Goal: Task Accomplishment & Management: Manage account settings

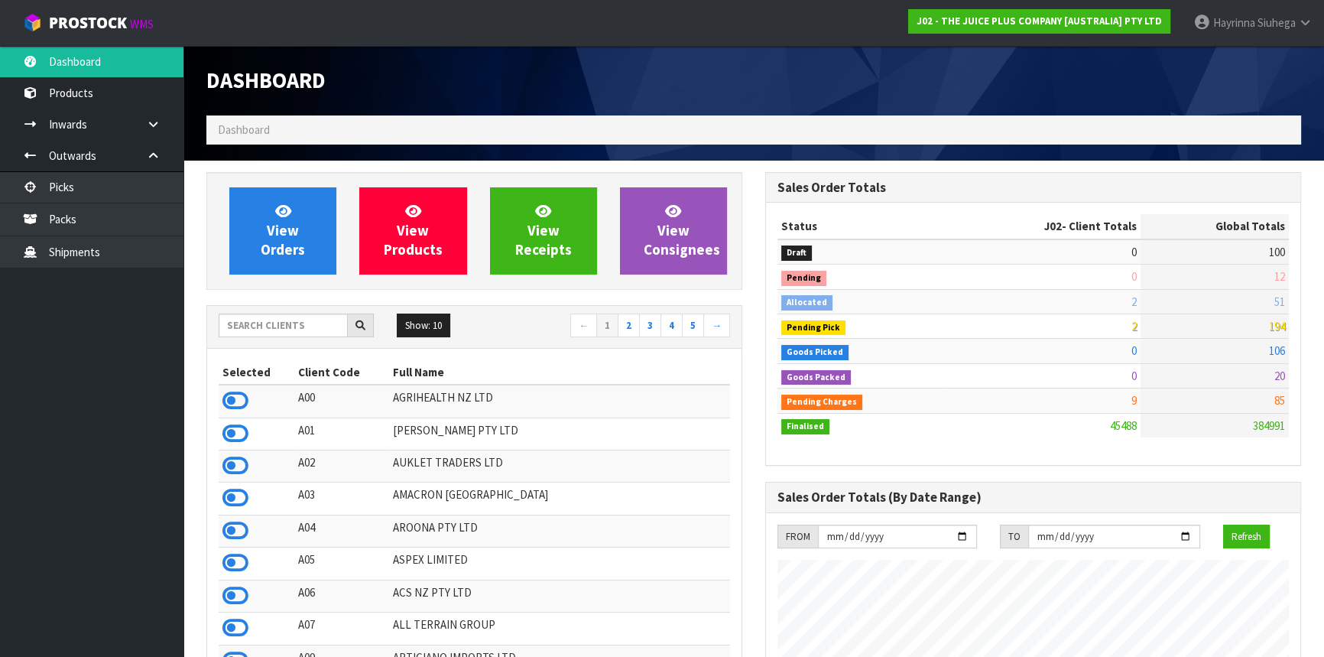
scroll to position [1156, 558]
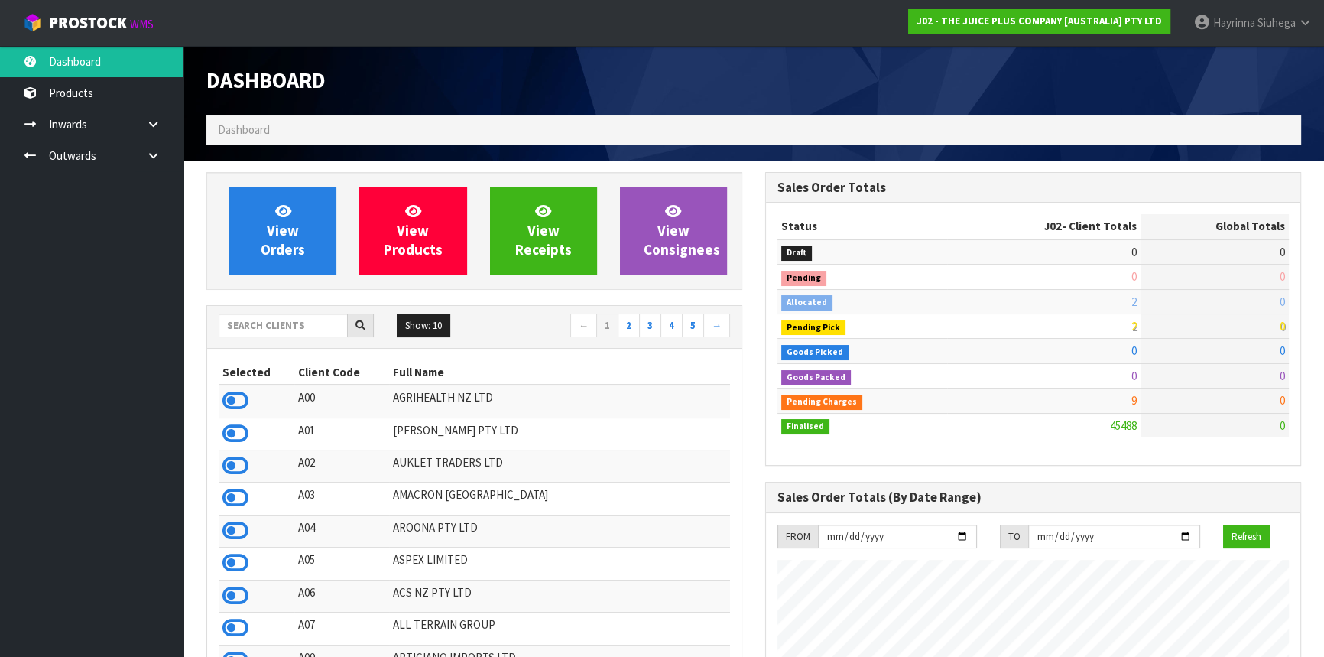
scroll to position [1156, 558]
click at [298, 324] on input "text" at bounding box center [283, 325] width 129 height 24
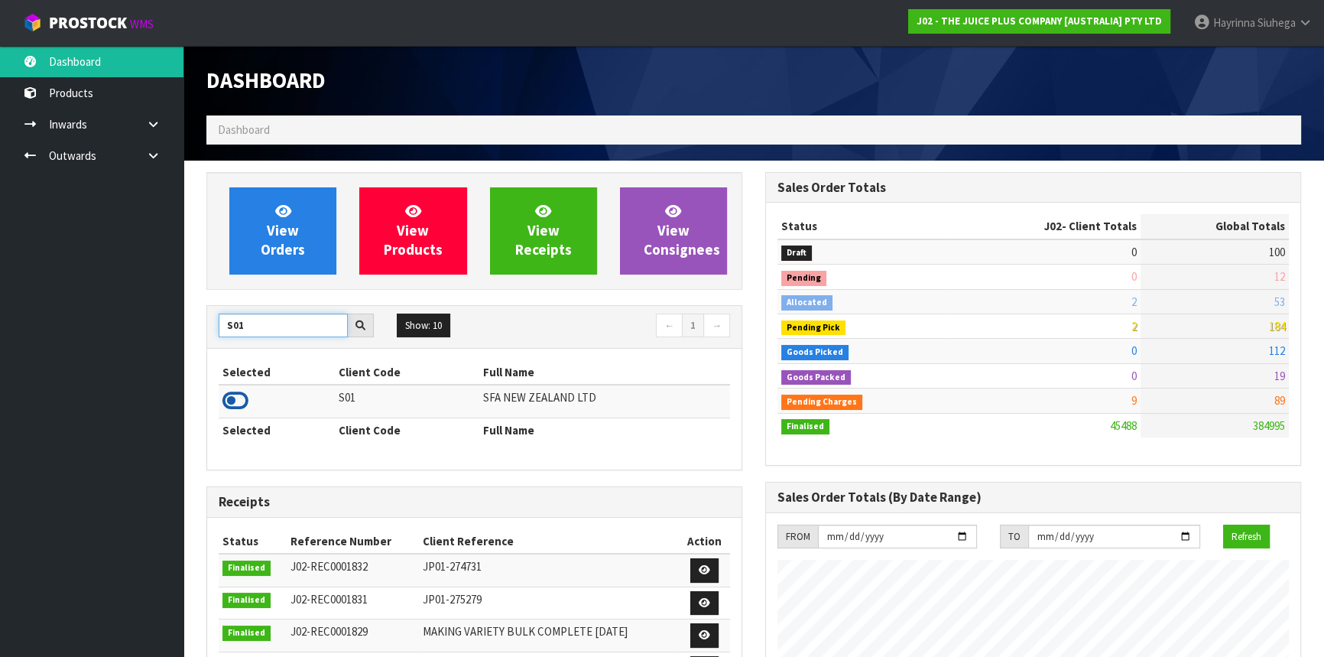
type input "S01"
click at [229, 404] on icon at bounding box center [235, 400] width 26 height 23
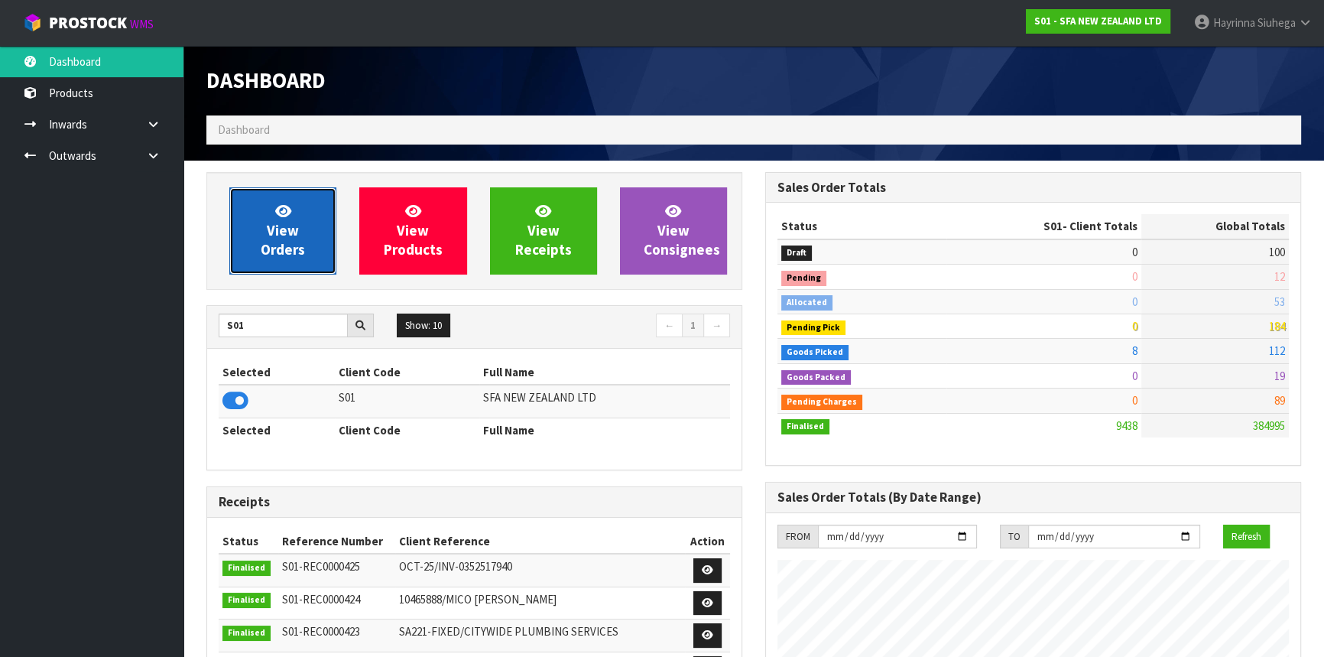
click at [308, 229] on link "View Orders" at bounding box center [282, 230] width 107 height 87
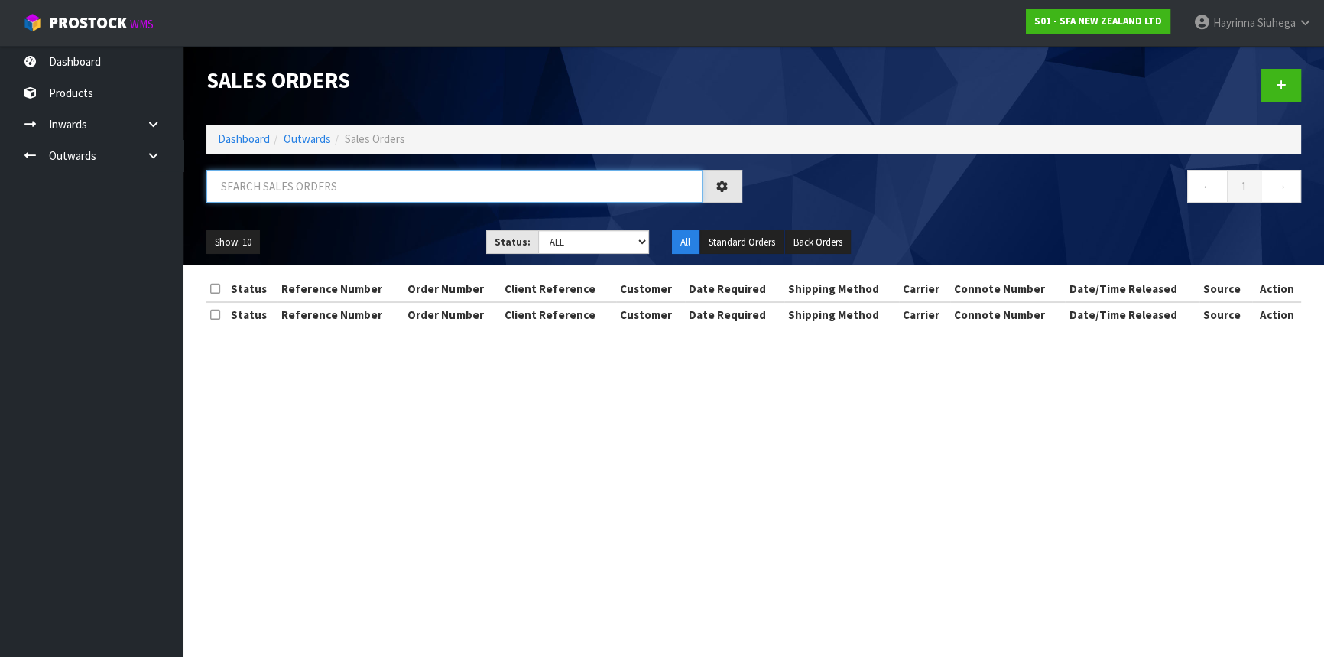
click at [324, 174] on input "text" at bounding box center [454, 186] width 496 height 33
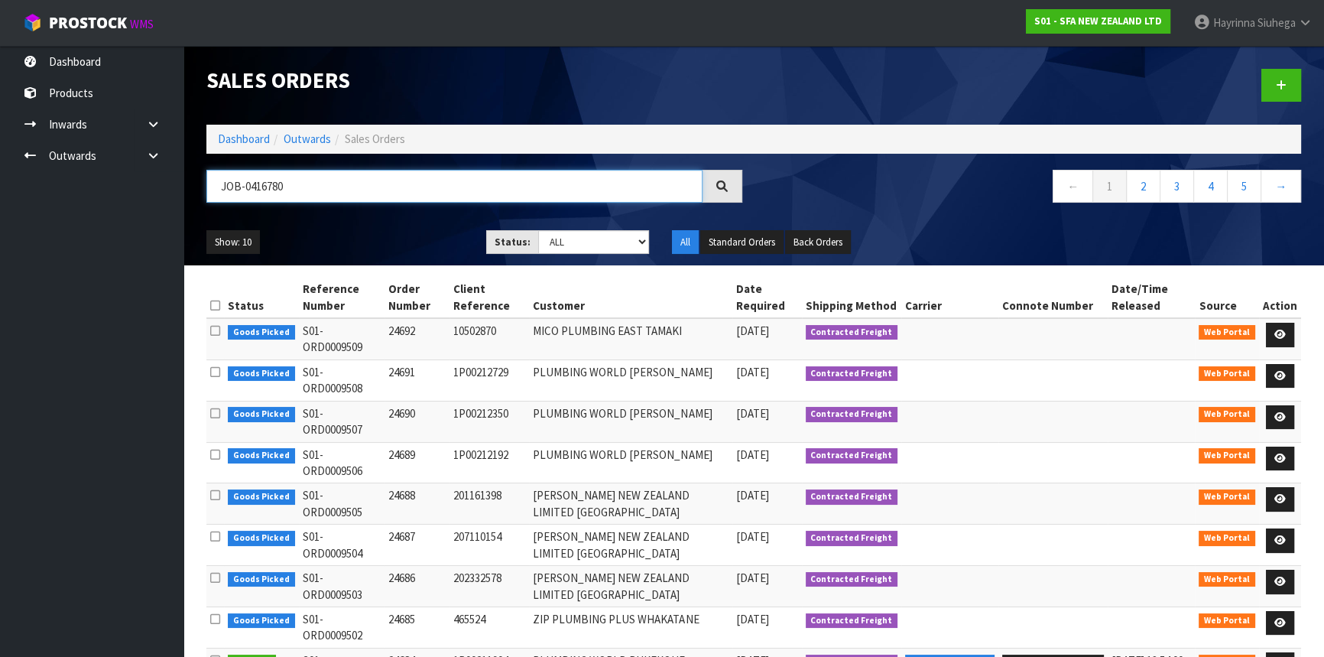
type input "JOB-0416780"
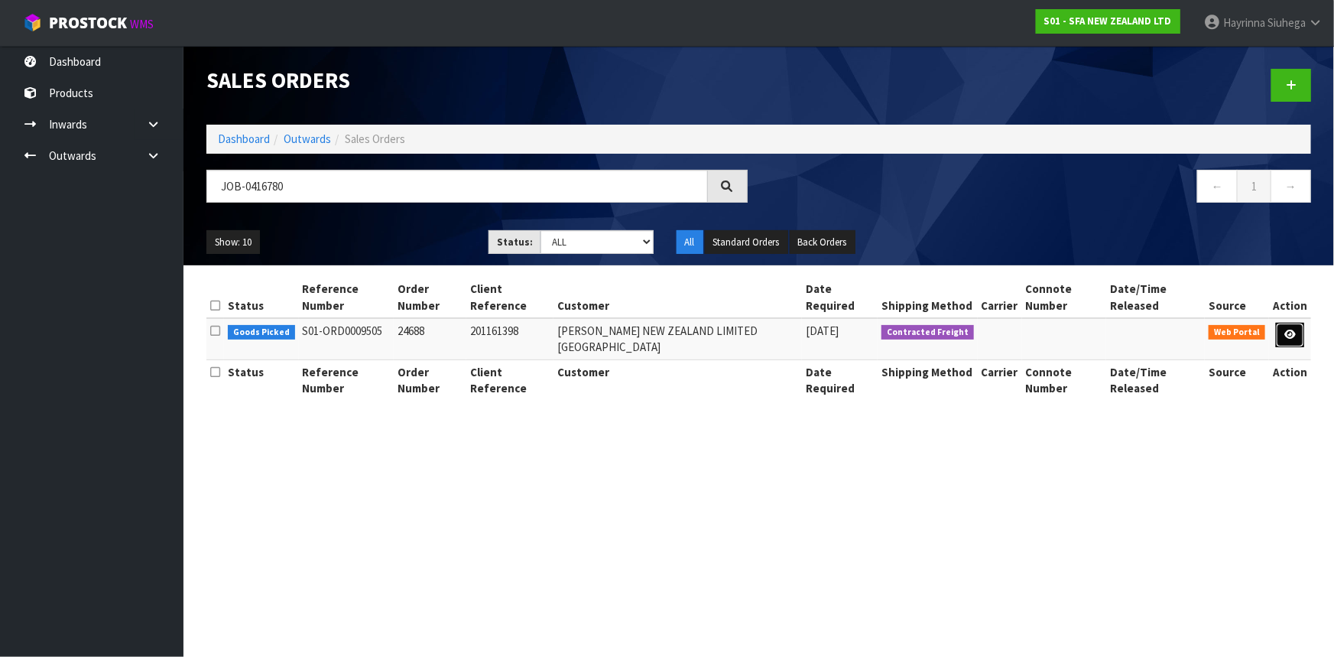
click at [1288, 329] on icon at bounding box center [1289, 334] width 11 height 10
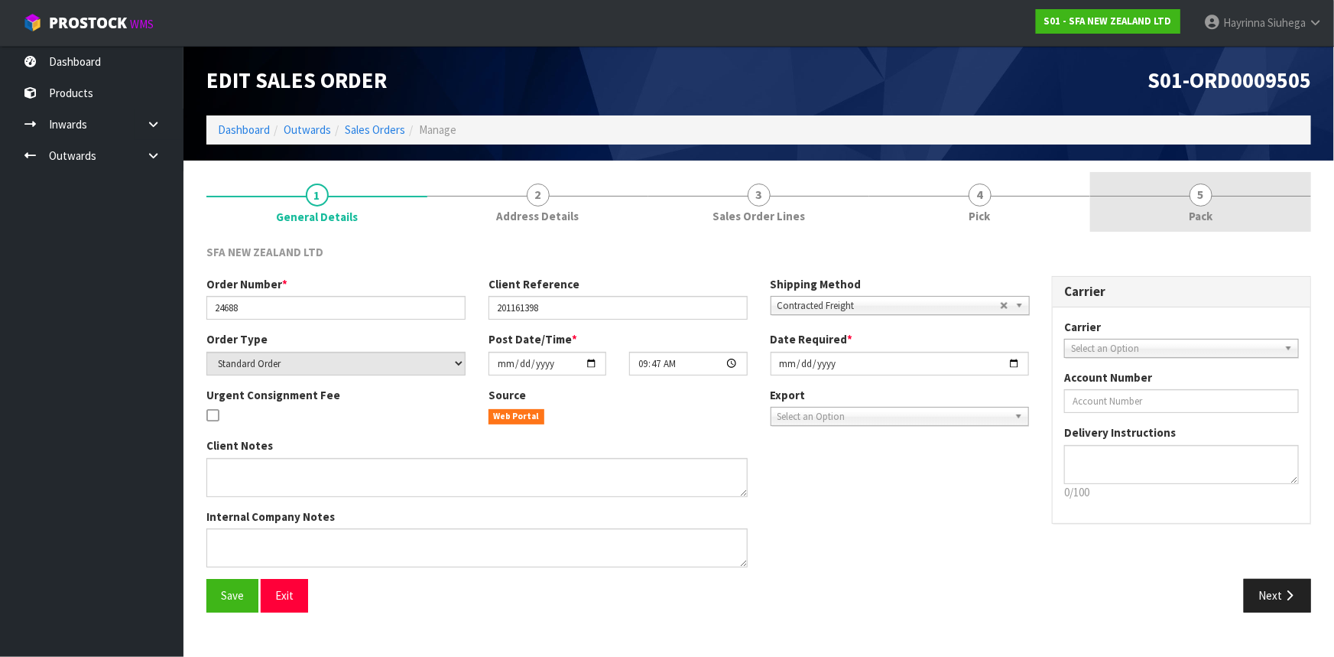
click at [1264, 210] on link "5 Pack" at bounding box center [1200, 202] width 221 height 60
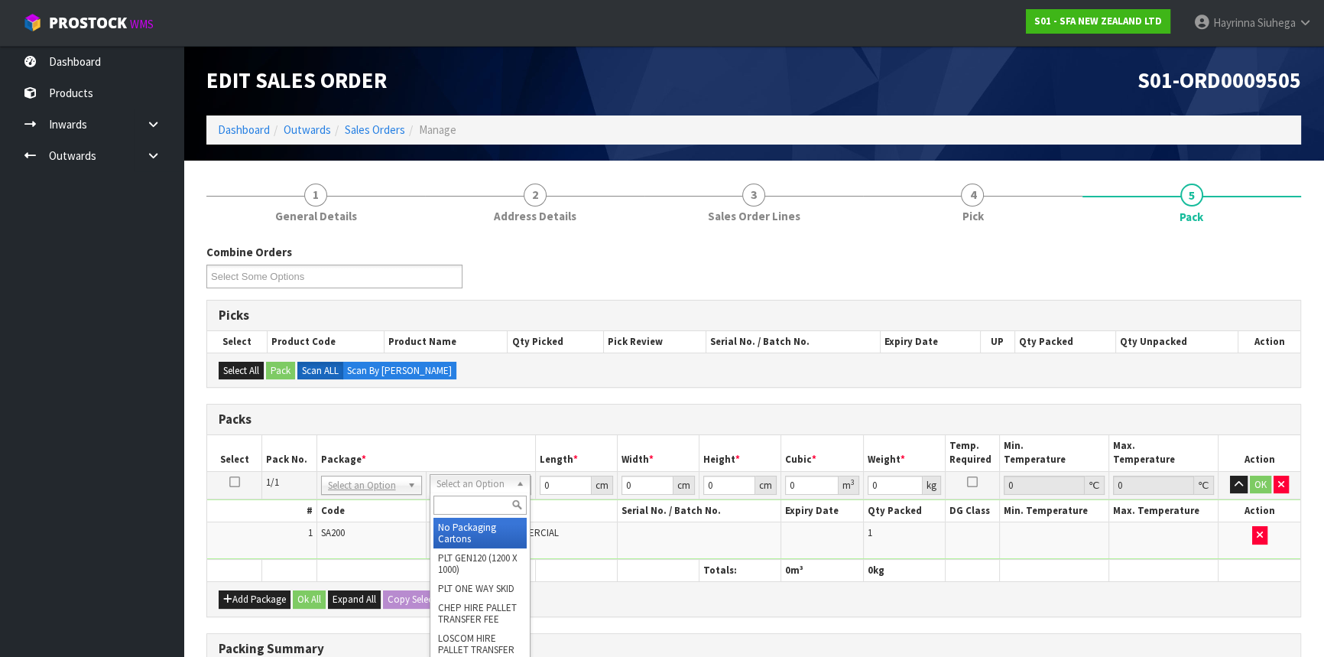
drag, startPoint x: 462, startPoint y: 536, endPoint x: 482, endPoint y: 527, distance: 21.2
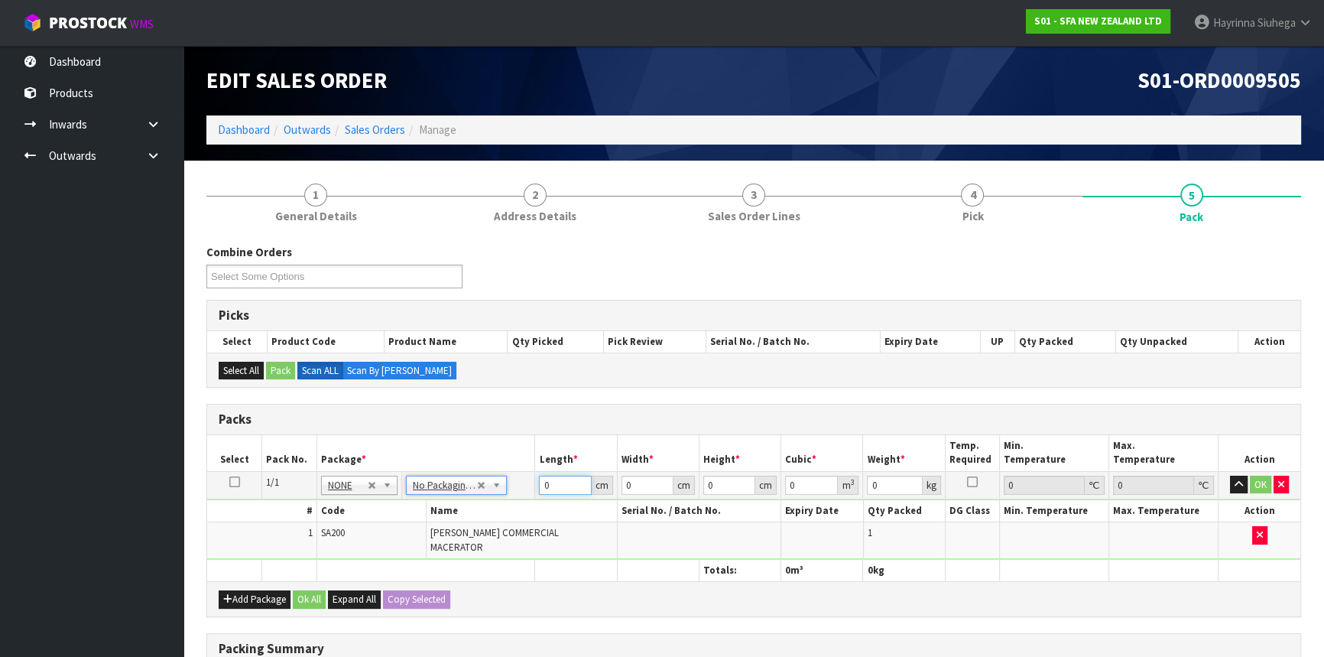
click at [545, 481] on input "0" at bounding box center [565, 484] width 52 height 19
type input "47"
type input "24"
type input "3"
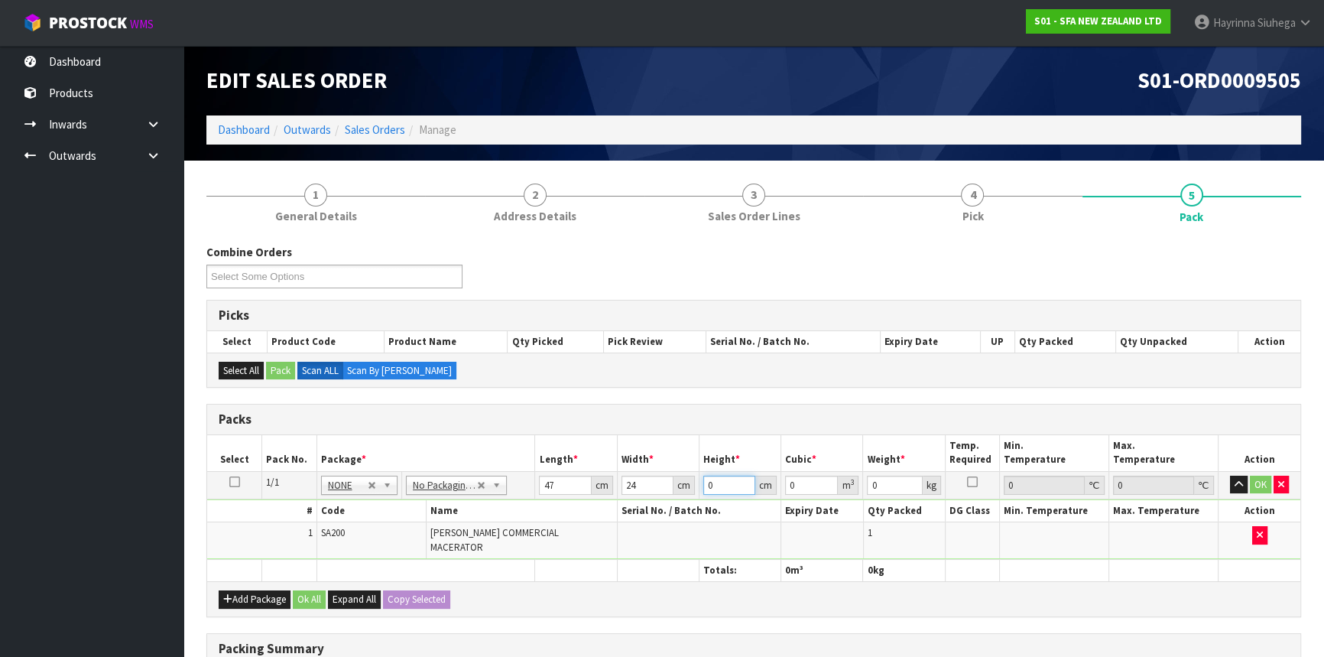
type input "0.003384"
type input "32"
type input "0.036096"
type input "32"
type input "7"
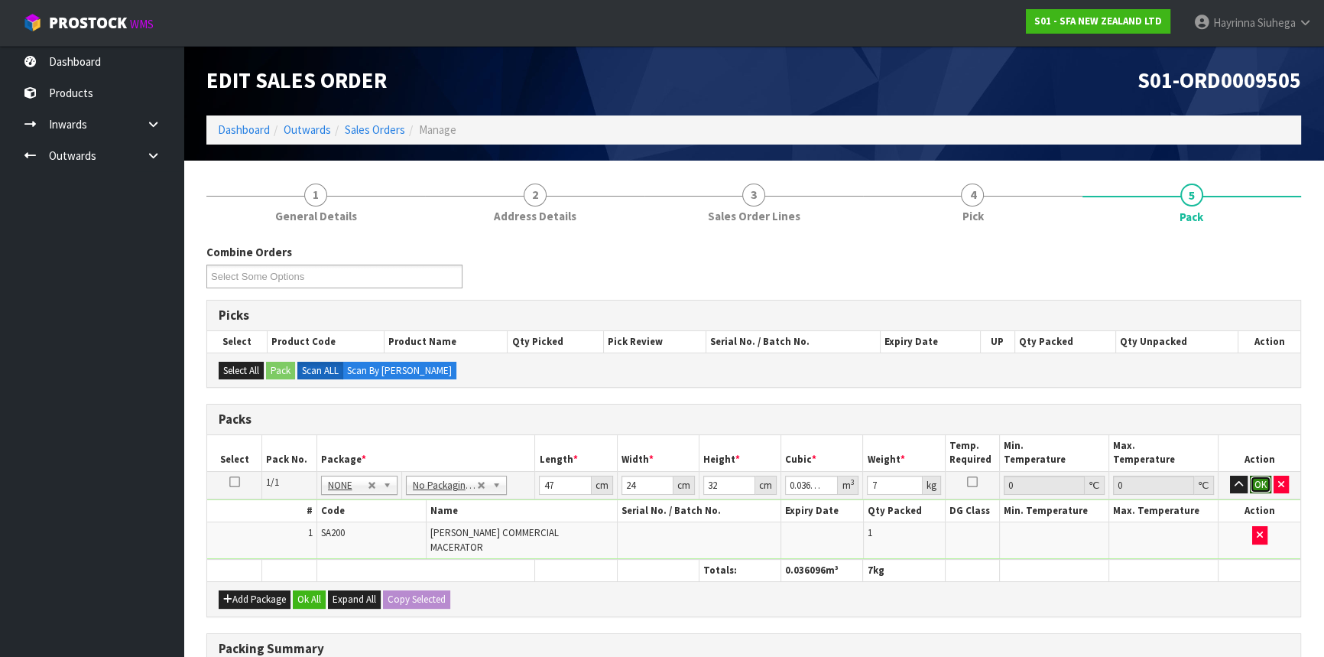
click button "OK" at bounding box center [1260, 484] width 21 height 18
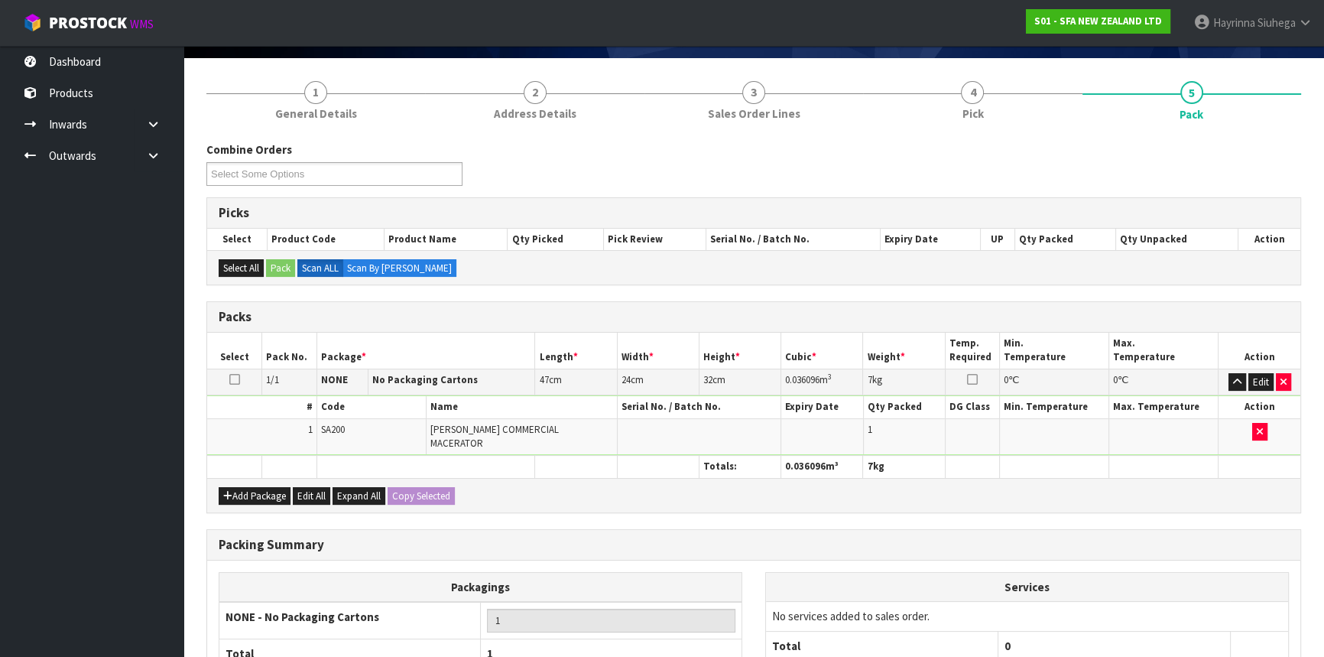
scroll to position [235, 0]
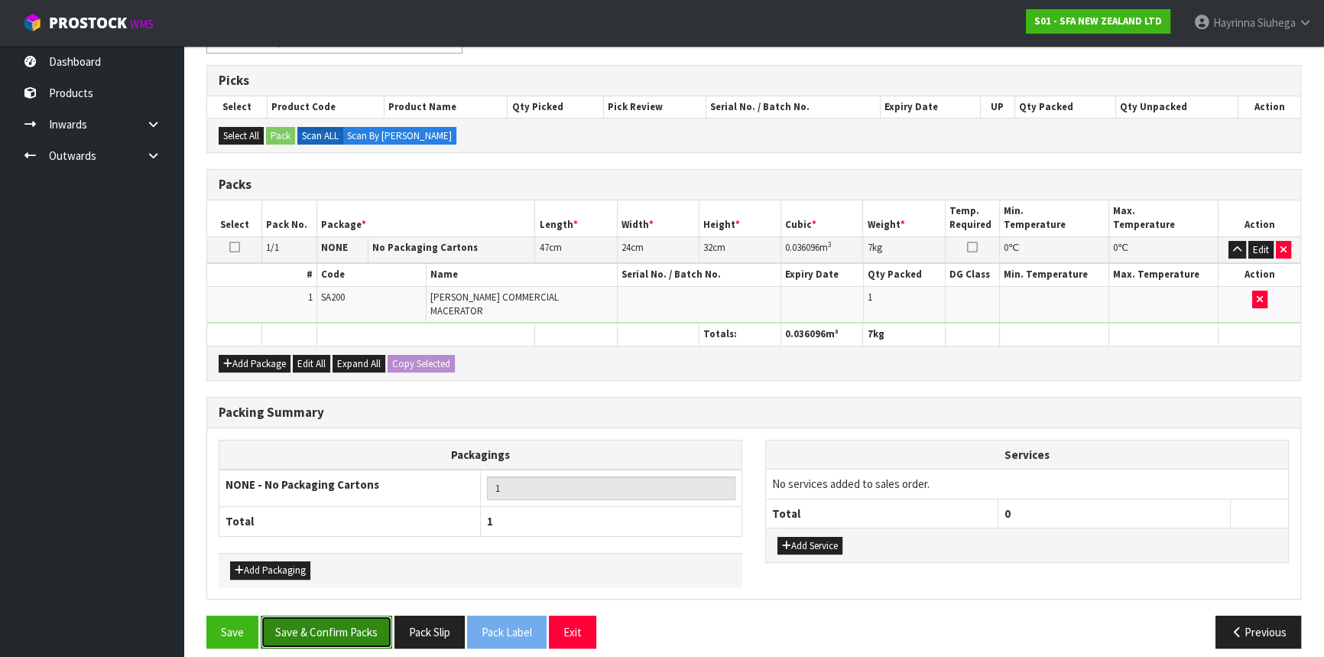
click at [352, 618] on button "Save & Confirm Packs" at bounding box center [326, 631] width 131 height 33
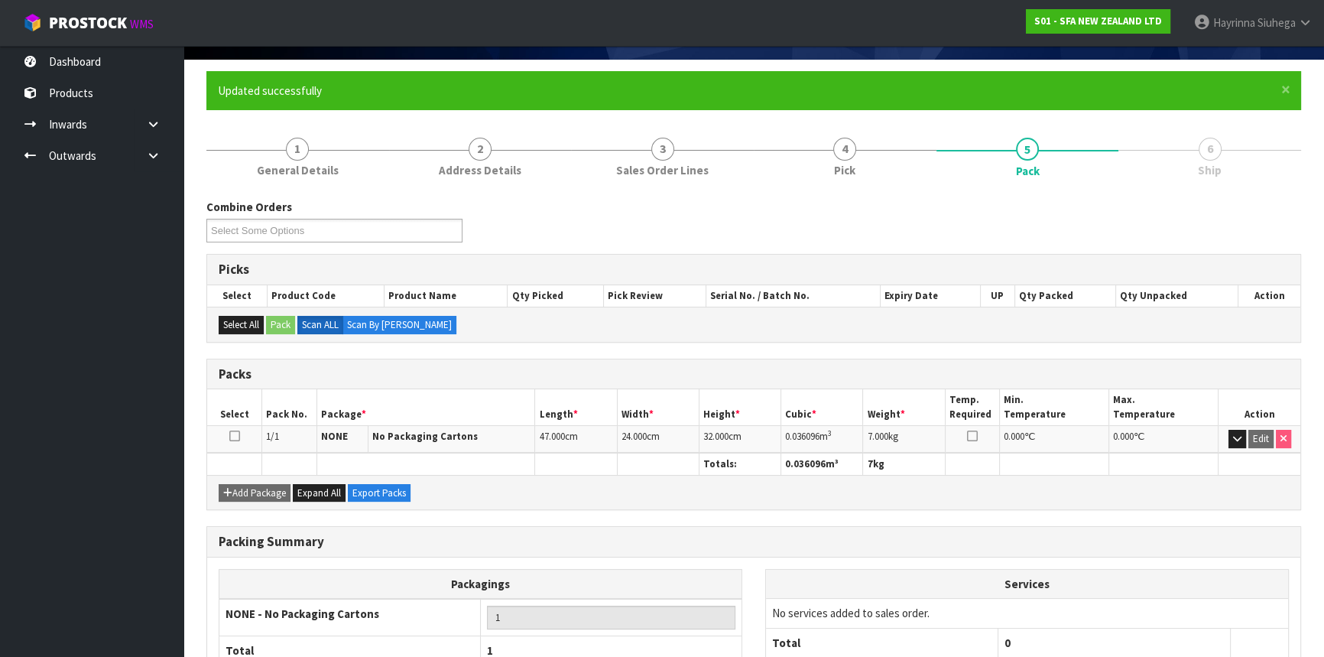
scroll to position [206, 0]
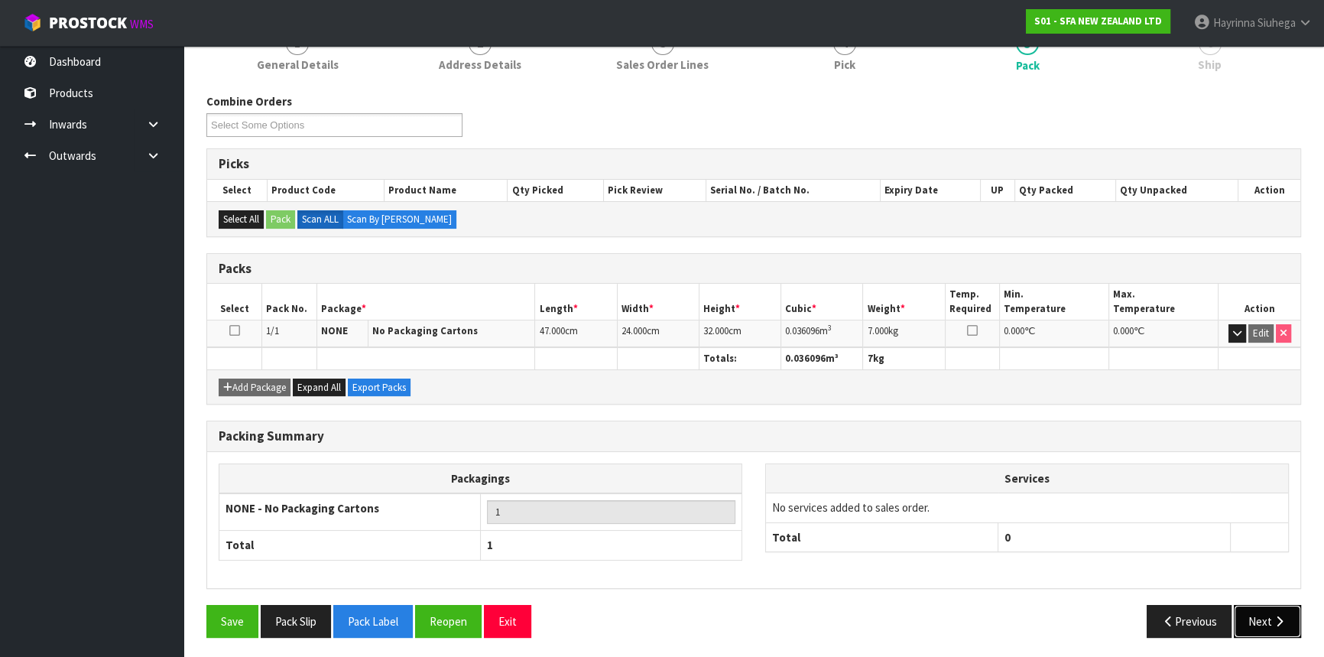
drag, startPoint x: 1278, startPoint y: 619, endPoint x: 1099, endPoint y: 599, distance: 179.9
click at [1276, 619] on icon "button" at bounding box center [1279, 620] width 15 height 11
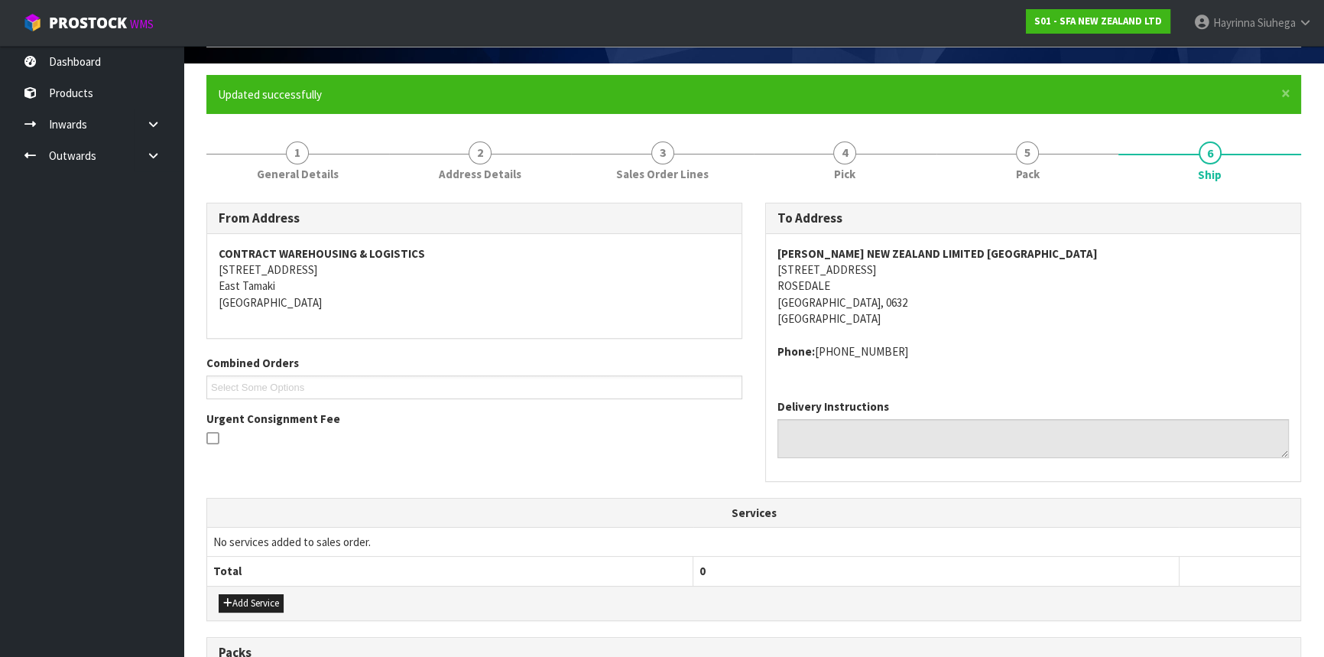
scroll to position [367, 0]
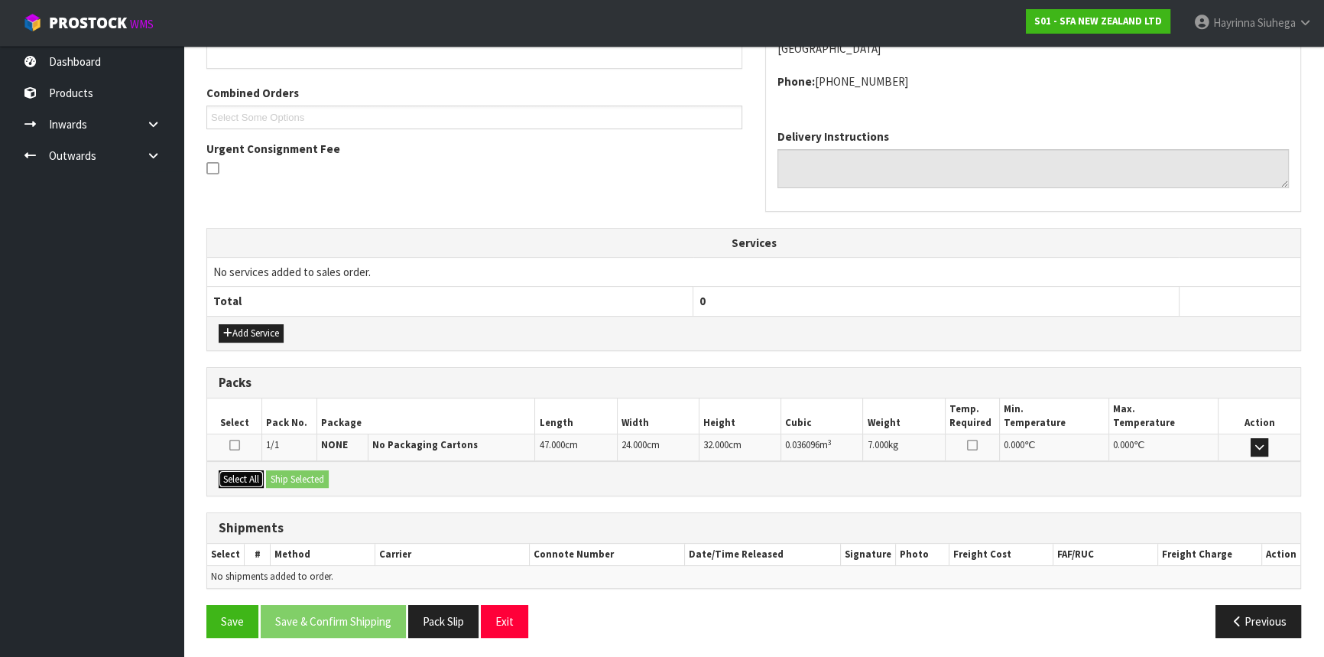
click at [254, 474] on button "Select All" at bounding box center [241, 479] width 45 height 18
click at [302, 486] on div "Select All Ship Selected" at bounding box center [753, 478] width 1093 height 34
click at [312, 478] on button "Ship Selected" at bounding box center [297, 479] width 63 height 18
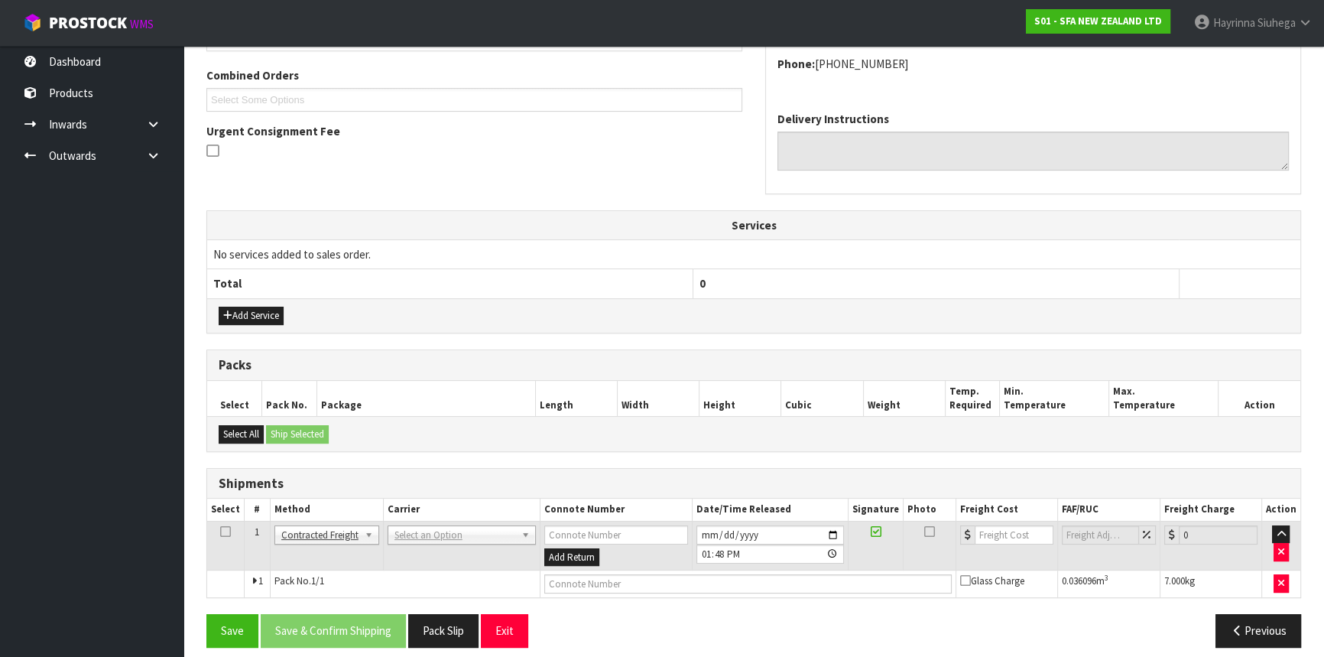
scroll to position [394, 0]
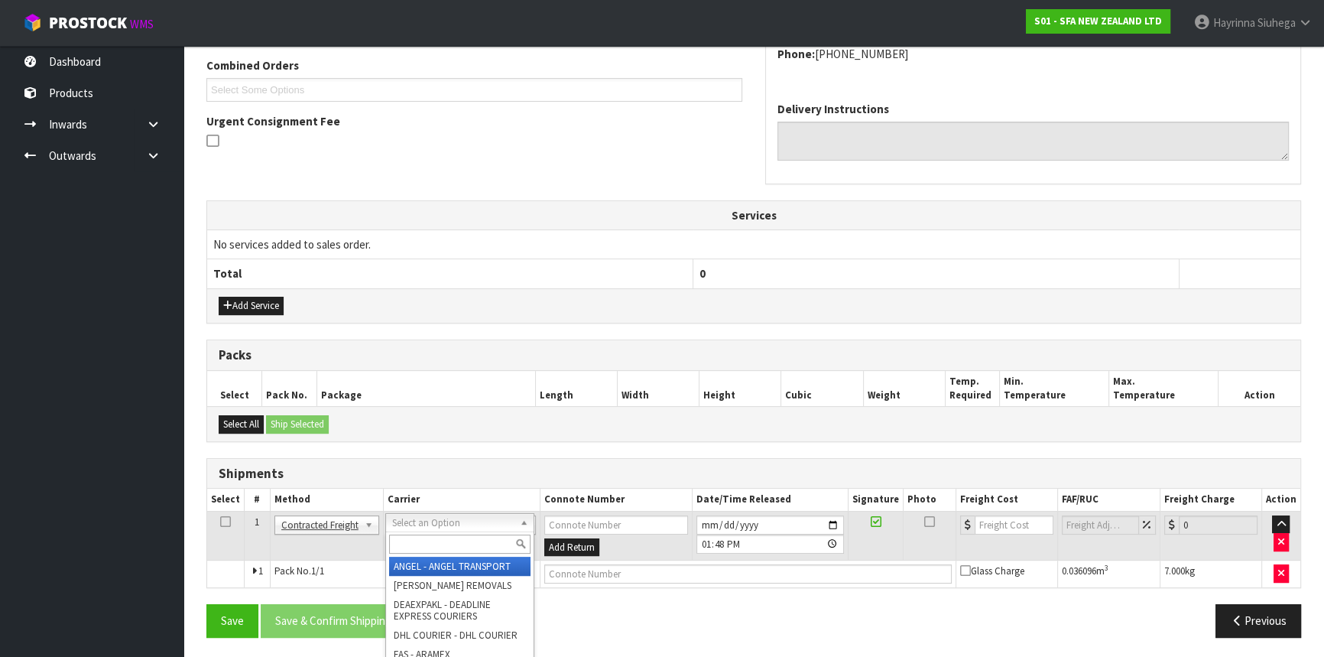
click at [430, 535] on input "text" at bounding box center [459, 543] width 141 height 19
type input "NZP"
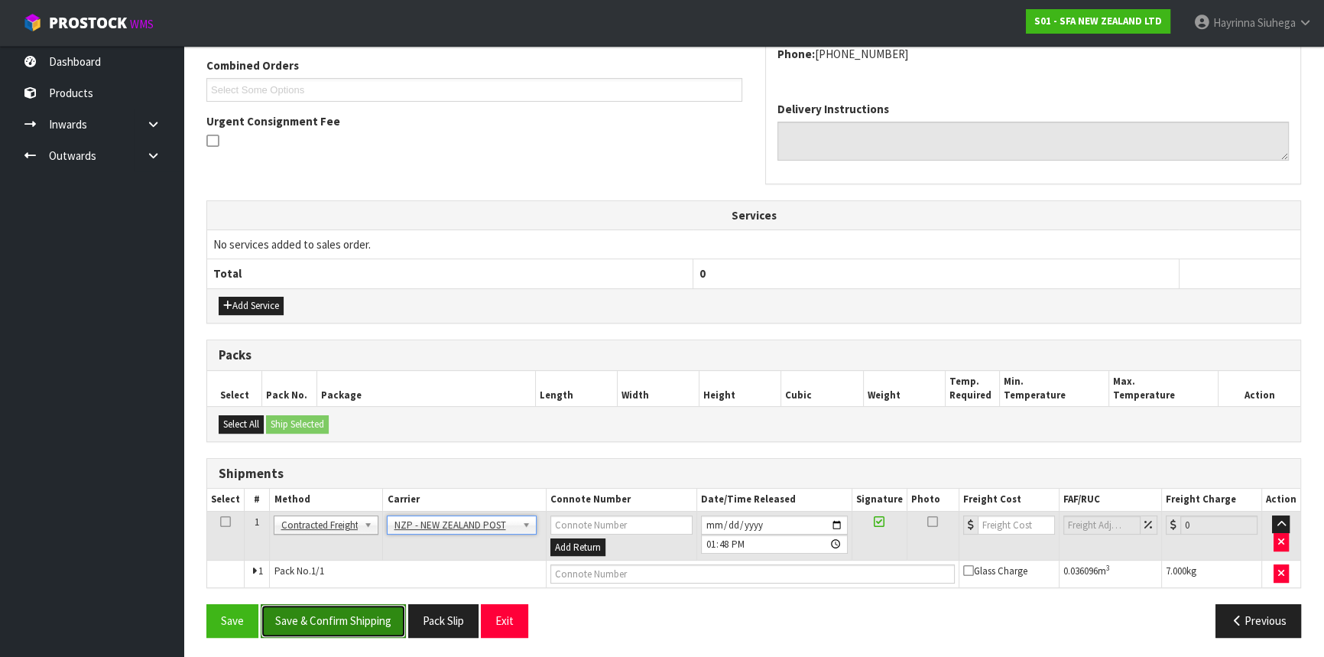
click at [343, 610] on button "Save & Confirm Shipping" at bounding box center [333, 620] width 145 height 33
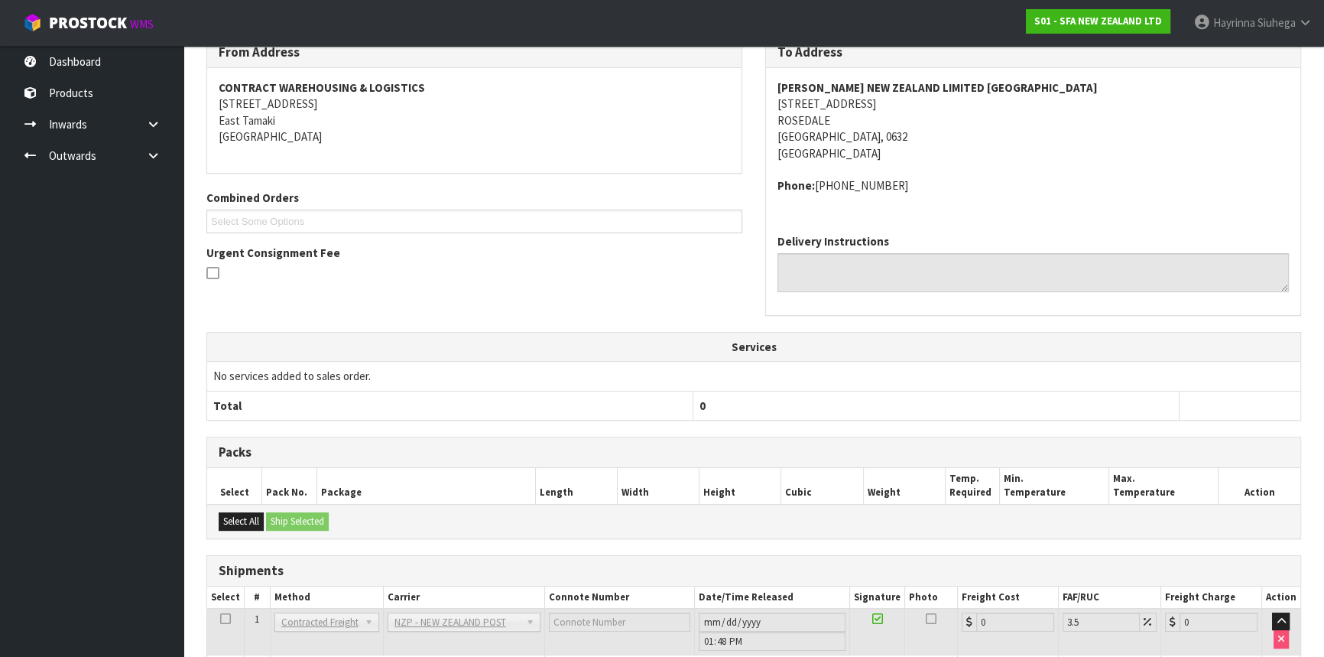
scroll to position [374, 0]
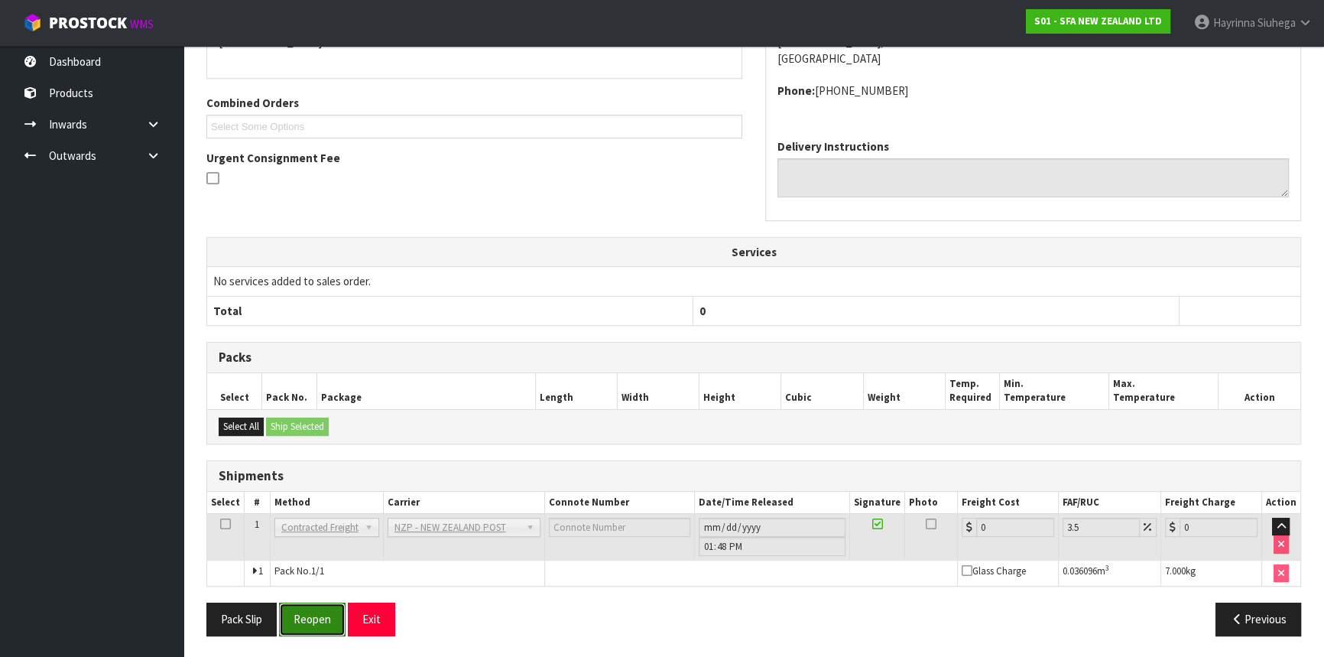
click at [319, 615] on button "Reopen" at bounding box center [312, 618] width 66 height 33
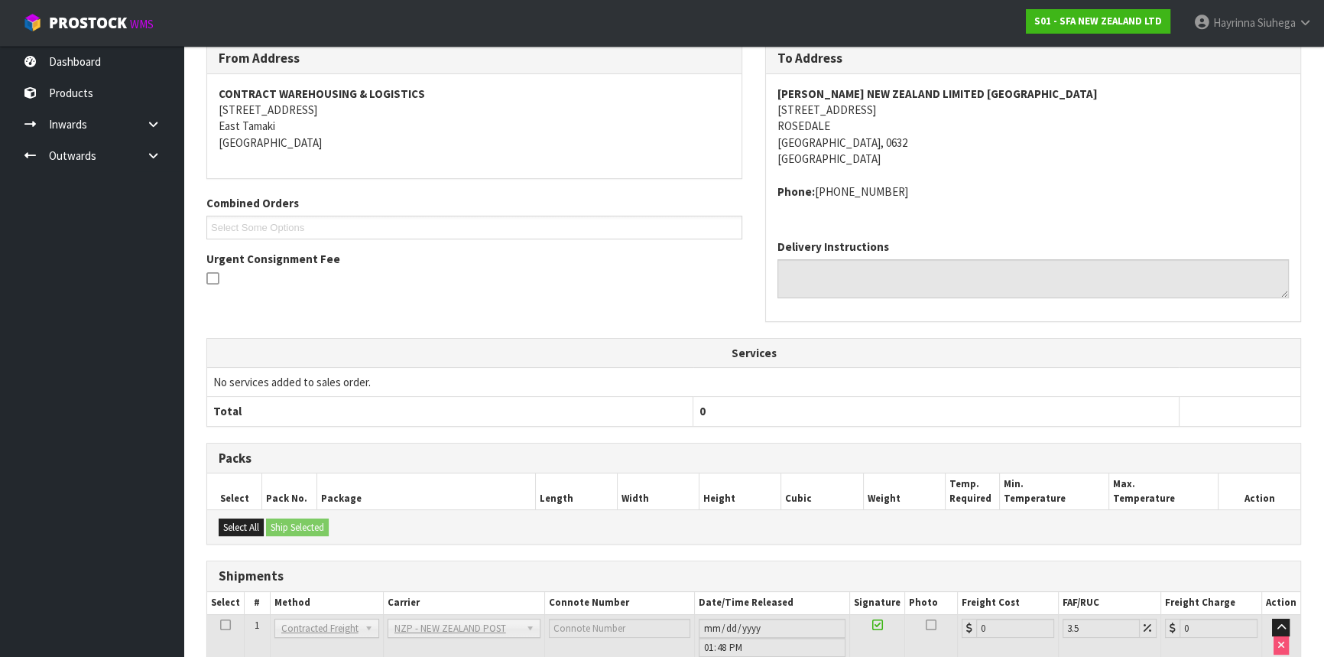
scroll to position [357, 0]
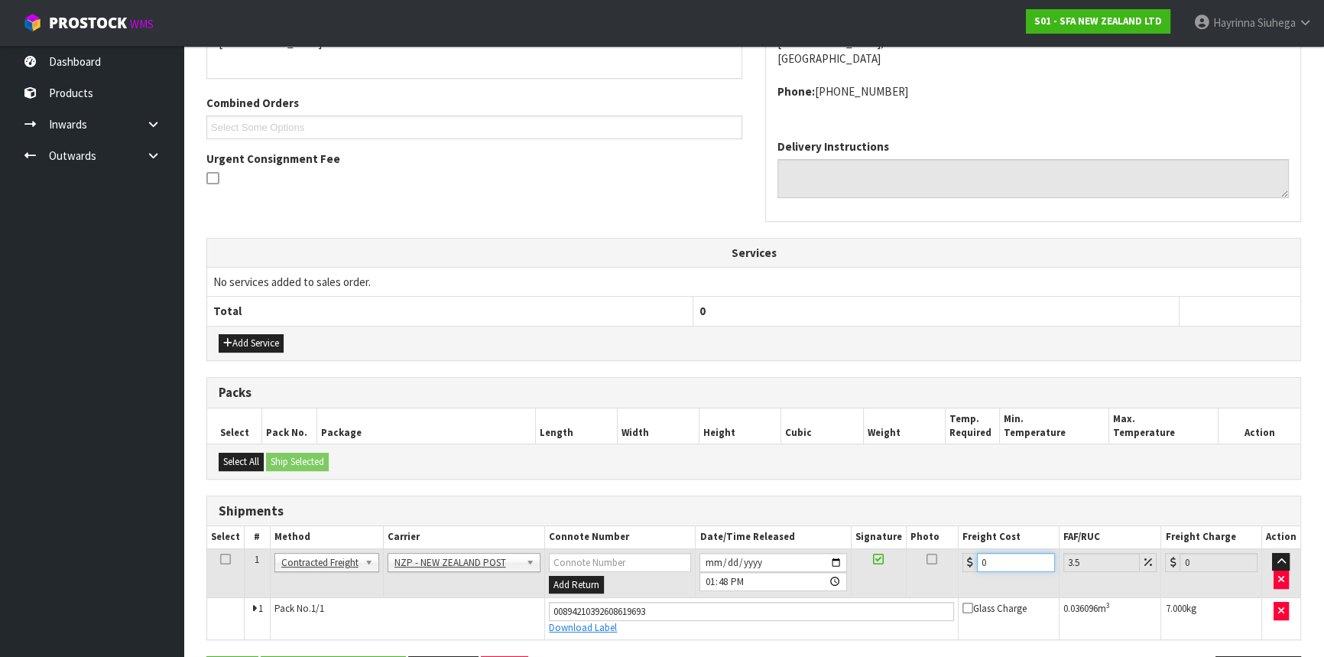
drag, startPoint x: 997, startPoint y: 563, endPoint x: 789, endPoint y: 555, distance: 208.8
click at [779, 555] on tr "1 Client Local Pickup Customer Local Pickup Company Freight Contracted Freight …" at bounding box center [753, 573] width 1093 height 50
type input "4"
type input "4.14"
type input "4.3"
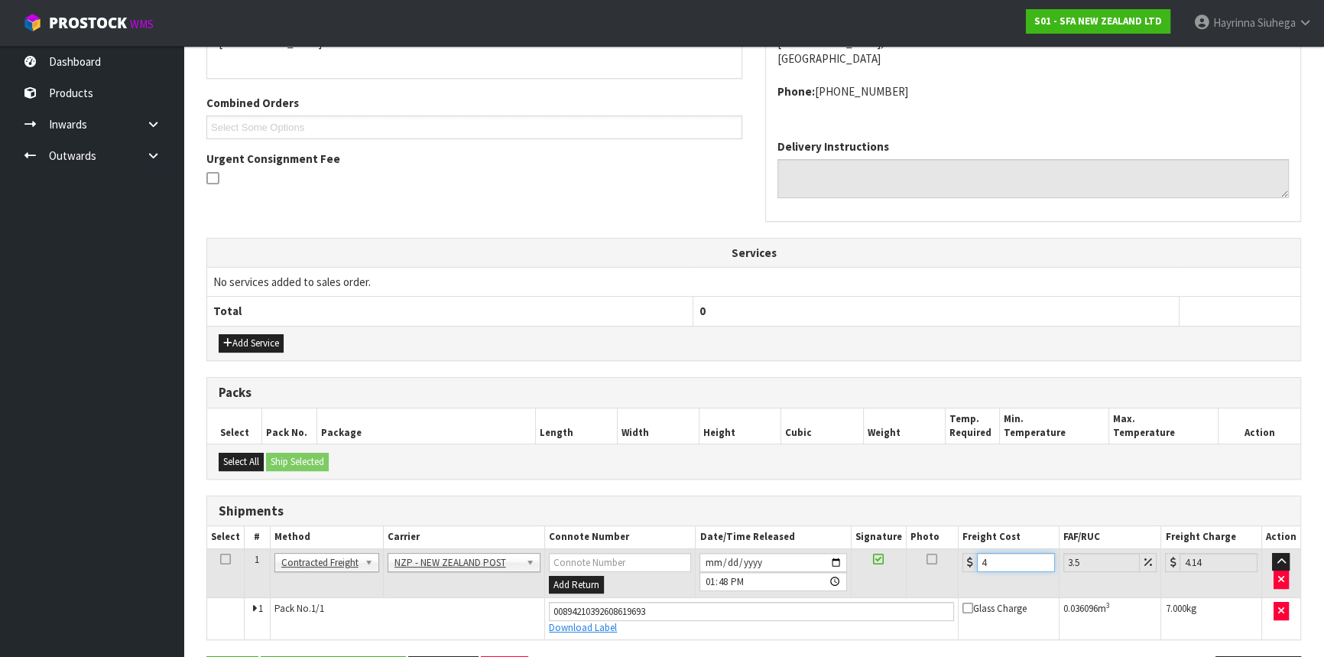
type input "4.45"
type input "4.33"
type input "4.48"
type input "4.33"
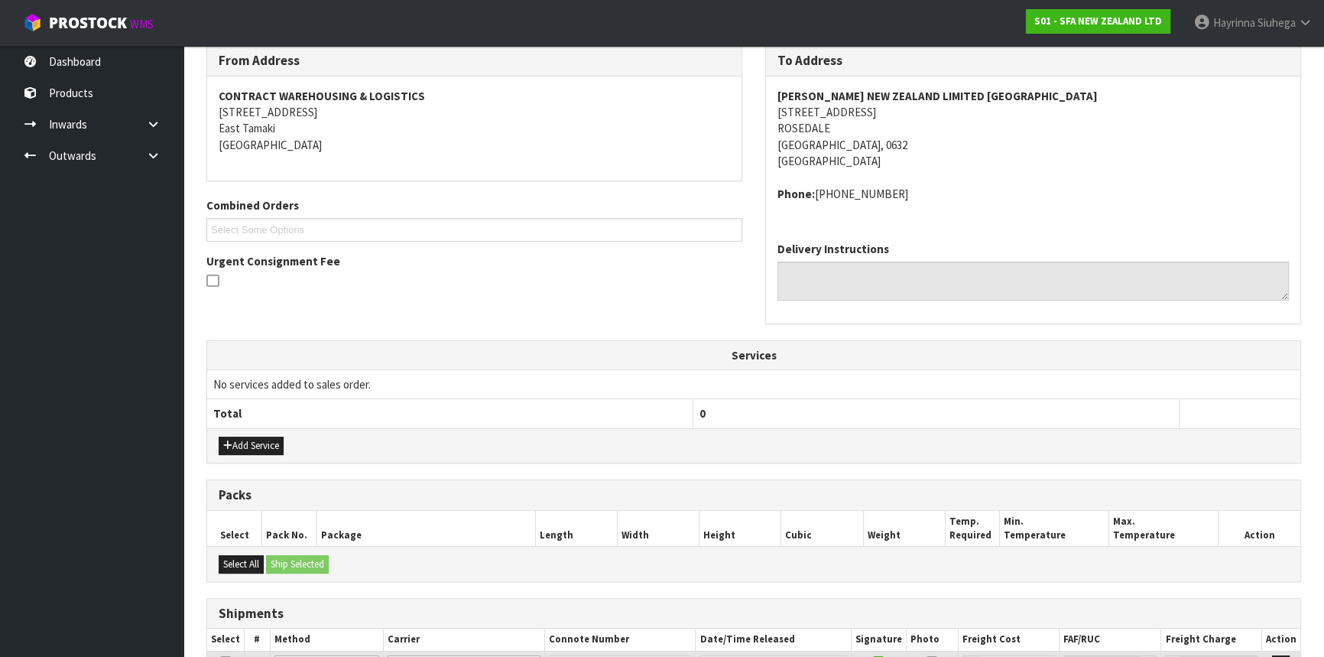
scroll to position [409, 0]
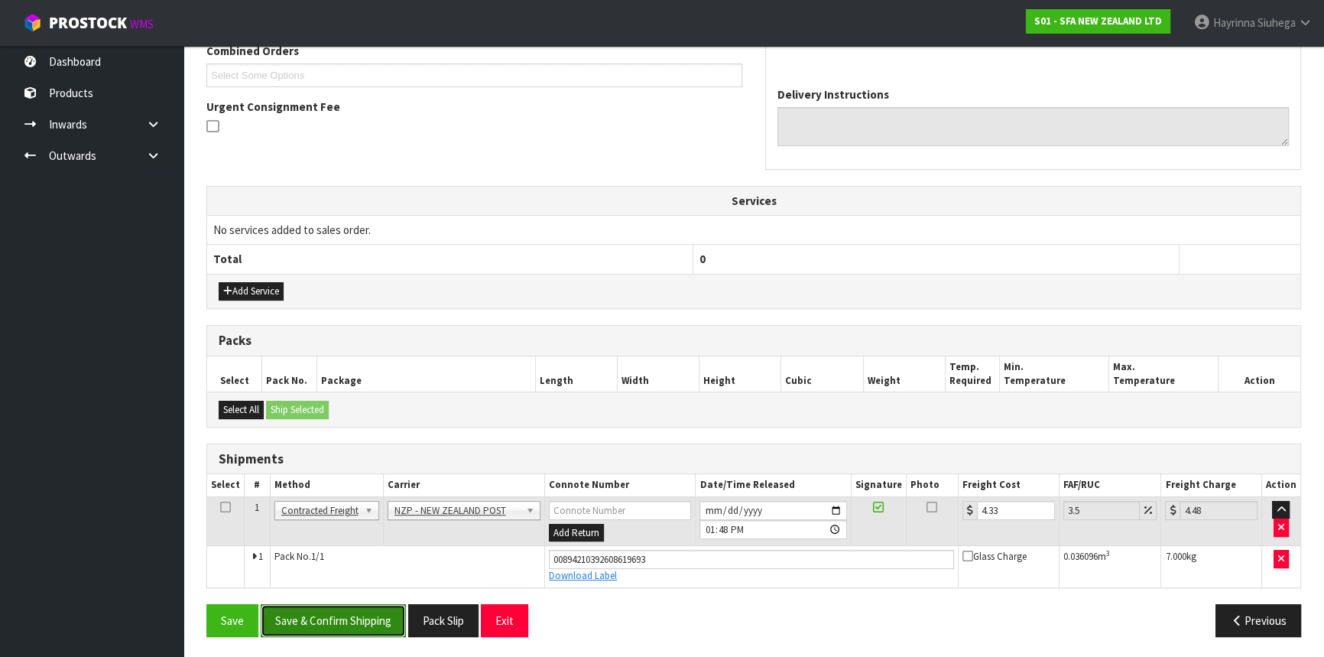
click at [364, 617] on button "Save & Confirm Shipping" at bounding box center [333, 620] width 145 height 33
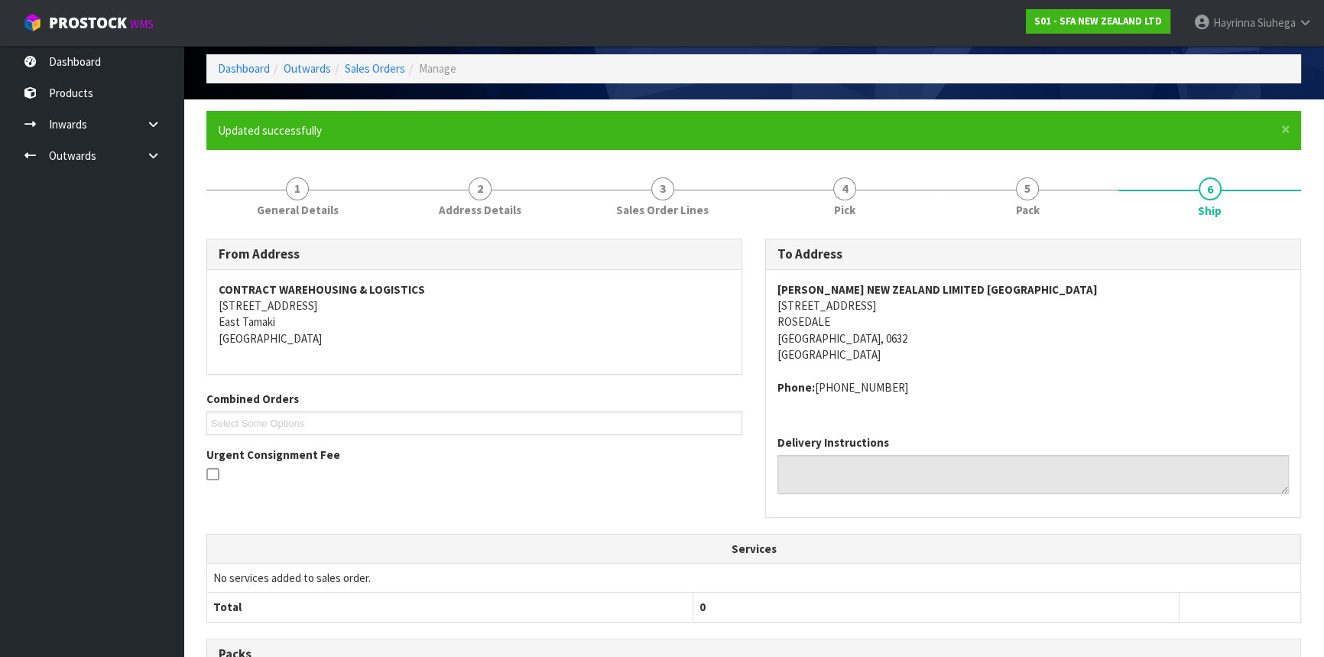
scroll to position [0, 0]
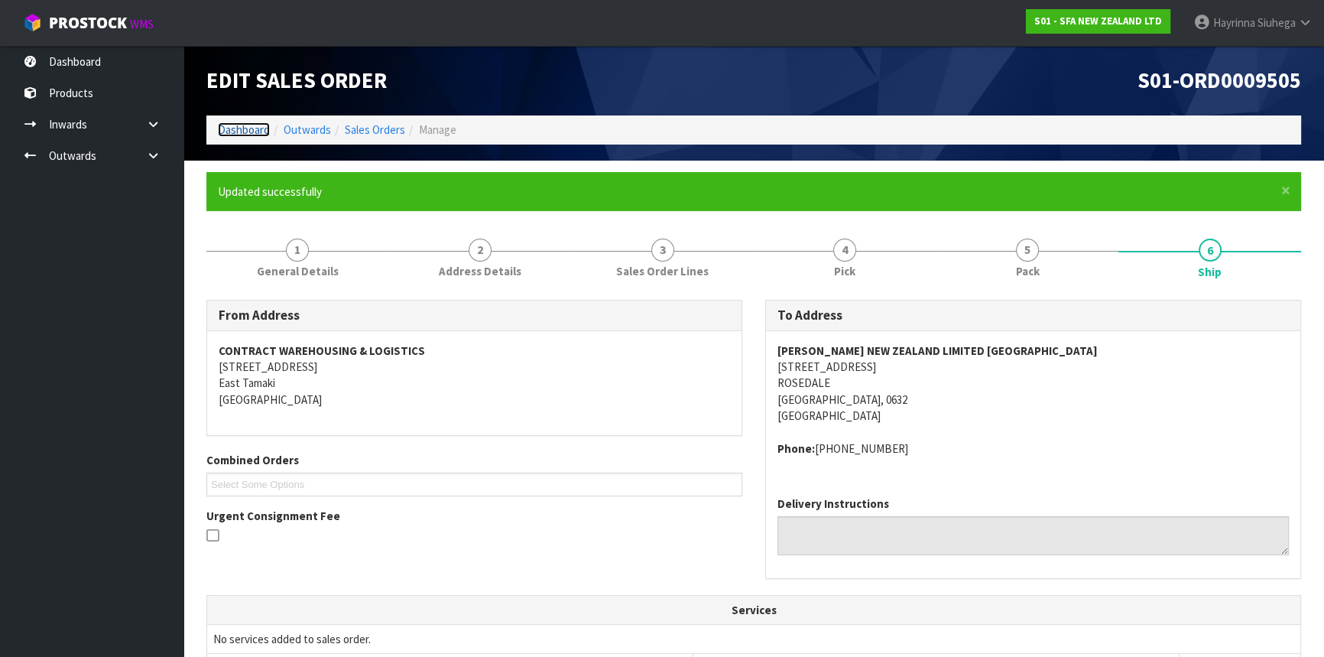
click at [240, 129] on link "Dashboard" at bounding box center [244, 129] width 52 height 15
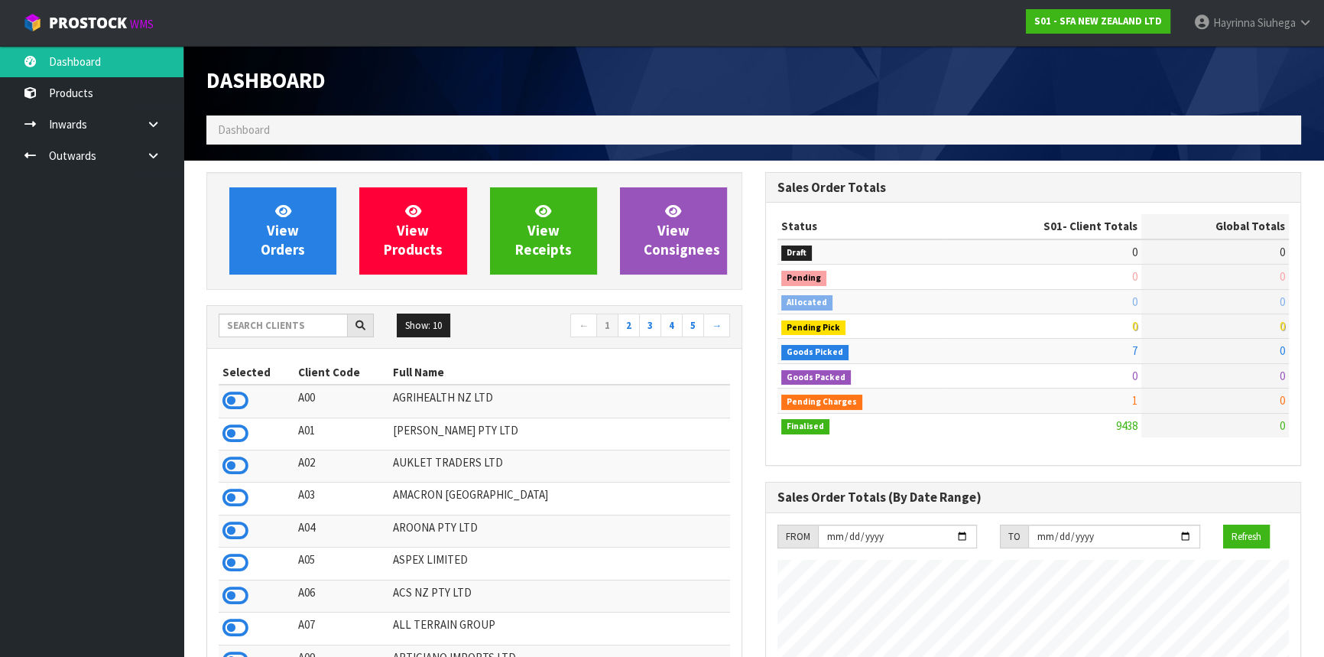
scroll to position [1156, 558]
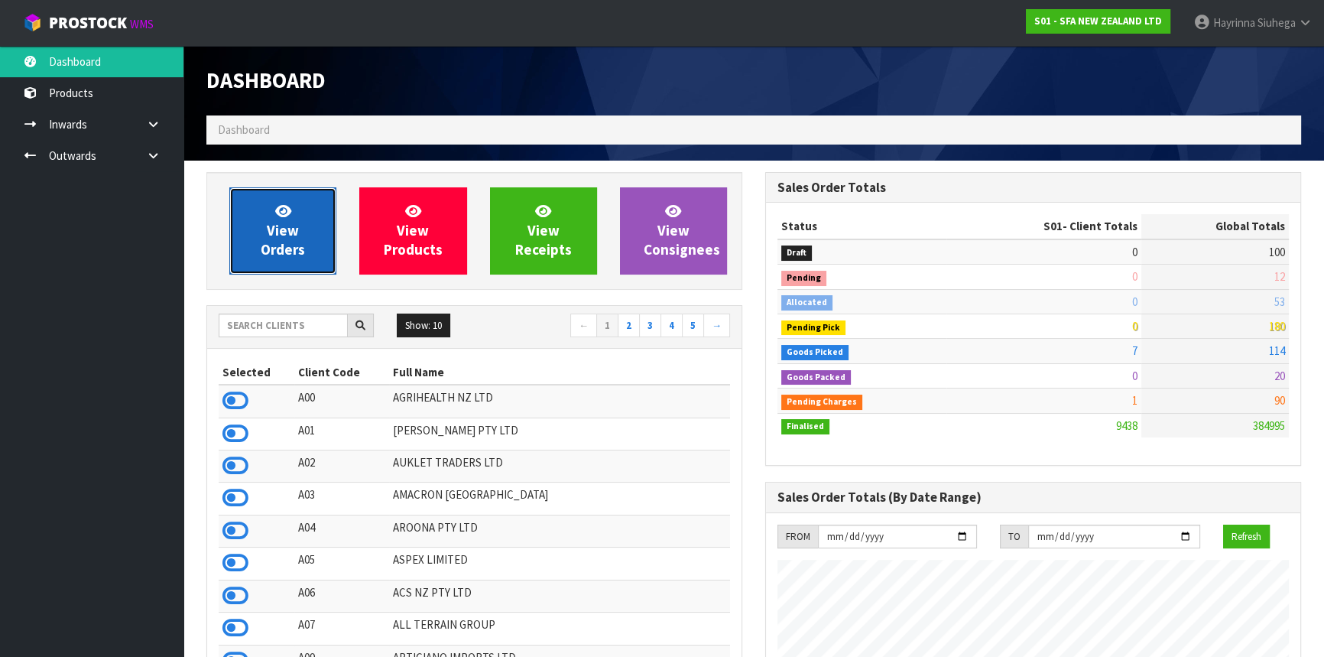
click at [264, 237] on link "View Orders" at bounding box center [282, 230] width 107 height 87
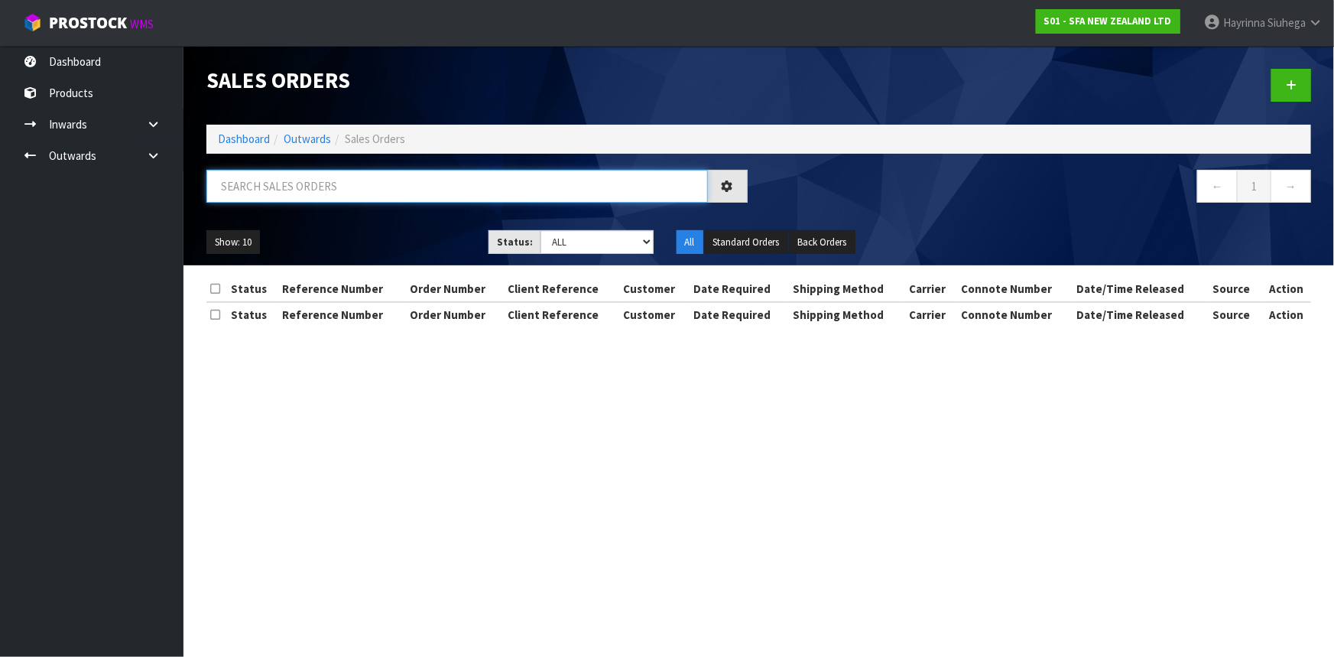
click at [267, 192] on input "text" at bounding box center [456, 186] width 501 height 33
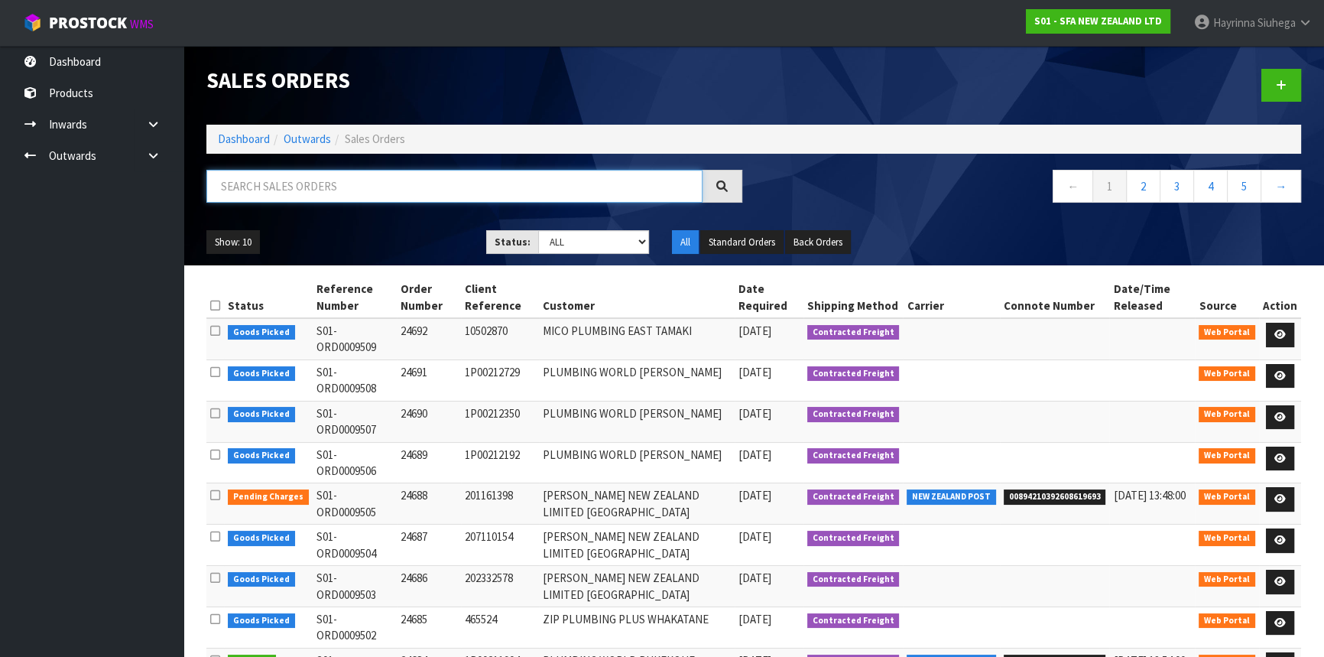
click at [277, 181] on input "text" at bounding box center [454, 186] width 496 height 33
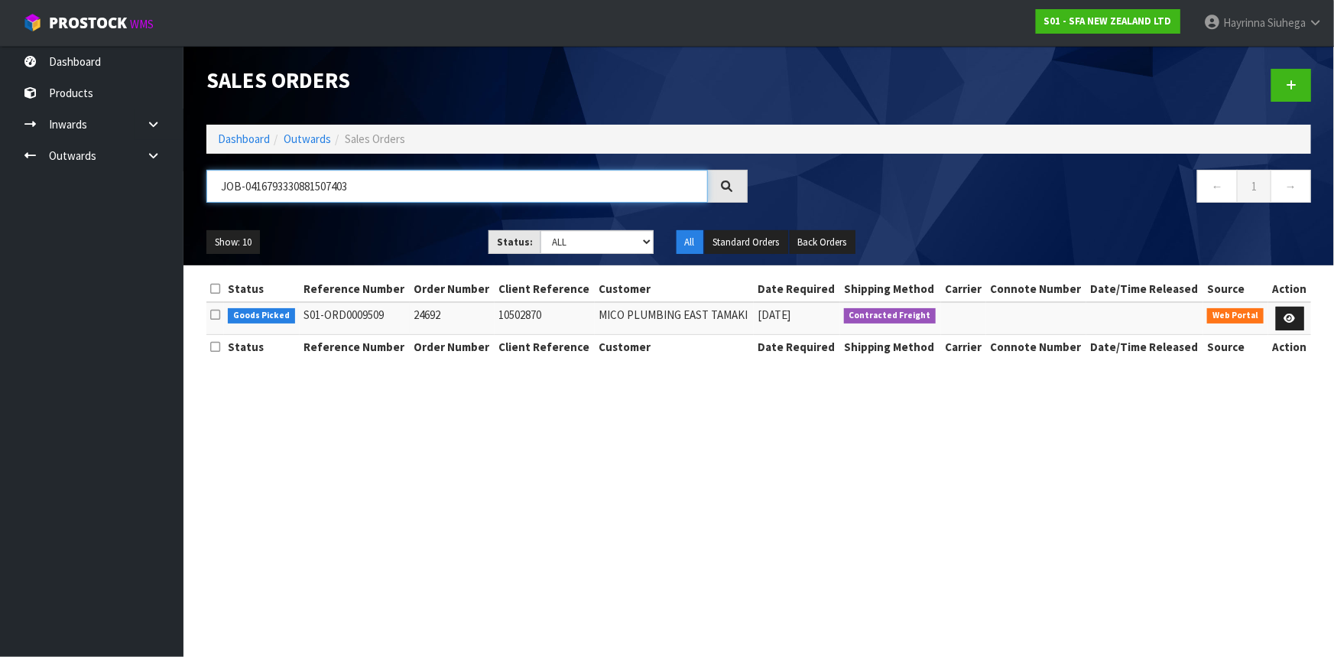
type input "JOB-04167933308815074030"
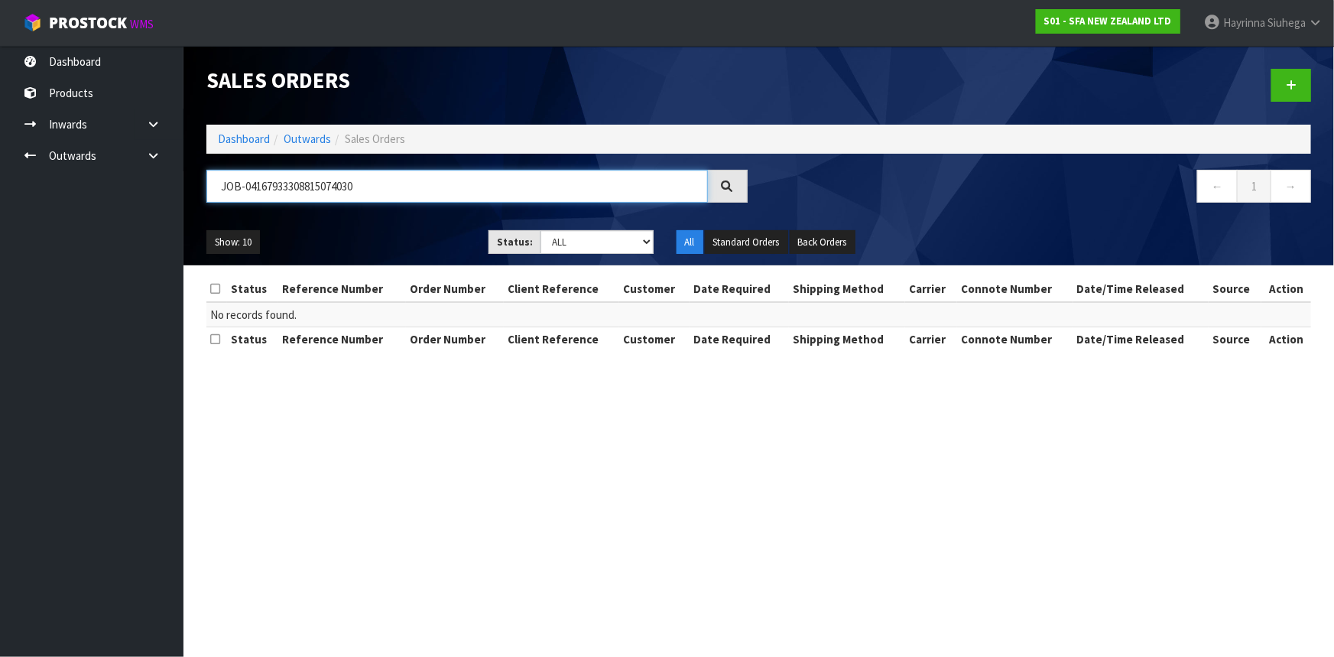
drag, startPoint x: 381, startPoint y: 191, endPoint x: 0, endPoint y: 187, distance: 381.4
click at [0, 187] on body "Toggle navigation ProStock WMS S01 - SFA NEW ZEALAND LTD Hayrinna Siuhega Logou…" at bounding box center [667, 328] width 1334 height 657
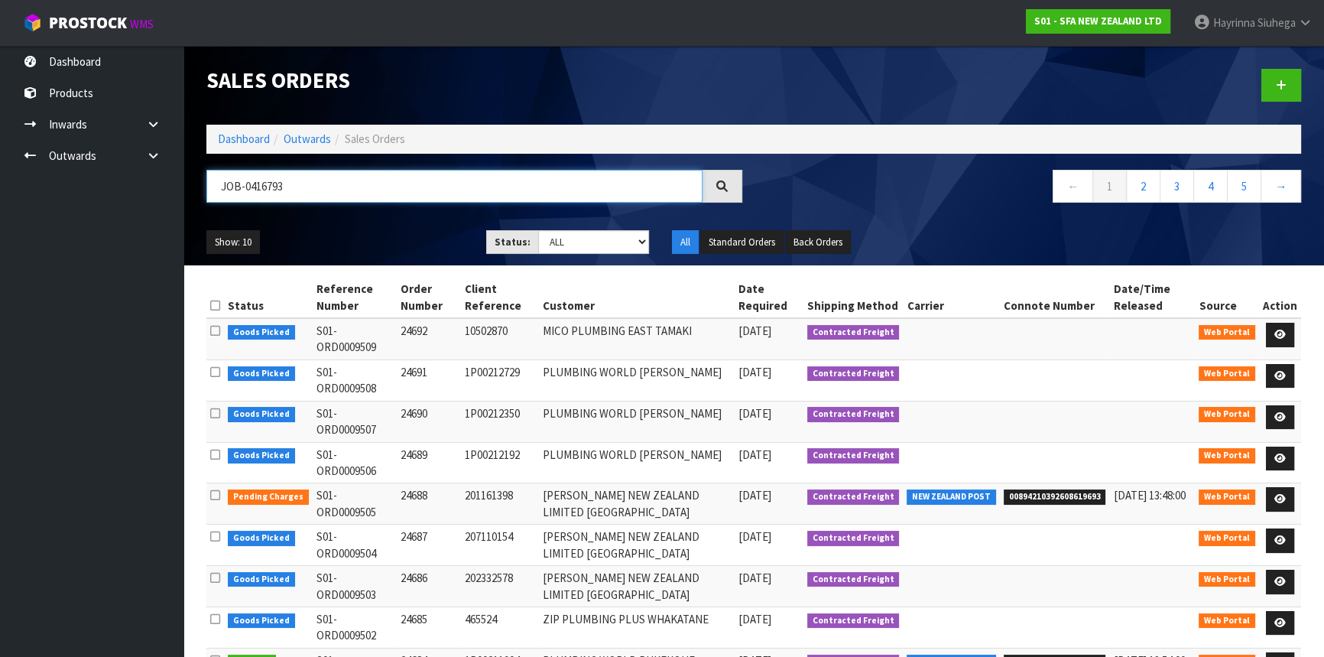
type input "JOB-0416793"
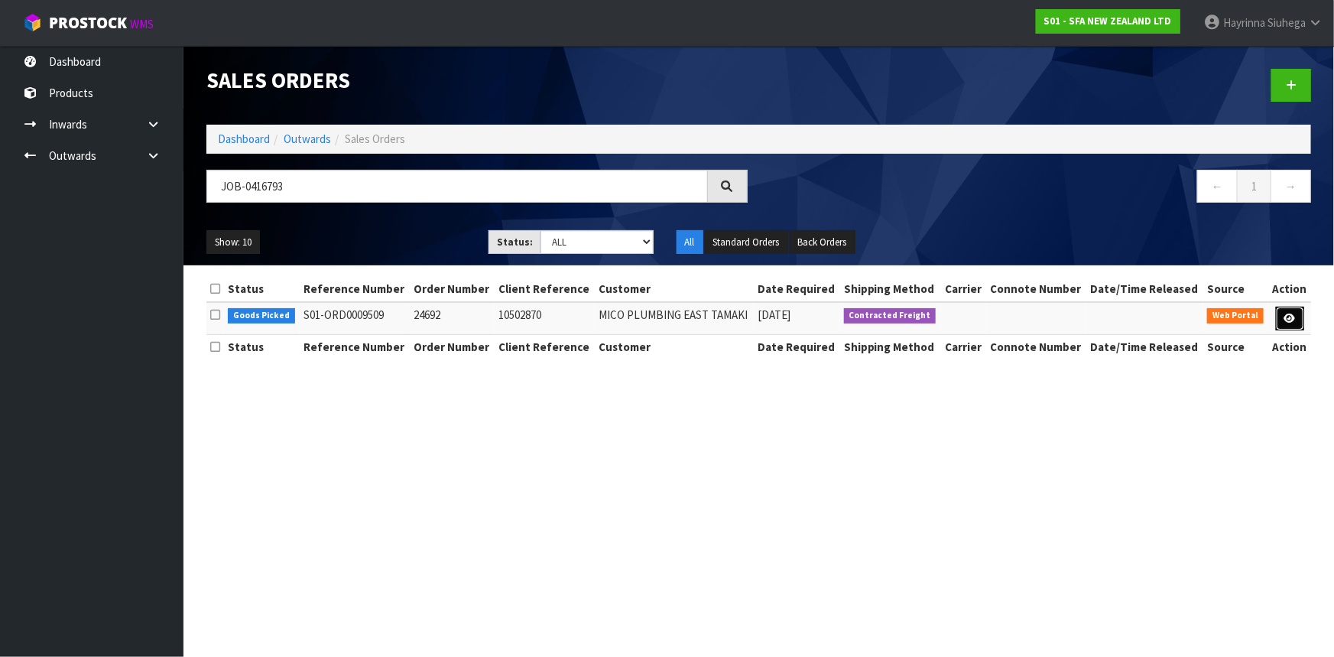
click at [1289, 316] on icon at bounding box center [1289, 318] width 11 height 10
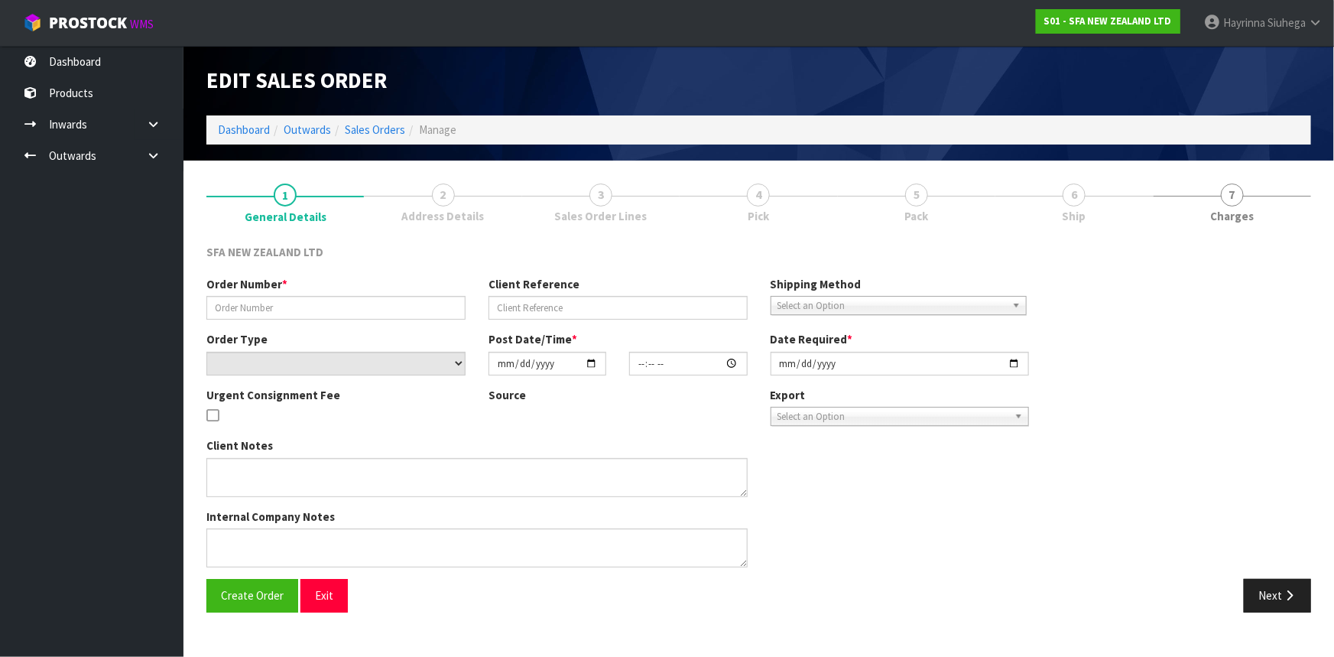
type input "24692"
type input "10502870"
select select "number:0"
type input "2025-10-09"
type input "10:07:00.000"
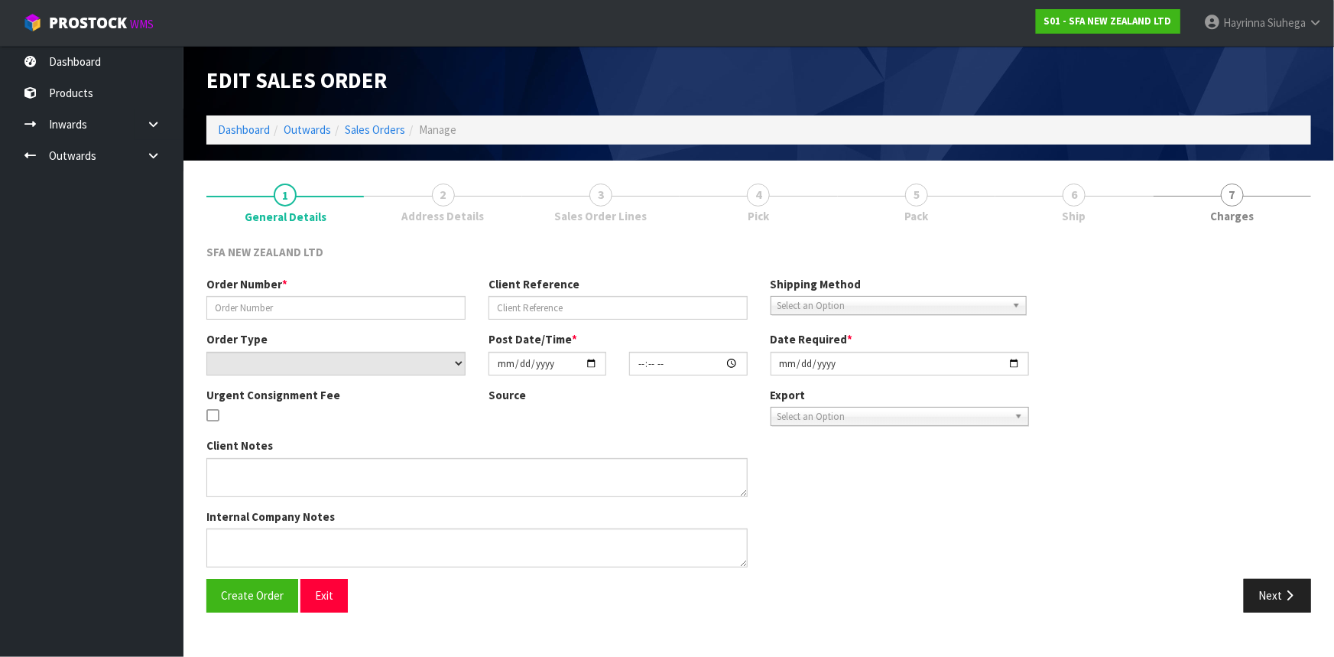
type input "2025-10-09"
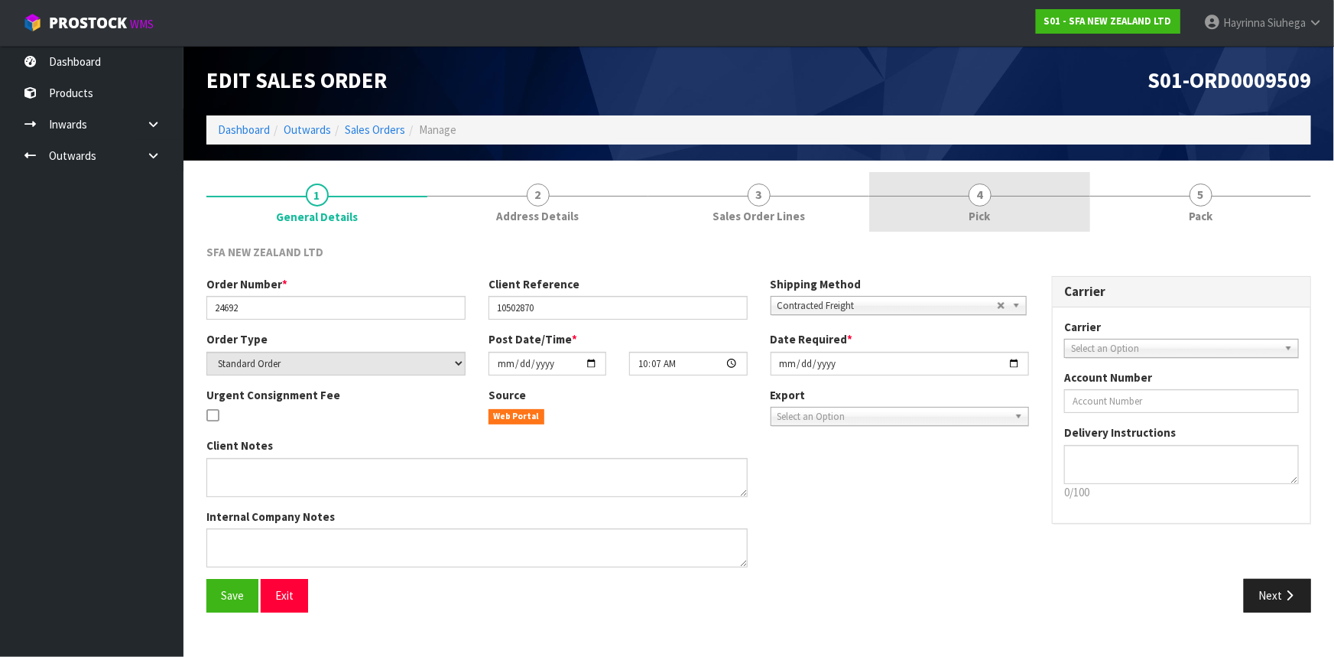
click at [1040, 211] on link "4 Pick" at bounding box center [979, 202] width 221 height 60
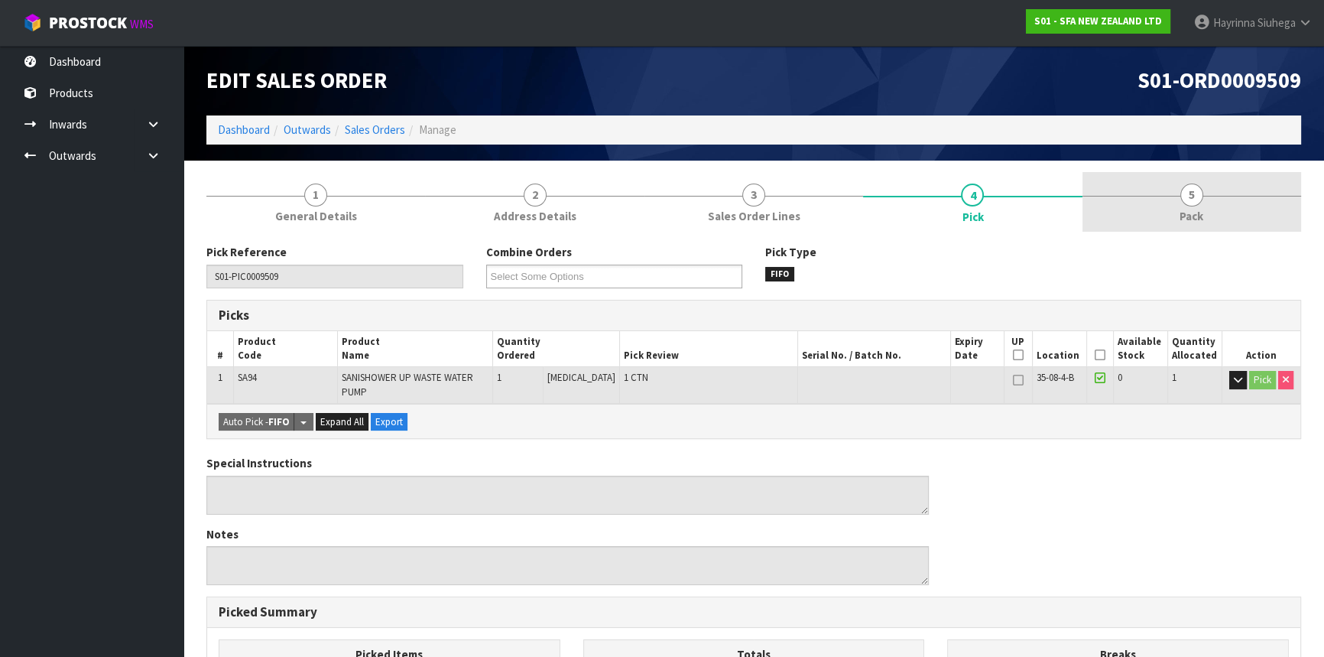
click at [1211, 210] on link "5 Pack" at bounding box center [1191, 202] width 219 height 60
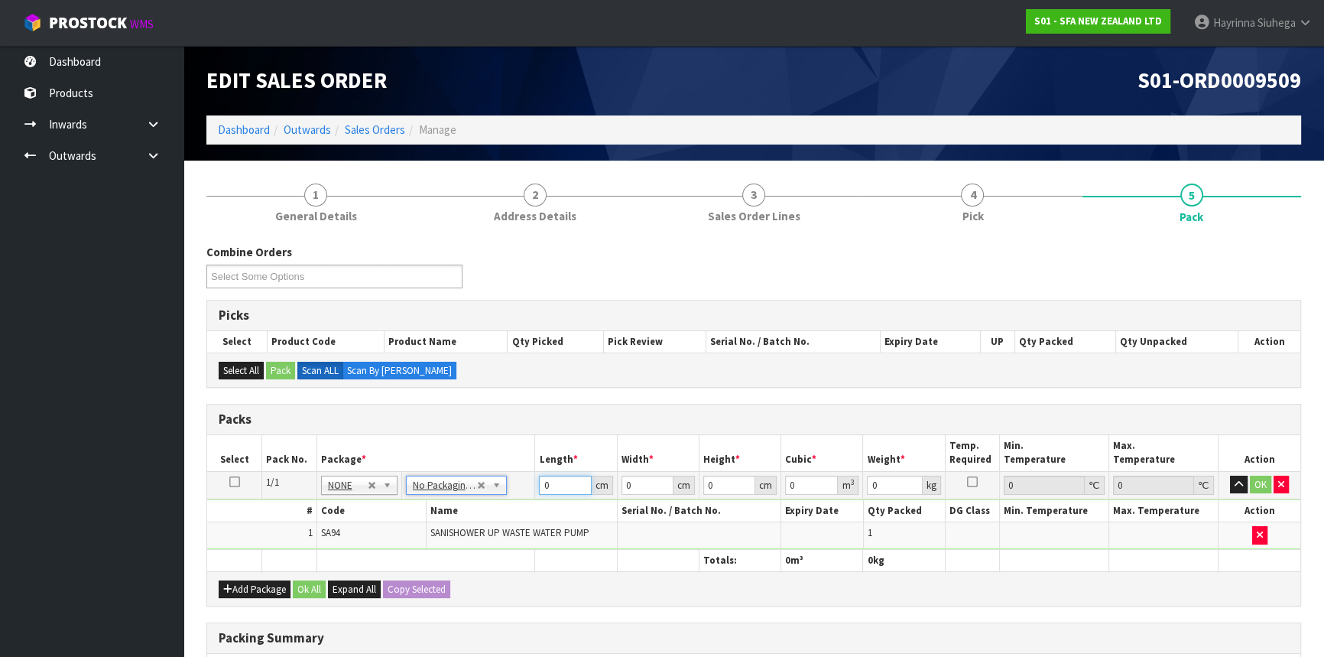
click at [543, 481] on input "0" at bounding box center [565, 484] width 52 height 19
type input "36"
type input "22"
type input "2"
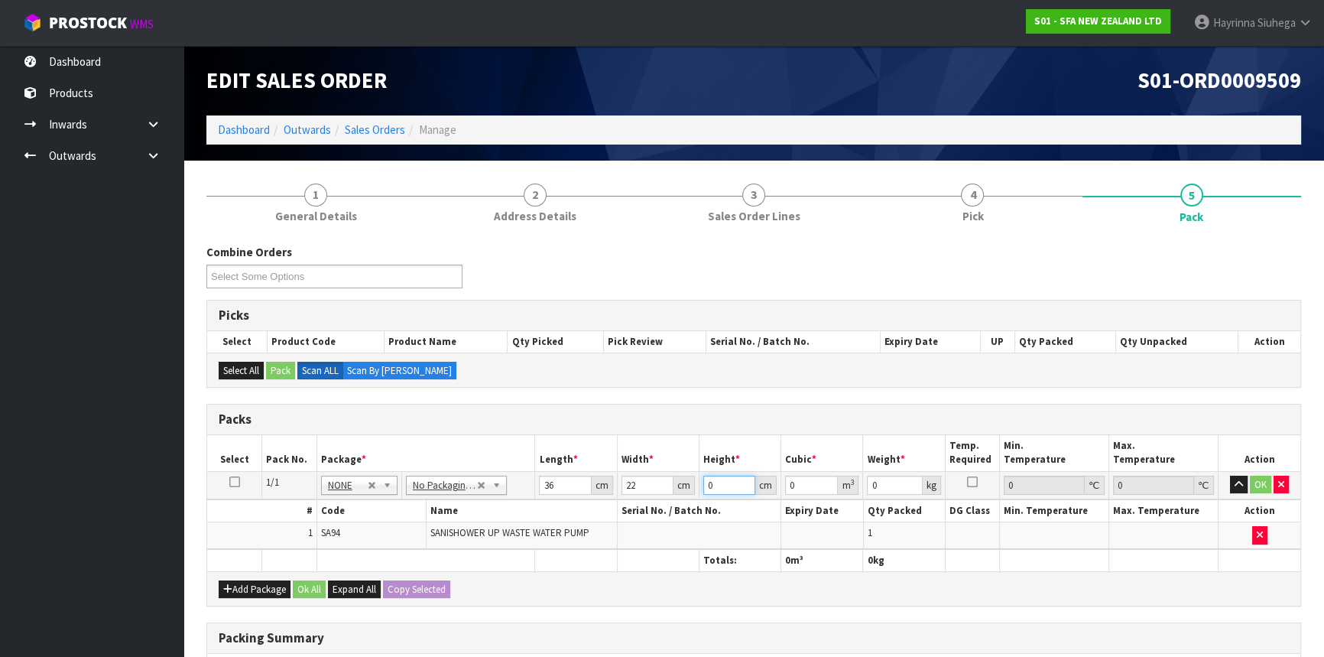
type input "0.001584"
type input "23"
type input "0.018216"
type input "23"
type input "5"
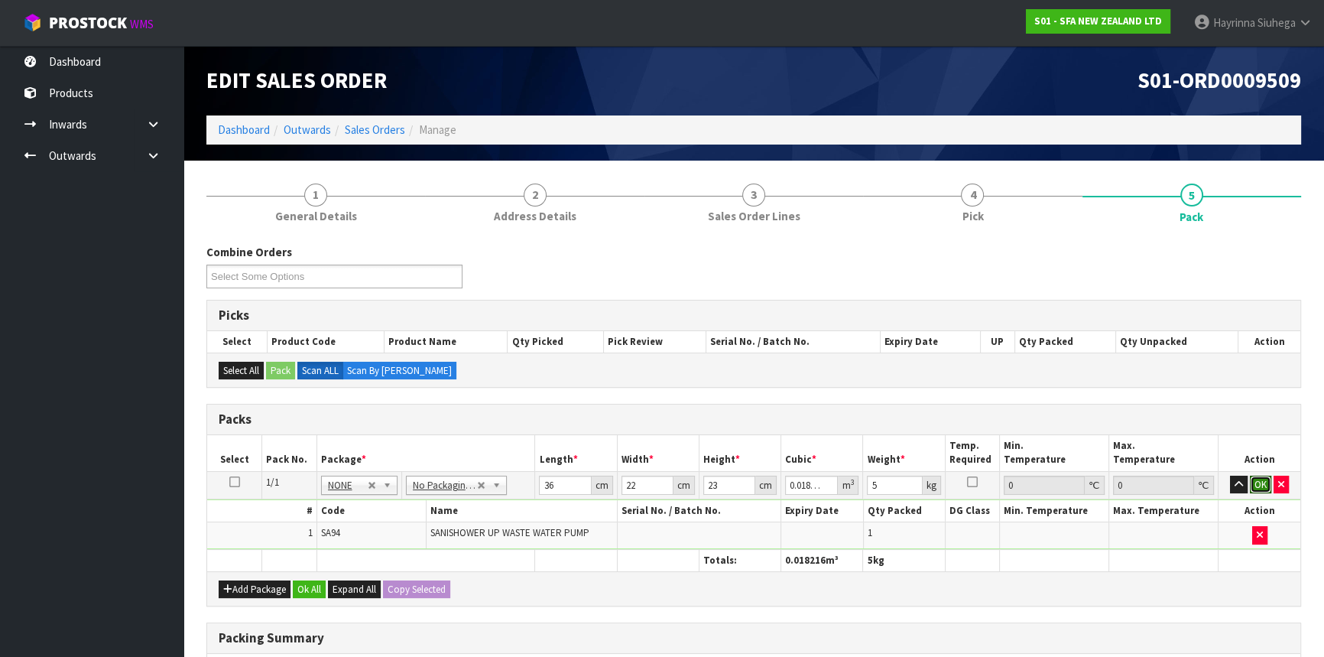
click button "OK" at bounding box center [1260, 484] width 21 height 18
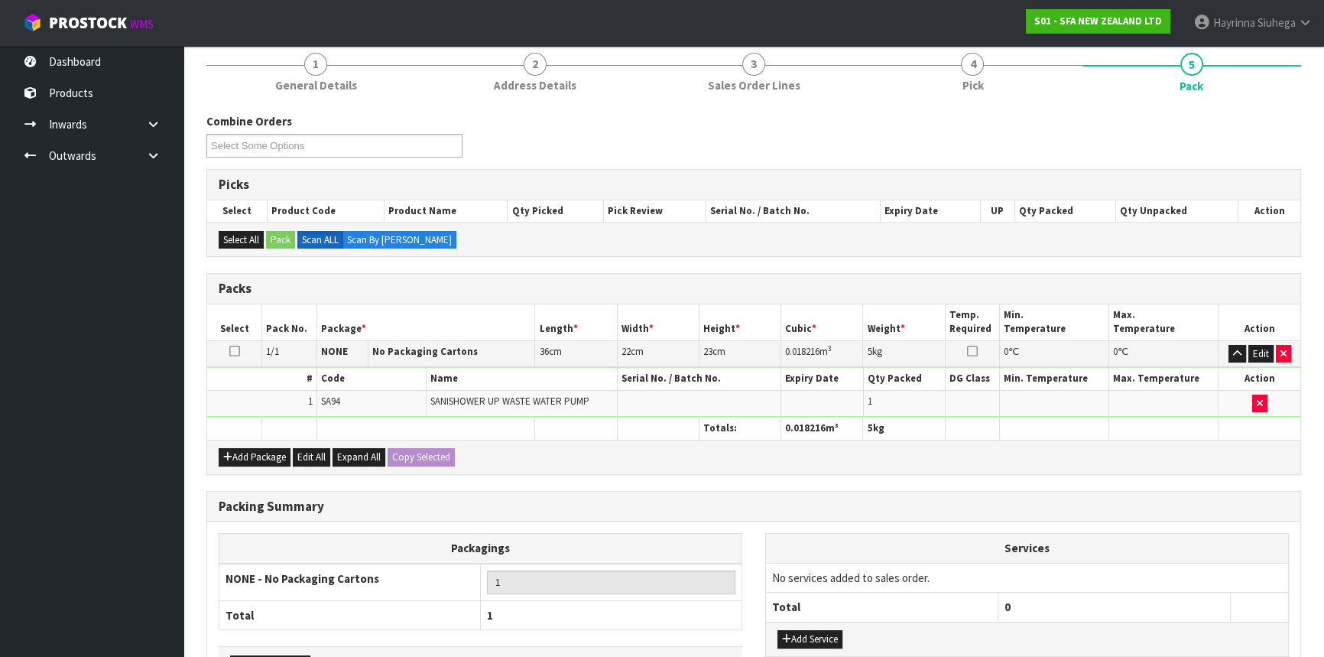
scroll to position [235, 0]
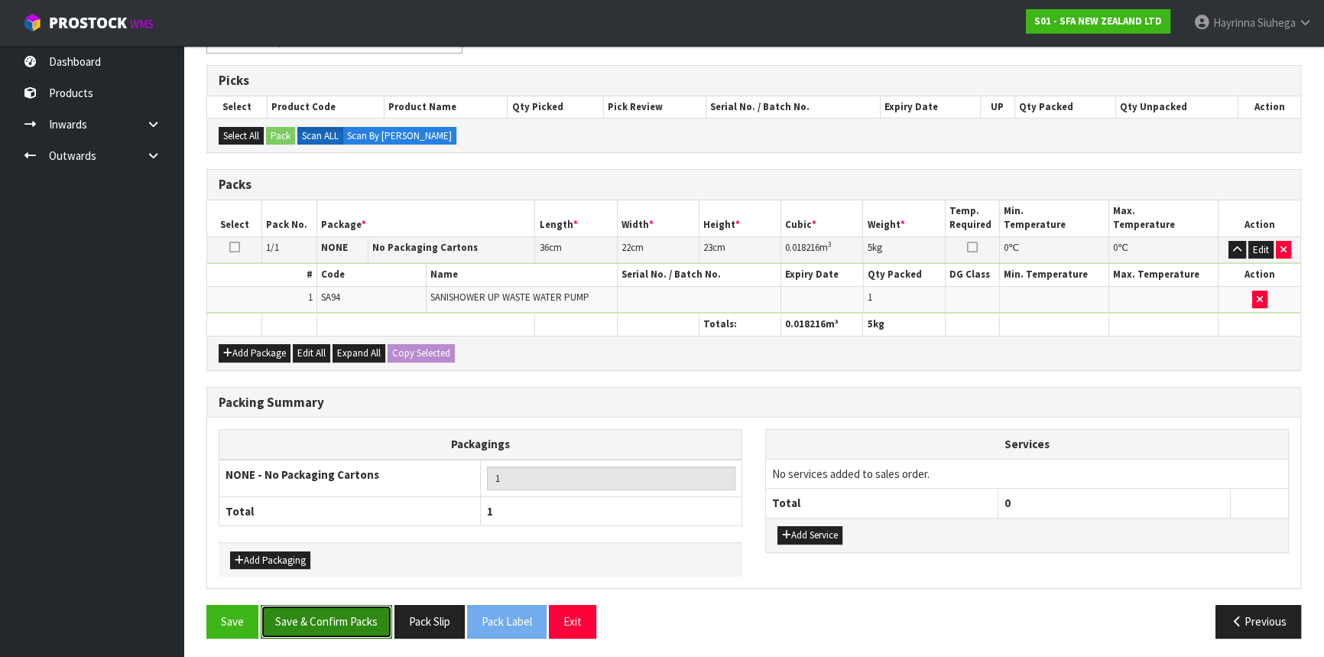
click at [313, 625] on button "Save & Confirm Packs" at bounding box center [326, 621] width 131 height 33
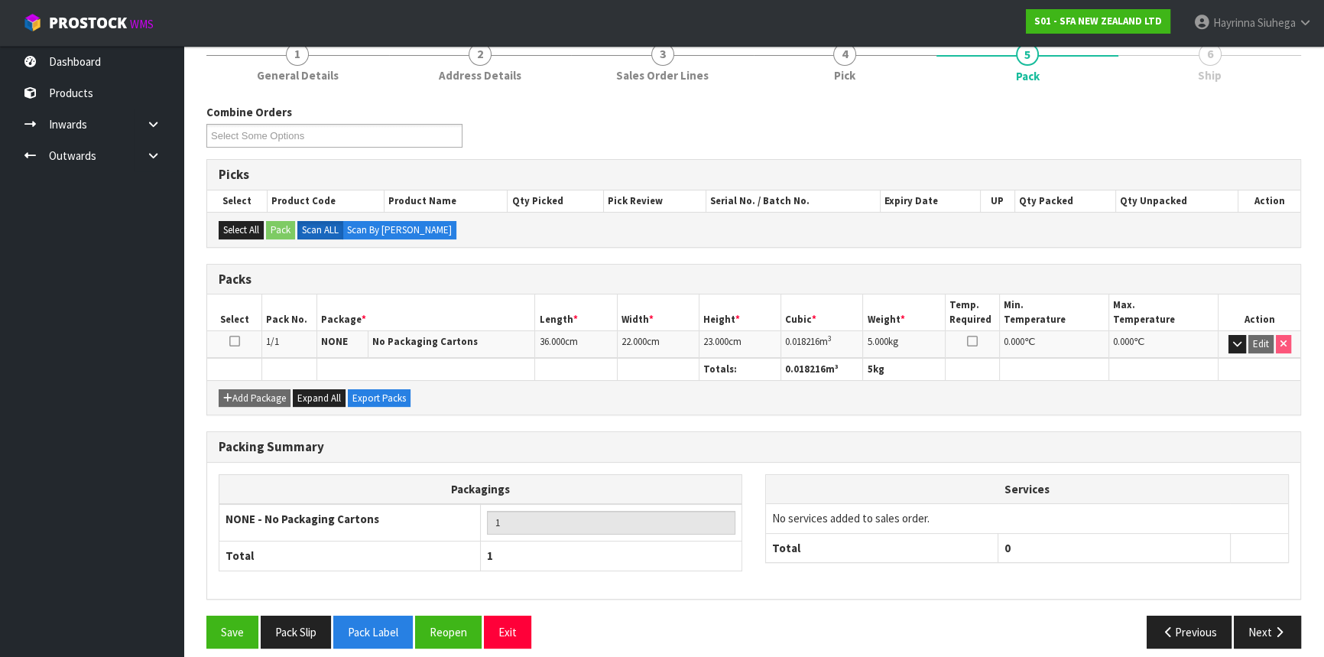
scroll to position [206, 0]
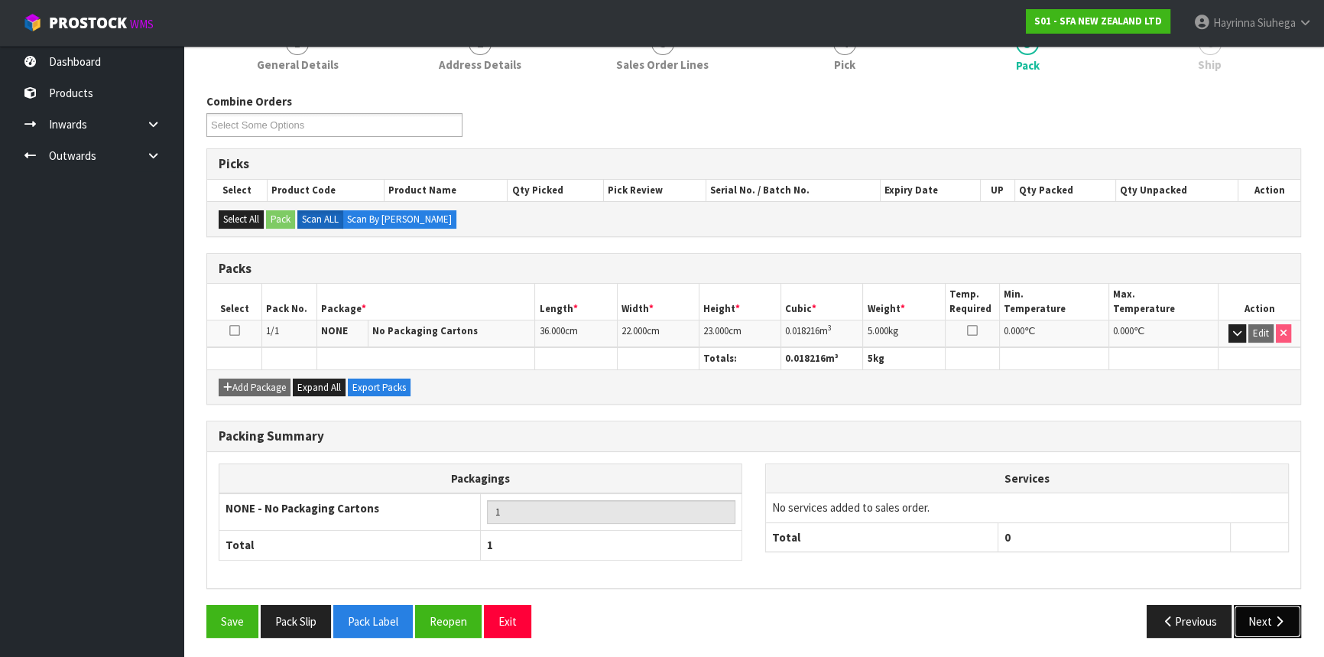
click at [1260, 628] on button "Next" at bounding box center [1267, 621] width 67 height 33
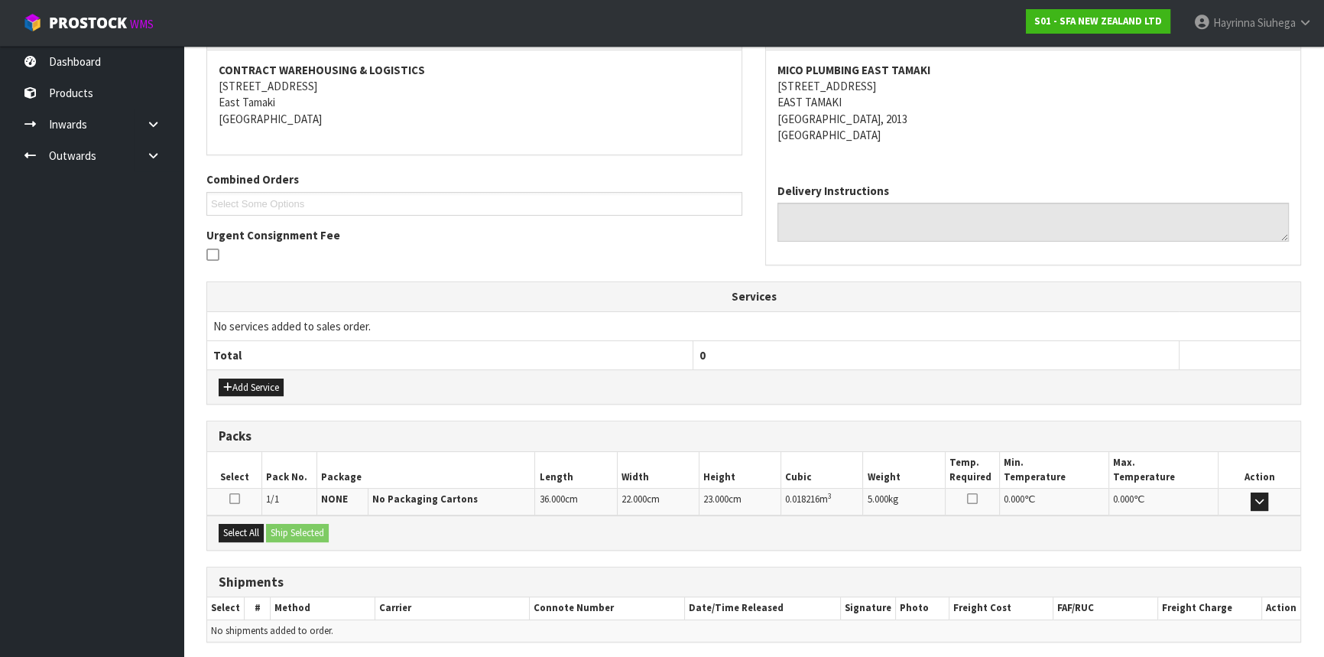
scroll to position [336, 0]
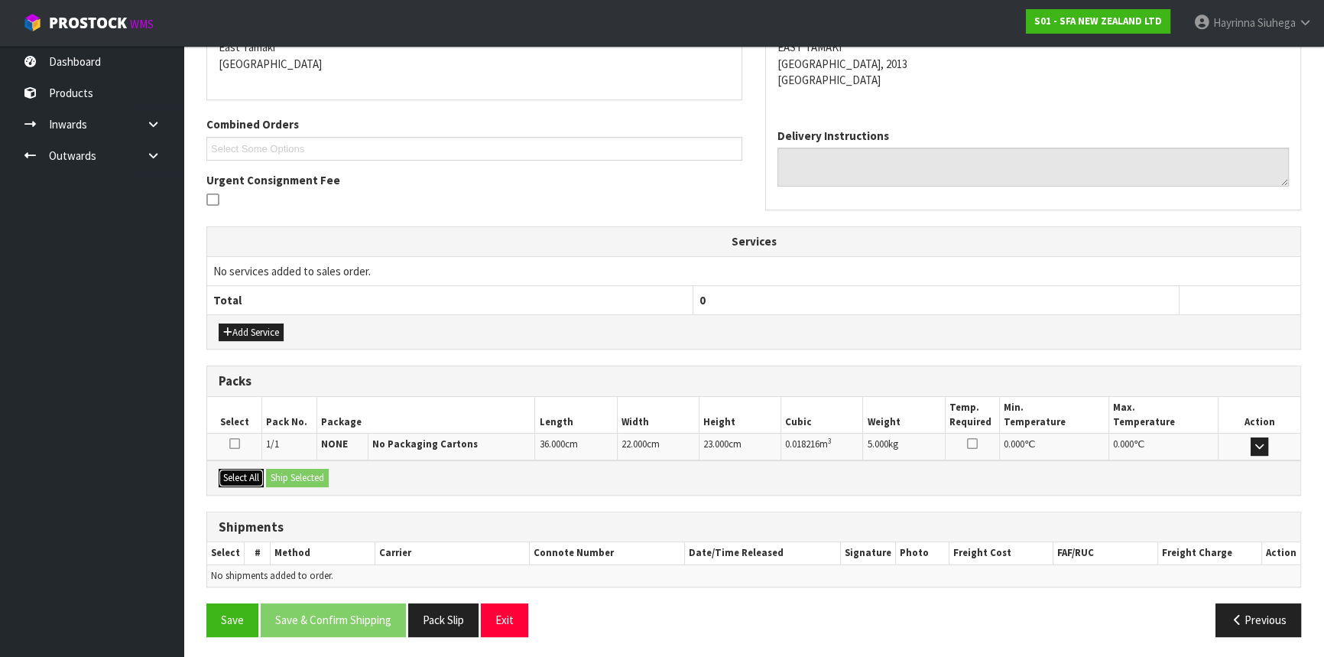
click at [245, 477] on button "Select All" at bounding box center [241, 478] width 45 height 18
click at [295, 480] on button "Ship Selected" at bounding box center [297, 478] width 63 height 18
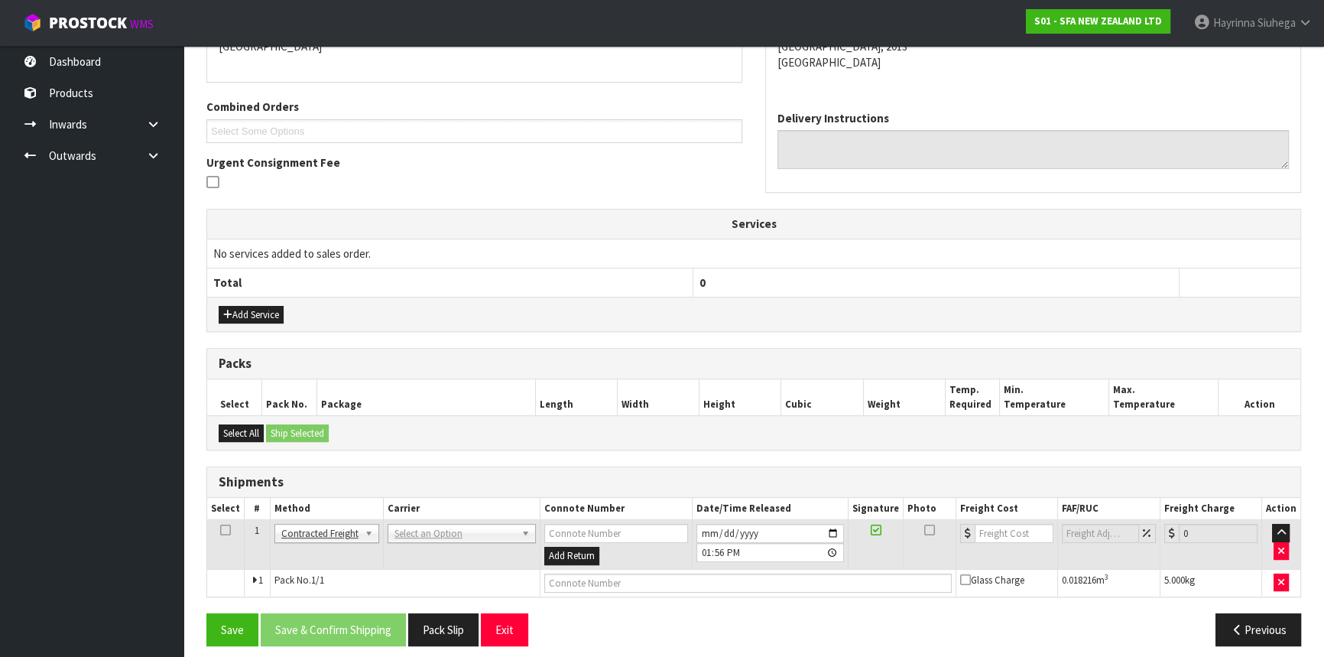
scroll to position [362, 0]
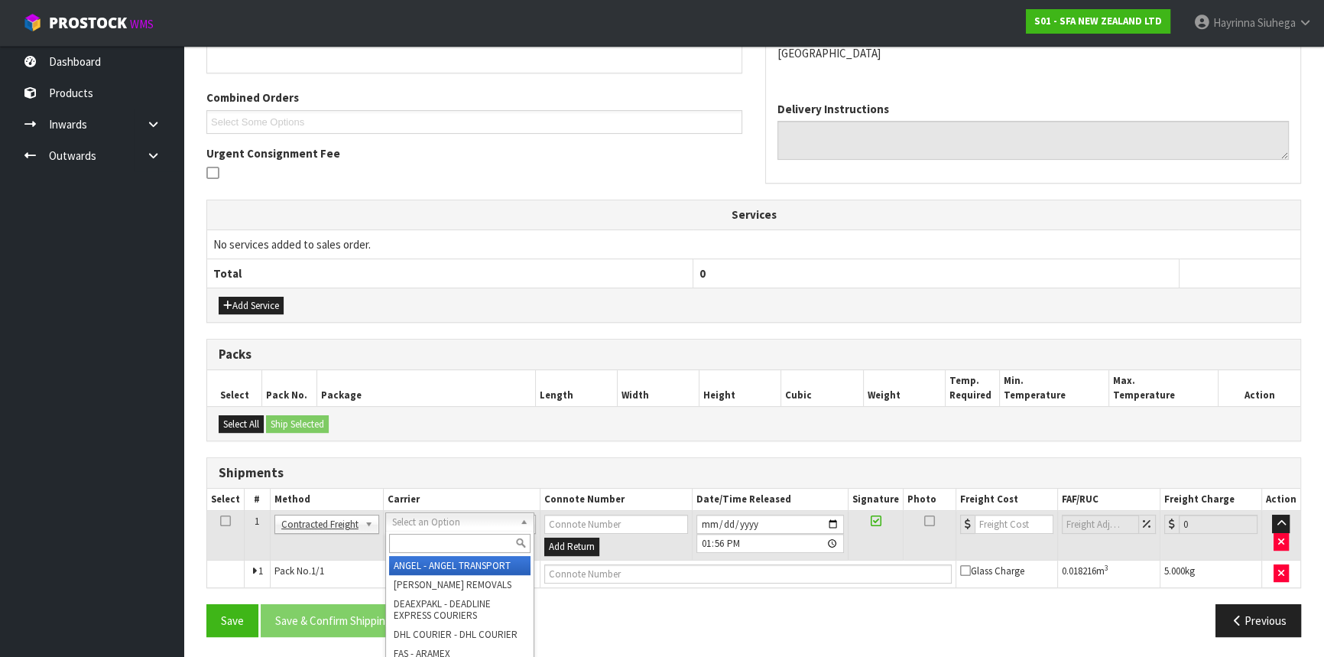
click at [445, 533] on input "text" at bounding box center [459, 542] width 141 height 19
type input "NZP"
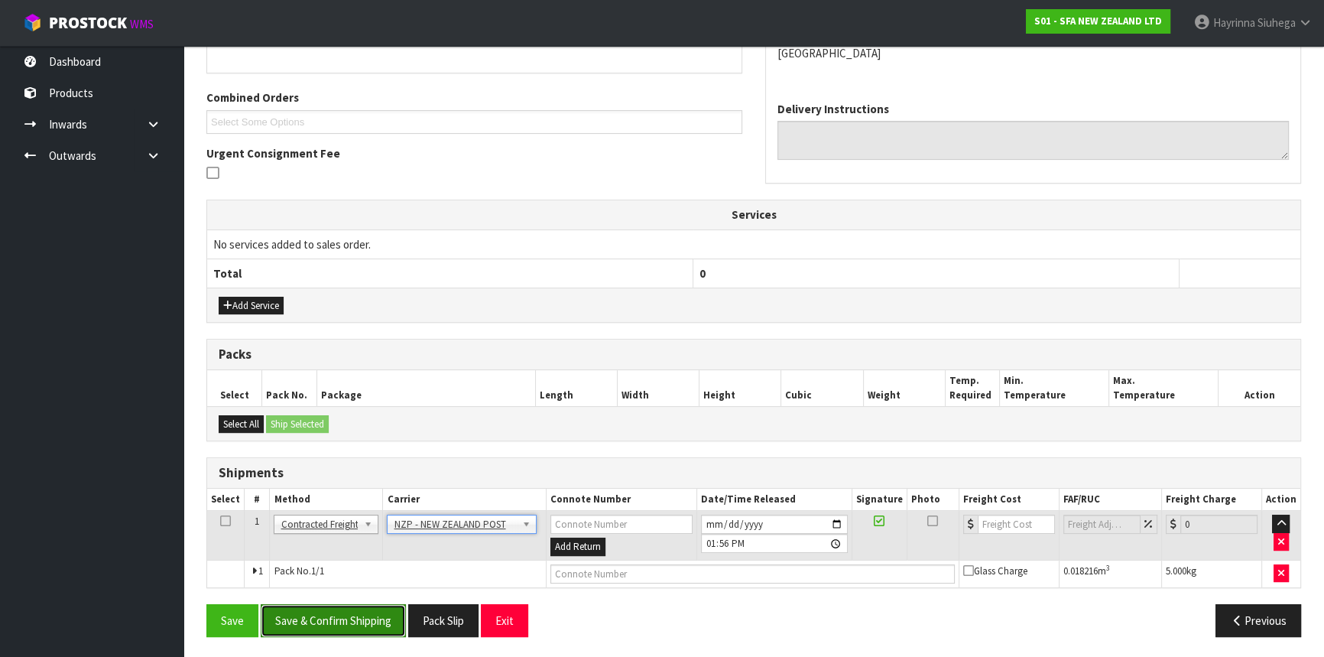
click at [336, 623] on button "Save & Confirm Shipping" at bounding box center [333, 620] width 145 height 33
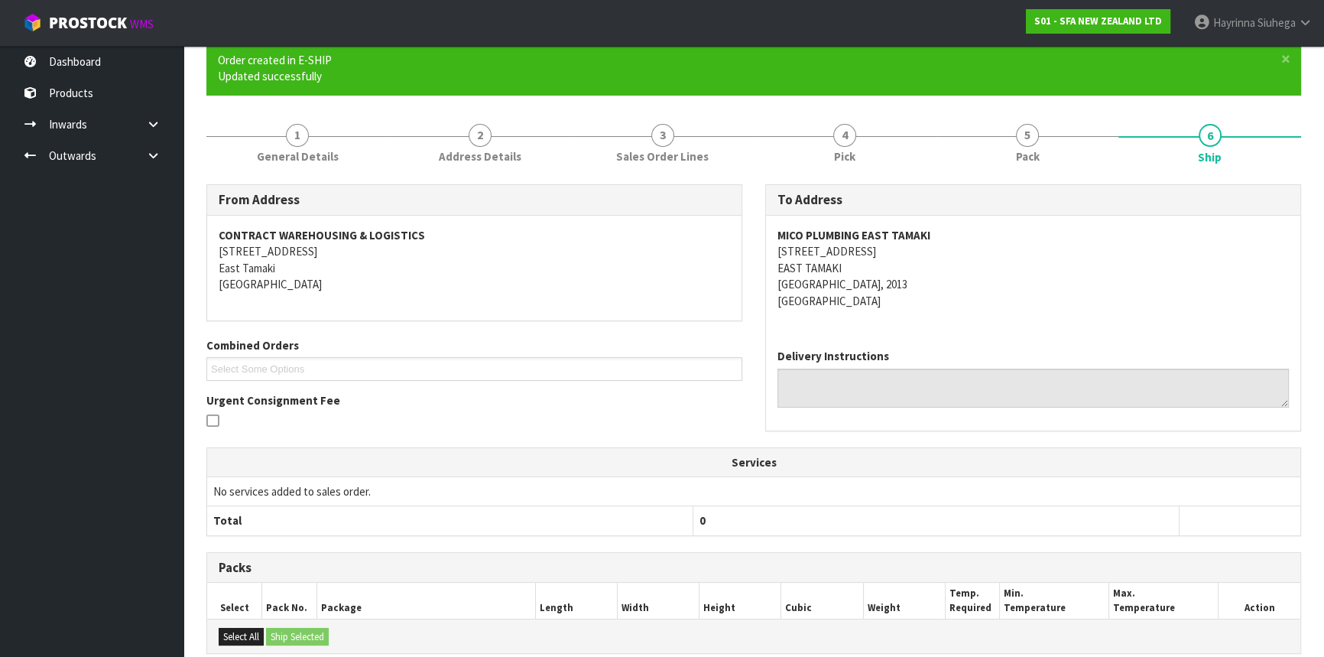
scroll to position [341, 0]
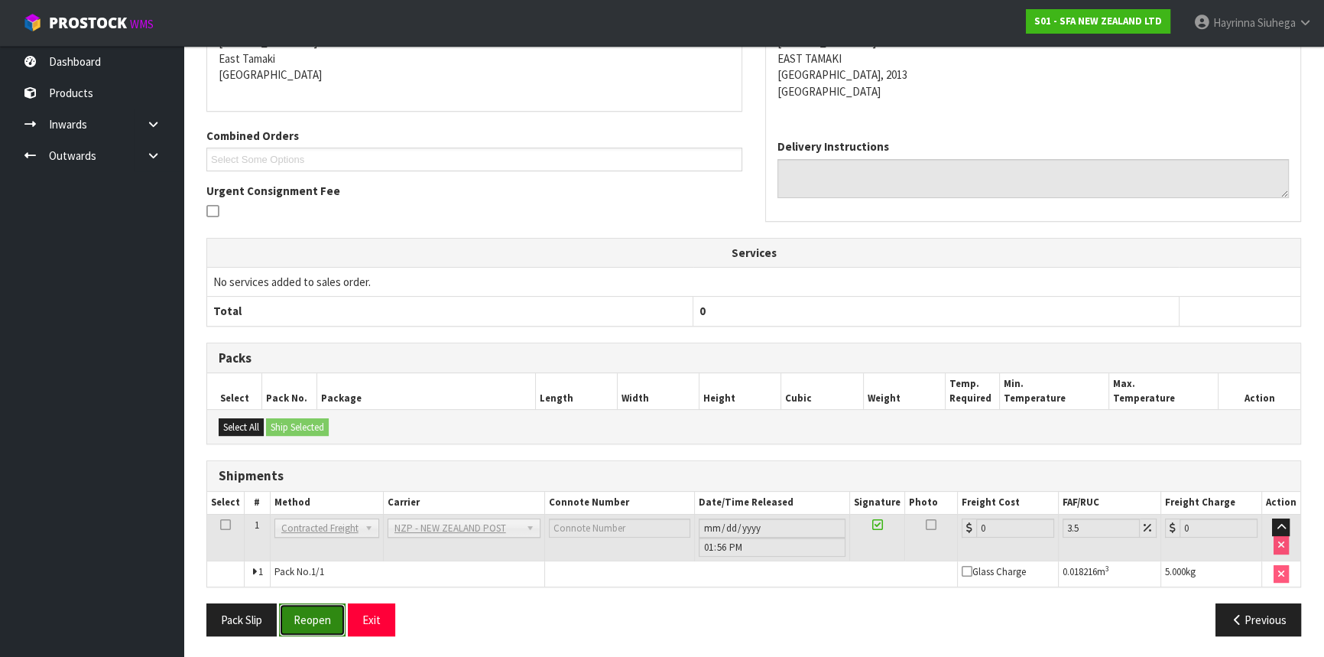
click at [310, 619] on button "Reopen" at bounding box center [312, 619] width 66 height 33
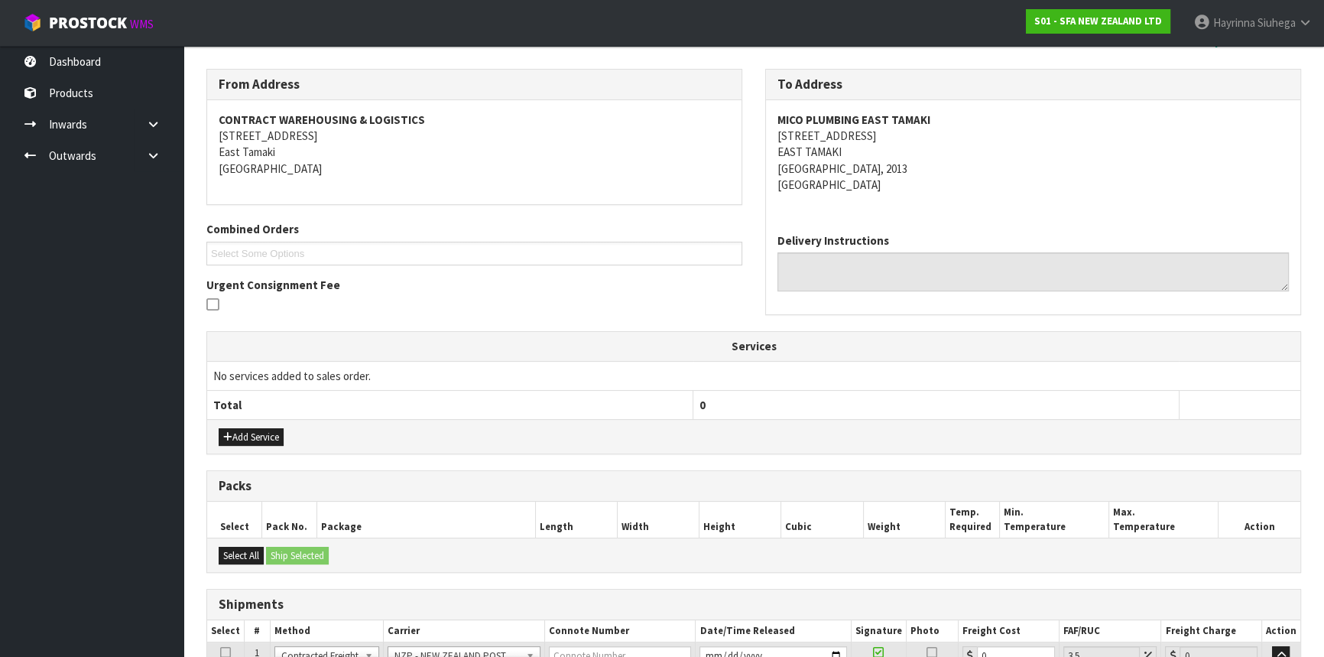
scroll to position [376, 0]
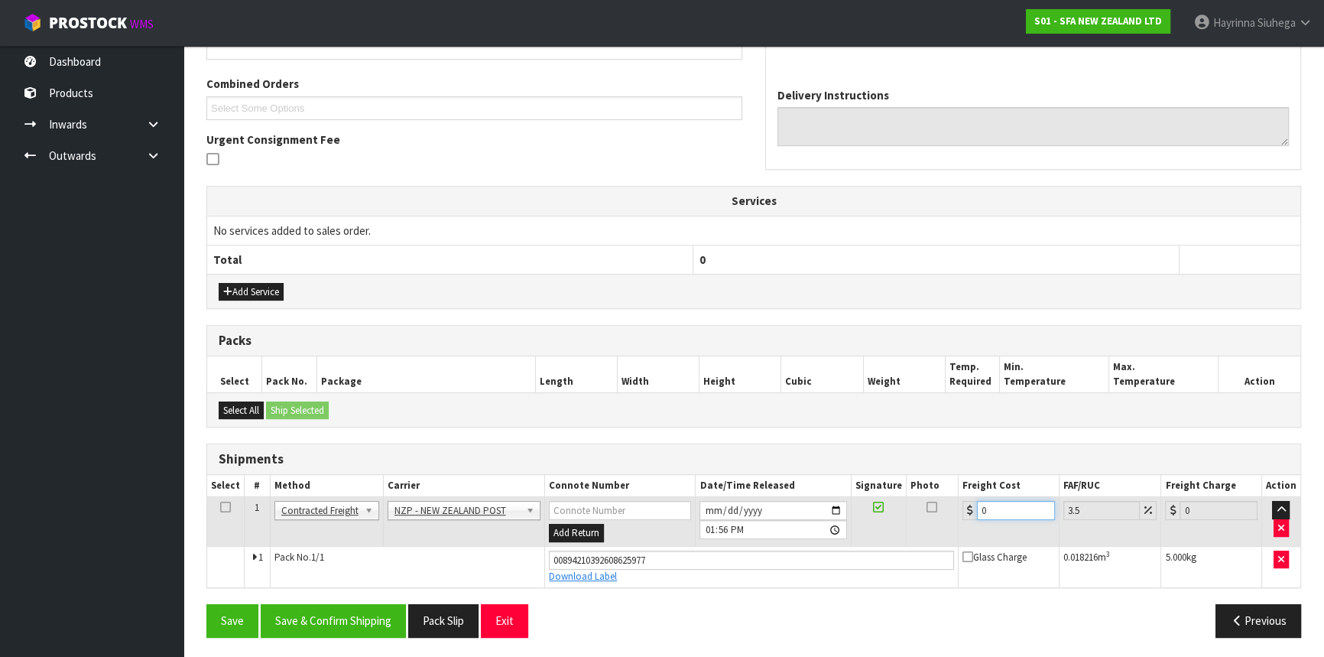
drag, startPoint x: 1010, startPoint y: 504, endPoint x: 814, endPoint y: 520, distance: 196.3
click at [858, 509] on tr "1 Client Local Pickup Customer Local Pickup Company Freight Contracted Freight …" at bounding box center [753, 522] width 1093 height 50
type input "4"
type input "4.14"
type input "4.3"
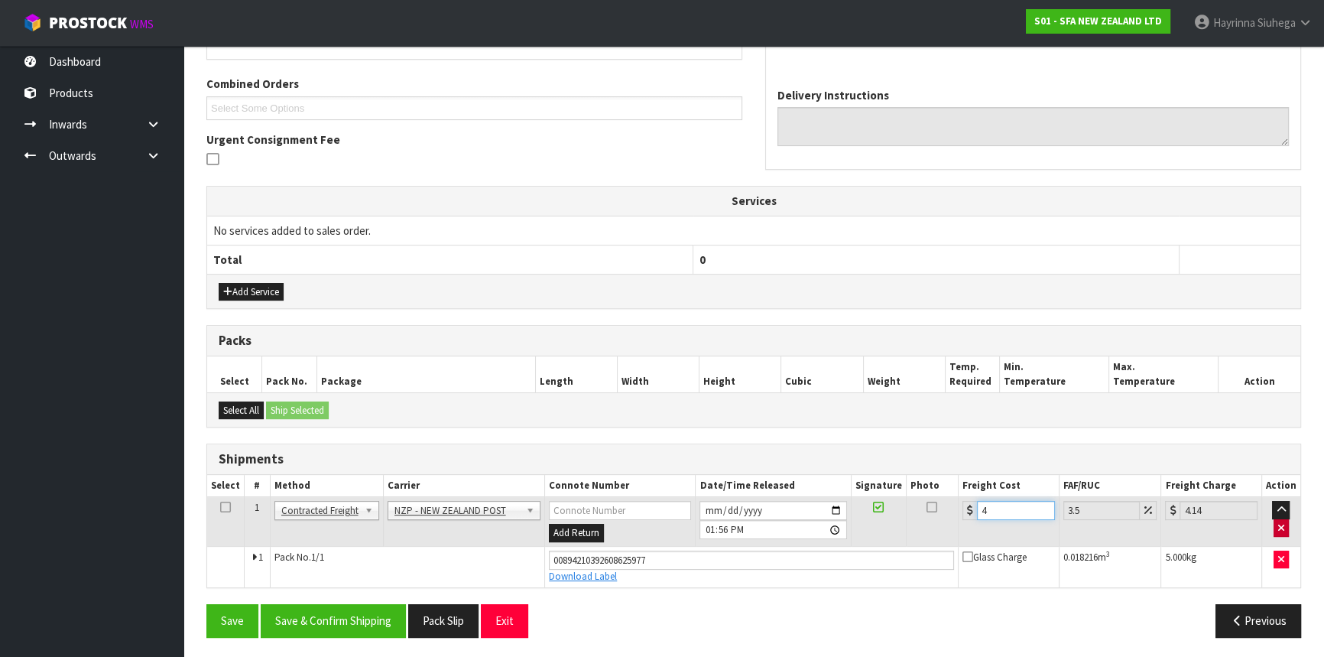
type input "4.45"
type input "4.33"
type input "4.48"
type input "4.33"
click at [206, 604] on button "Save" at bounding box center [232, 620] width 52 height 33
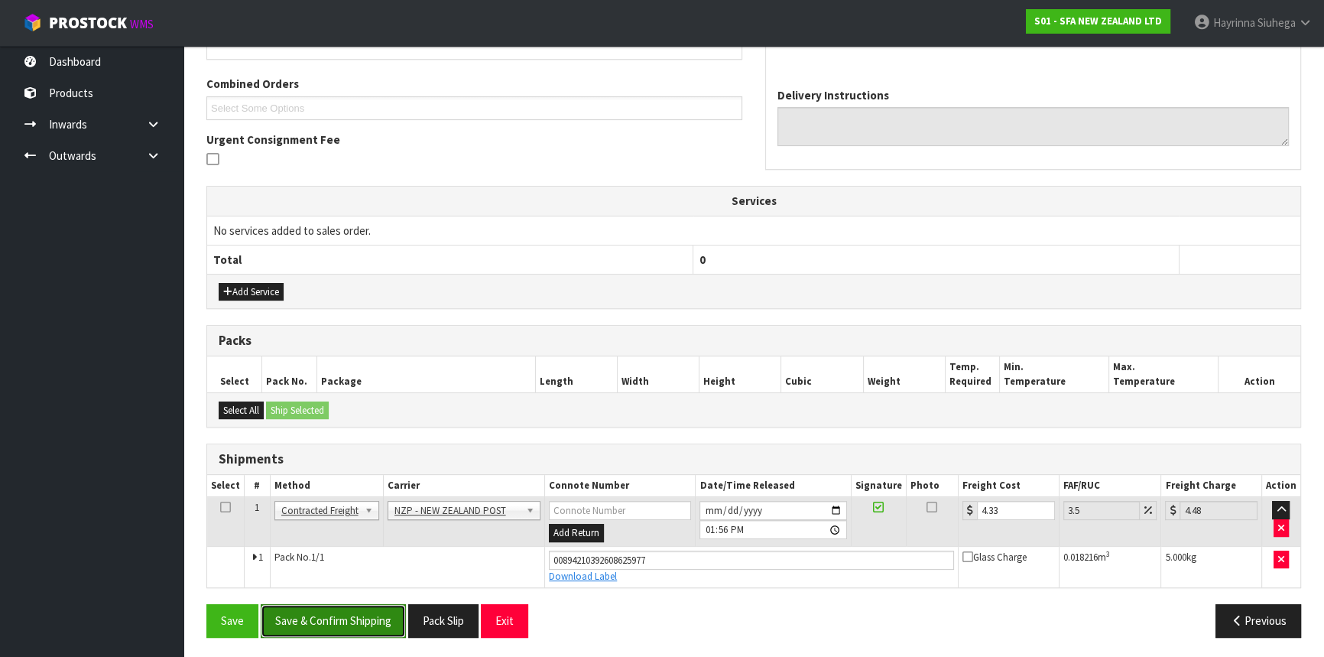
click at [360, 615] on button "Save & Confirm Shipping" at bounding box center [333, 620] width 145 height 33
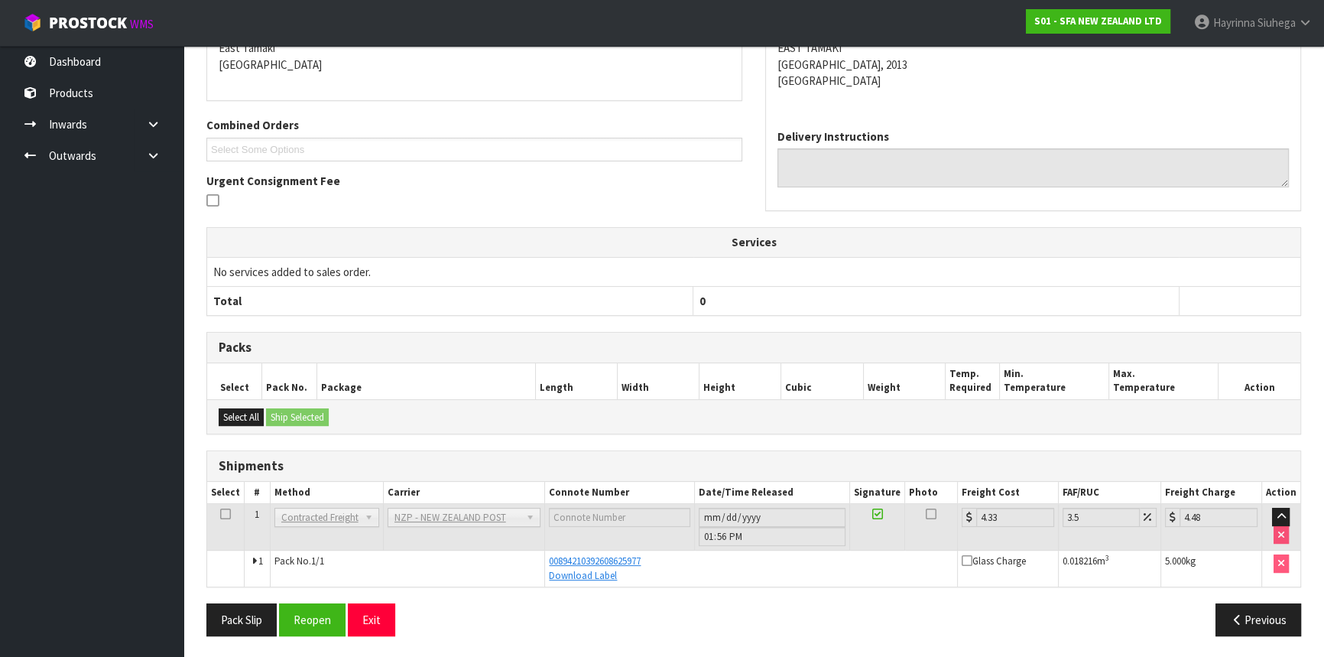
scroll to position [0, 0]
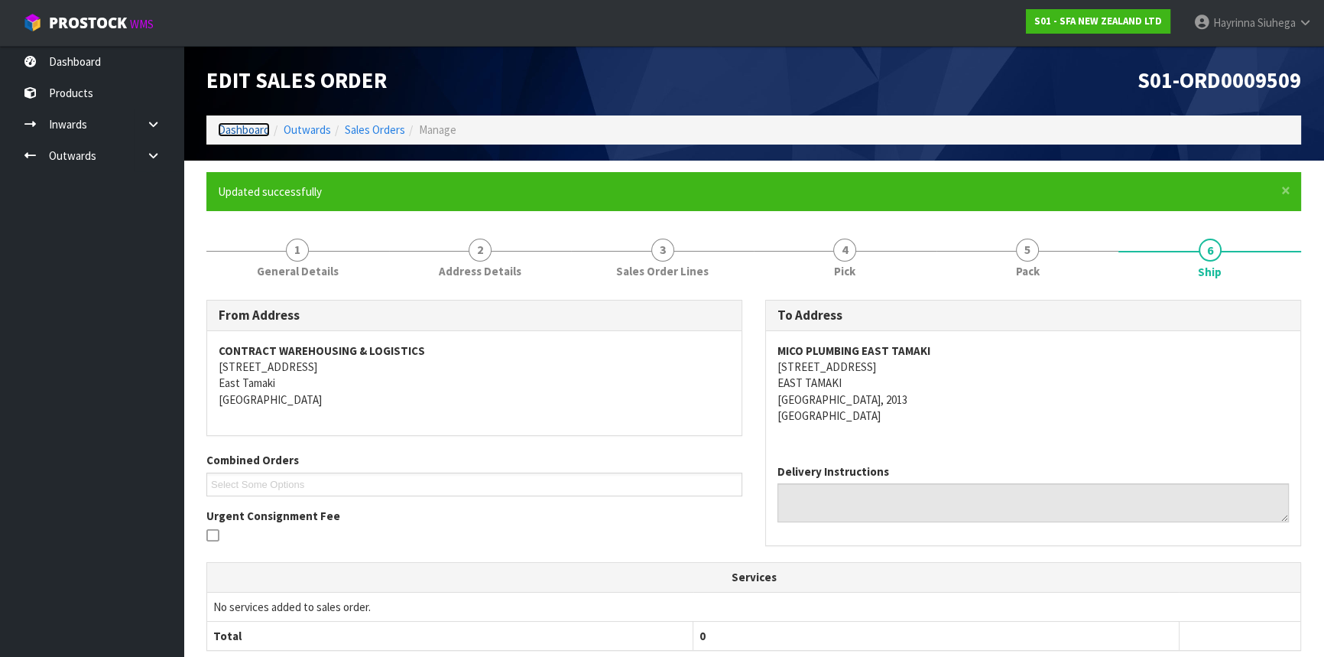
click at [245, 132] on link "Dashboard" at bounding box center [244, 129] width 52 height 15
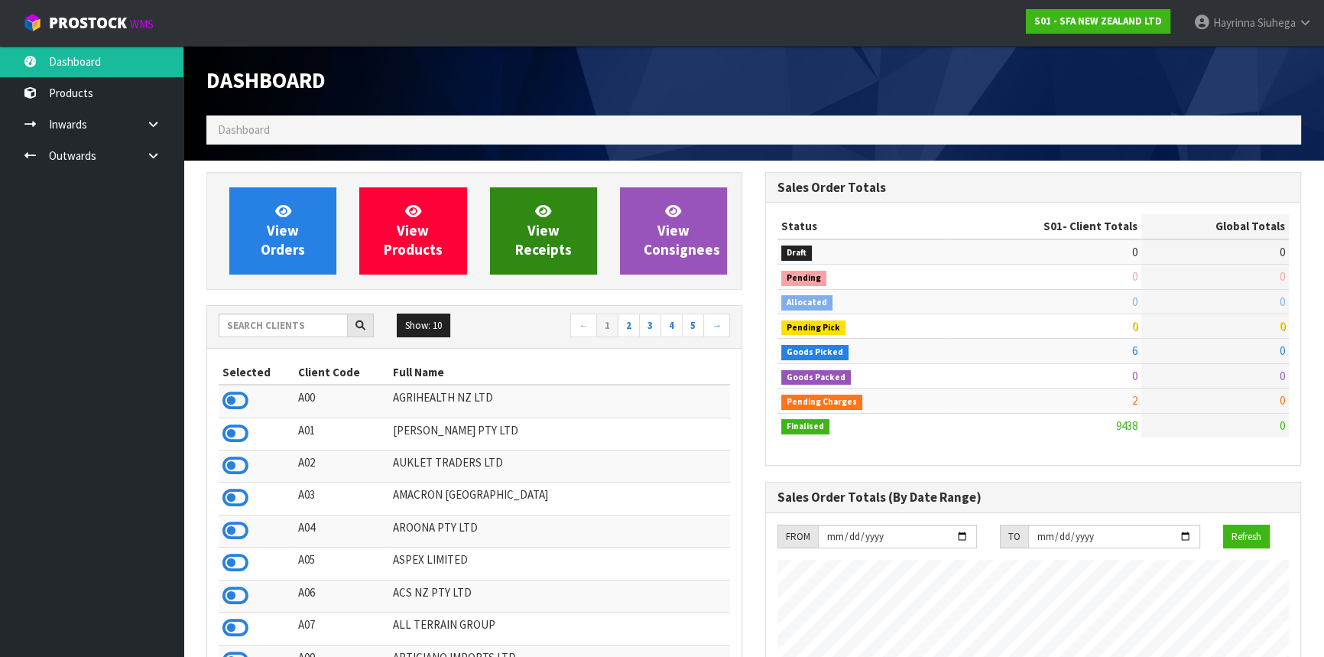
scroll to position [1156, 558]
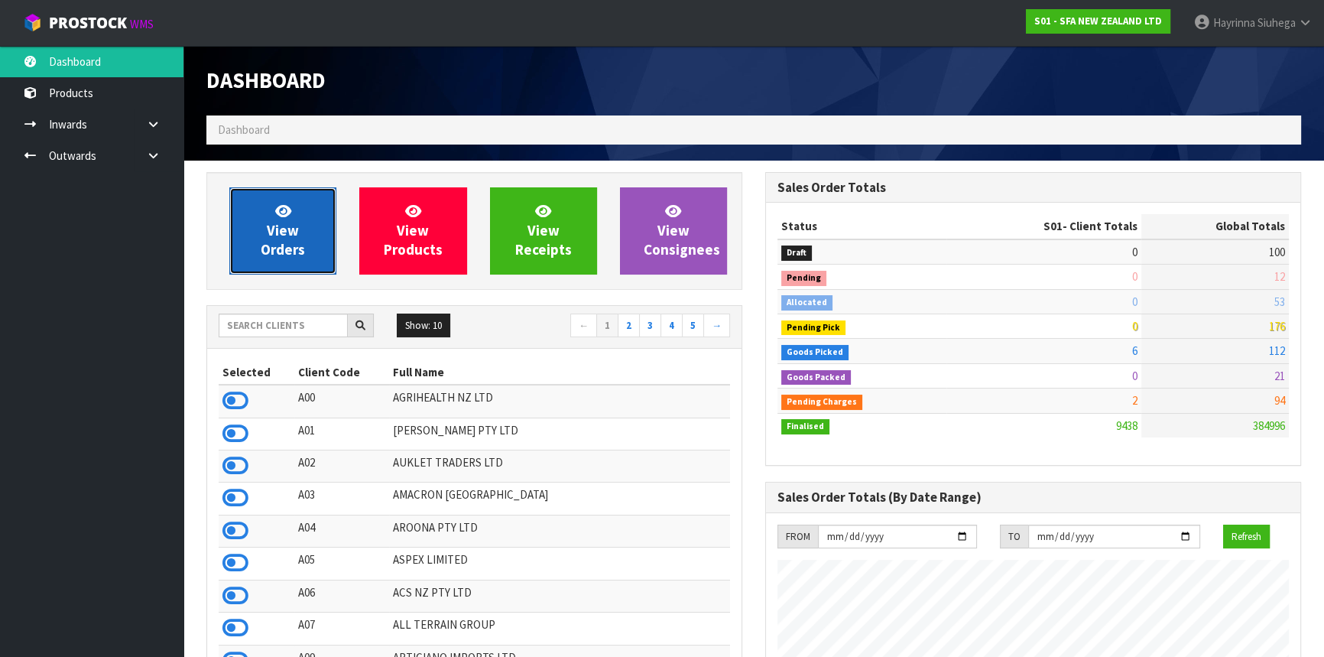
click at [310, 245] on link "View Orders" at bounding box center [282, 230] width 107 height 87
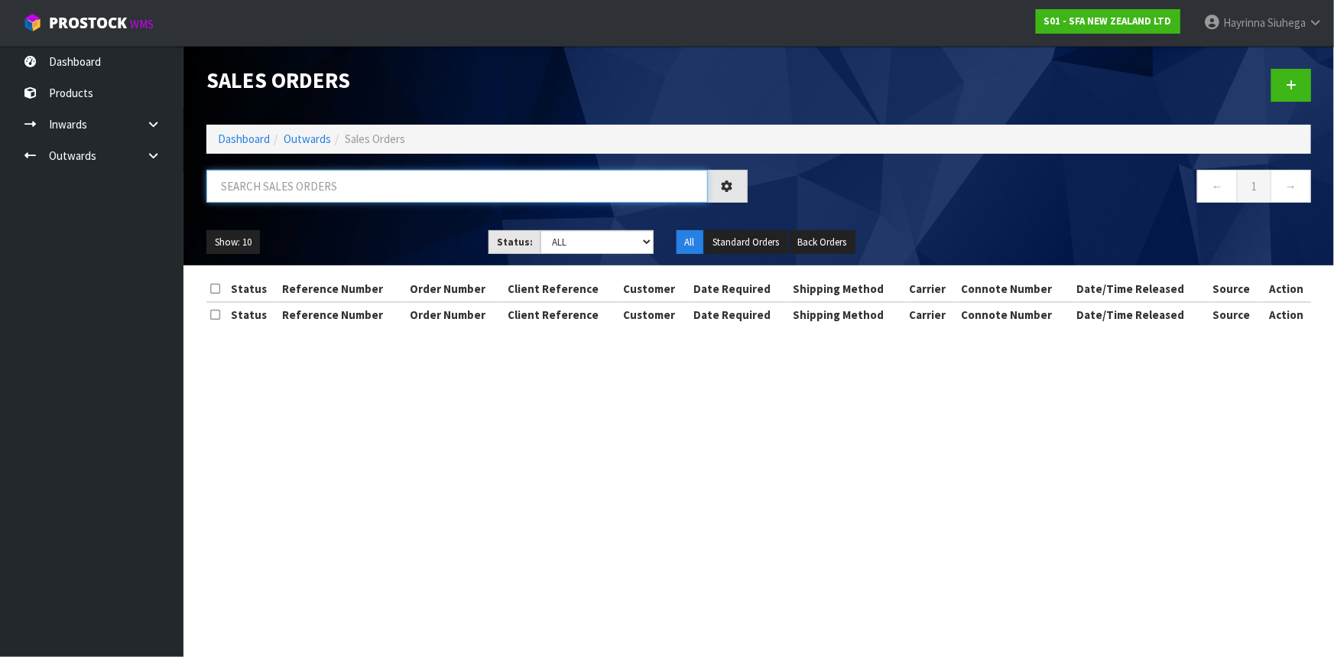
click at [302, 190] on input "text" at bounding box center [456, 186] width 501 height 33
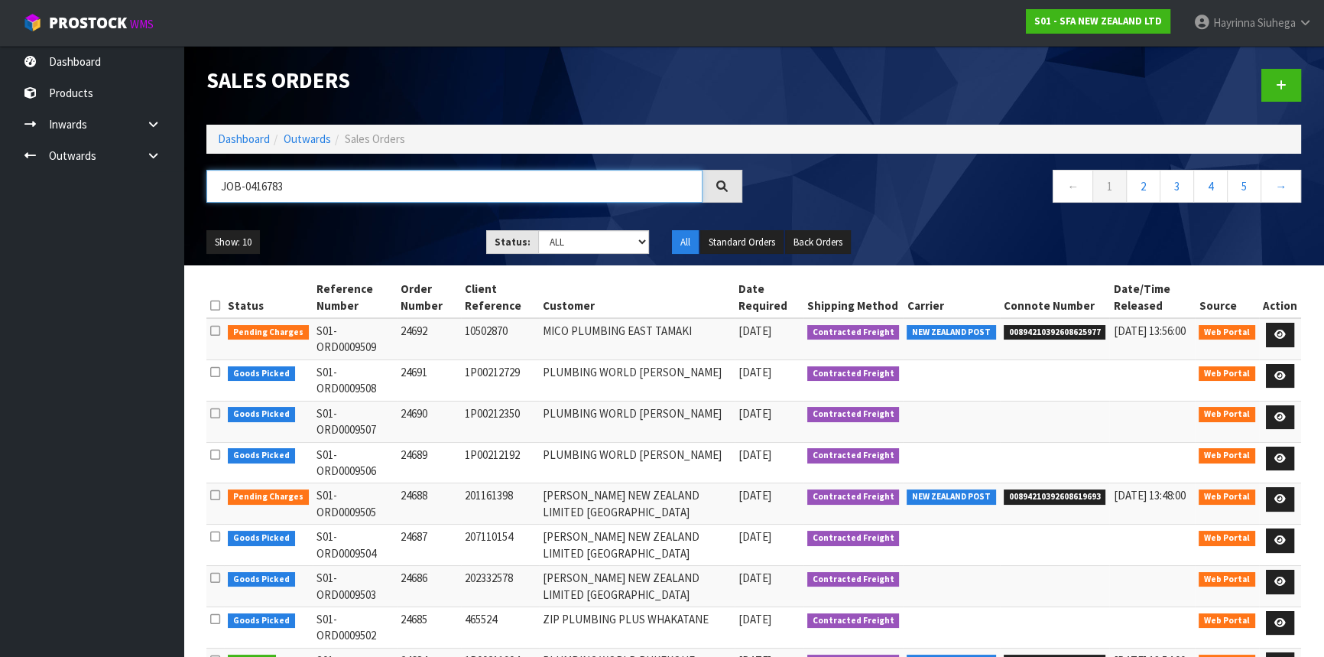
type input "JOB-0416783"
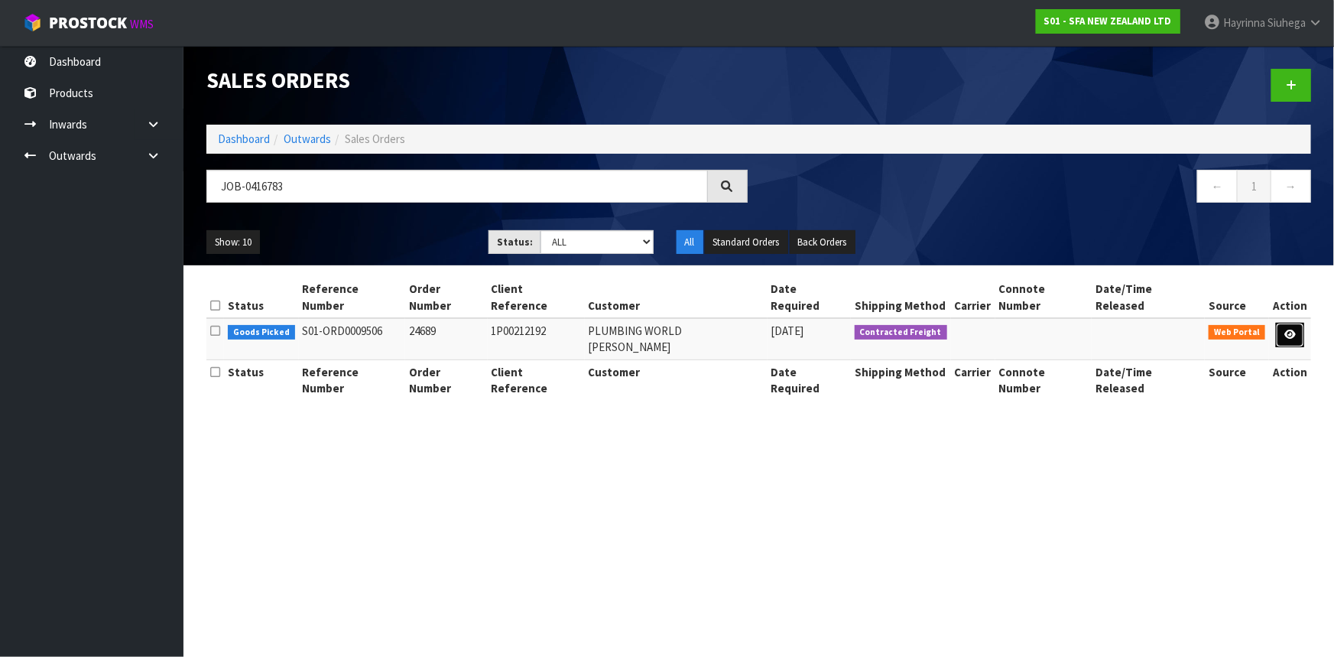
click at [1291, 329] on icon at bounding box center [1289, 334] width 11 height 10
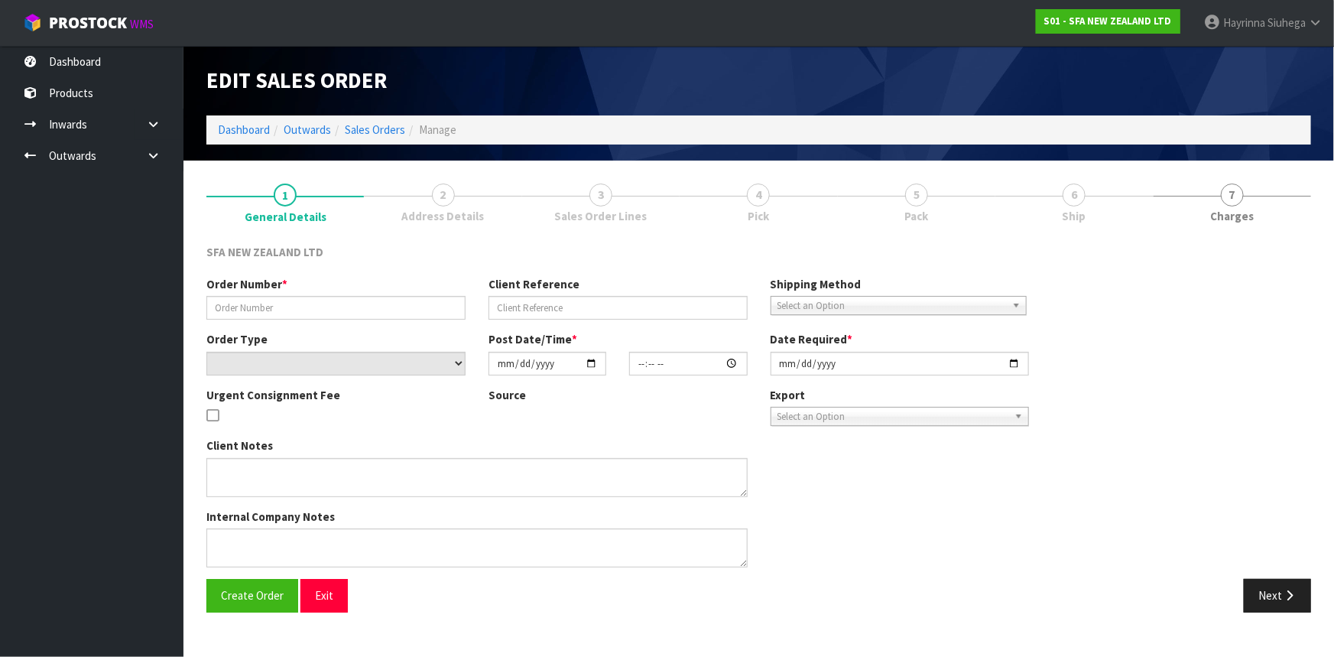
type input "24689"
type input "1P00212192"
select select "number:0"
type input "2025-10-09"
type input "09:54:00.000"
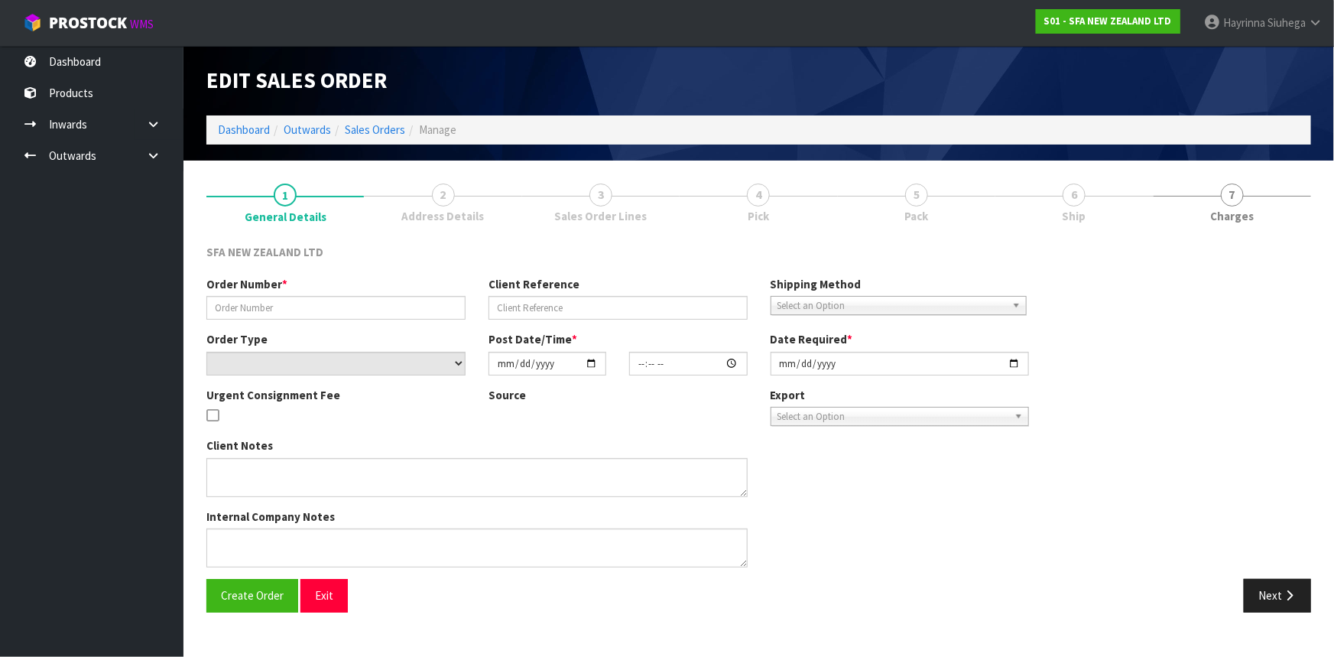
type input "2025-10-09"
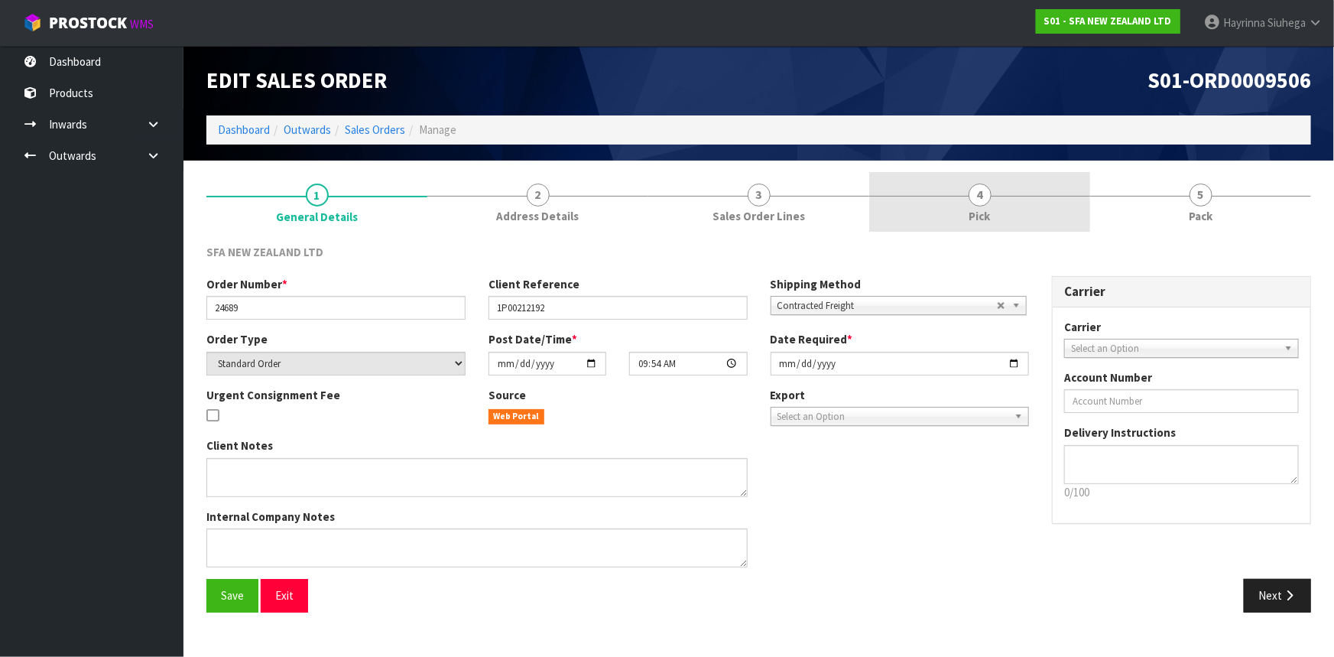
click at [1049, 198] on link "4 Pick" at bounding box center [979, 202] width 221 height 60
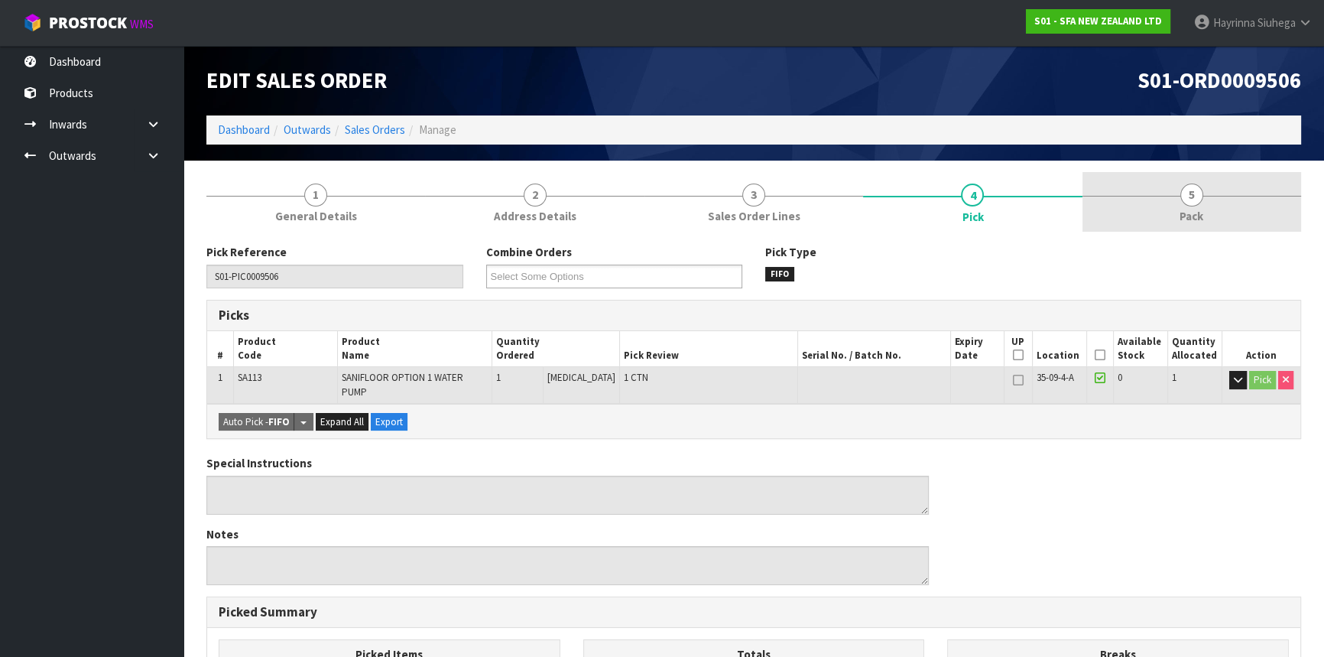
click at [1154, 193] on link "5 Pack" at bounding box center [1191, 202] width 219 height 60
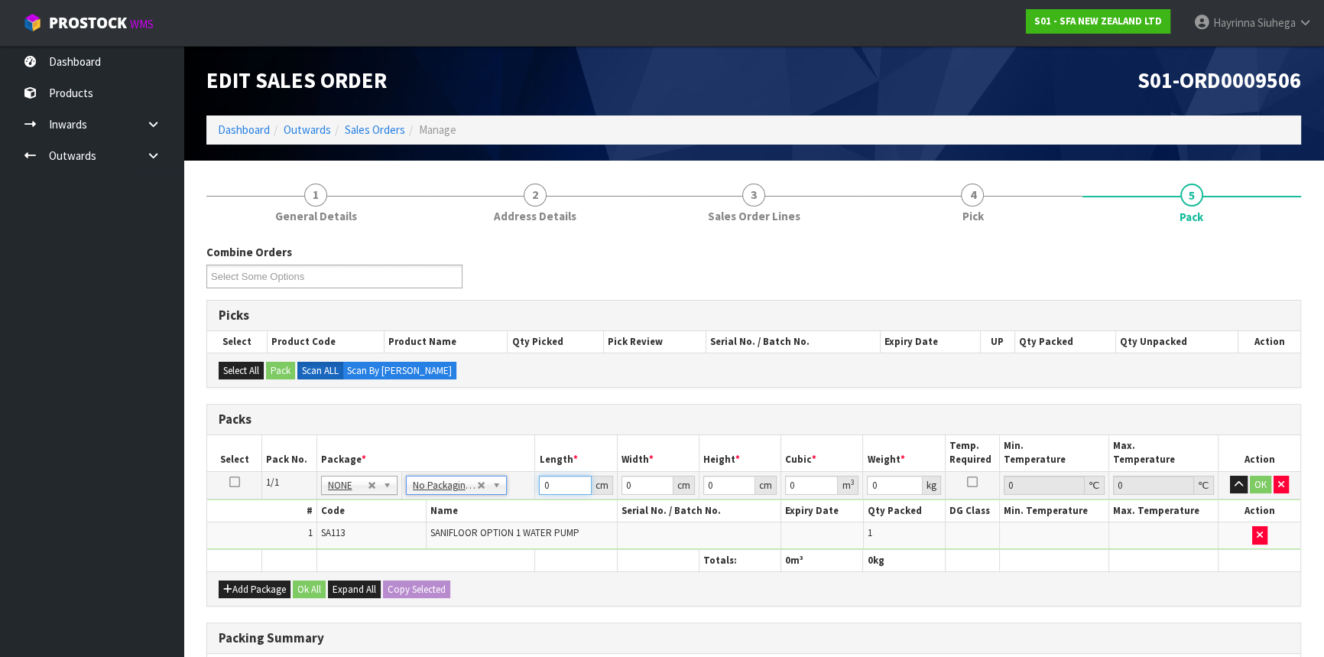
click at [540, 489] on input "0" at bounding box center [565, 484] width 52 height 19
type input "35"
type input "25"
type input "4"
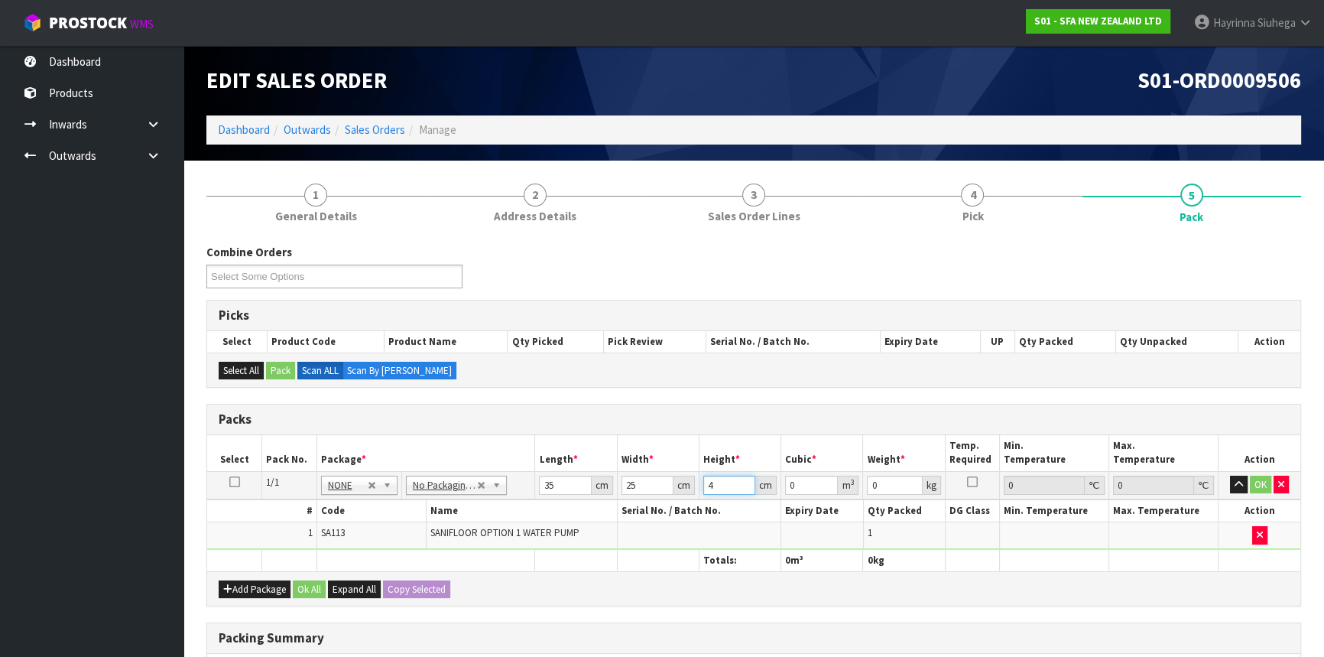
type input "0.0035"
type input "41"
type input "0.035875"
type input "41"
type input "9"
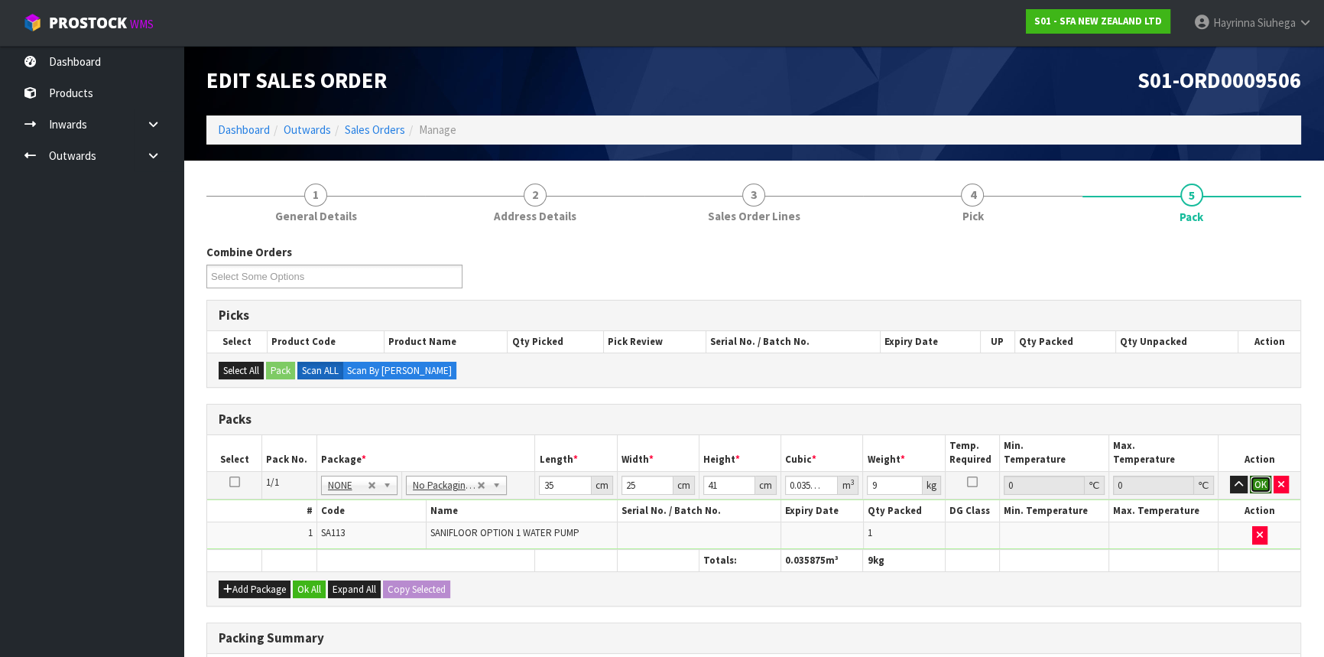
click button "OK" at bounding box center [1260, 484] width 21 height 18
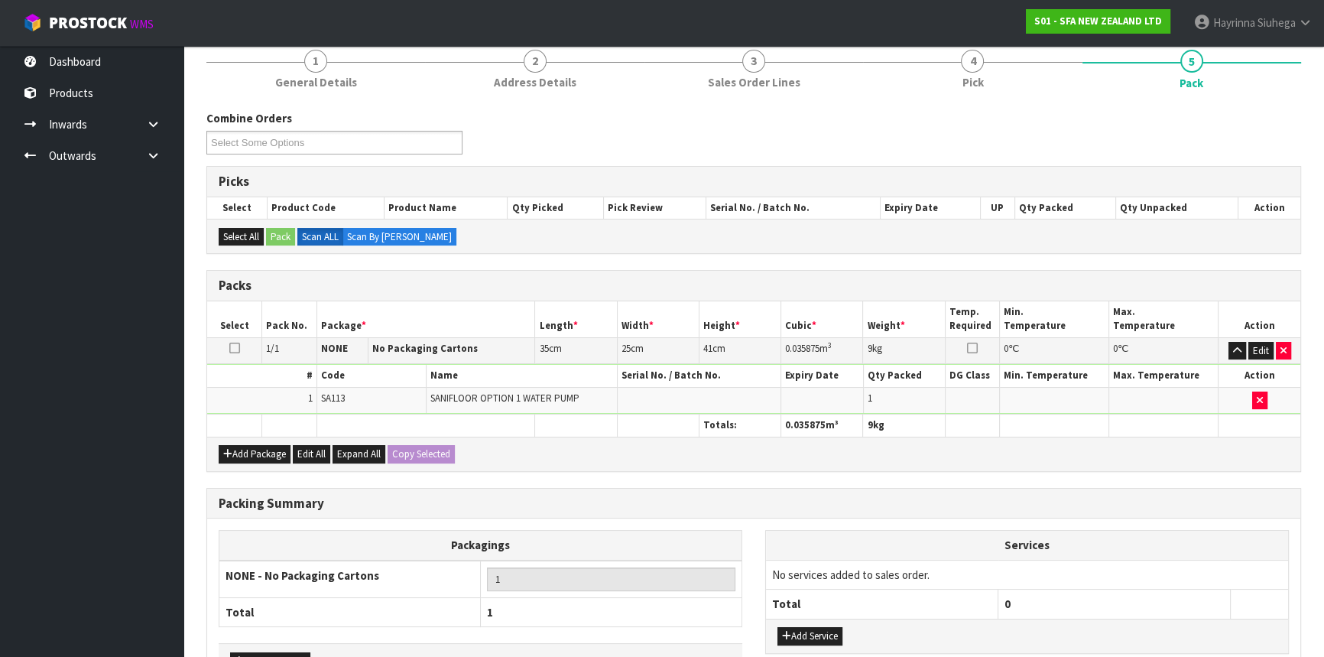
scroll to position [235, 0]
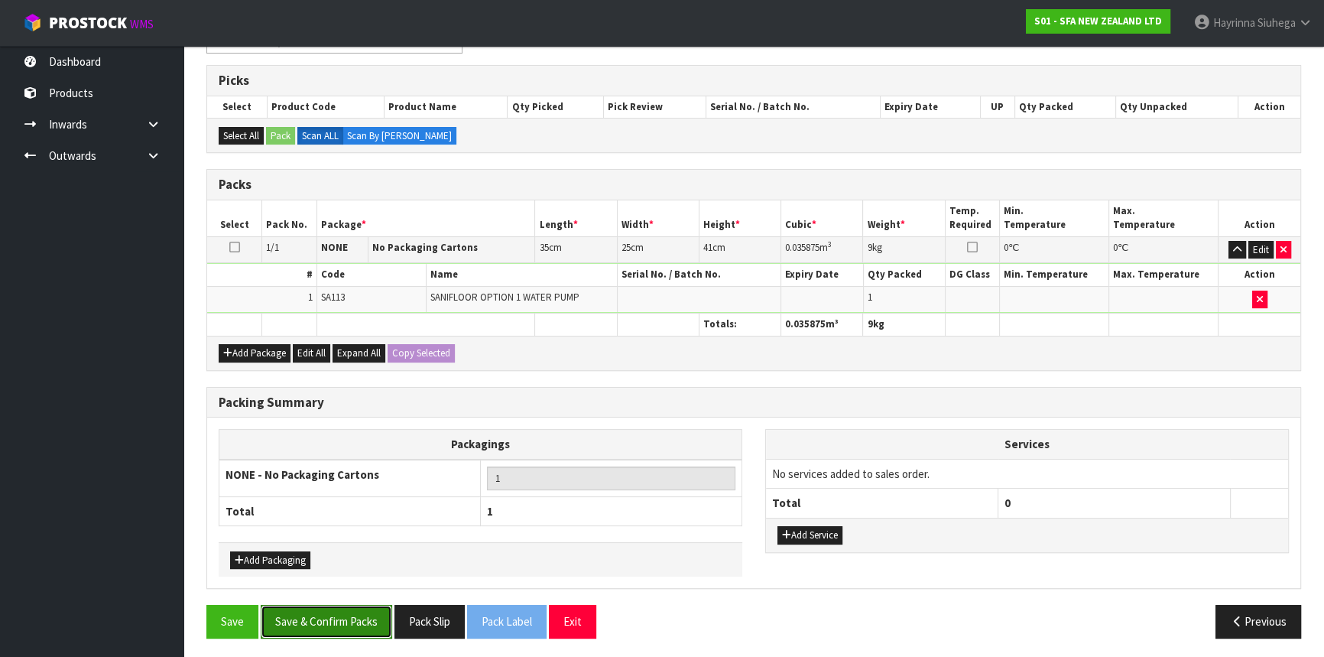
click at [345, 614] on button "Save & Confirm Packs" at bounding box center [326, 621] width 131 height 33
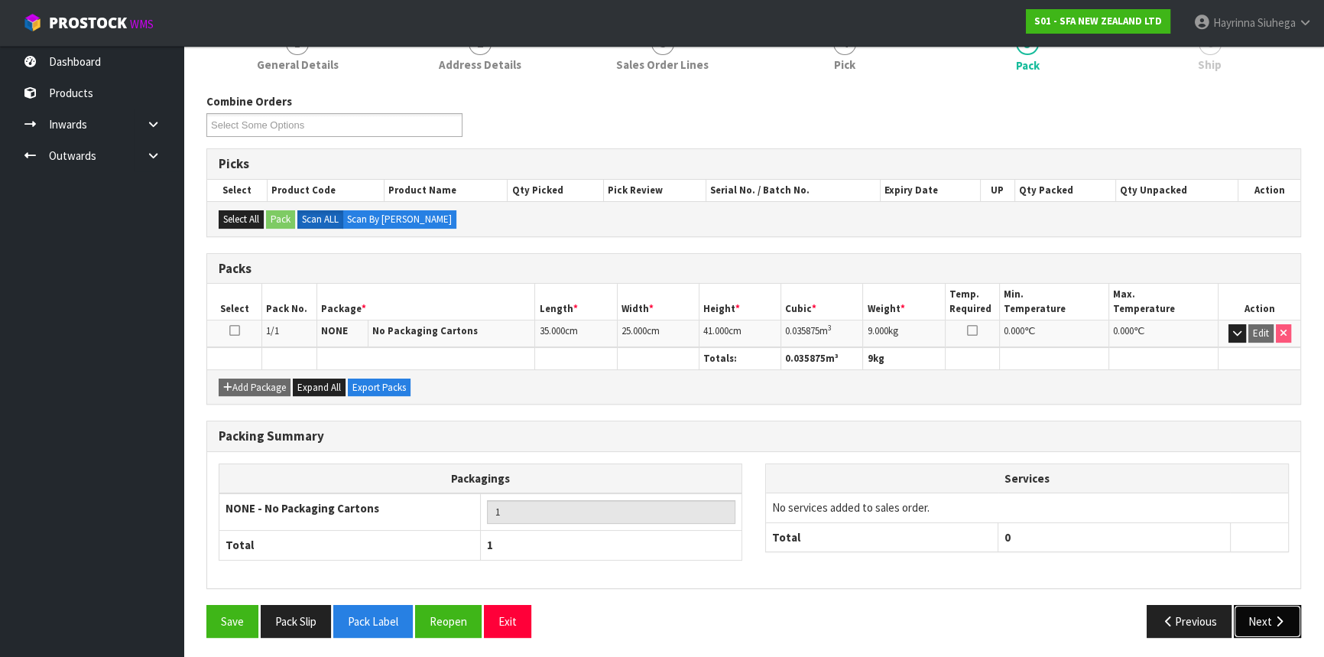
click at [1279, 615] on icon "button" at bounding box center [1279, 620] width 15 height 11
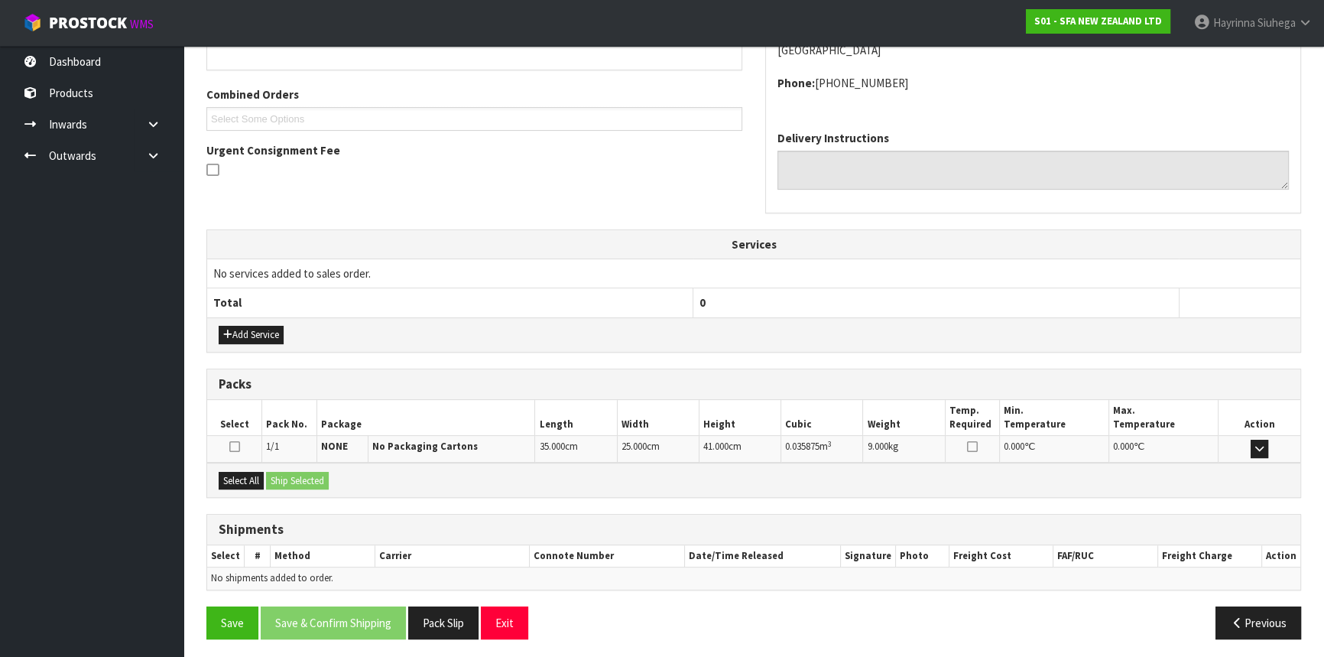
scroll to position [367, 0]
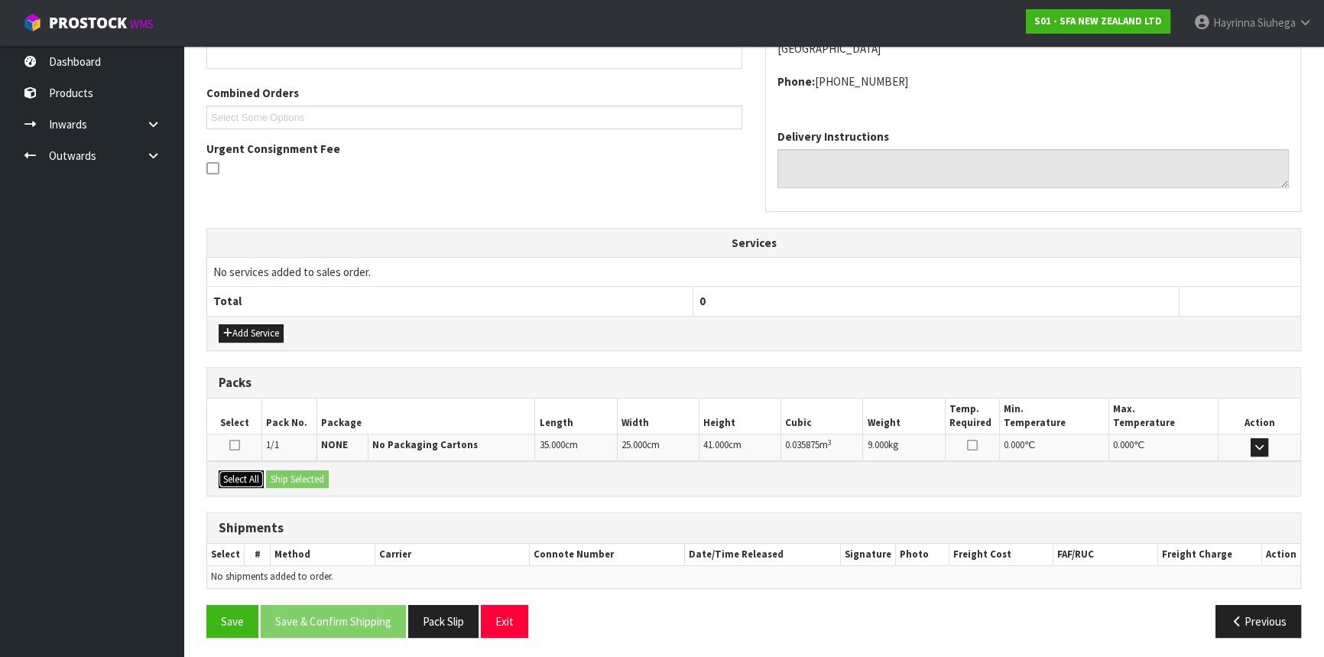
click at [258, 476] on button "Select All" at bounding box center [241, 479] width 45 height 18
click at [293, 476] on button "Ship Selected" at bounding box center [297, 479] width 63 height 18
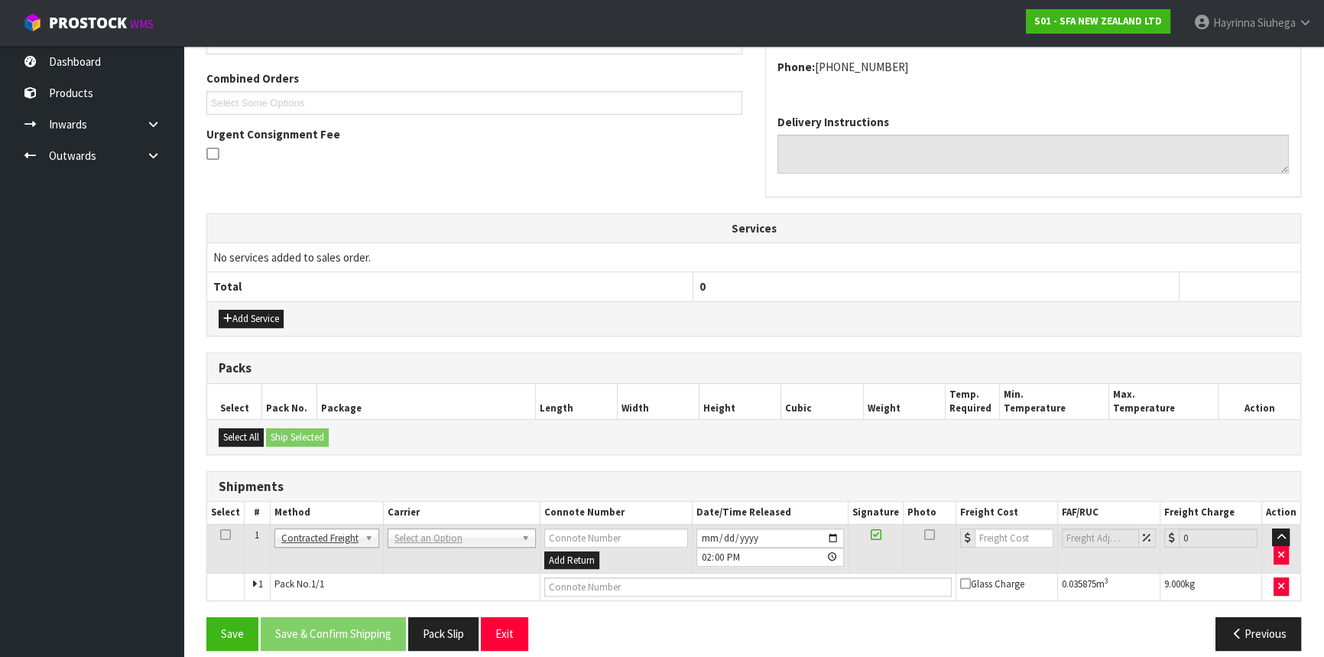
scroll to position [394, 0]
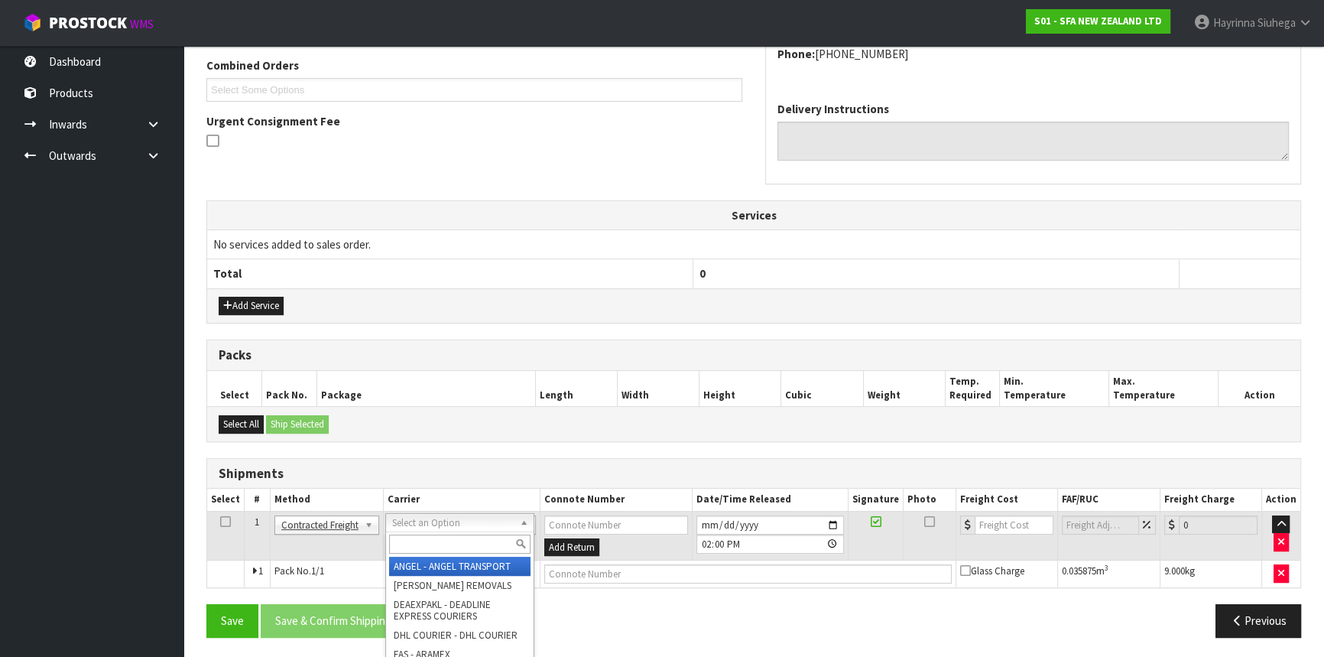
click at [443, 536] on input "text" at bounding box center [459, 543] width 141 height 19
type input "NZP"
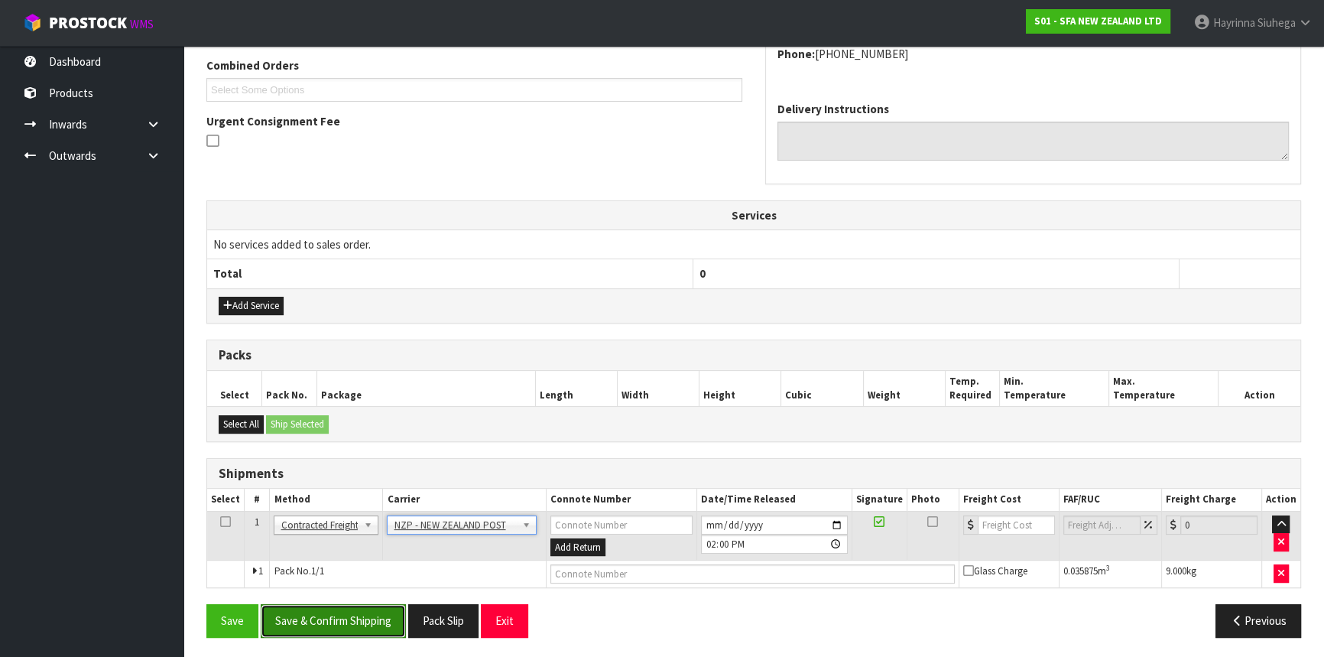
click at [369, 615] on button "Save & Confirm Shipping" at bounding box center [333, 620] width 145 height 33
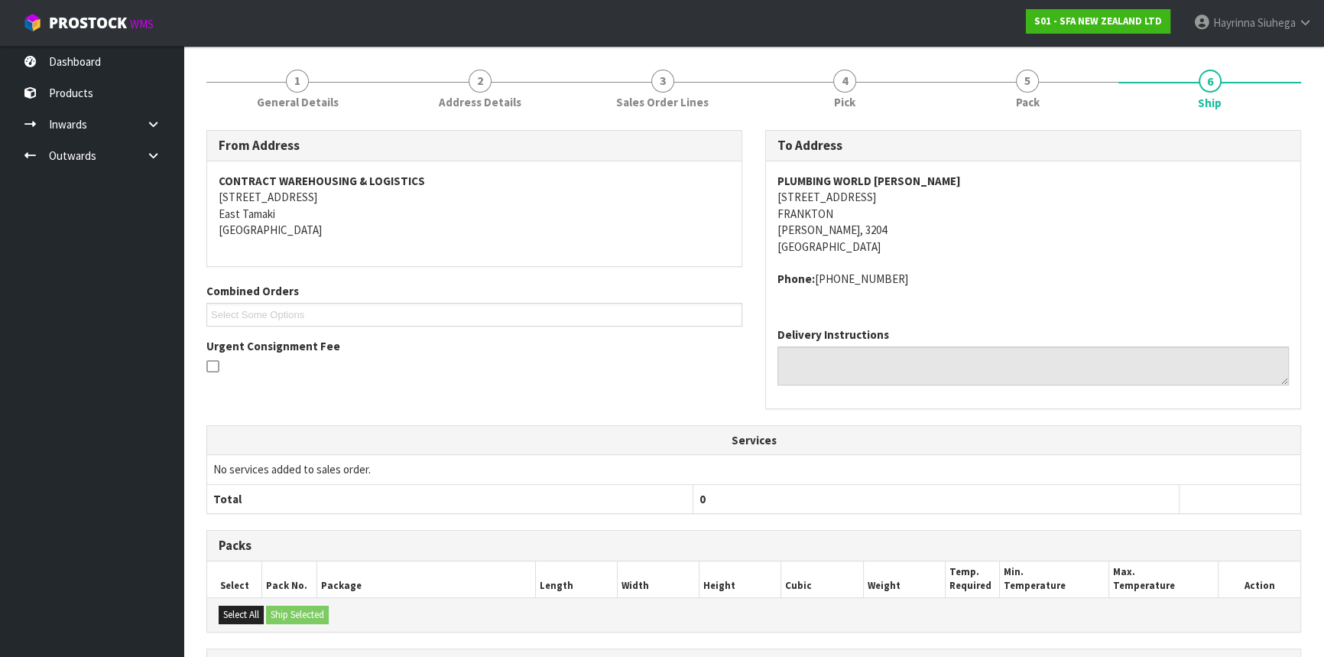
scroll to position [374, 0]
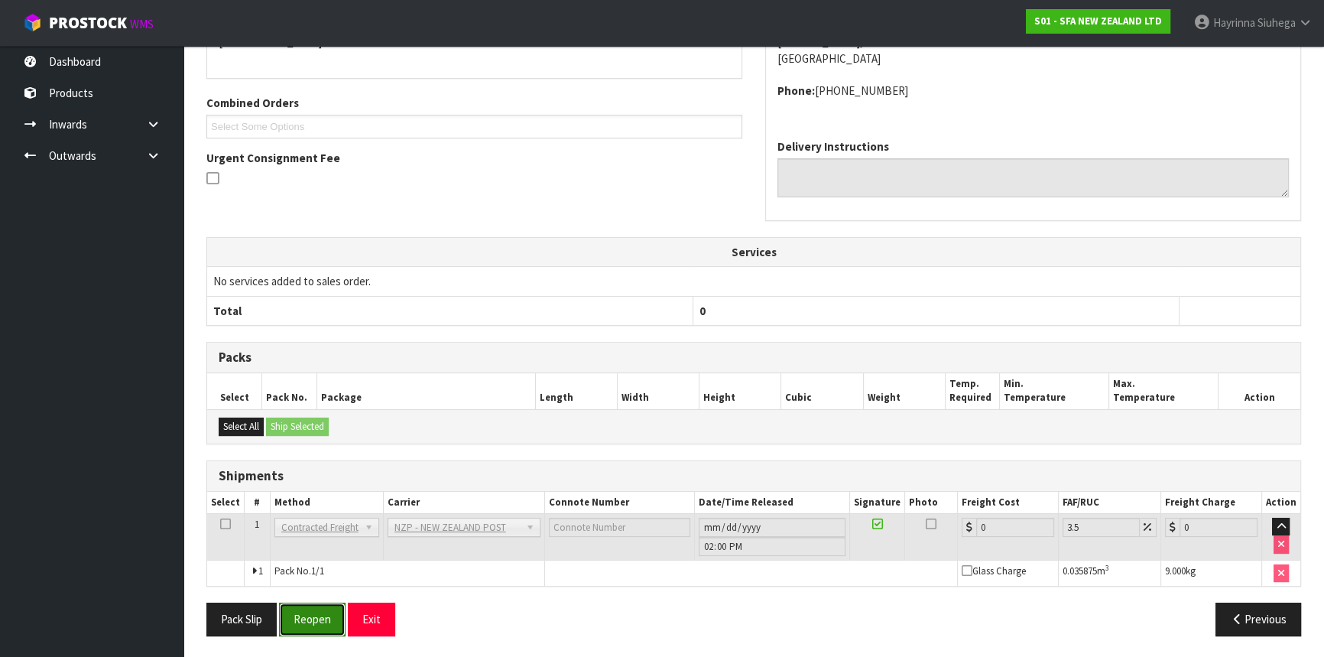
click at [299, 615] on button "Reopen" at bounding box center [312, 618] width 66 height 33
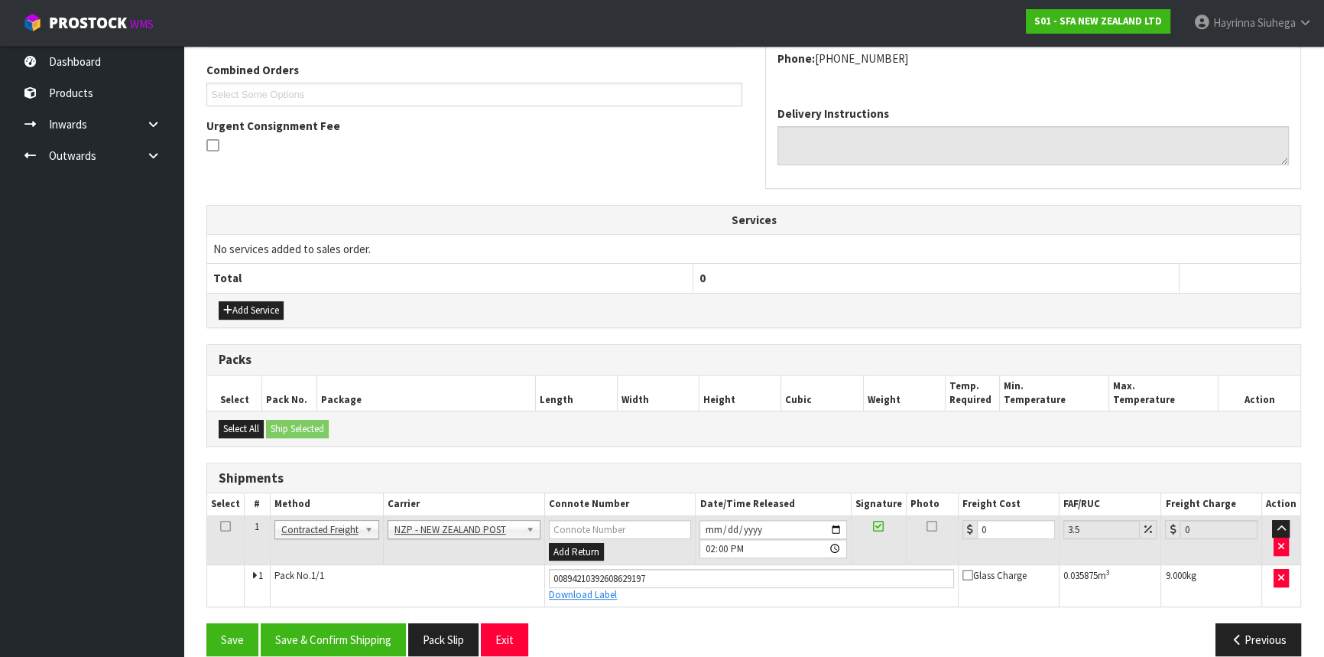
scroll to position [409, 0]
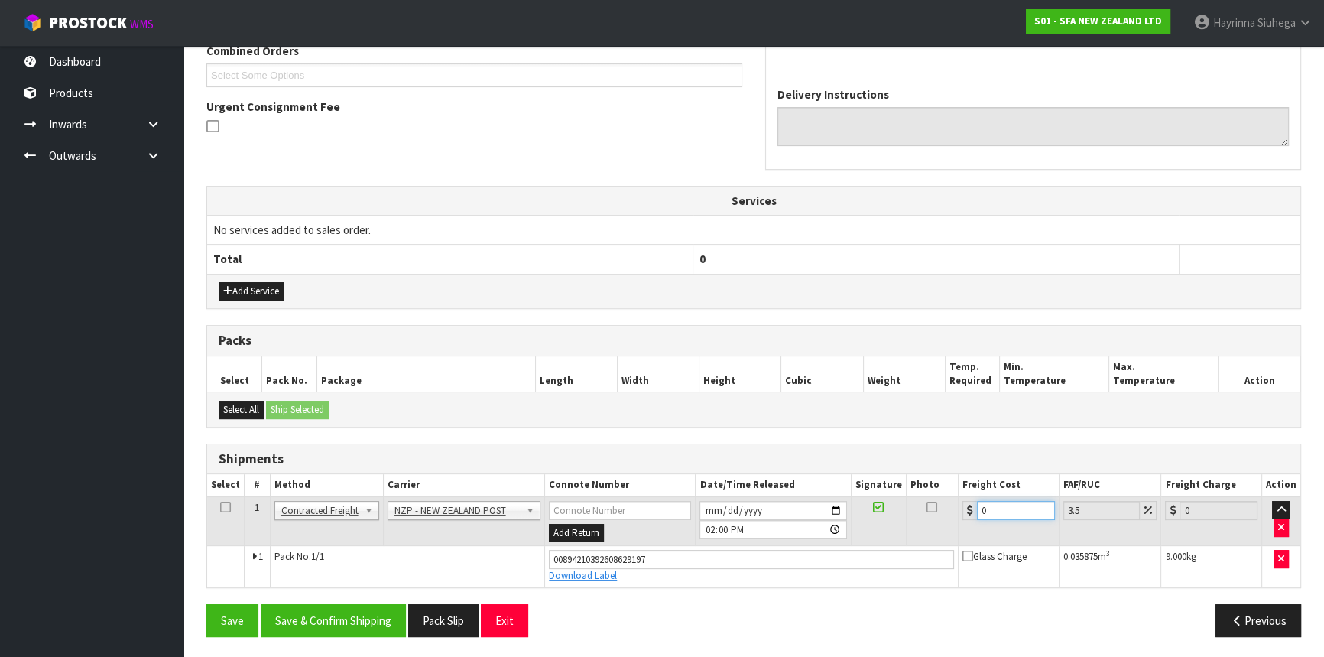
drag, startPoint x: 1008, startPoint y: 512, endPoint x: 890, endPoint y: 514, distance: 118.5
click at [892, 514] on tr "1 Client Local Pickup Customer Local Pickup Company Freight Contracted Freight …" at bounding box center [753, 521] width 1093 height 50
type input "7"
type input "7.24"
type input "7.3"
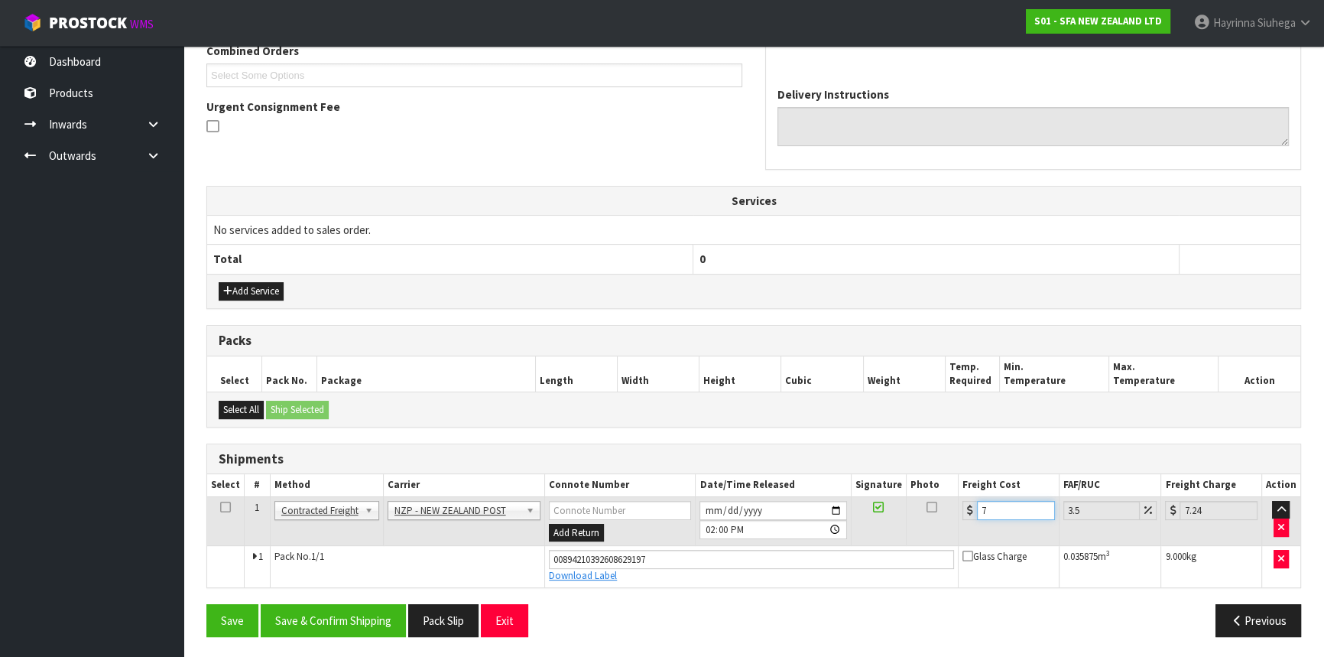
type input "7.56"
type input "7.31"
type input "7.57"
type input "7.31"
click at [206, 604] on button "Save" at bounding box center [232, 620] width 52 height 33
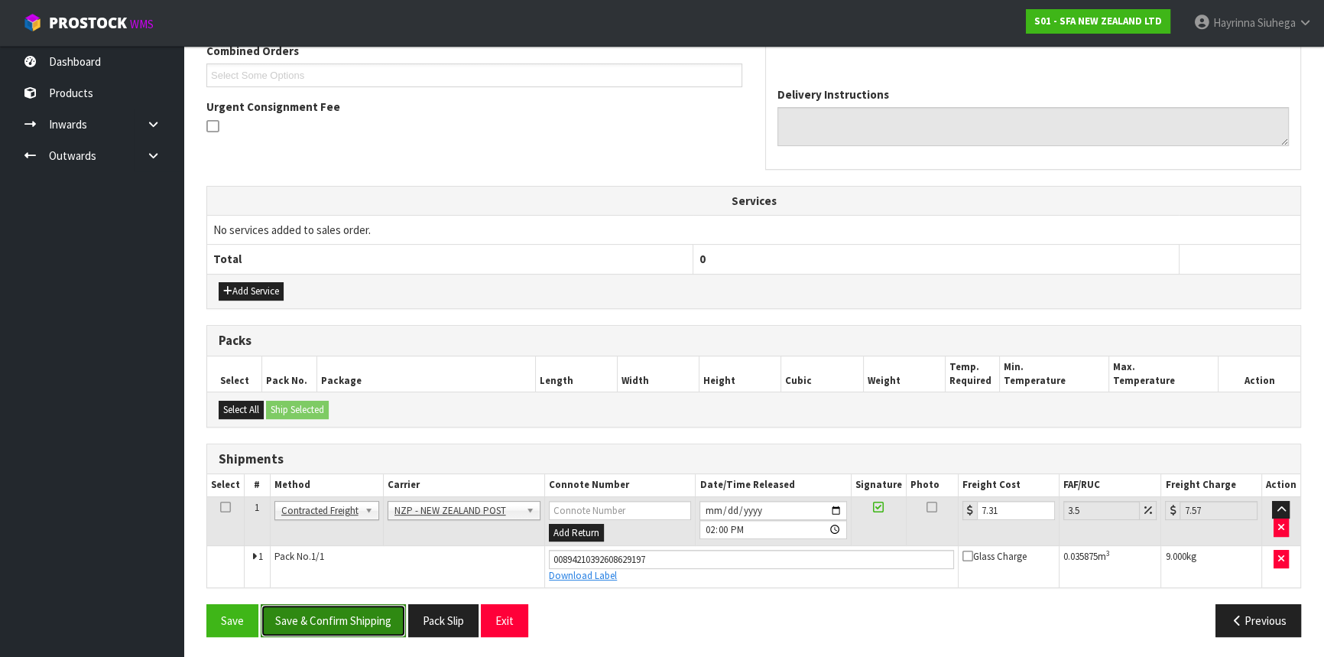
click at [306, 623] on button "Save & Confirm Shipping" at bounding box center [333, 620] width 145 height 33
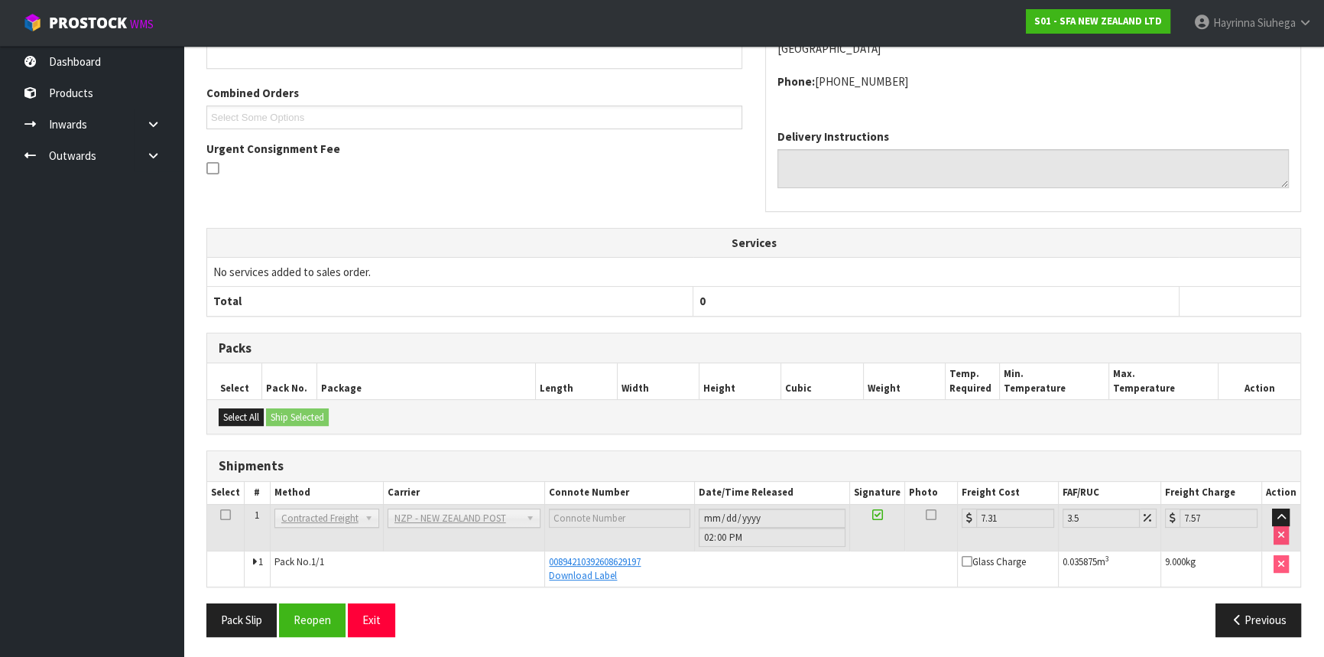
scroll to position [0, 0]
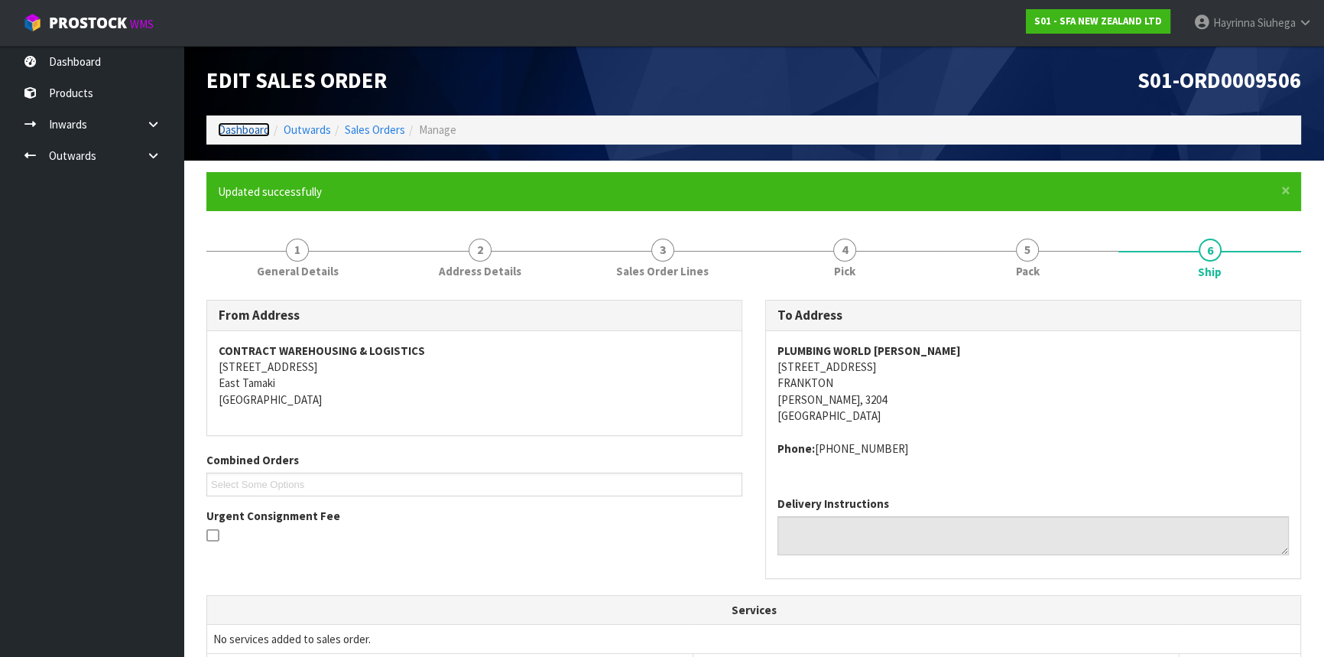
click at [254, 136] on link "Dashboard" at bounding box center [244, 129] width 52 height 15
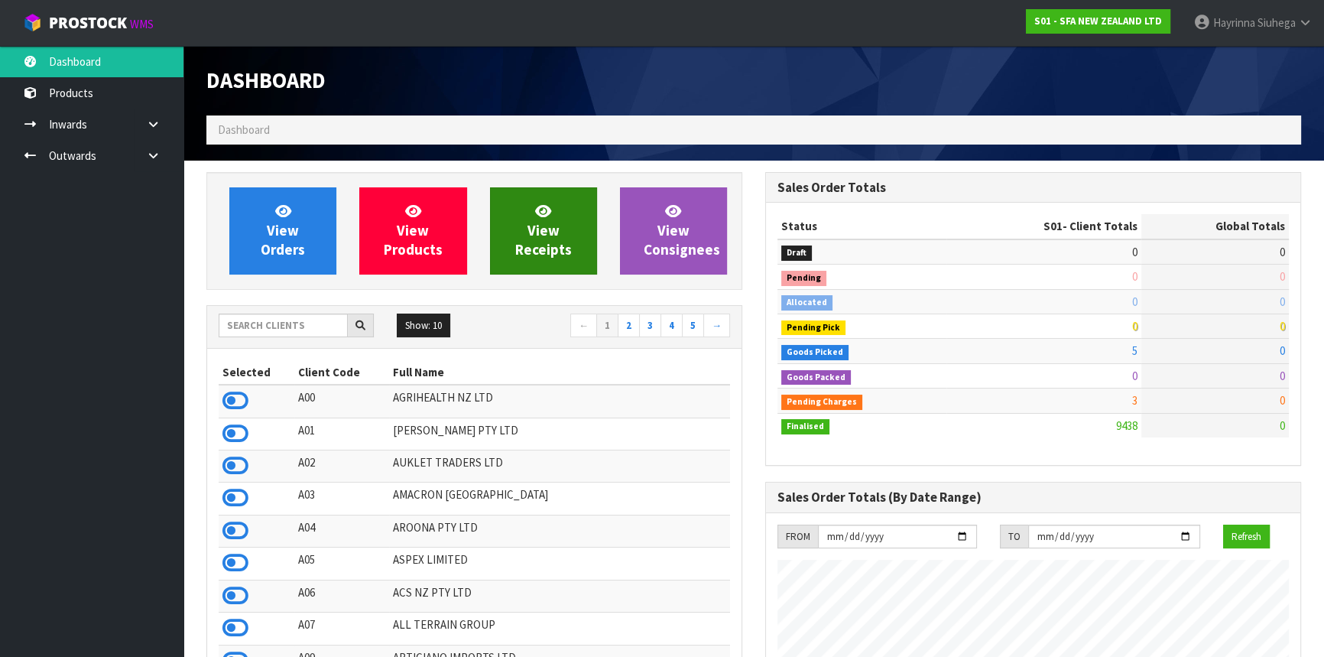
scroll to position [1156, 558]
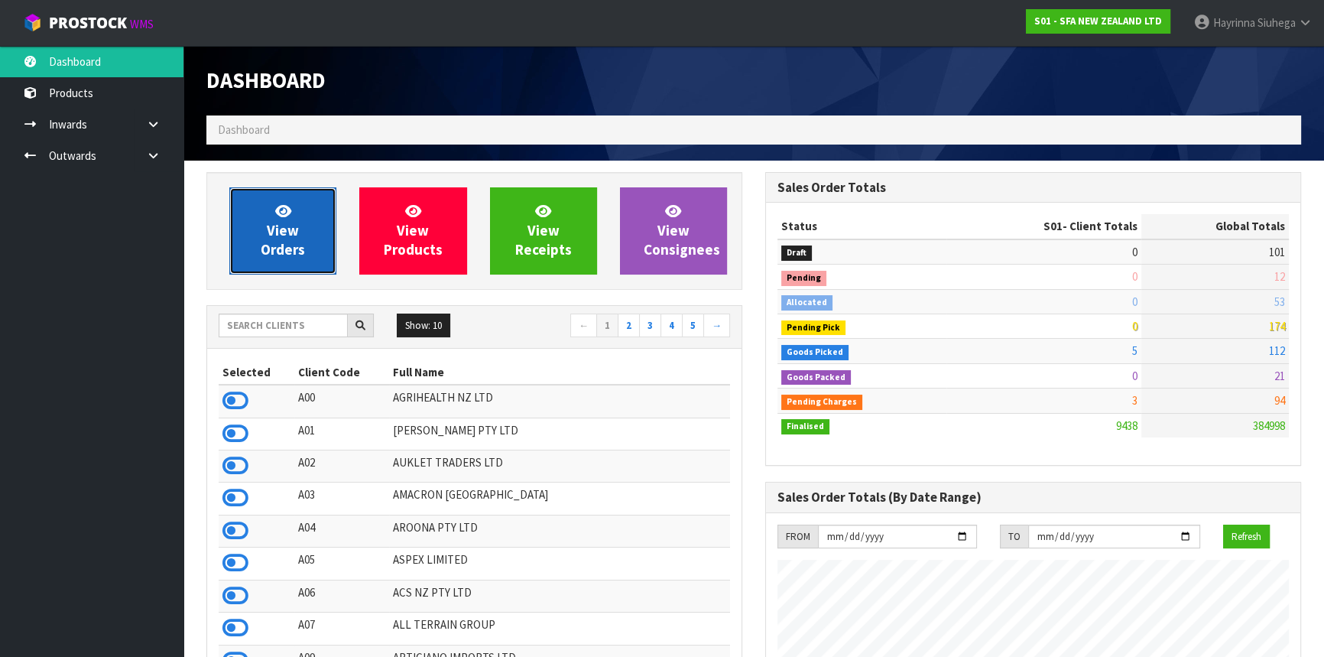
click at [231, 225] on link "View Orders" at bounding box center [282, 230] width 107 height 87
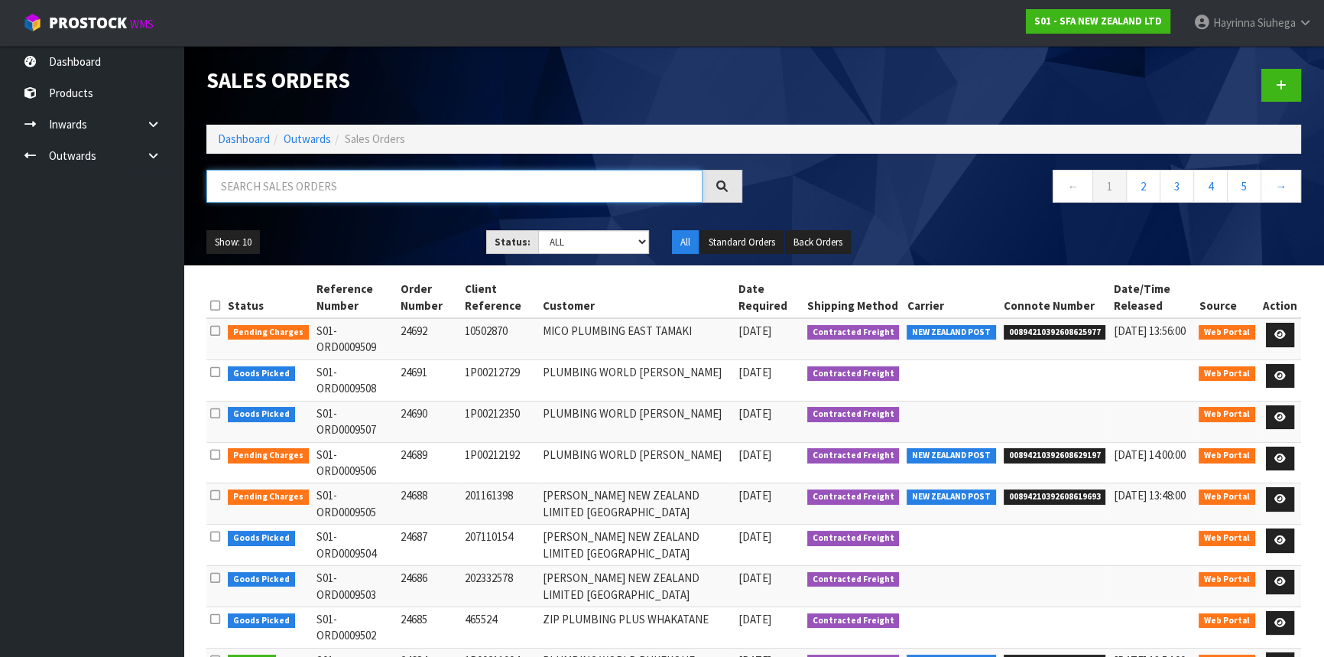
click at [293, 191] on input "text" at bounding box center [454, 186] width 496 height 33
type input "JOB-0416784"
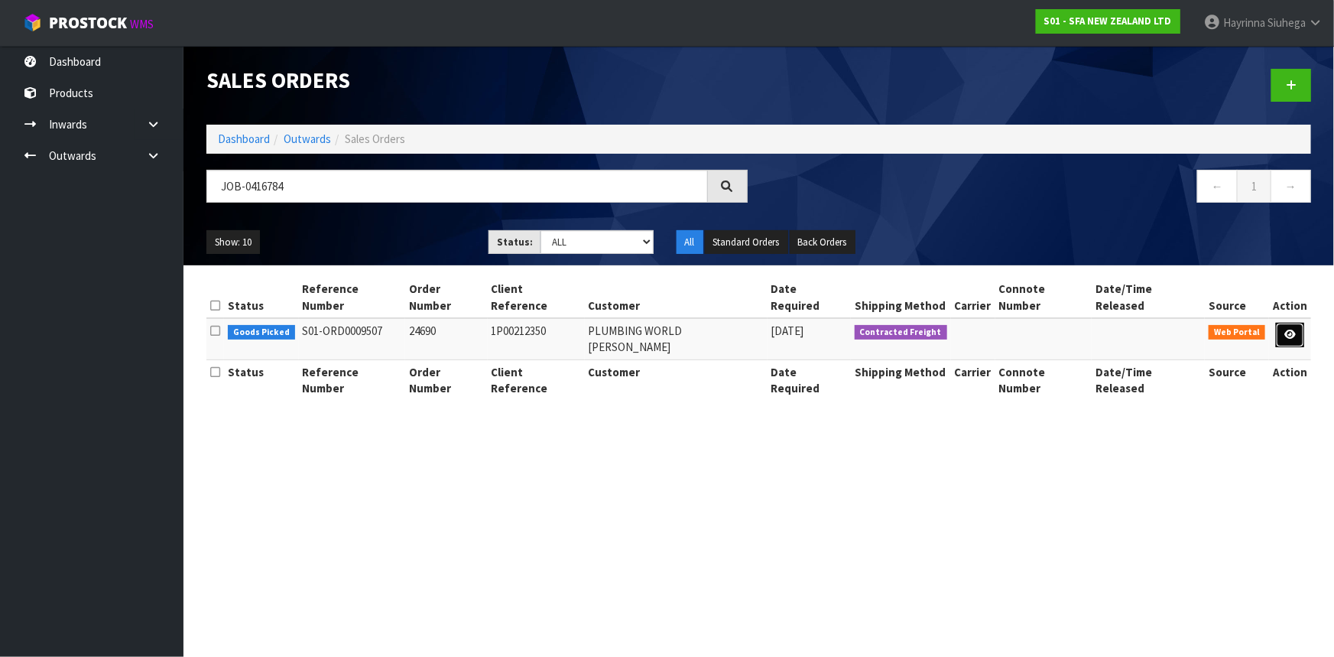
click at [1294, 329] on icon at bounding box center [1289, 334] width 11 height 10
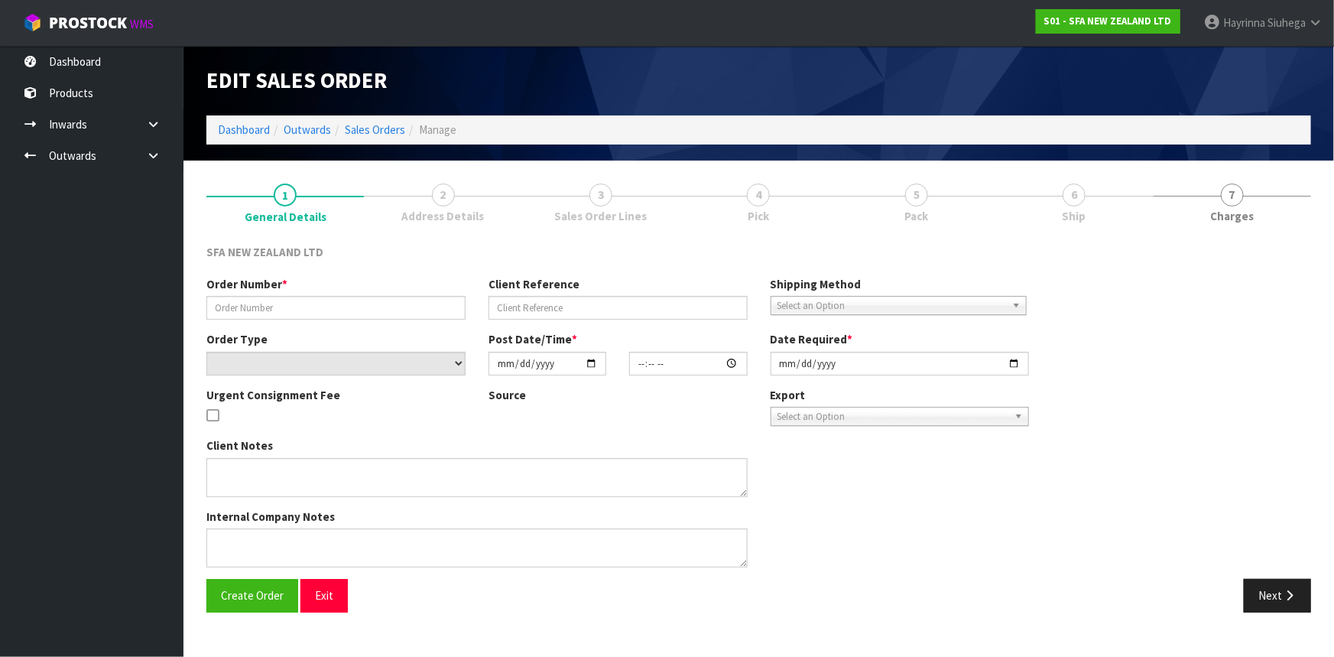
type input "24690"
type input "1P00212350"
select select "number:0"
type input "2025-10-09"
type input "09:54:00.000"
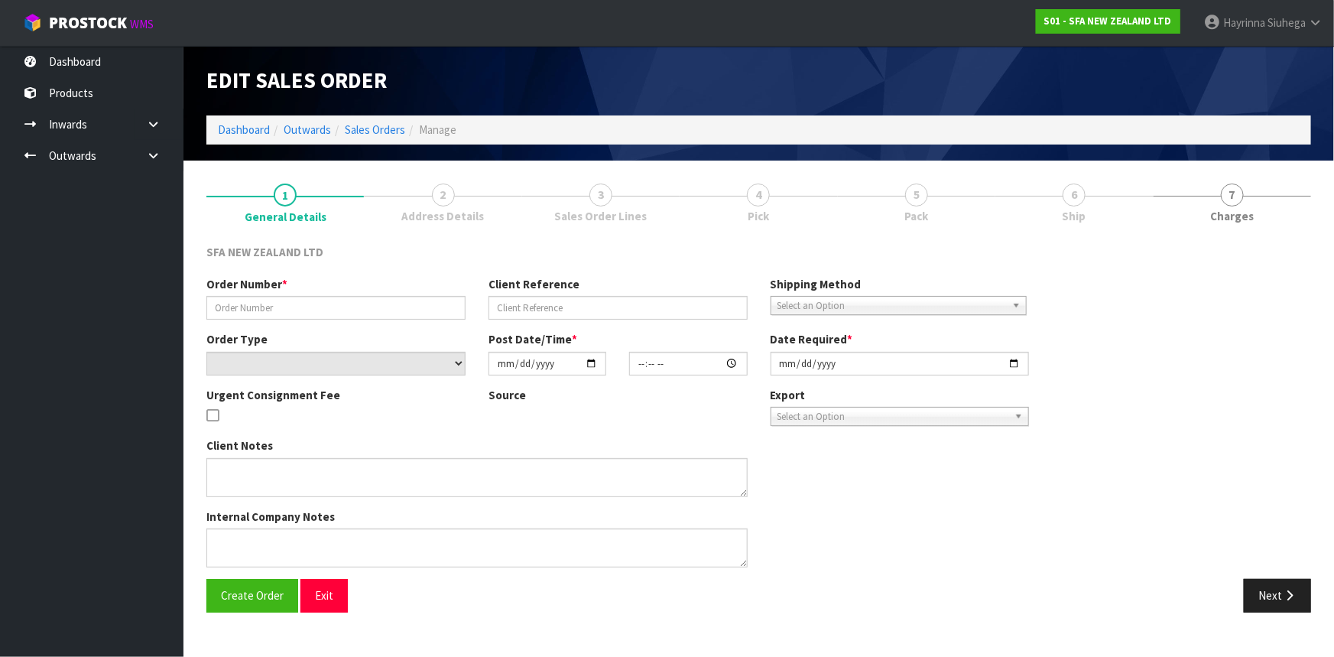
type input "2025-10-09"
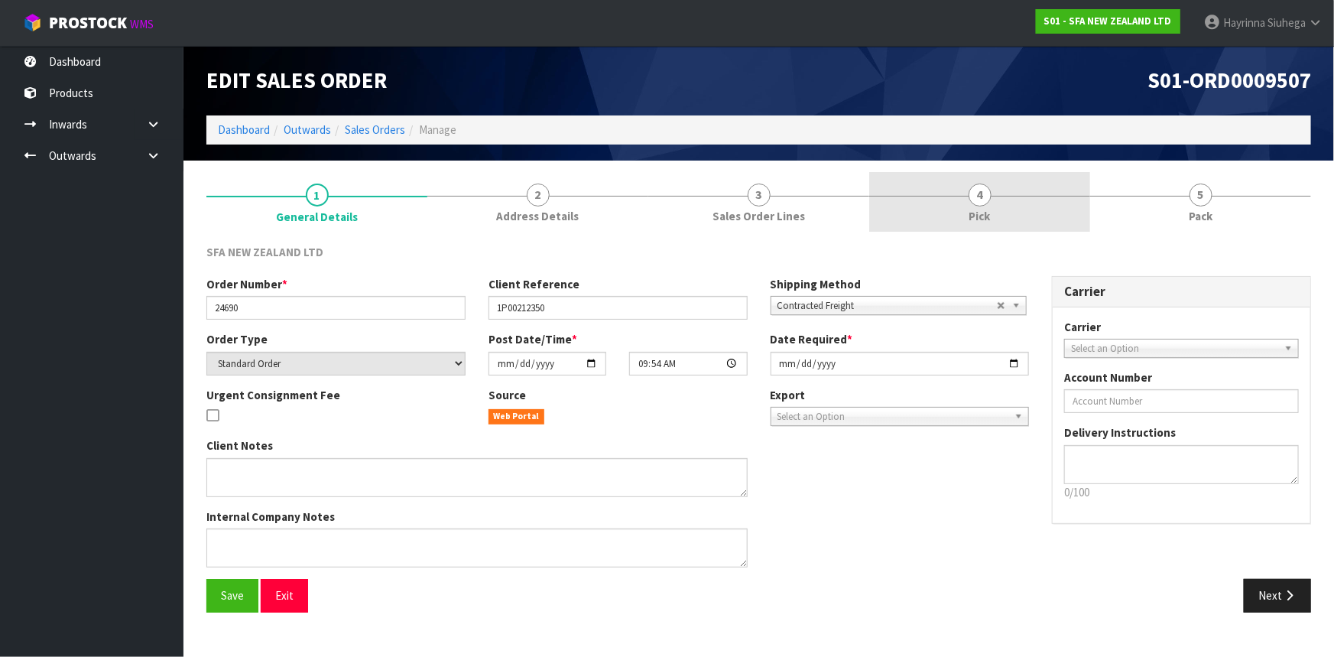
click at [976, 178] on link "4 Pick" at bounding box center [979, 202] width 221 height 60
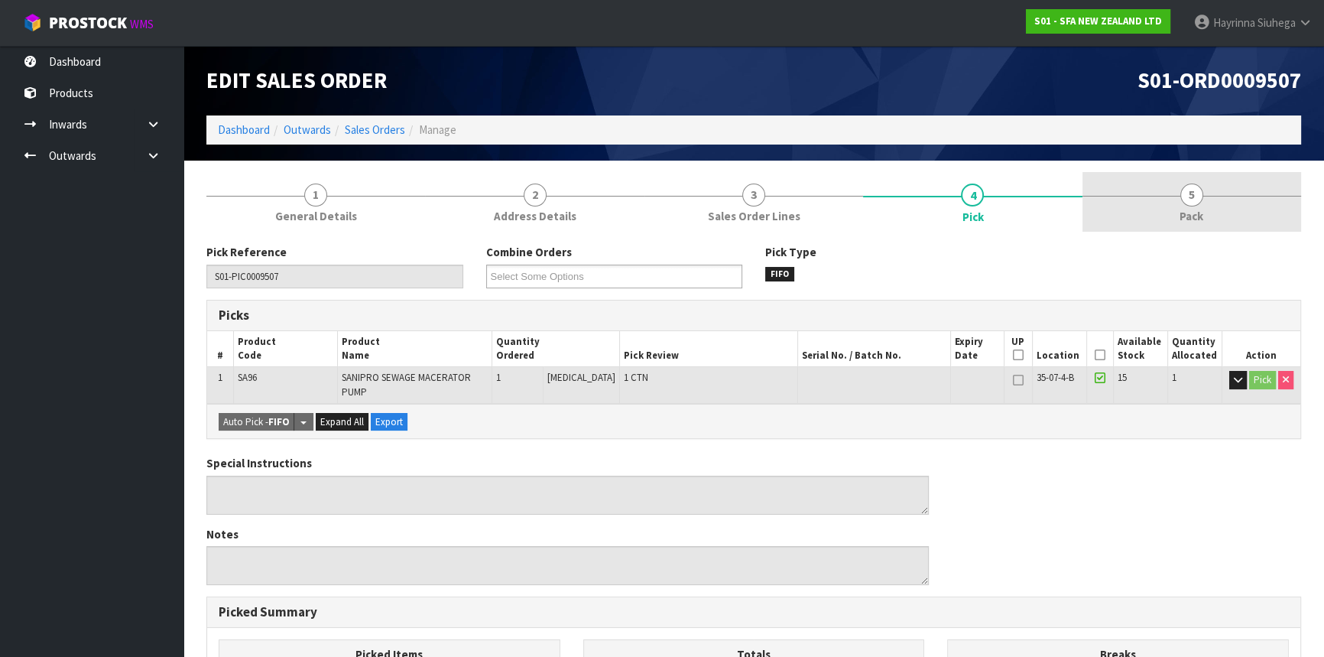
click at [1208, 180] on link "5 Pack" at bounding box center [1191, 202] width 219 height 60
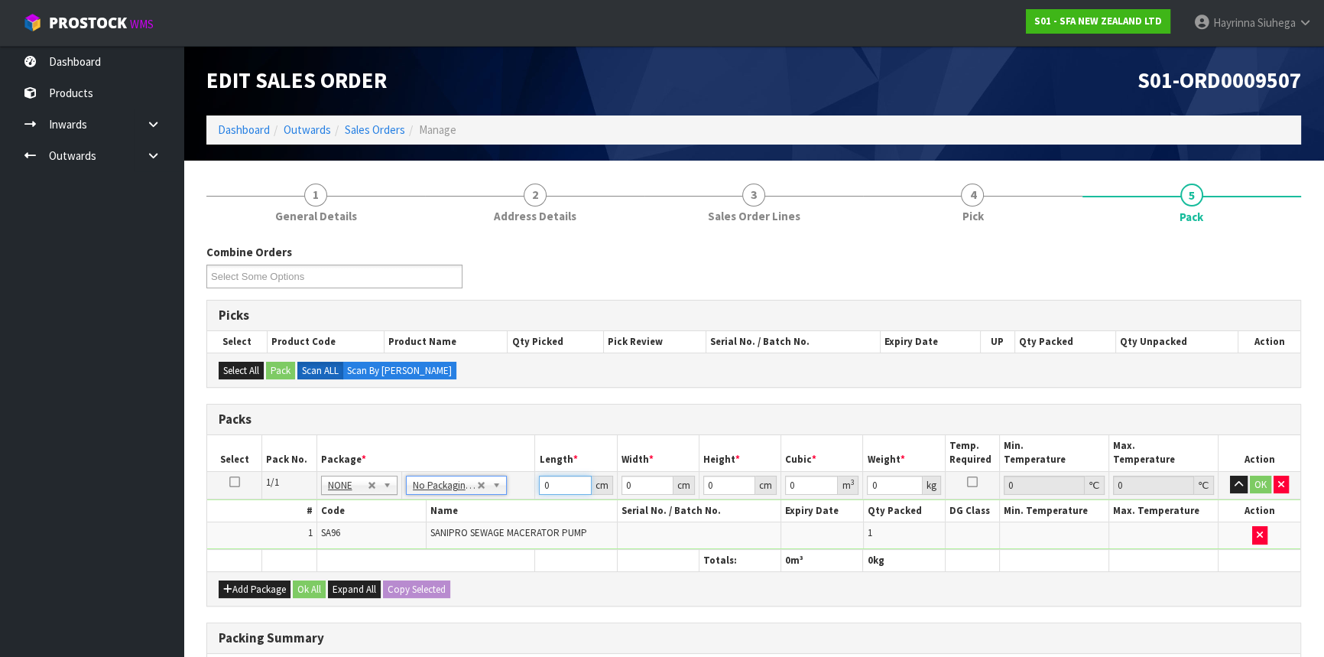
click at [540, 482] on input "0" at bounding box center [565, 484] width 52 height 19
type input "47"
type input "23"
type input "3"
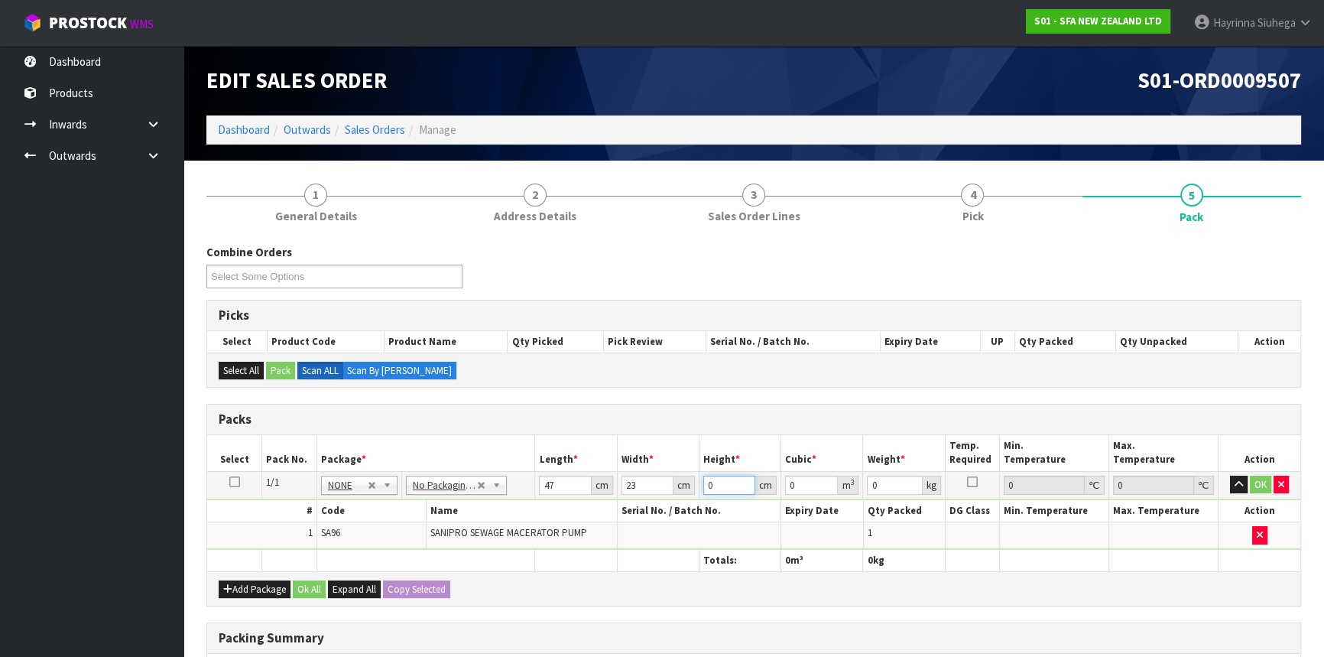
type input "0.003243"
type input "33"
type input "0.035673"
type input "33"
type input "7"
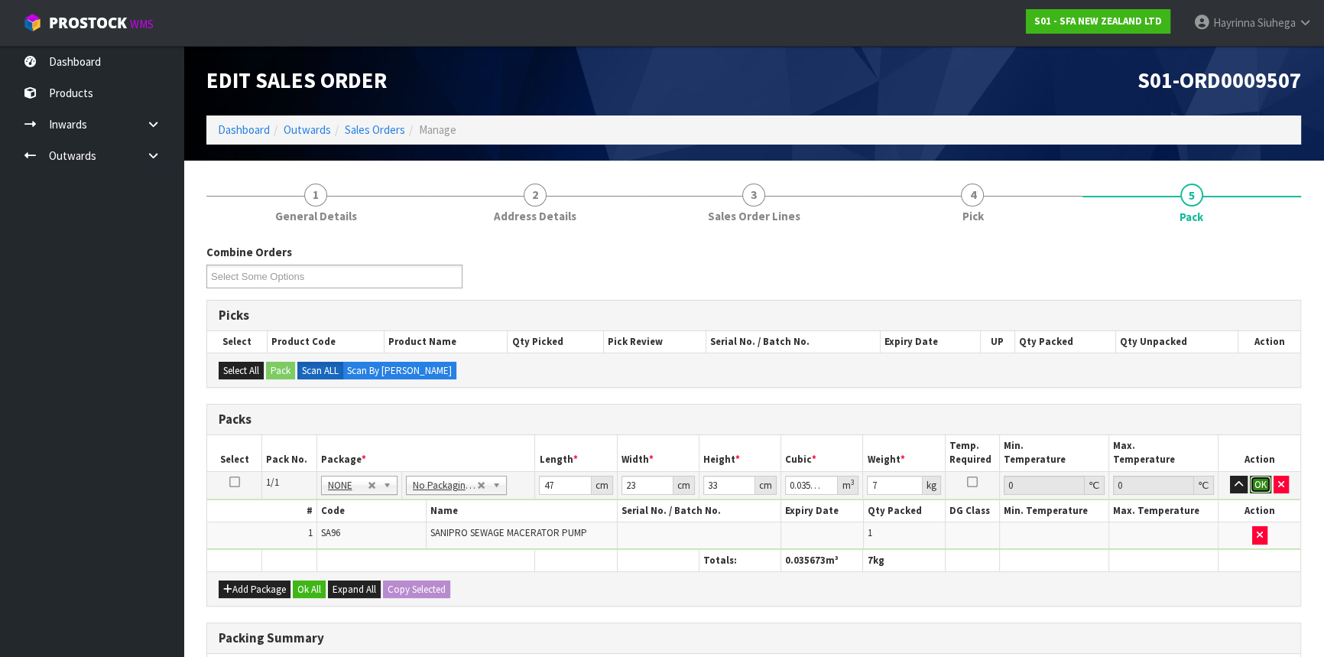
click button "OK" at bounding box center [1260, 484] width 21 height 18
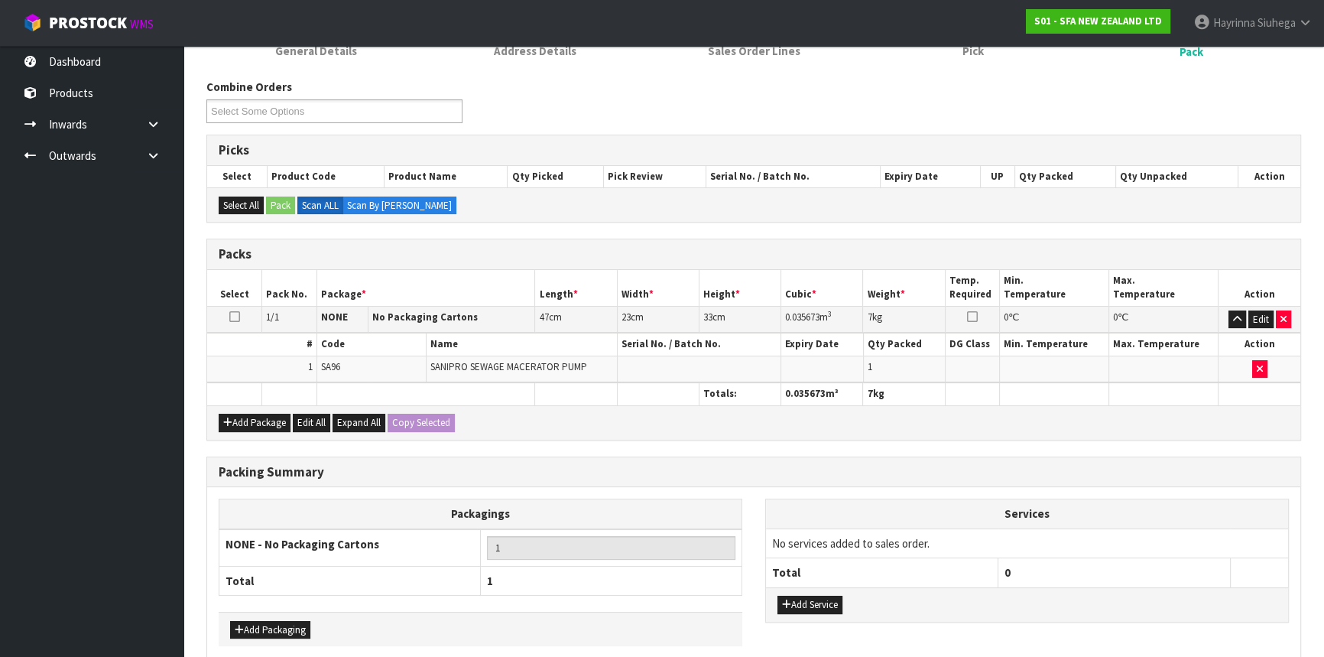
scroll to position [235, 0]
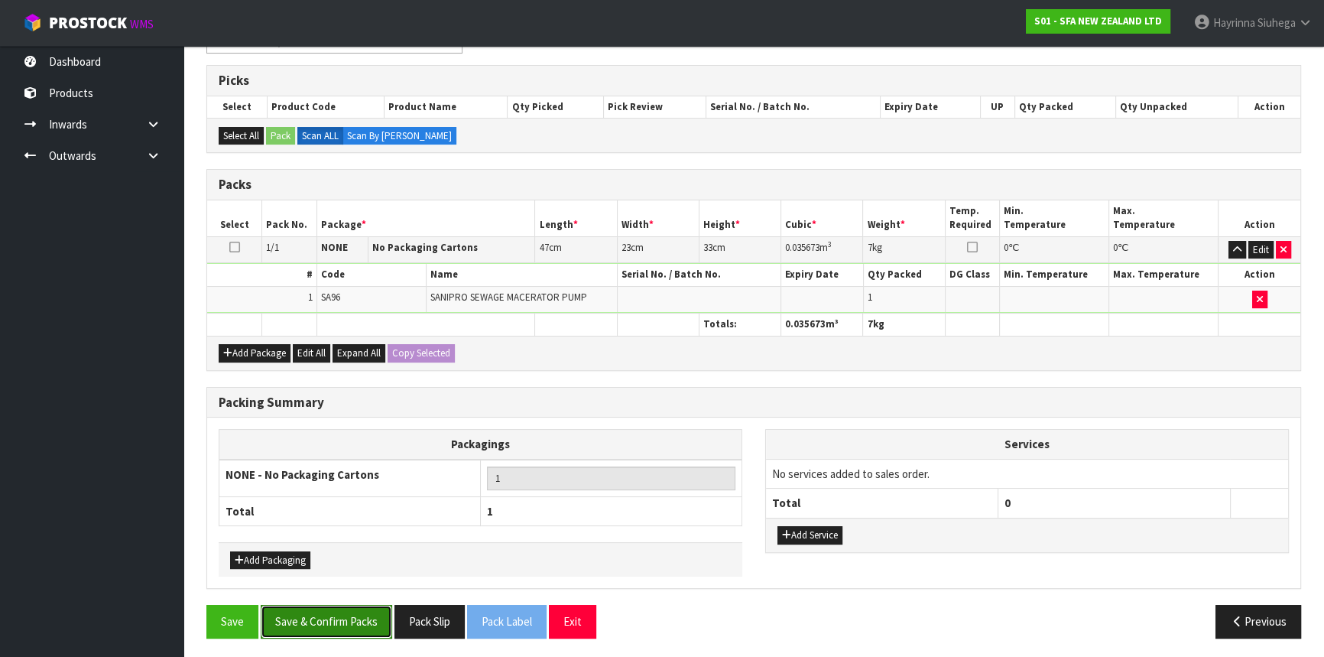
click at [351, 606] on button "Save & Confirm Packs" at bounding box center [326, 621] width 131 height 33
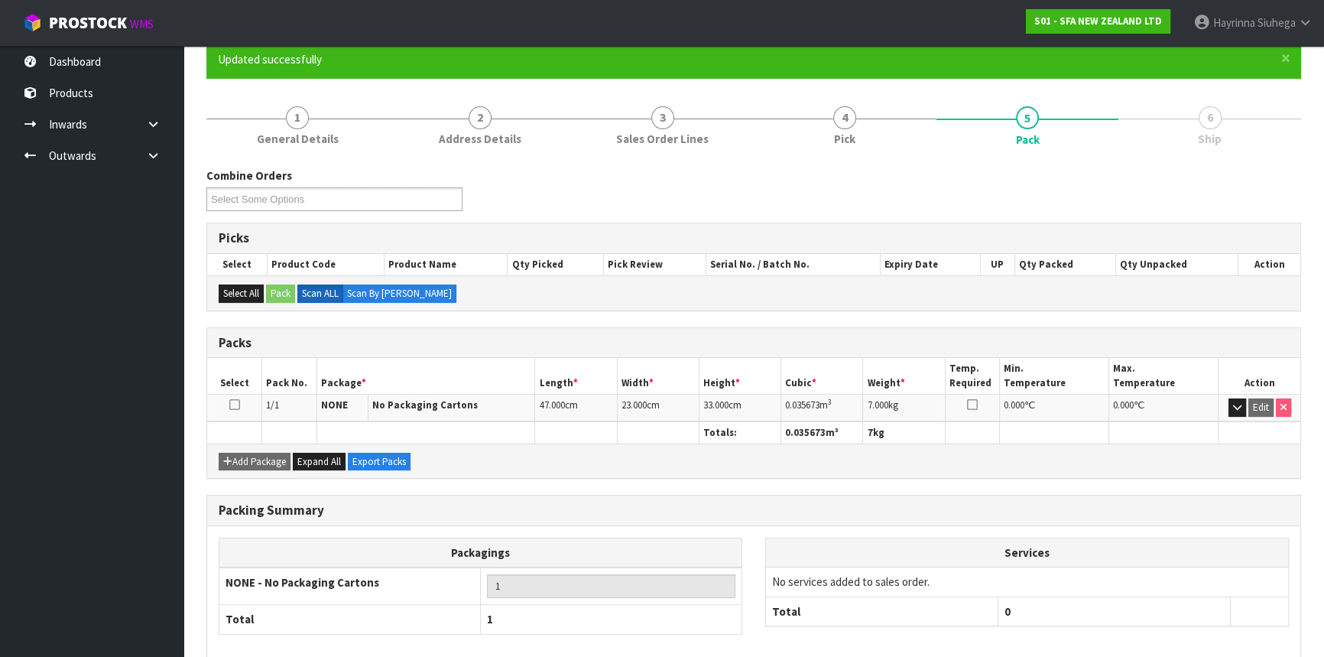
scroll to position [206, 0]
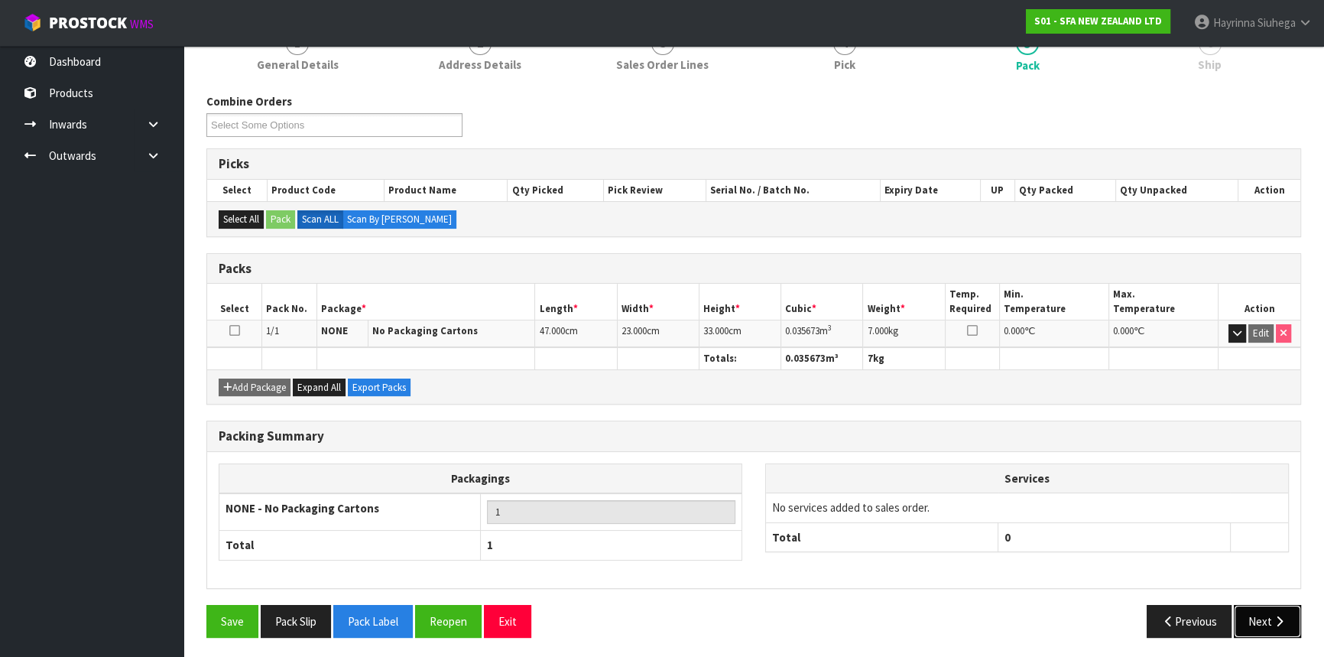
click at [1279, 616] on icon "button" at bounding box center [1279, 620] width 15 height 11
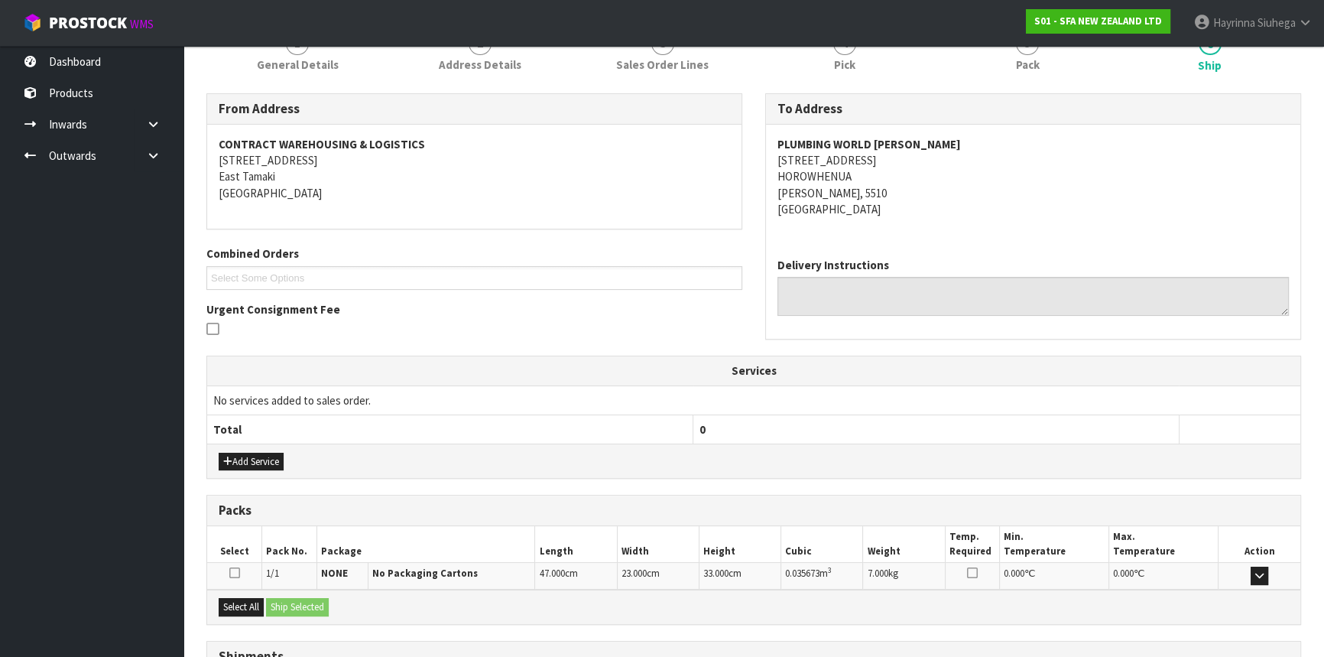
scroll to position [336, 0]
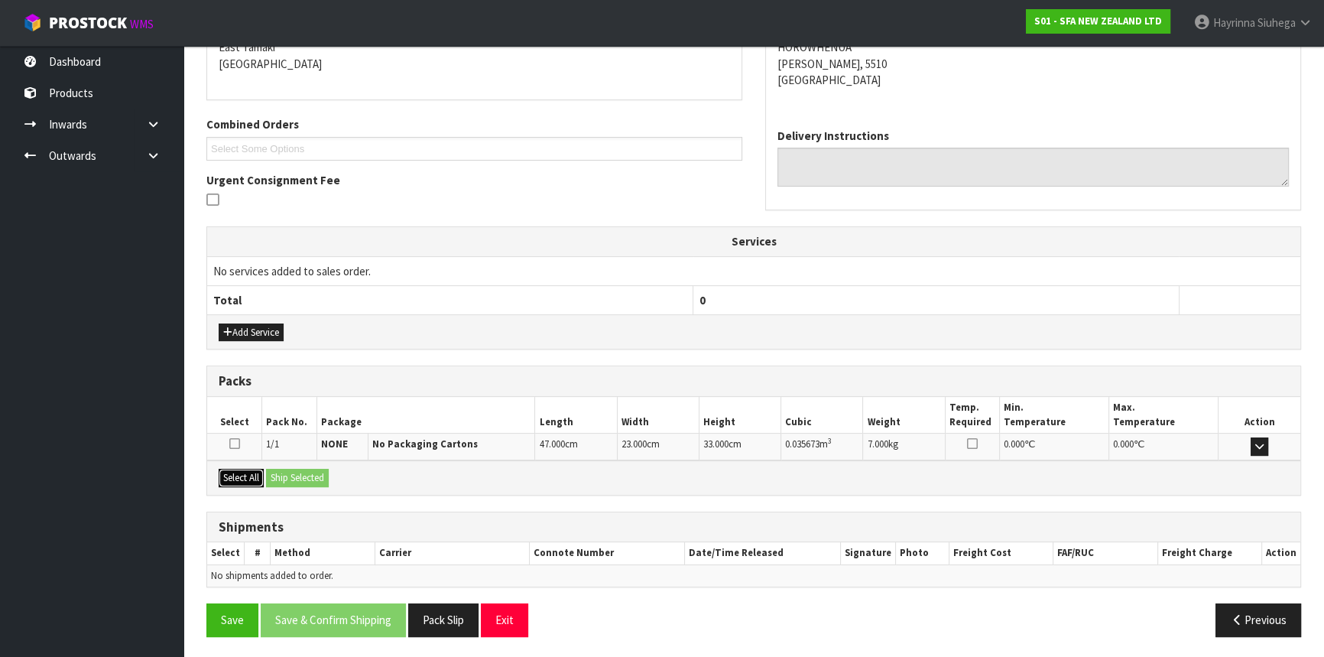
click at [260, 469] on button "Select All" at bounding box center [241, 478] width 45 height 18
click at [326, 478] on button "Ship Selected" at bounding box center [297, 478] width 63 height 18
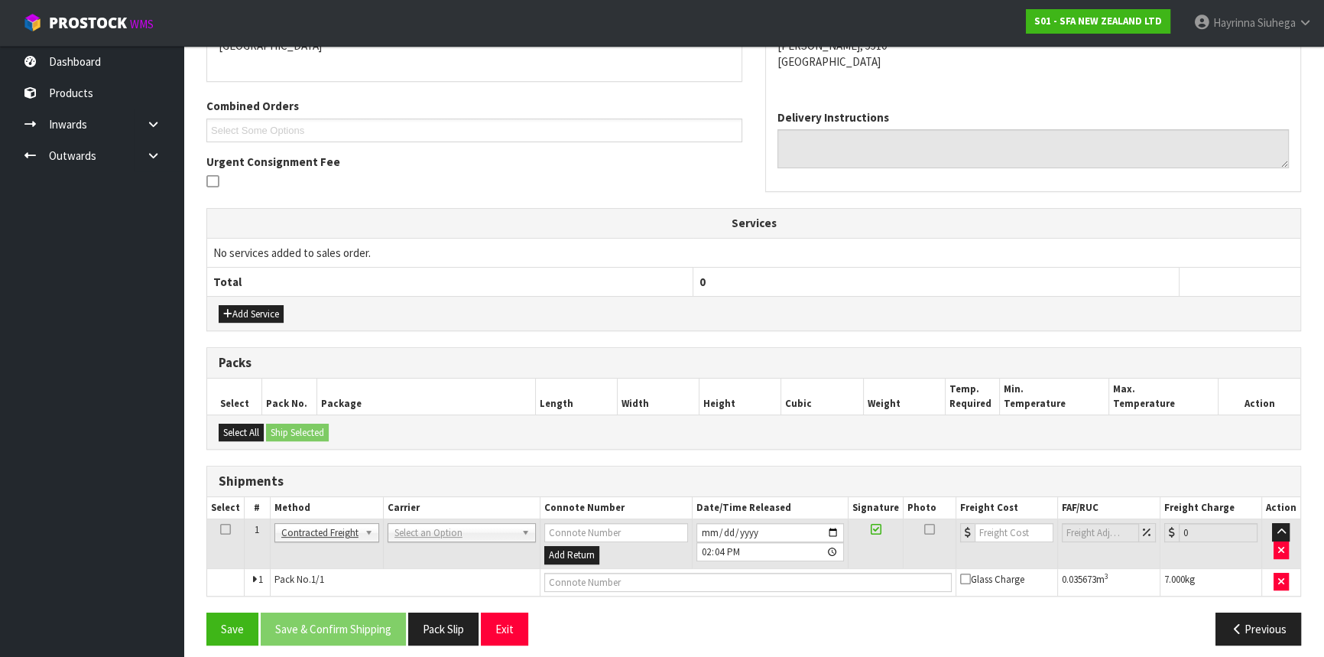
scroll to position [362, 0]
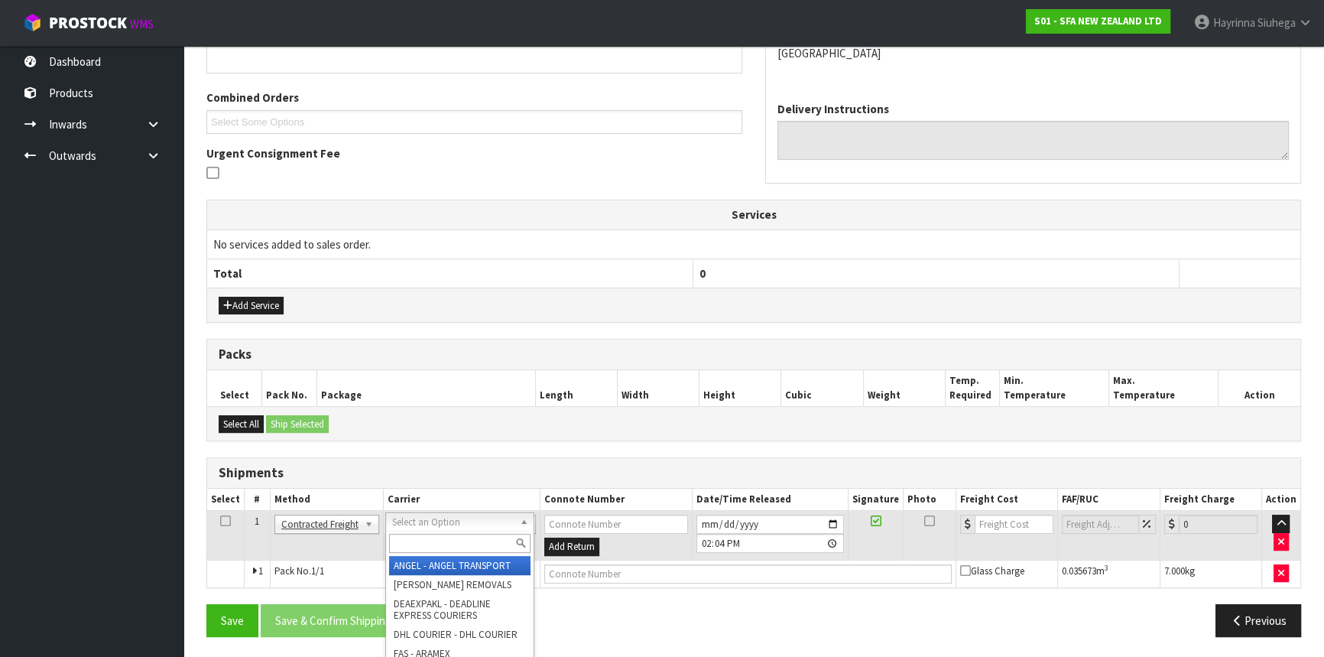
click at [459, 539] on input "text" at bounding box center [459, 542] width 141 height 19
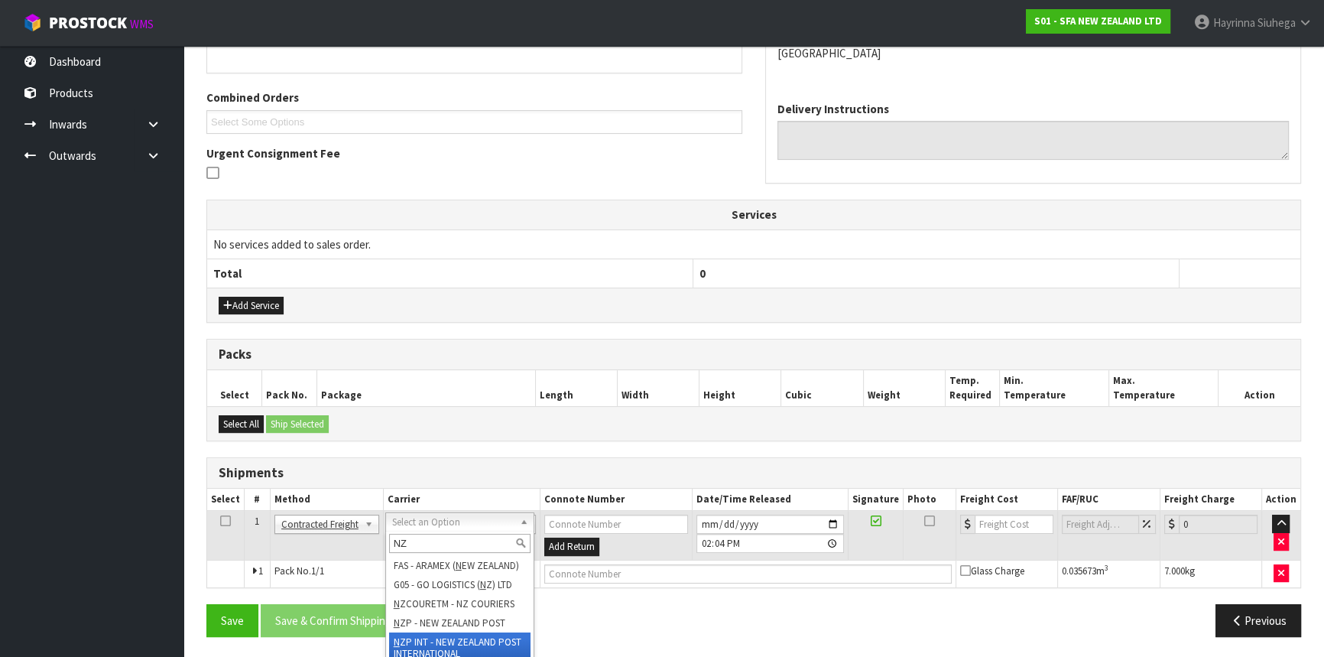
type input "NZP"
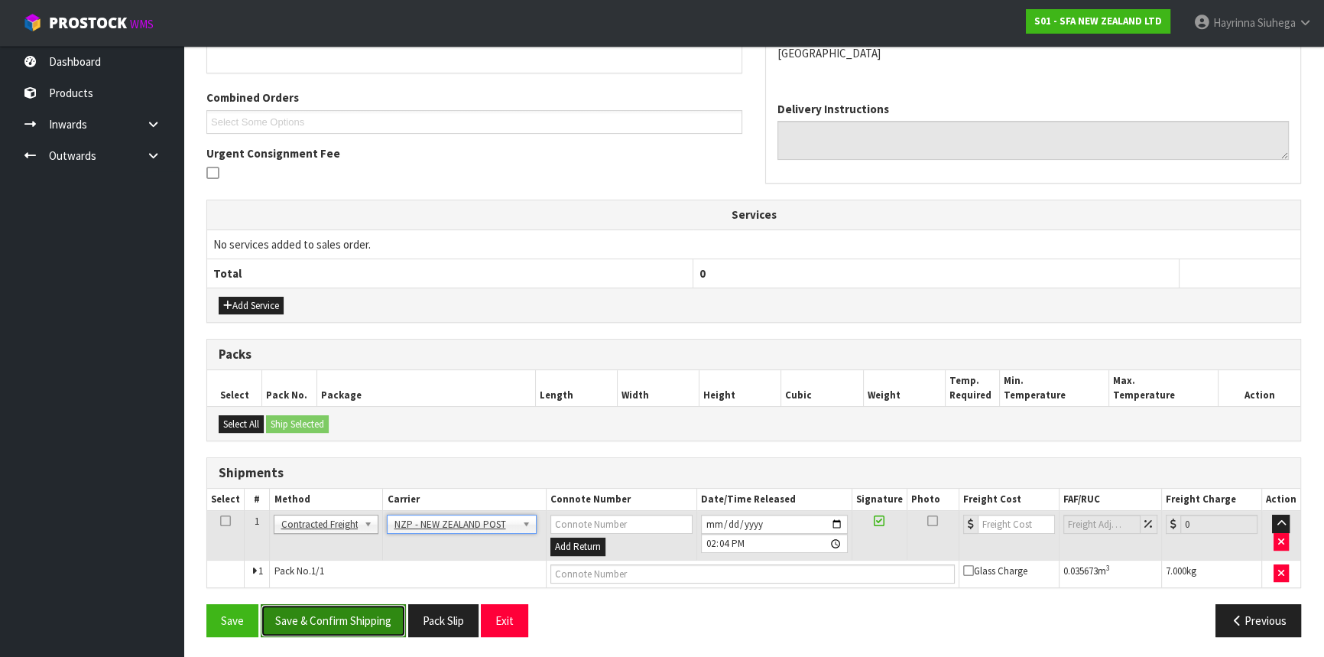
click at [326, 619] on button "Save & Confirm Shipping" at bounding box center [333, 620] width 145 height 33
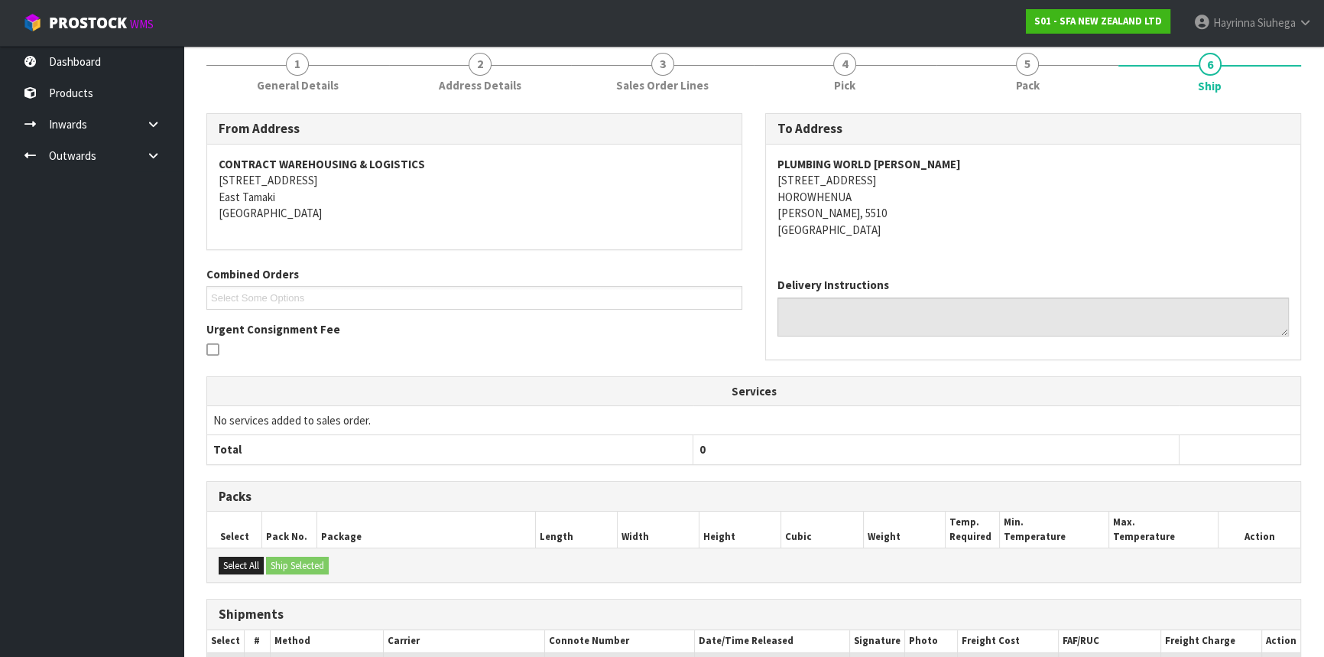
scroll to position [341, 0]
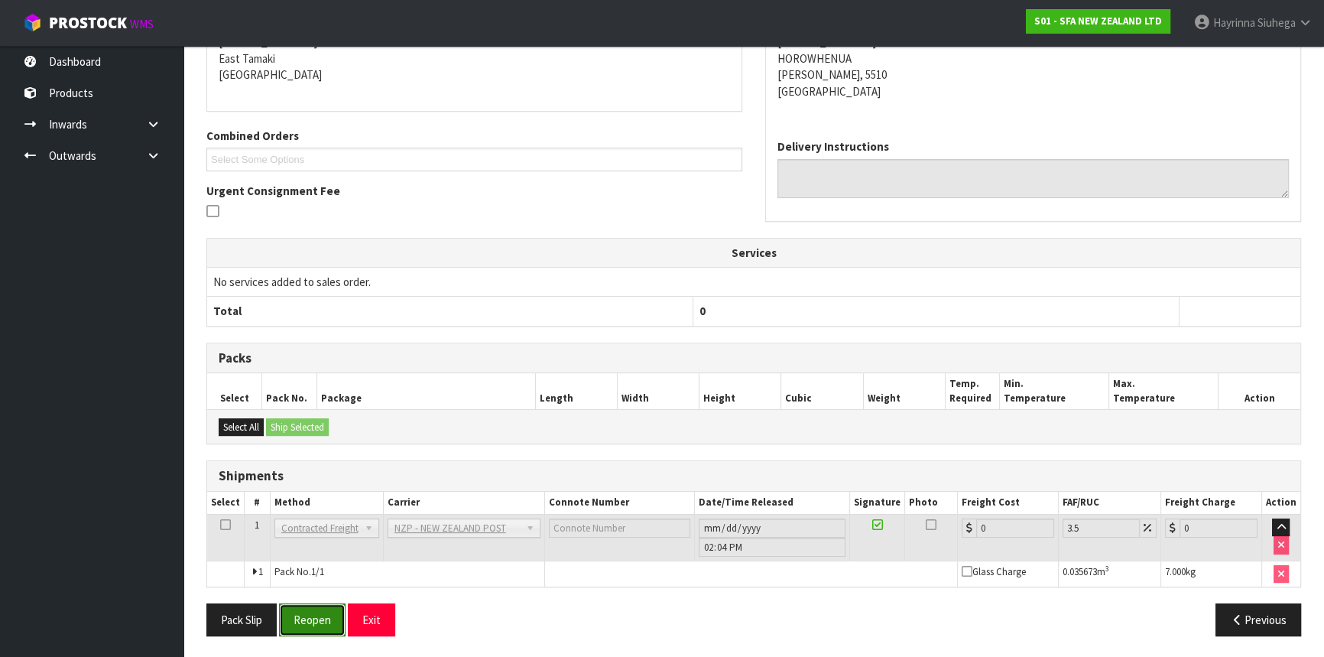
click at [315, 619] on button "Reopen" at bounding box center [312, 619] width 66 height 33
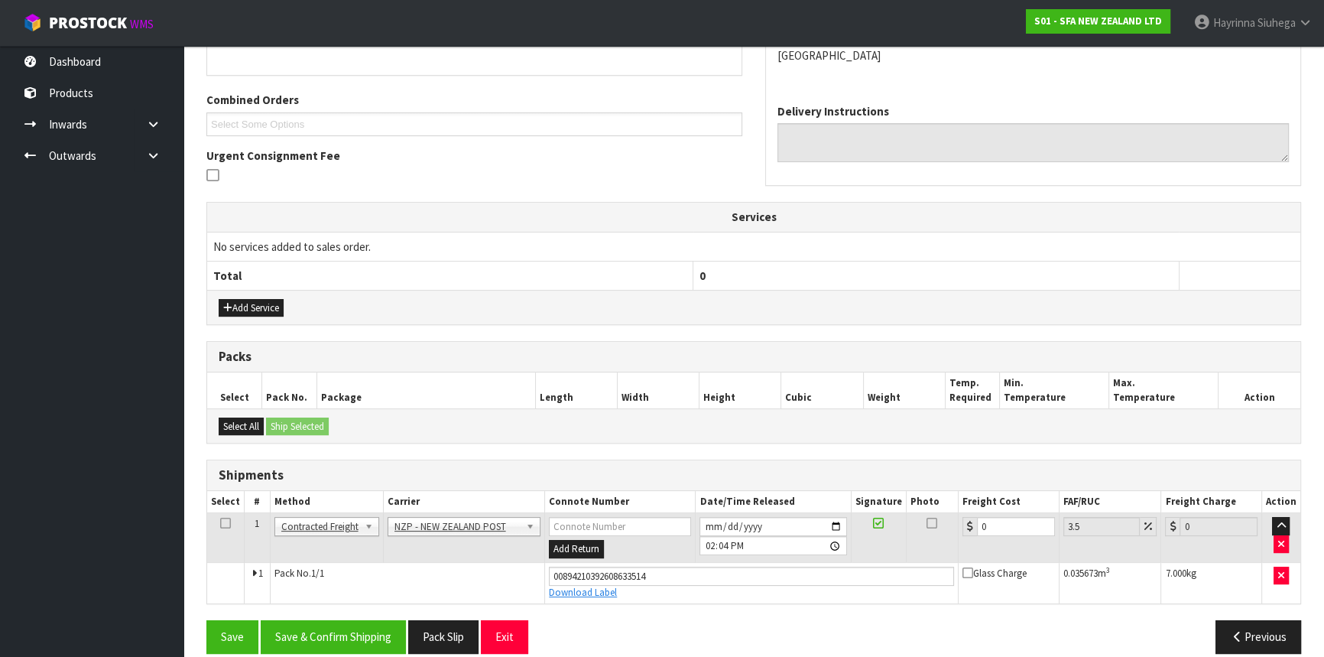
scroll to position [376, 0]
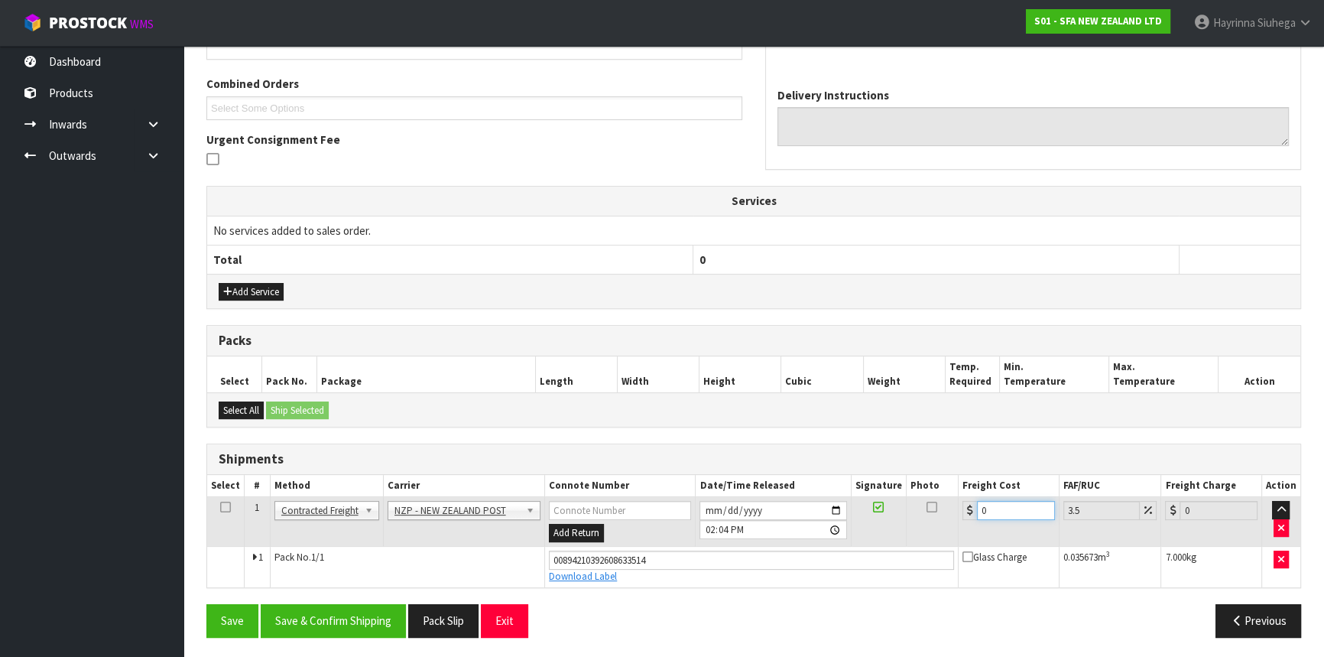
drag, startPoint x: 991, startPoint y: 514, endPoint x: 958, endPoint y: 514, distance: 32.1
click at [960, 514] on td "0" at bounding box center [1008, 522] width 101 height 50
type input "8"
type input "8.28"
type input "8.4"
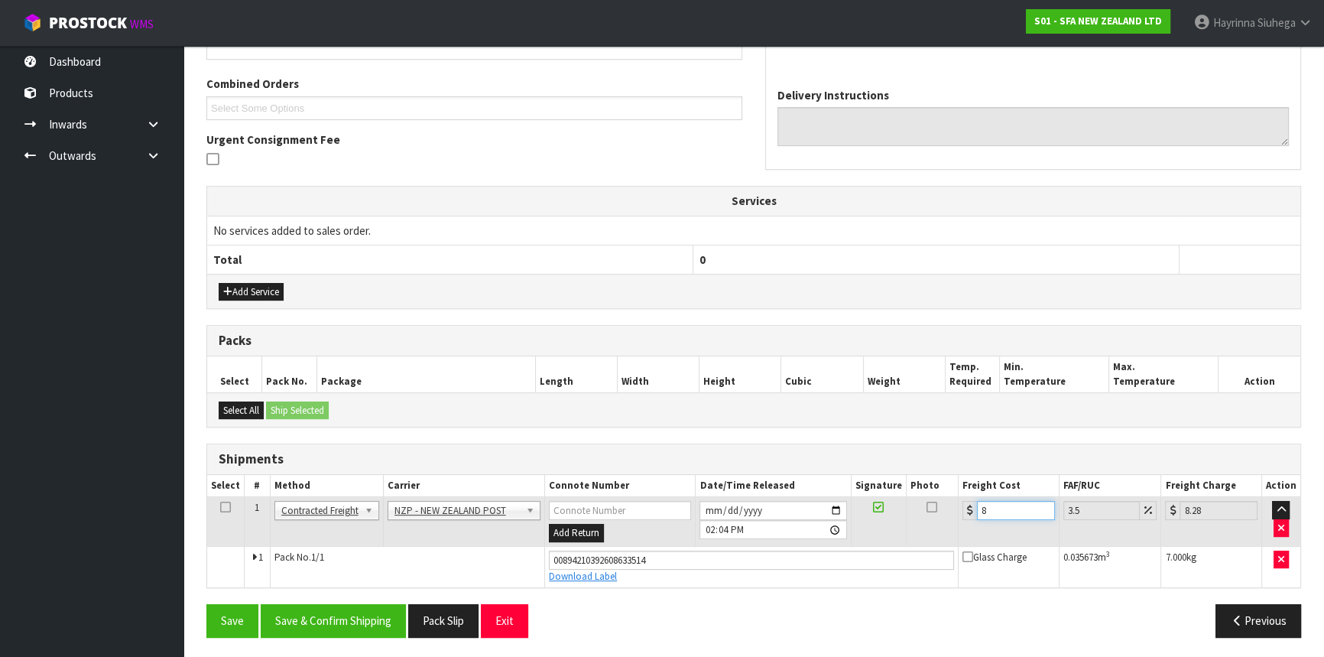
type input "8.69"
type input "8.45"
type input "8.75"
type input "8.45"
click at [206, 604] on button "Save" at bounding box center [232, 620] width 52 height 33
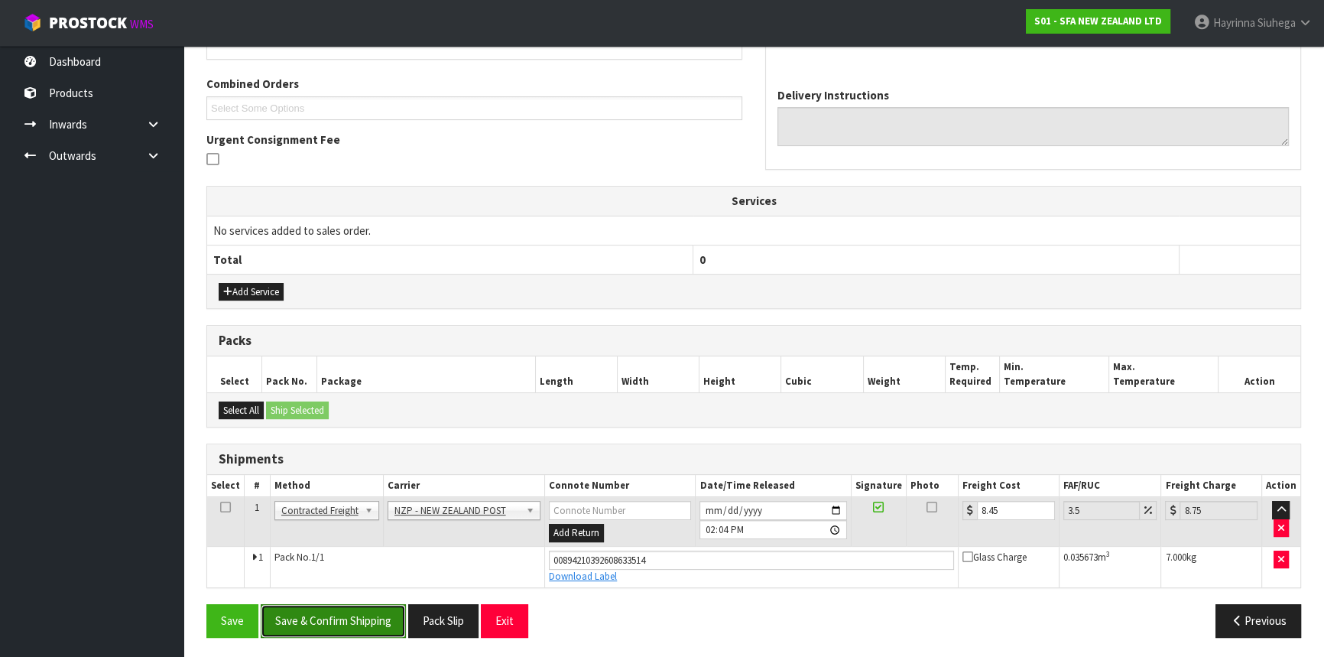
click at [382, 621] on button "Save & Confirm Shipping" at bounding box center [333, 620] width 145 height 33
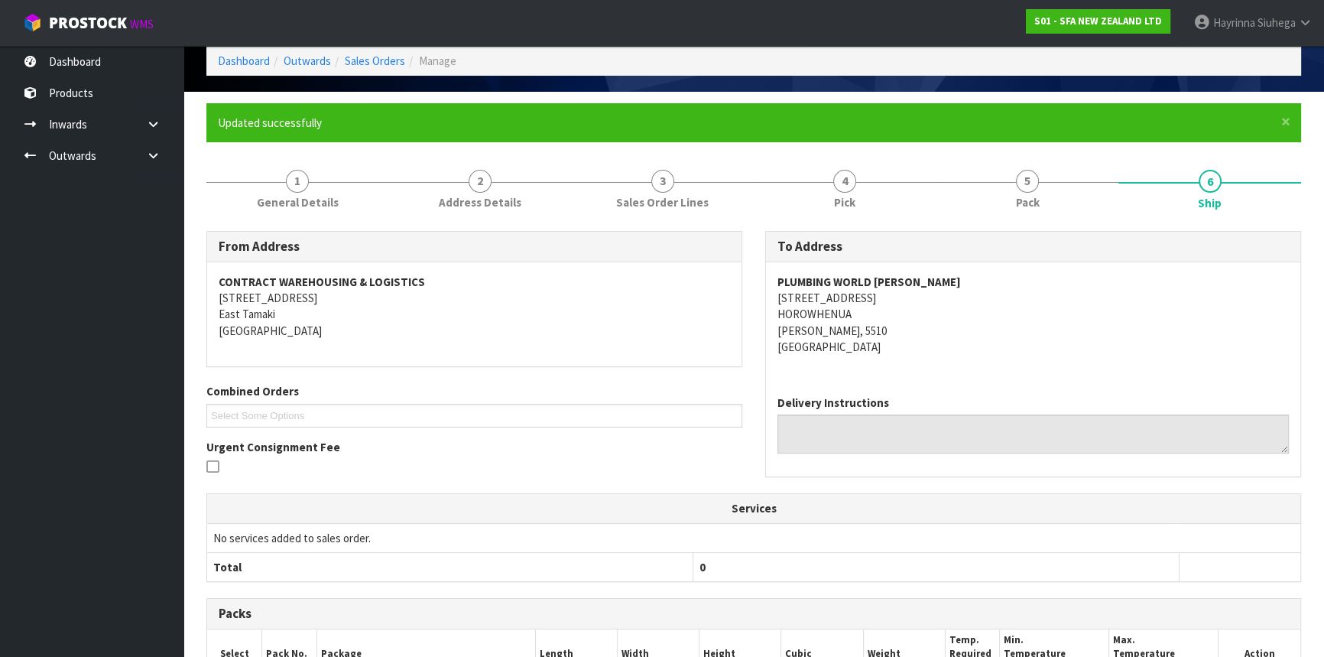
scroll to position [0, 0]
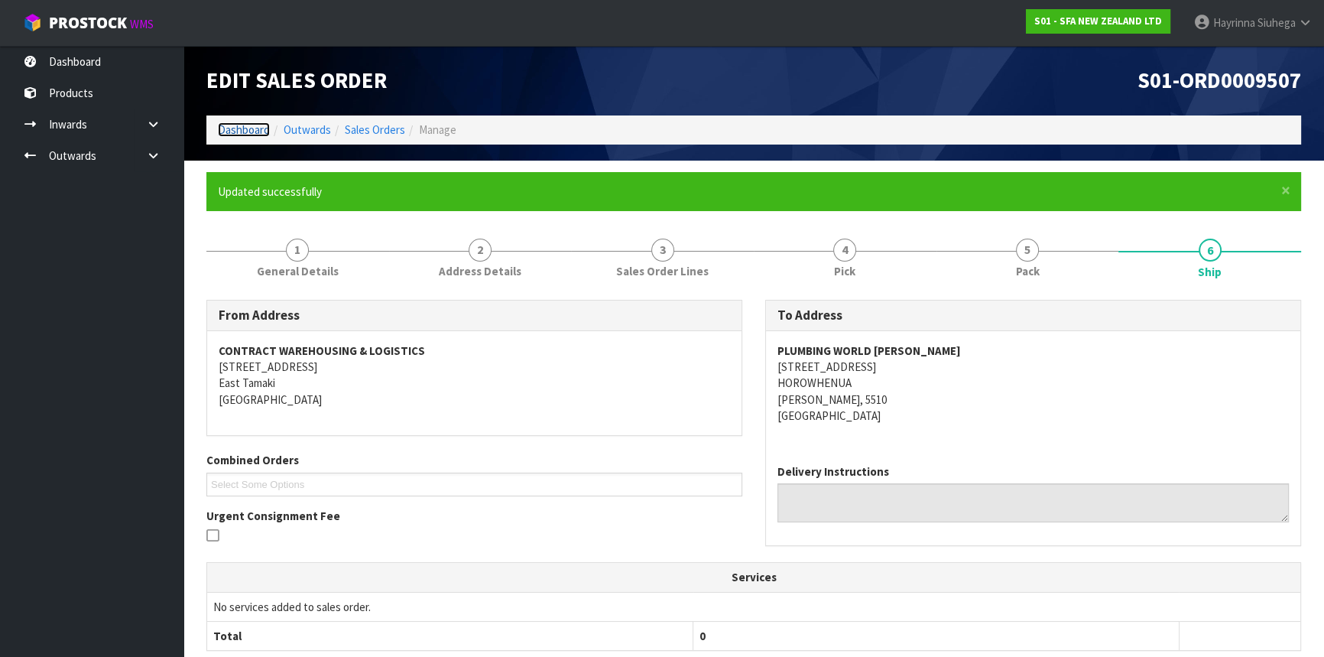
click at [245, 128] on link "Dashboard" at bounding box center [244, 129] width 52 height 15
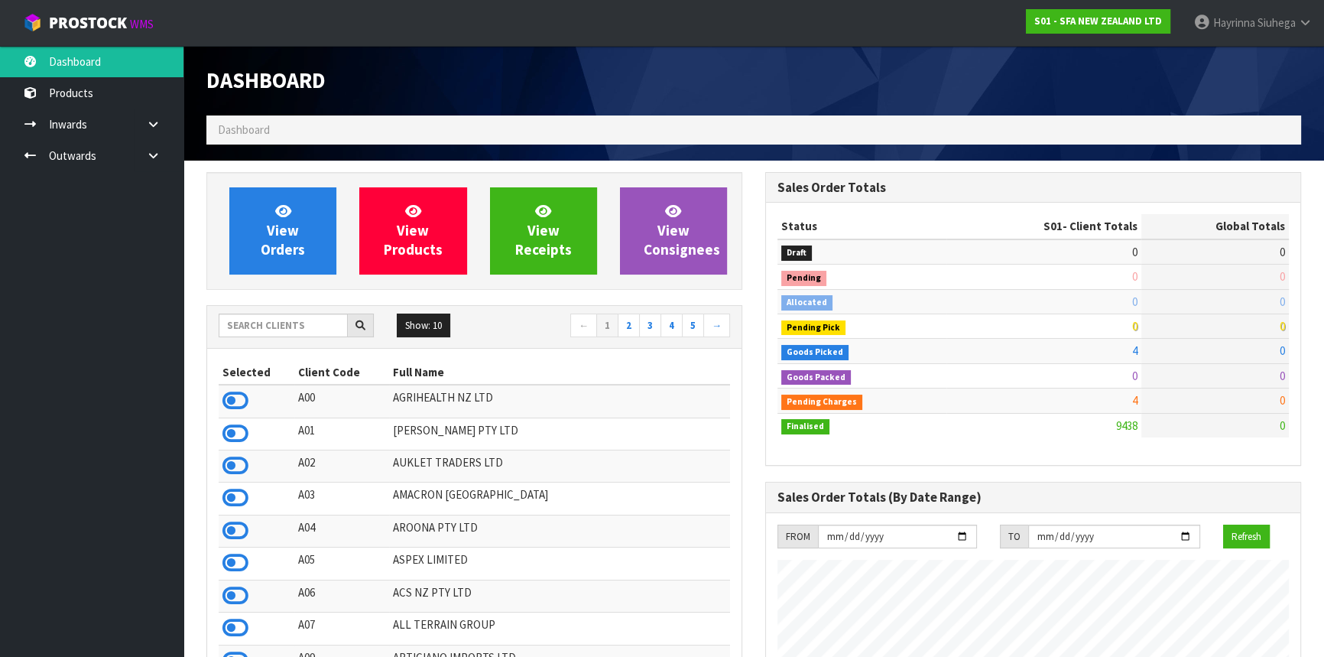
scroll to position [1156, 558]
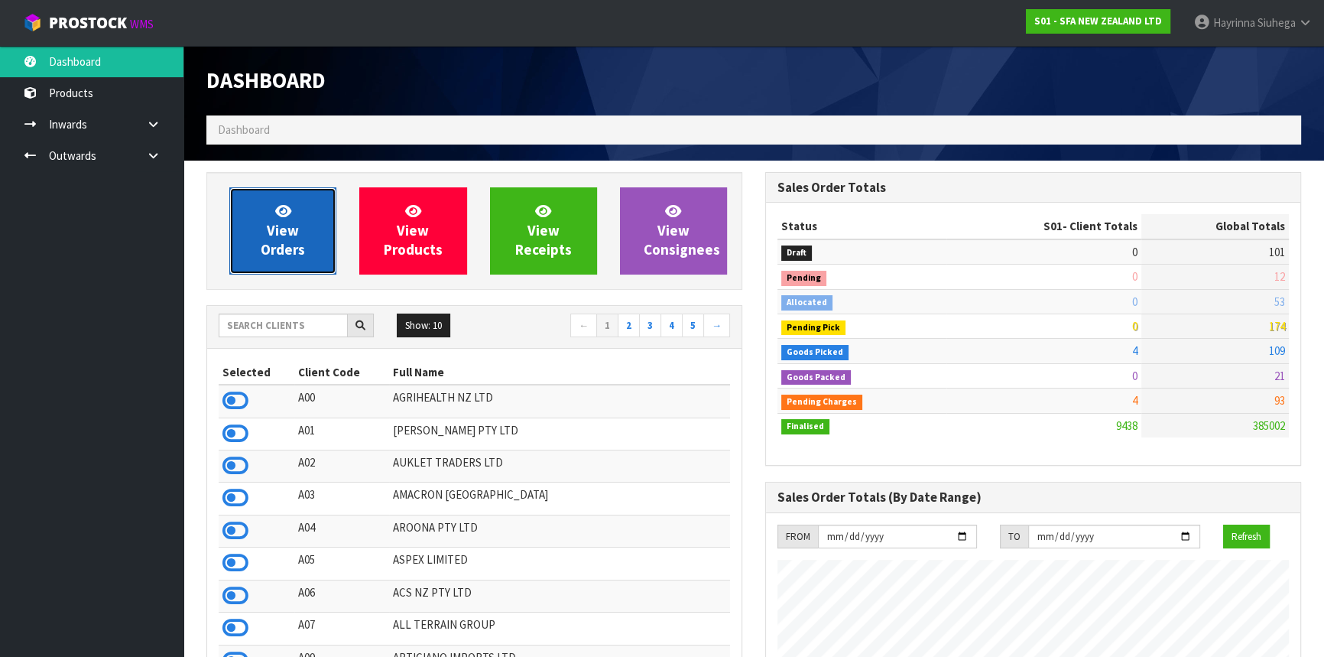
click at [297, 246] on span "View Orders" at bounding box center [283, 230] width 44 height 57
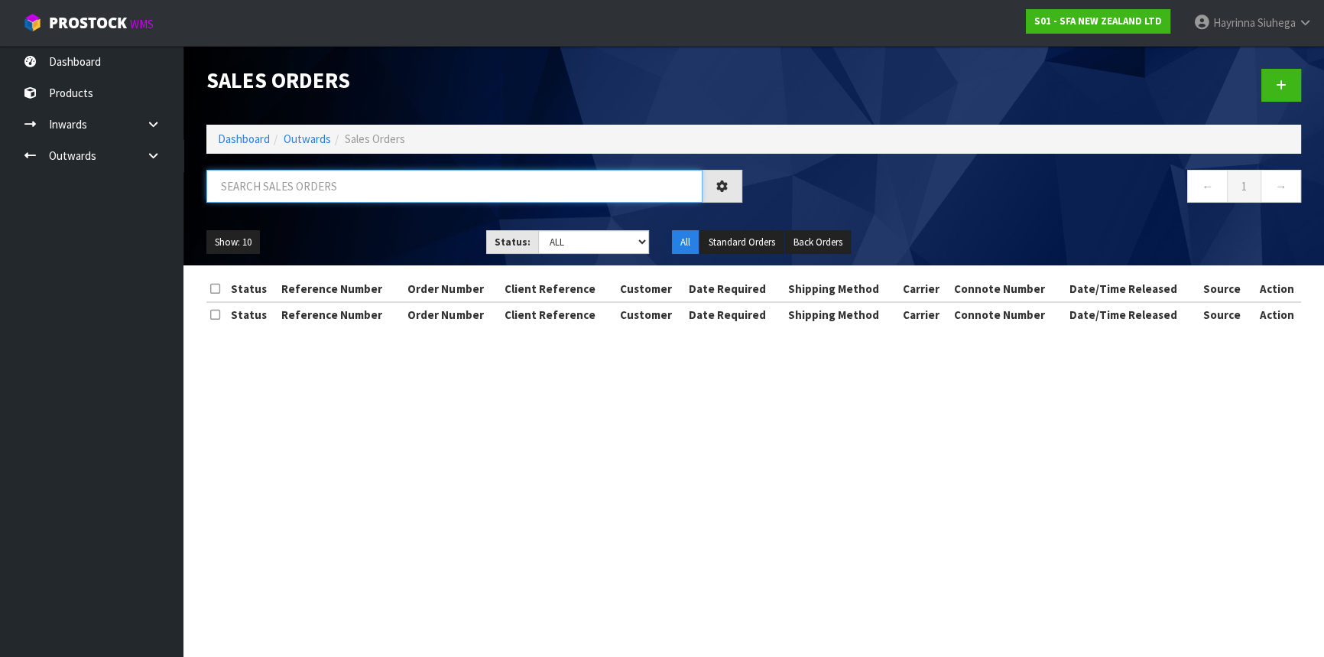
click at [310, 190] on input "text" at bounding box center [454, 186] width 496 height 33
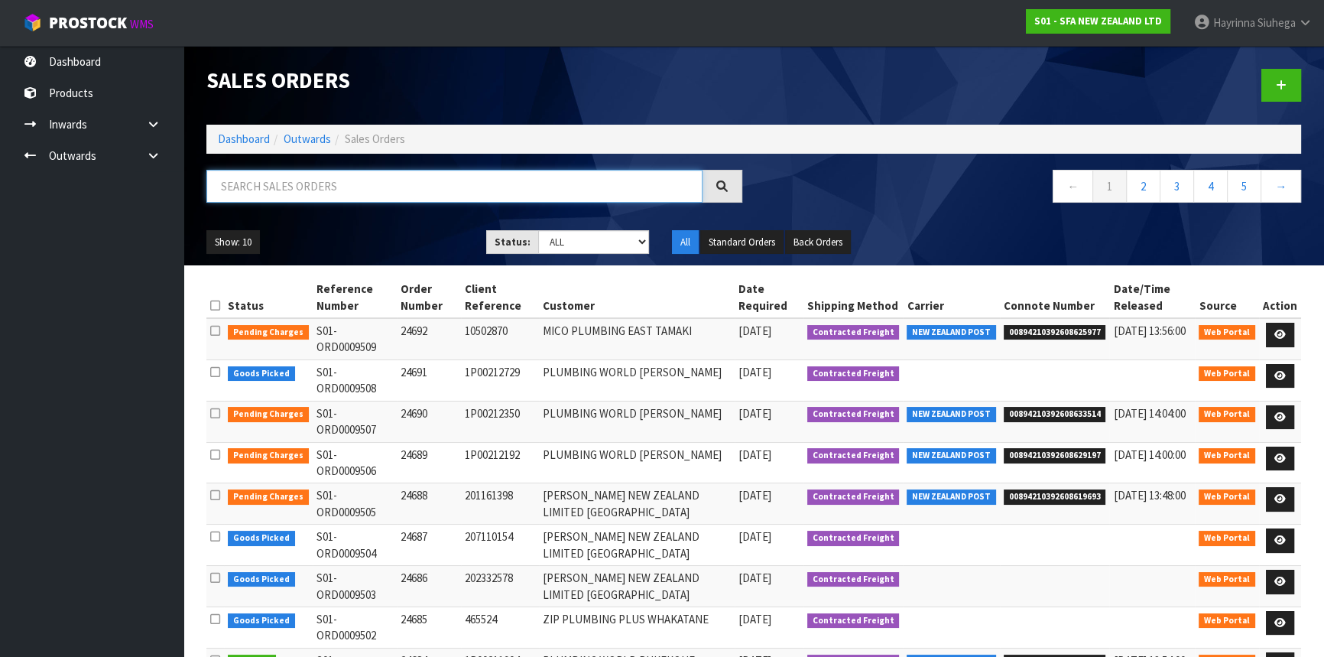
click at [284, 193] on input "text" at bounding box center [454, 186] width 496 height 33
type input "JOB-0416778"
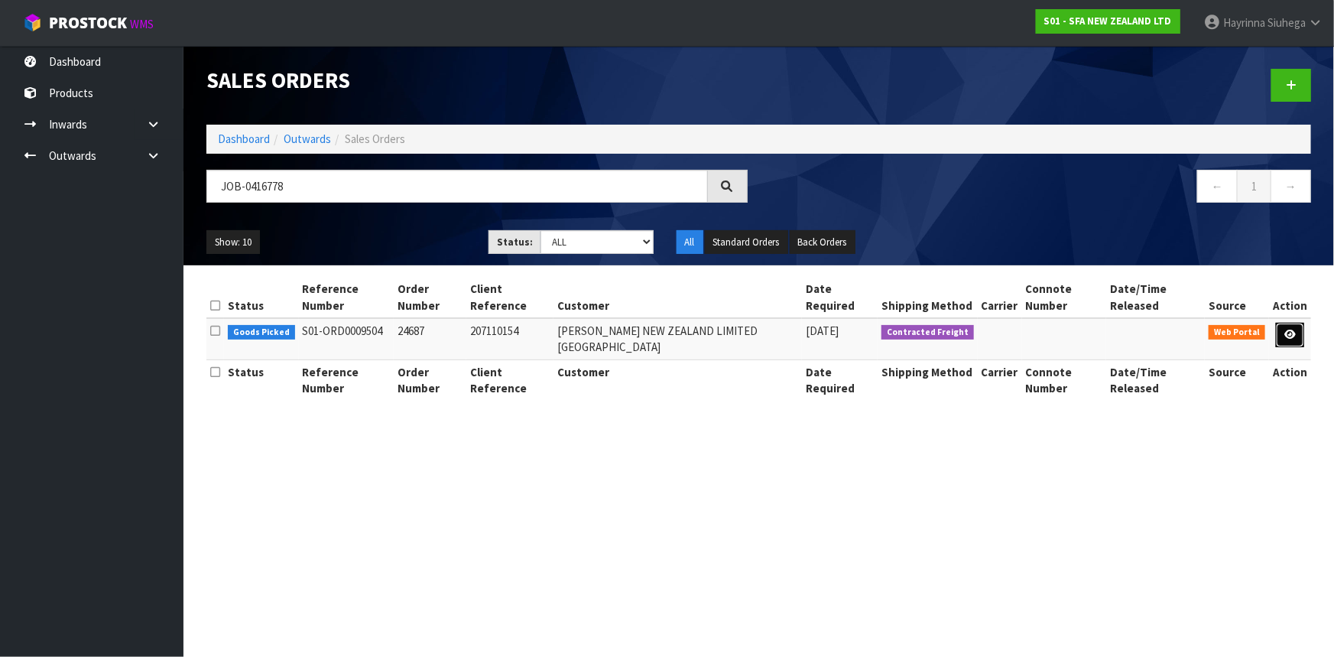
click at [1290, 329] on icon at bounding box center [1289, 334] width 11 height 10
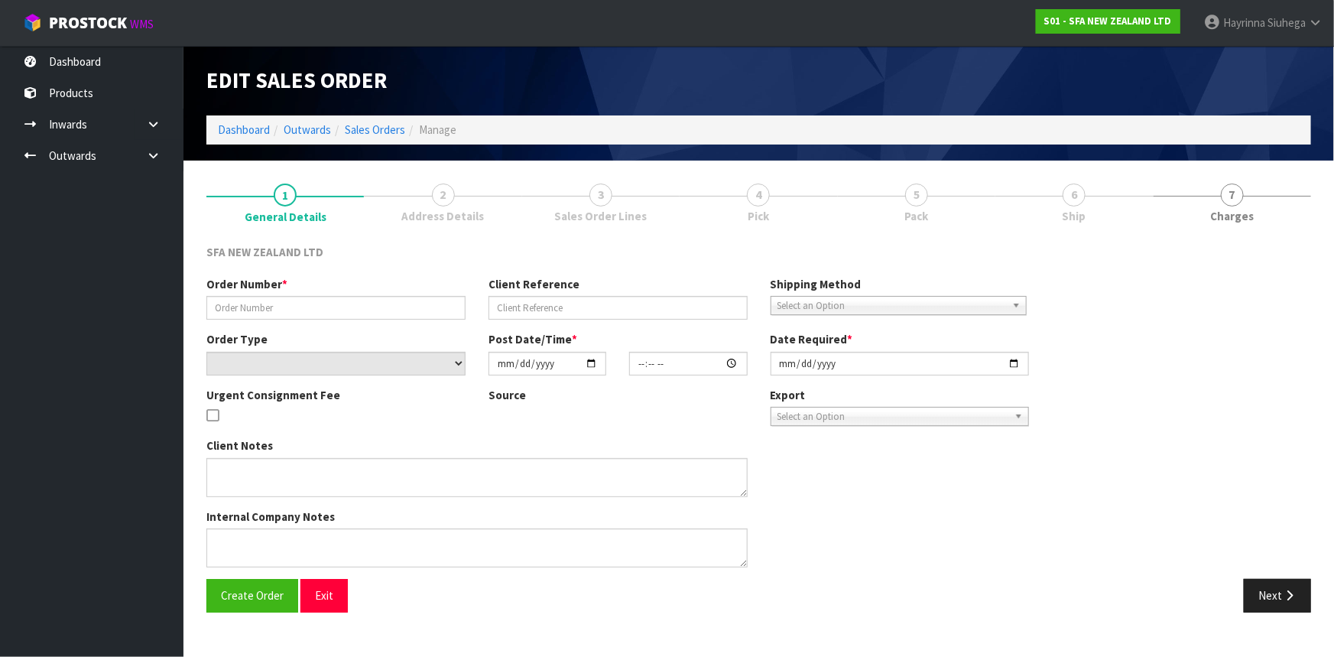
type input "24687"
type input "207110154"
select select "number:0"
type input "2025-10-09"
type input "09:45:00.000"
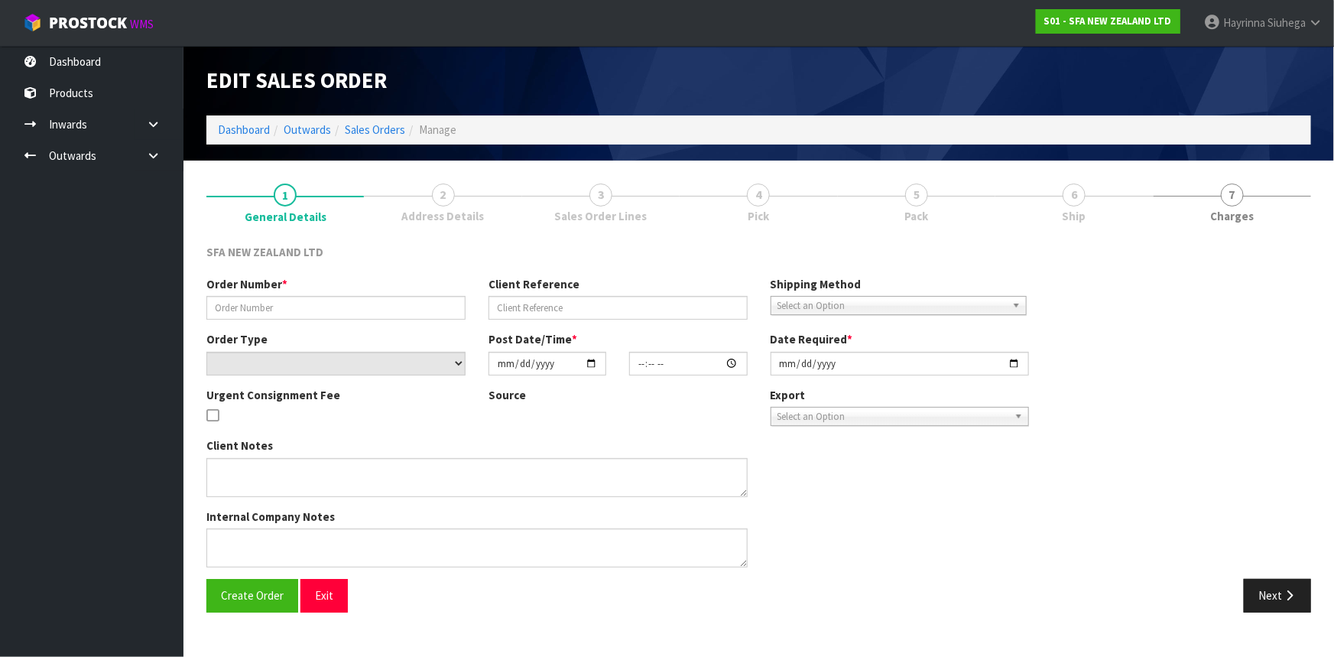
type input "2025-10-09"
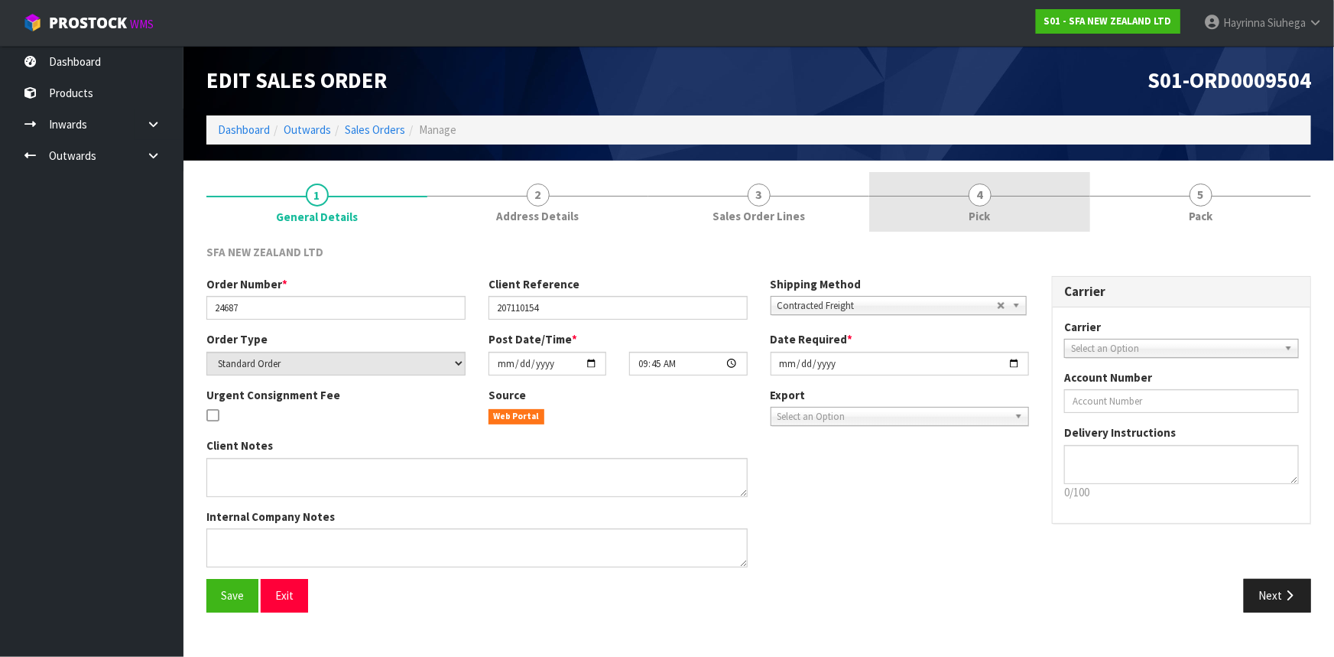
click at [995, 221] on link "4 Pick" at bounding box center [979, 202] width 221 height 60
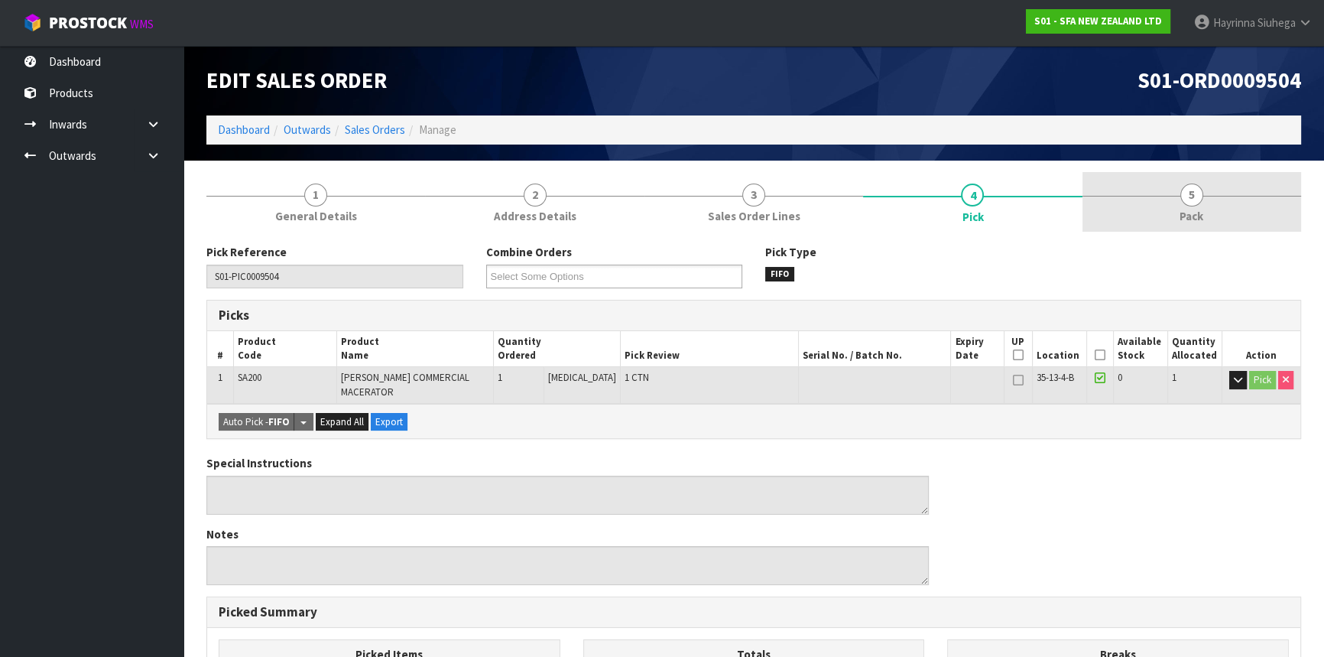
click at [1186, 197] on span "5" at bounding box center [1191, 194] width 23 height 23
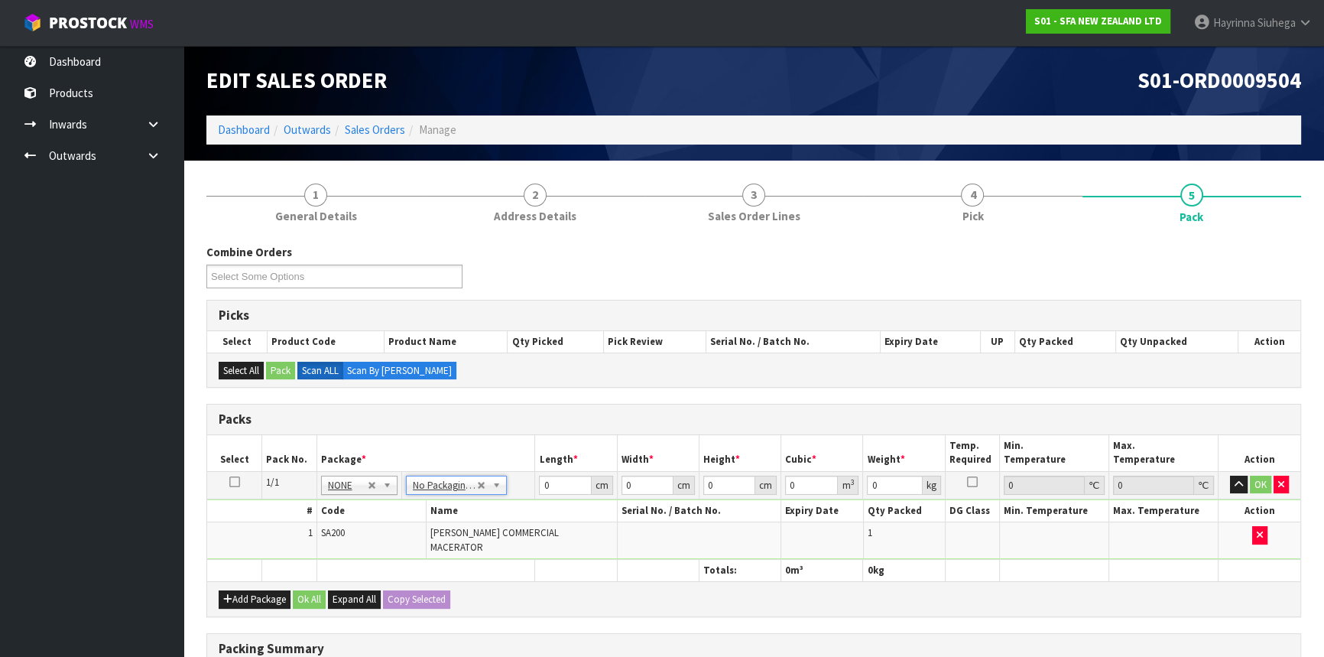
click at [540, 390] on div "Combine Orders S01-ORD0009502 S01-ORD0009503 S01-ORD0009504 S01-ORD0009508 Sele…" at bounding box center [753, 569] width 1094 height 651
click at [539, 485] on input "0" at bounding box center [565, 484] width 52 height 19
type input "47"
type input "24"
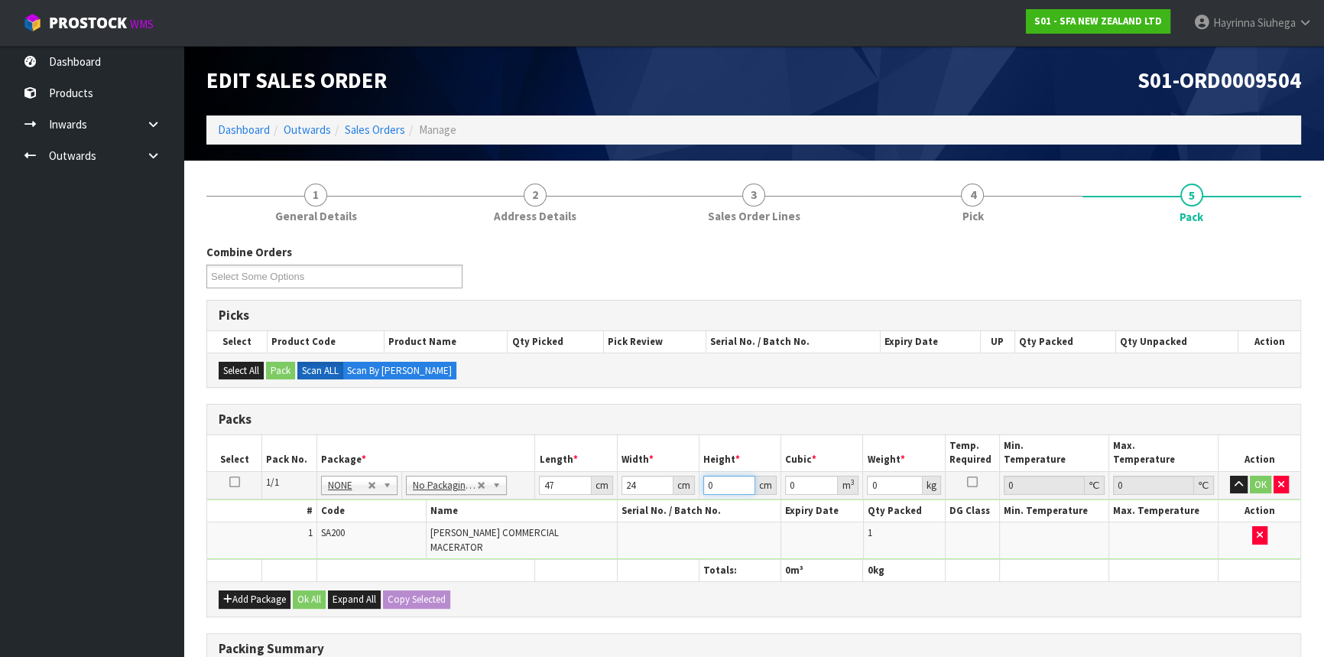
type input "3"
type input "0.003384"
type input "32"
type input "0.036096"
type input "32"
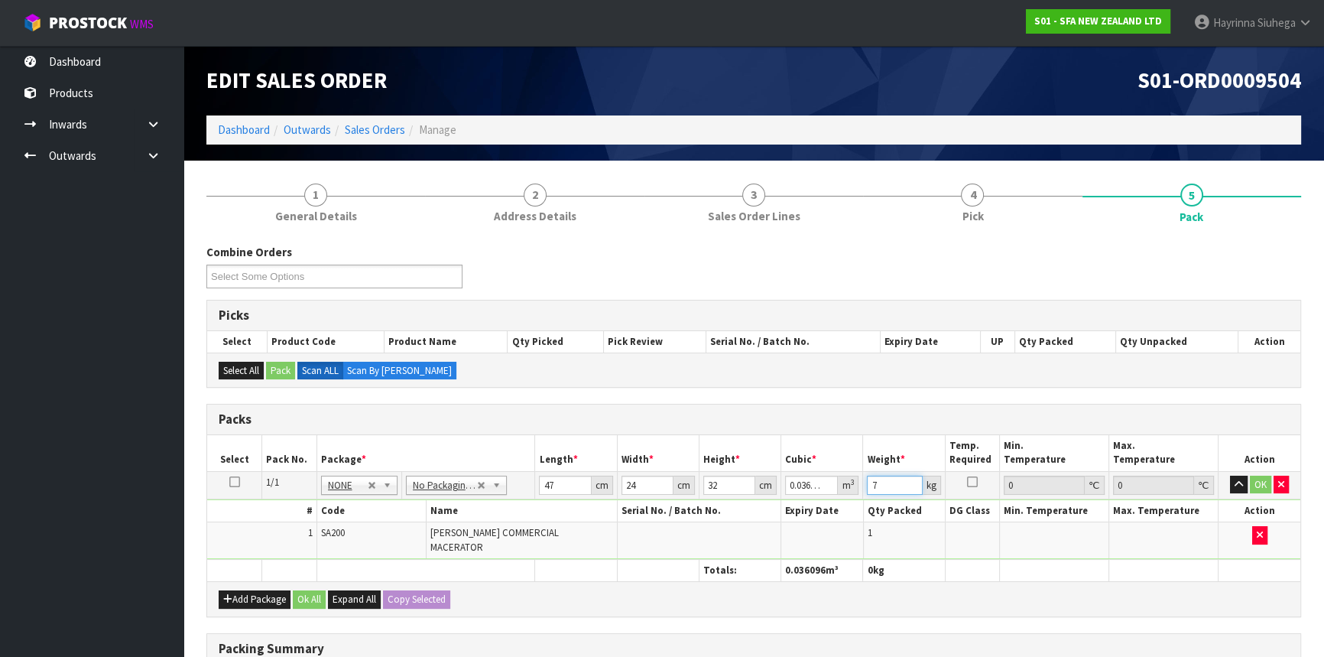
type input "7"
click button "OK" at bounding box center [1260, 484] width 21 height 18
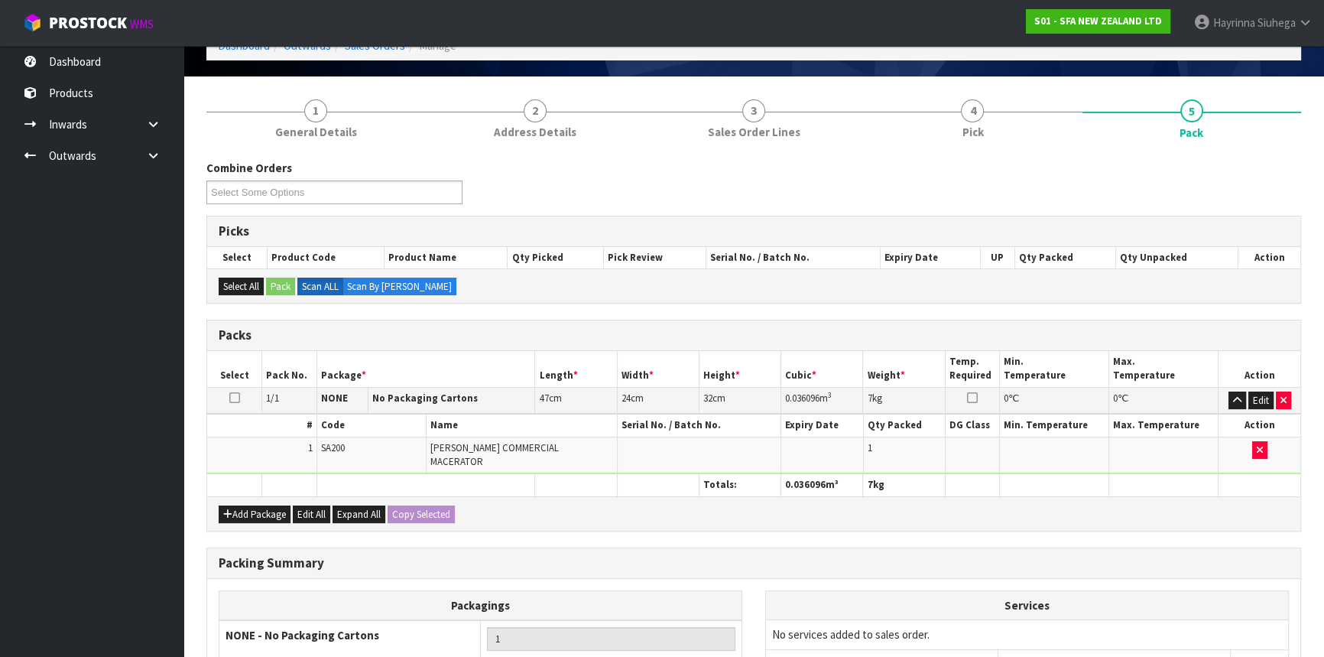
scroll to position [235, 0]
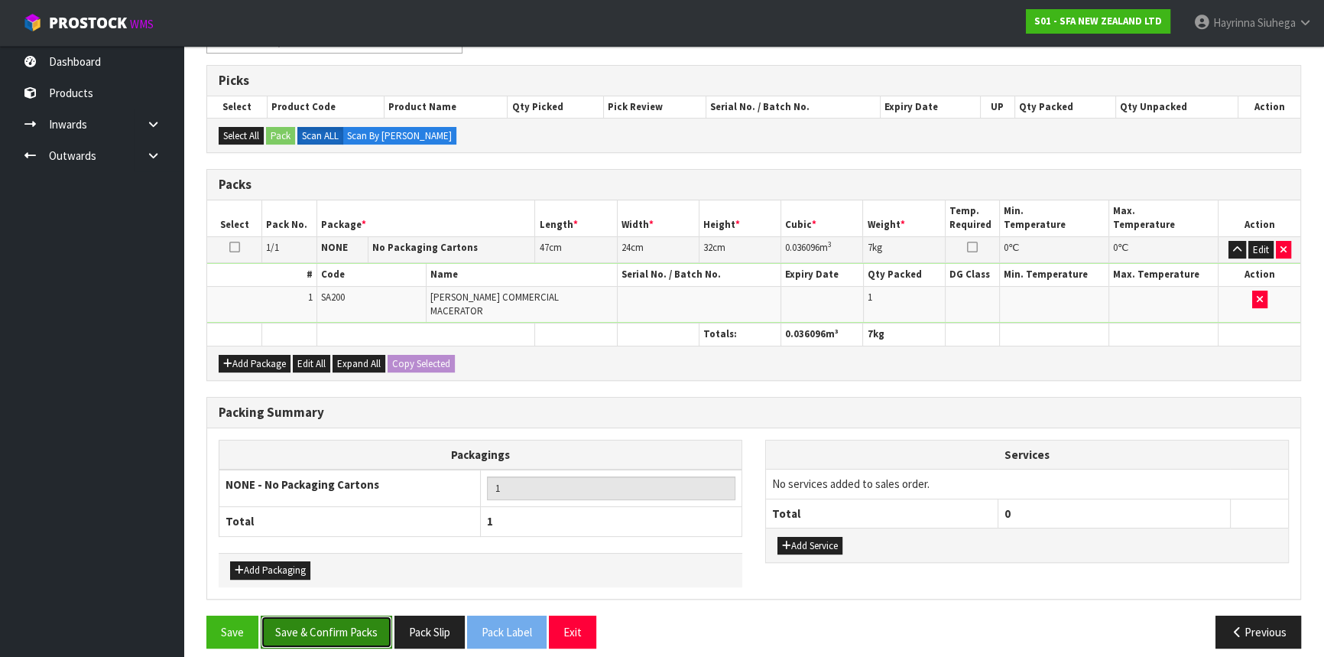
click at [359, 624] on button "Save & Confirm Packs" at bounding box center [326, 631] width 131 height 33
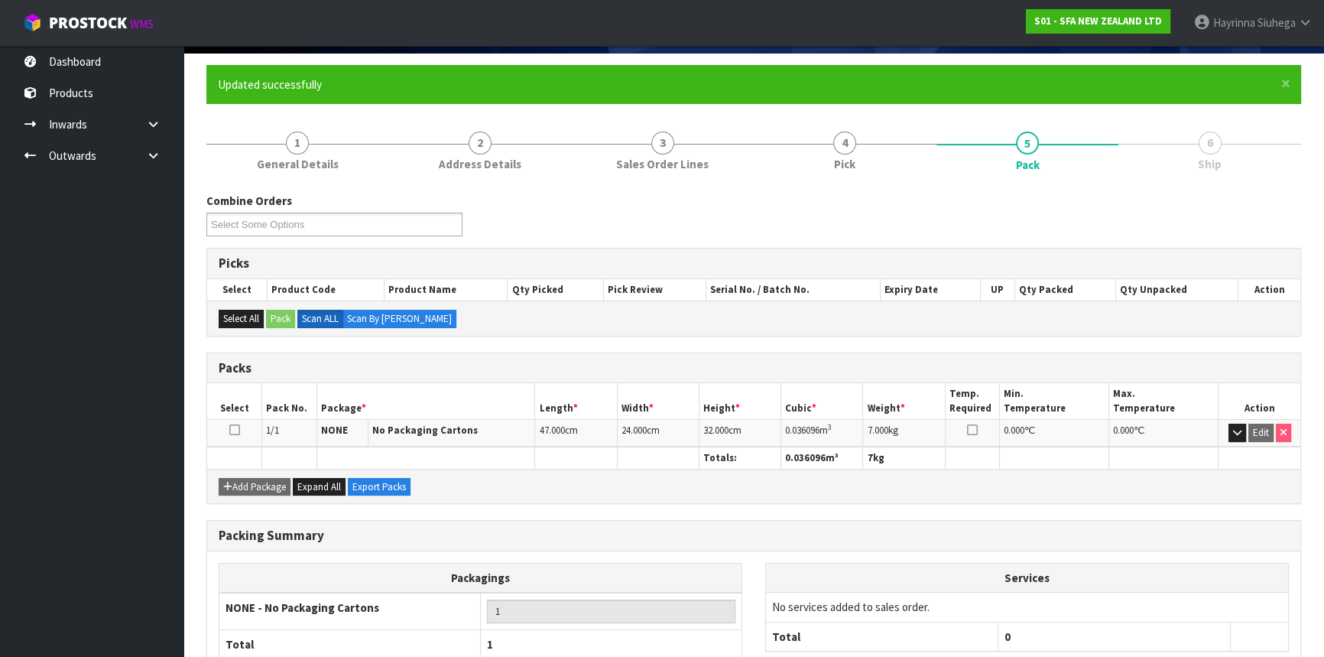
scroll to position [206, 0]
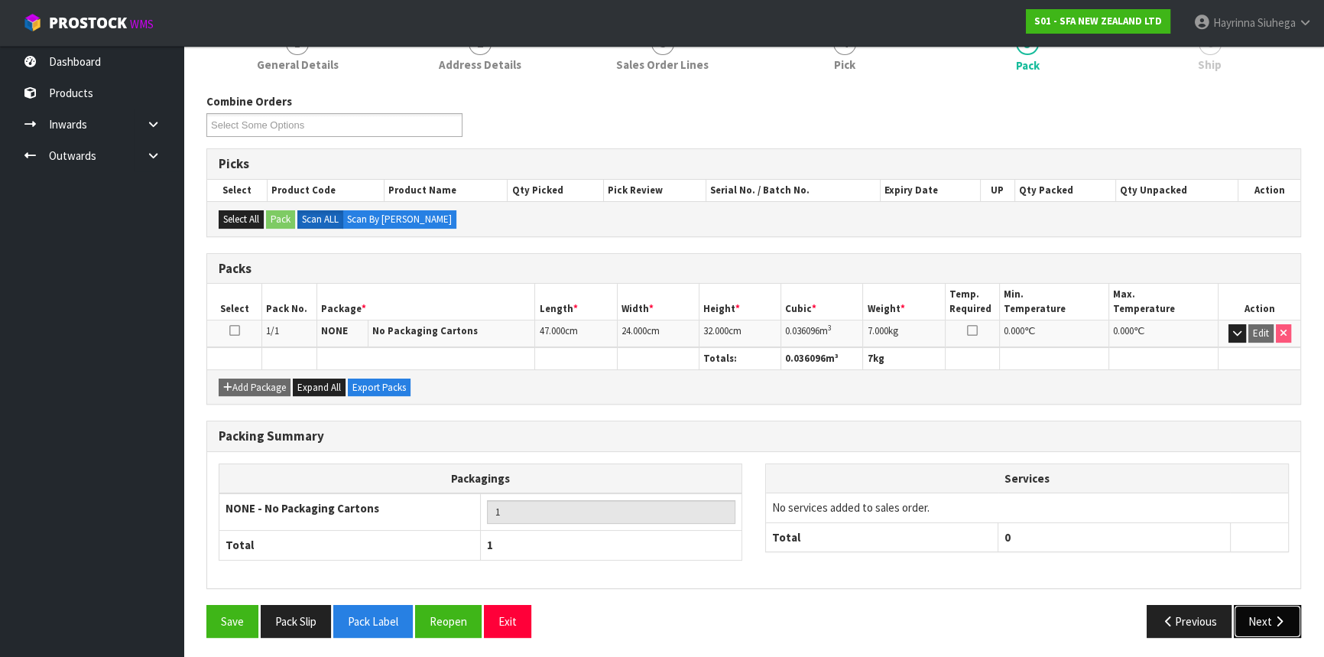
click at [1276, 607] on button "Next" at bounding box center [1267, 621] width 67 height 33
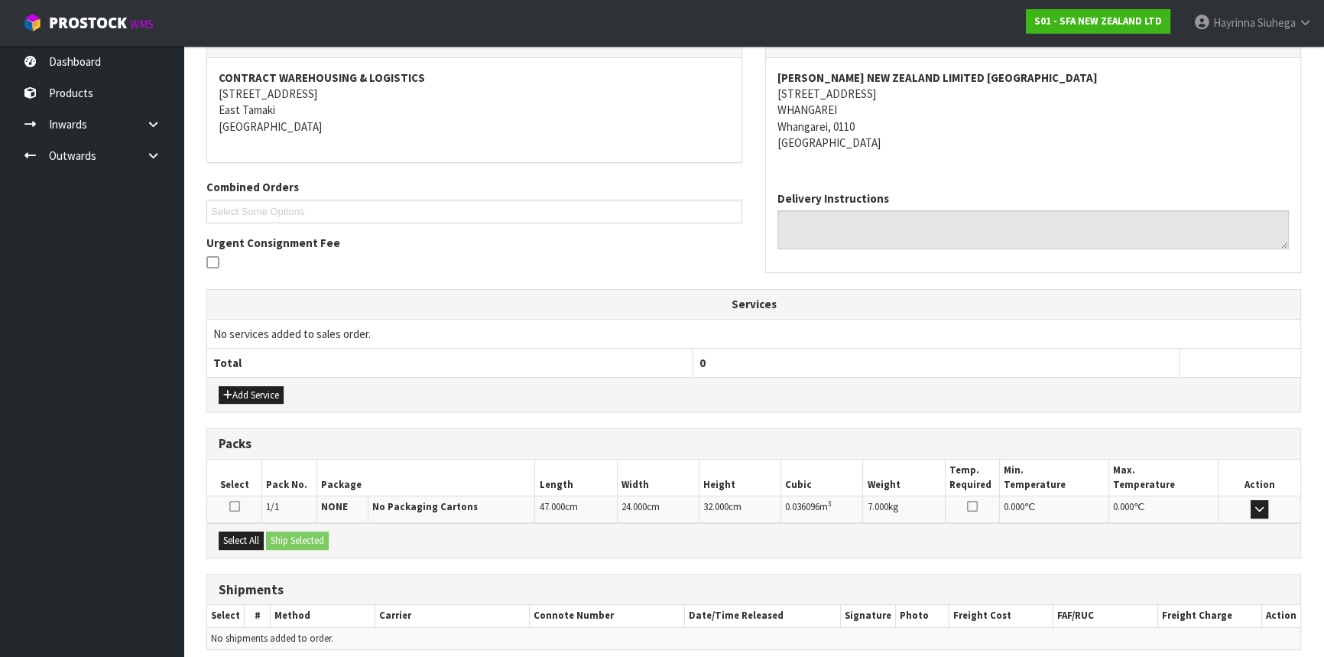
scroll to position [336, 0]
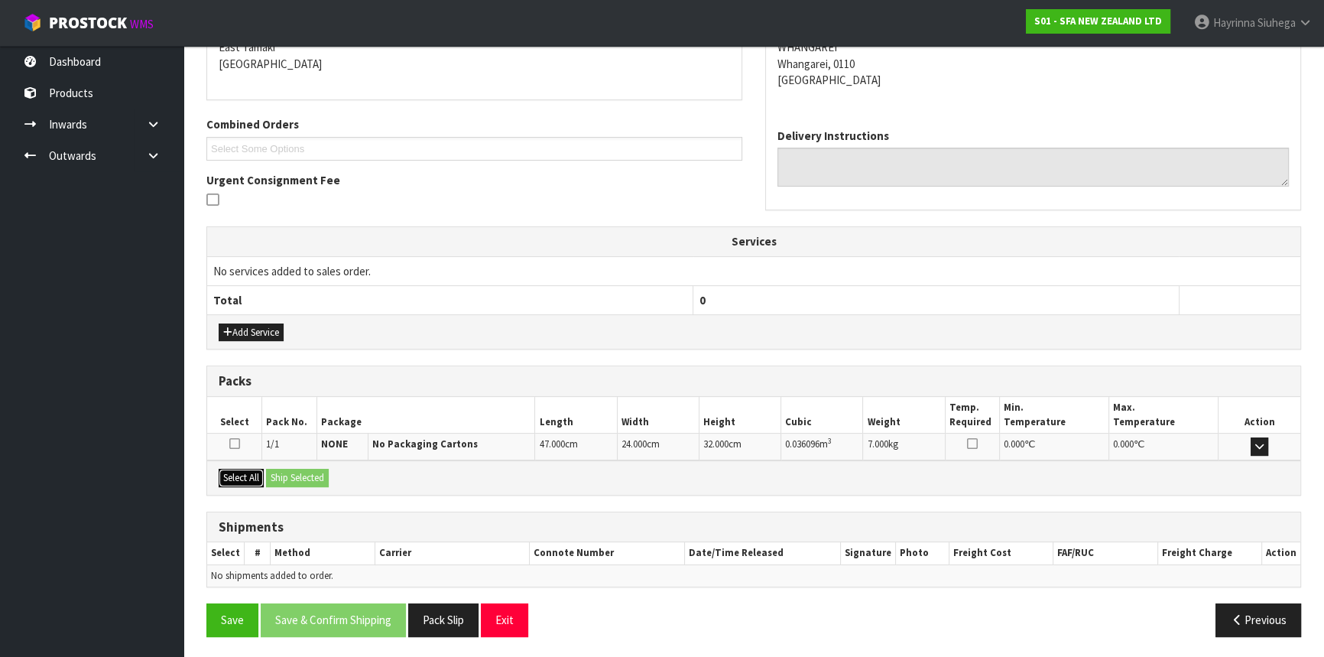
click at [248, 473] on button "Select All" at bounding box center [241, 478] width 45 height 18
click at [313, 473] on button "Ship Selected" at bounding box center [297, 478] width 63 height 18
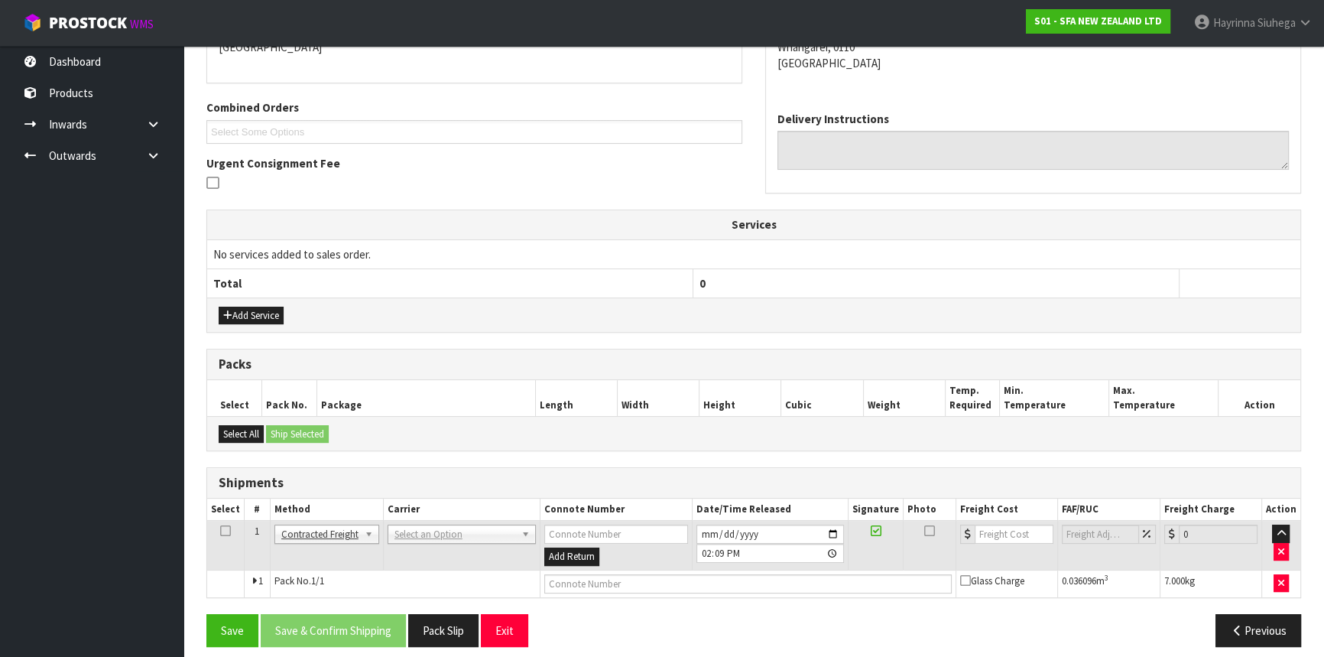
scroll to position [362, 0]
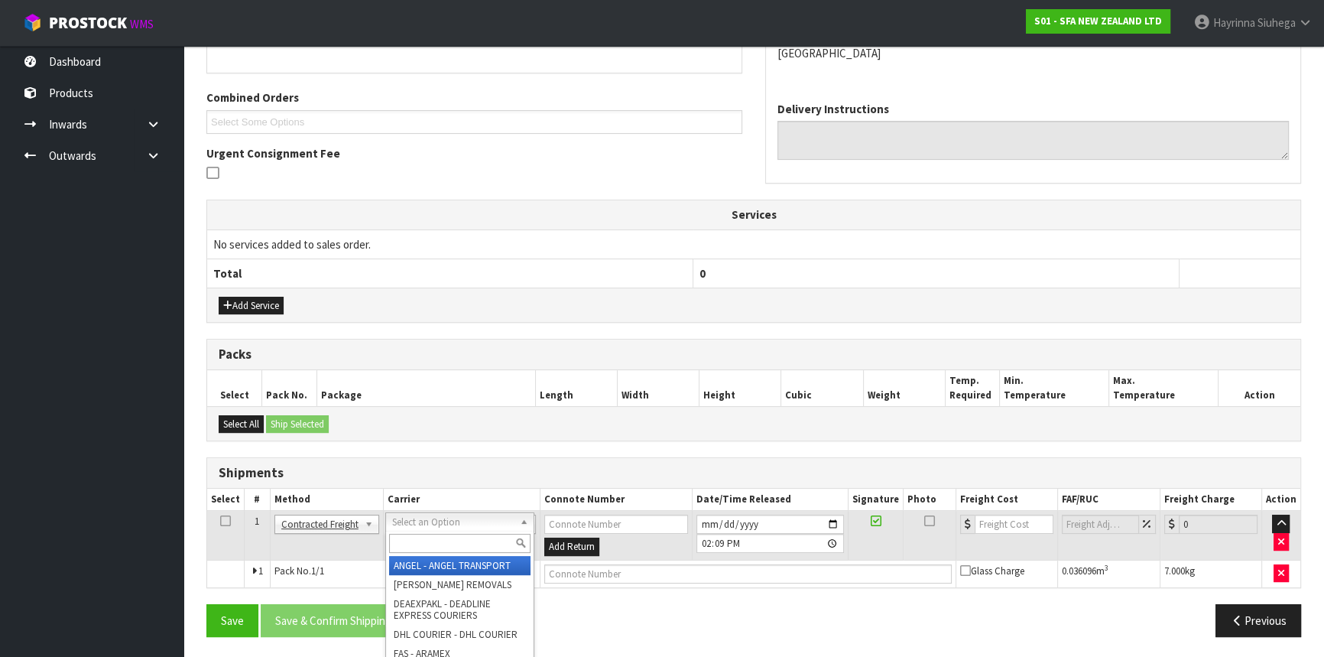
click at [441, 546] on input "text" at bounding box center [459, 542] width 141 height 19
click at [446, 537] on input "NZ" at bounding box center [459, 542] width 141 height 19
type input "NZP"
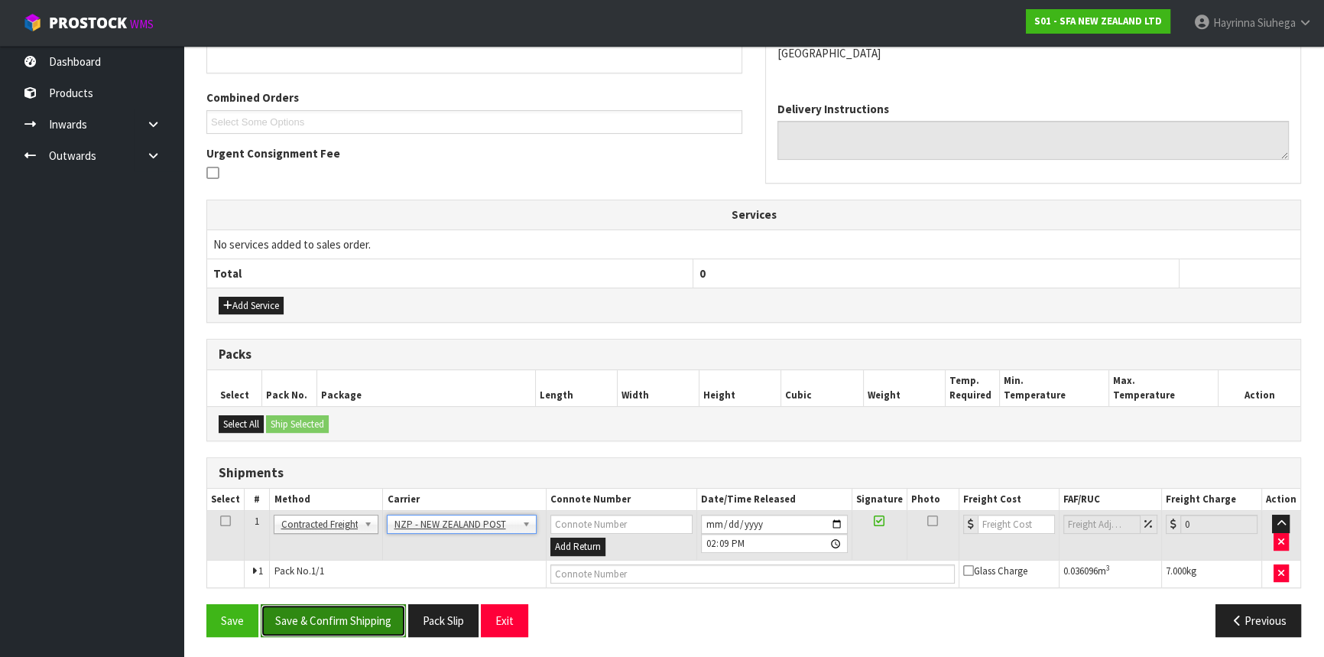
click at [337, 611] on button "Save & Confirm Shipping" at bounding box center [333, 620] width 145 height 33
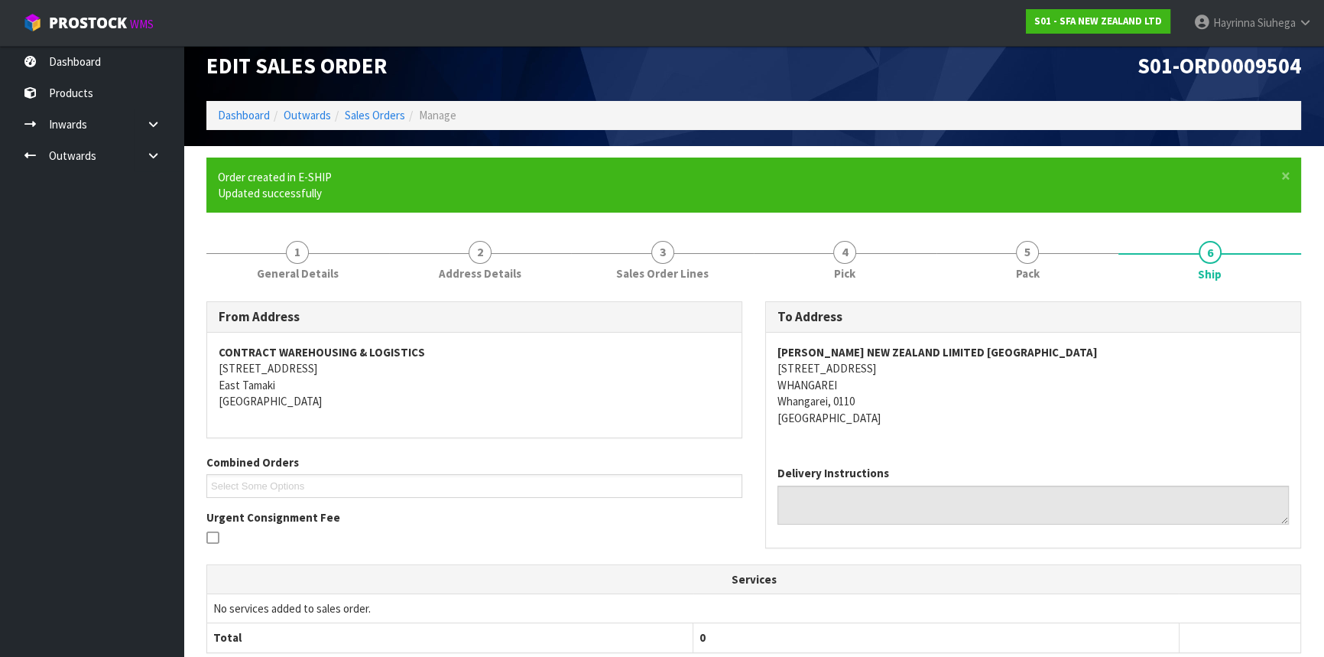
scroll to position [0, 0]
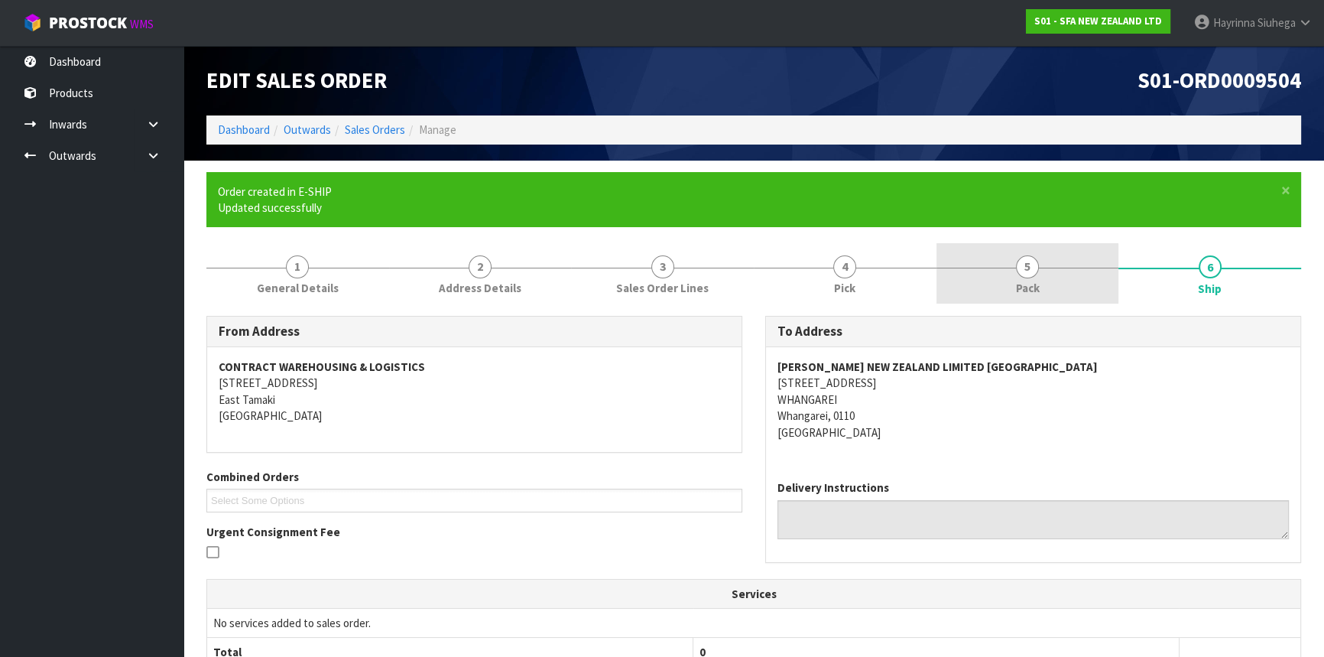
click at [1090, 257] on link "5 Pack" at bounding box center [1027, 273] width 183 height 60
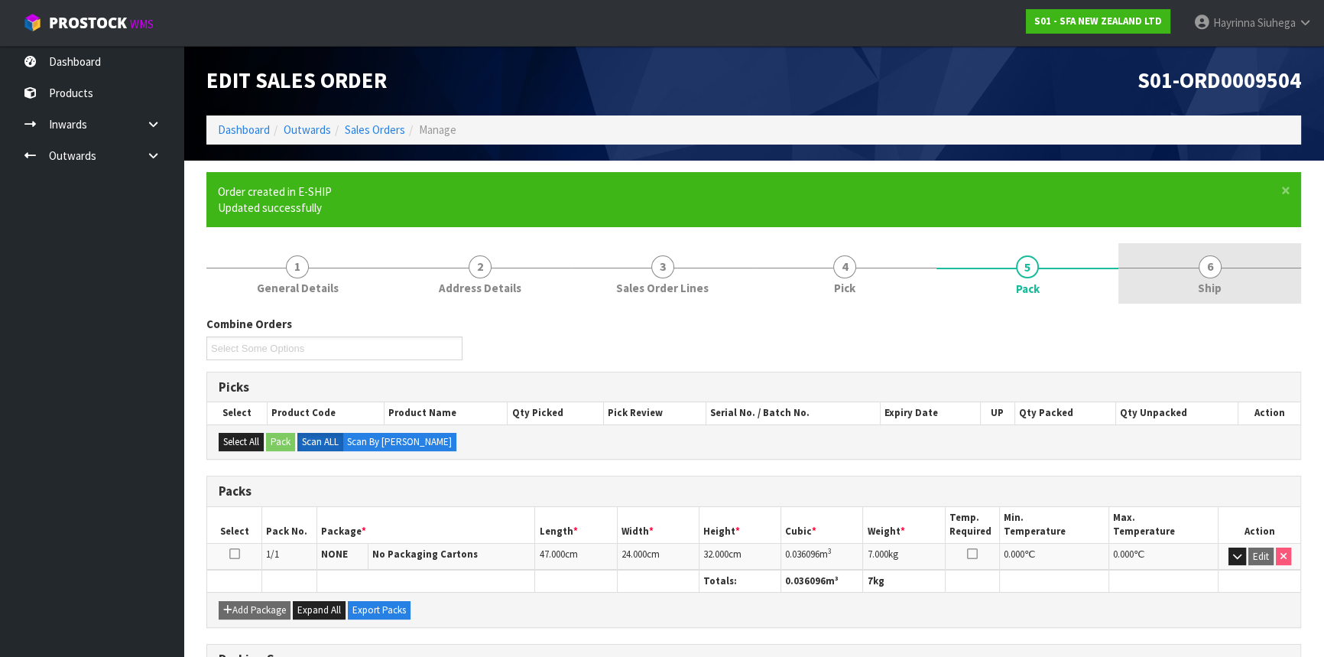
click at [1198, 262] on span "6" at bounding box center [1209, 266] width 23 height 23
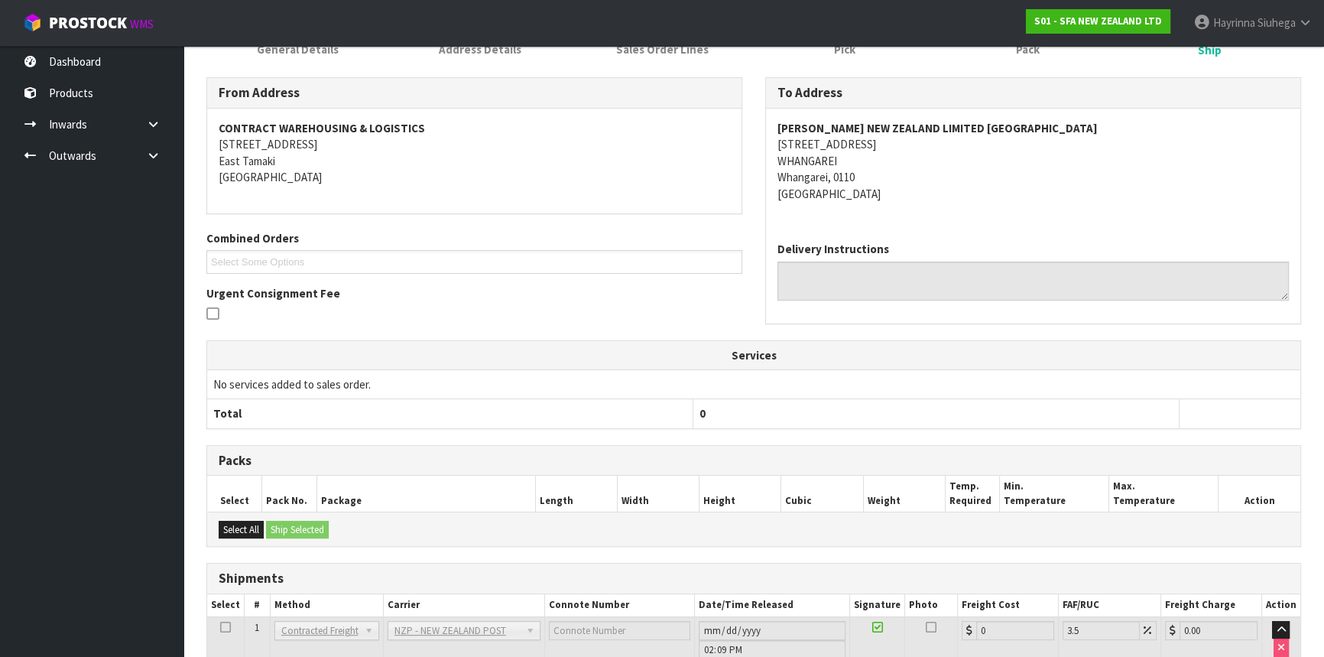
scroll to position [341, 0]
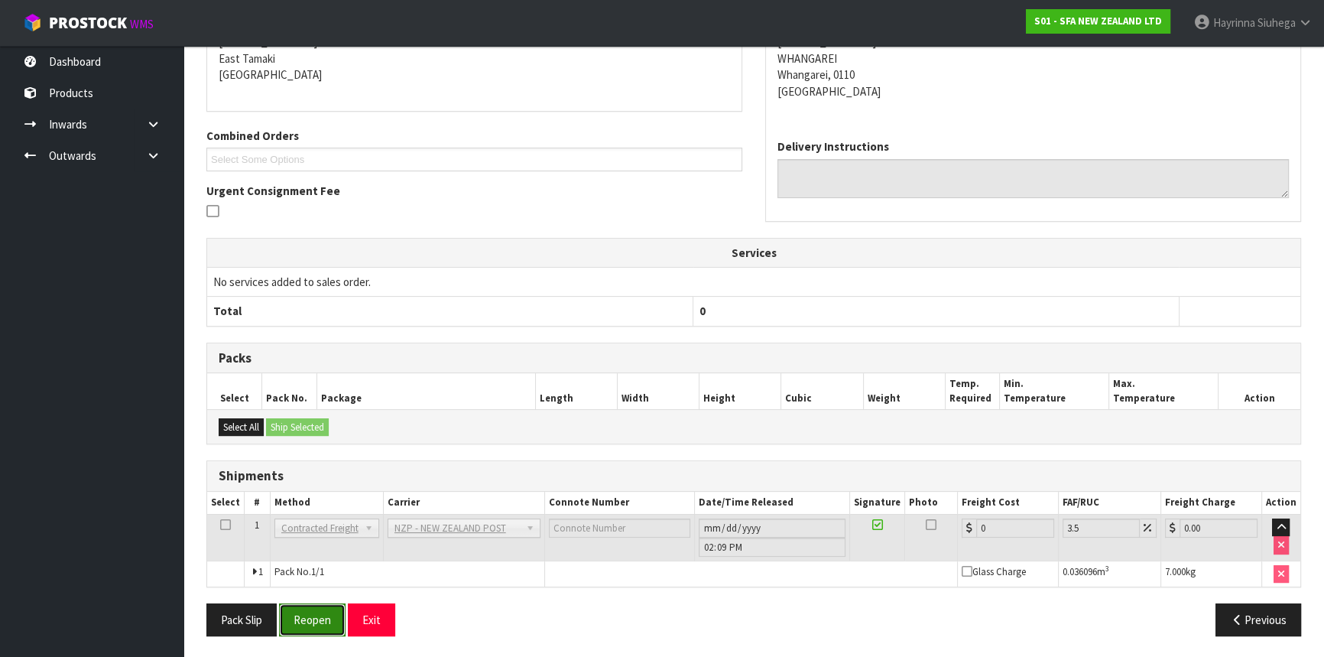
click at [324, 614] on button "Reopen" at bounding box center [312, 619] width 66 height 33
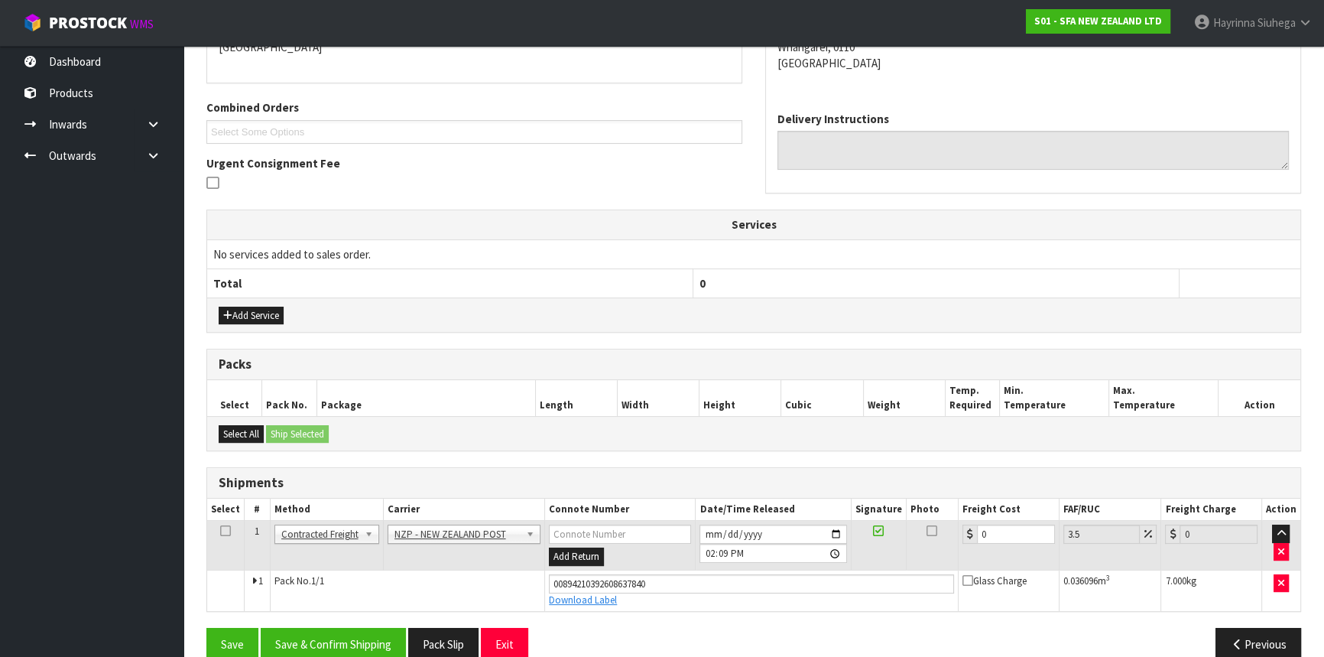
scroll to position [376, 0]
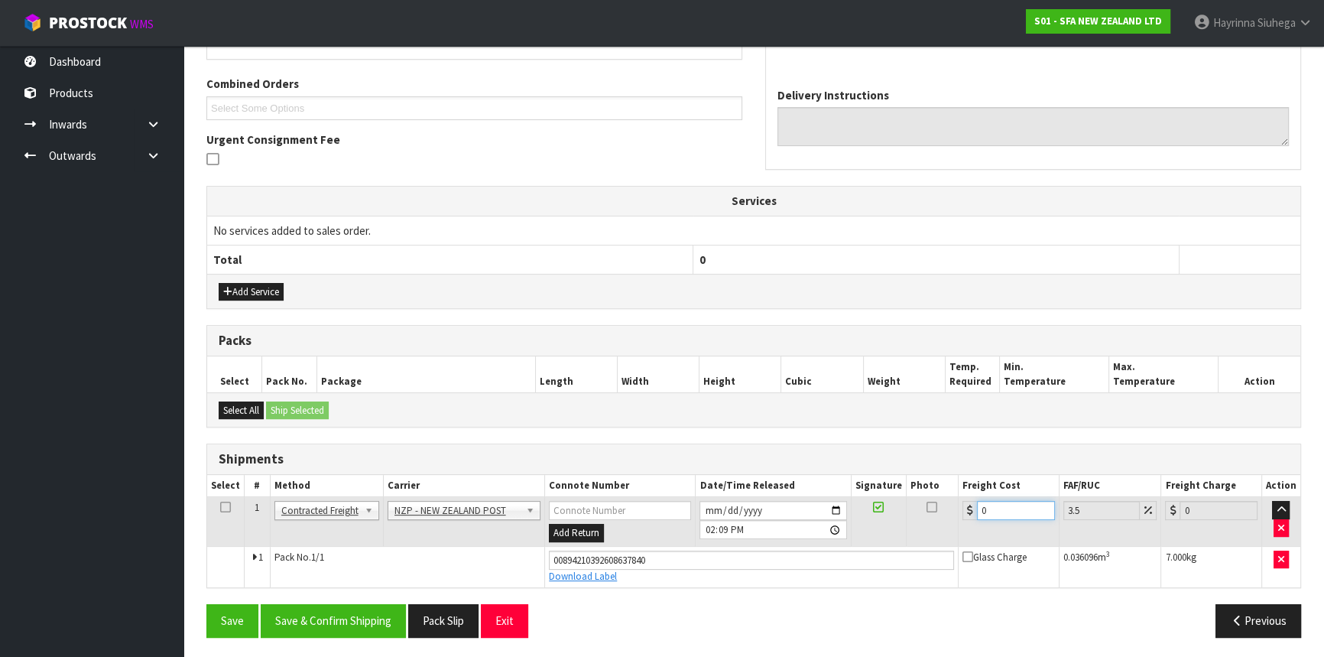
drag, startPoint x: 1008, startPoint y: 504, endPoint x: 864, endPoint y: 519, distance: 145.2
click at [864, 519] on tr "1 Client Local Pickup Customer Local Pickup Company Freight Contracted Freight …" at bounding box center [753, 522] width 1093 height 50
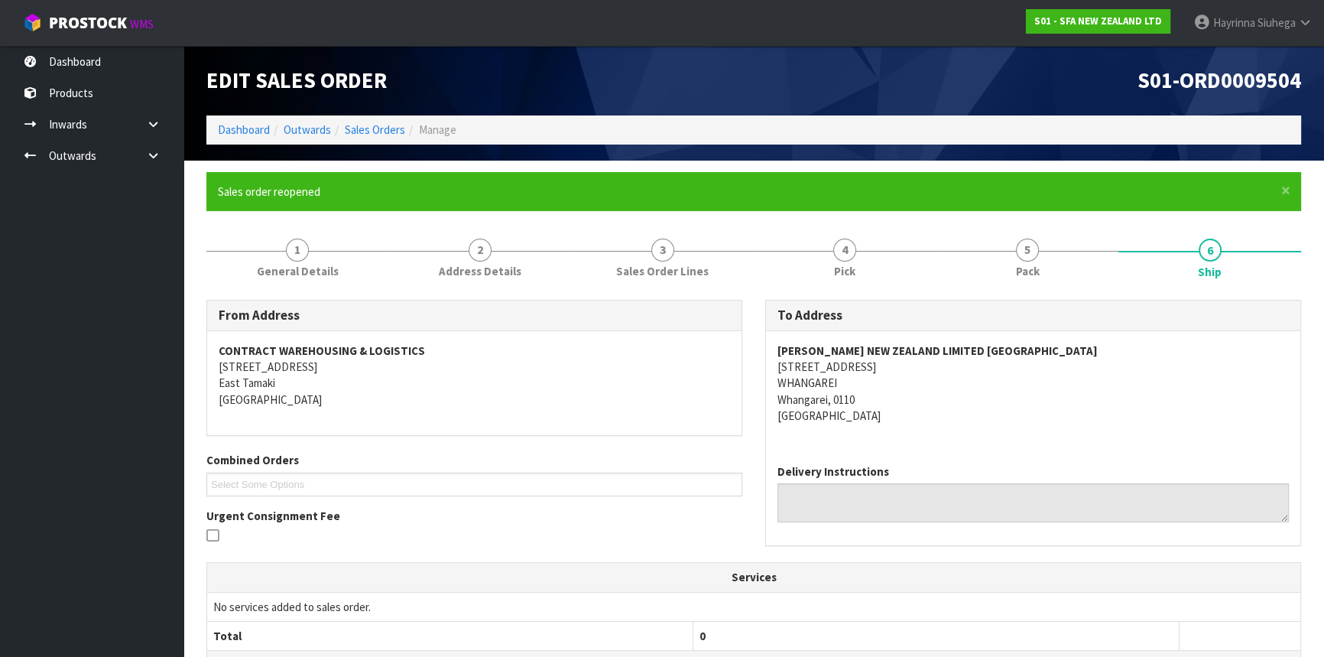
type input "7"
type input "7.24"
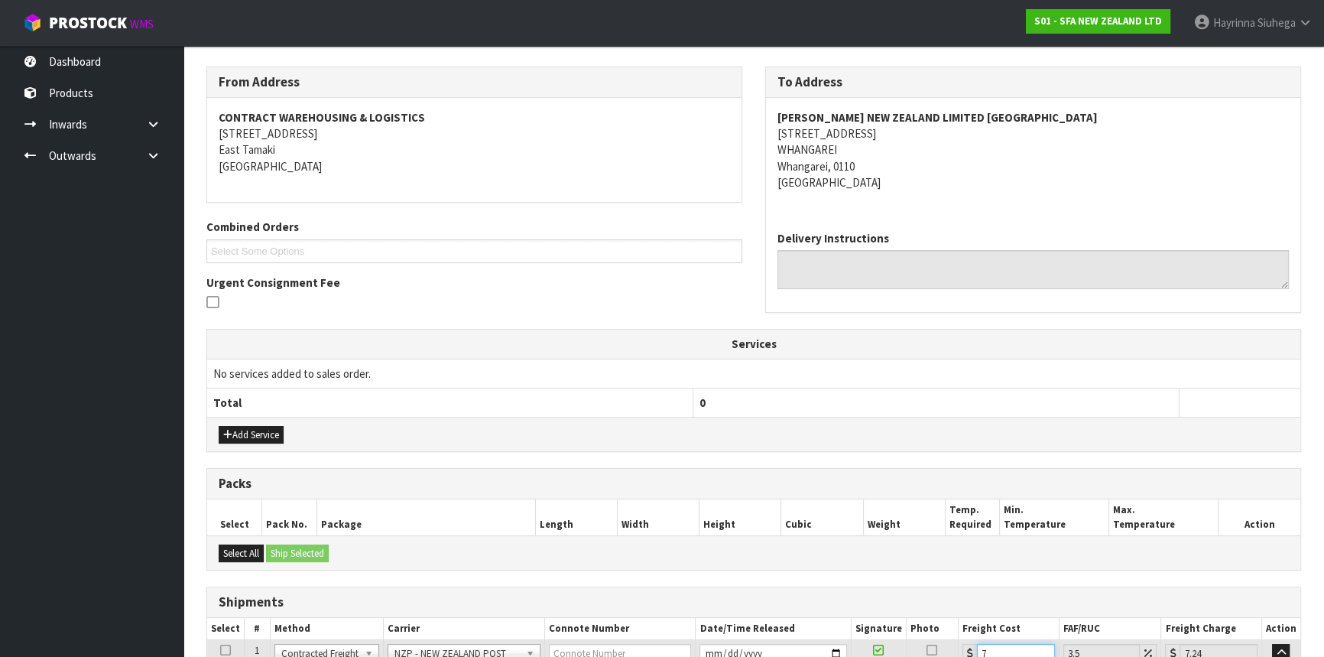
type input "7.3"
type input "7.56"
type input "7.31"
type input "7.57"
type input "7.31"
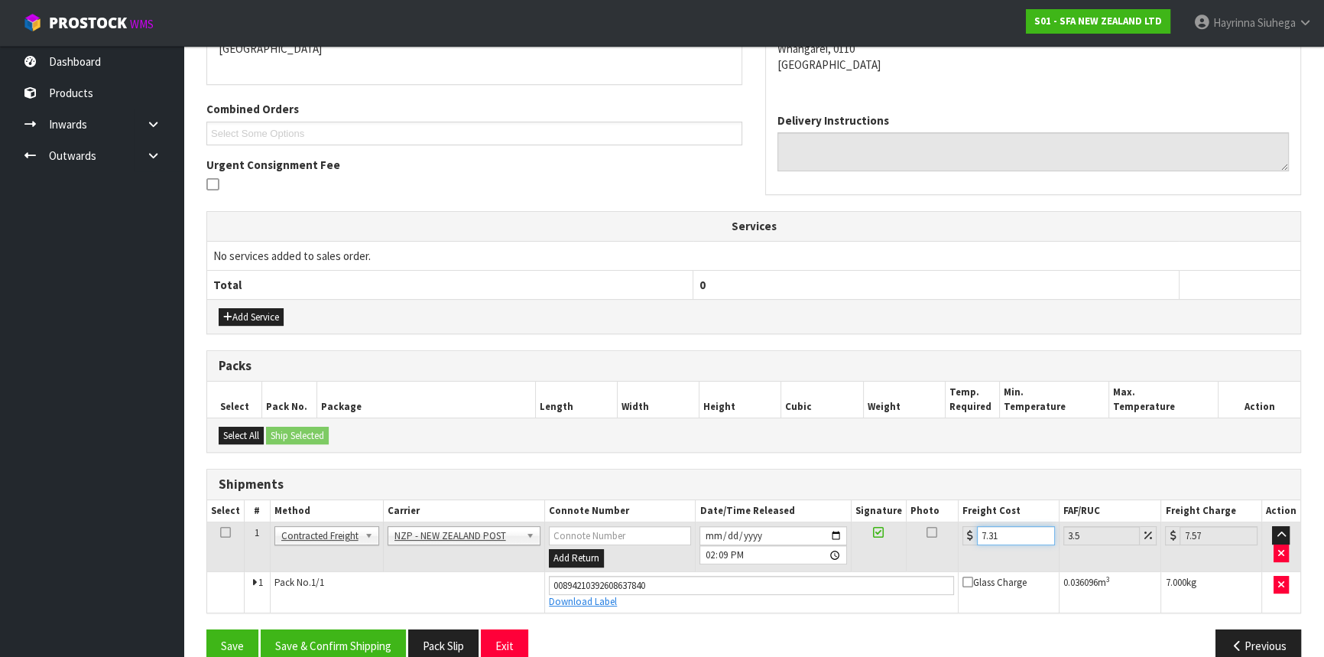
scroll to position [376, 0]
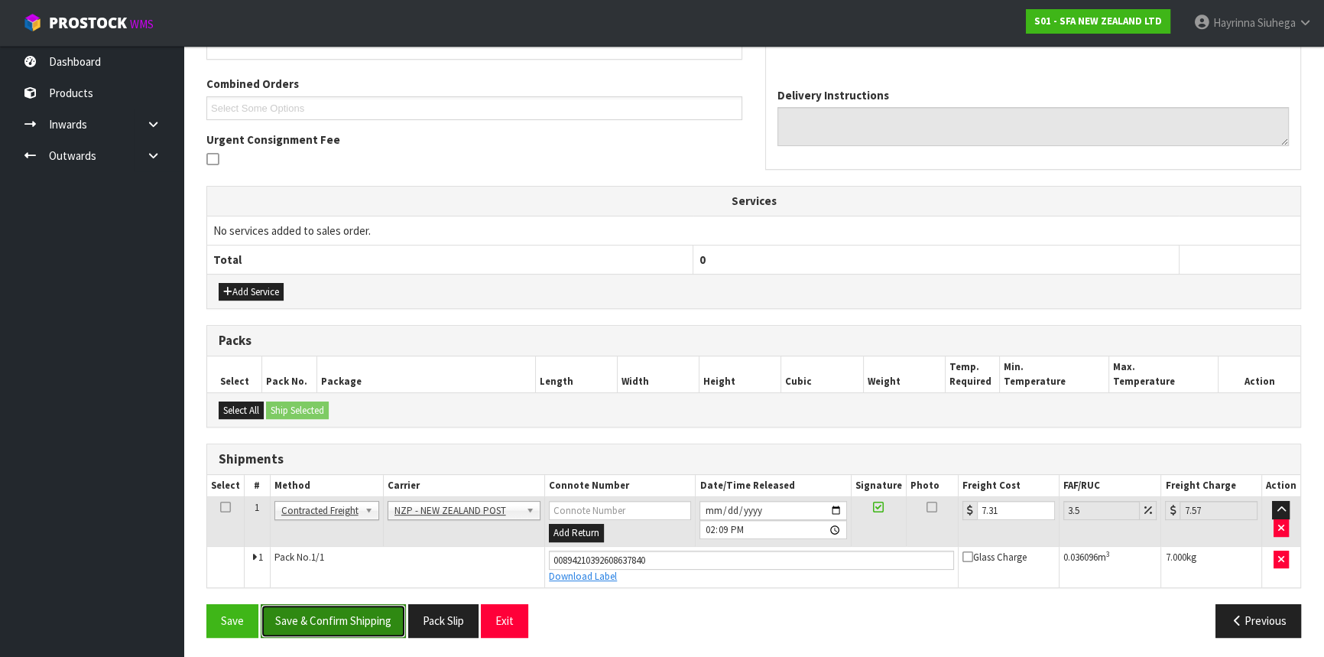
click at [331, 608] on button "Save & Confirm Shipping" at bounding box center [333, 620] width 145 height 33
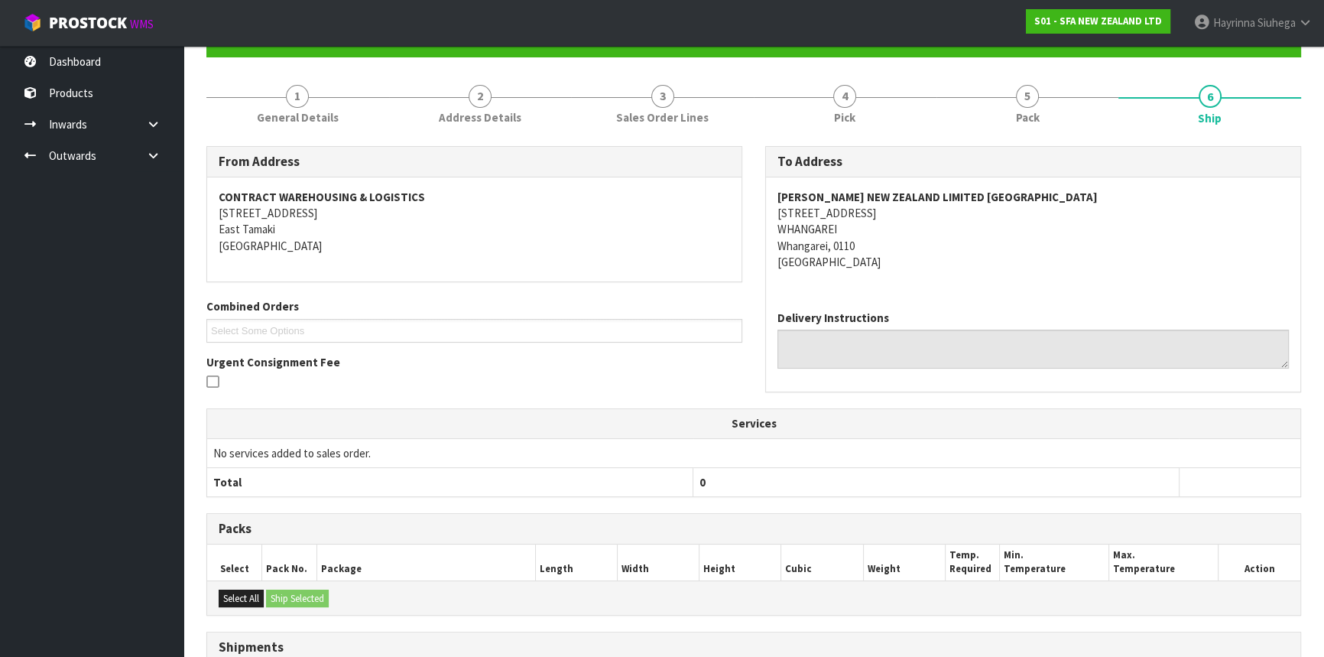
scroll to position [0, 0]
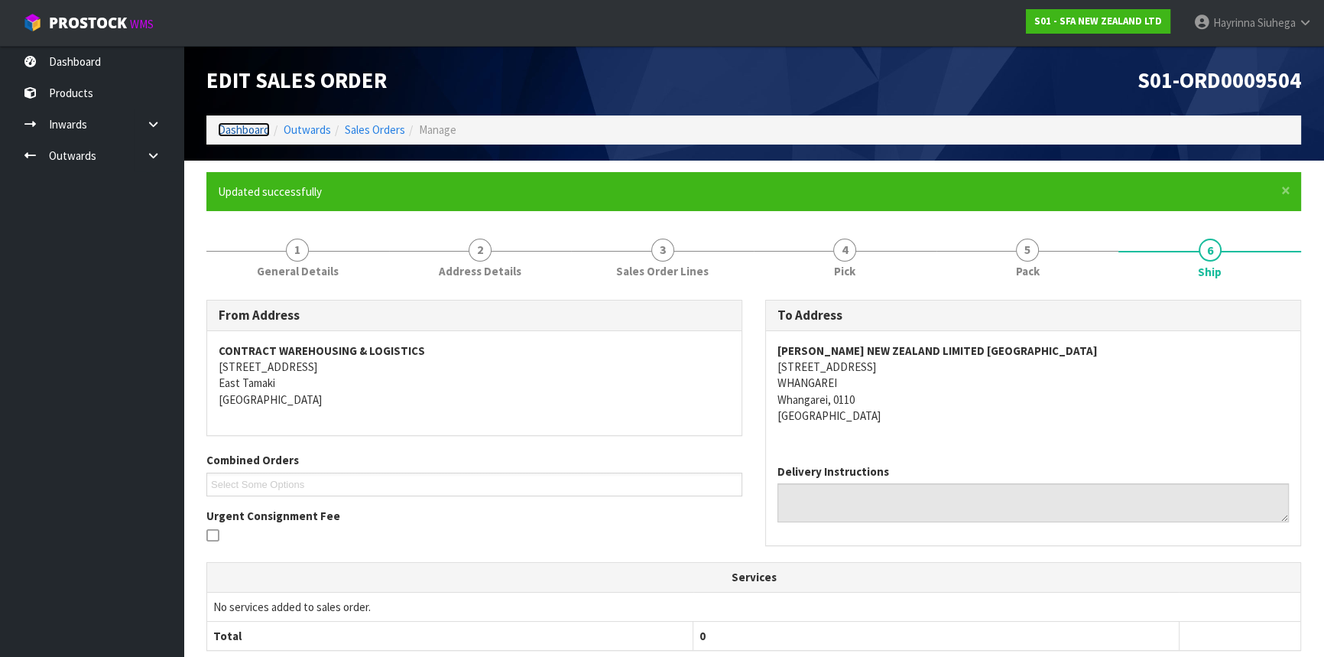
click at [235, 135] on link "Dashboard" at bounding box center [244, 129] width 52 height 15
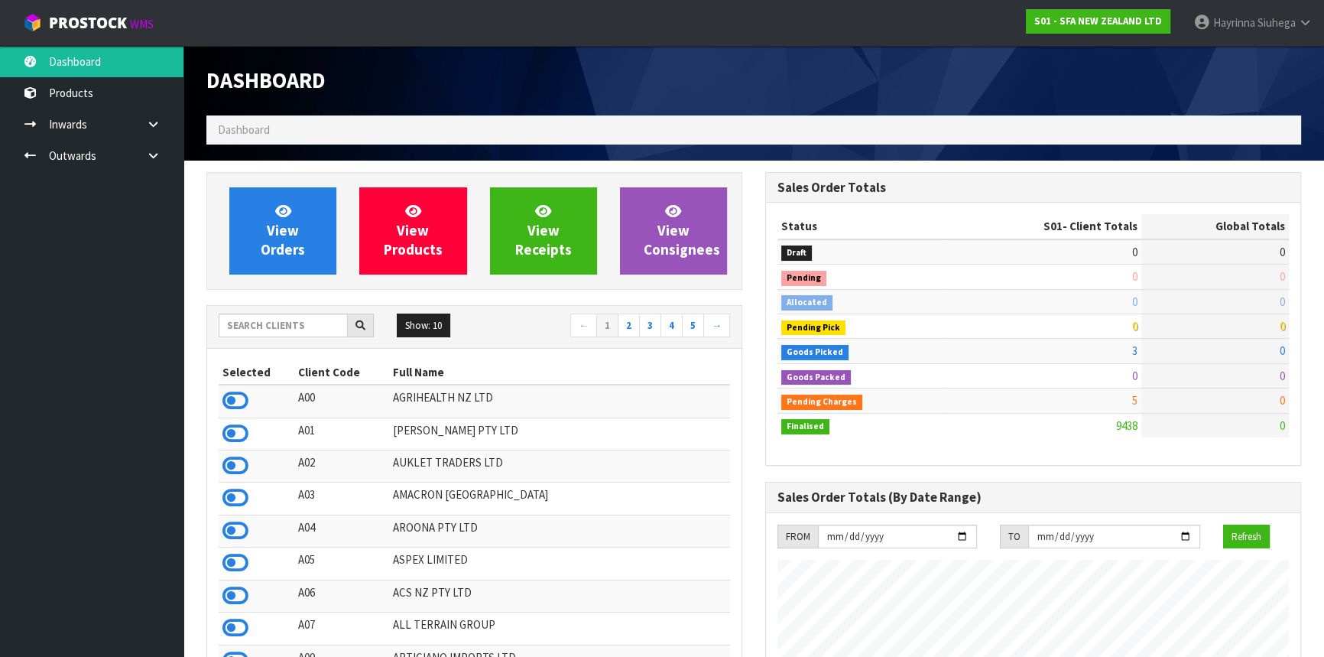
scroll to position [1156, 558]
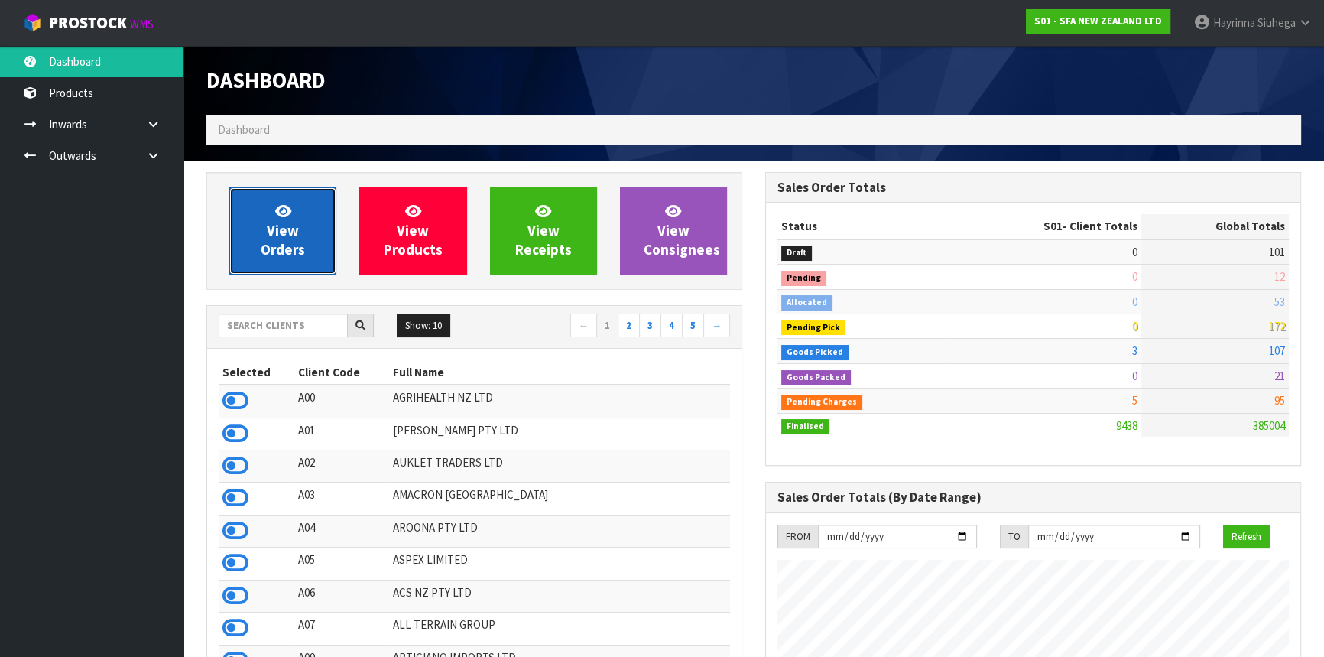
click at [250, 232] on link "View Orders" at bounding box center [282, 230] width 107 height 87
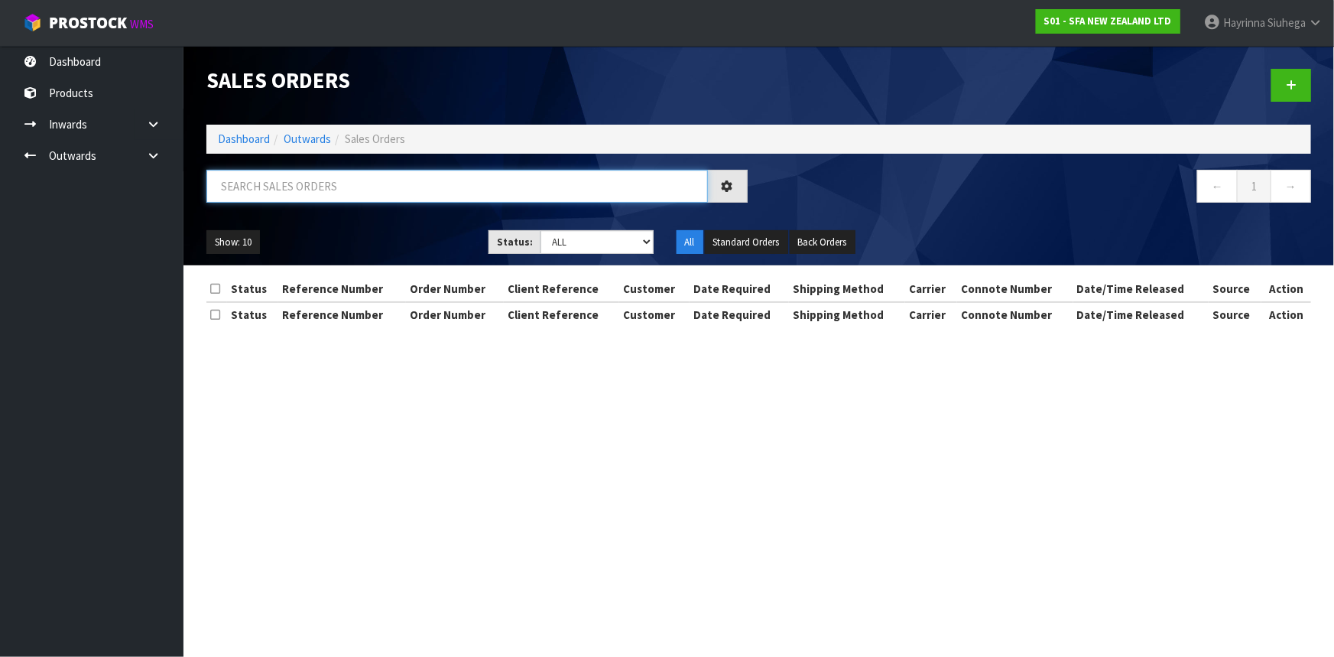
click at [336, 180] on input "text" at bounding box center [456, 186] width 501 height 33
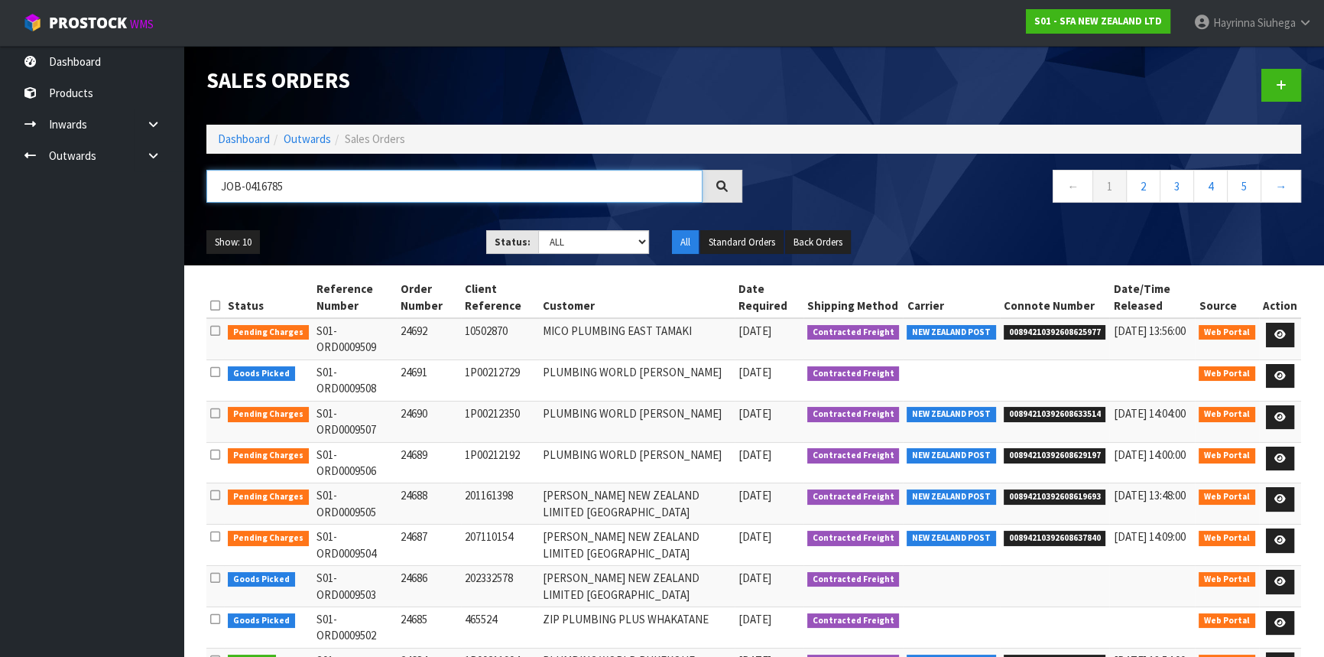
type input "JOB-0416785"
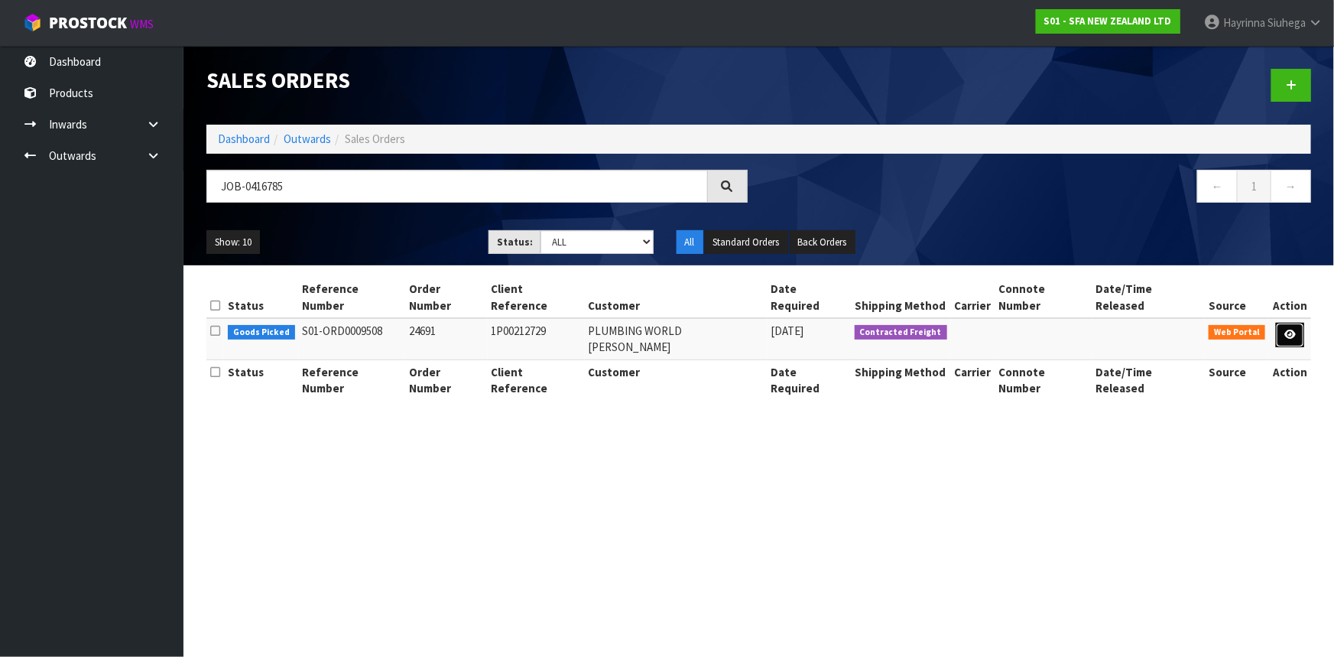
click at [1283, 323] on link at bounding box center [1290, 335] width 28 height 24
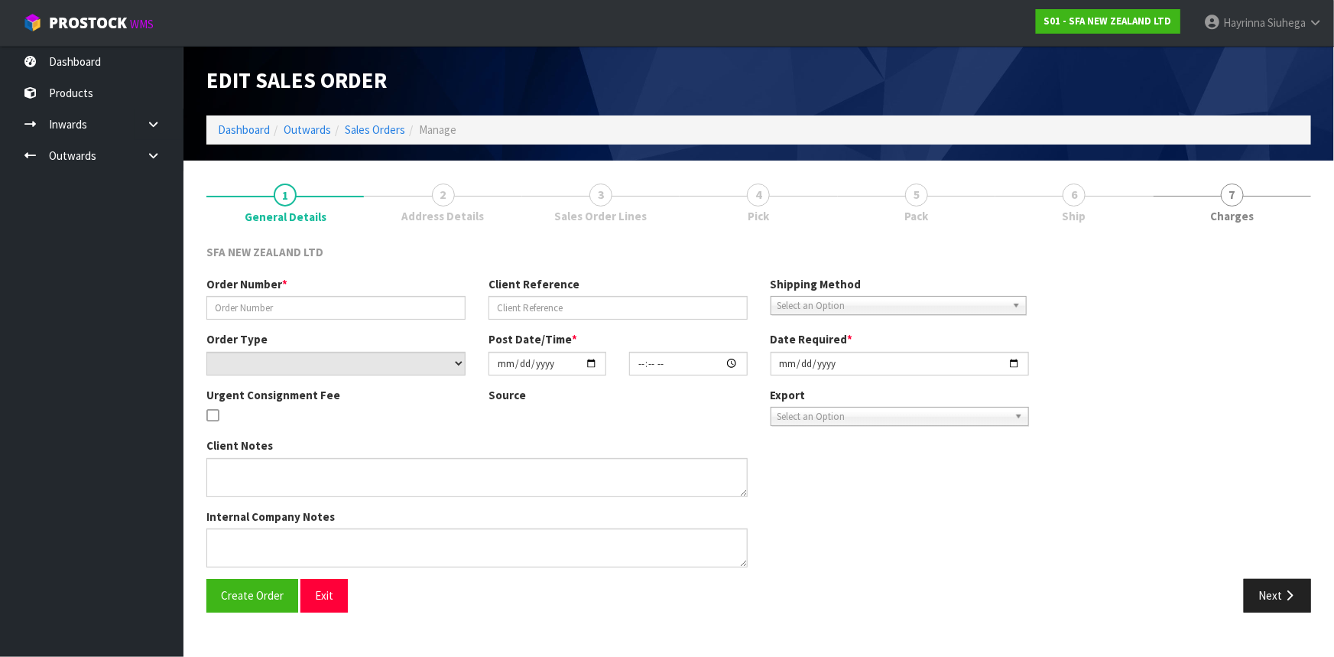
type input "24691"
type input "1P00212729"
select select "number:0"
type input "2025-10-09"
type input "09:55:00.000"
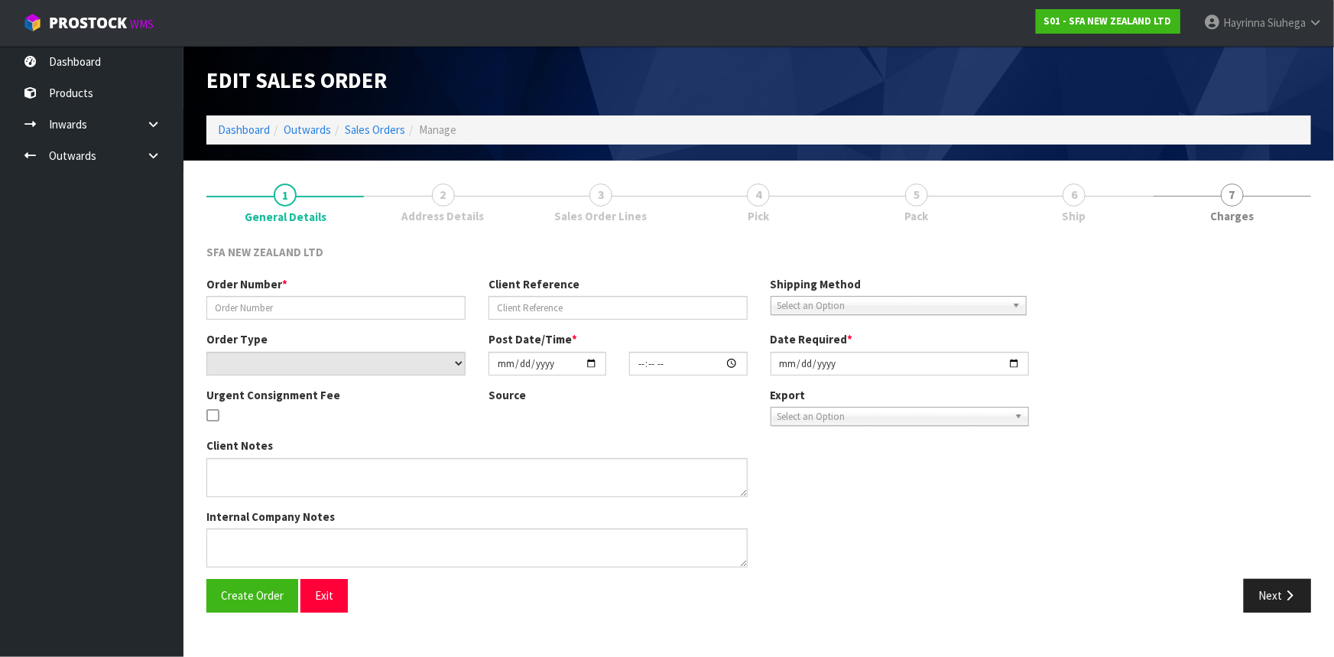
type input "2025-10-09"
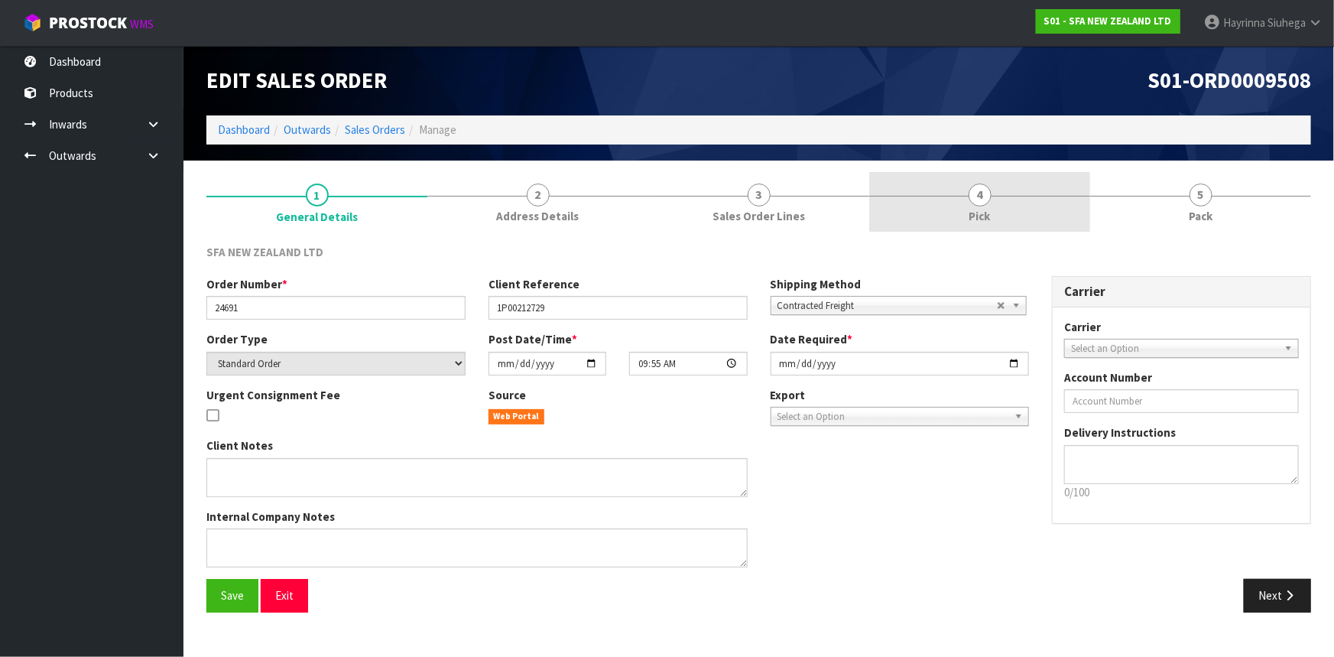
click at [1029, 206] on link "4 Pick" at bounding box center [979, 202] width 221 height 60
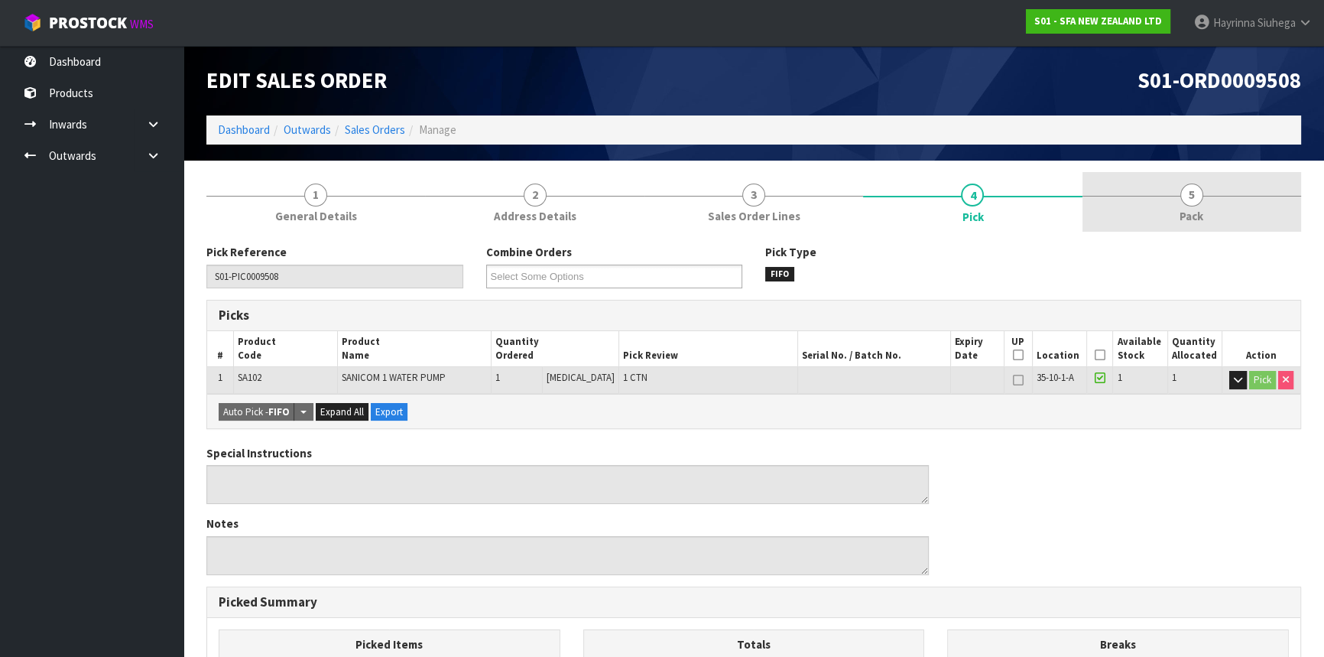
click at [1167, 204] on link "5 Pack" at bounding box center [1191, 202] width 219 height 60
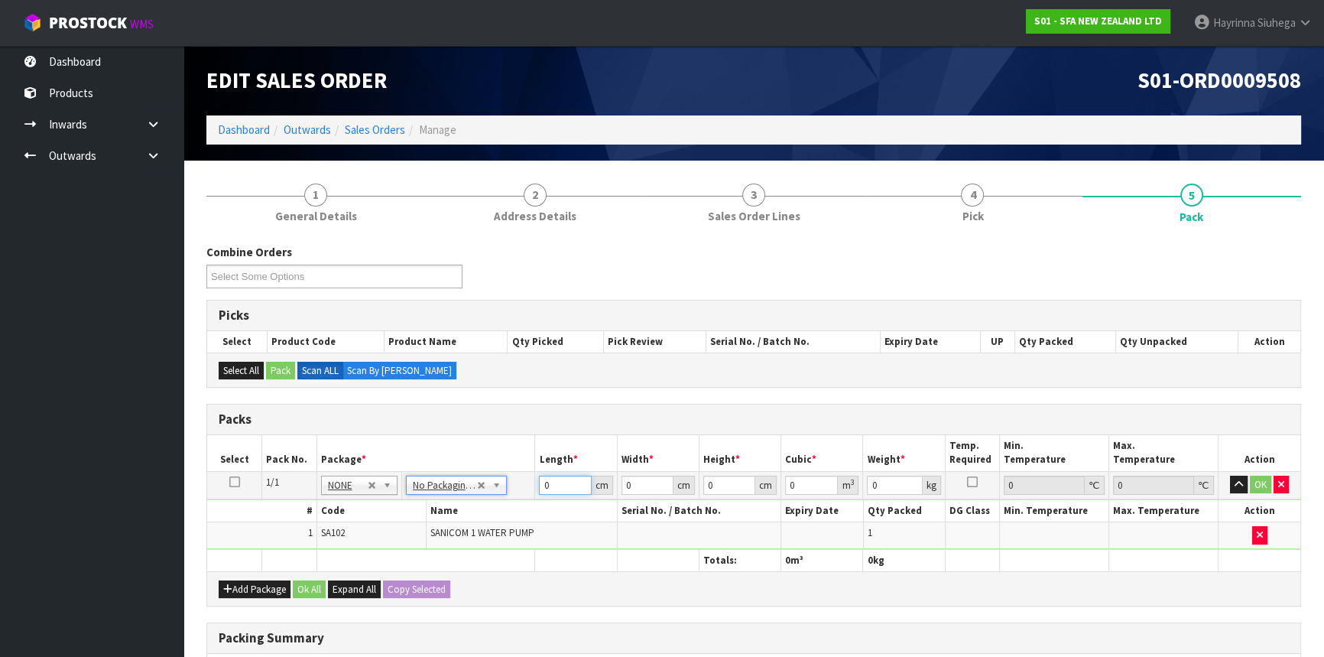
click at [542, 482] on input "0" at bounding box center [565, 484] width 52 height 19
type input "58"
type input "35"
type input "4"
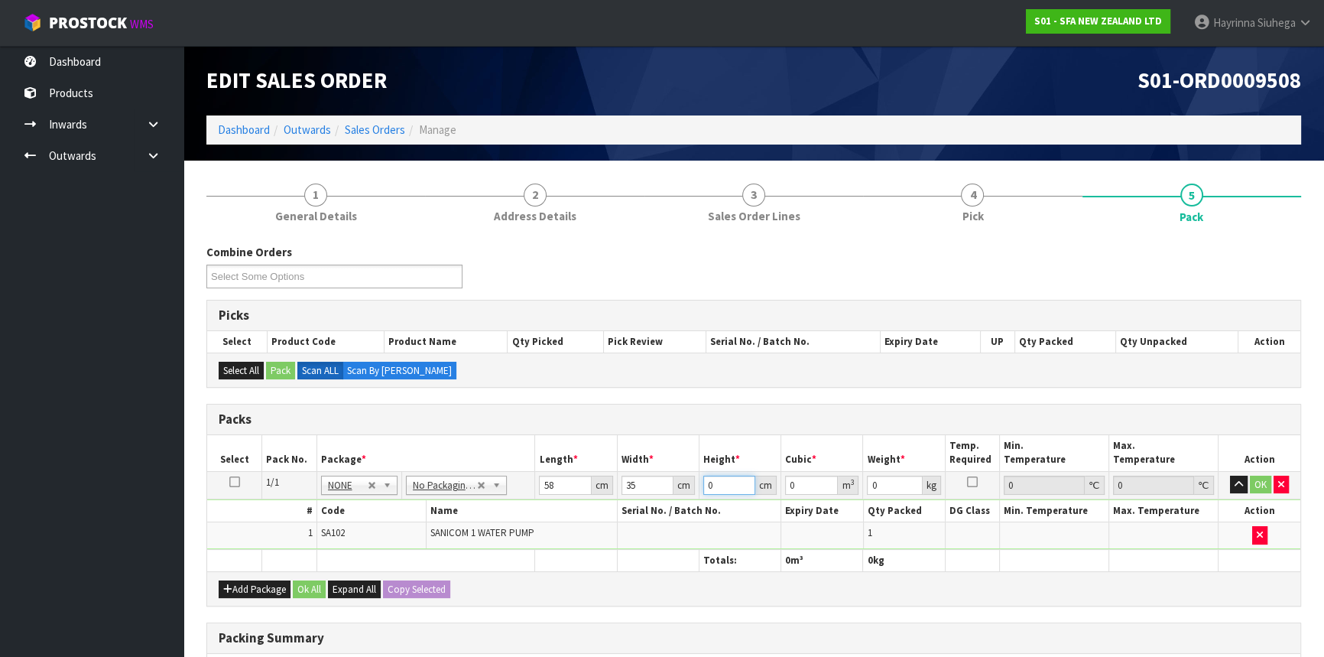
type input "0.00812"
type input "46"
type input "0.09338"
type input "46"
type input "12"
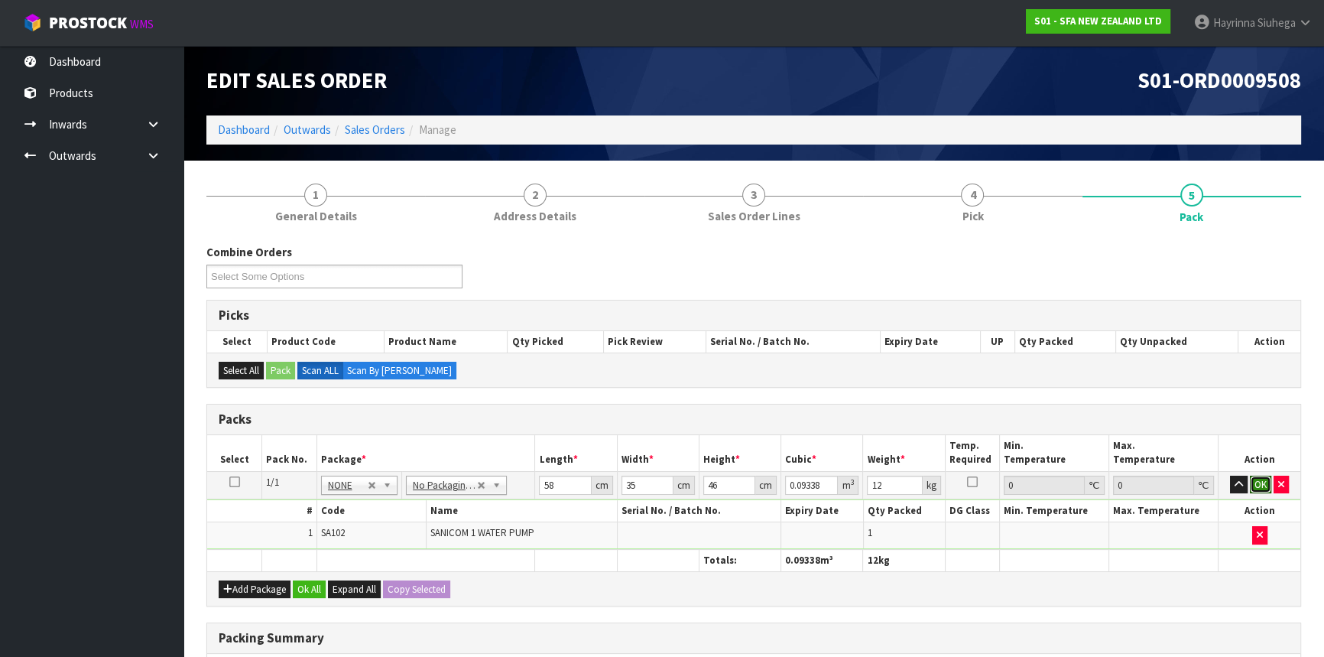
click button "OK" at bounding box center [1260, 484] width 21 height 18
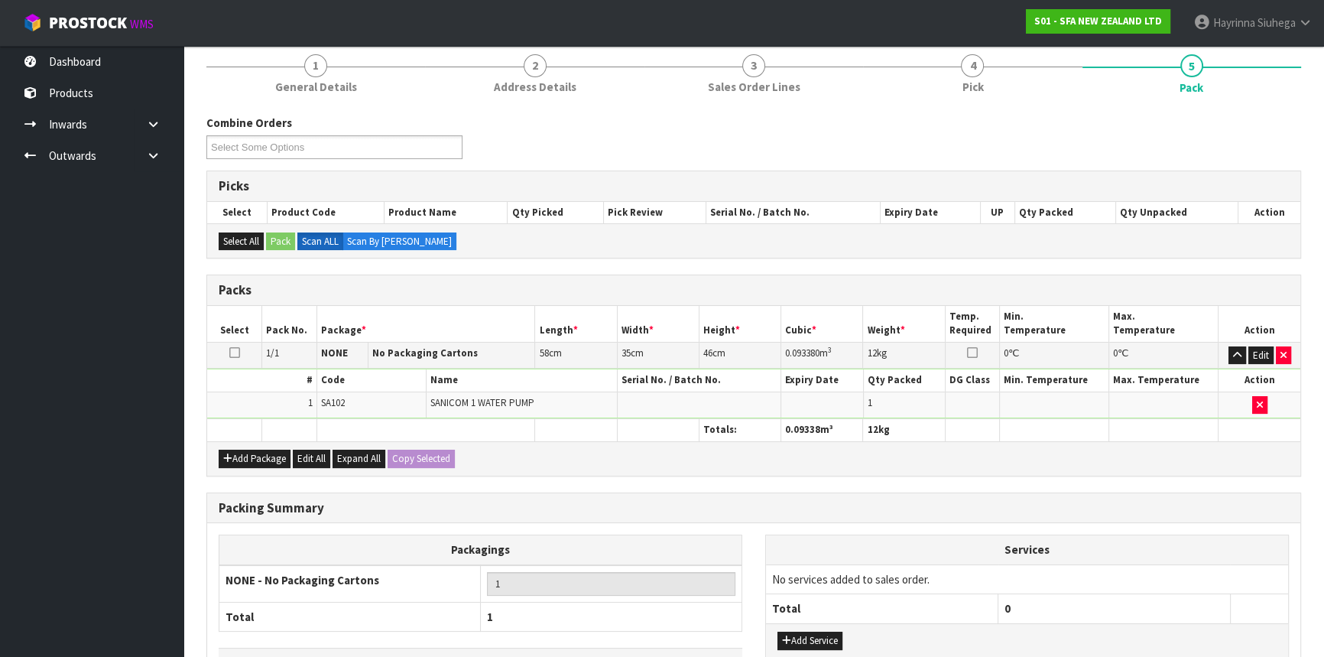
scroll to position [235, 0]
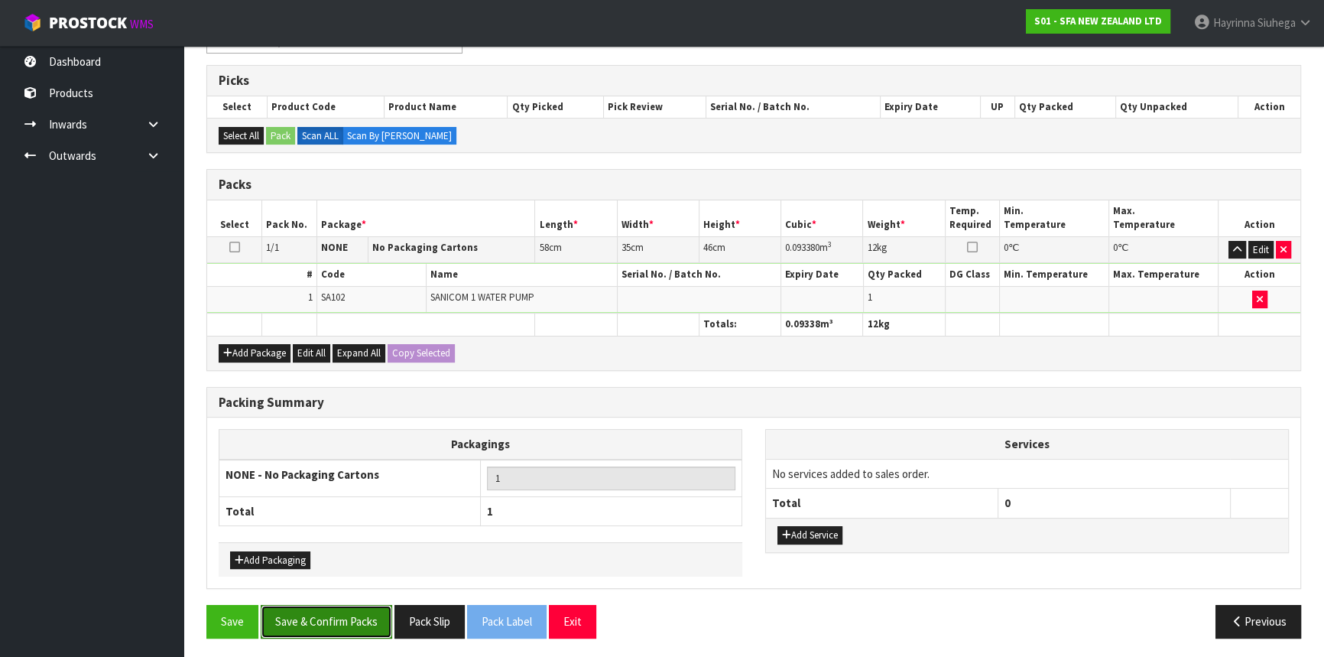
click at [324, 627] on button "Save & Confirm Packs" at bounding box center [326, 621] width 131 height 33
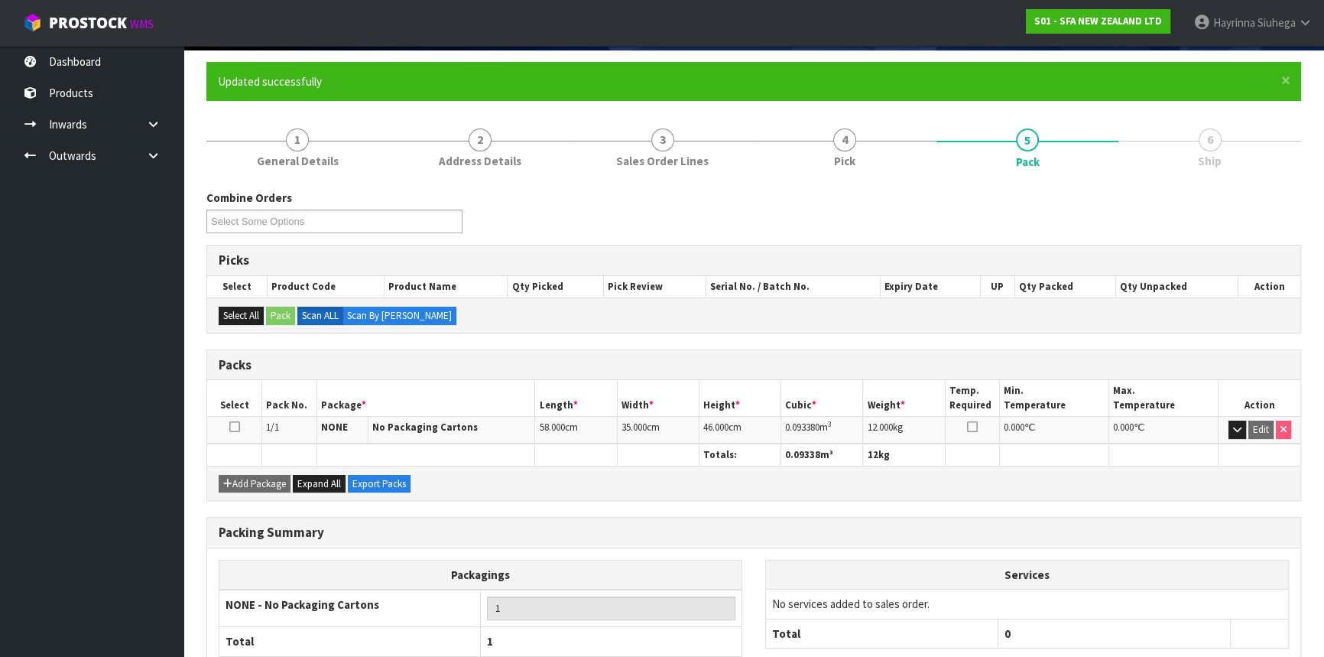
scroll to position [206, 0]
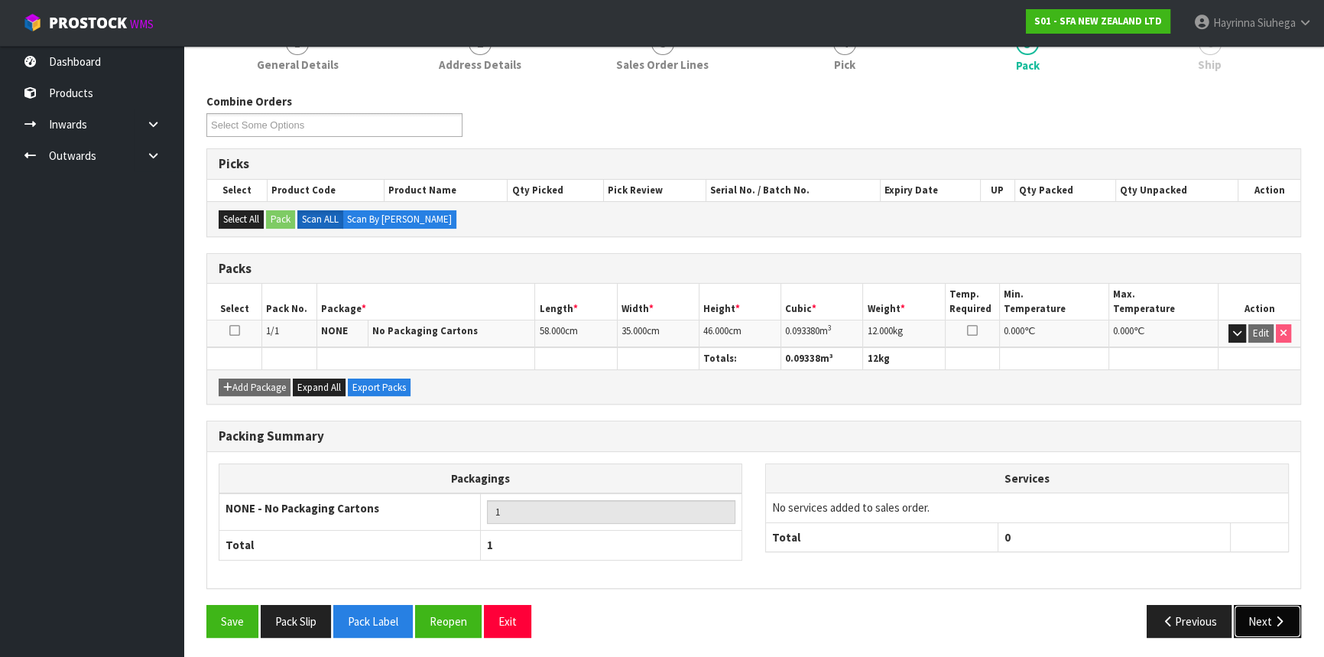
click at [1269, 606] on button "Next" at bounding box center [1267, 621] width 67 height 33
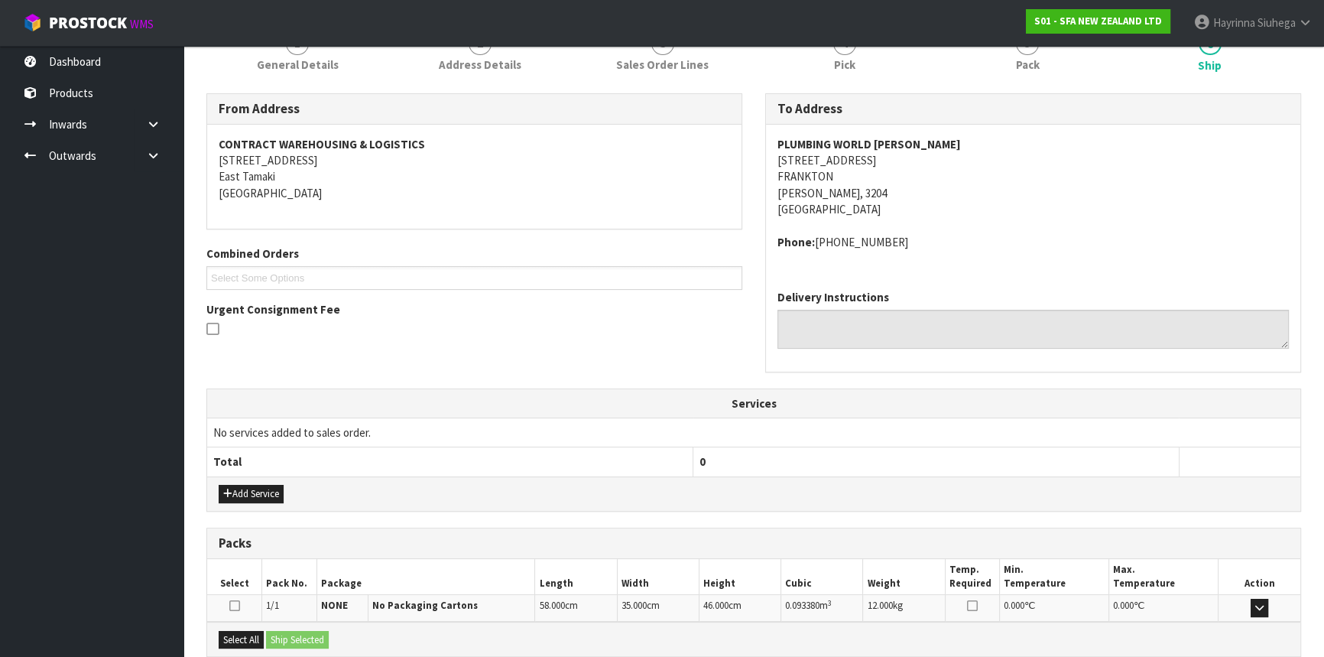
scroll to position [367, 0]
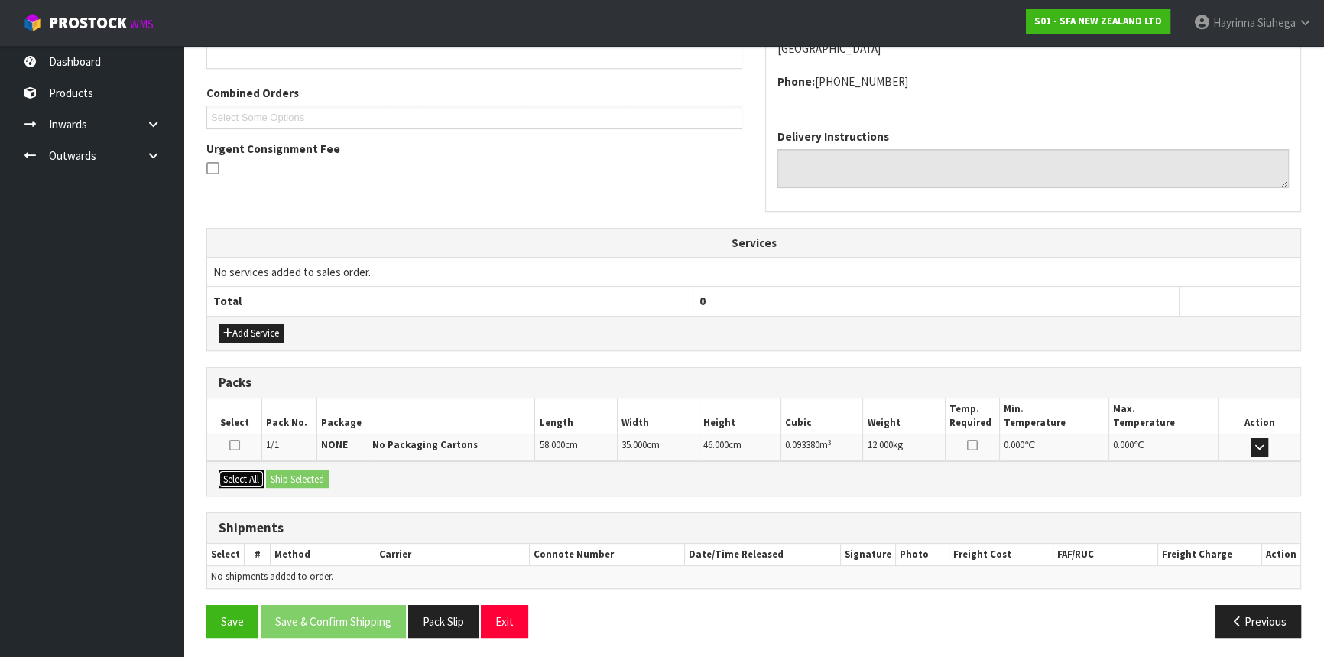
click at [241, 480] on button "Select All" at bounding box center [241, 479] width 45 height 18
click at [298, 473] on button "Ship Selected" at bounding box center [297, 479] width 63 height 18
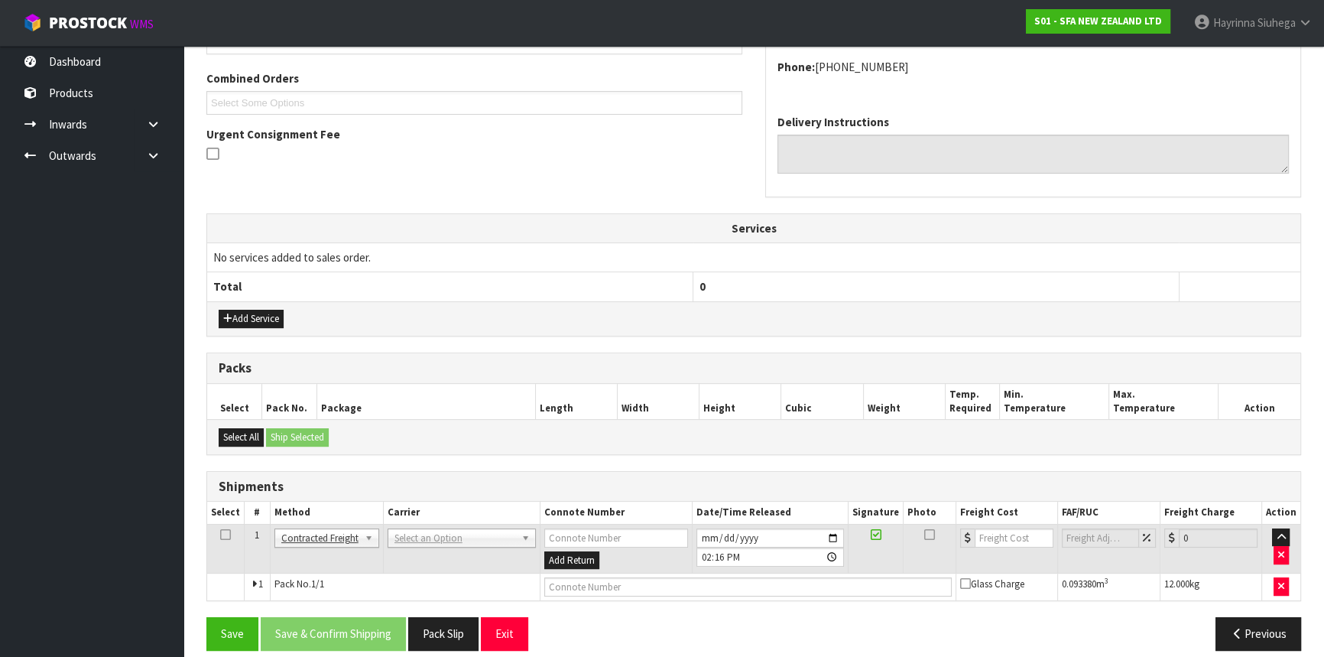
scroll to position [394, 0]
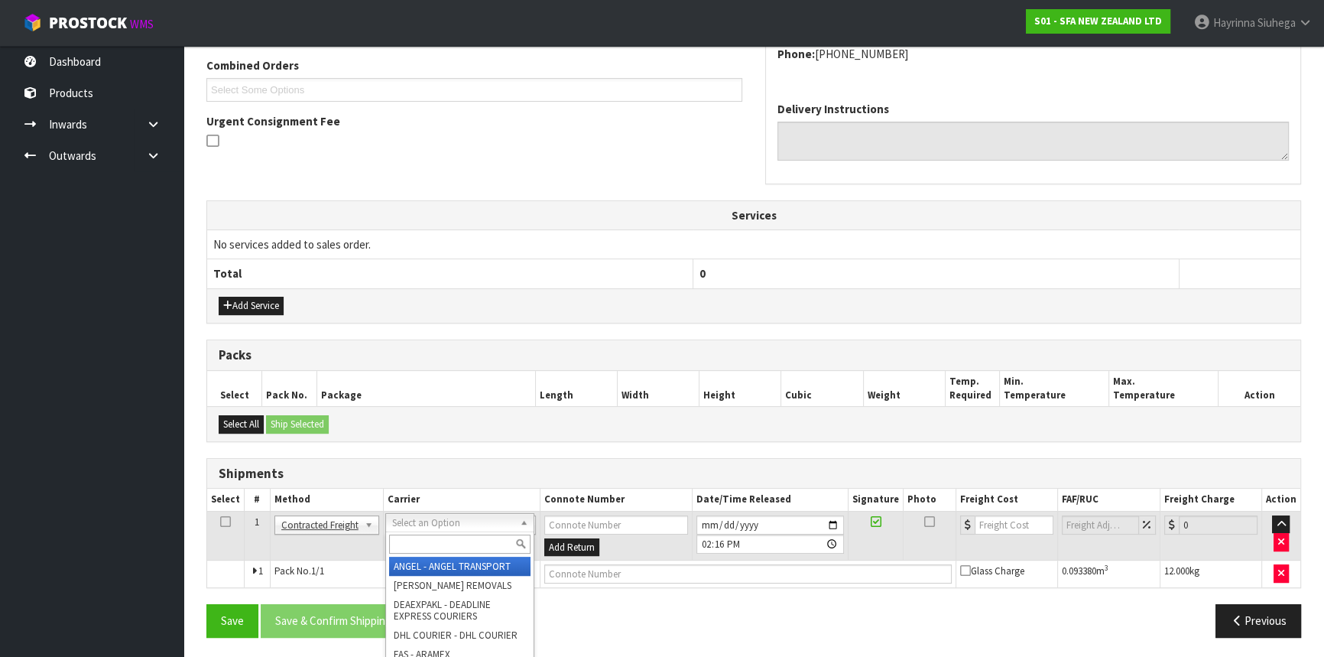
click at [459, 544] on input "text" at bounding box center [459, 543] width 141 height 19
type input "NZP"
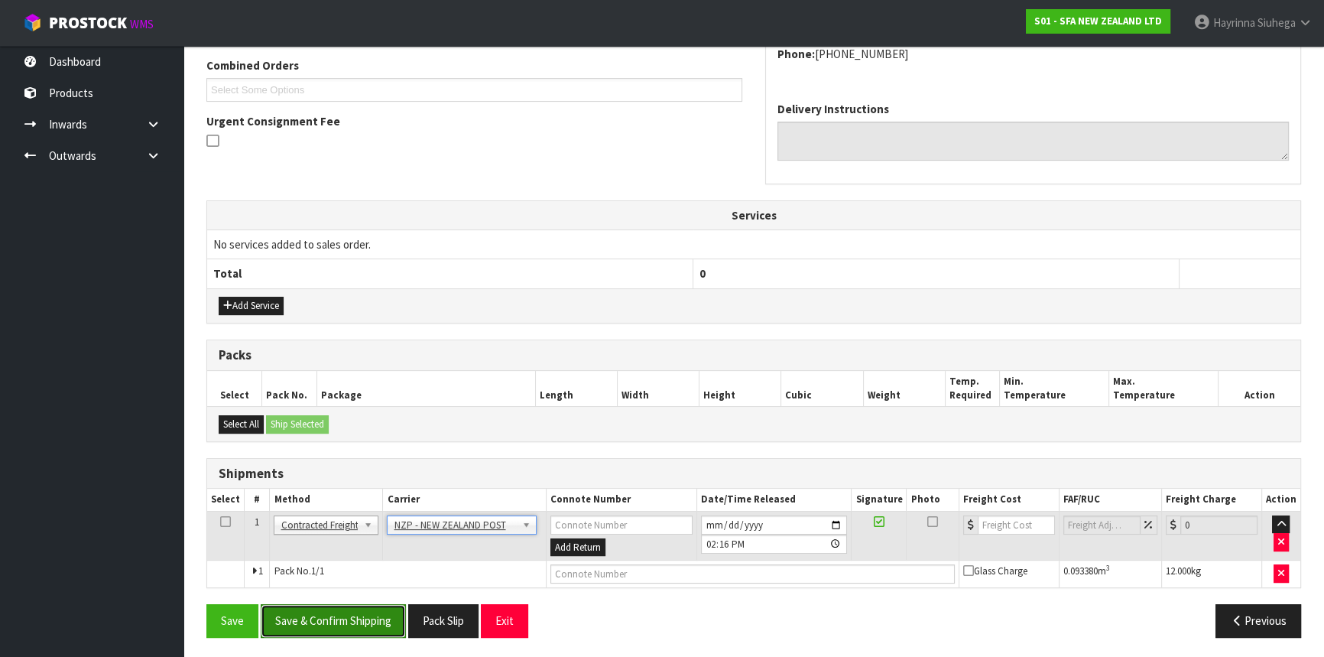
click at [328, 609] on button "Save & Confirm Shipping" at bounding box center [333, 620] width 145 height 33
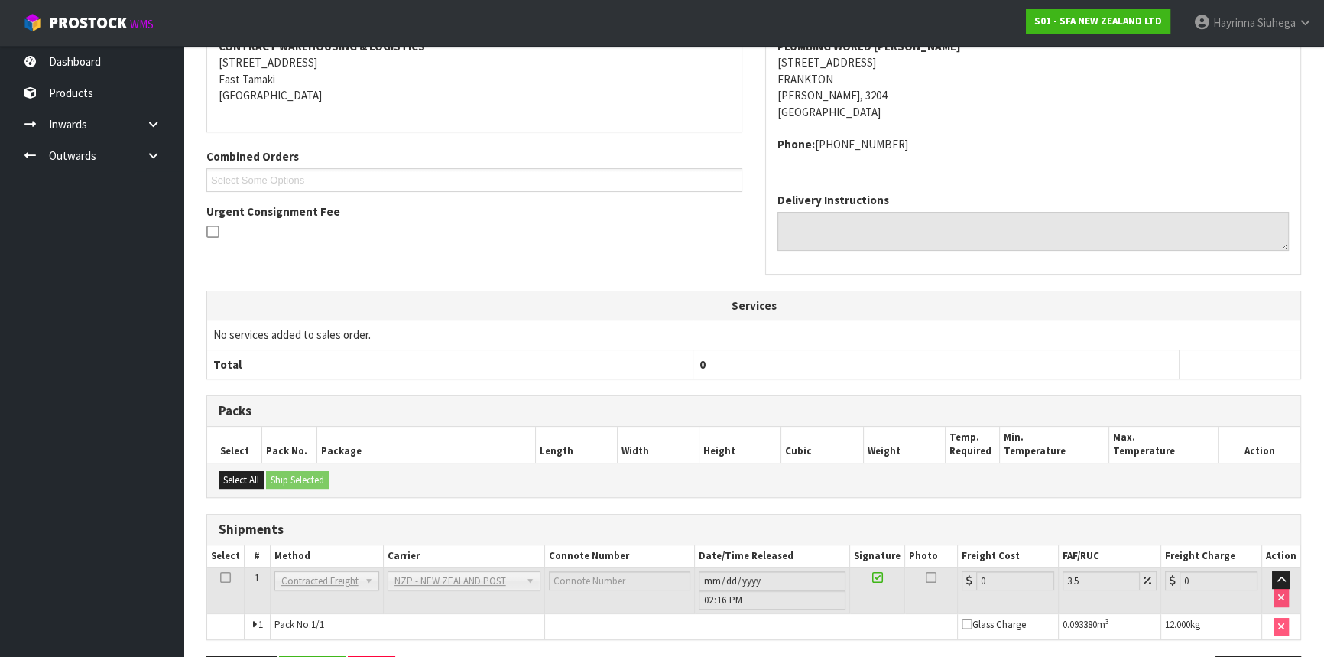
scroll to position [374, 0]
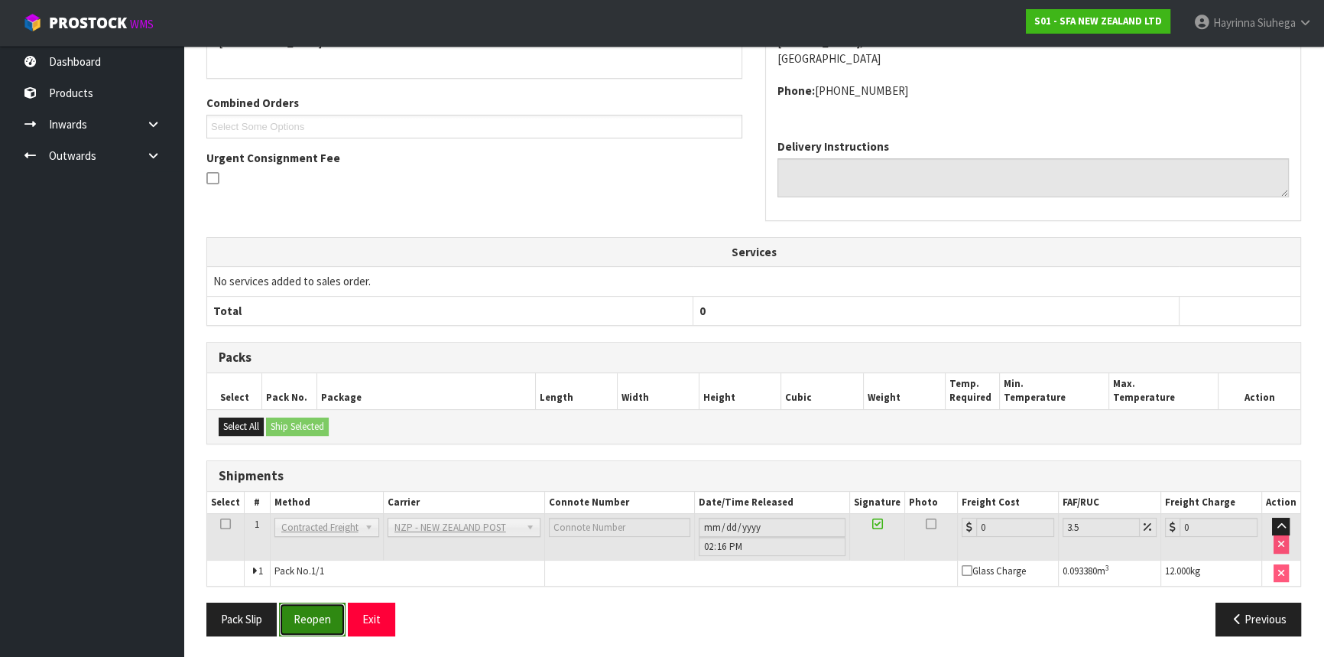
click at [314, 629] on button "Reopen" at bounding box center [312, 618] width 66 height 33
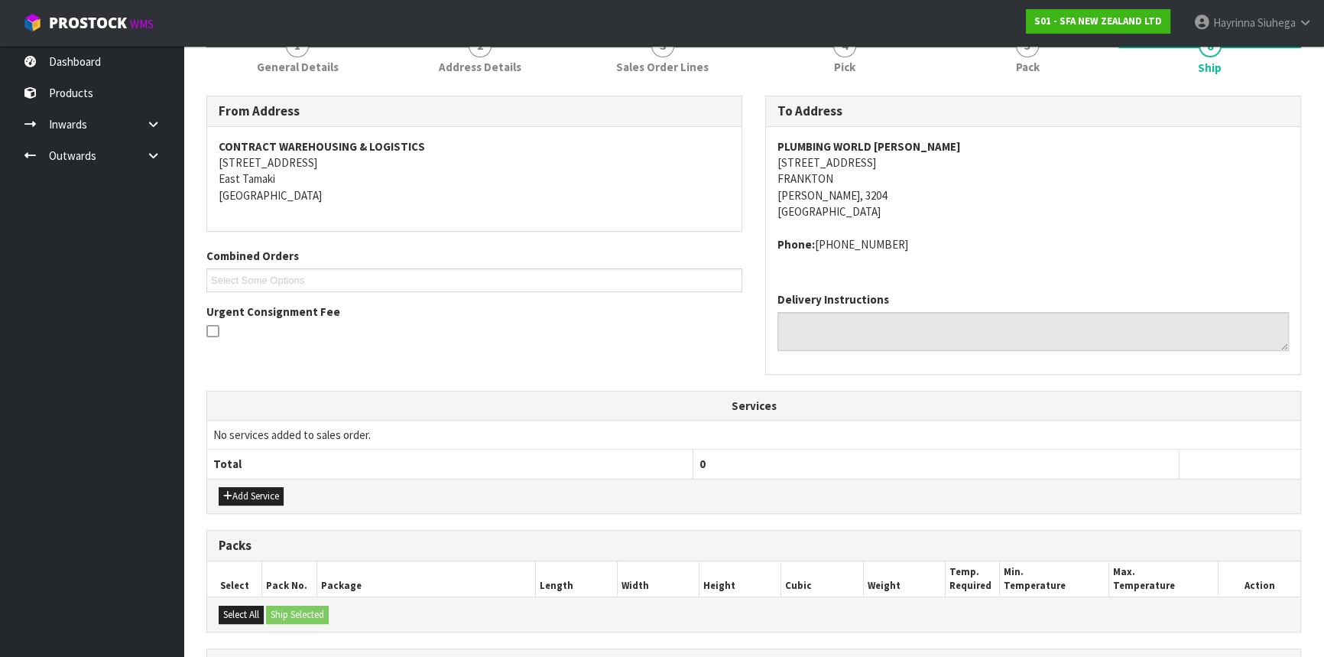
scroll to position [409, 0]
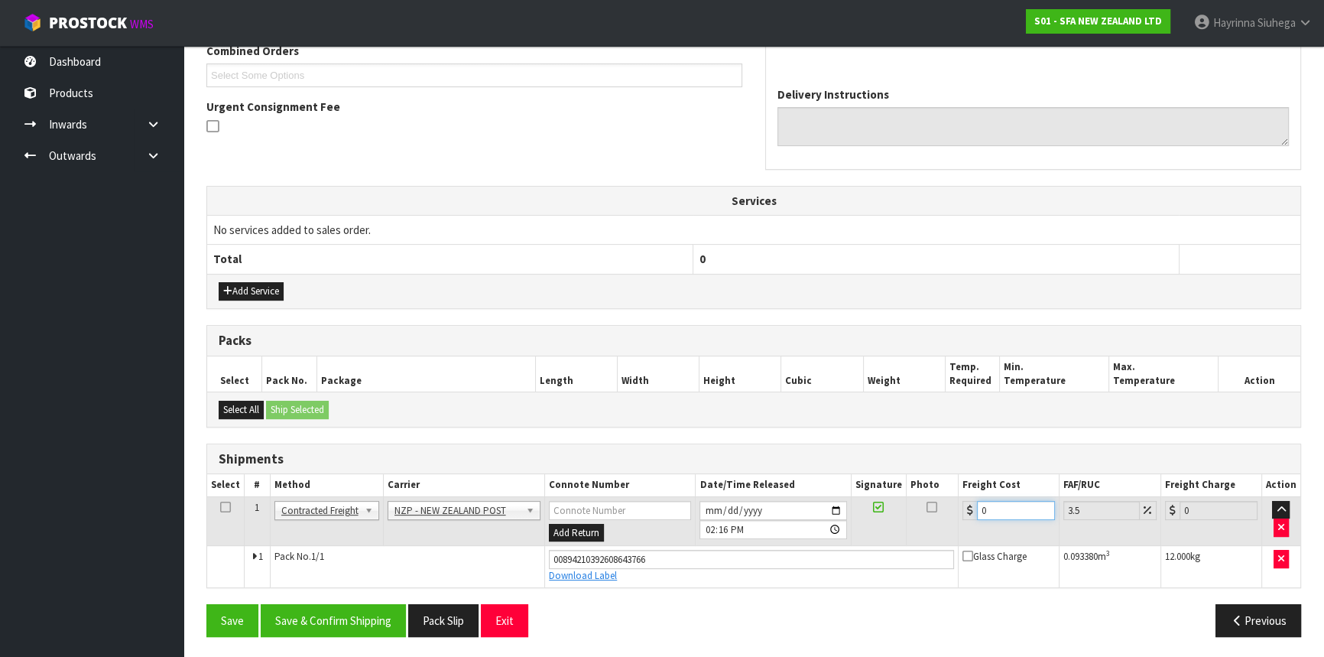
drag, startPoint x: 1004, startPoint y: 510, endPoint x: 736, endPoint y: 507, distance: 268.3
click at [728, 496] on tr "1 Client Local Pickup Customer Local Pickup Company Freight Contracted Freight …" at bounding box center [753, 521] width 1093 height 50
type input "8"
type input "8.28"
type input "8.9"
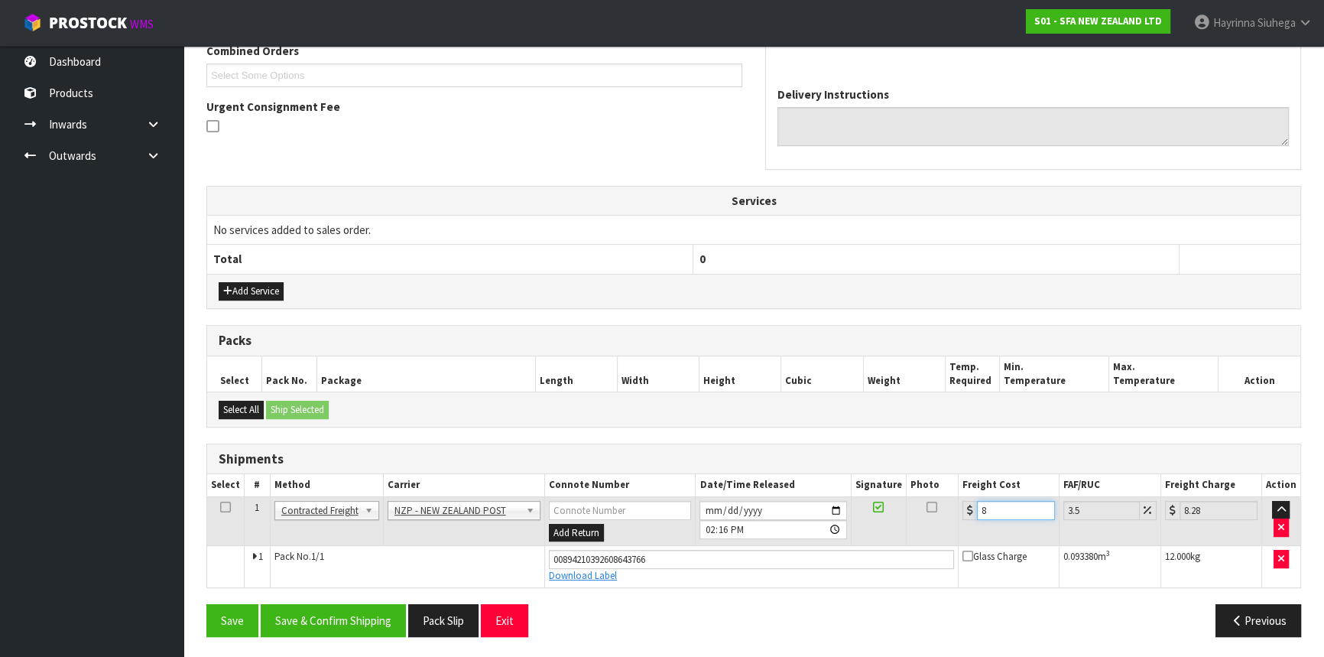
type input "9.21"
type input "8.93"
type input "9.24"
type input "8.93"
click at [206, 604] on button "Save" at bounding box center [232, 620] width 52 height 33
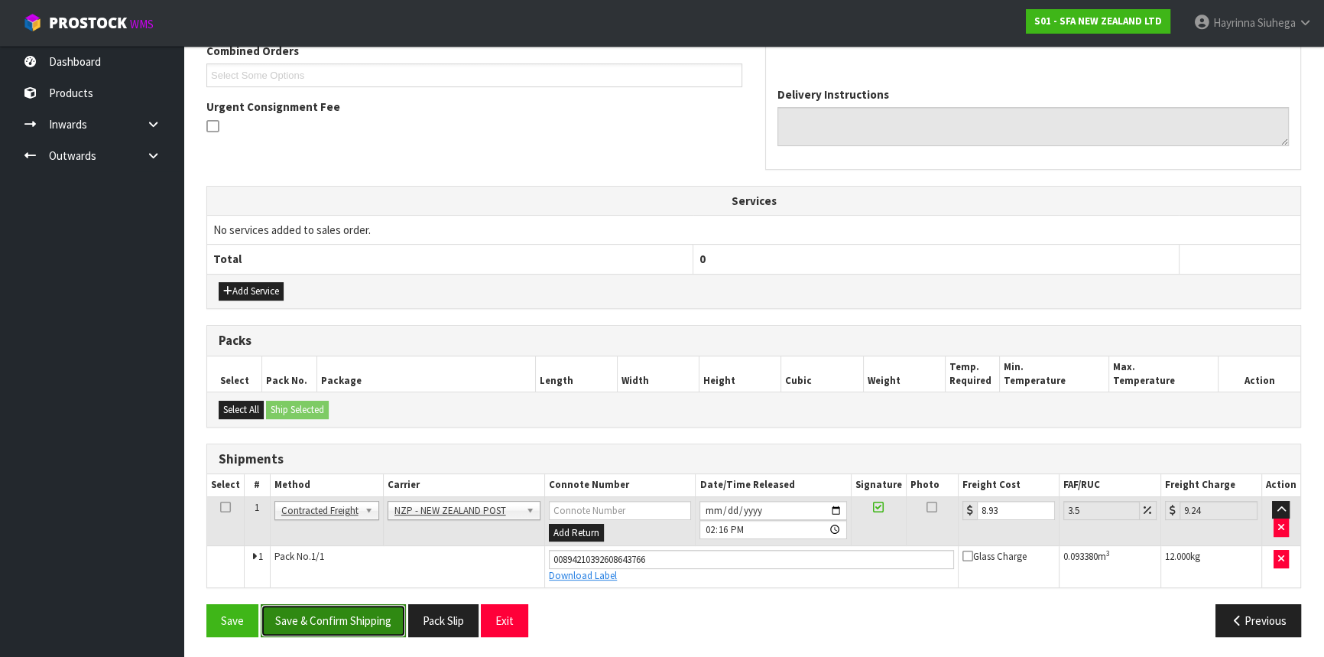
click at [343, 618] on button "Save & Confirm Shipping" at bounding box center [333, 620] width 145 height 33
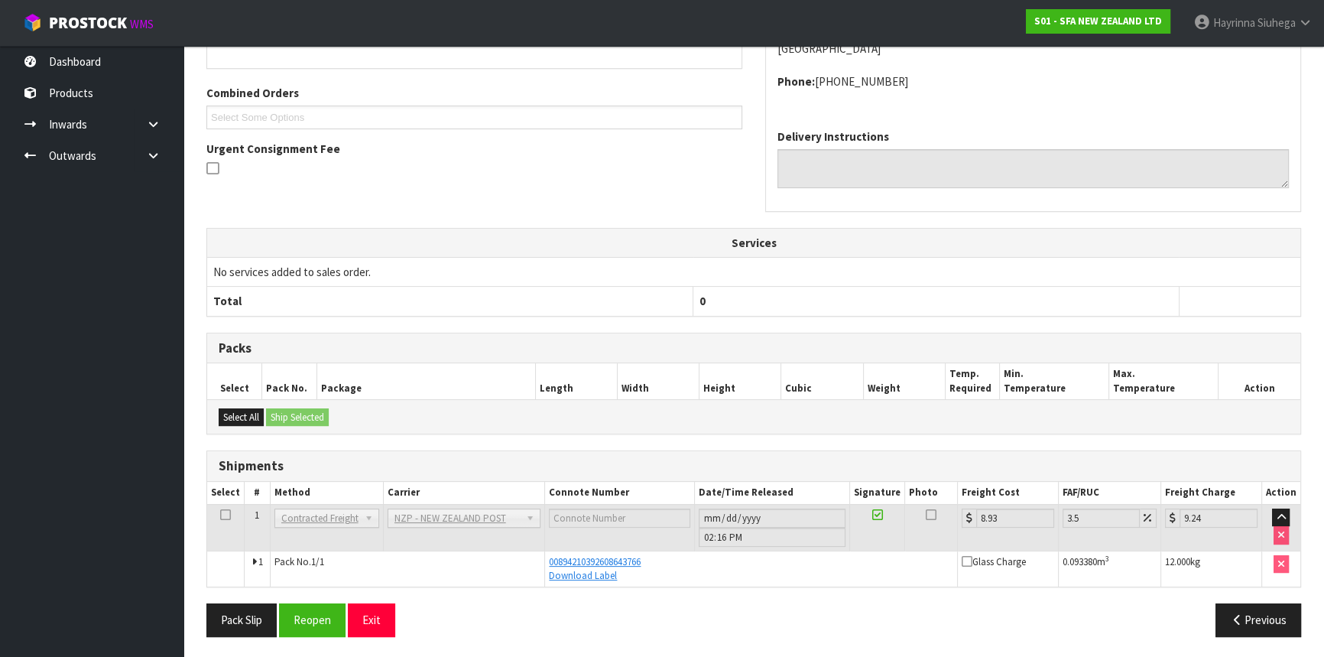
scroll to position [0, 0]
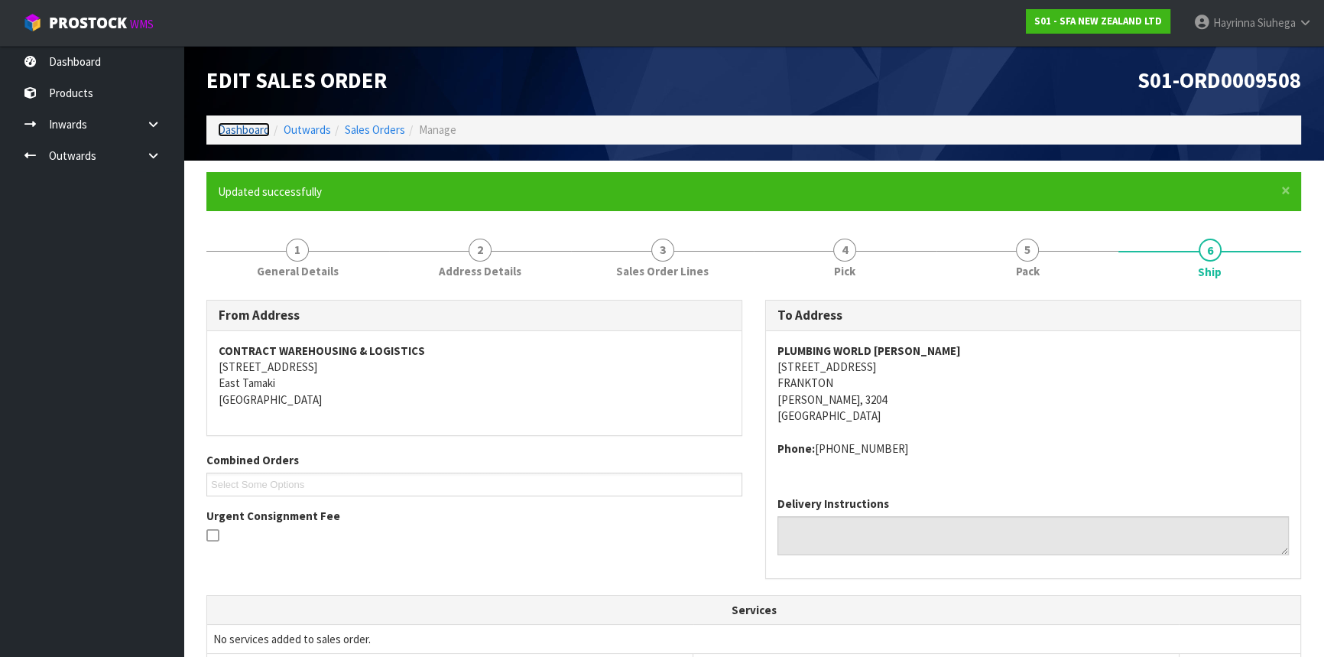
click at [241, 122] on link "Dashboard" at bounding box center [244, 129] width 52 height 15
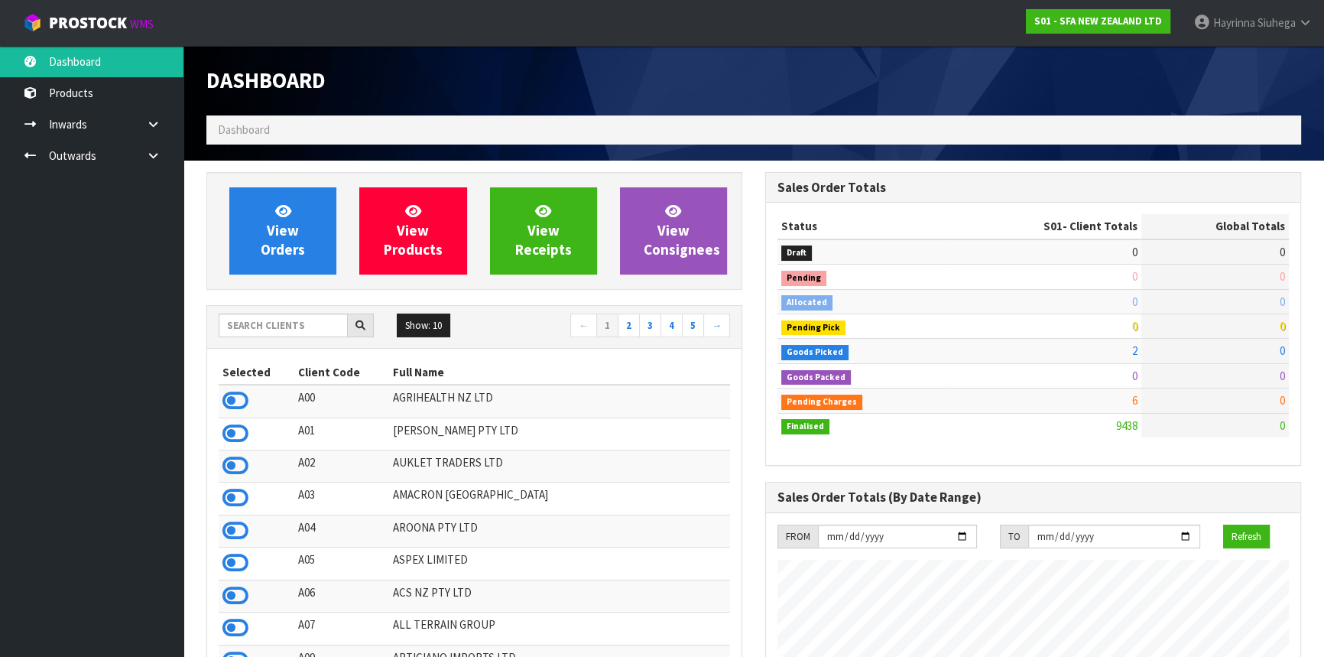
scroll to position [1156, 558]
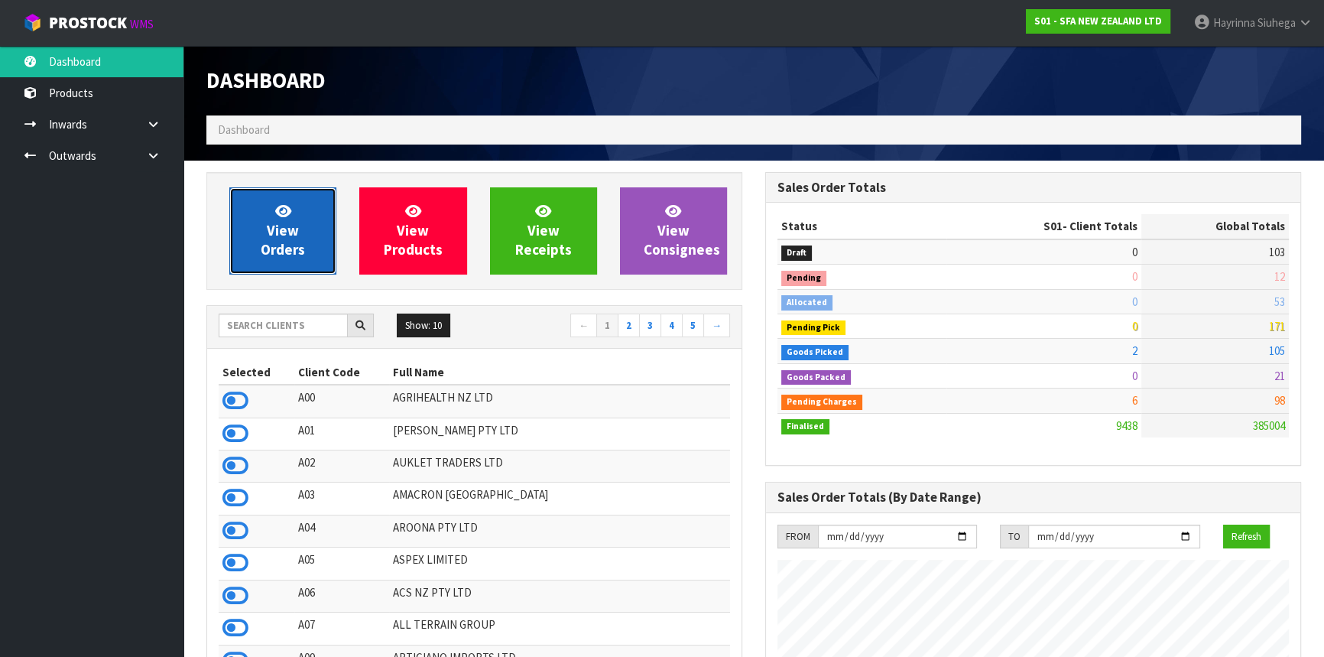
click at [266, 208] on link "View Orders" at bounding box center [282, 230] width 107 height 87
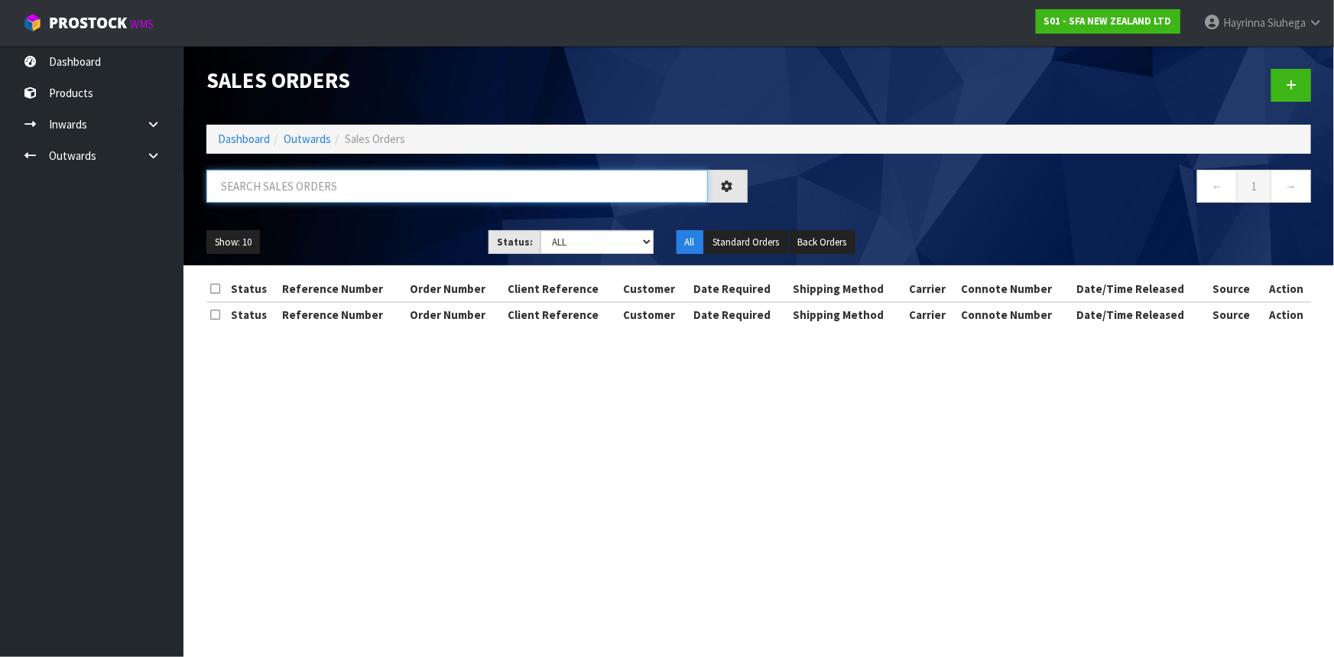
click at [277, 192] on input "text" at bounding box center [456, 186] width 501 height 33
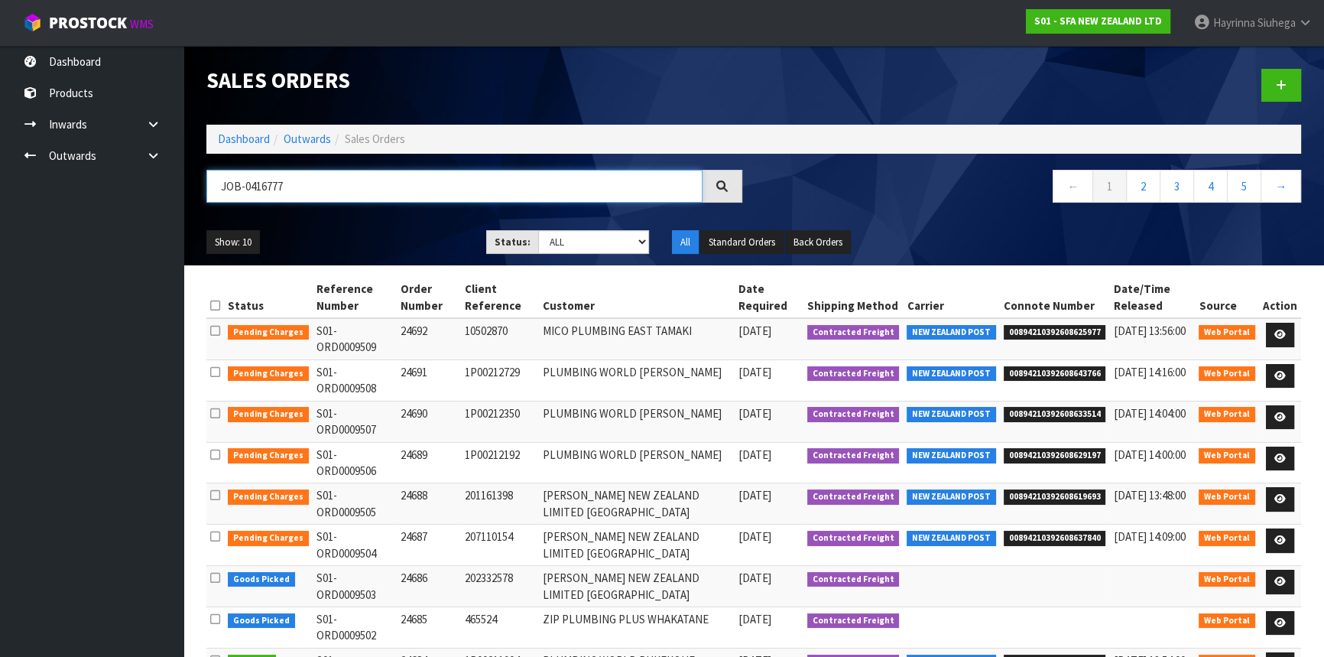
type input "JOB-0416777"
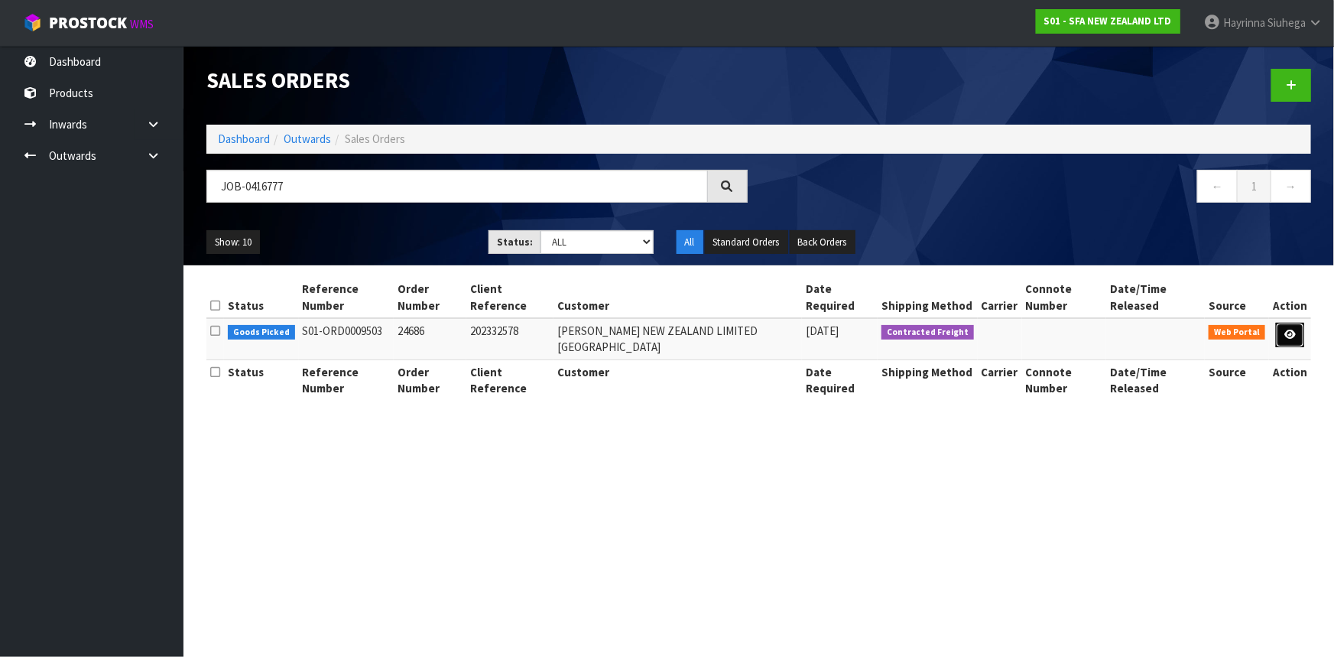
click at [1297, 323] on link at bounding box center [1290, 335] width 28 height 24
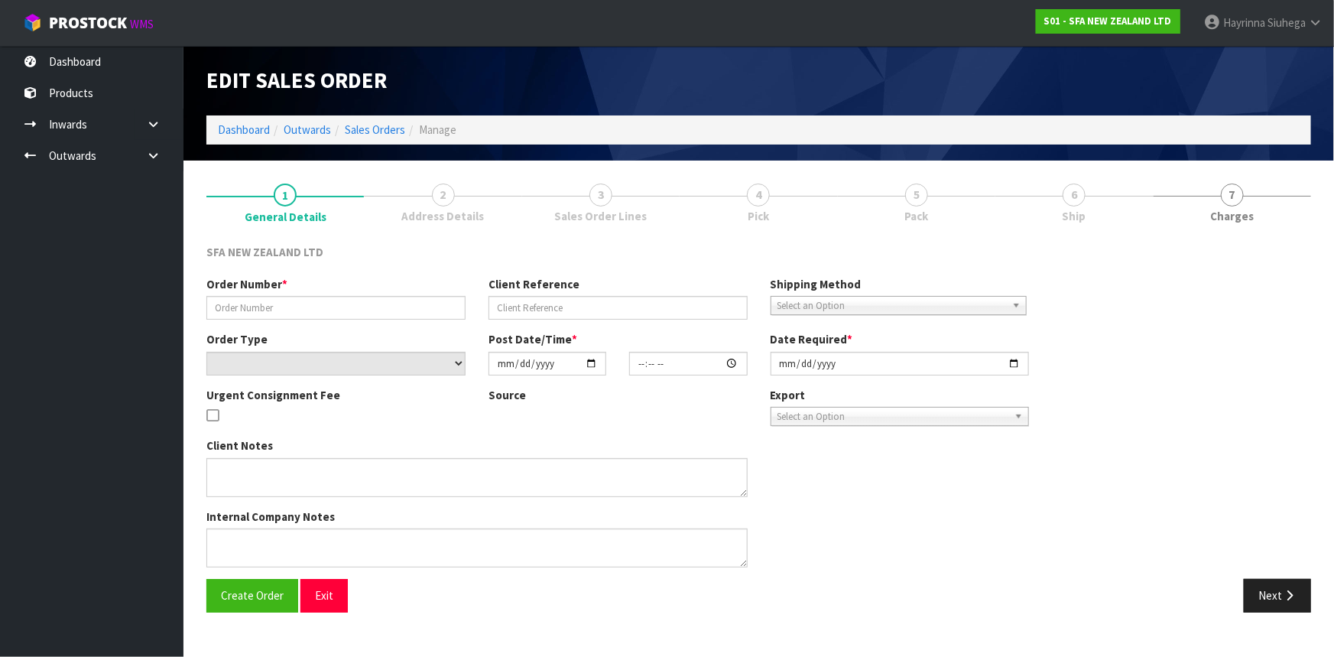
type input "24686"
type input "202332578"
select select "number:0"
type input "2025-10-09"
type input "09:44:00.000"
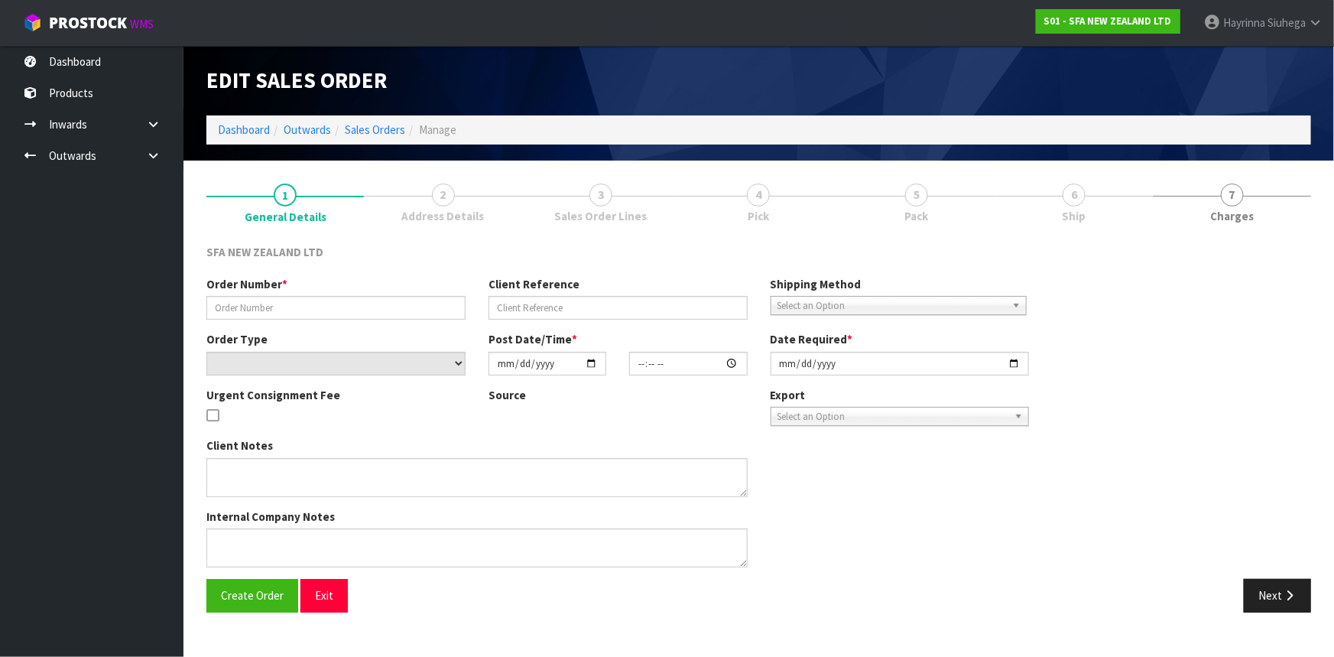
type input "2025-10-09"
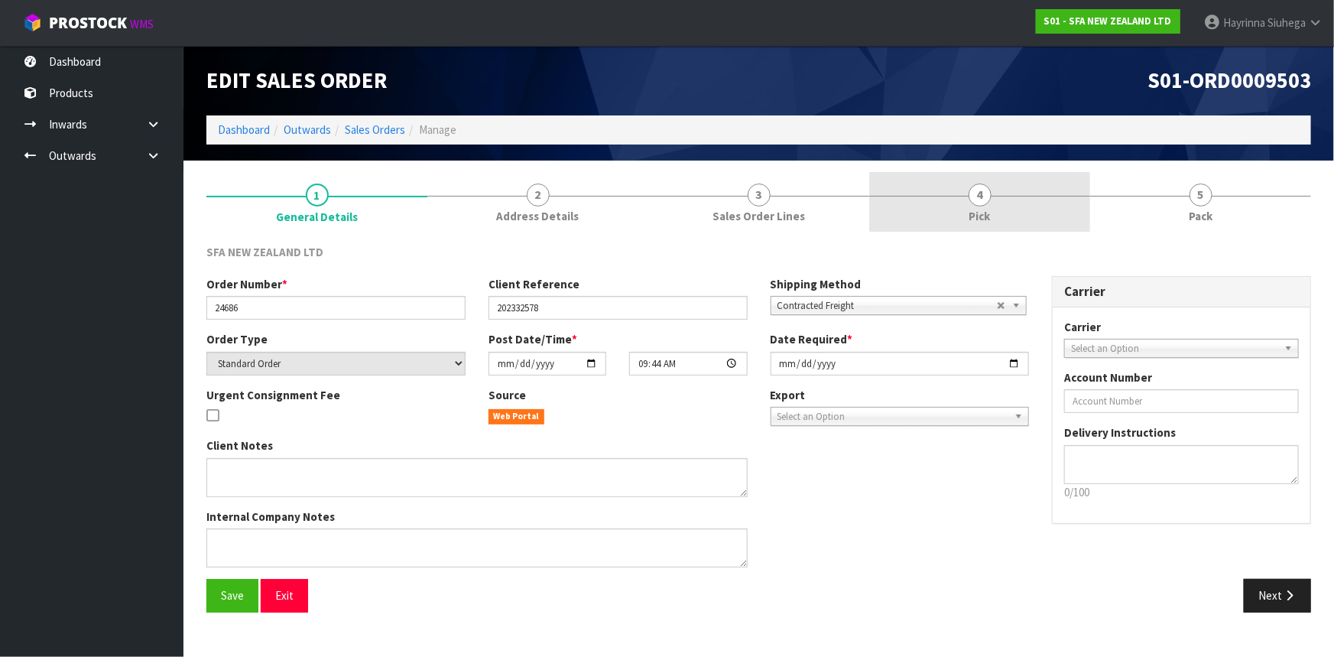
click at [994, 189] on link "4 Pick" at bounding box center [979, 202] width 221 height 60
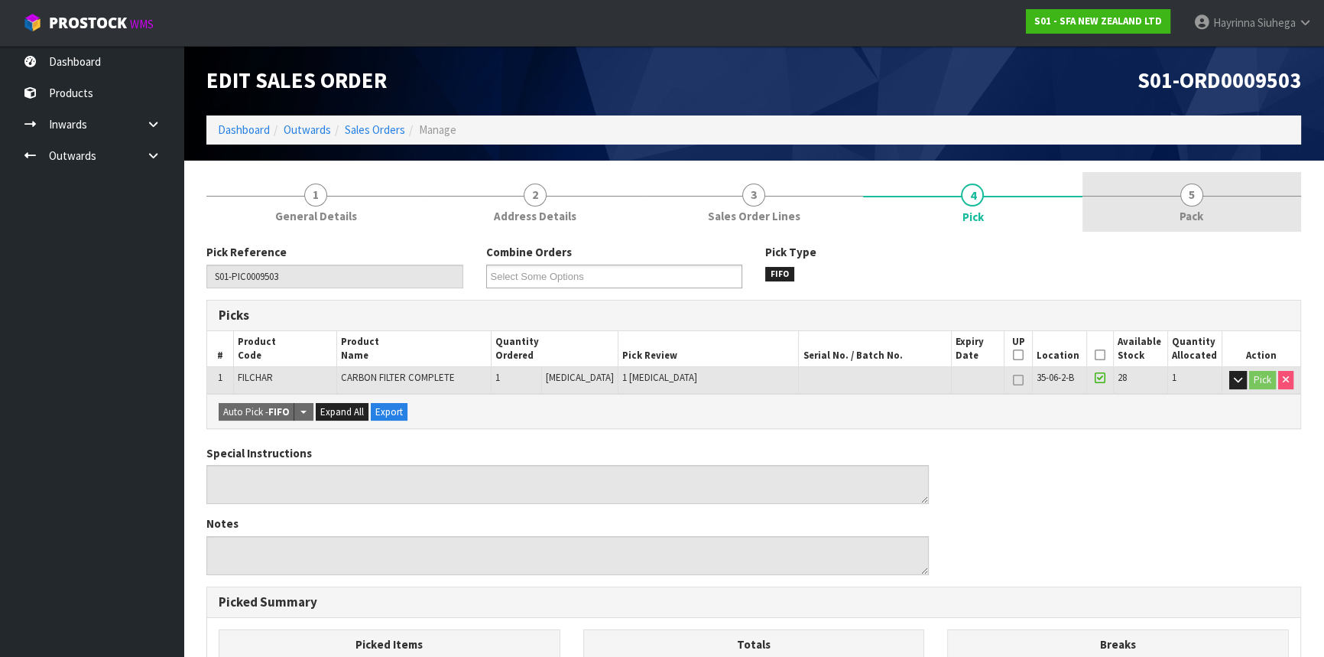
click at [1188, 196] on span "5" at bounding box center [1191, 194] width 23 height 23
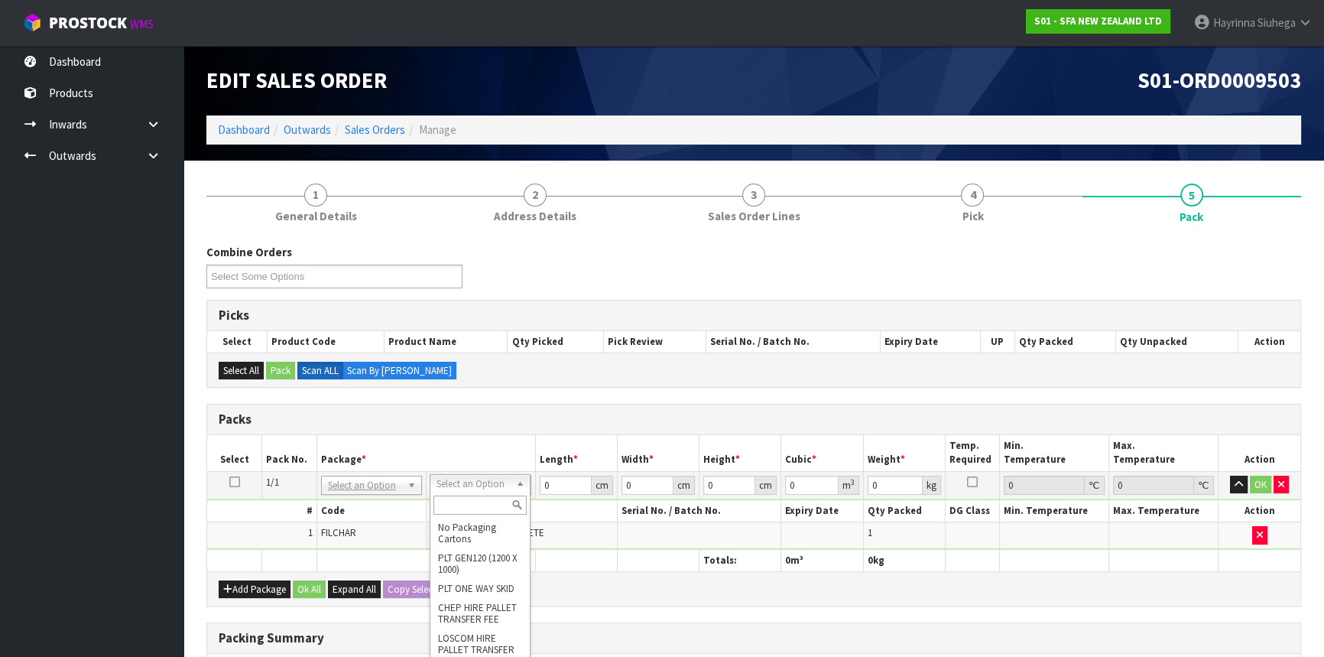
click at [482, 507] on input "text" at bounding box center [479, 504] width 93 height 19
type input "CTN00"
type input "15.4"
type input "14.2"
type input "10.2"
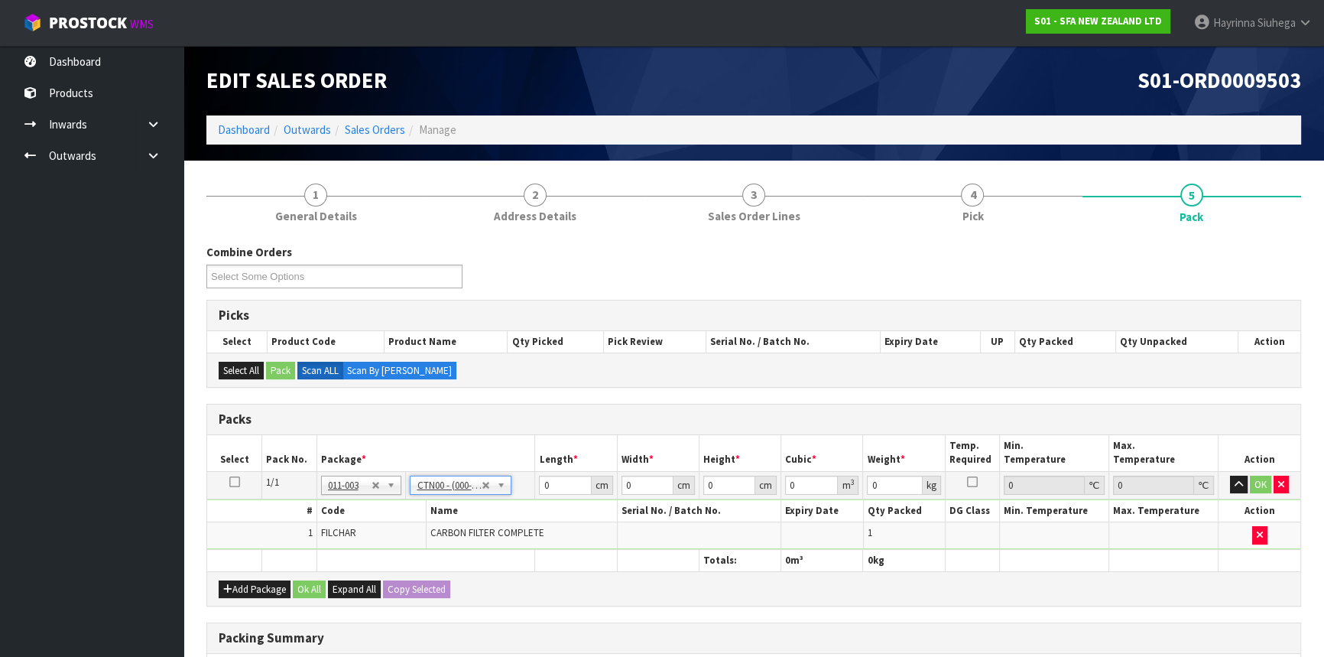
type input "0.002231"
type input "1.2"
click at [540, 481] on input "15.4" at bounding box center [565, 484] width 52 height 19
drag, startPoint x: 540, startPoint y: 481, endPoint x: 1270, endPoint y: 452, distance: 731.2
click at [550, 478] on input "15.4" at bounding box center [565, 484] width 52 height 19
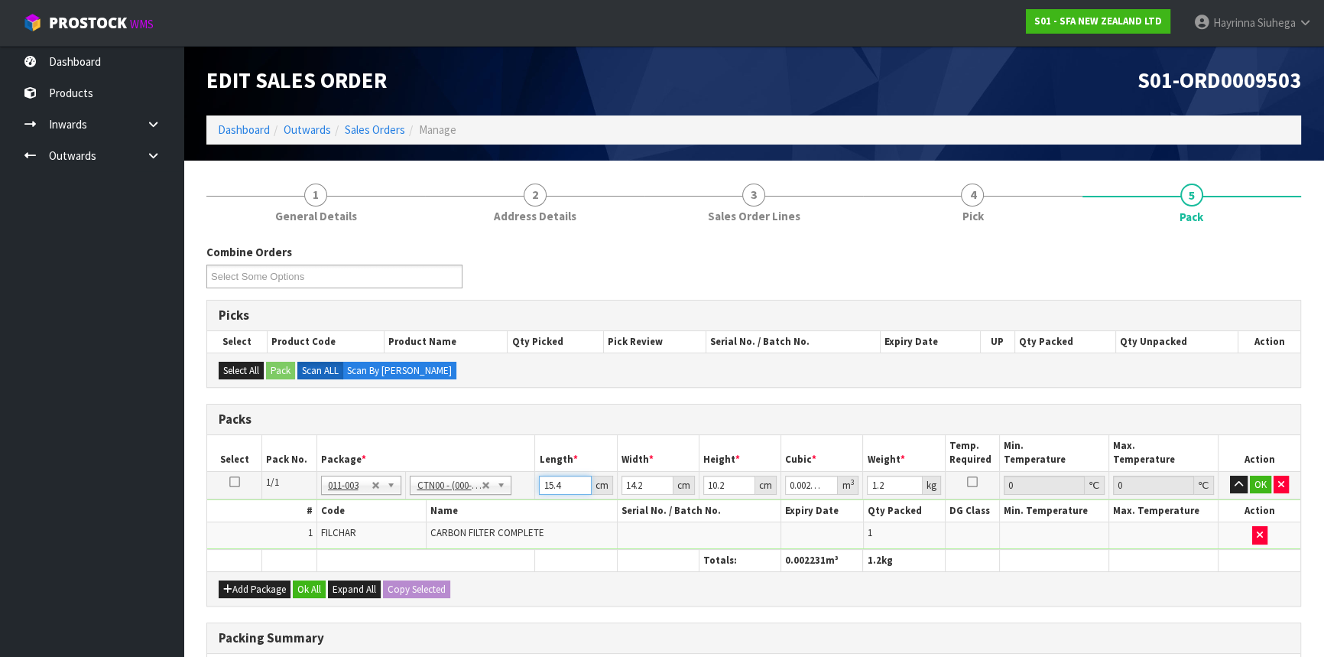
type input "1"
type input "0.000145"
type input "16"
type input "0.002317"
type input "16"
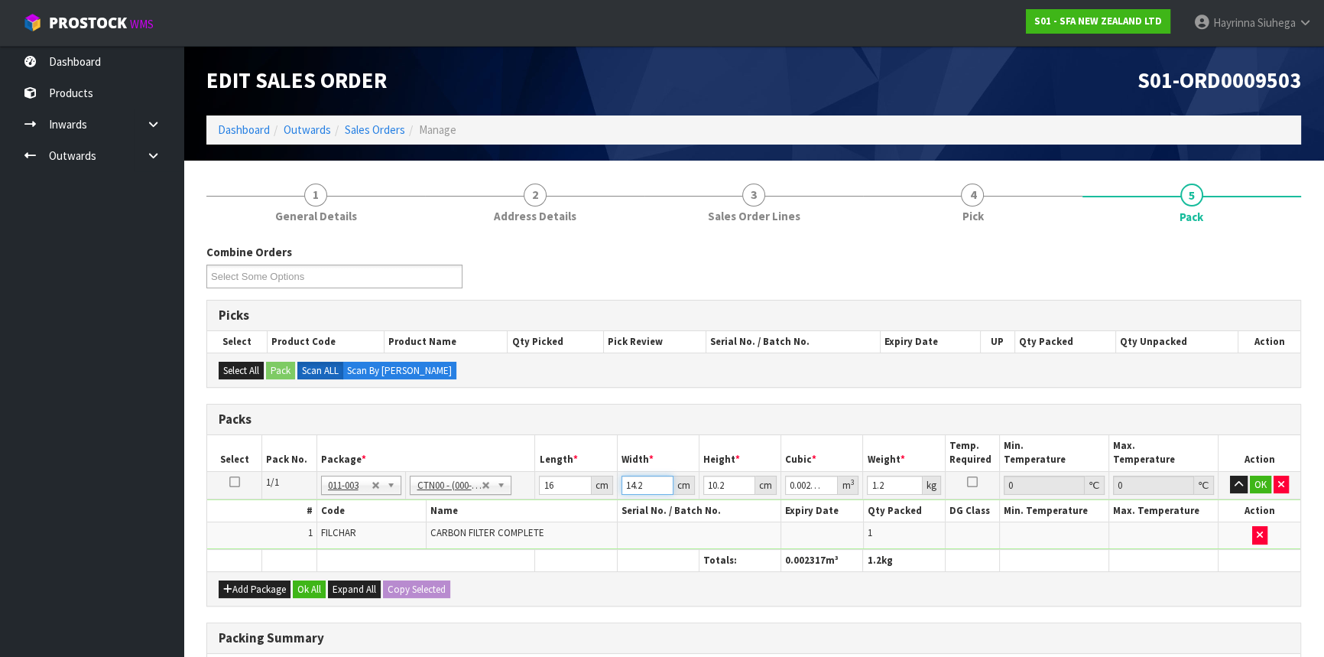
type input "1"
type input "0.000163"
type input "16"
type input "0.002611"
type input "16"
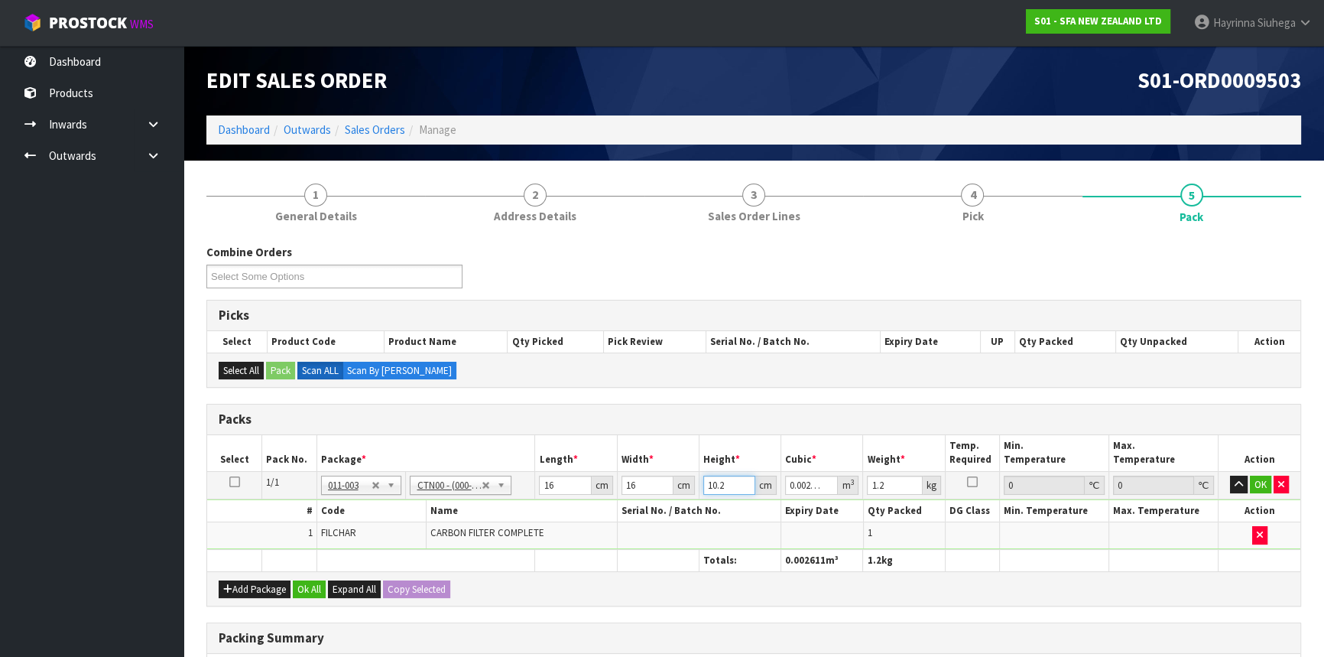
type input "1"
type input "0.000256"
type input "12"
type input "0.003072"
type input "12"
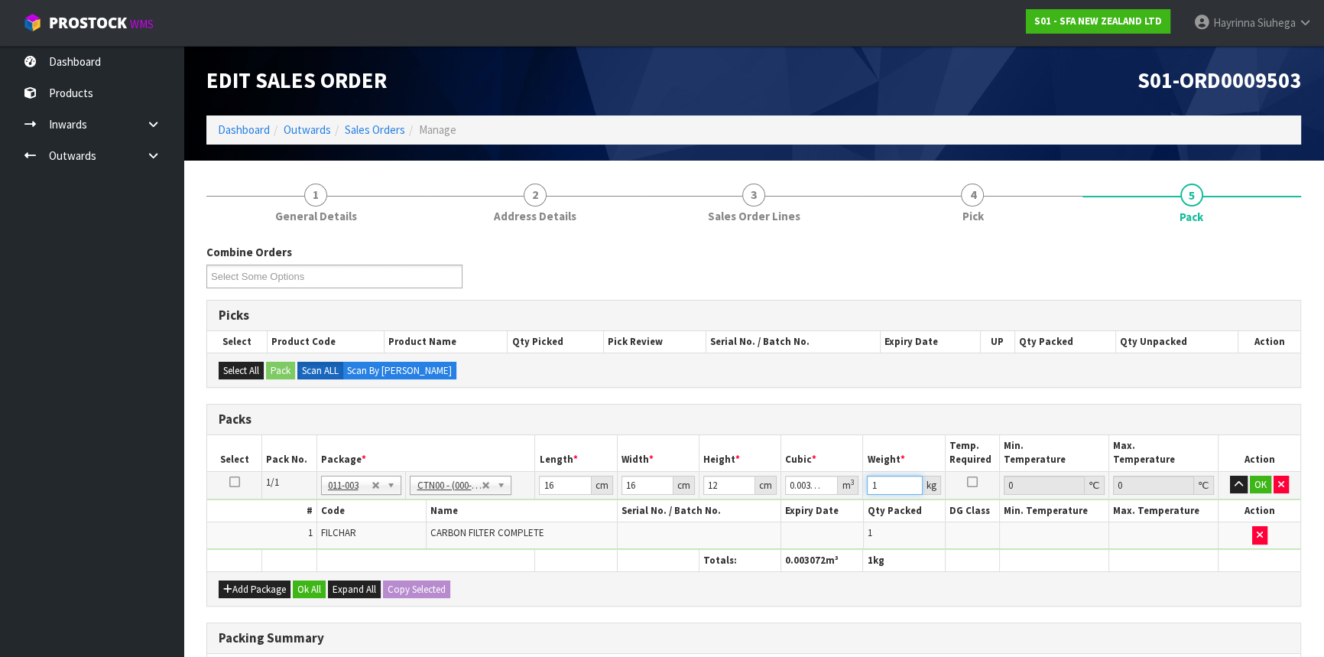
type input "1"
click button "OK" at bounding box center [1260, 484] width 21 height 18
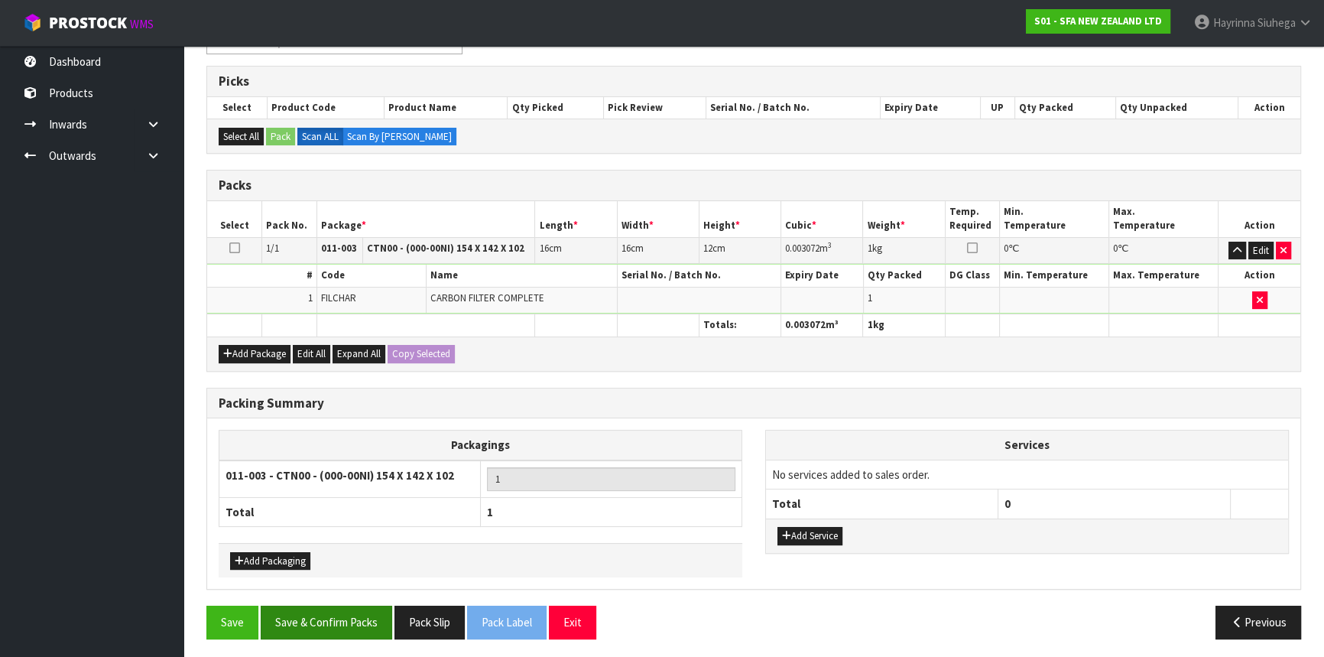
scroll to position [235, 0]
click at [342, 619] on button "Save & Confirm Packs" at bounding box center [326, 621] width 131 height 33
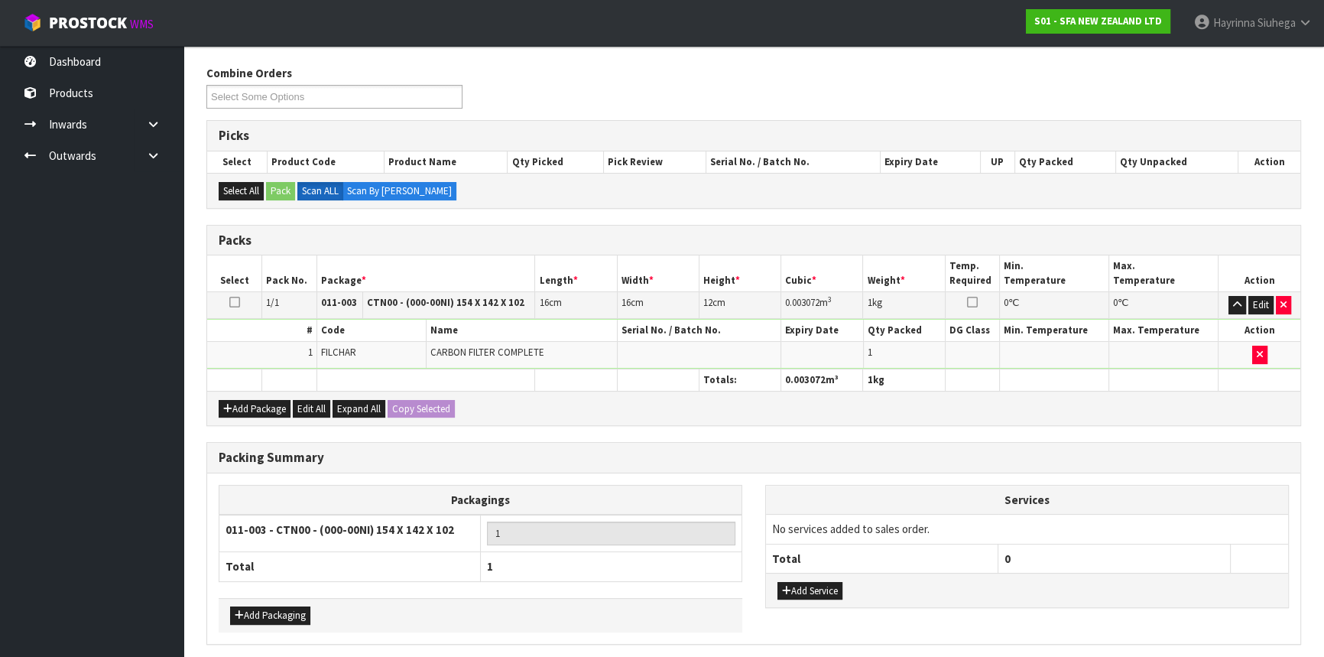
scroll to position [0, 0]
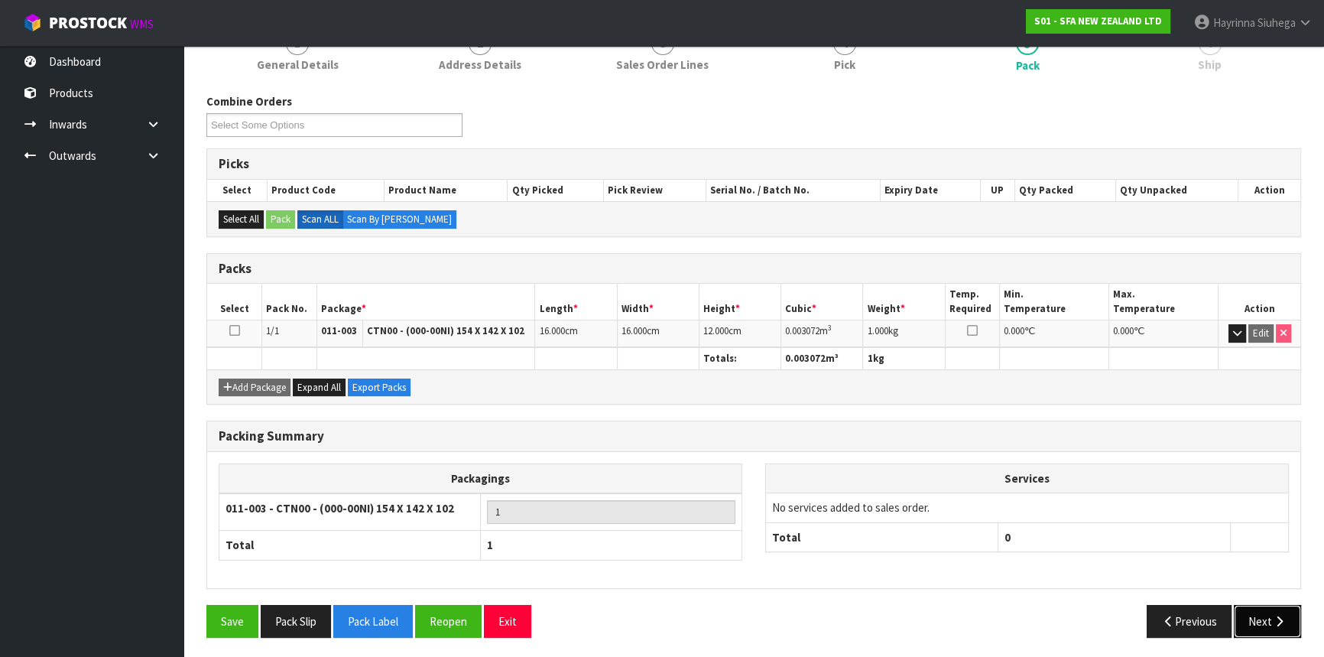
click at [1276, 618] on icon "button" at bounding box center [1279, 620] width 15 height 11
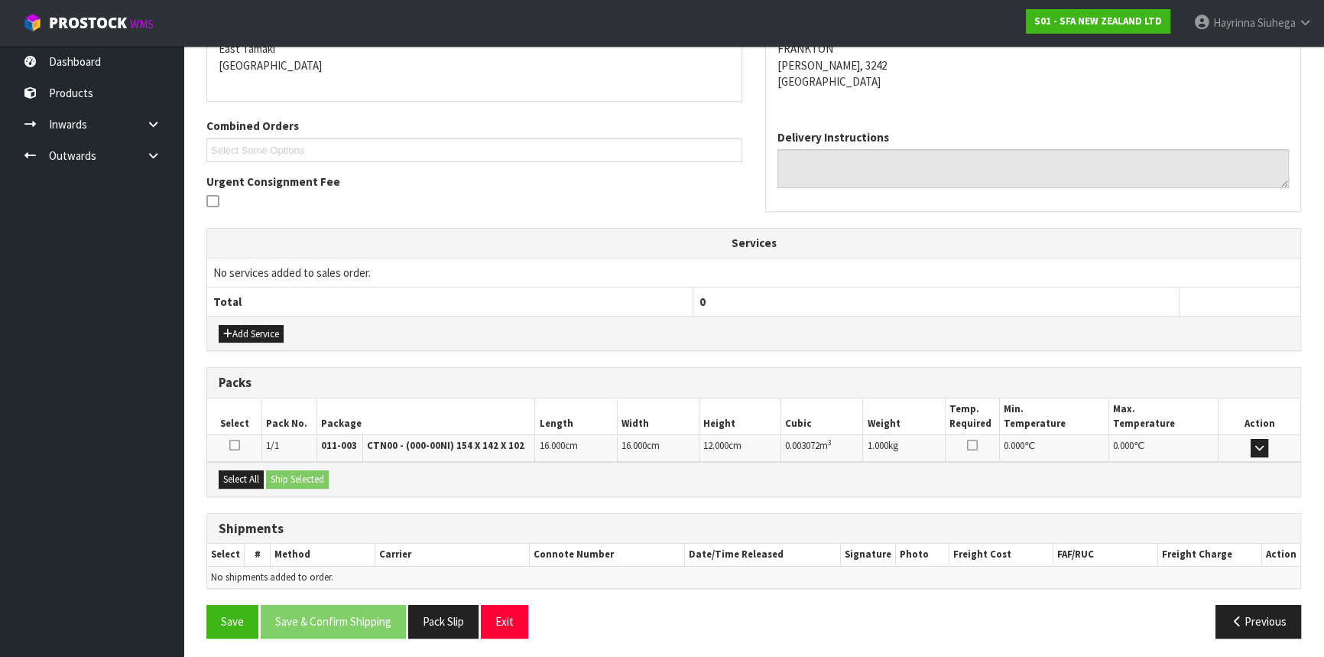
scroll to position [336, 0]
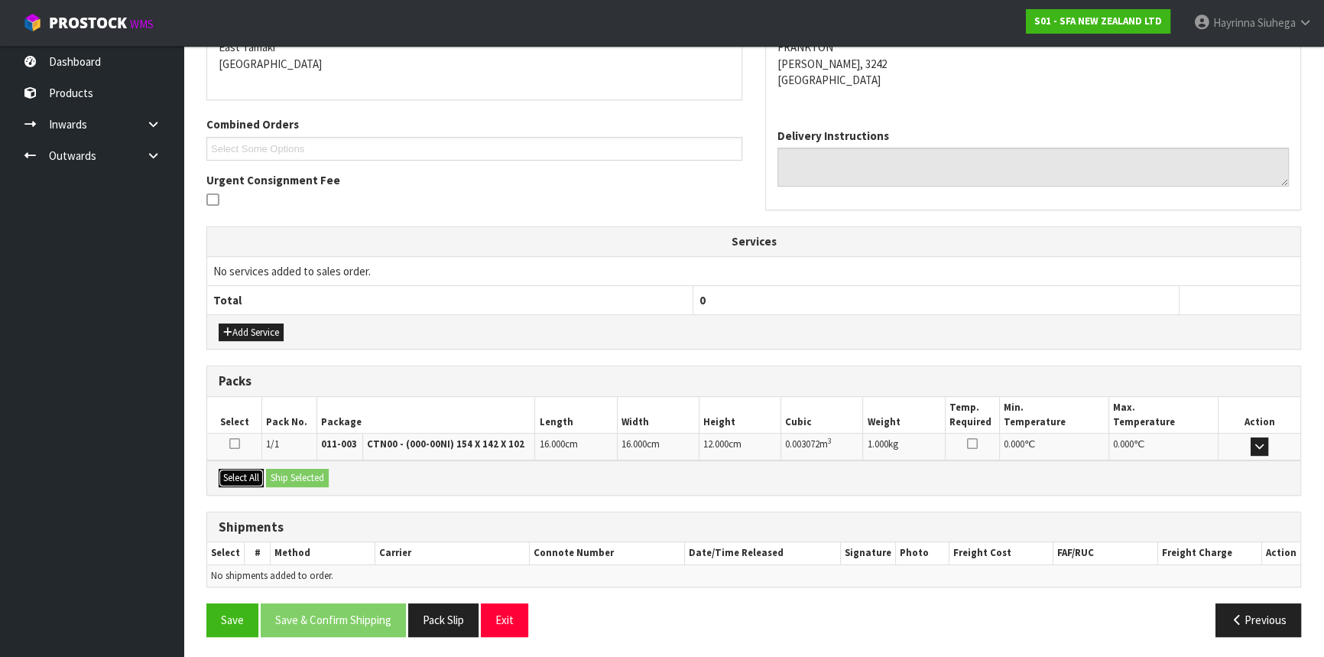
click at [240, 473] on button "Select All" at bounding box center [241, 478] width 45 height 18
click at [319, 475] on button "Ship Selected" at bounding box center [297, 478] width 63 height 18
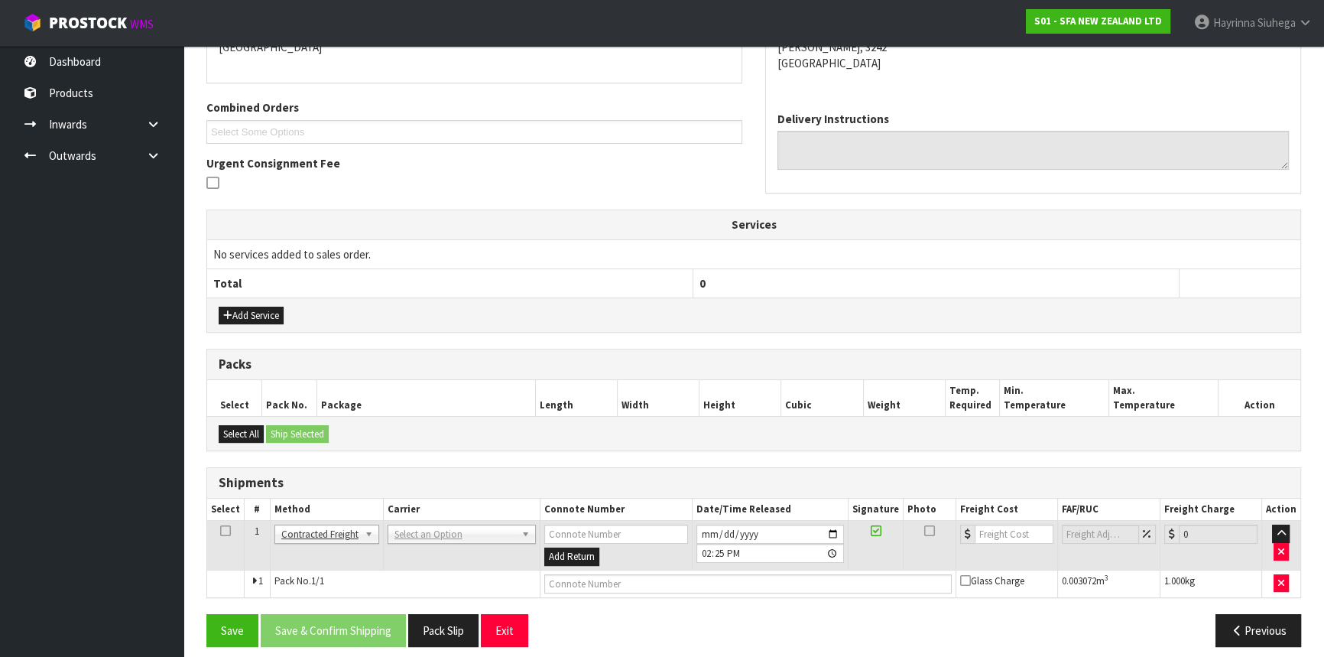
scroll to position [362, 0]
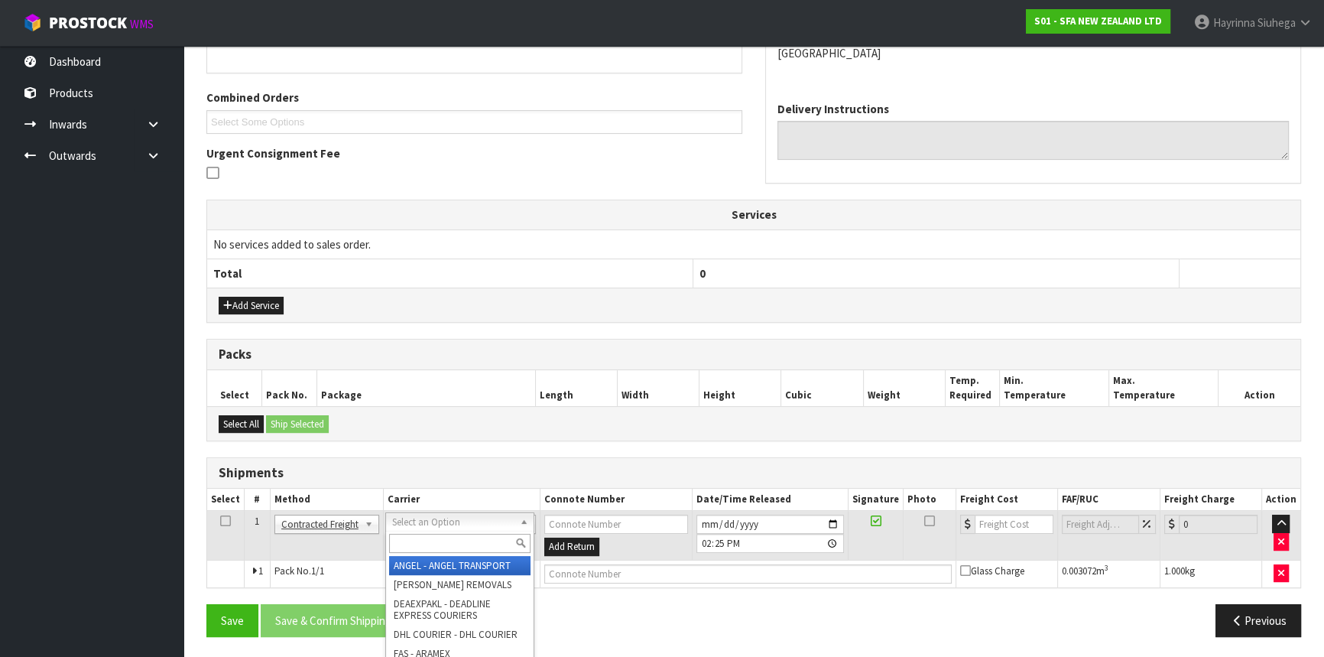
drag, startPoint x: 469, startPoint y: 521, endPoint x: 444, endPoint y: 533, distance: 27.7
click at [434, 533] on input "text" at bounding box center [459, 542] width 141 height 19
type input "NZP"
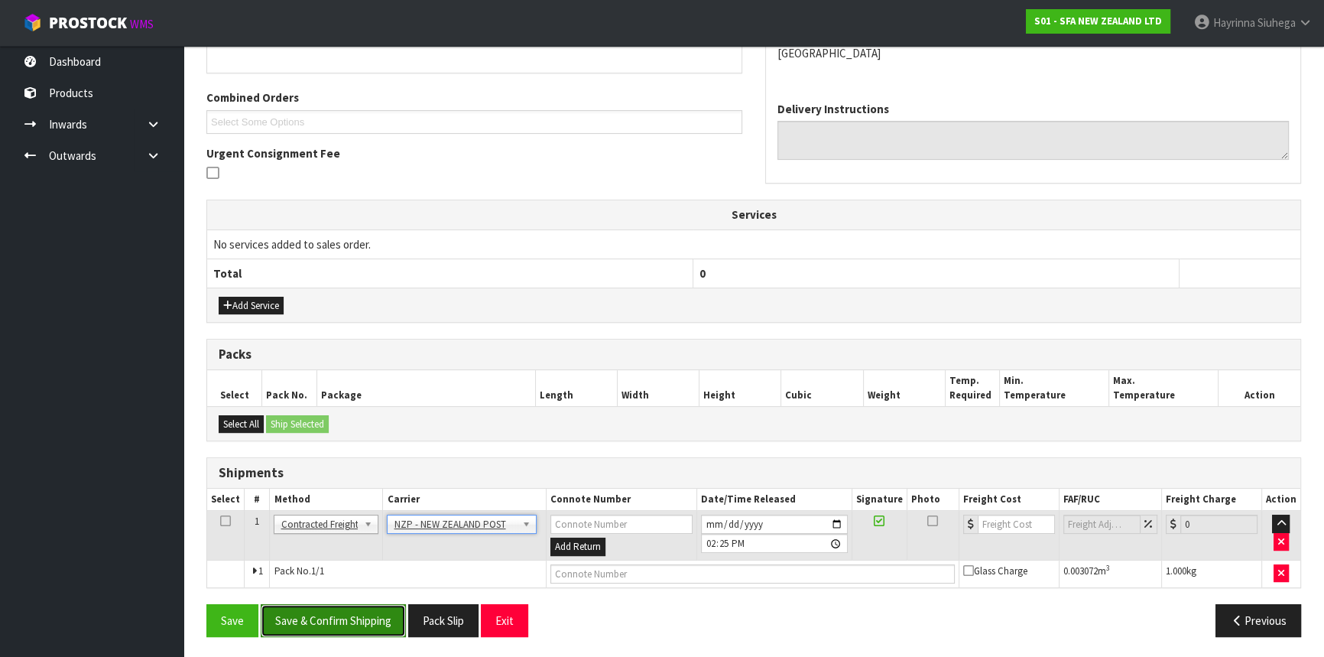
click at [350, 618] on button "Save & Confirm Shipping" at bounding box center [333, 620] width 145 height 33
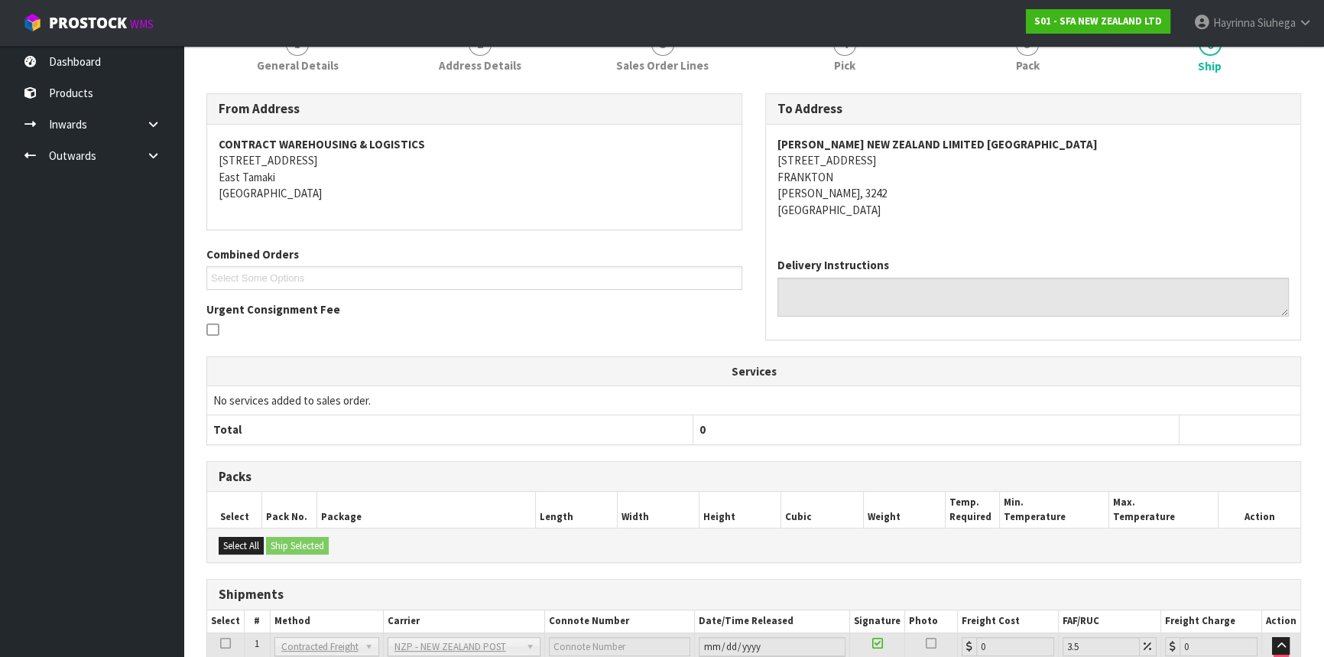
scroll to position [341, 0]
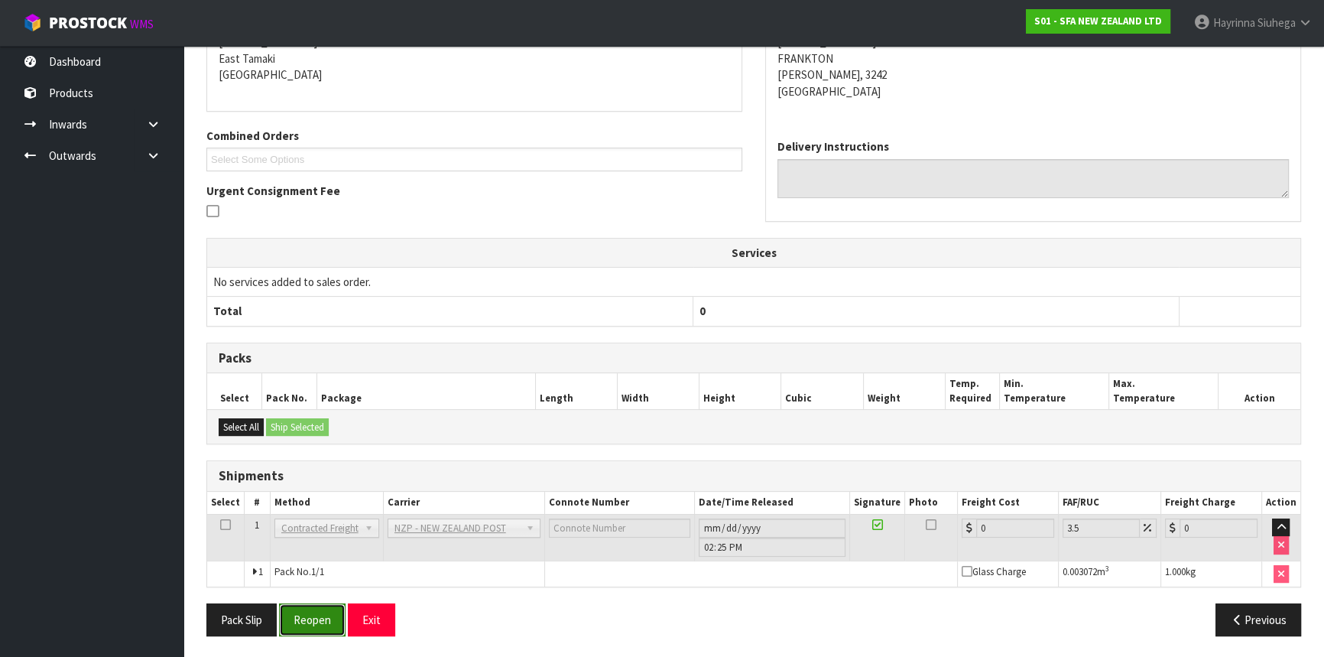
click at [319, 615] on button "Reopen" at bounding box center [312, 619] width 66 height 33
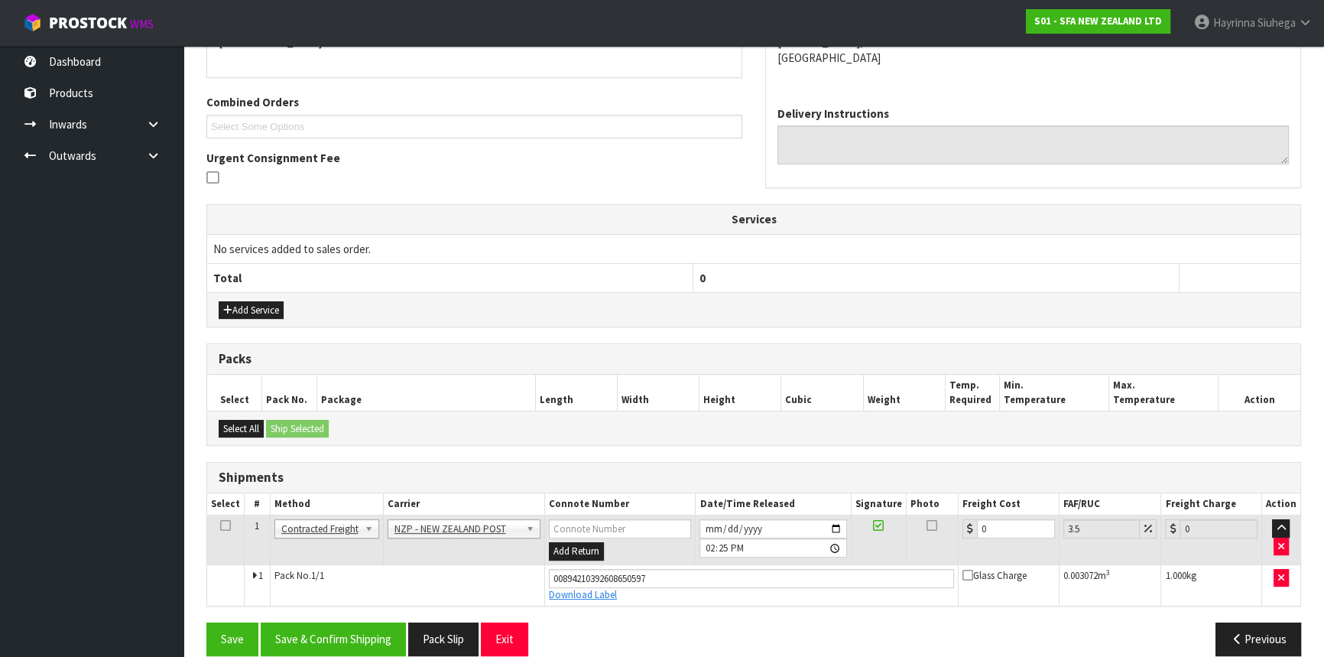
scroll to position [376, 0]
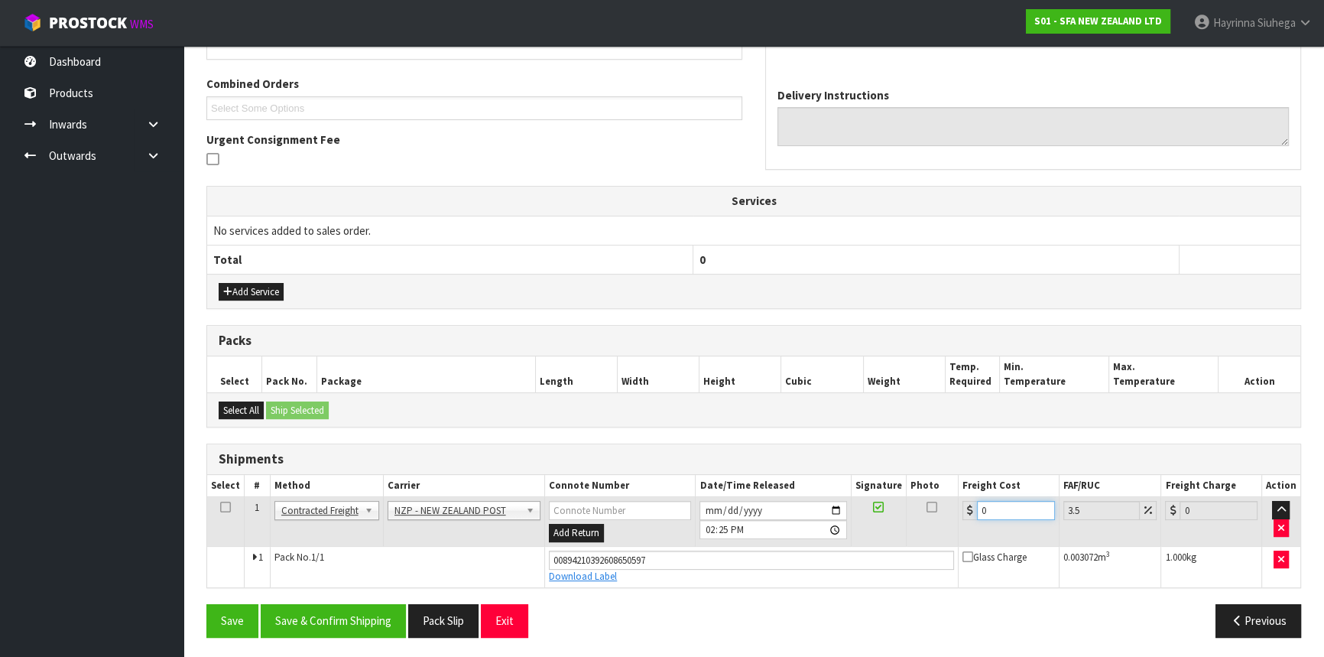
drag, startPoint x: 1011, startPoint y: 506, endPoint x: 578, endPoint y: 435, distance: 439.1
click at [728, 492] on table "Select # Method Carrier Connote Number Date/Time Released Signature Photo Freig…" at bounding box center [753, 531] width 1093 height 112
type input "7"
type input "7.24"
type input "7.3"
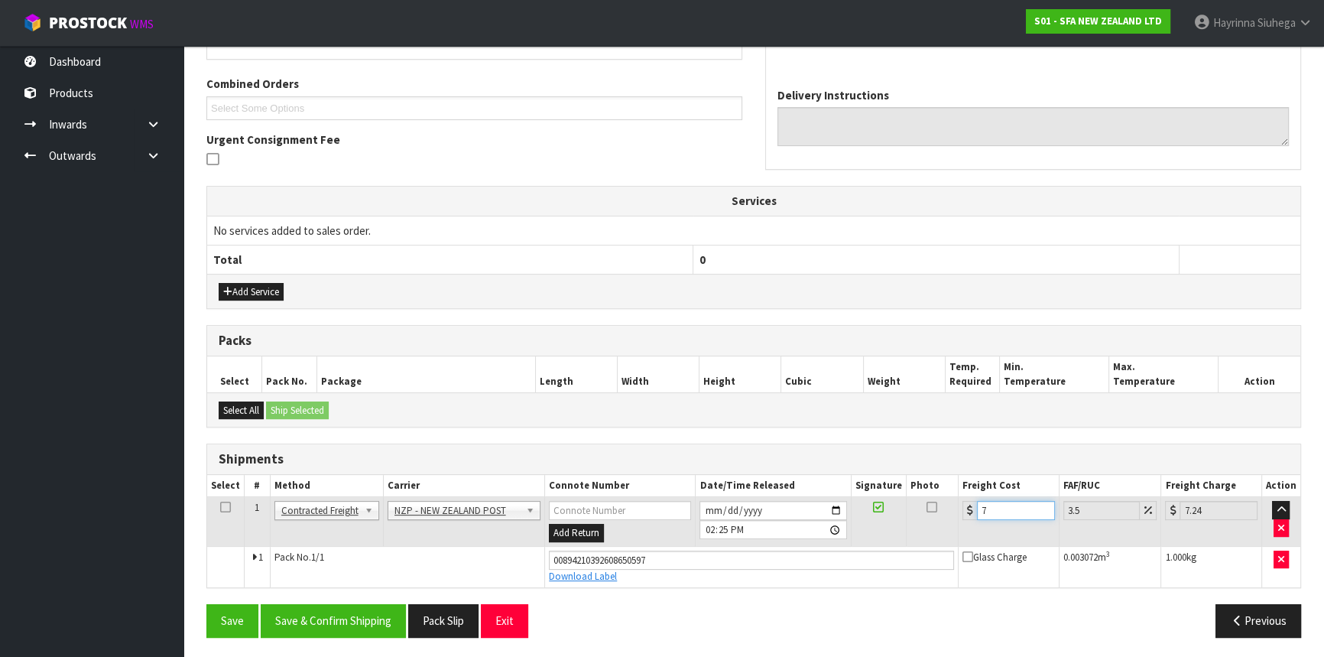
type input "7.56"
type input "7.31"
type input "7.57"
type input "7.31"
click at [206, 604] on button "Save" at bounding box center [232, 620] width 52 height 33
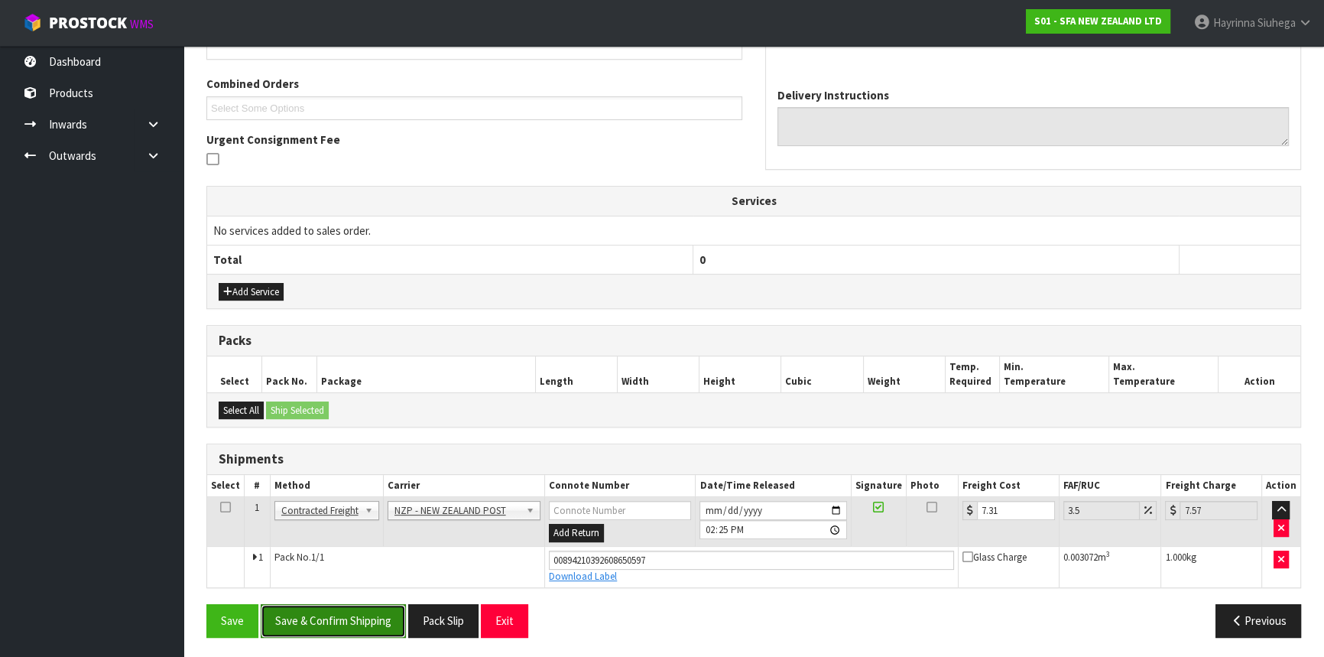
click at [342, 624] on button "Save & Confirm Shipping" at bounding box center [333, 620] width 145 height 33
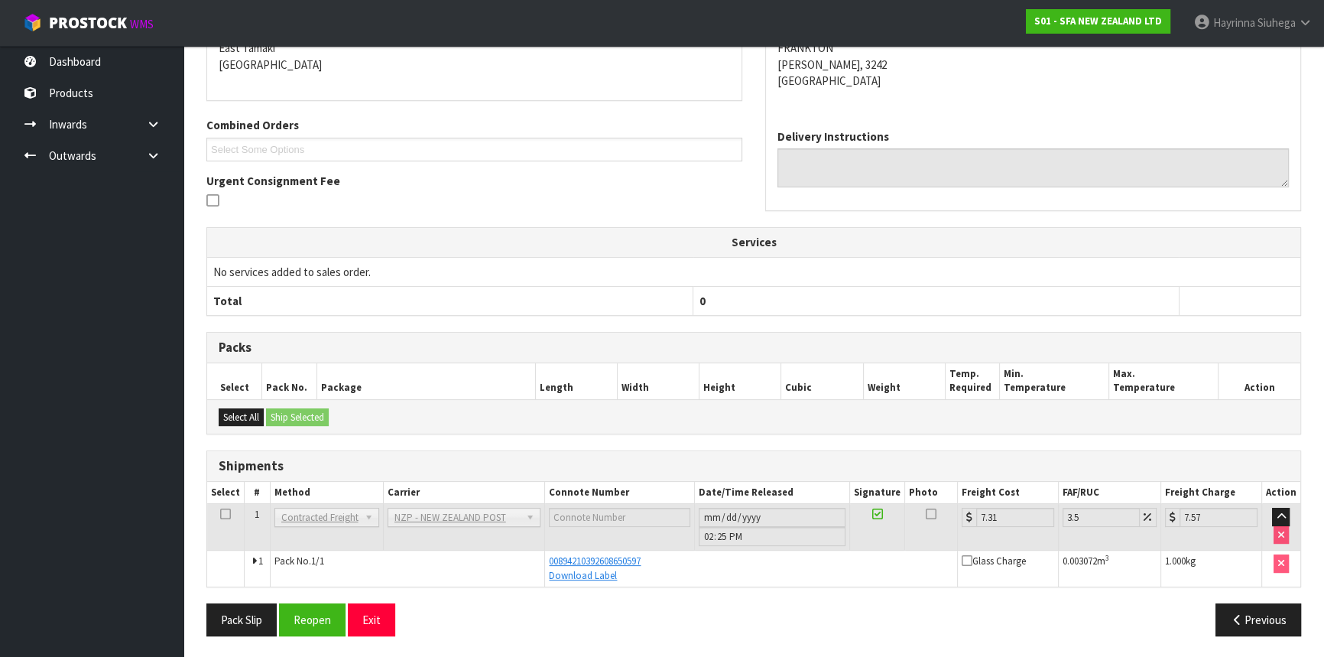
scroll to position [0, 0]
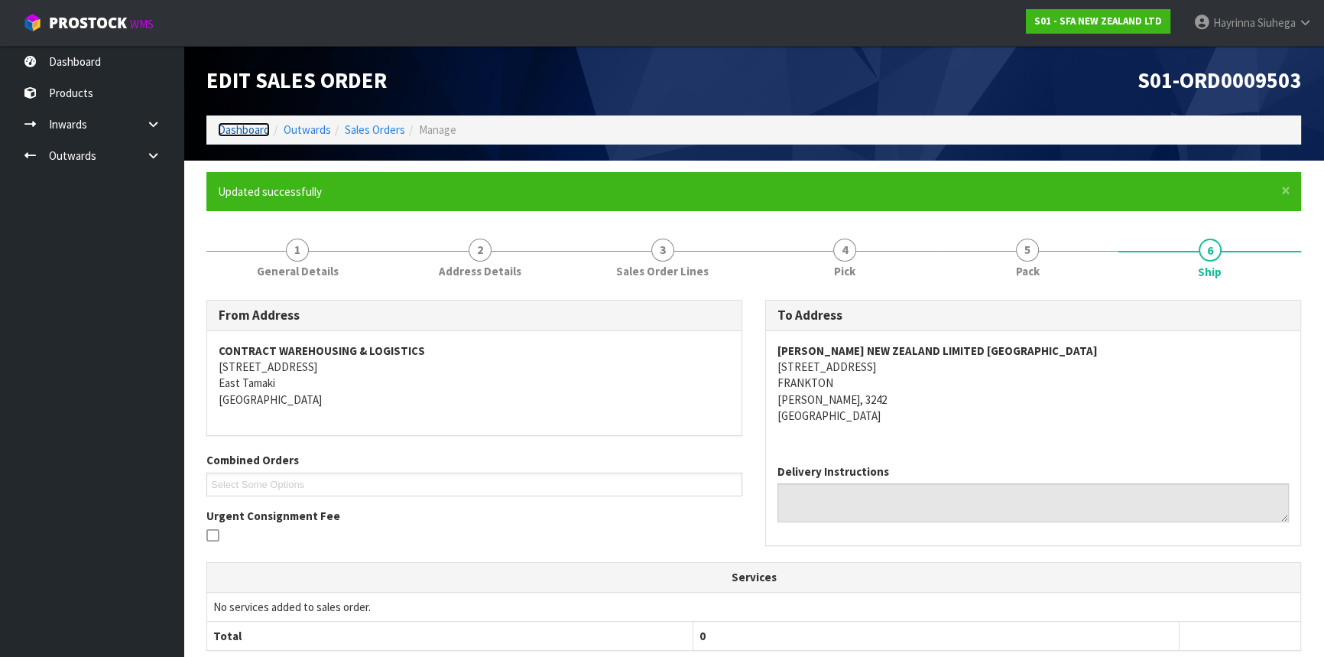
click at [231, 125] on link "Dashboard" at bounding box center [244, 129] width 52 height 15
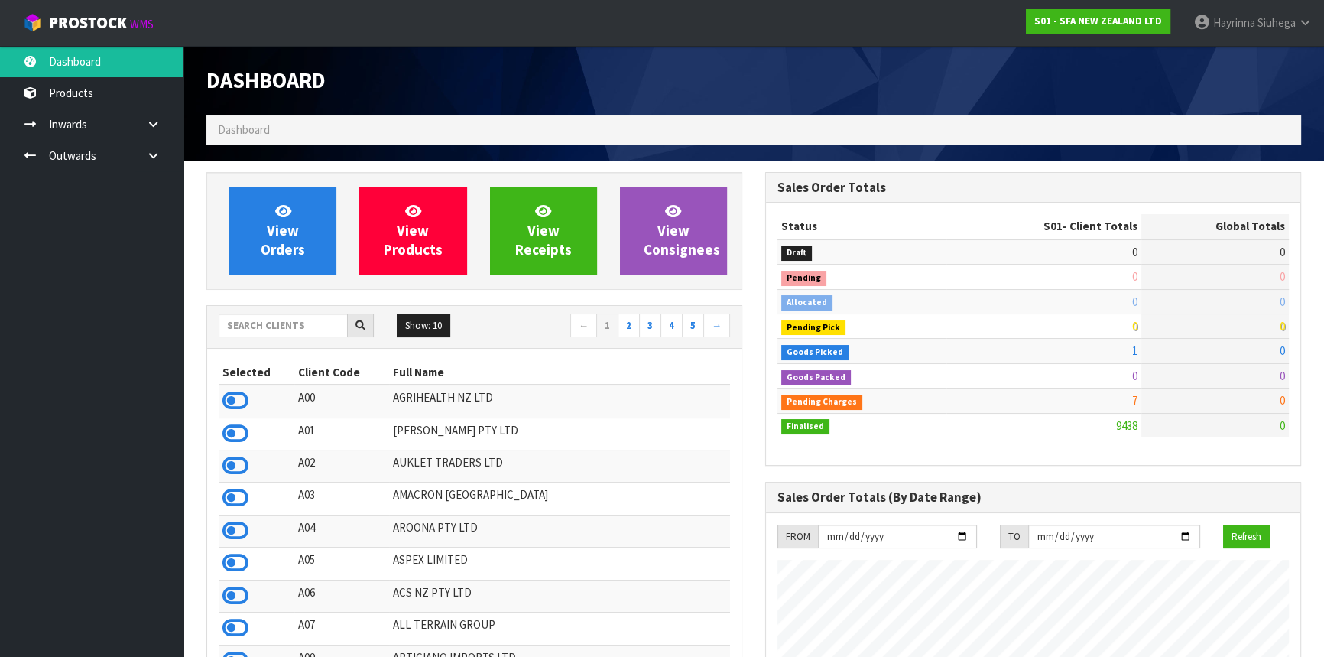
scroll to position [1156, 558]
click at [275, 330] on input "text" at bounding box center [283, 325] width 129 height 24
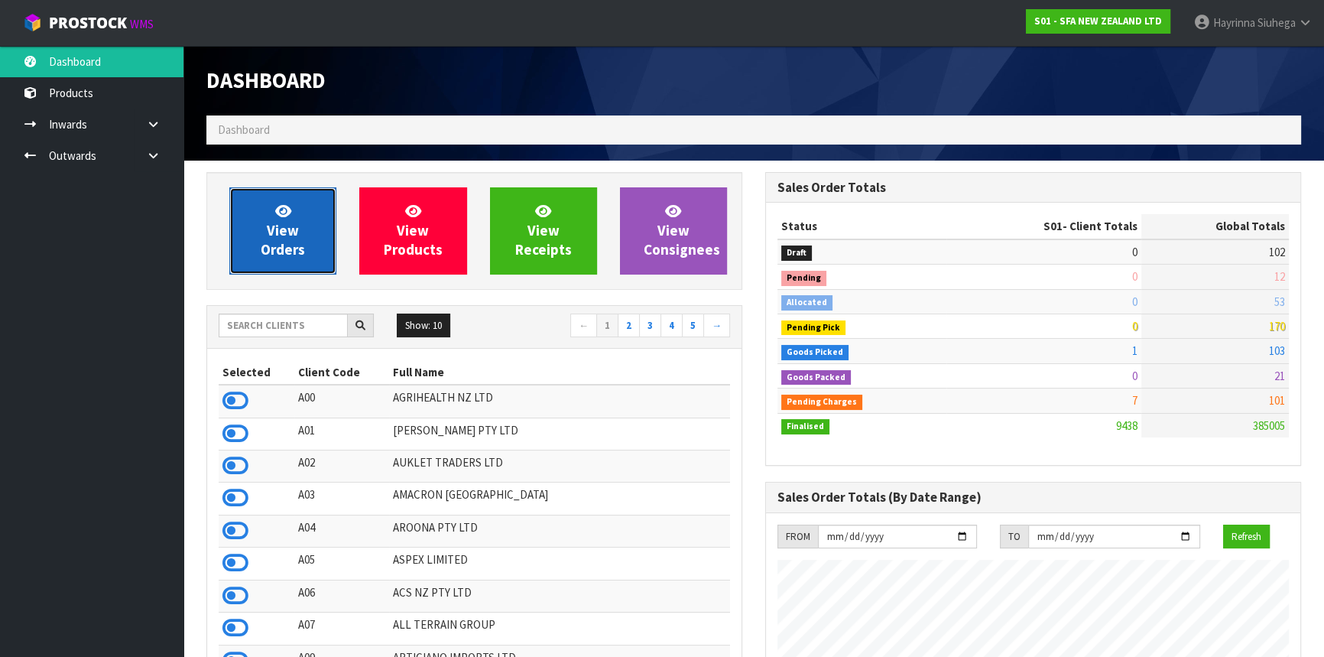
click at [280, 236] on span "View Orders" at bounding box center [283, 230] width 44 height 57
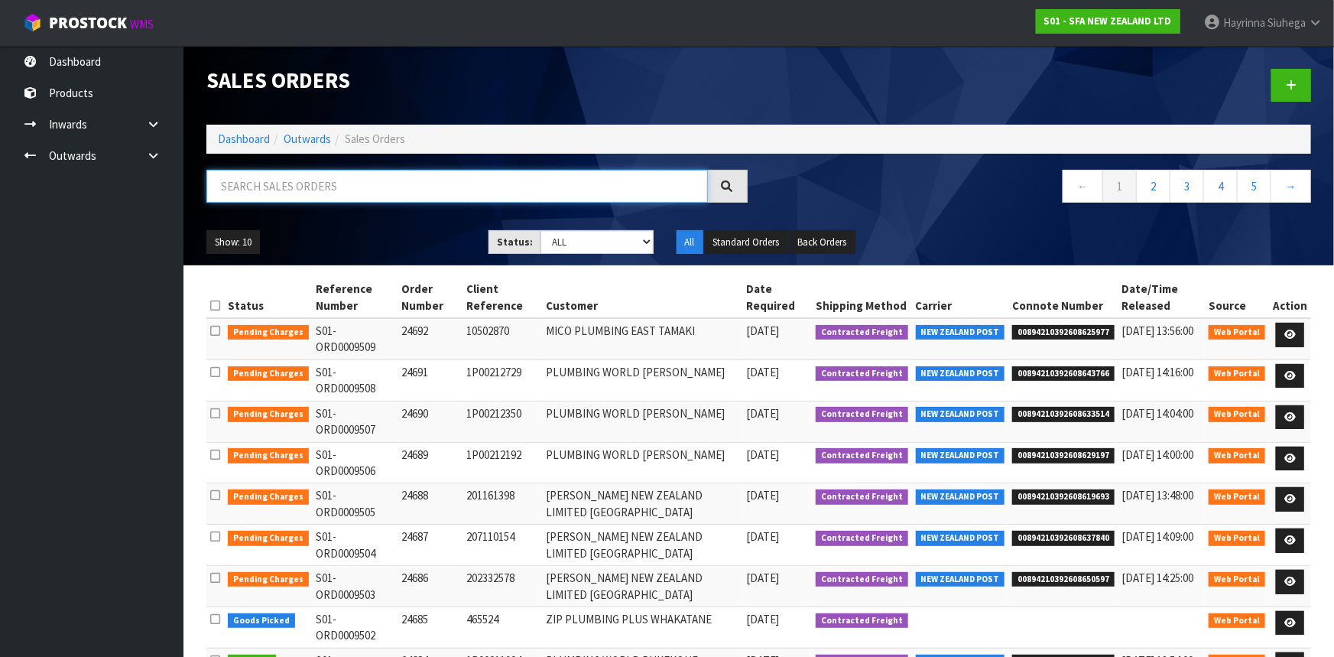
click at [294, 185] on input "text" at bounding box center [456, 186] width 501 height 33
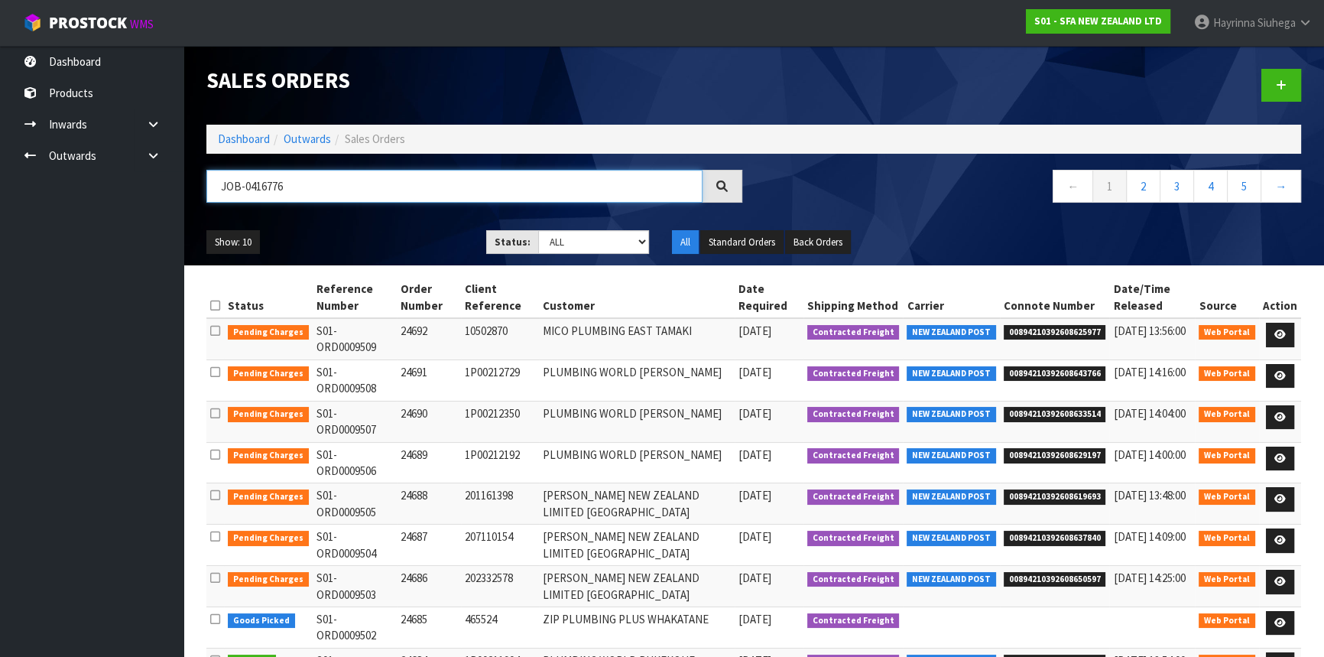
type input "JOB-0416776"
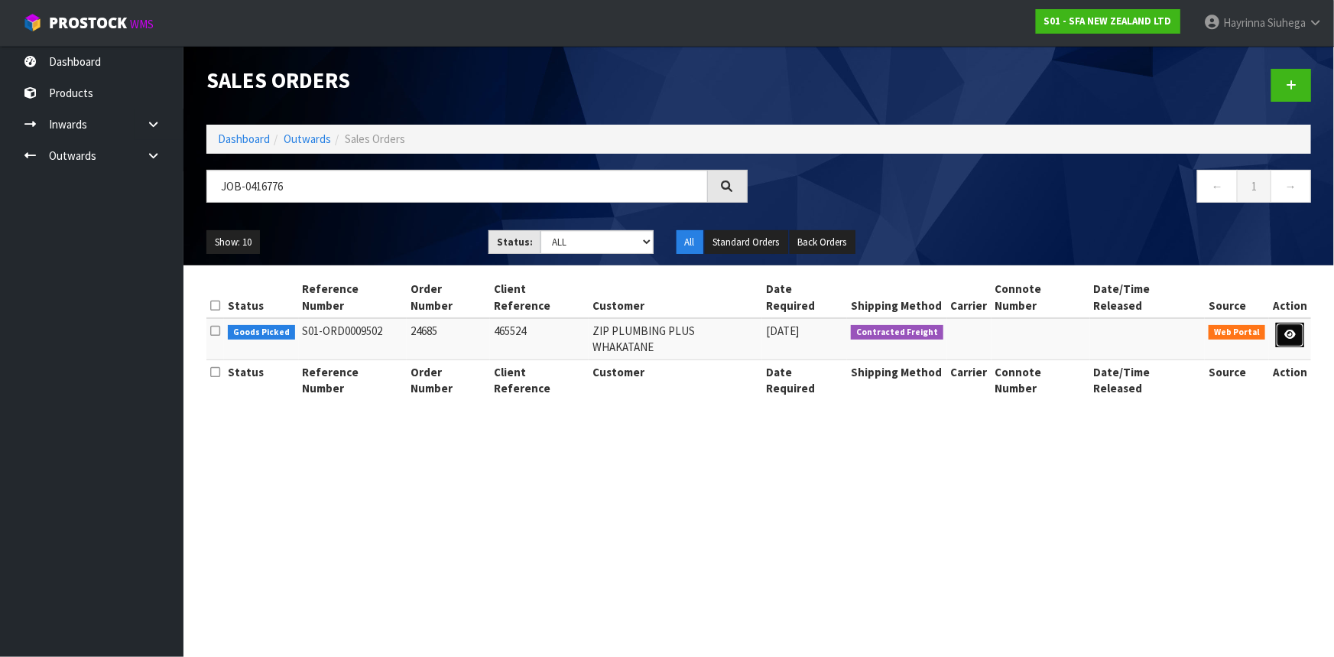
click at [1282, 323] on link at bounding box center [1290, 335] width 28 height 24
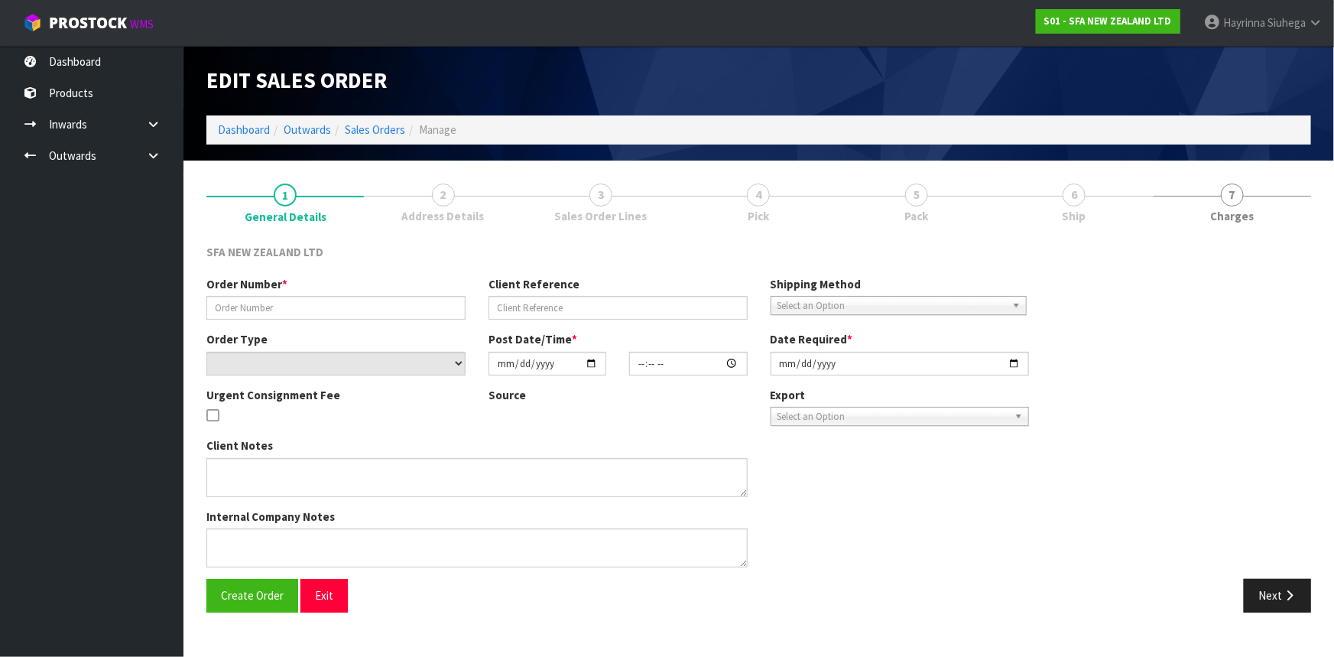
type input "24685"
type input "465524"
select select "number:0"
type input "2025-10-09"
type input "09:38:00.000"
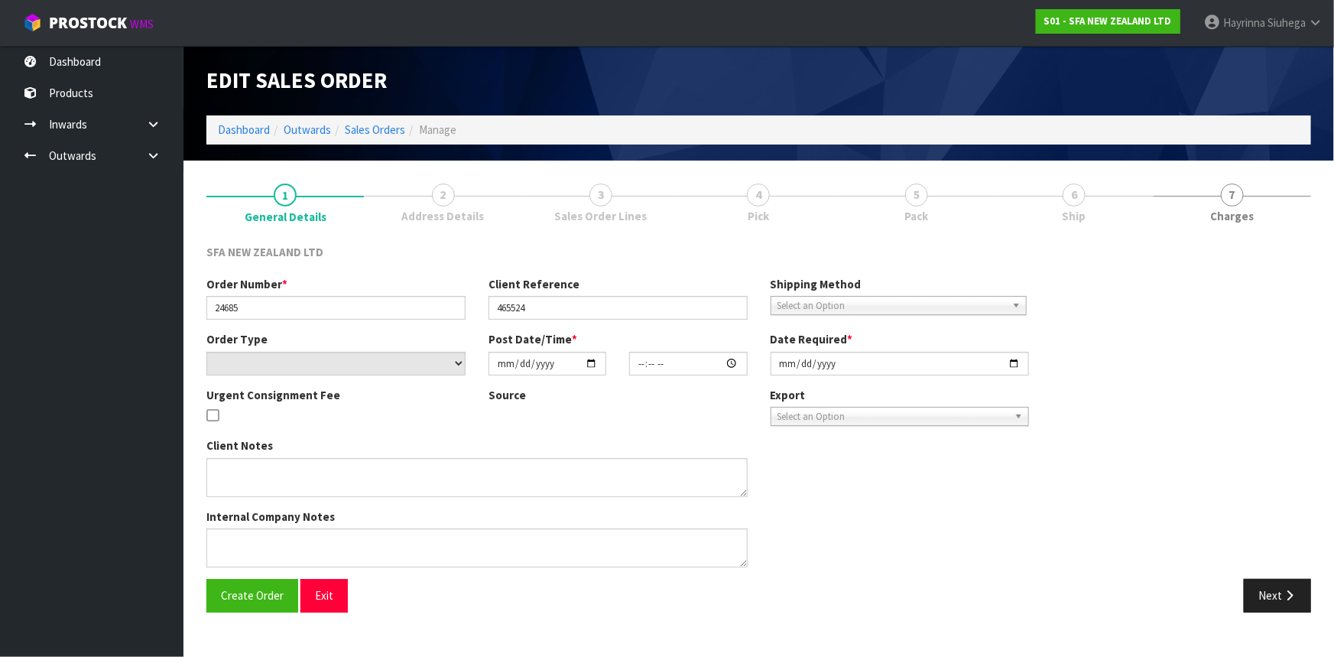
type input "2025-10-09"
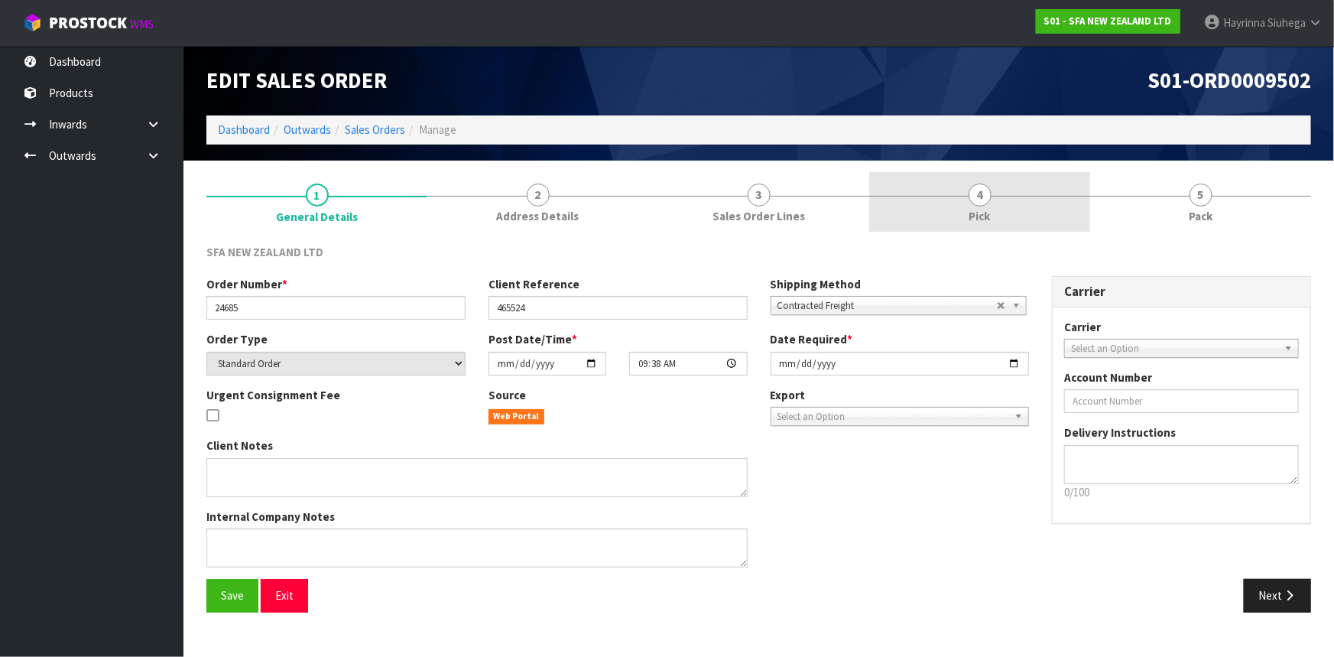
click at [1036, 196] on div at bounding box center [979, 196] width 221 height 1
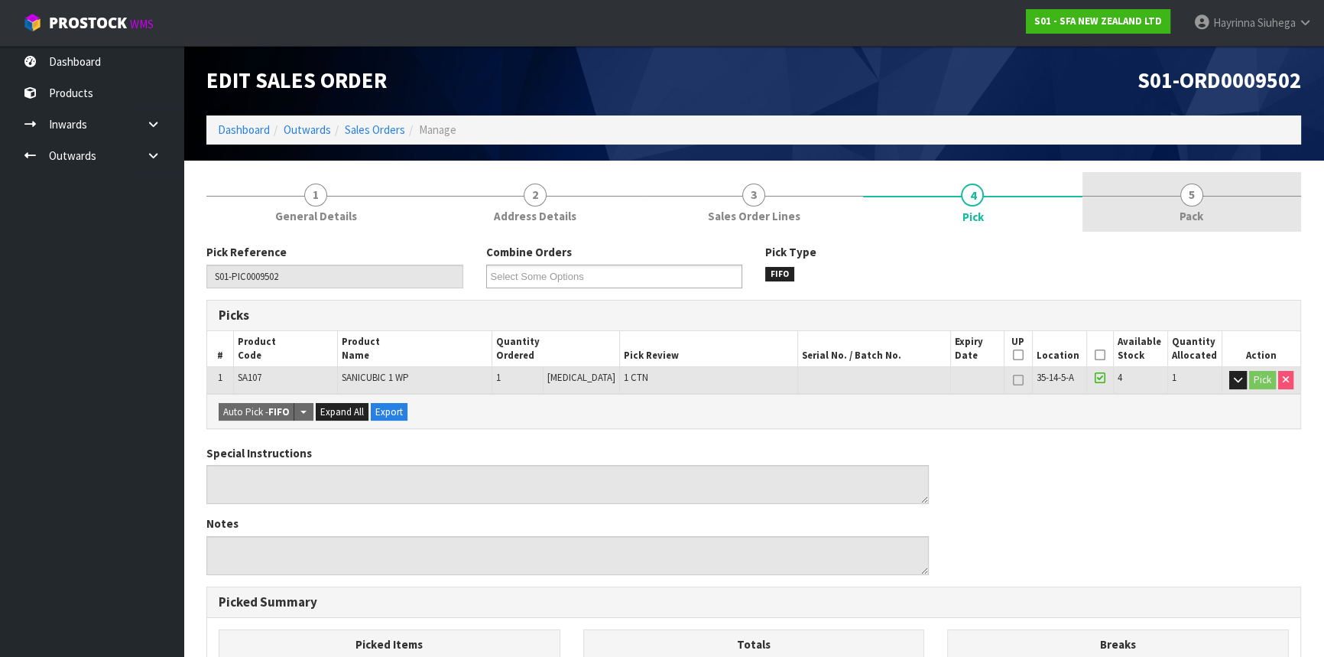
click at [1131, 190] on link "5 Pack" at bounding box center [1191, 202] width 219 height 60
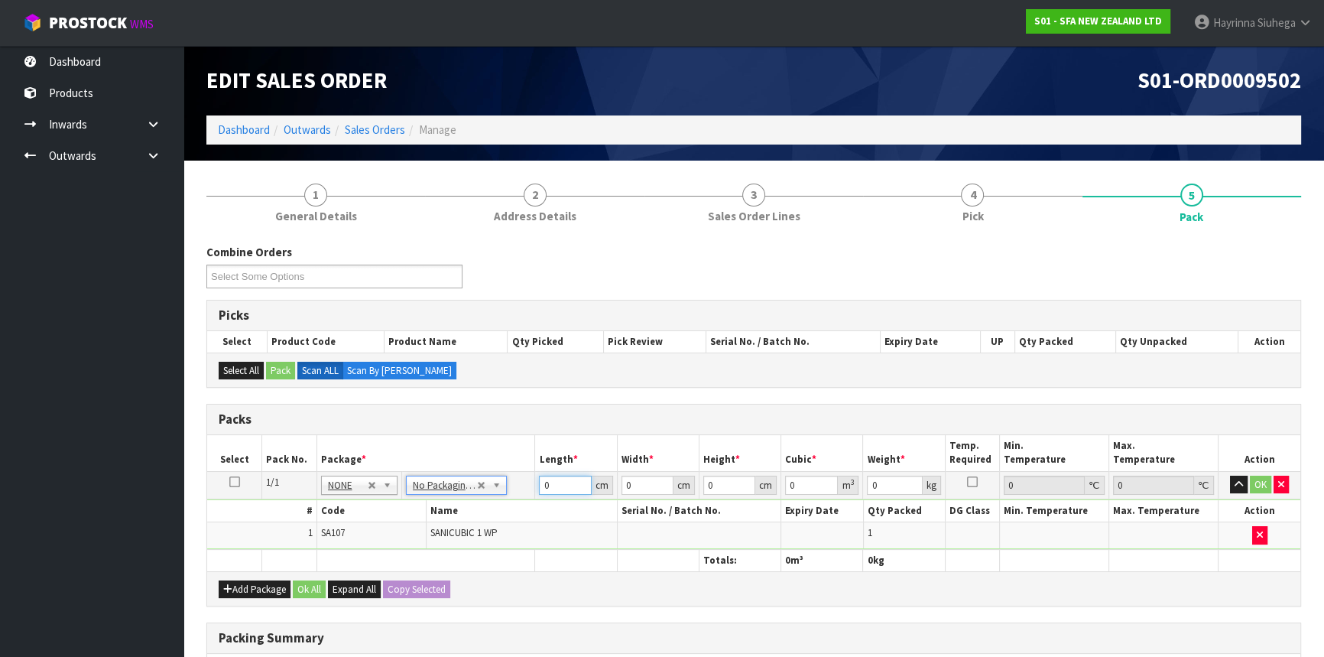
click at [545, 485] on input "0" at bounding box center [565, 484] width 52 height 19
type input "53"
type input "50"
type input "5"
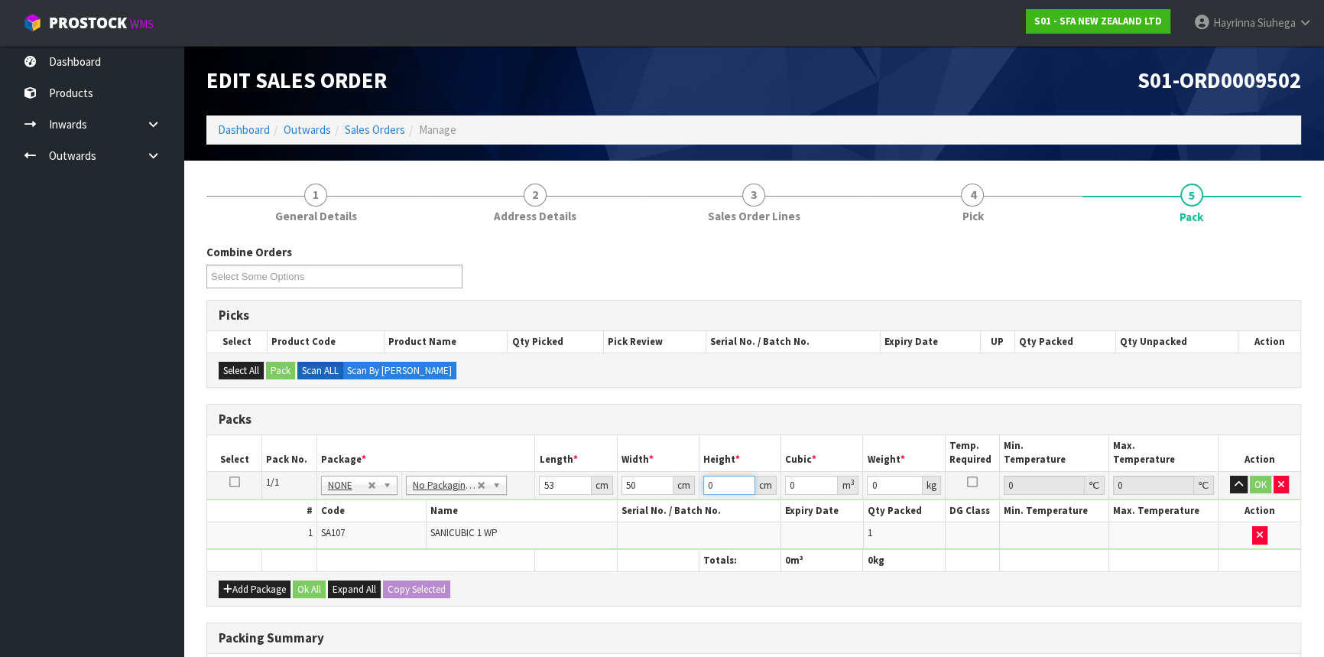
type input "0.01325"
type input "52"
type input "0.1378"
type input "52"
type input "23"
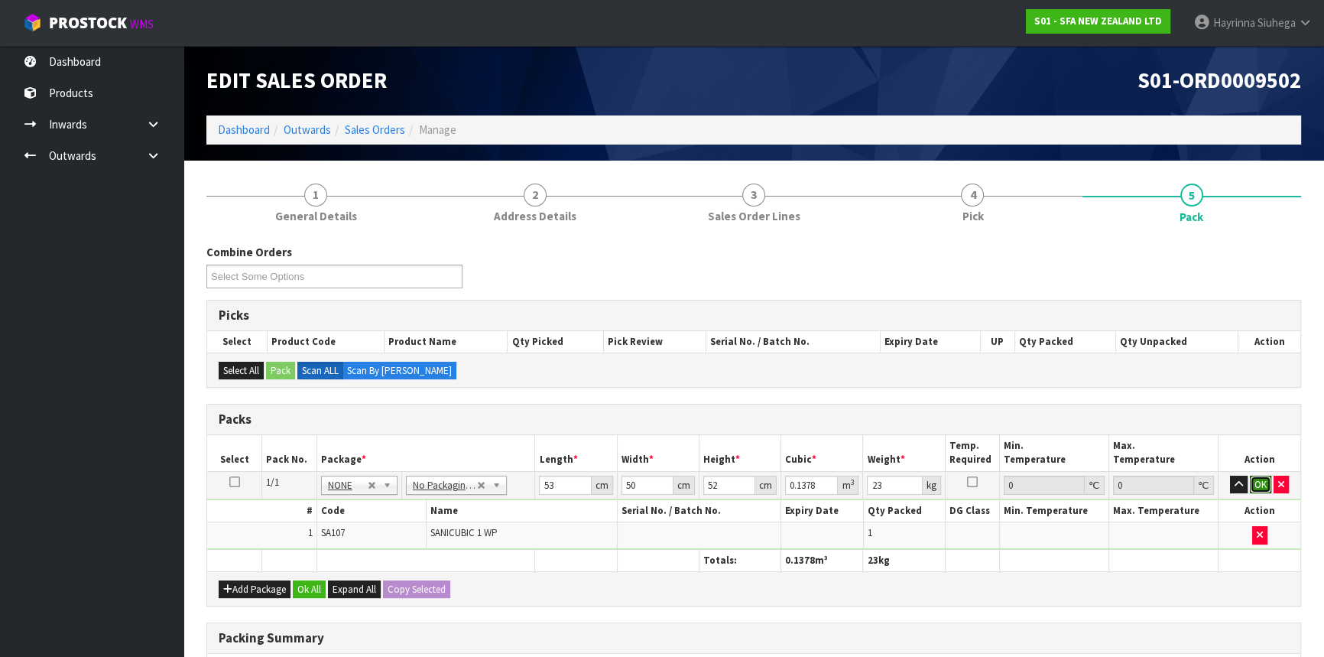
click button "OK" at bounding box center [1260, 484] width 21 height 18
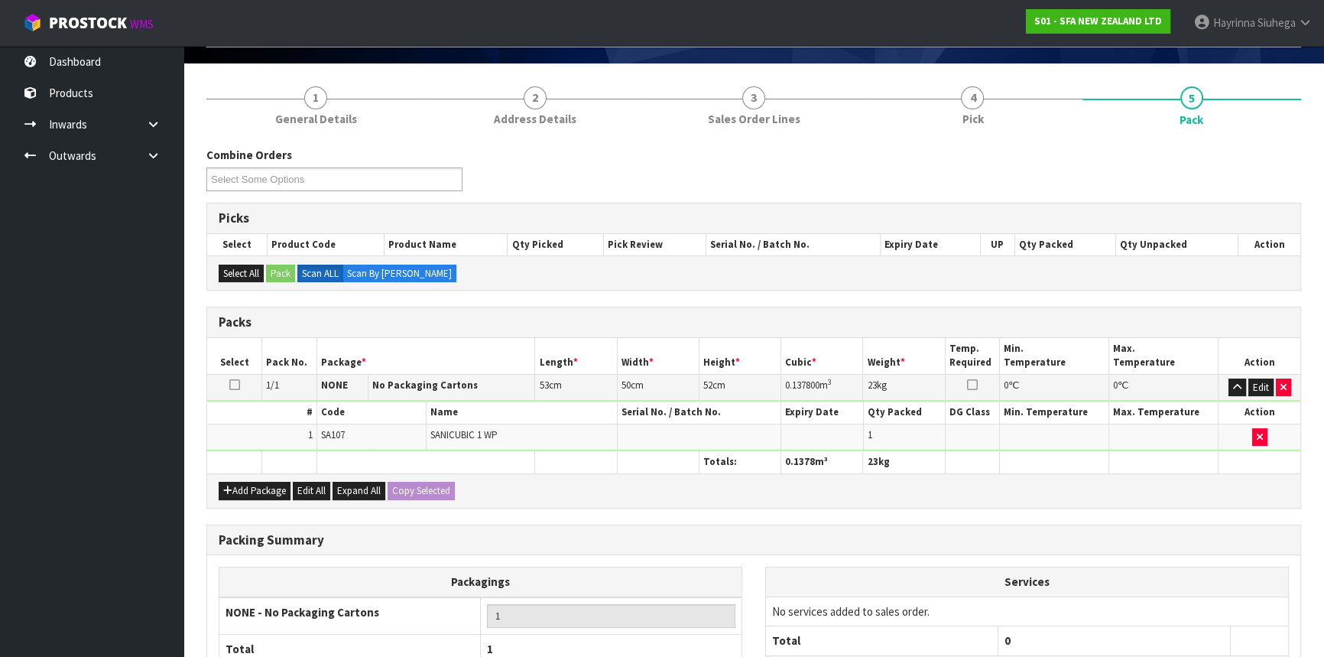
scroll to position [235, 0]
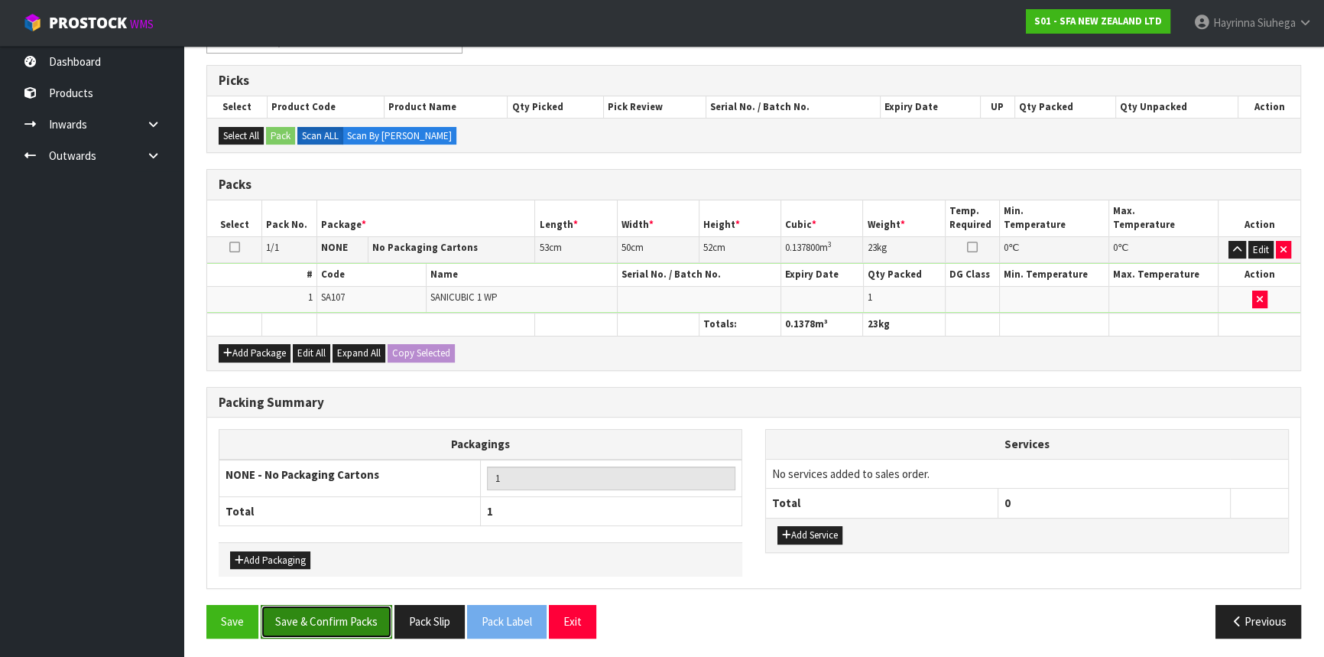
click at [341, 631] on button "Save & Confirm Packs" at bounding box center [326, 621] width 131 height 33
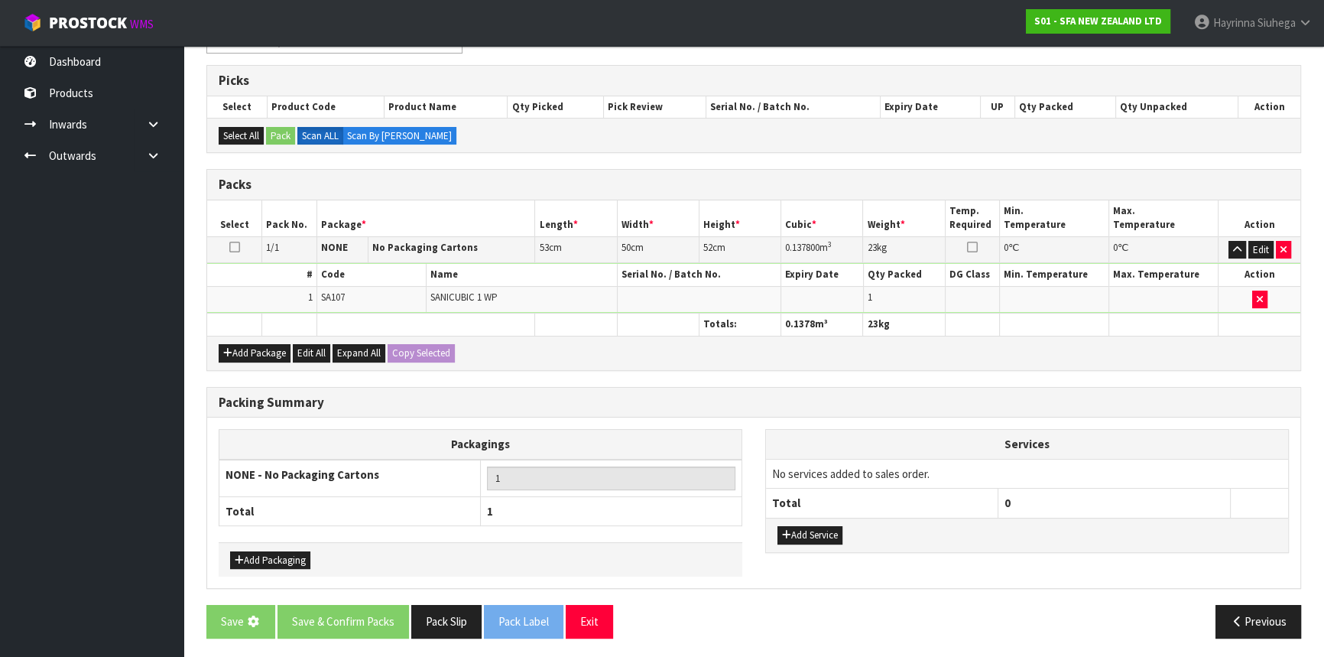
scroll to position [0, 0]
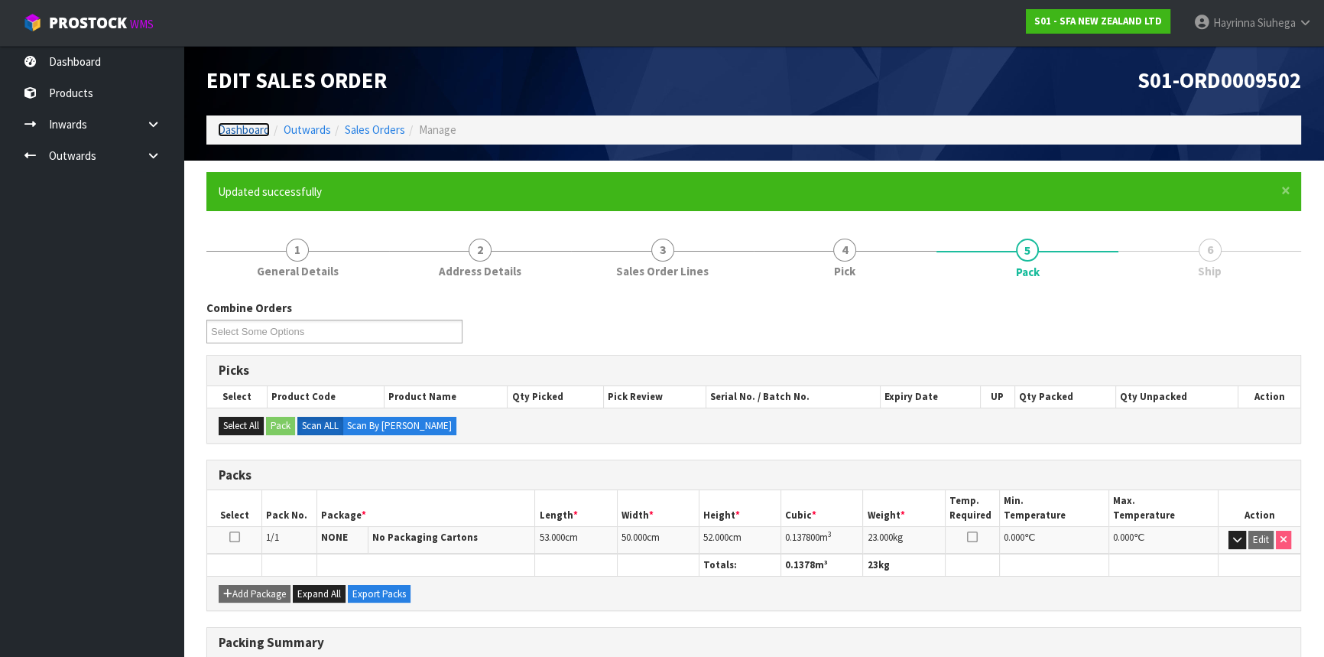
click at [241, 131] on link "Dashboard" at bounding box center [244, 129] width 52 height 15
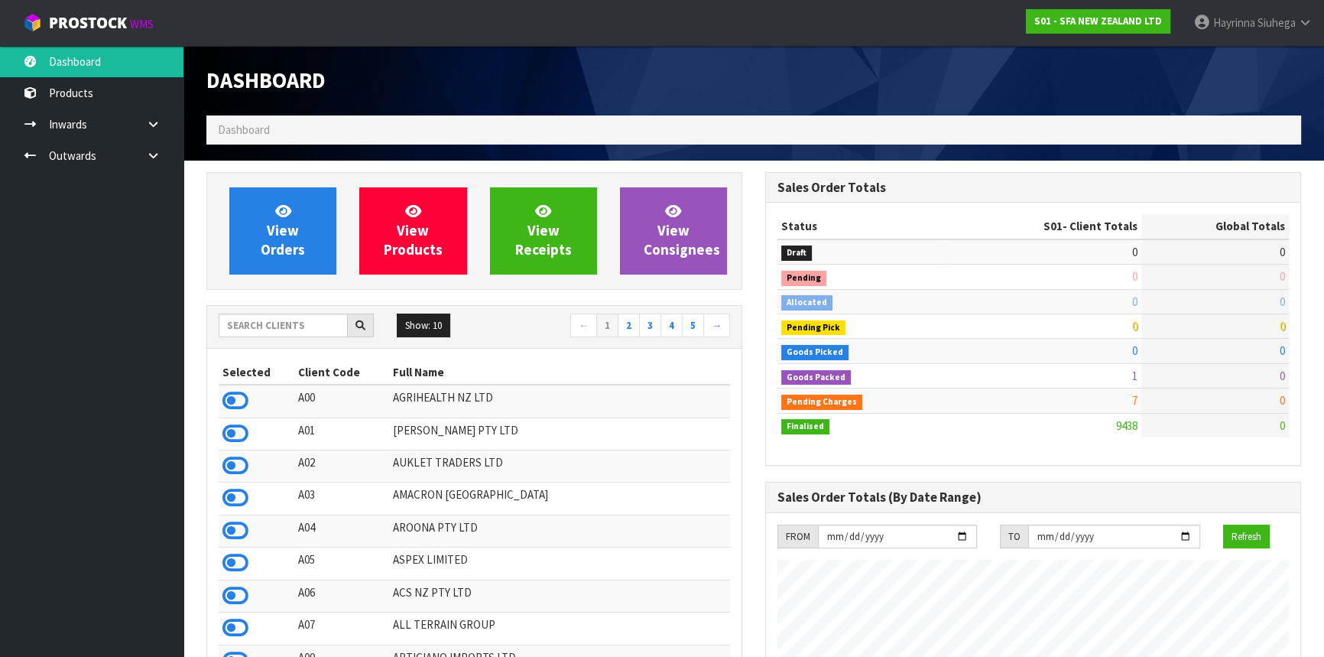
scroll to position [1156, 558]
click at [312, 328] on input "text" at bounding box center [283, 325] width 129 height 24
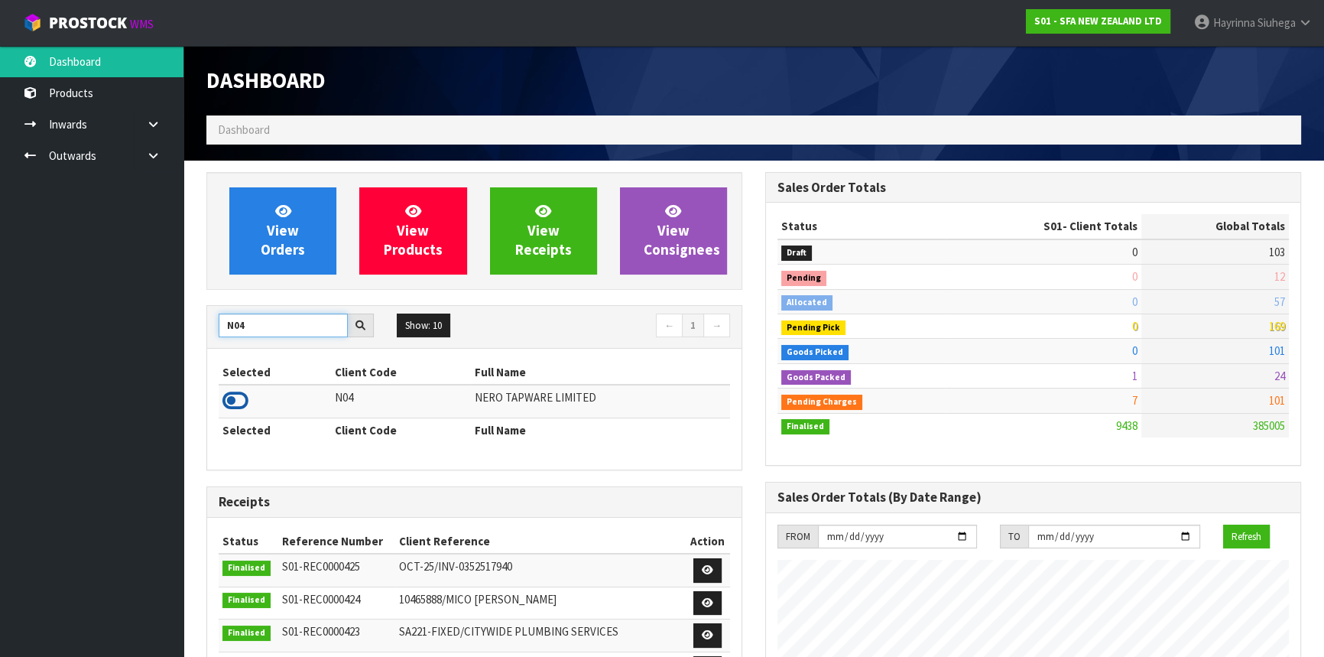
type input "N04"
click at [240, 405] on icon at bounding box center [235, 400] width 26 height 23
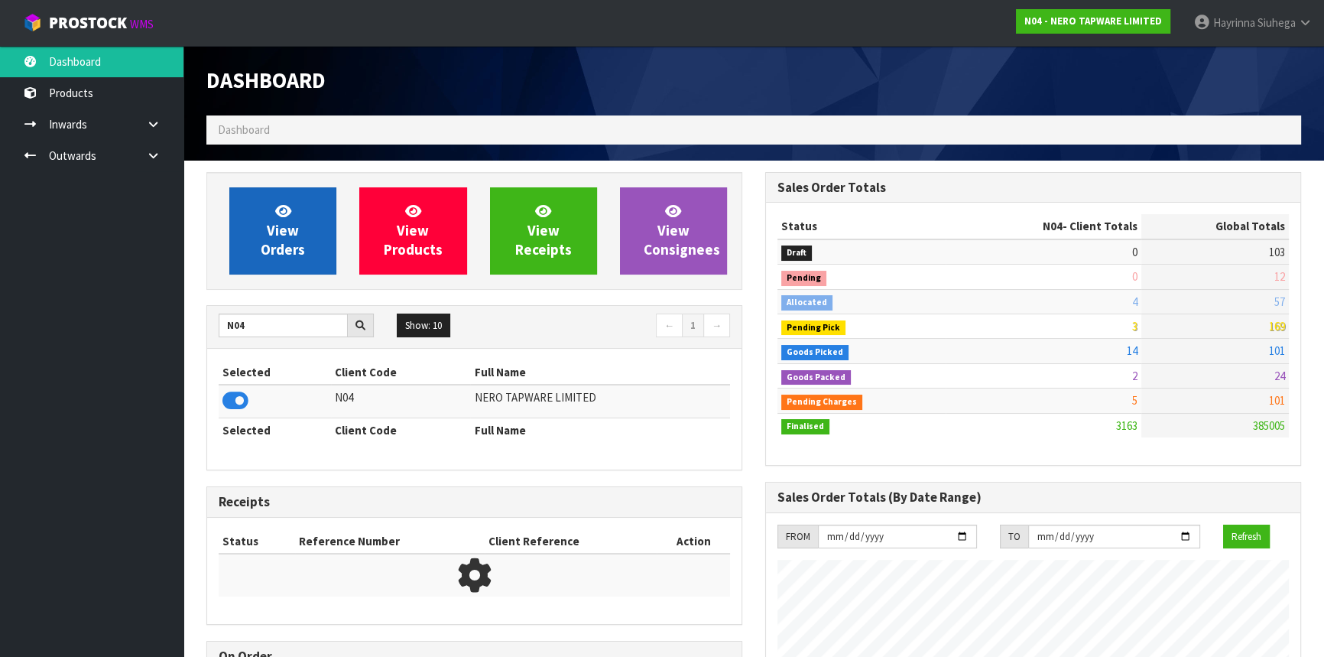
scroll to position [1221, 558]
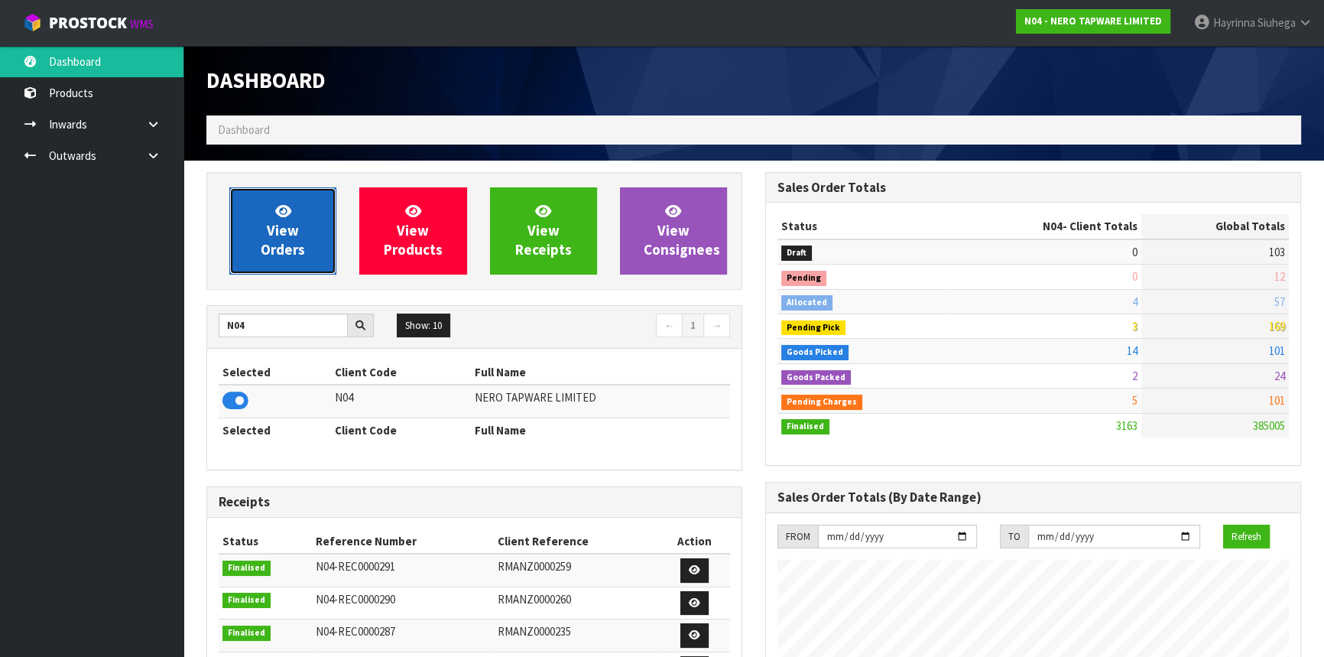
click at [290, 235] on span "View Orders" at bounding box center [283, 230] width 44 height 57
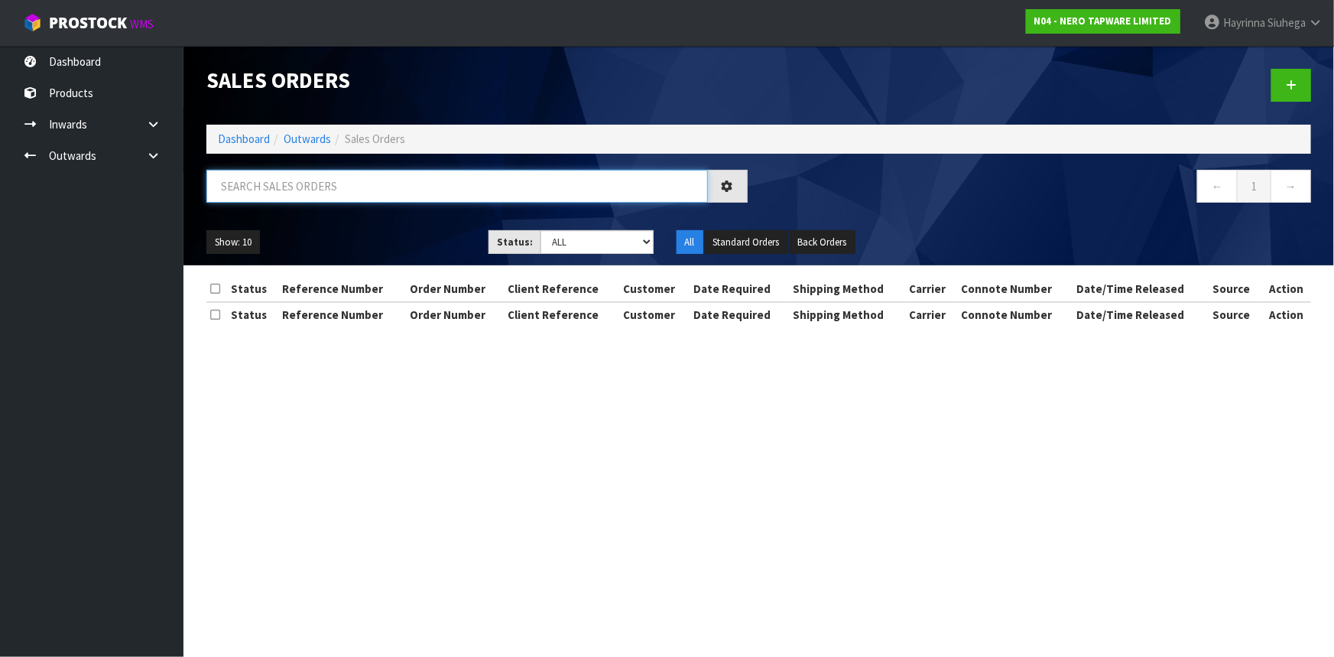
click at [319, 188] on input "text" at bounding box center [456, 186] width 501 height 33
type input "JOB-0416829"
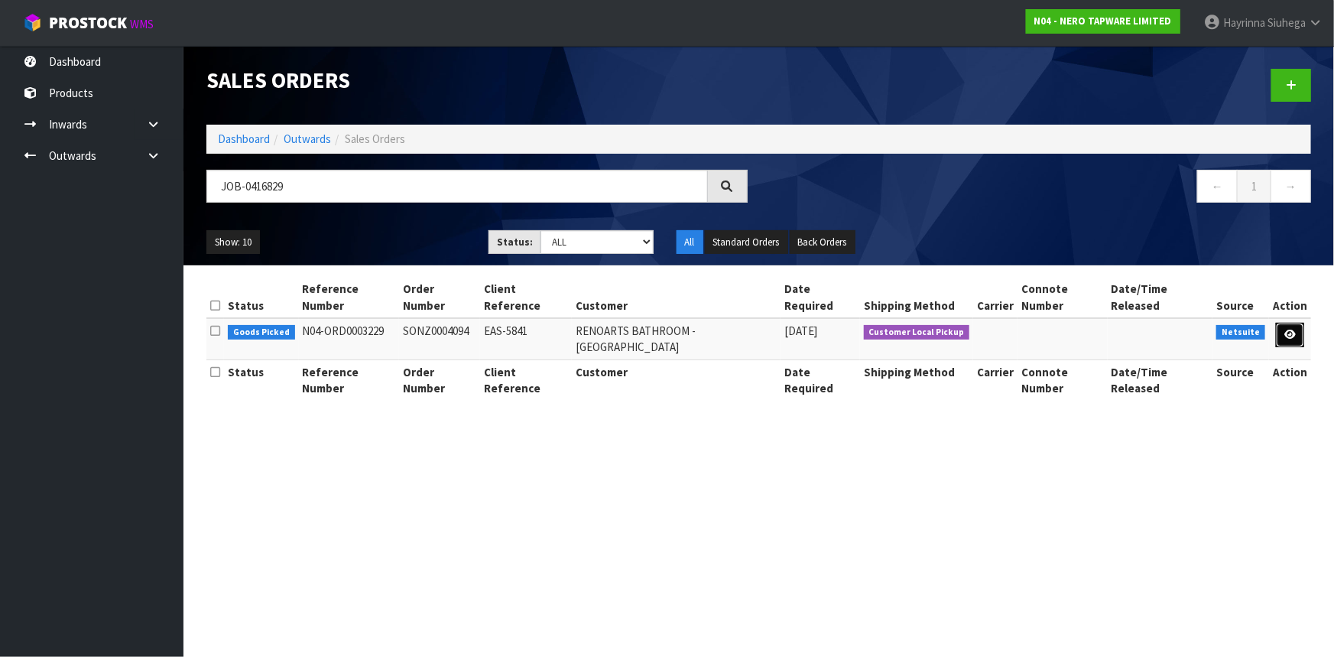
click at [1289, 329] on icon at bounding box center [1289, 334] width 11 height 10
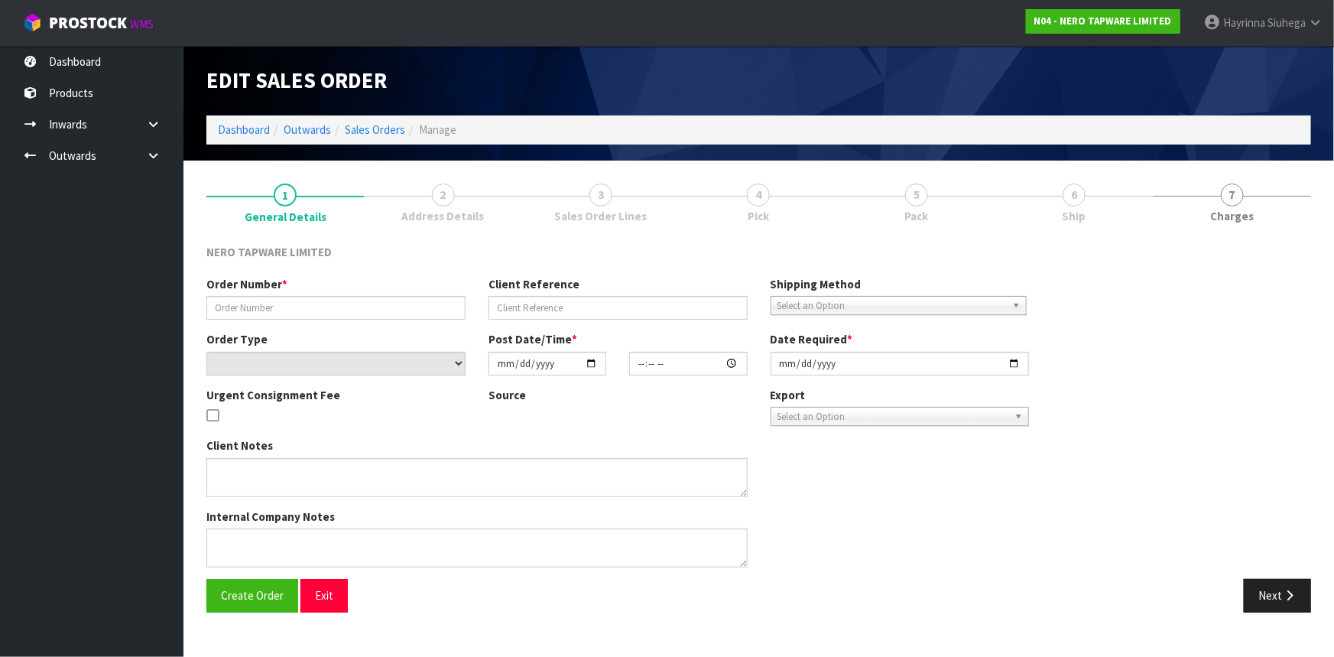
type input "SONZ0004094"
type input "EAS-5841"
select select "number:0"
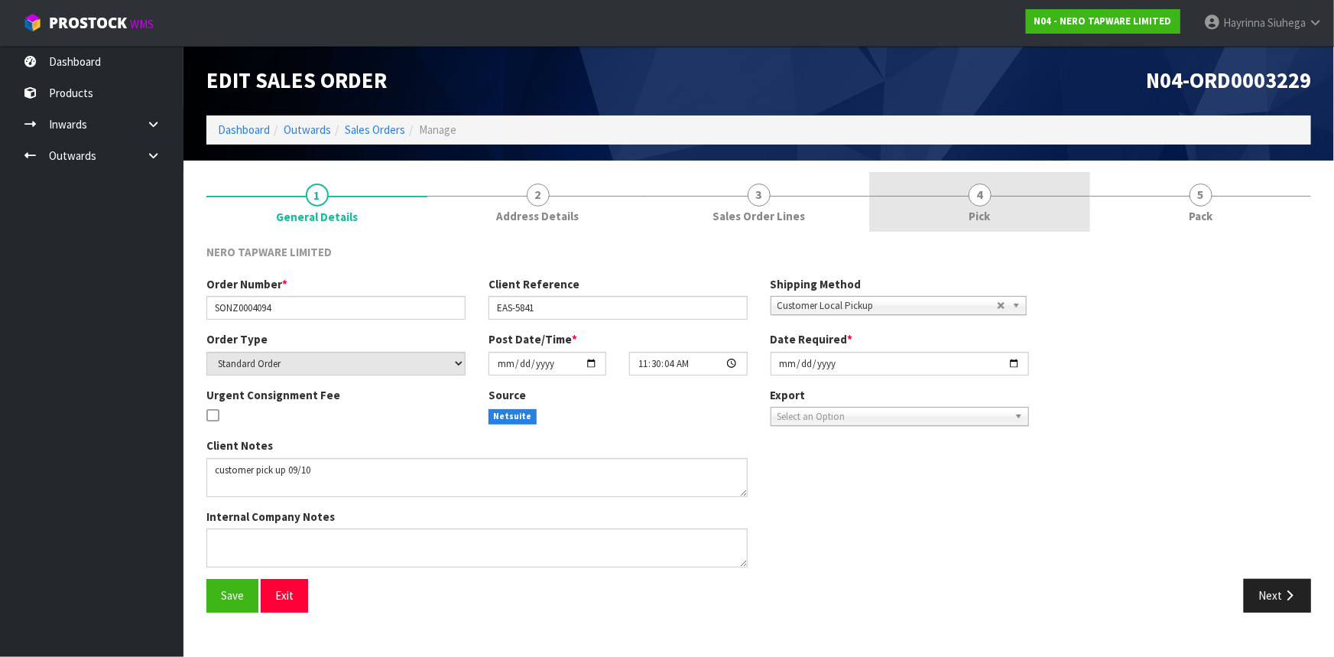
click at [1027, 214] on link "4 Pick" at bounding box center [979, 202] width 221 height 60
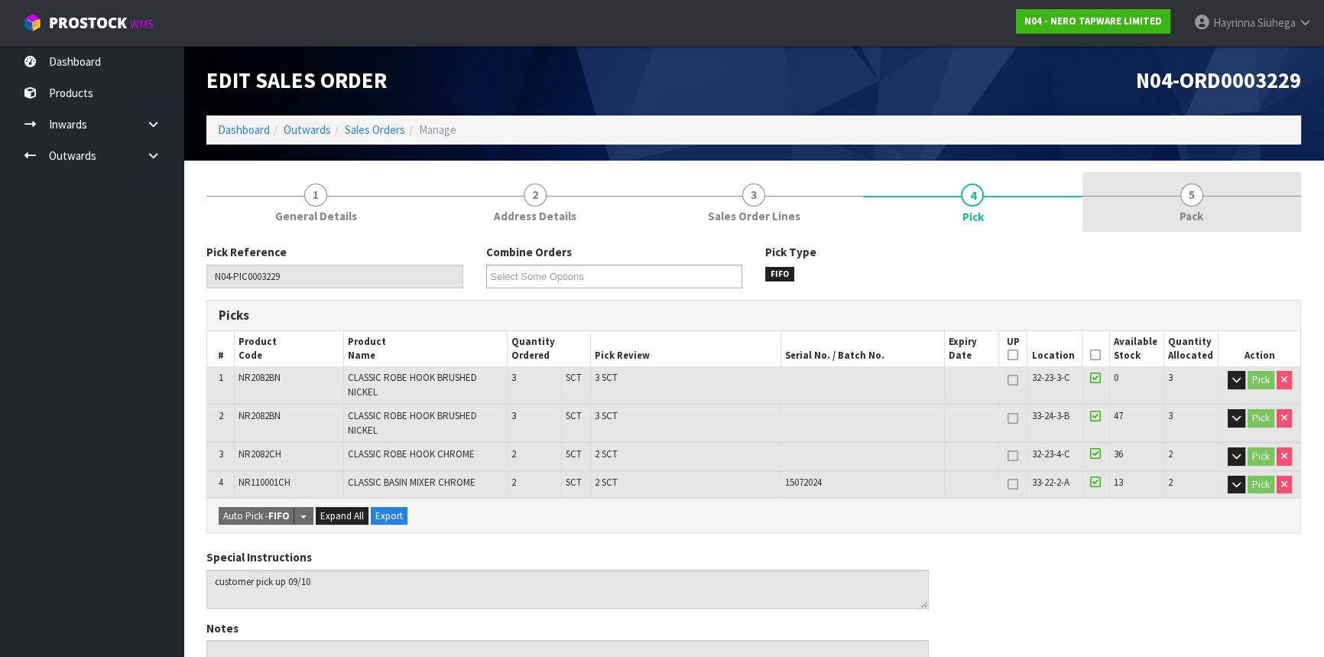
click at [1146, 197] on link "5 Pack" at bounding box center [1191, 202] width 219 height 60
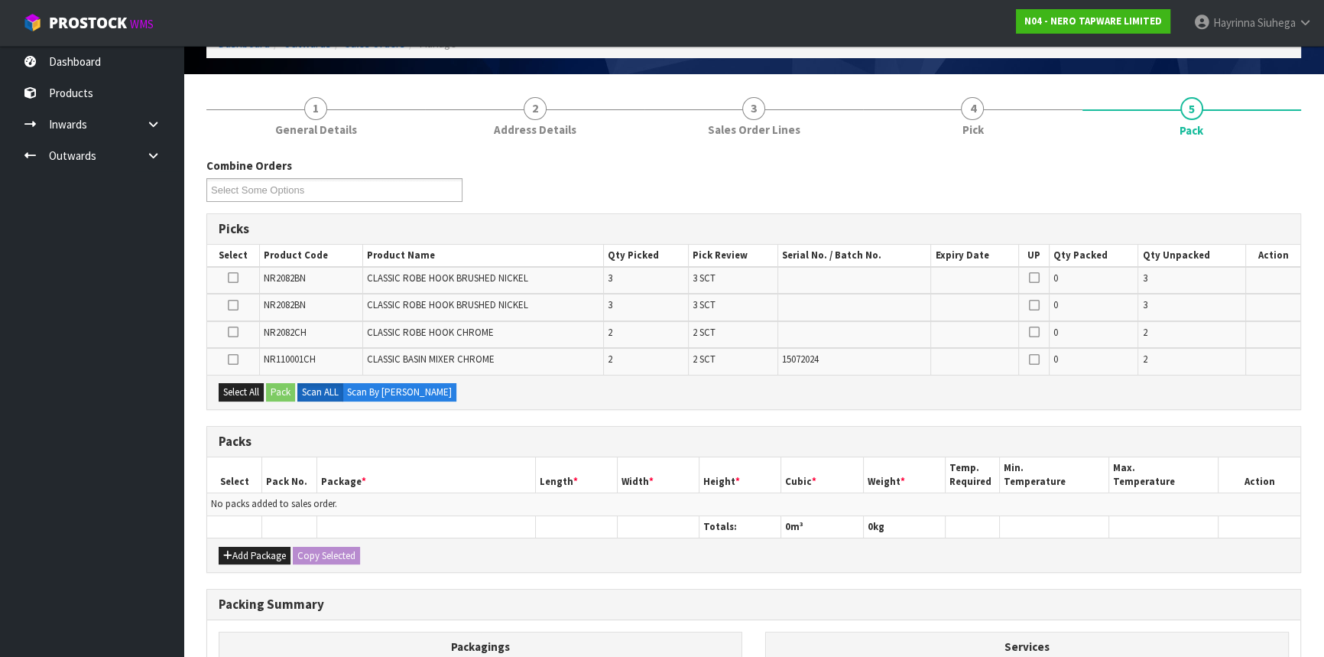
scroll to position [208, 0]
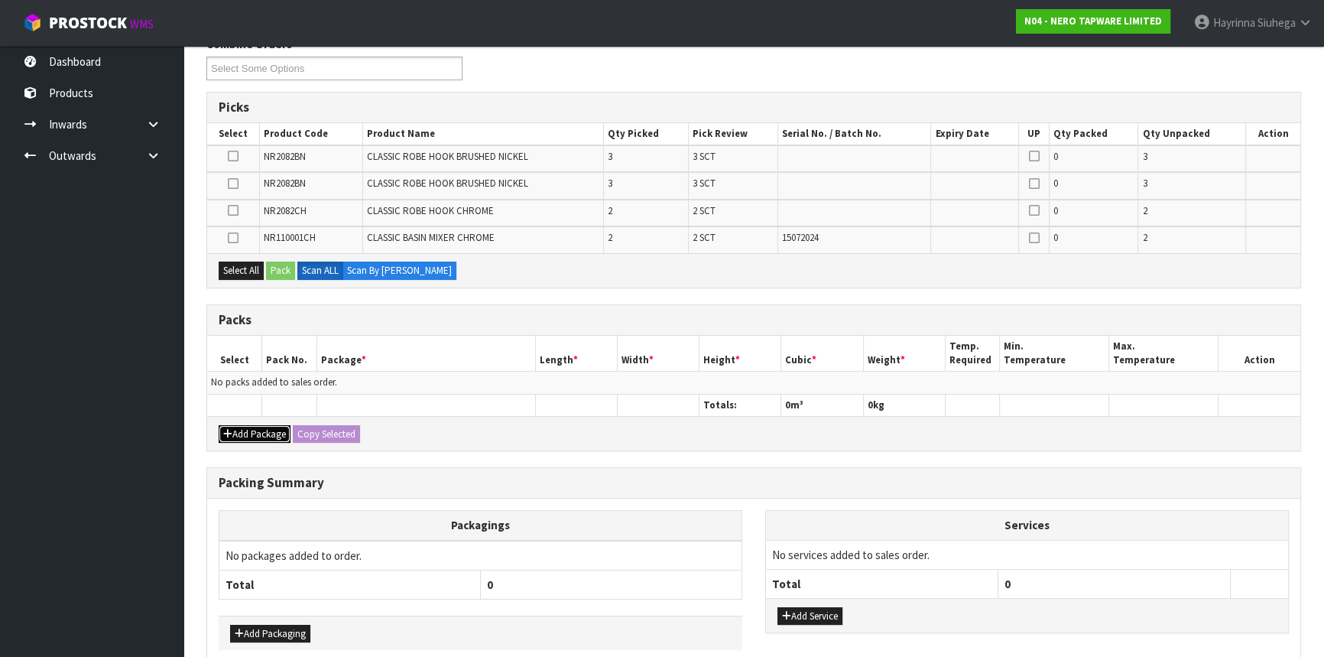
click at [248, 429] on button "Add Package" at bounding box center [255, 434] width 72 height 18
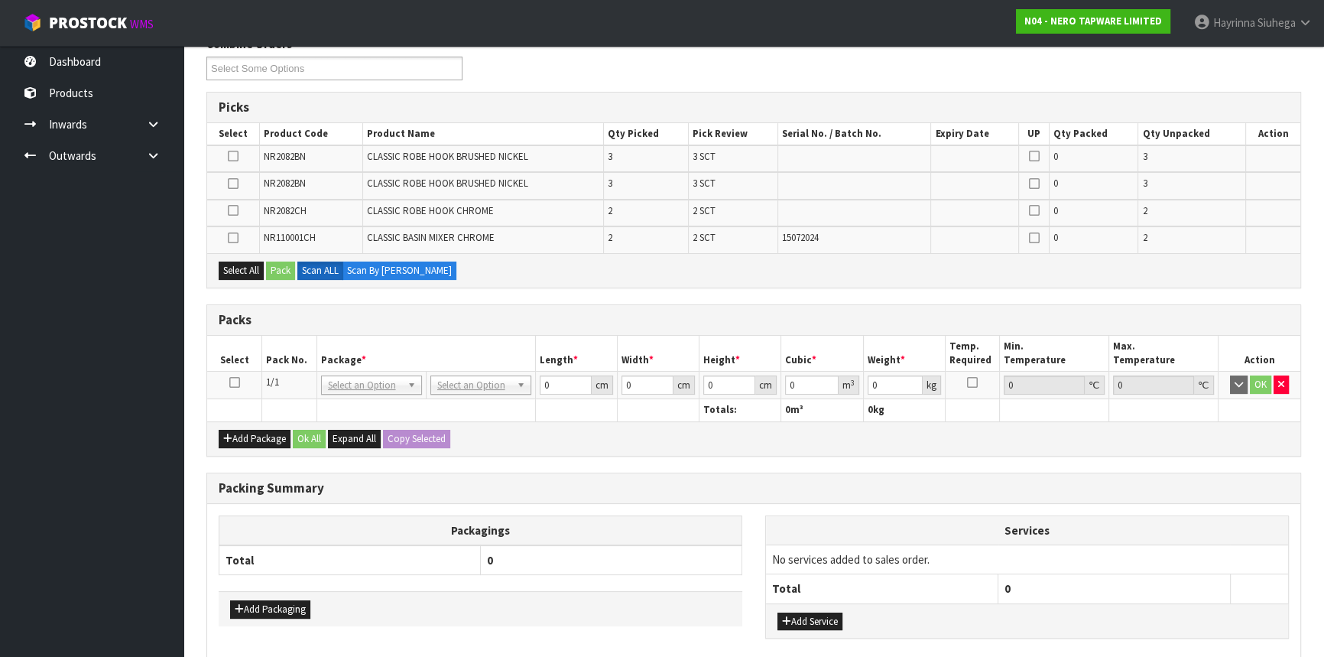
click at [236, 382] on icon at bounding box center [234, 382] width 11 height 1
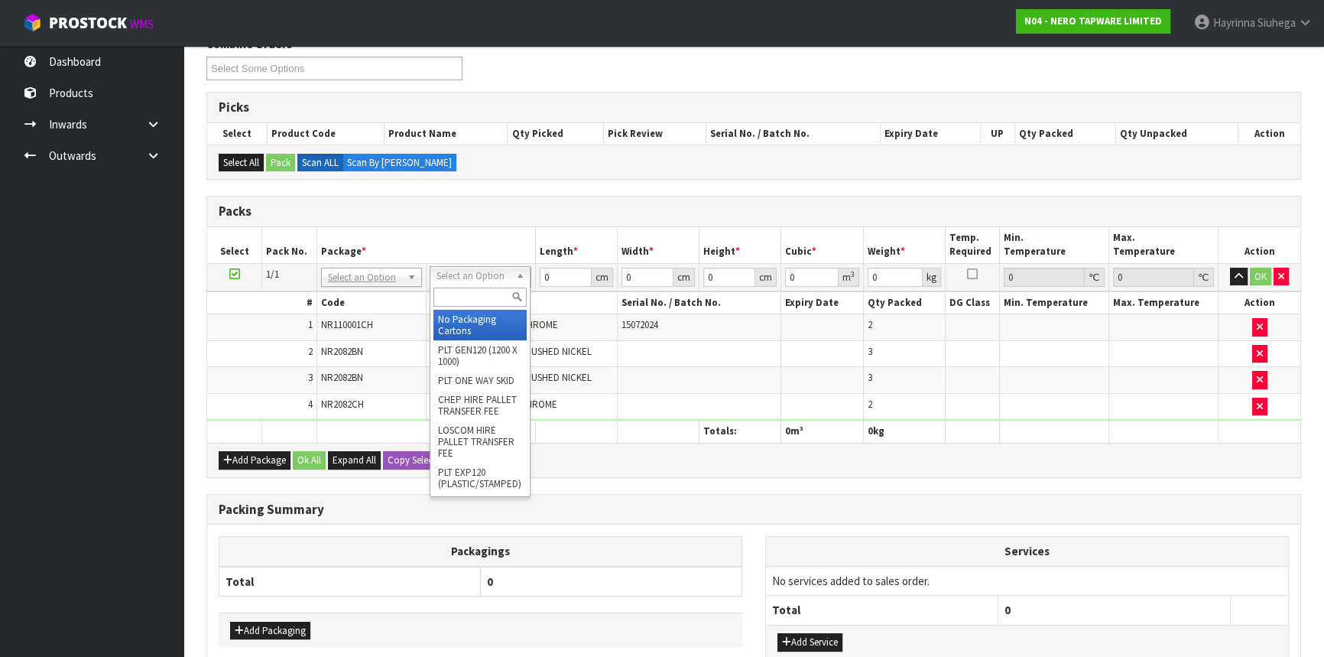
click at [479, 289] on input "text" at bounding box center [479, 296] width 93 height 19
drag, startPoint x: 494, startPoint y: 323, endPoint x: 509, endPoint y: 317, distance: 16.5
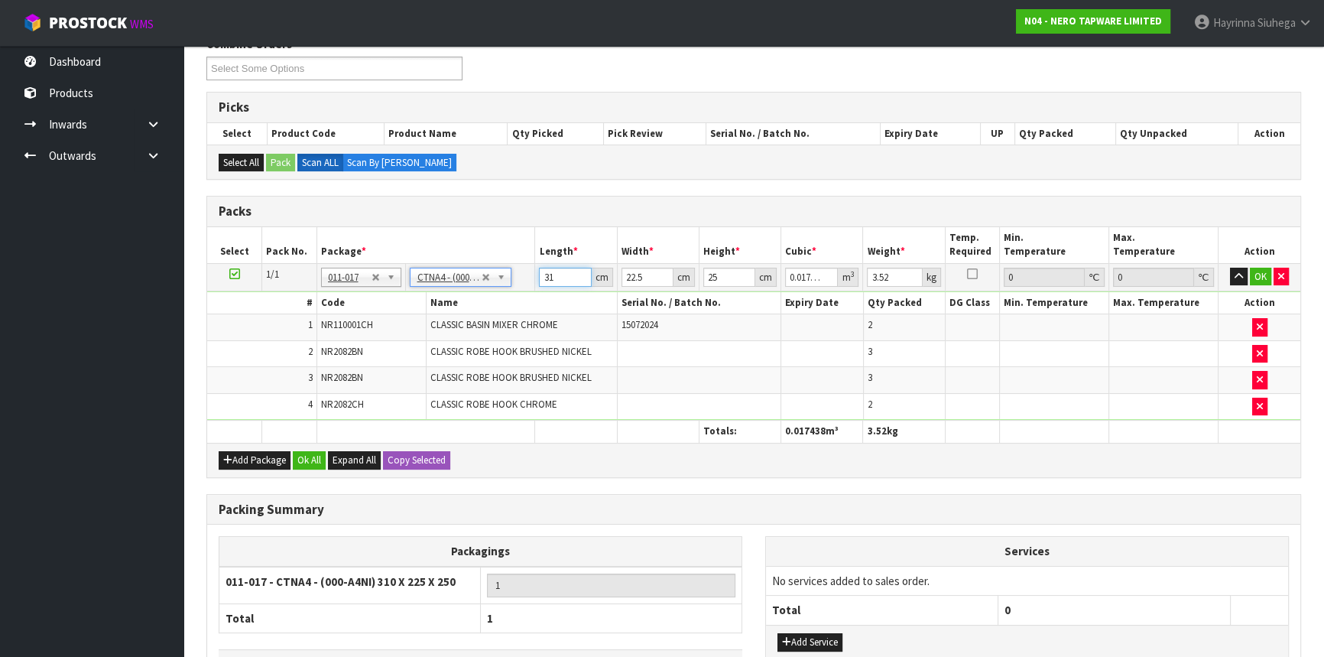
click at [545, 273] on input "31" at bounding box center [565, 277] width 52 height 19
click button "OK" at bounding box center [1260, 277] width 21 height 18
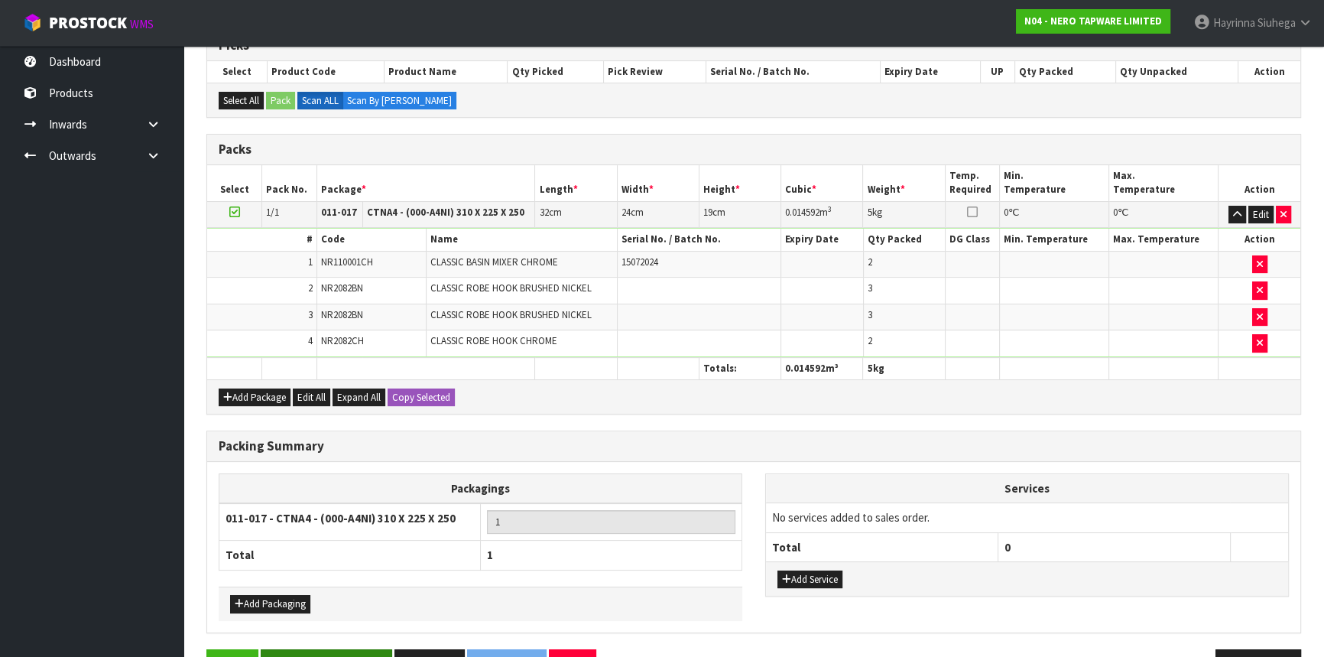
scroll to position [313, 0]
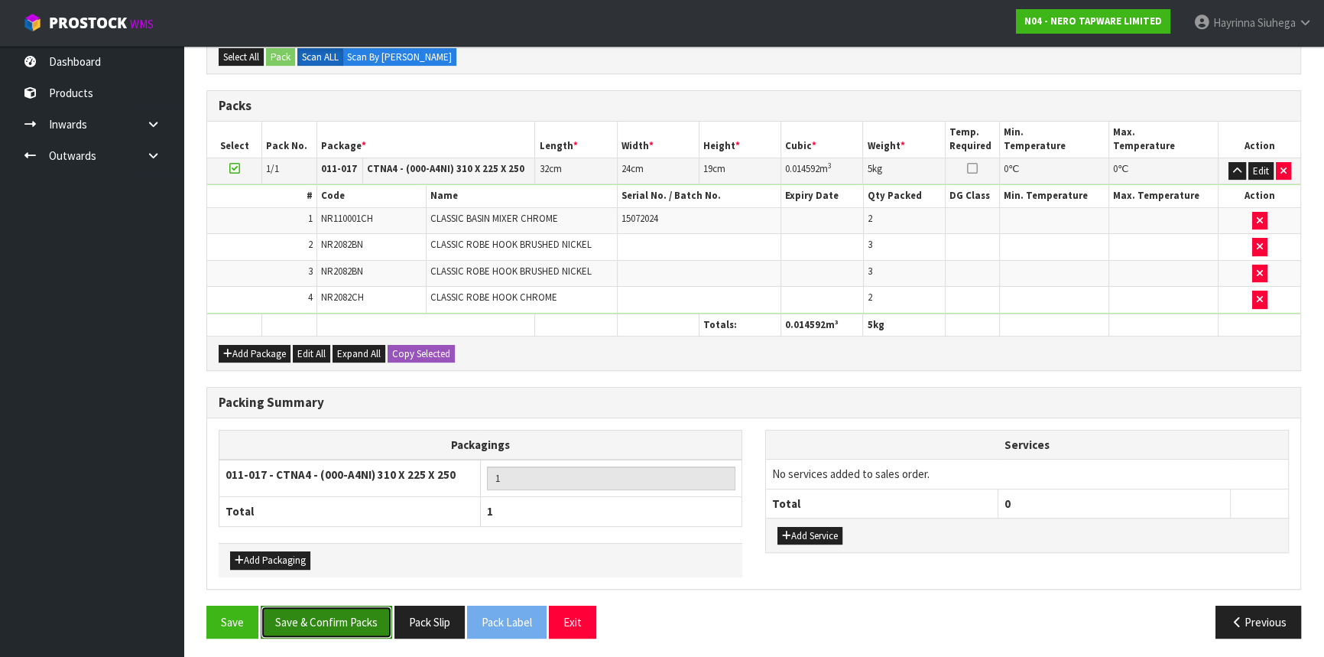
click at [372, 621] on button "Save & Confirm Packs" at bounding box center [326, 621] width 131 height 33
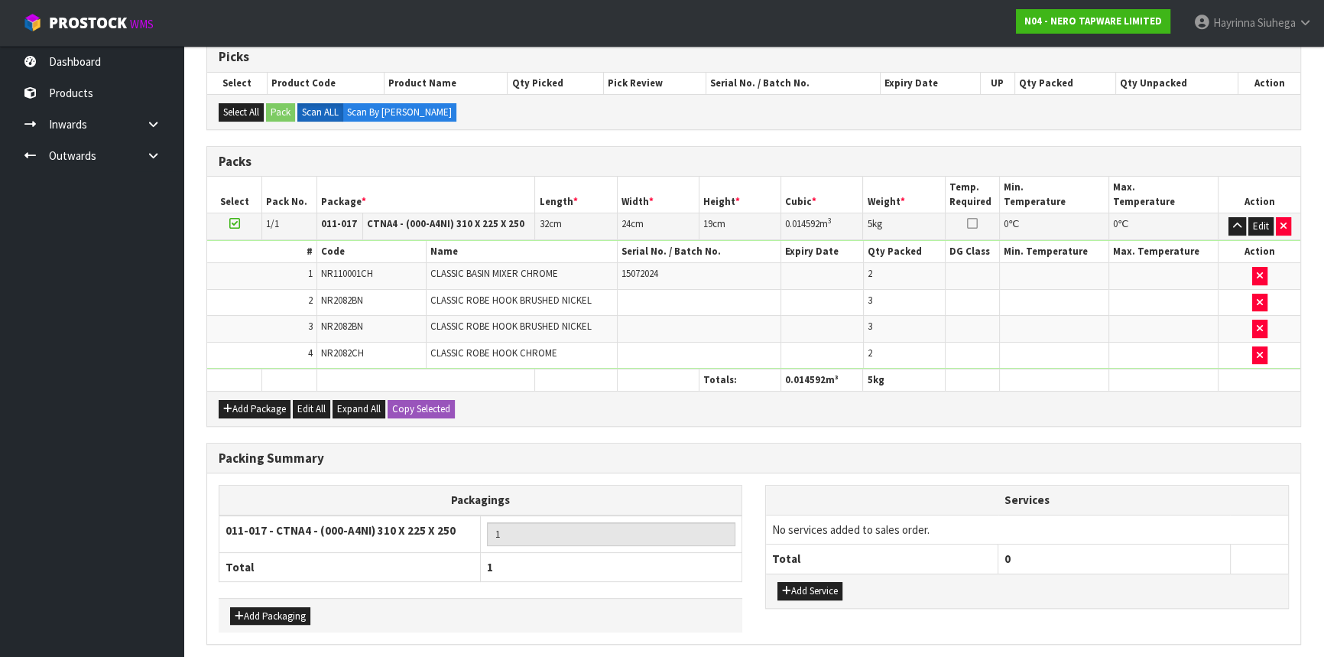
scroll to position [0, 0]
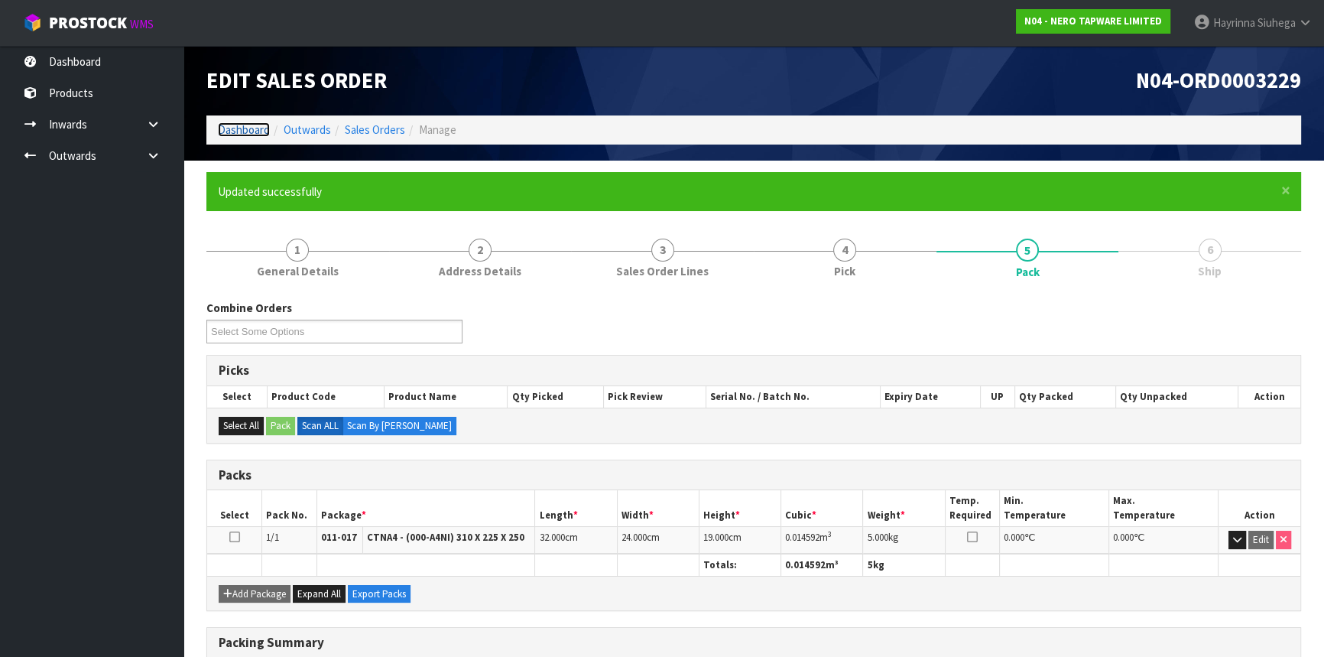
click at [242, 135] on link "Dashboard" at bounding box center [244, 129] width 52 height 15
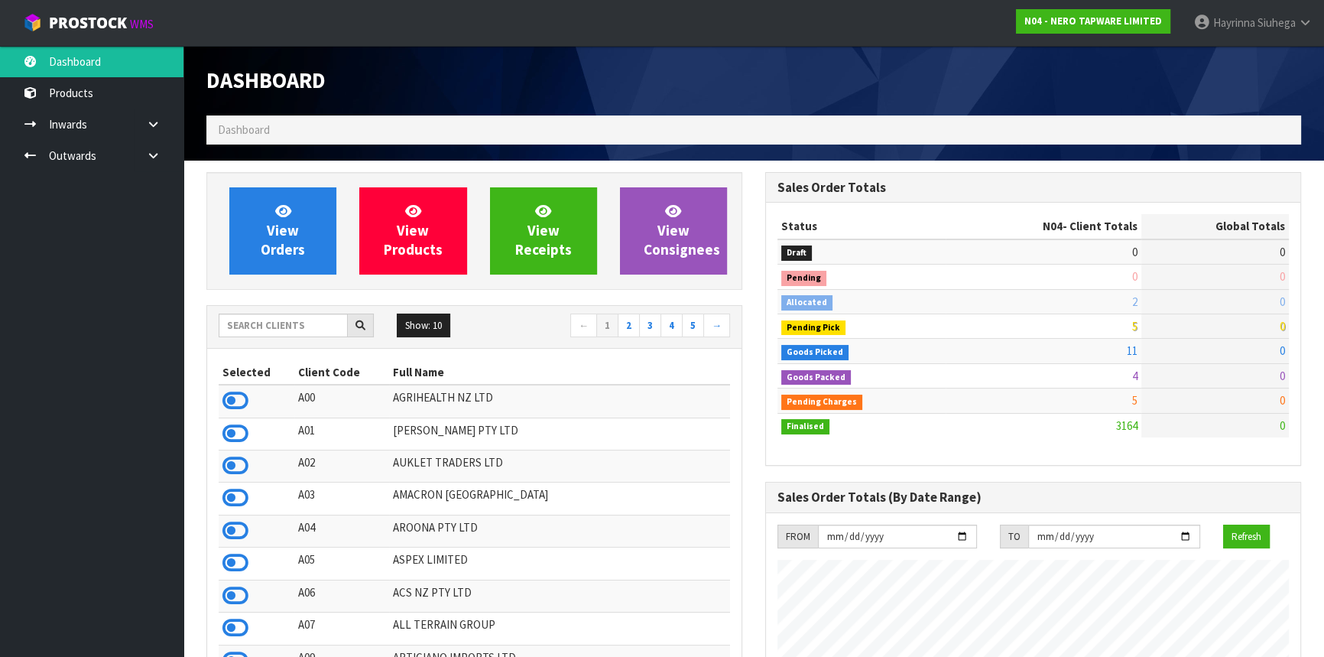
scroll to position [1221, 558]
click at [309, 317] on input "text" at bounding box center [283, 325] width 129 height 24
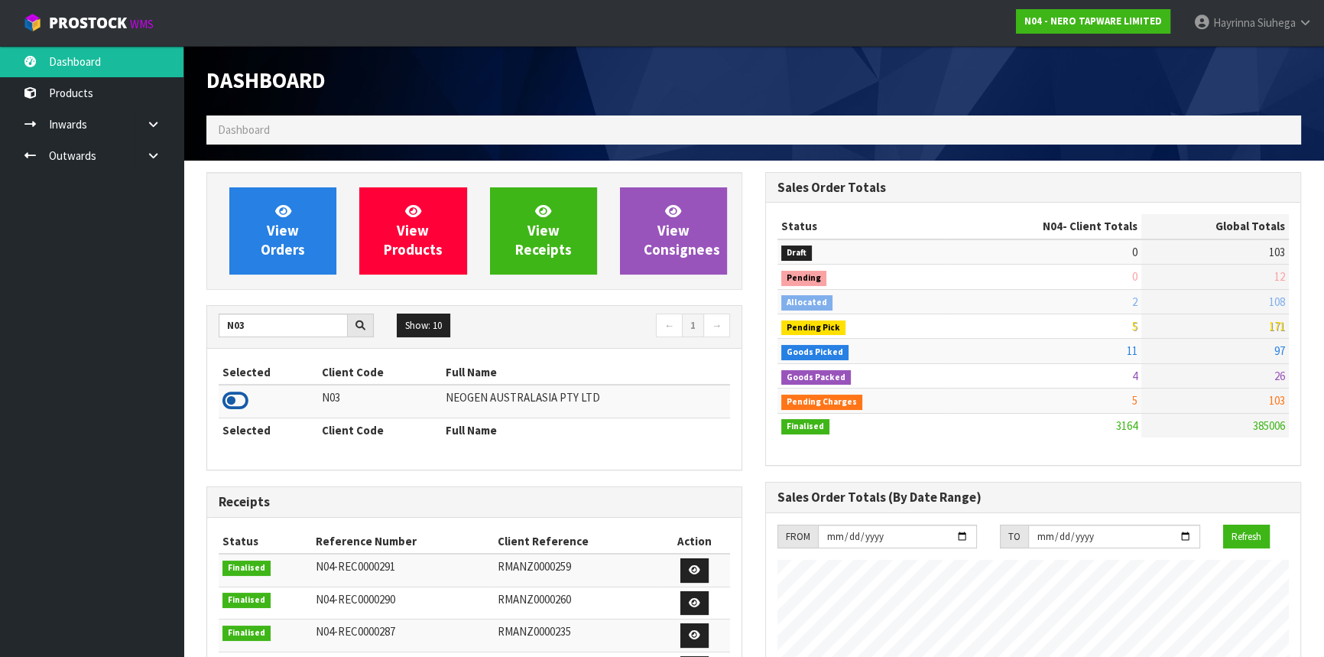
click at [241, 396] on icon at bounding box center [235, 400] width 26 height 23
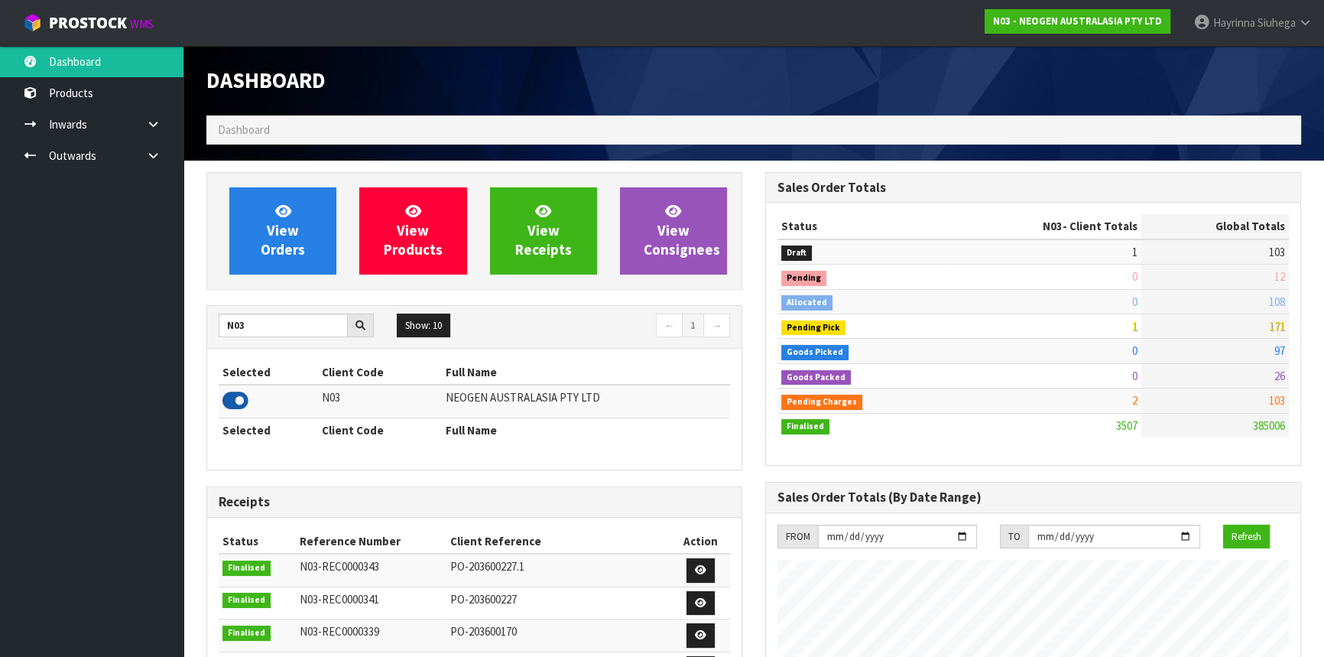
scroll to position [1156, 558]
drag, startPoint x: 265, startPoint y: 326, endPoint x: 32, endPoint y: 313, distance: 233.4
click at [38, 314] on body "Toggle navigation ProStock WMS N03 - NEOGEN AUSTRALASIA PTY LTD Hayrinna Siuheg…" at bounding box center [662, 328] width 1324 height 657
click at [223, 400] on icon at bounding box center [235, 400] width 26 height 23
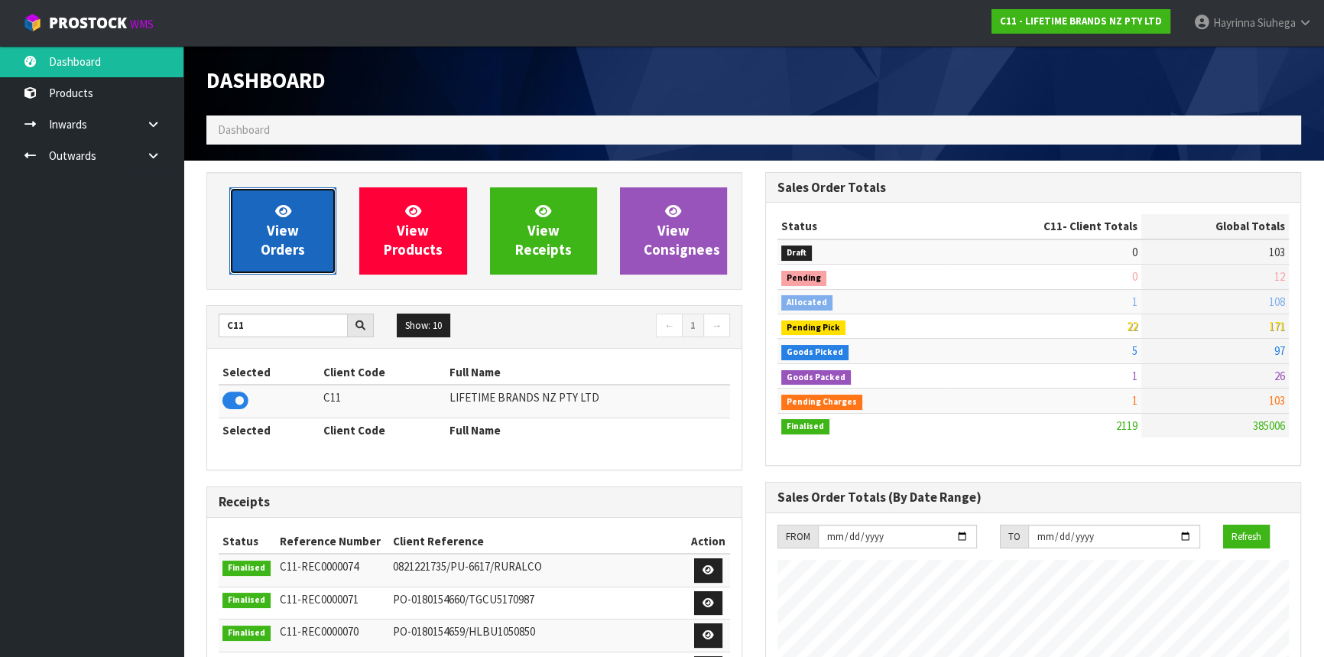
click at [291, 230] on span "View Orders" at bounding box center [283, 230] width 44 height 57
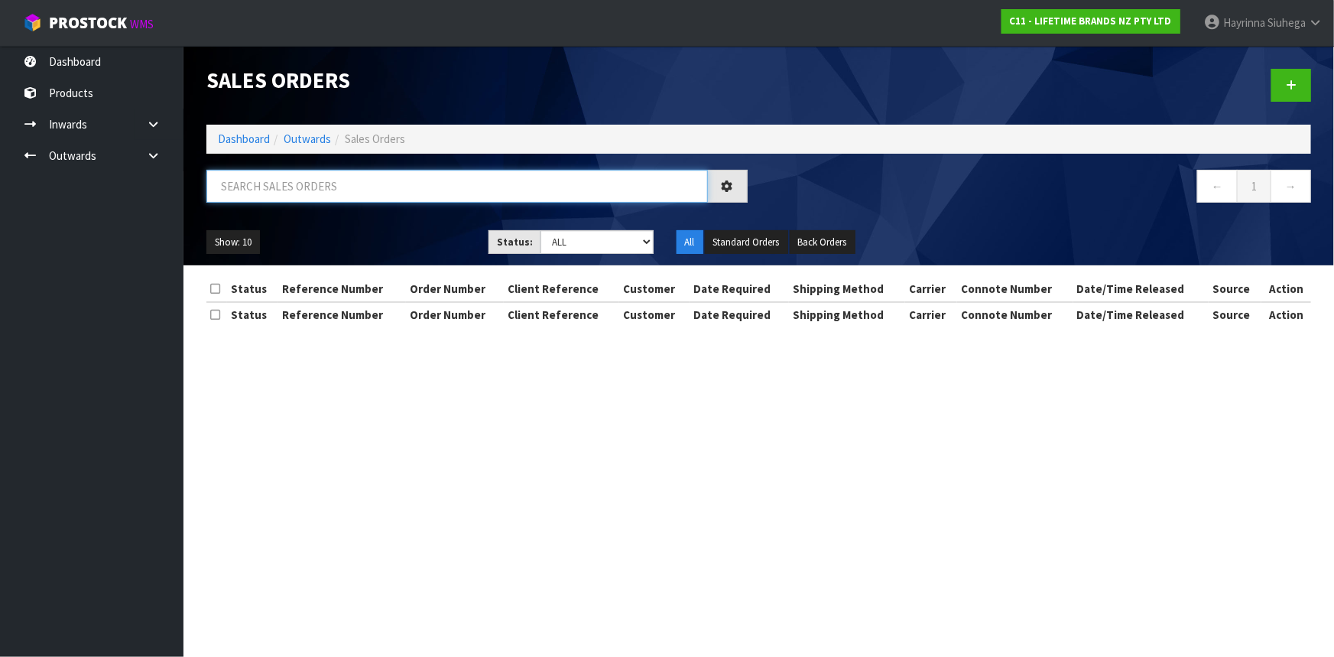
click at [305, 186] on input "text" at bounding box center [456, 186] width 501 height 33
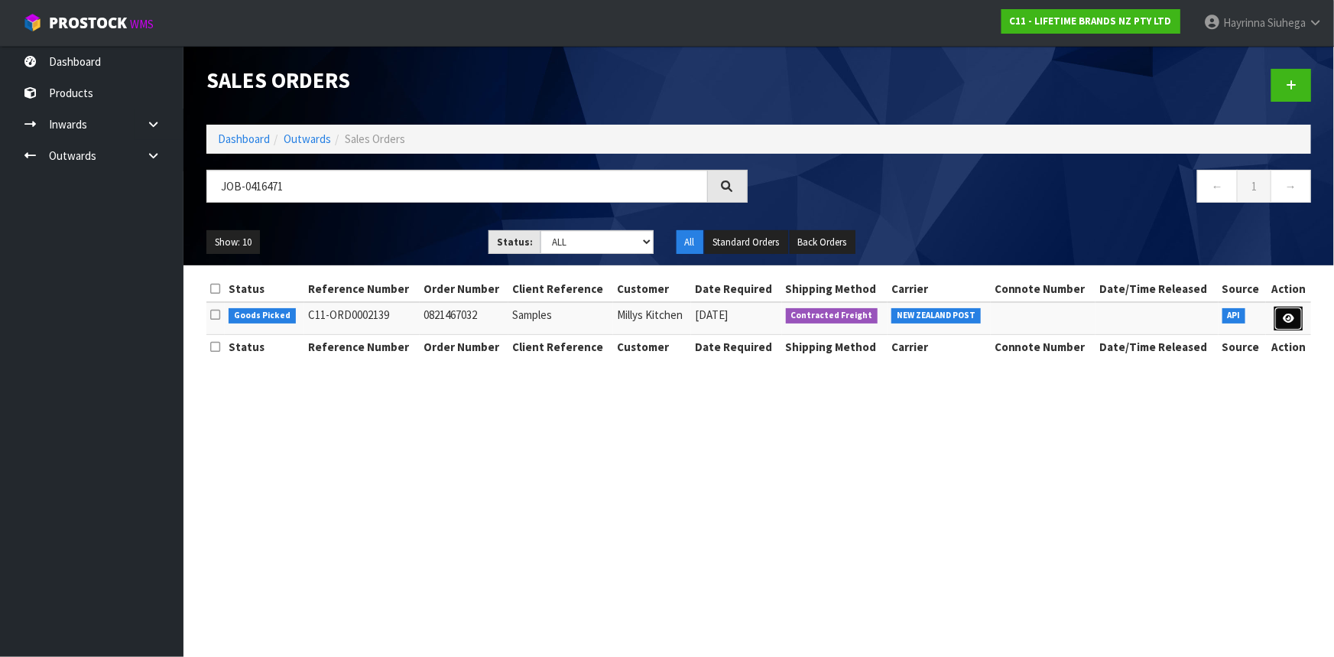
click at [1281, 316] on link at bounding box center [1288, 318] width 28 height 24
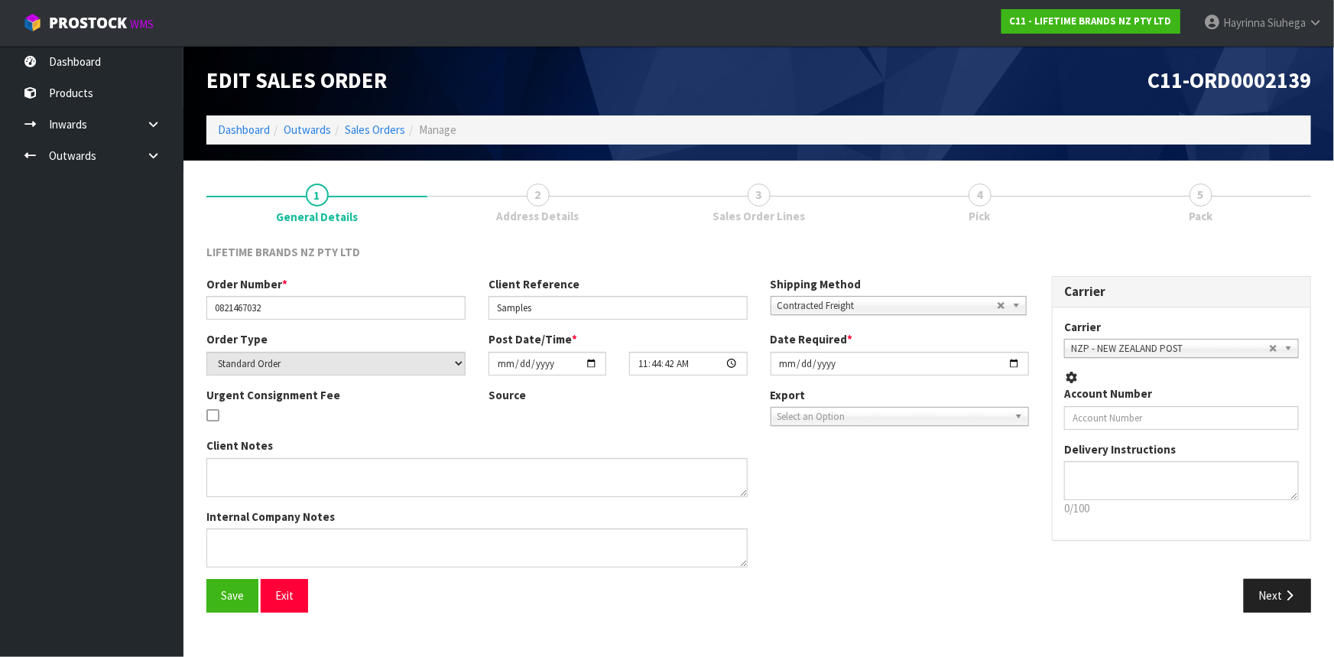
click at [1024, 202] on link "4 Pick" at bounding box center [979, 202] width 221 height 60
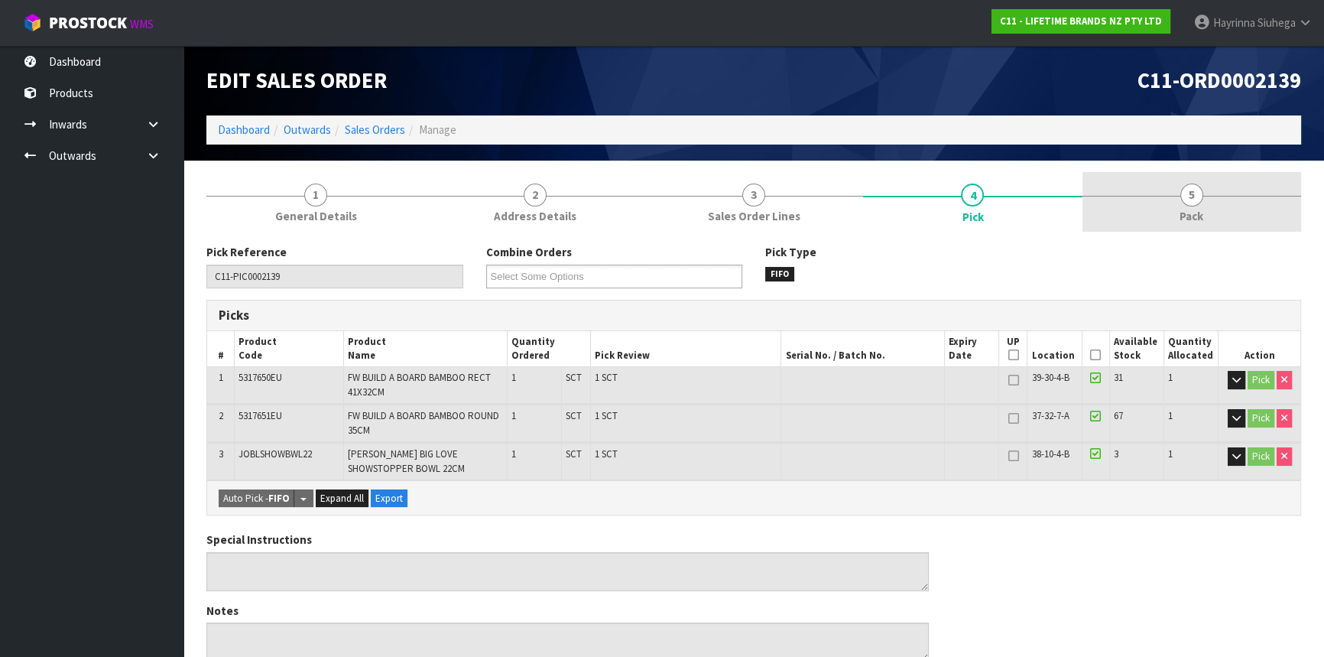
click at [1115, 196] on div at bounding box center [1191, 196] width 219 height 1
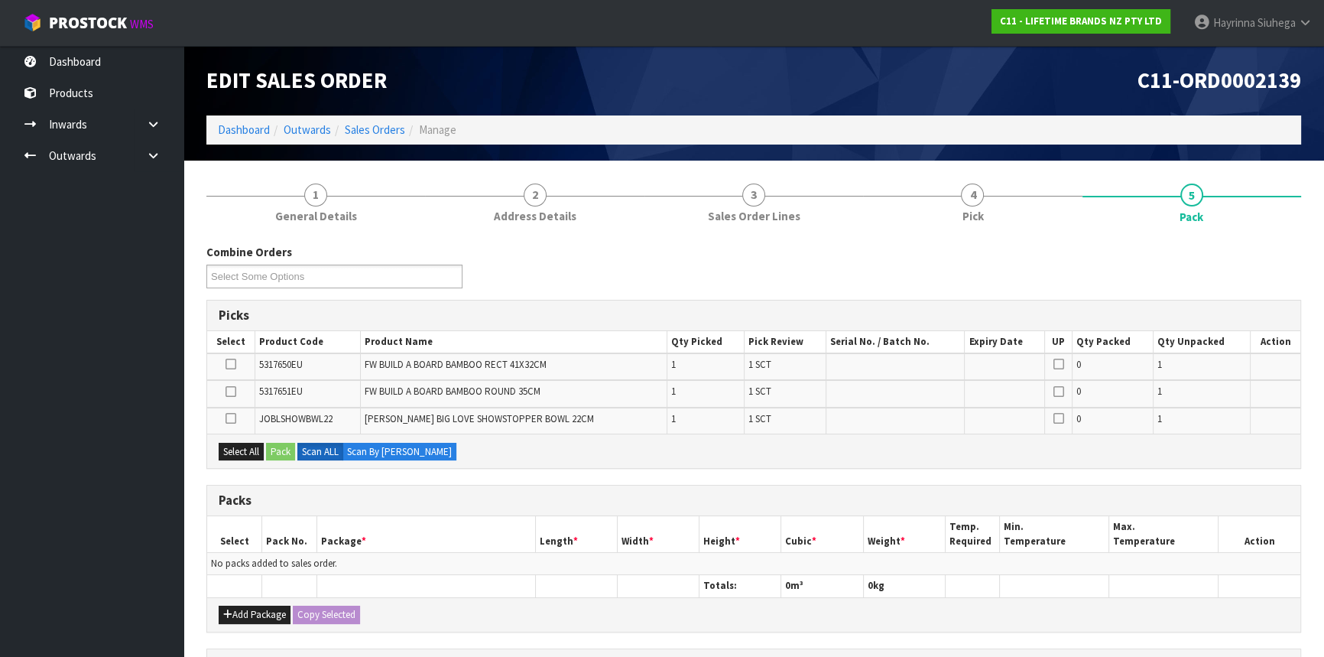
scroll to position [138, 0]
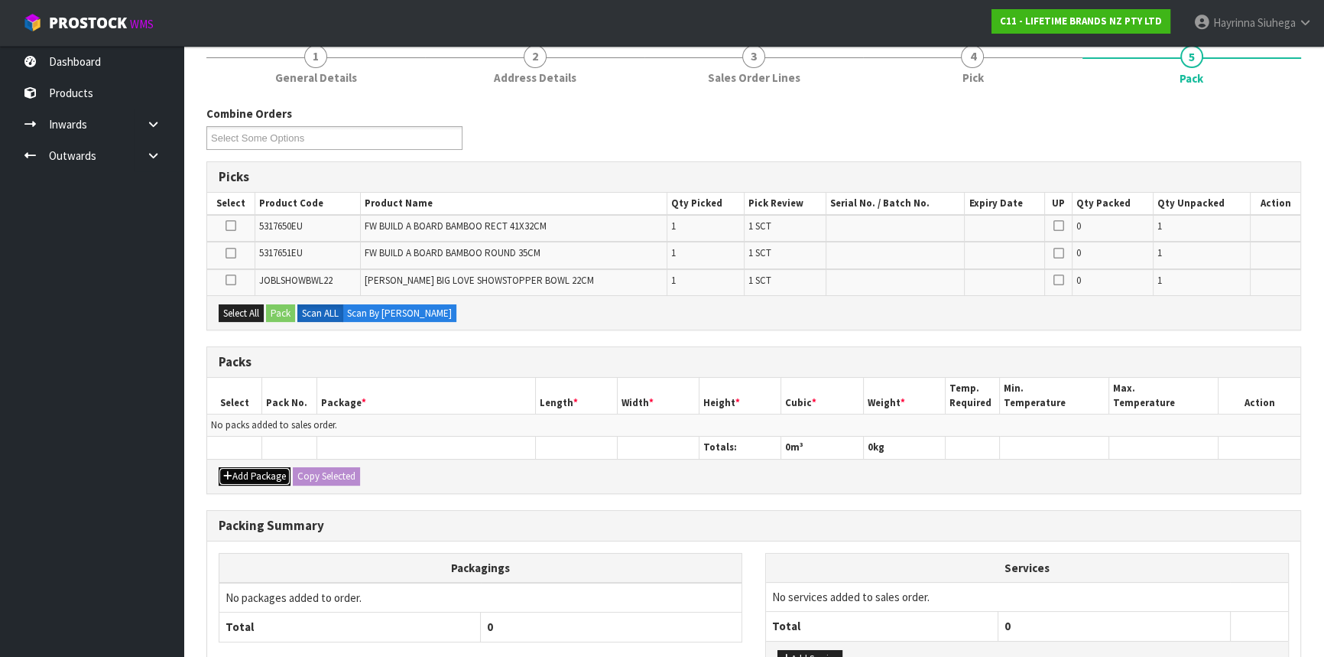
click at [231, 474] on icon "button" at bounding box center [227, 476] width 9 height 10
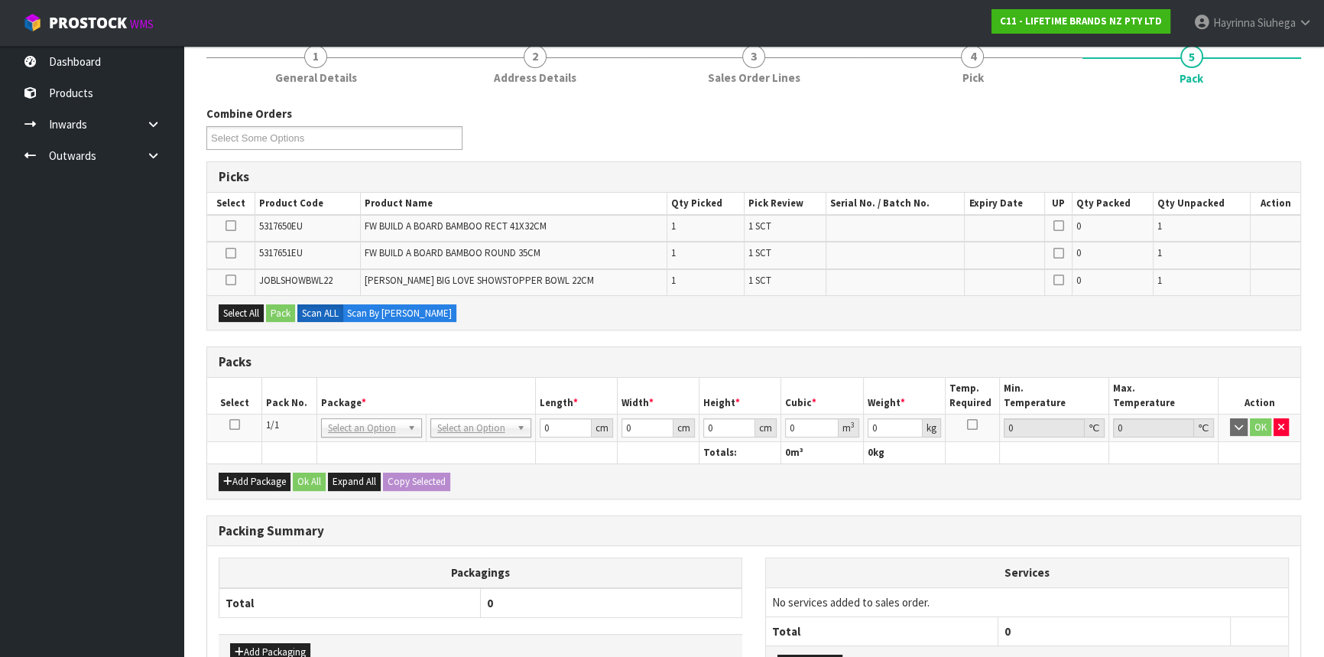
click at [235, 424] on icon at bounding box center [234, 424] width 11 height 1
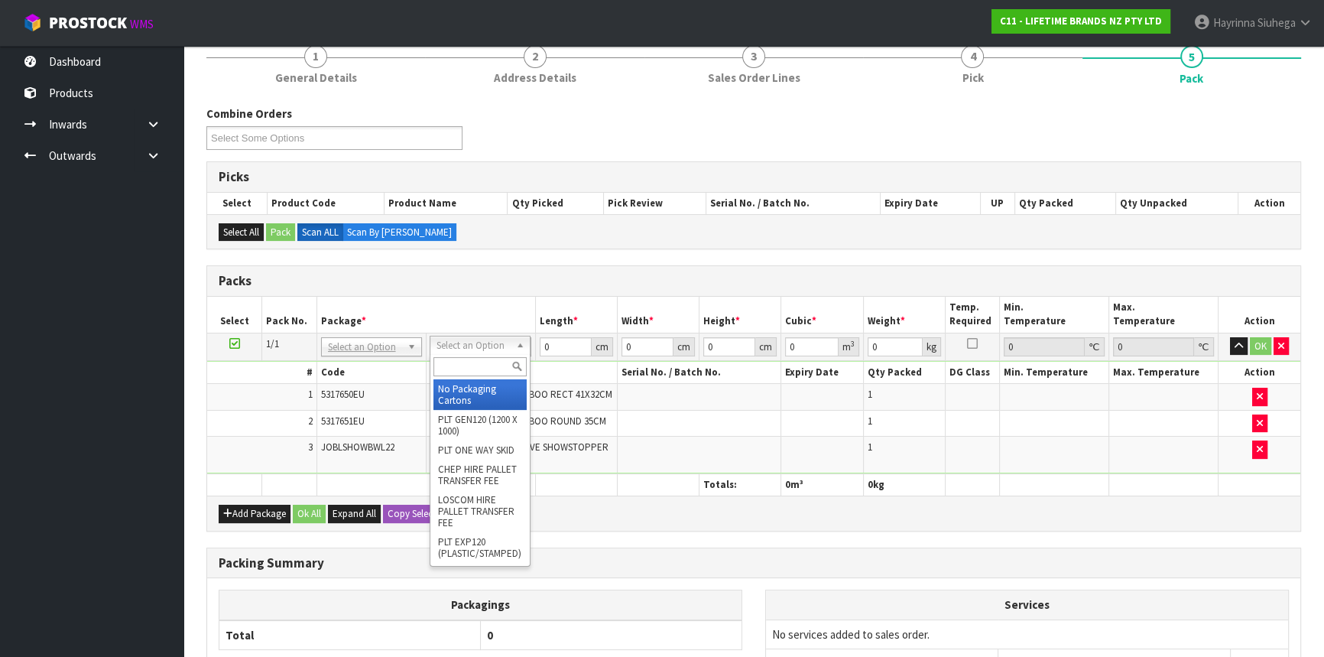
click at [477, 358] on input "text" at bounding box center [479, 366] width 93 height 19
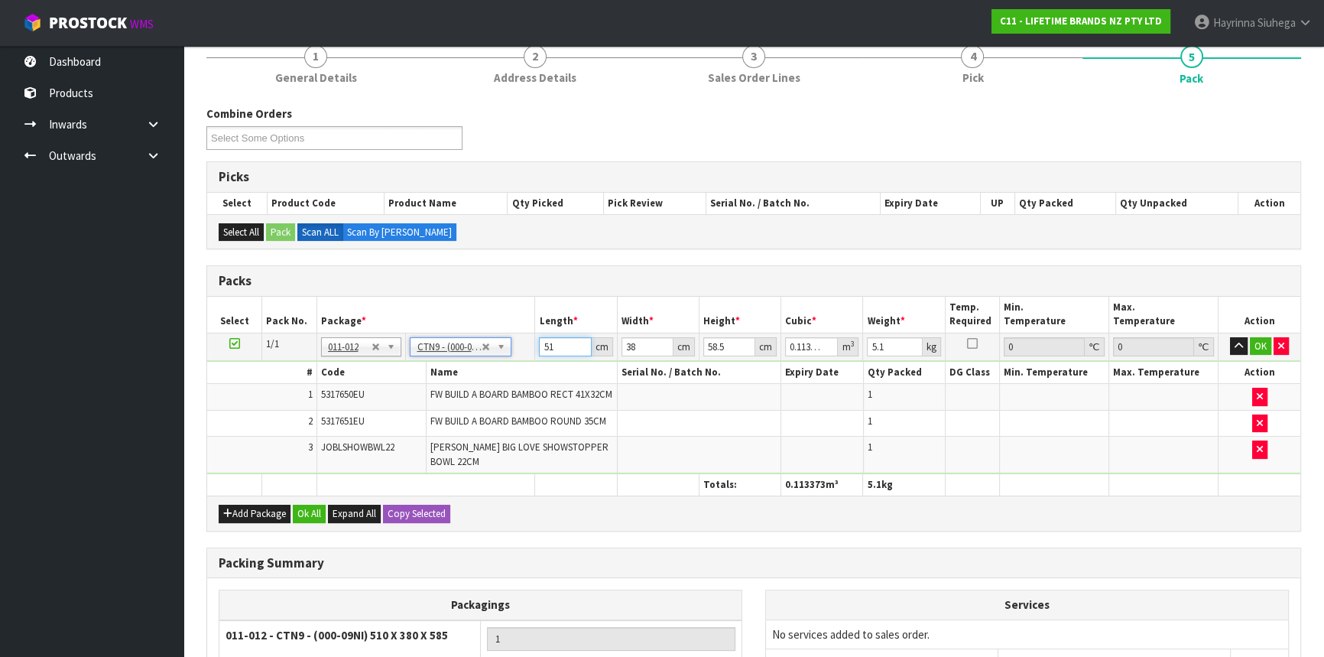
click at [542, 340] on input "51" at bounding box center [565, 346] width 52 height 19
click button "OK" at bounding box center [1260, 346] width 21 height 18
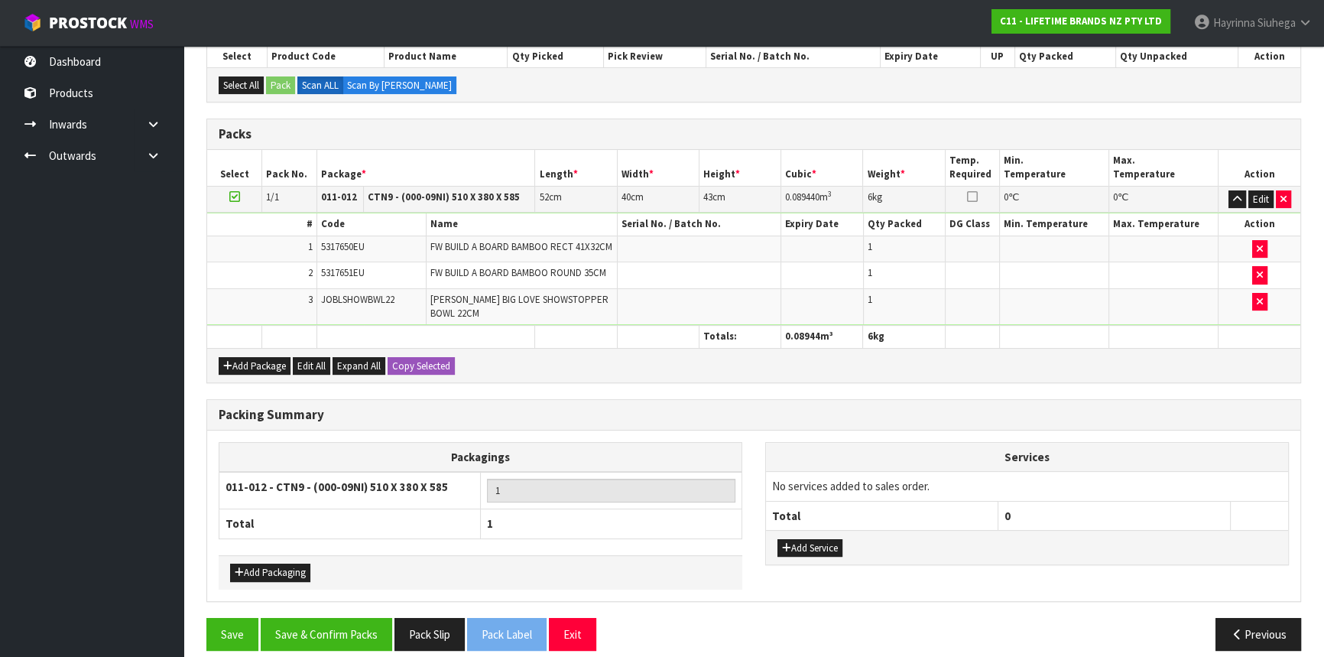
scroll to position [287, 0]
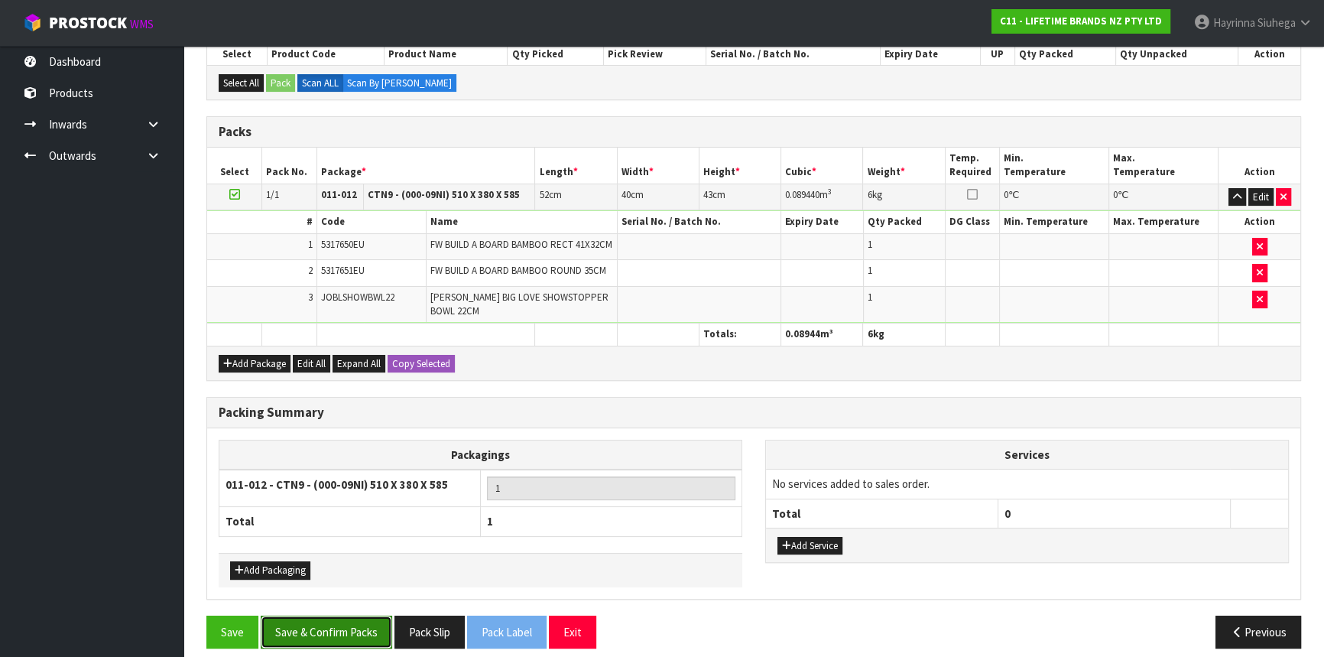
click at [319, 616] on button "Save & Confirm Packs" at bounding box center [326, 631] width 131 height 33
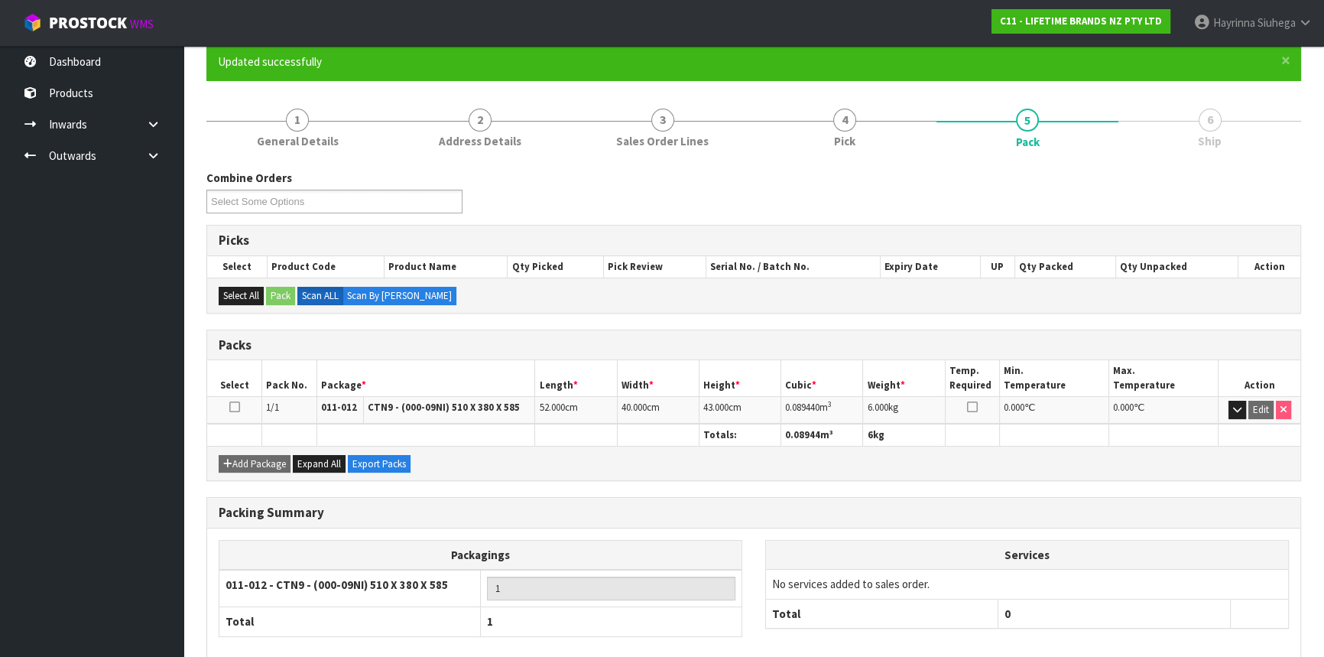
scroll to position [206, 0]
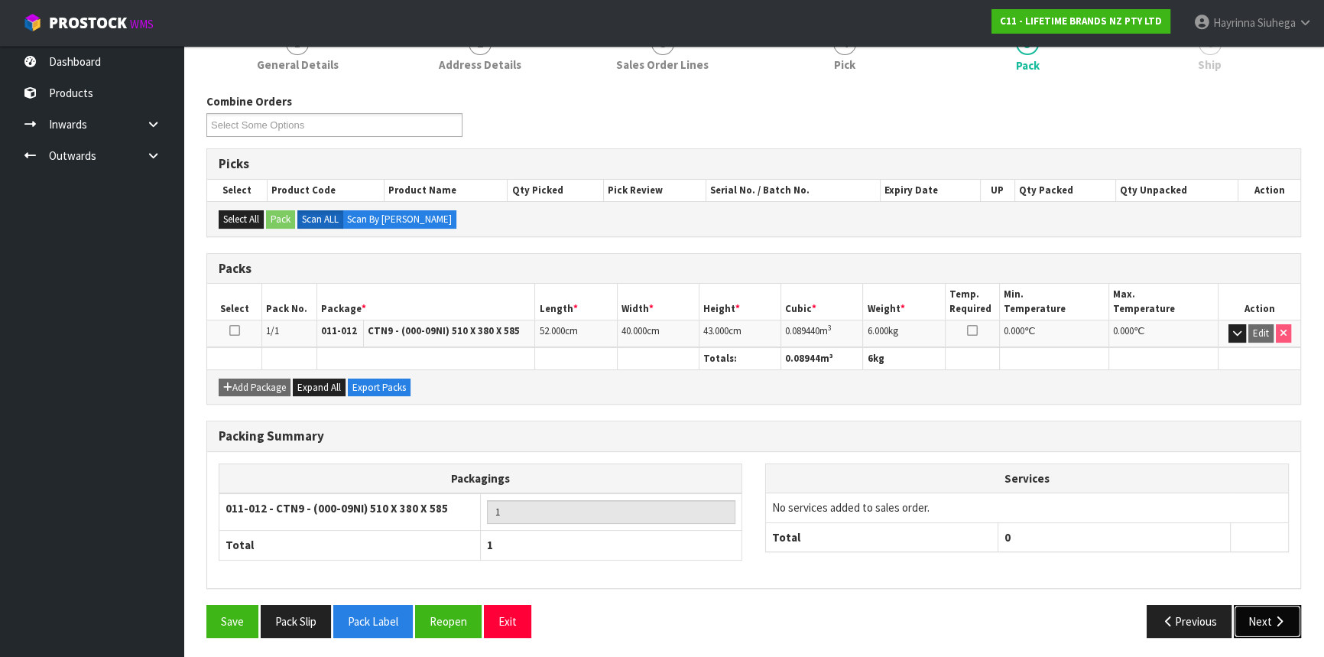
click at [1268, 611] on button "Next" at bounding box center [1267, 621] width 67 height 33
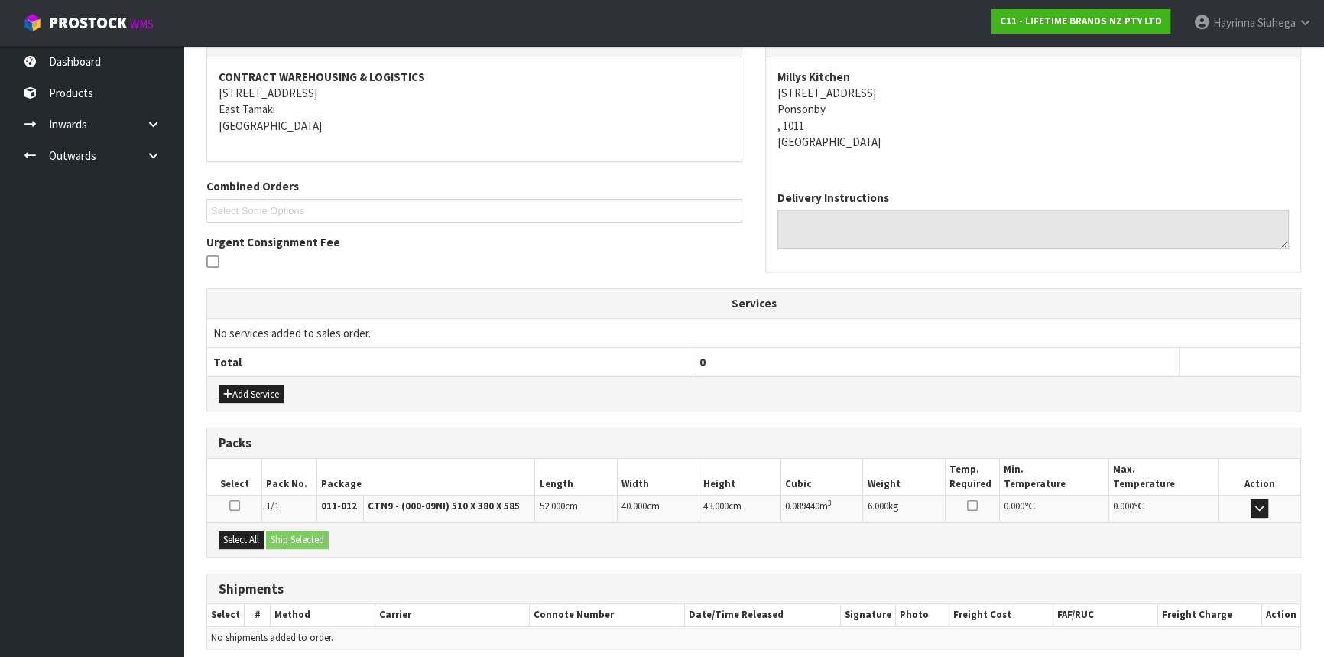
scroll to position [336, 0]
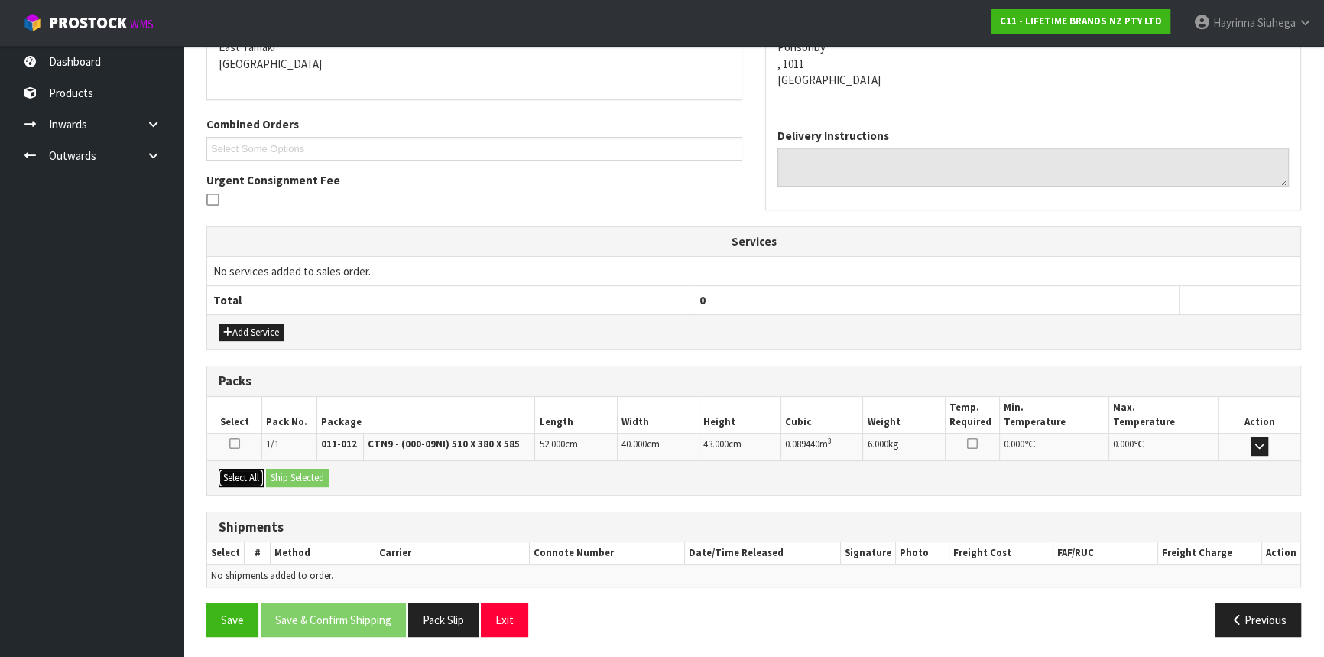
click at [251, 476] on button "Select All" at bounding box center [241, 478] width 45 height 18
click at [287, 472] on button "Ship Selected" at bounding box center [297, 478] width 63 height 18
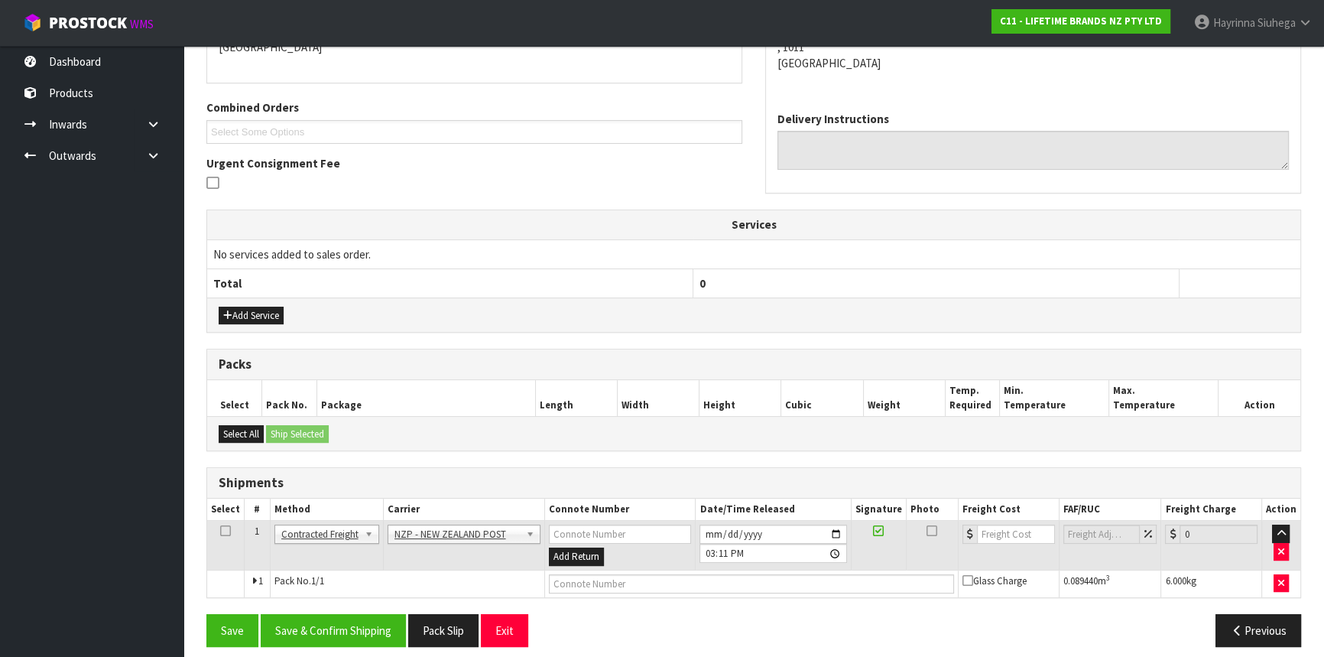
scroll to position [362, 0]
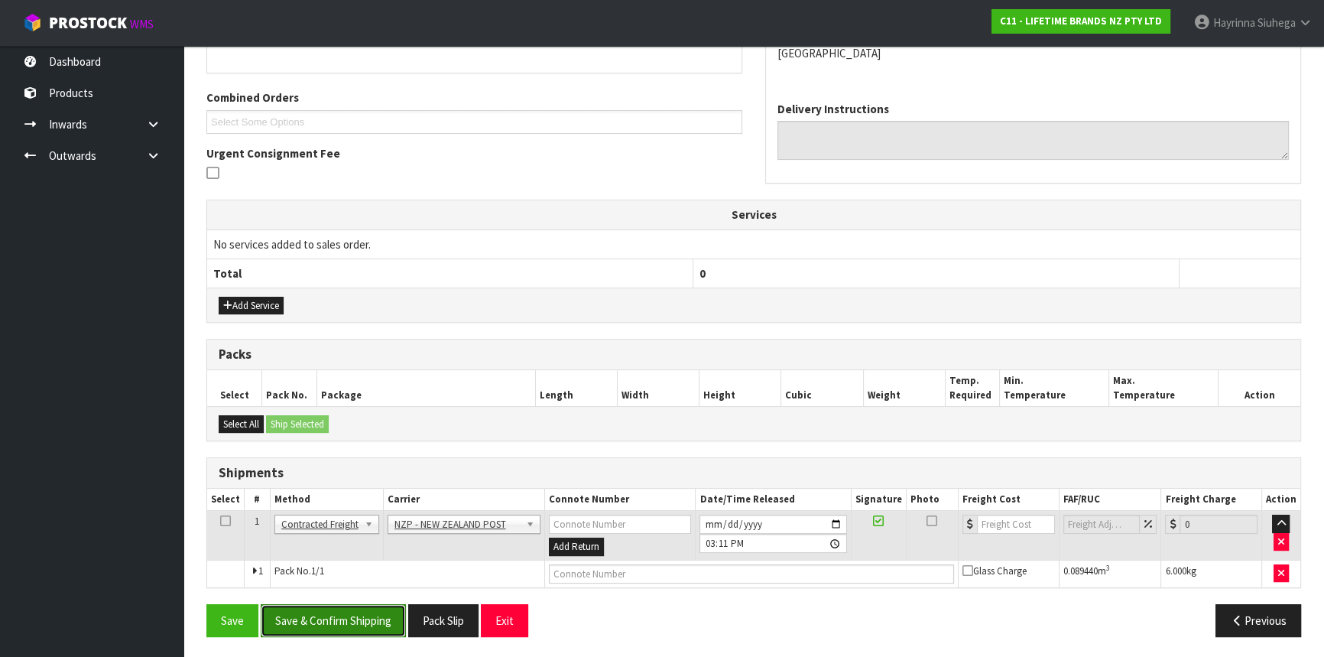
click at [324, 609] on button "Save & Confirm Shipping" at bounding box center [333, 620] width 145 height 33
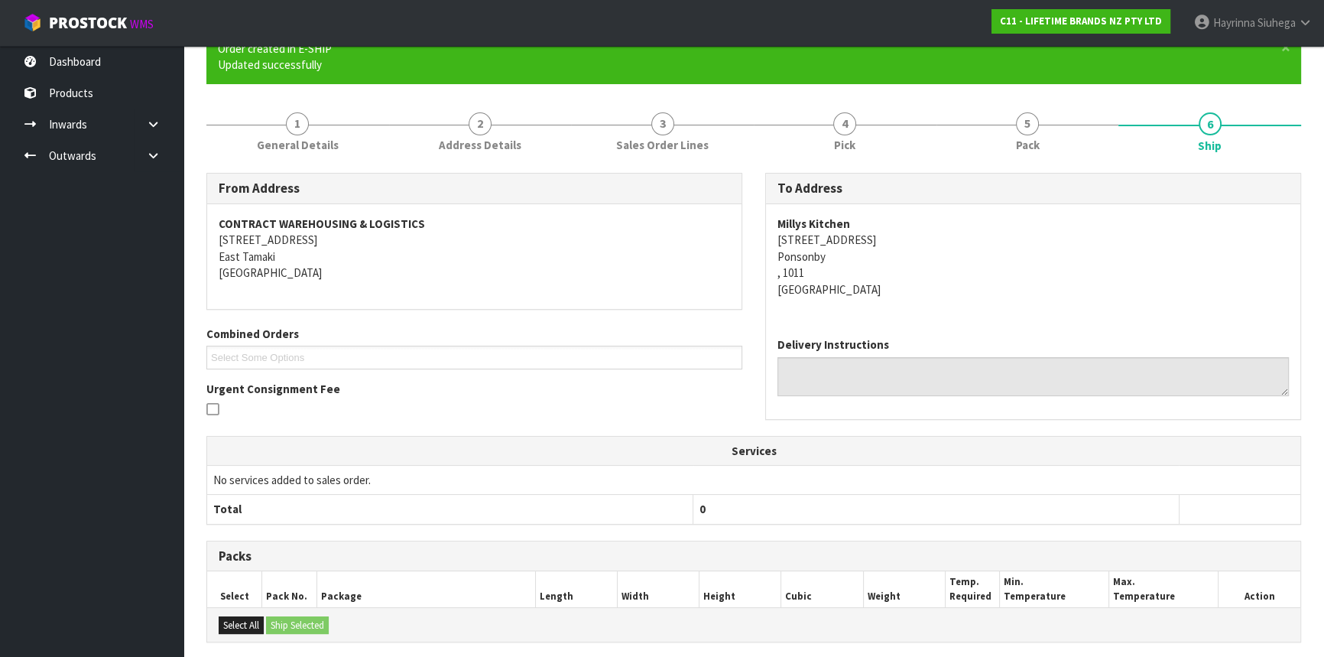
scroll to position [341, 0]
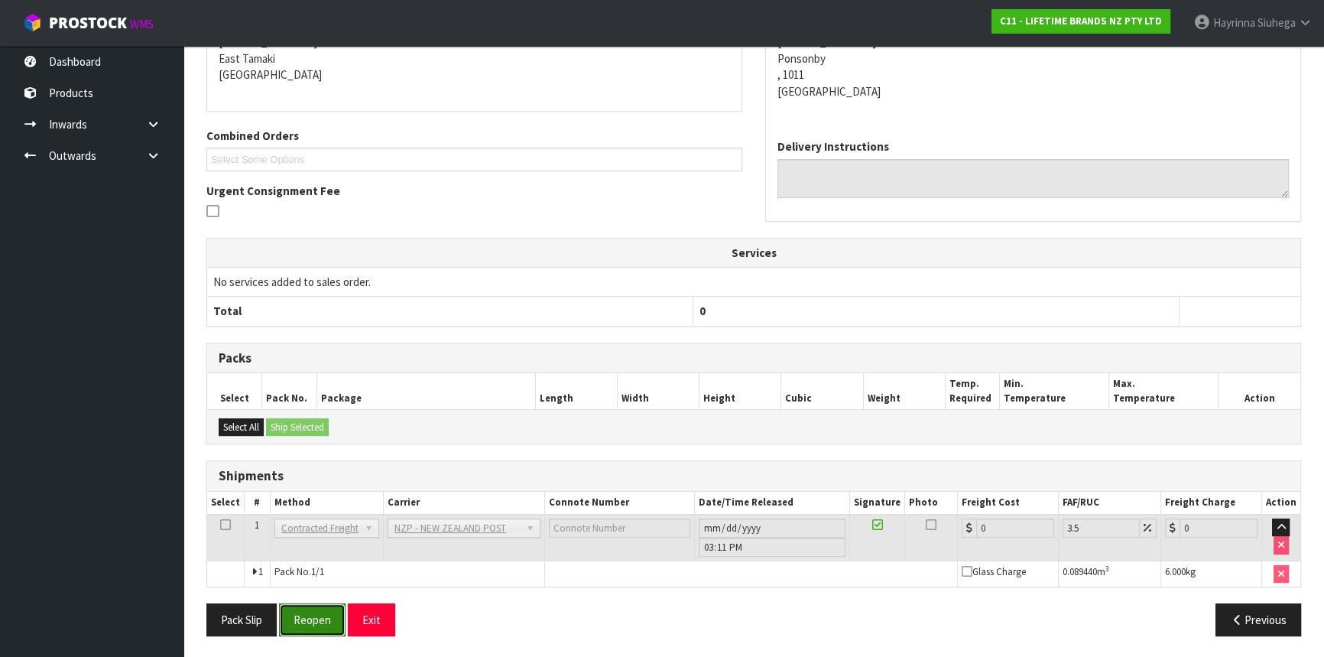
click at [316, 625] on button "Reopen" at bounding box center [312, 619] width 66 height 33
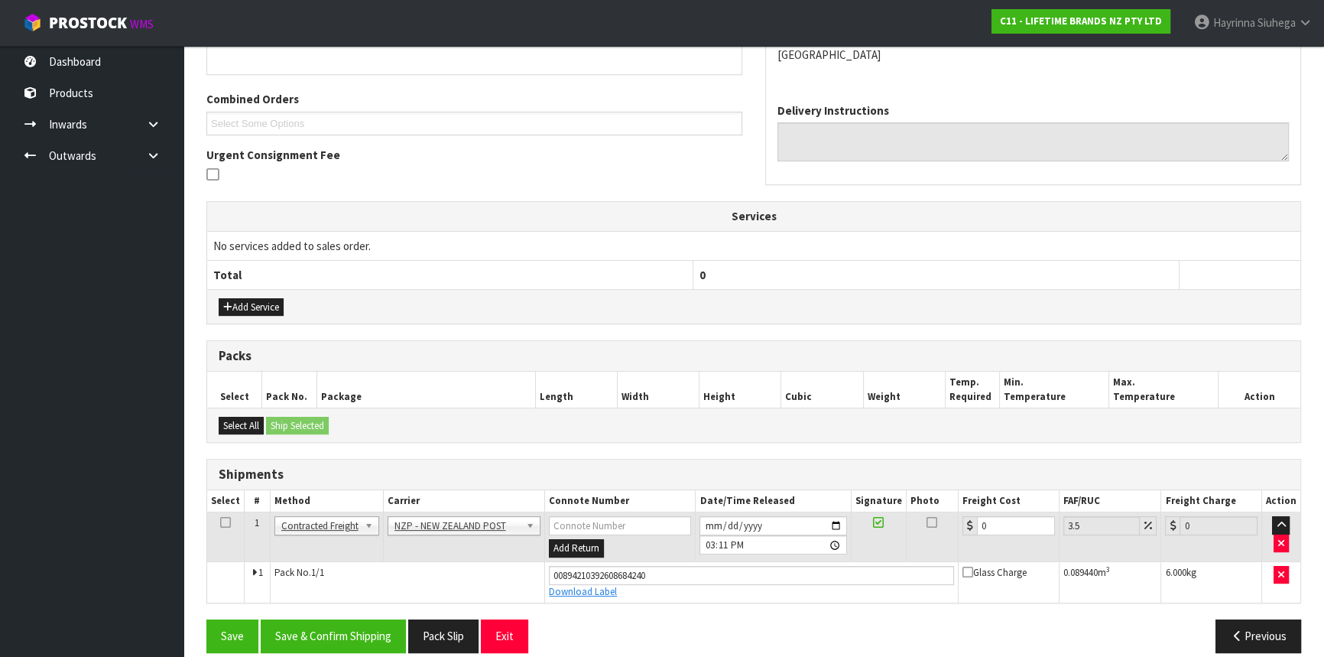
scroll to position [376, 0]
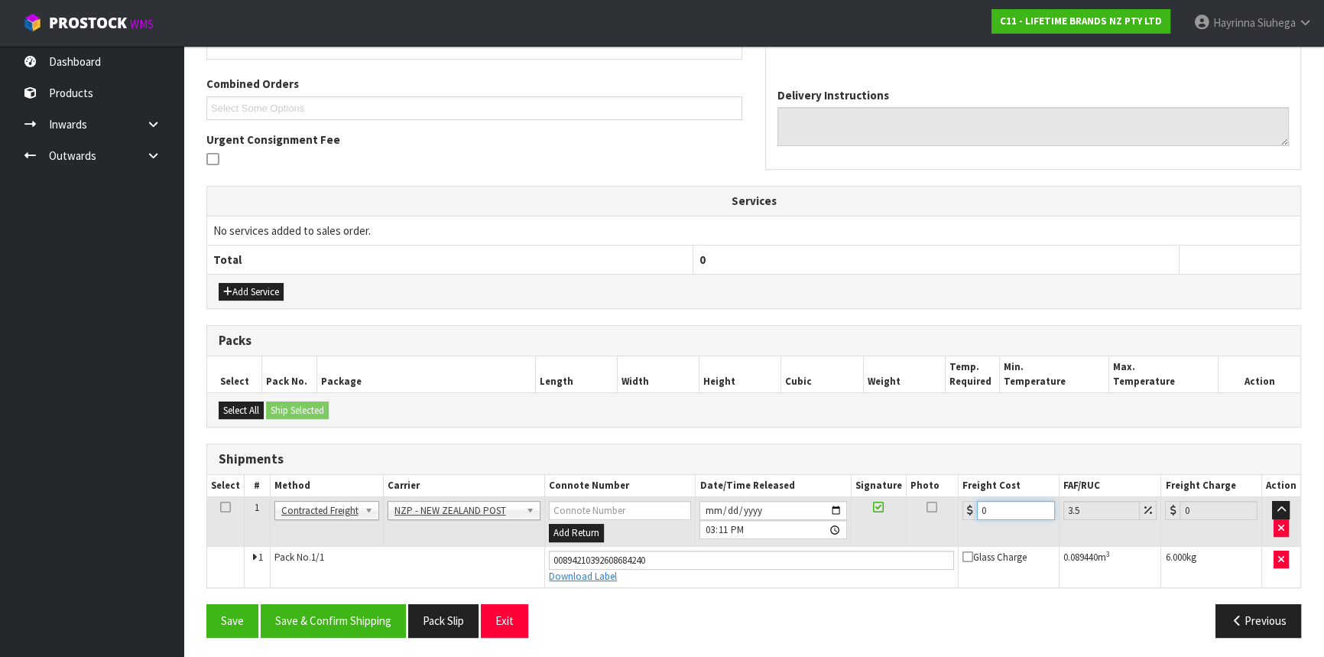
drag, startPoint x: 1019, startPoint y: 501, endPoint x: 801, endPoint y: 502, distance: 217.8
click at [801, 502] on tr "1 Client Local Pickup Customer Local Pickup Company Freight Contracted Freight …" at bounding box center [753, 522] width 1093 height 50
click at [206, 604] on button "Save" at bounding box center [232, 620] width 52 height 33
click at [315, 608] on button "Save & Confirm Shipping" at bounding box center [333, 620] width 145 height 33
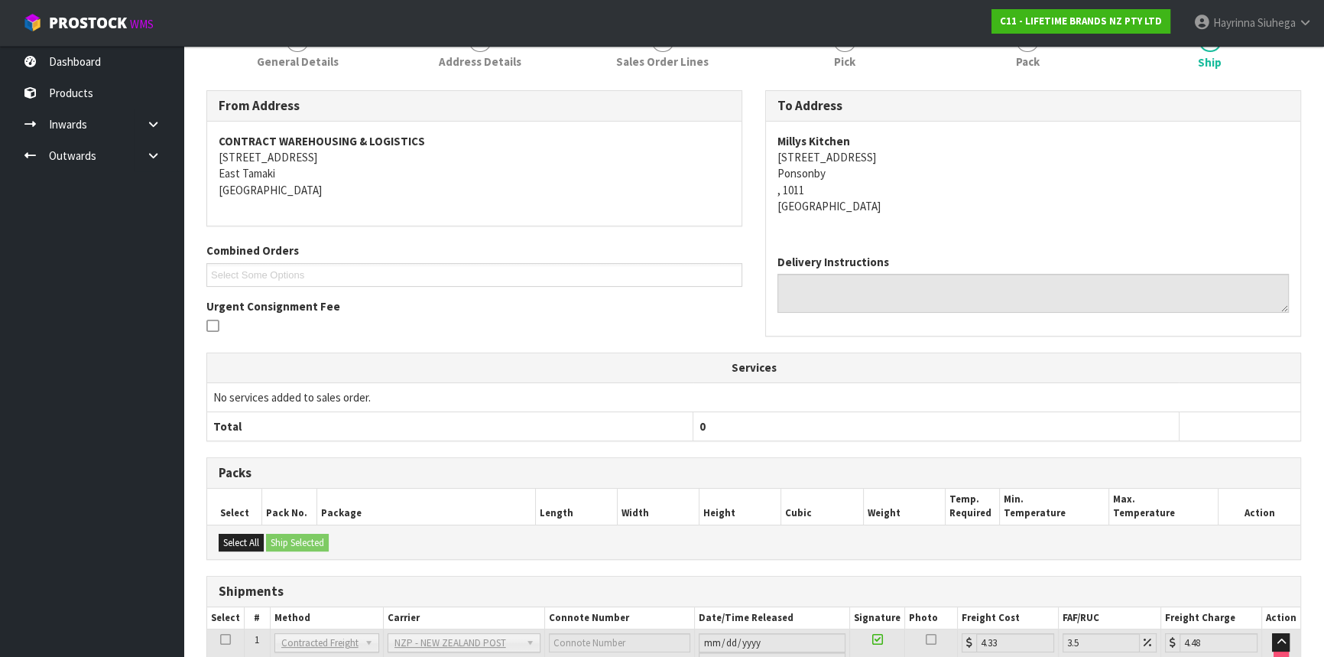
scroll to position [0, 0]
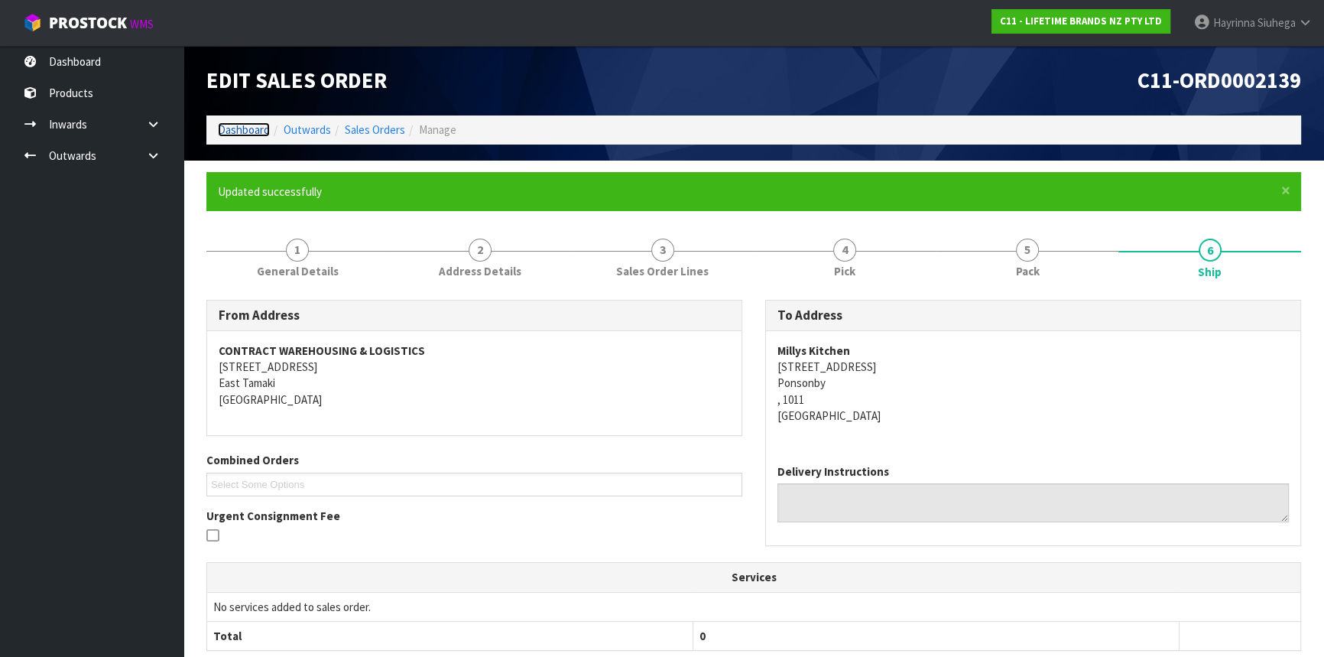
click at [237, 124] on link "Dashboard" at bounding box center [244, 129] width 52 height 15
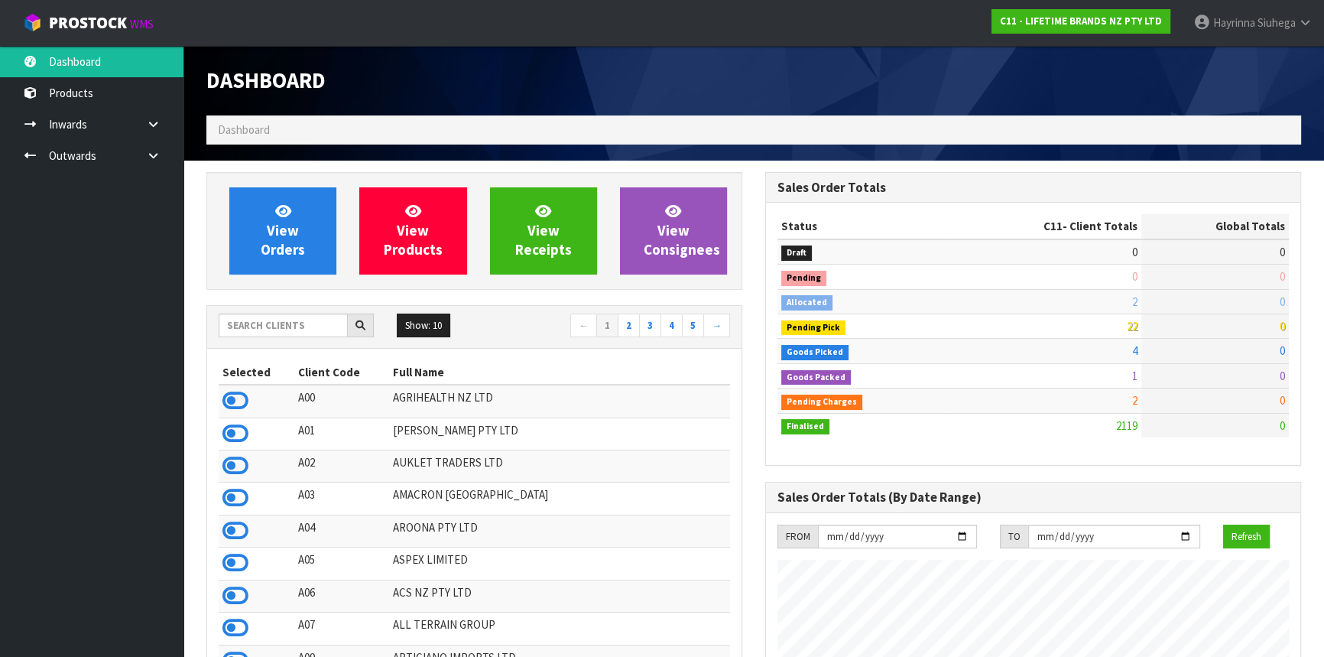
scroll to position [1156, 558]
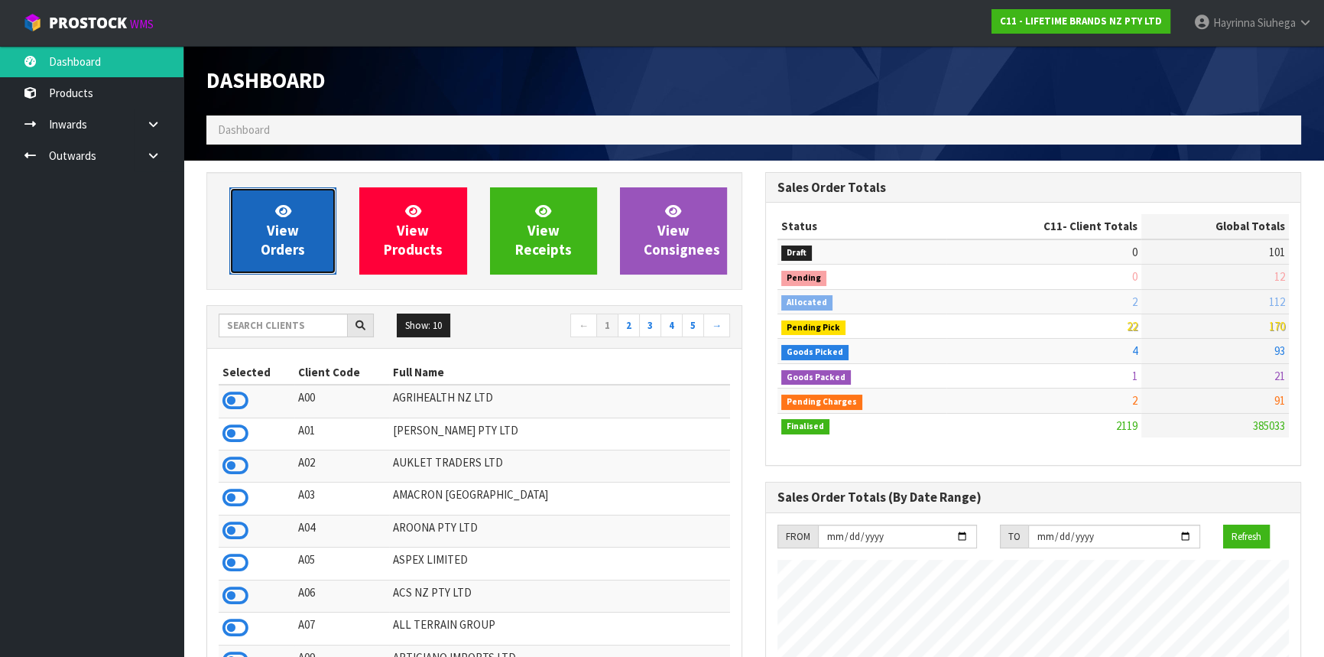
click at [257, 236] on link "View Orders" at bounding box center [282, 230] width 107 height 87
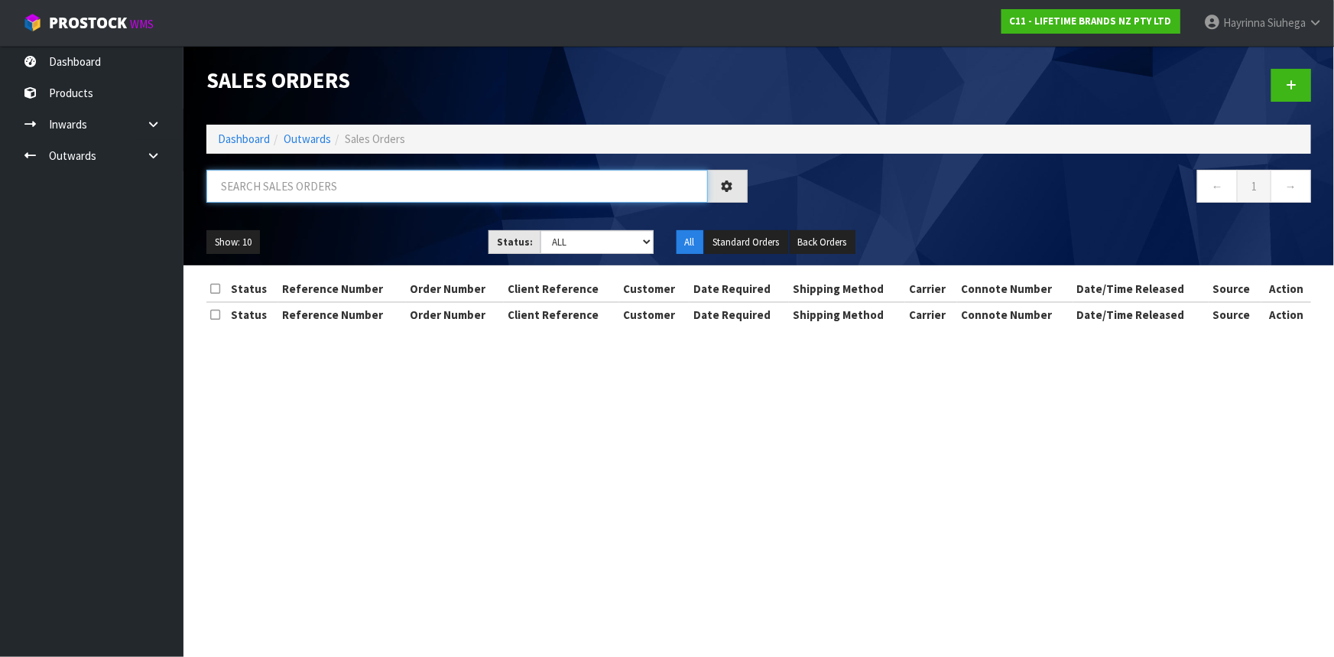
click at [277, 187] on input "text" at bounding box center [456, 186] width 501 height 33
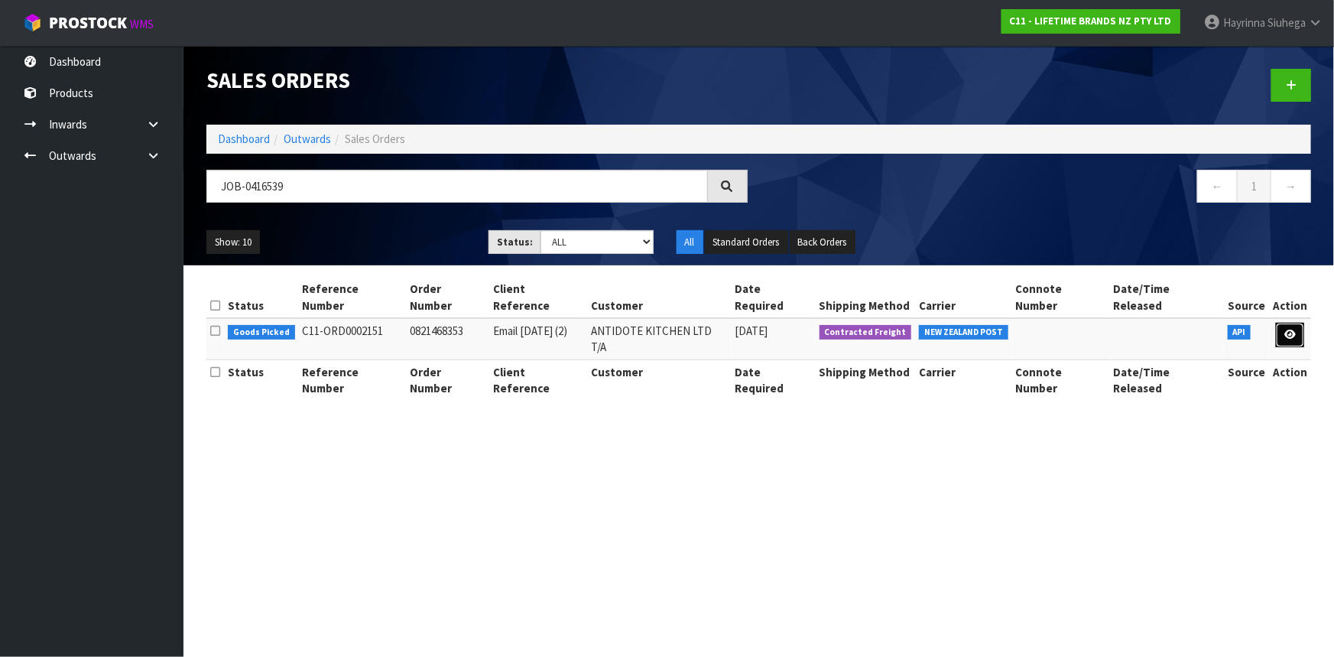
click at [1296, 323] on link at bounding box center [1290, 335] width 28 height 24
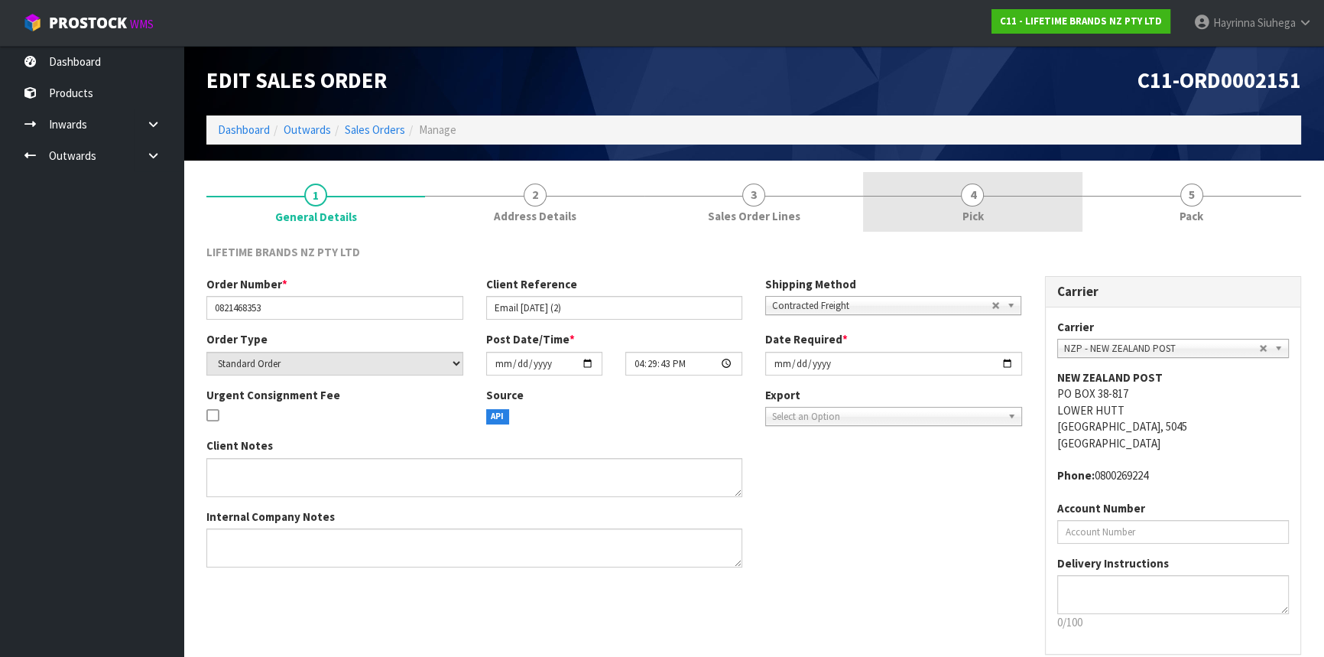
click at [1050, 203] on link "4 Pick" at bounding box center [972, 202] width 219 height 60
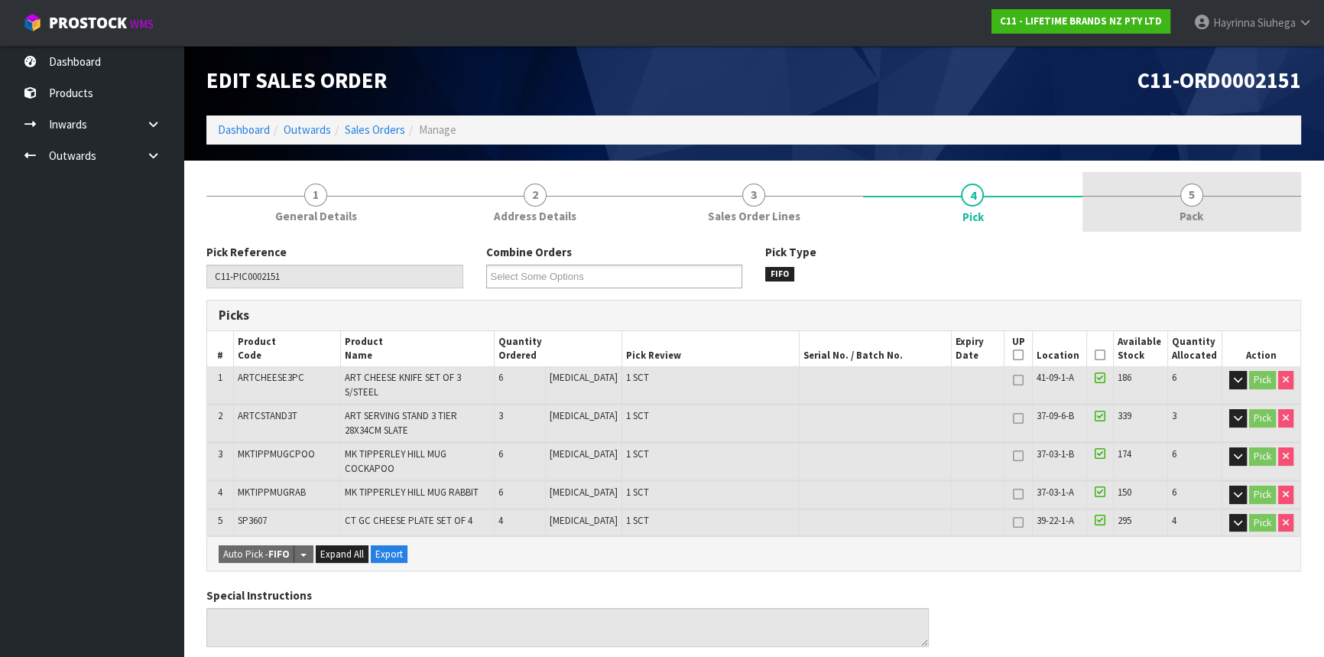
click at [1168, 191] on link "5 Pack" at bounding box center [1191, 202] width 219 height 60
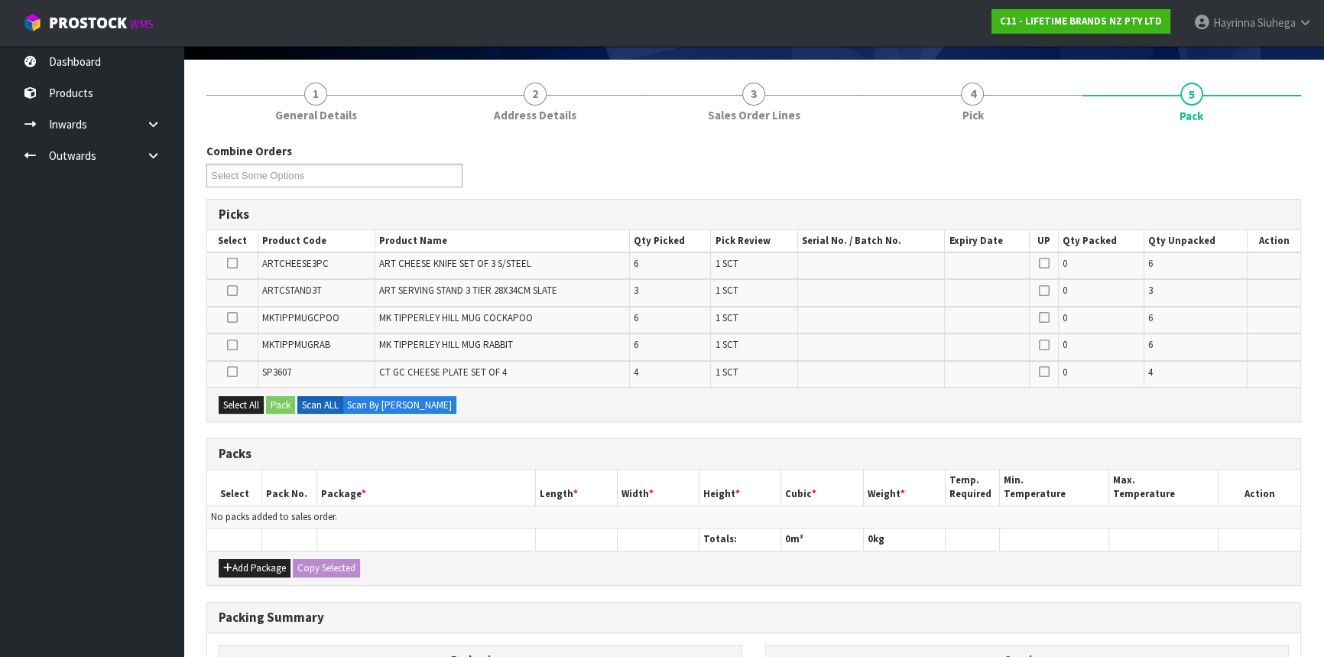
scroll to position [208, 0]
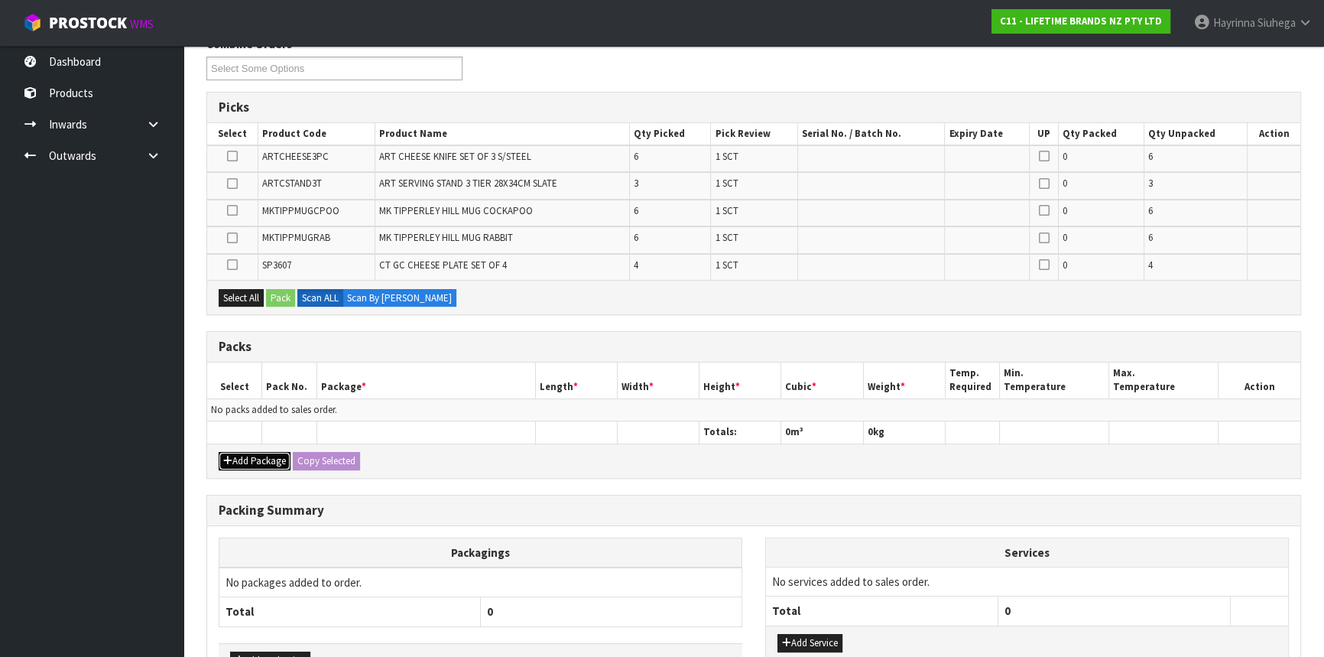
click at [268, 459] on button "Add Package" at bounding box center [255, 461] width 72 height 18
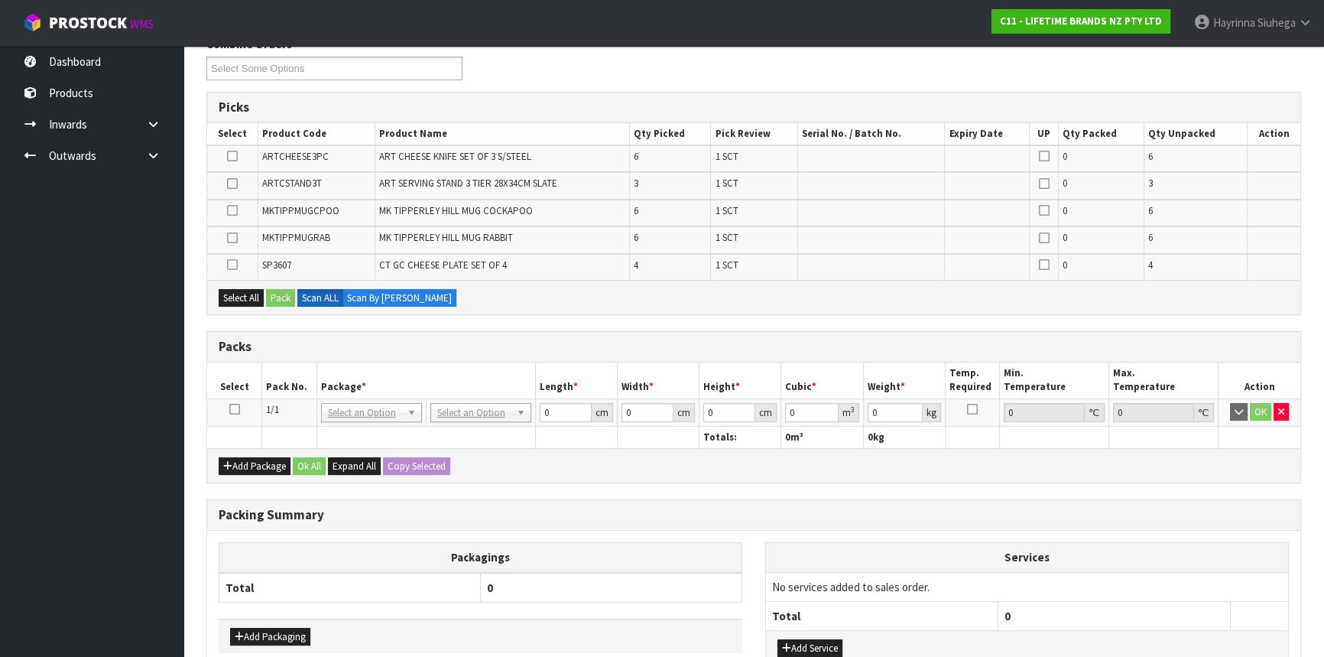
click at [237, 409] on icon at bounding box center [234, 409] width 11 height 1
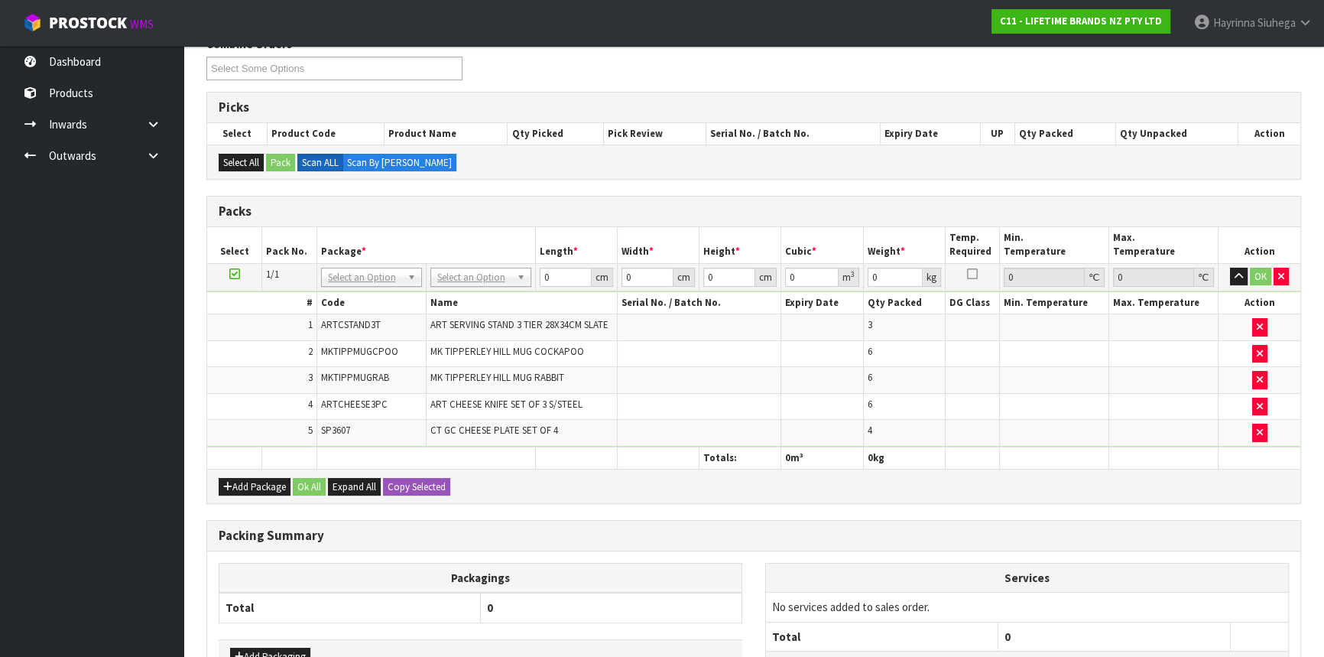
click at [171, 413] on ul "Dashboard Products Categories Serial Numbers Kitsets Packagings Inwards Purchas…" at bounding box center [91, 351] width 183 height 611
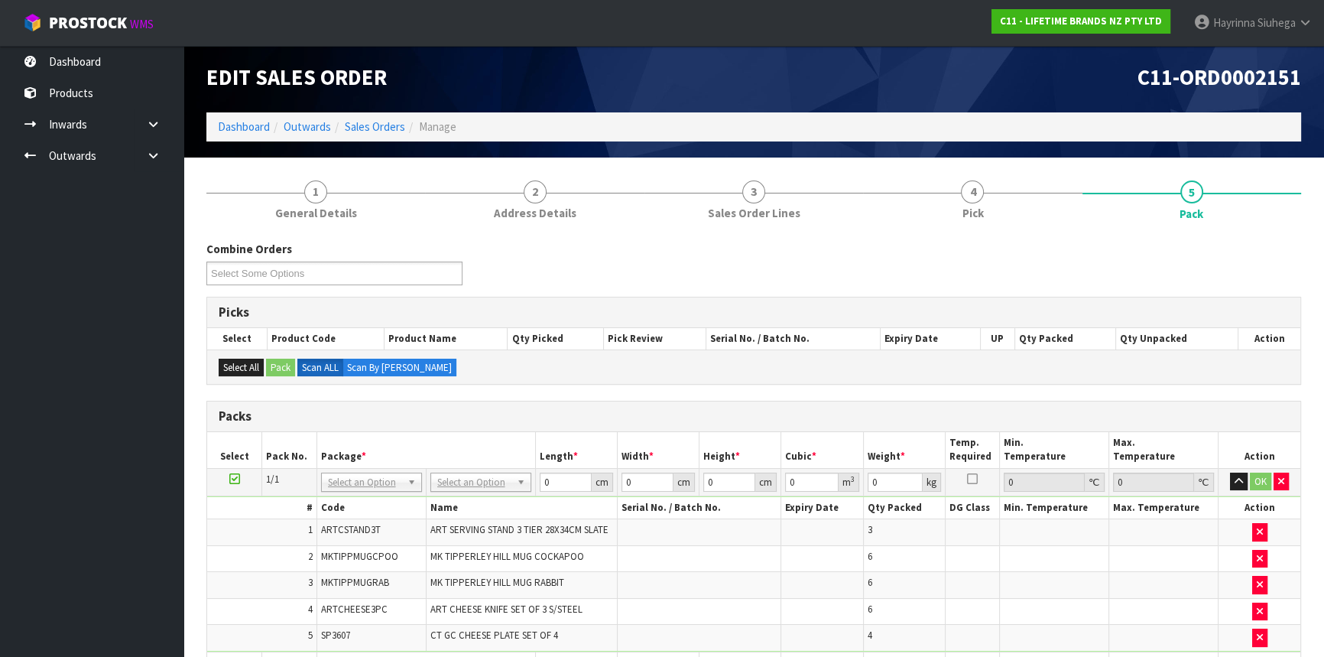
scroll to position [0, 0]
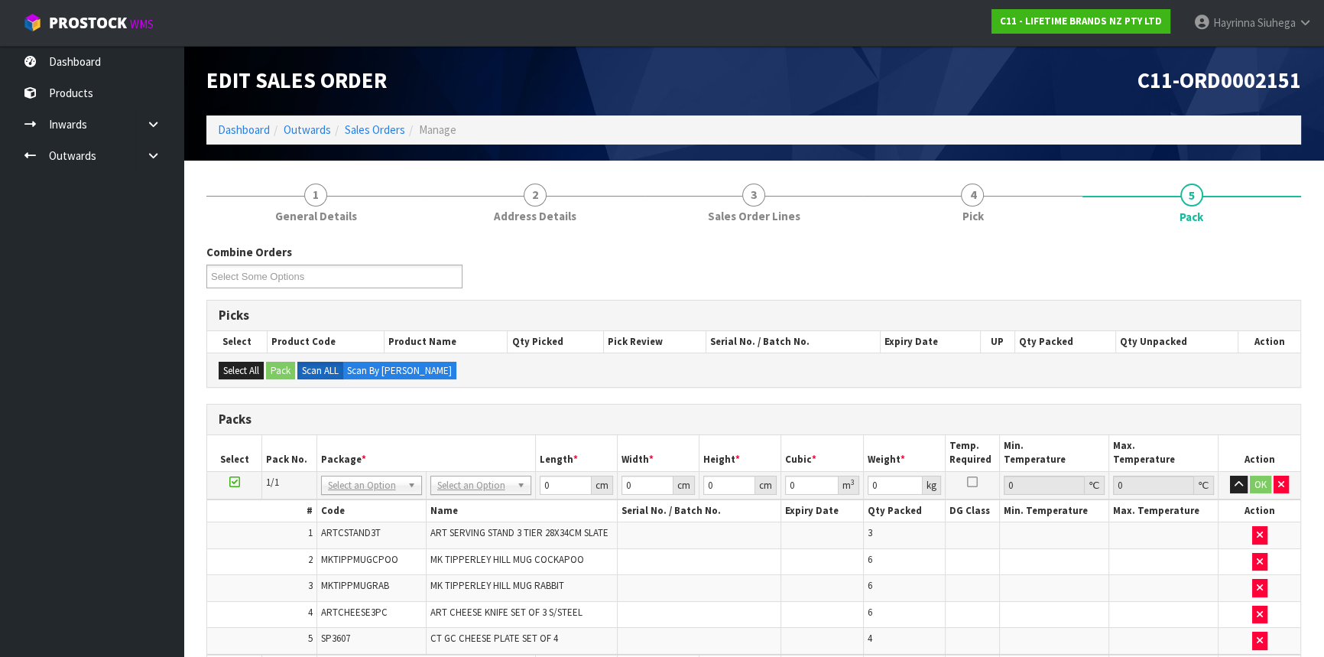
click at [173, 404] on ul "Dashboard Products Categories Serial Numbers Kitsets Packagings Inwards Purchas…" at bounding box center [91, 351] width 183 height 611
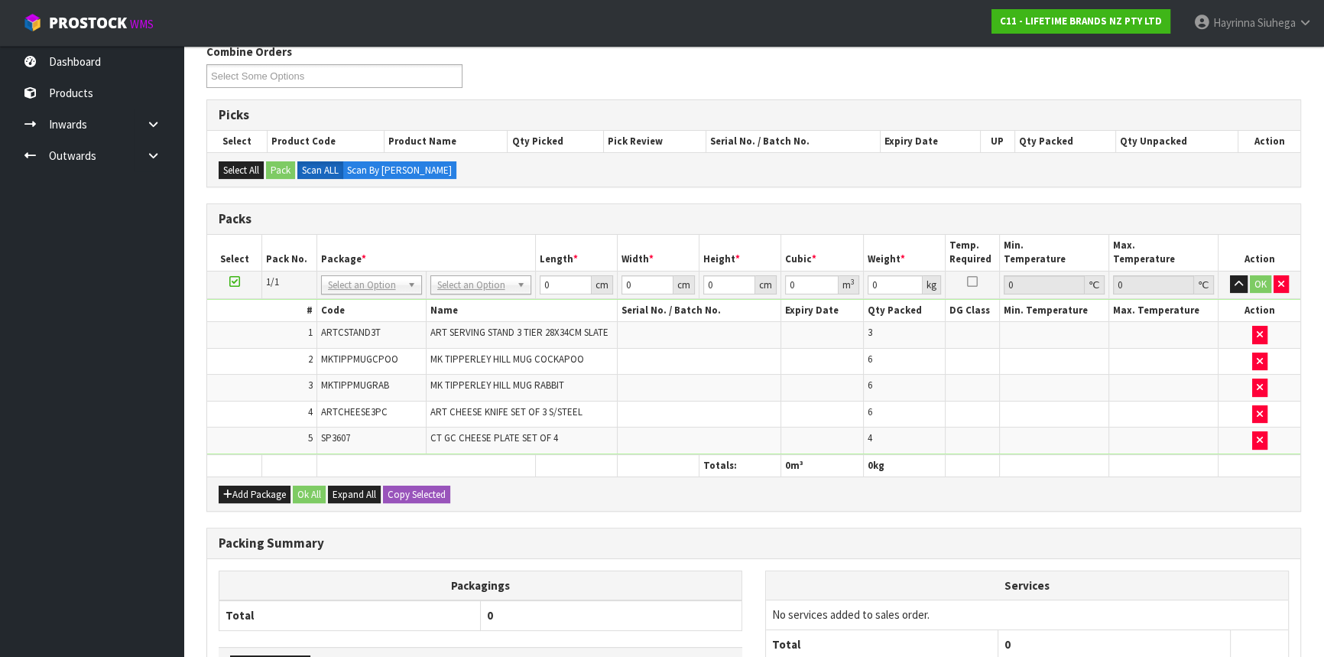
scroll to position [208, 0]
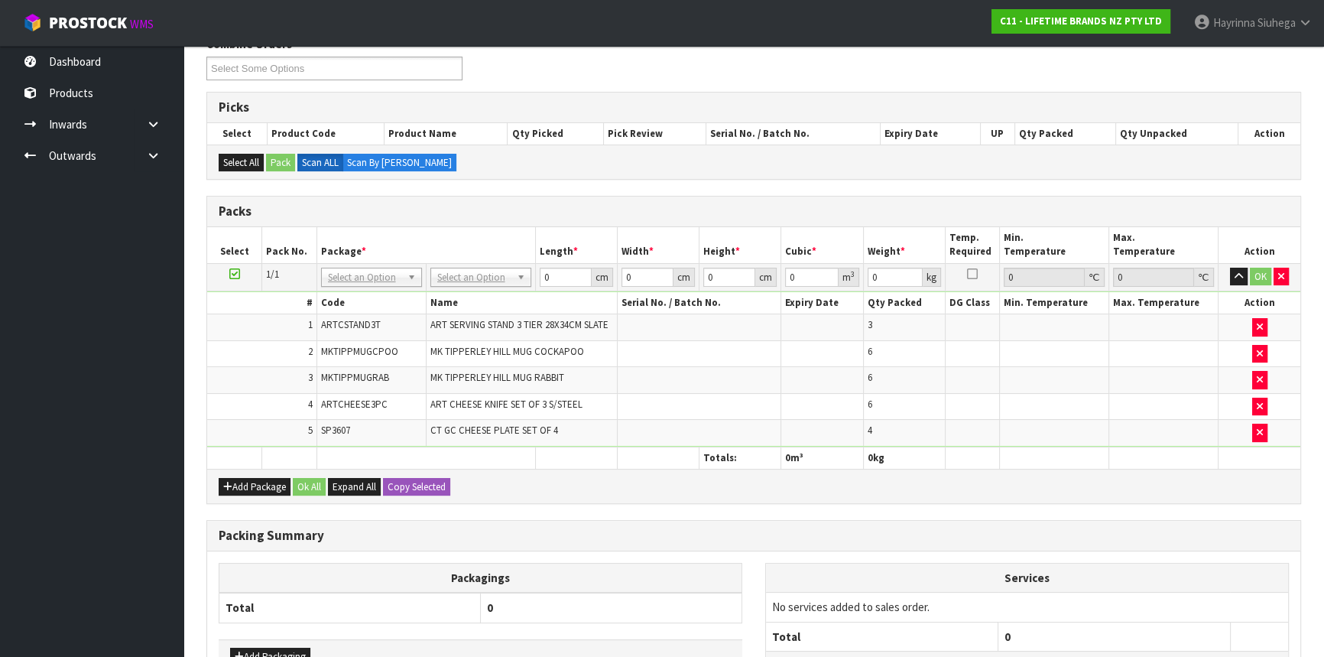
click at [173, 404] on ul "Dashboard Products Categories Serial Numbers Kitsets Packagings Inwards Purchas…" at bounding box center [91, 351] width 183 height 611
click at [277, 387] on td "3" at bounding box center [261, 380] width 109 height 27
click at [279, 386] on td "3" at bounding box center [261, 380] width 109 height 27
click at [135, 393] on ul "Dashboard Products Categories Serial Numbers Kitsets Packagings Inwards Purchas…" at bounding box center [91, 351] width 183 height 611
click at [137, 392] on ul "Dashboard Products Categories Serial Numbers Kitsets Packagings Inwards Purchas…" at bounding box center [91, 351] width 183 height 611
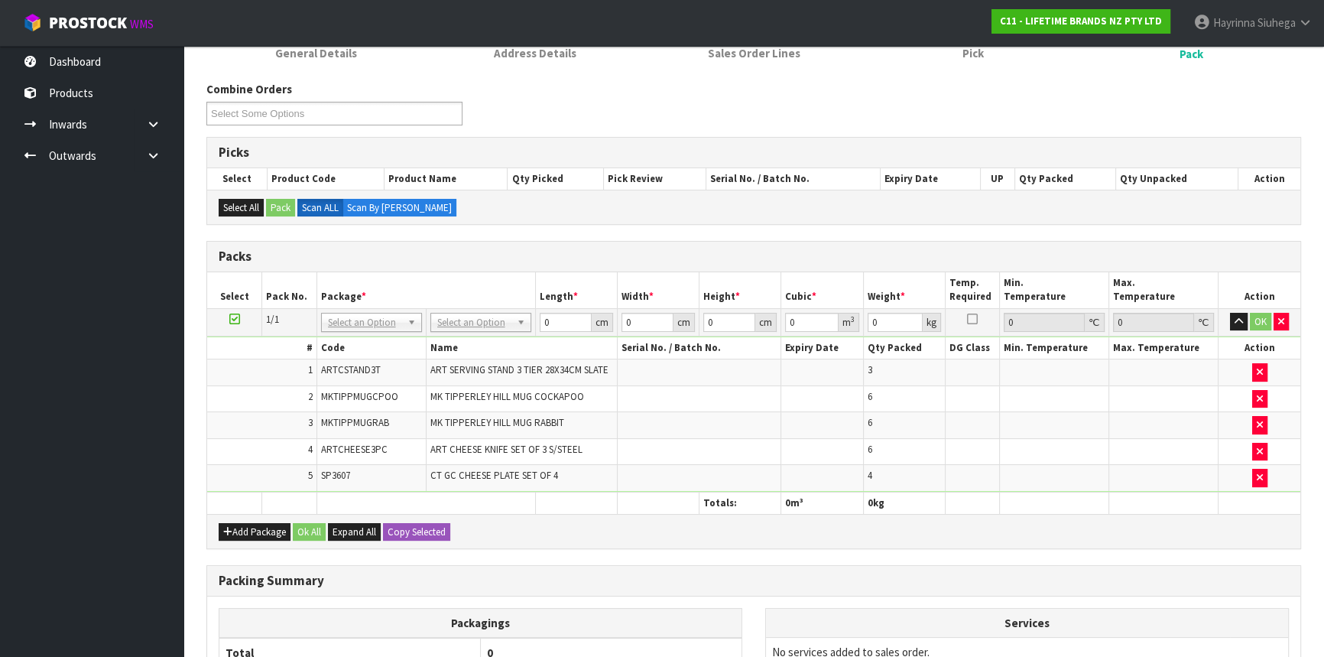
scroll to position [138, 0]
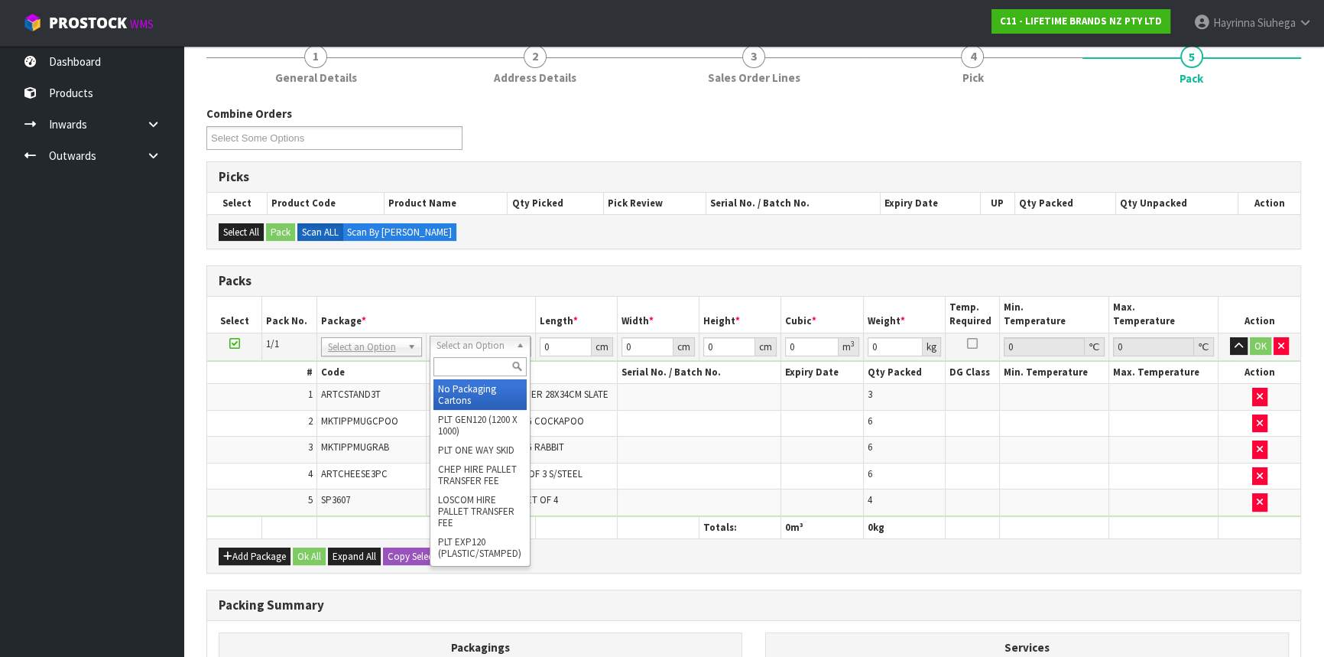
click at [484, 358] on input "text" at bounding box center [479, 366] width 93 height 19
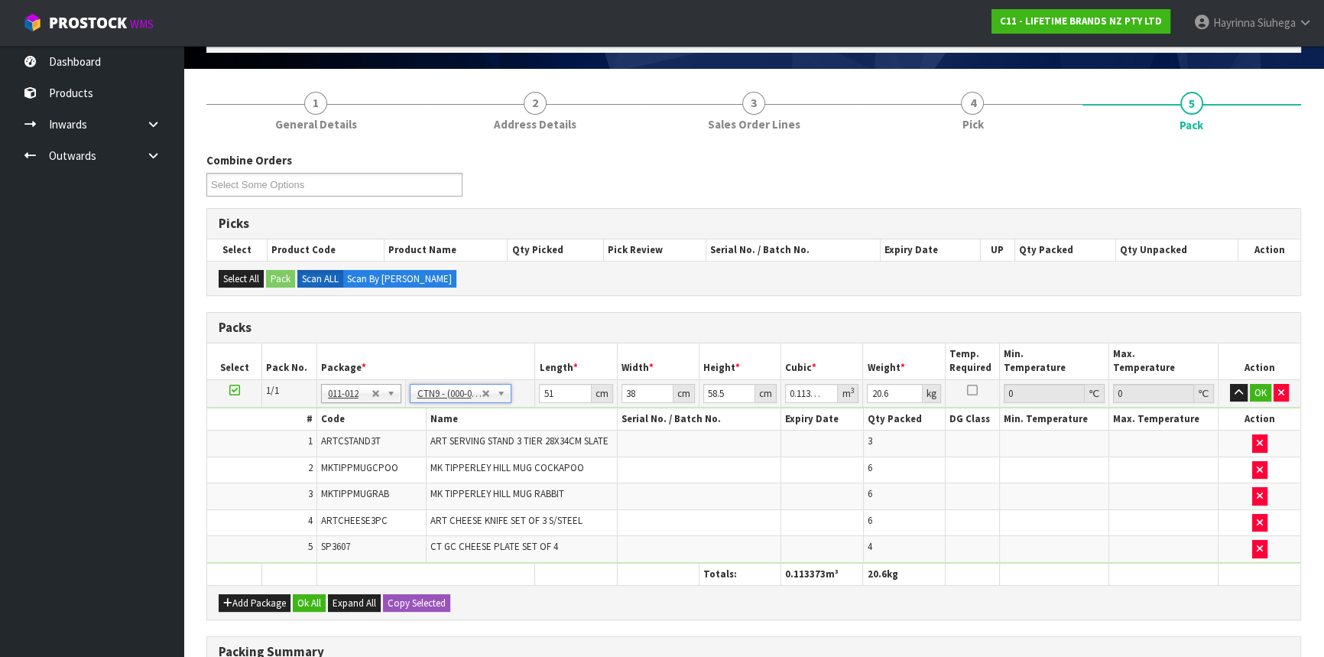
scroll to position [69, 0]
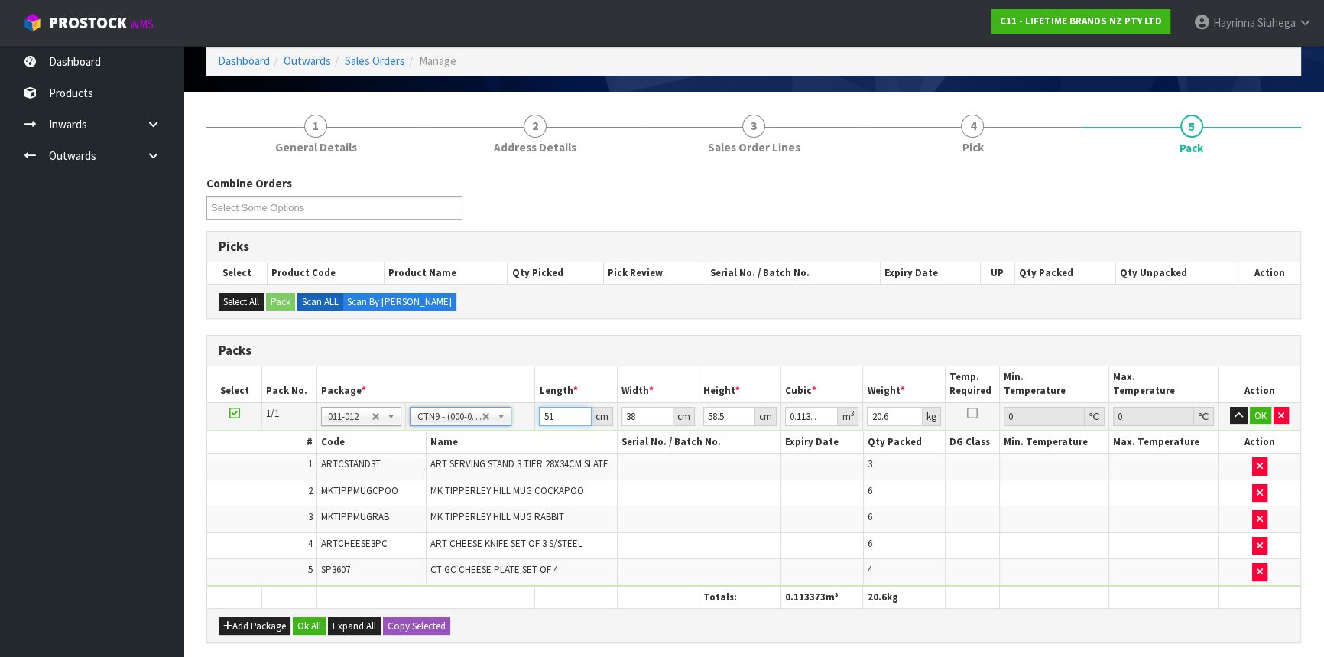
click at [545, 413] on input "51" at bounding box center [565, 416] width 52 height 19
click button "OK" at bounding box center [1260, 416] width 21 height 18
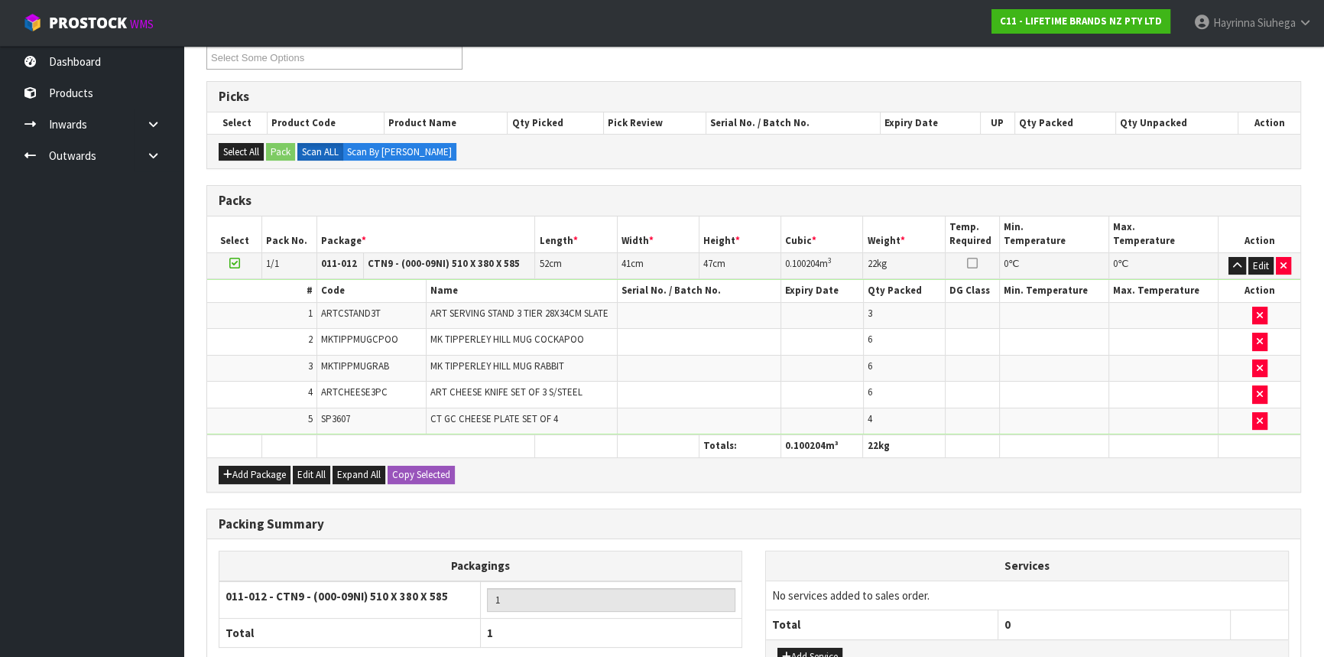
scroll to position [339, 0]
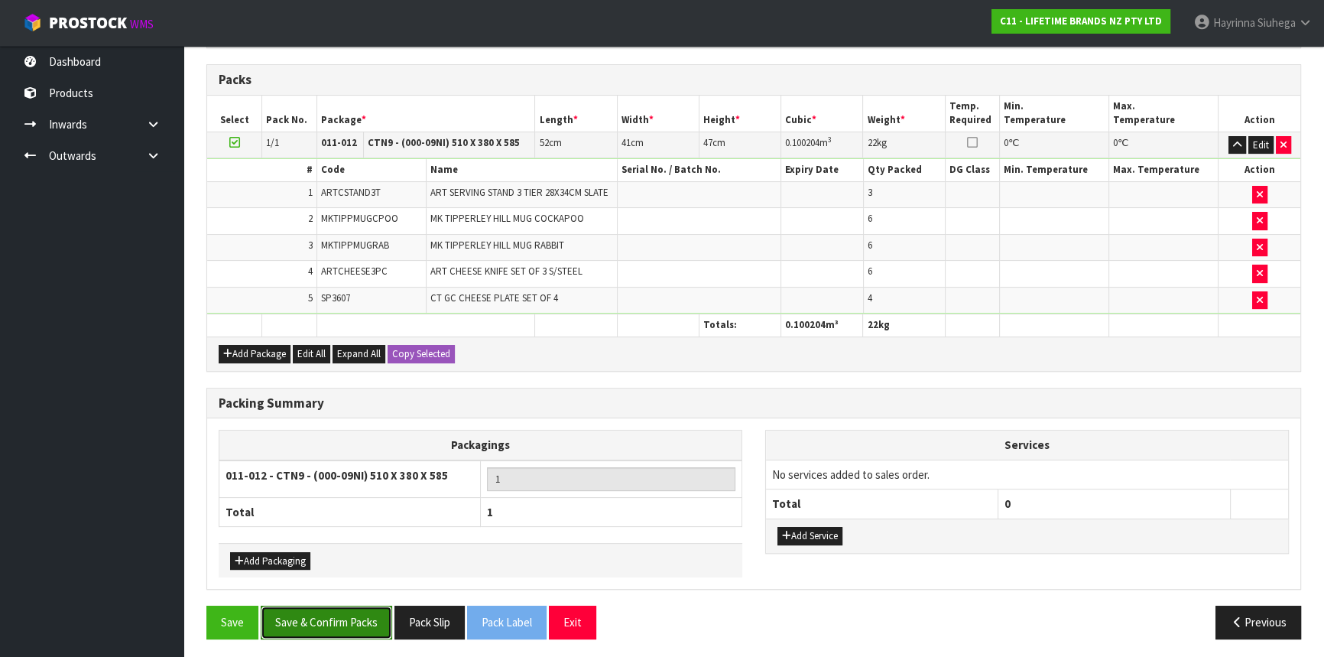
click at [346, 605] on button "Save & Confirm Packs" at bounding box center [326, 621] width 131 height 33
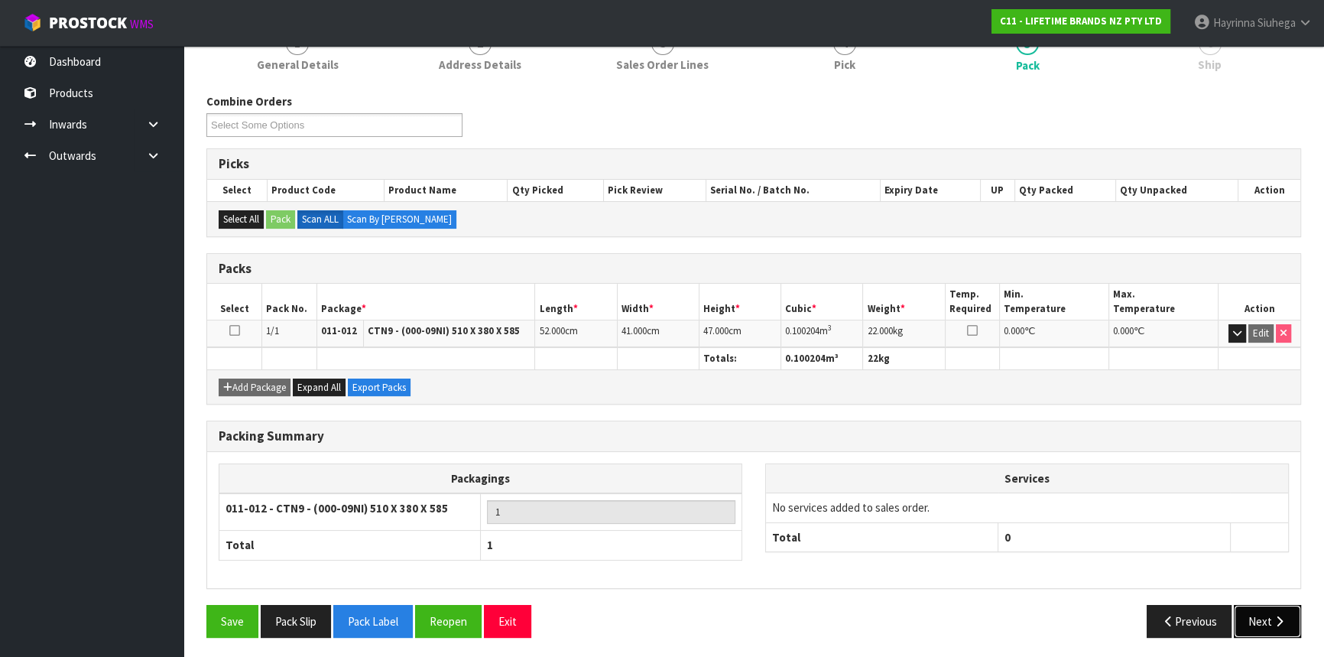
click at [1267, 610] on button "Next" at bounding box center [1267, 621] width 67 height 33
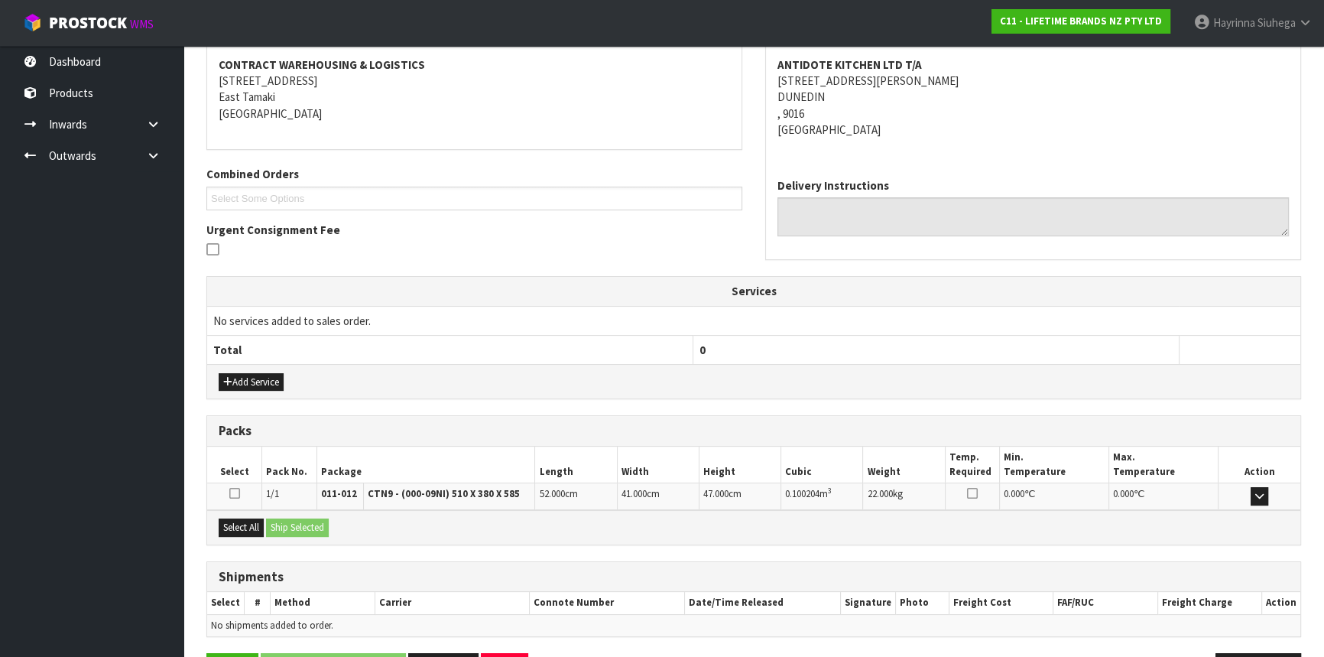
scroll to position [336, 0]
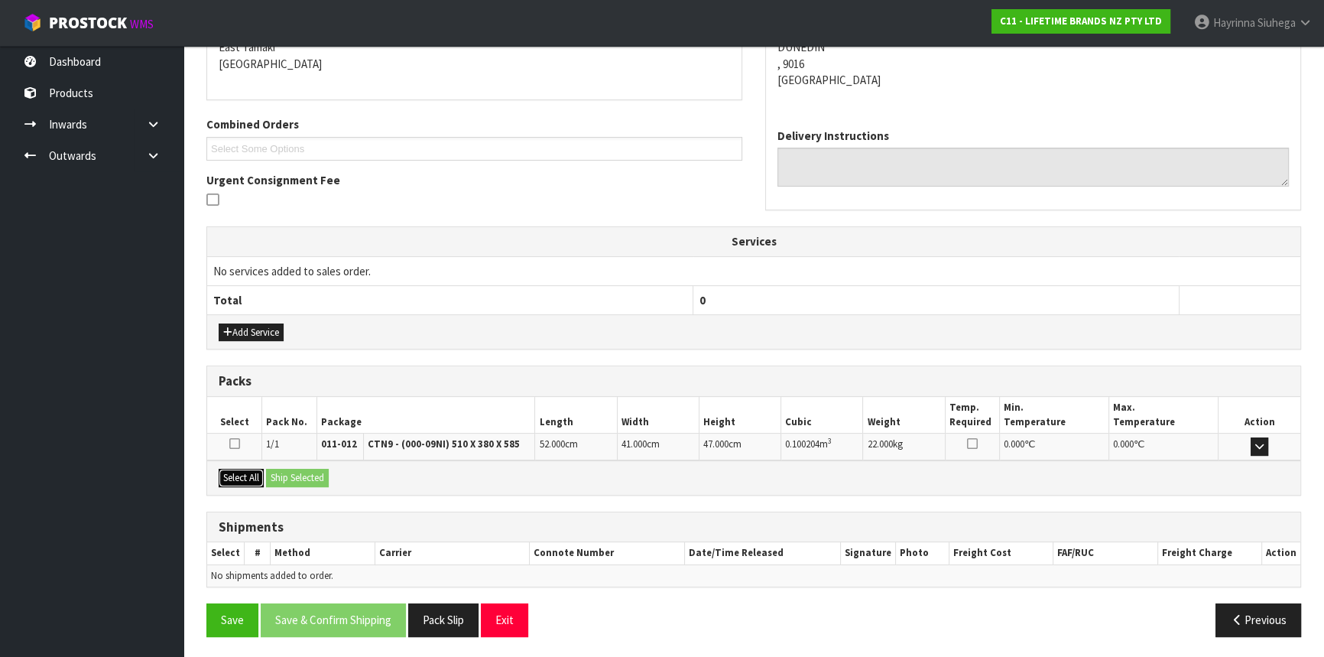
drag, startPoint x: 248, startPoint y: 472, endPoint x: 297, endPoint y: 473, distance: 48.2
click at [248, 472] on button "Select All" at bounding box center [241, 478] width 45 height 18
click at [297, 473] on button "Ship Selected" at bounding box center [297, 478] width 63 height 18
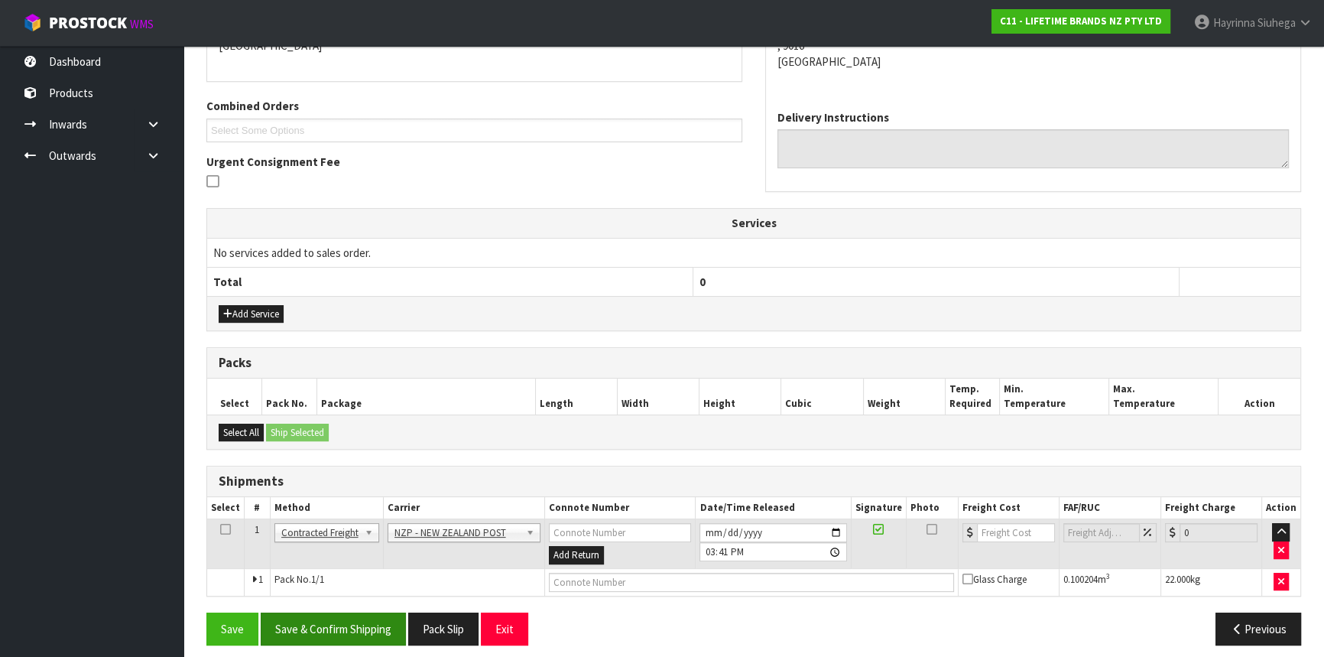
scroll to position [362, 0]
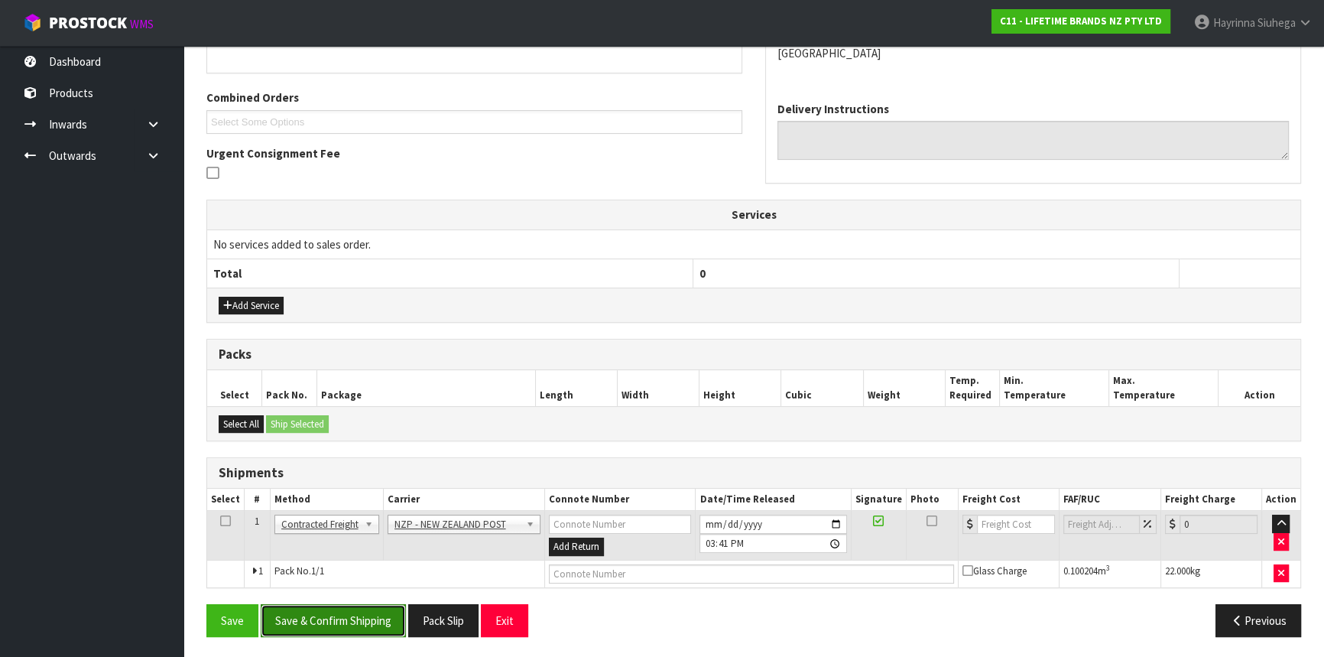
click at [374, 615] on button "Save & Confirm Shipping" at bounding box center [333, 620] width 145 height 33
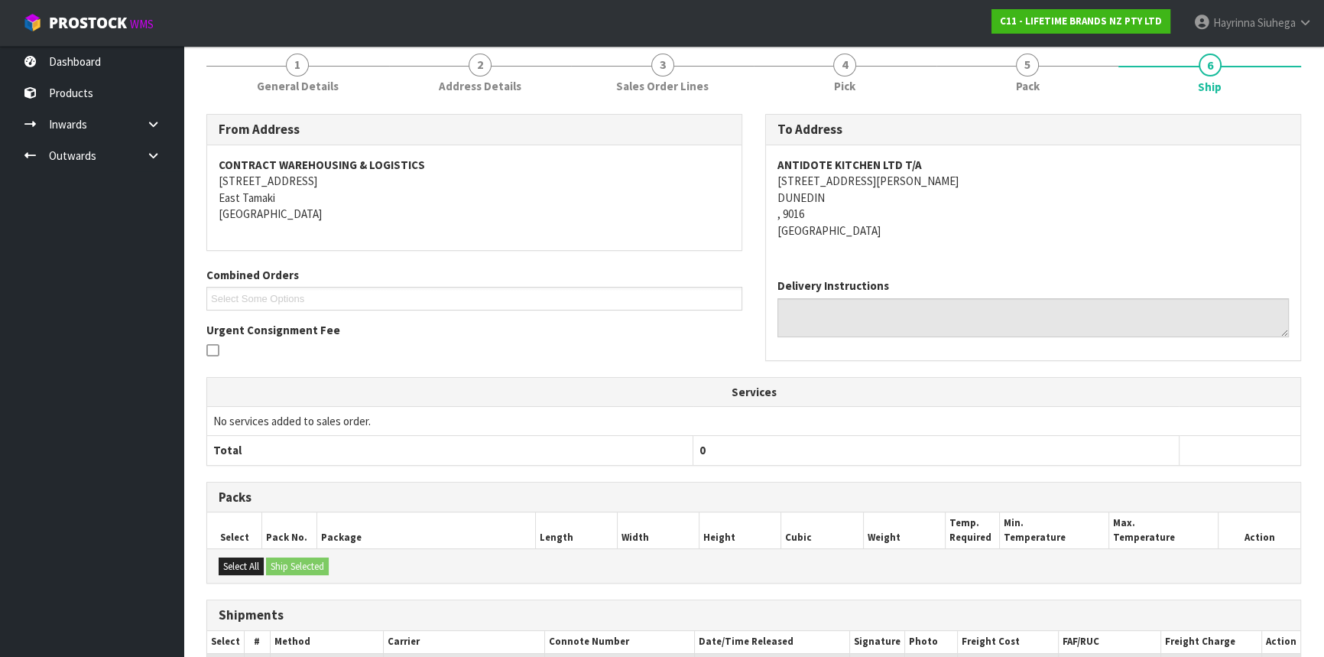
scroll to position [341, 0]
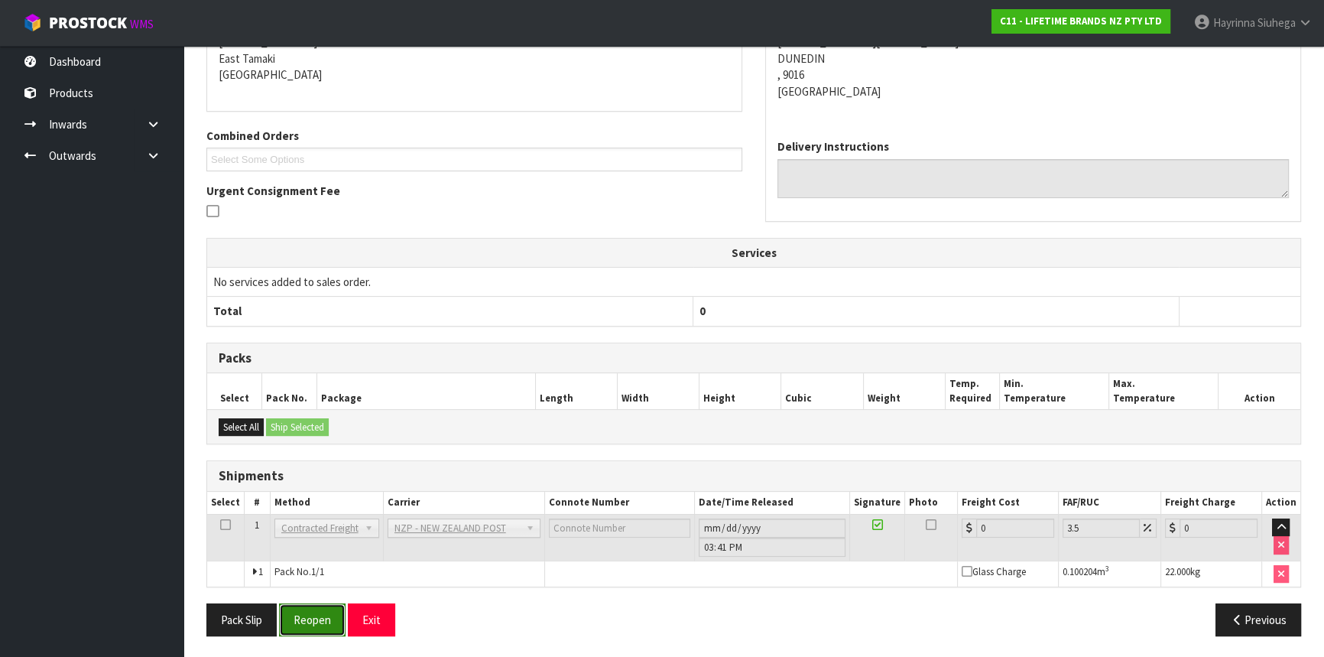
click at [300, 624] on button "Reopen" at bounding box center [312, 619] width 66 height 33
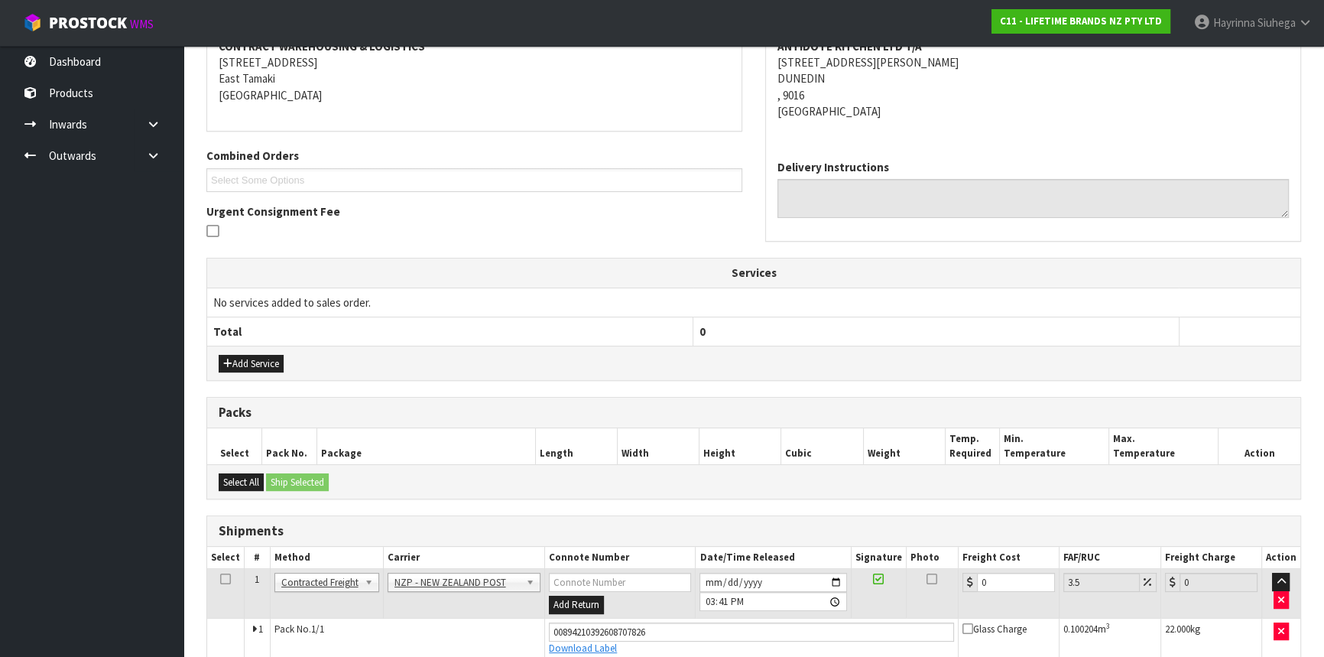
scroll to position [376, 0]
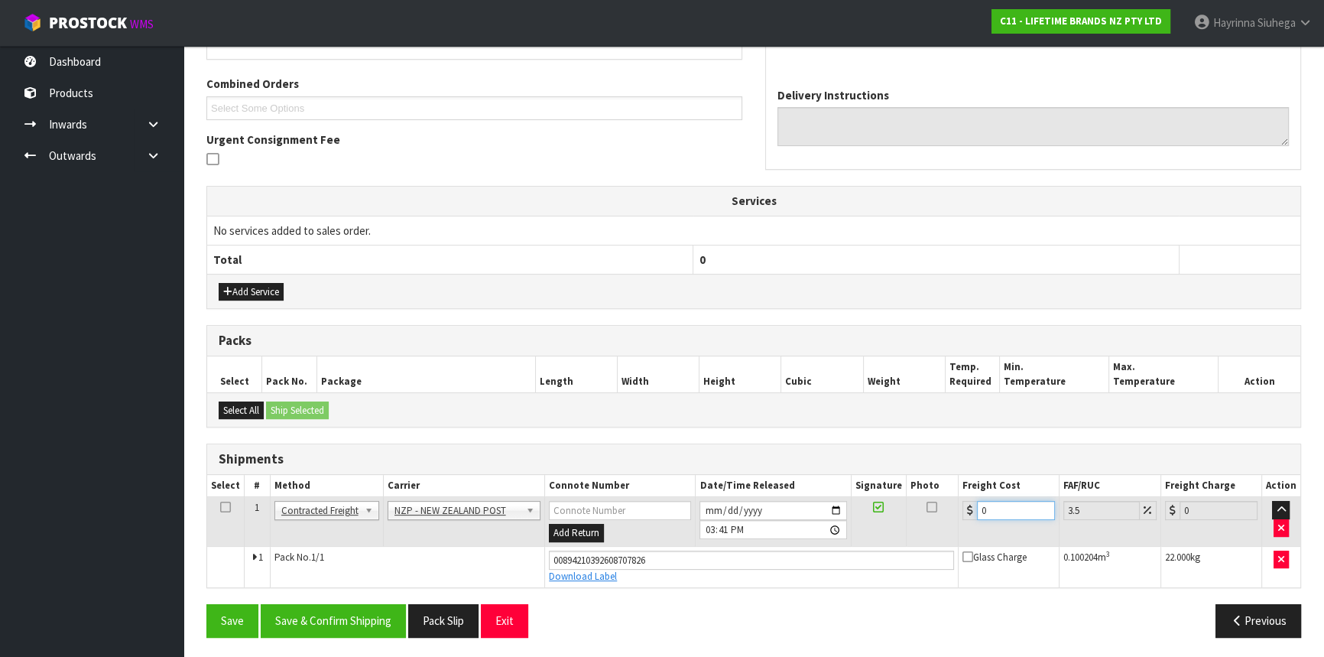
drag, startPoint x: 1004, startPoint y: 511, endPoint x: 642, endPoint y: 472, distance: 363.6
click at [668, 482] on table "Select # Method Carrier Connote Number Date/Time Released Signature Photo Freig…" at bounding box center [753, 531] width 1093 height 112
click at [206, 604] on button "Save" at bounding box center [232, 620] width 52 height 33
click at [368, 618] on button "Save & Confirm Shipping" at bounding box center [333, 620] width 145 height 33
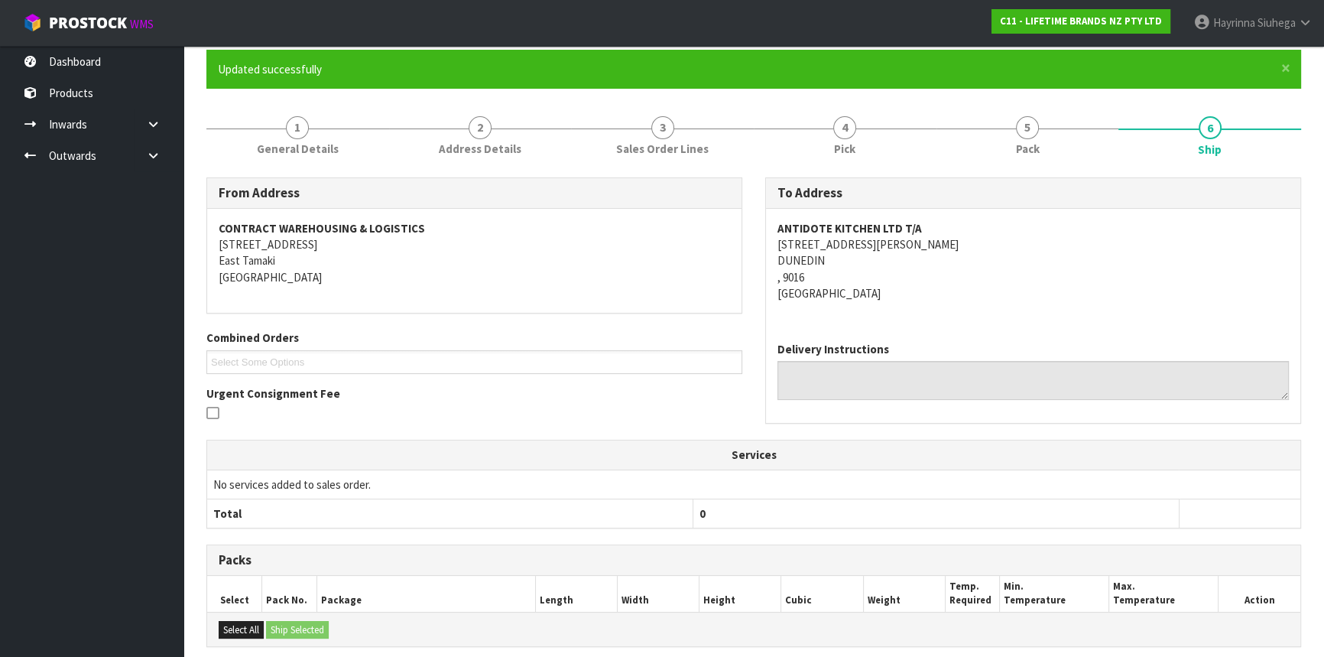
scroll to position [0, 0]
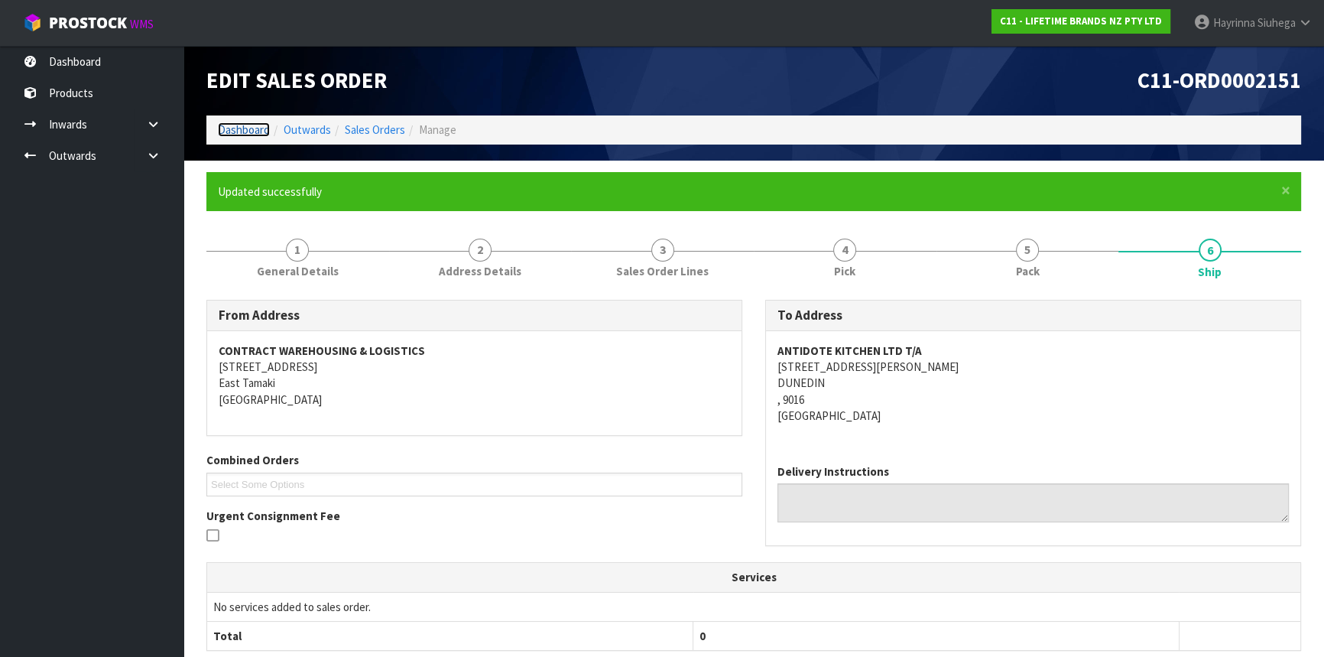
click at [259, 130] on link "Dashboard" at bounding box center [244, 129] width 52 height 15
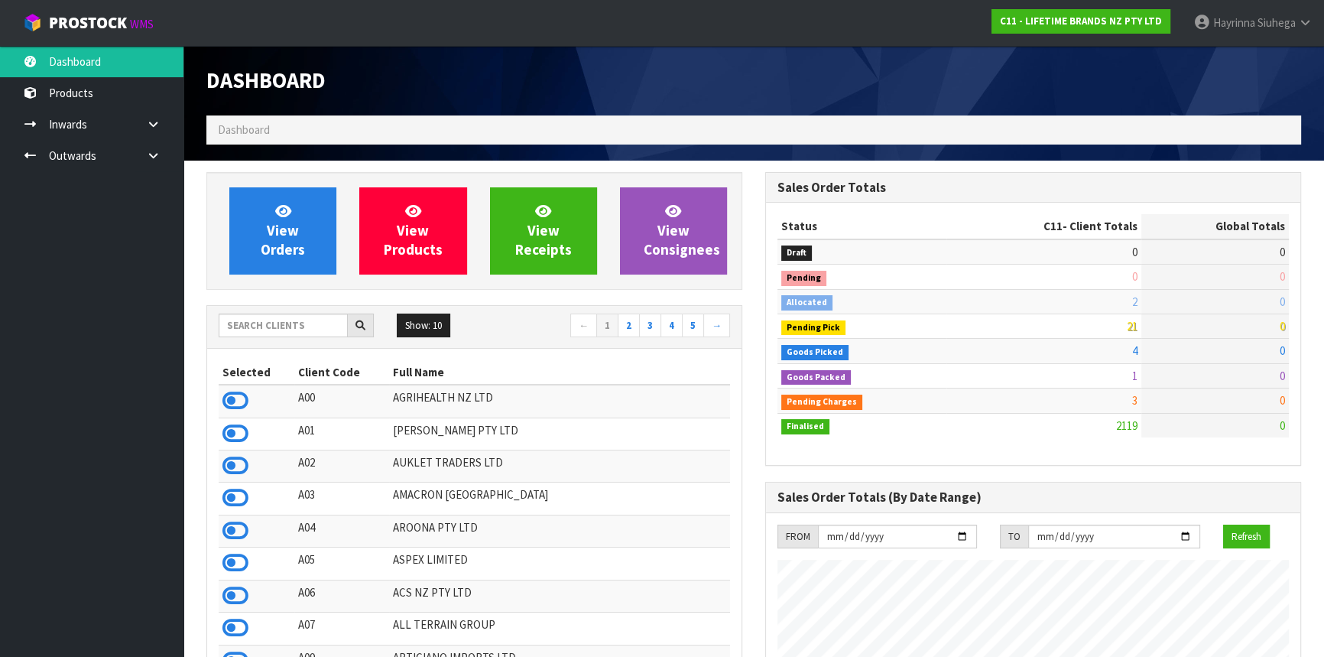
scroll to position [1156, 558]
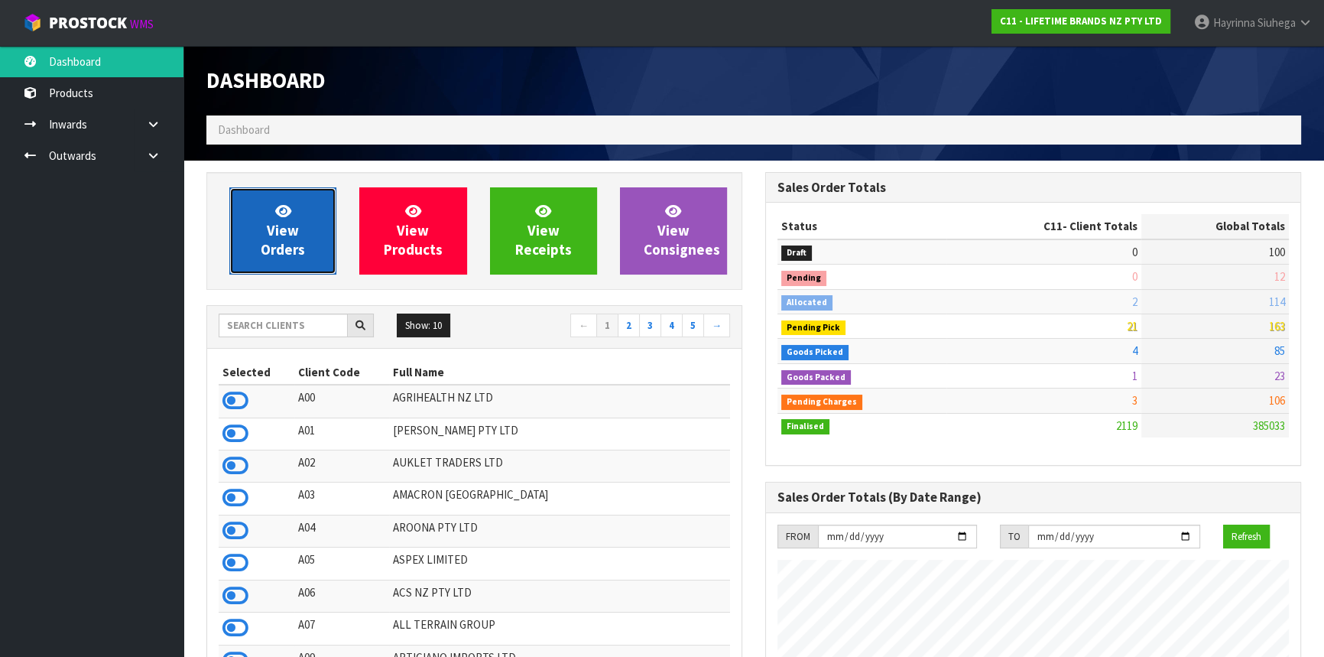
drag, startPoint x: 291, startPoint y: 248, endPoint x: 288, endPoint y: 235, distance: 13.3
click at [291, 248] on span "View Orders" at bounding box center [283, 230] width 44 height 57
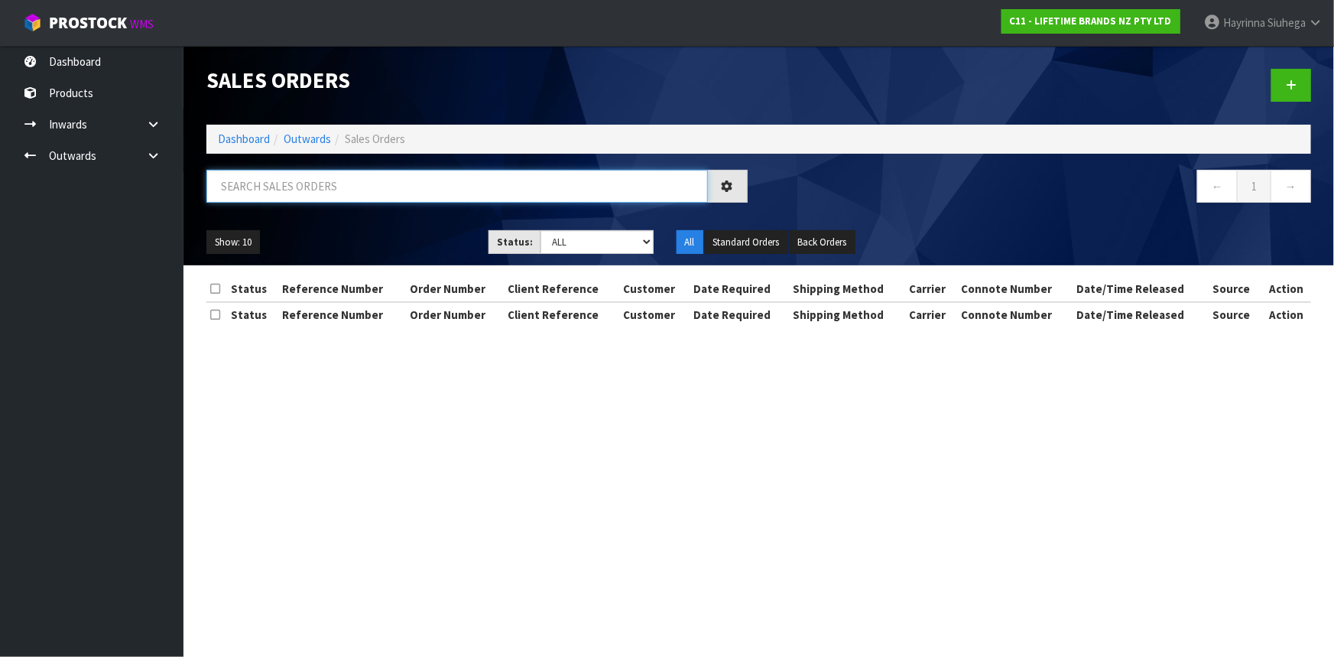
click at [298, 188] on input "text" at bounding box center [456, 186] width 501 height 33
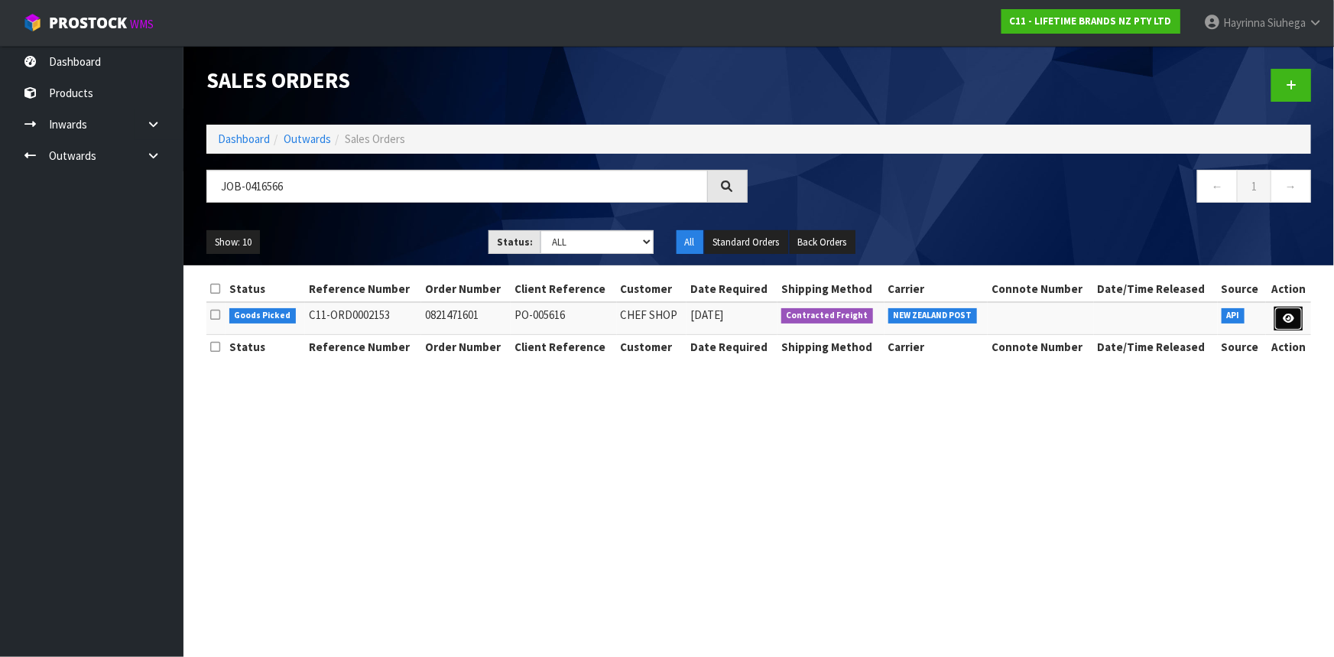
click at [1292, 317] on icon at bounding box center [1287, 318] width 11 height 10
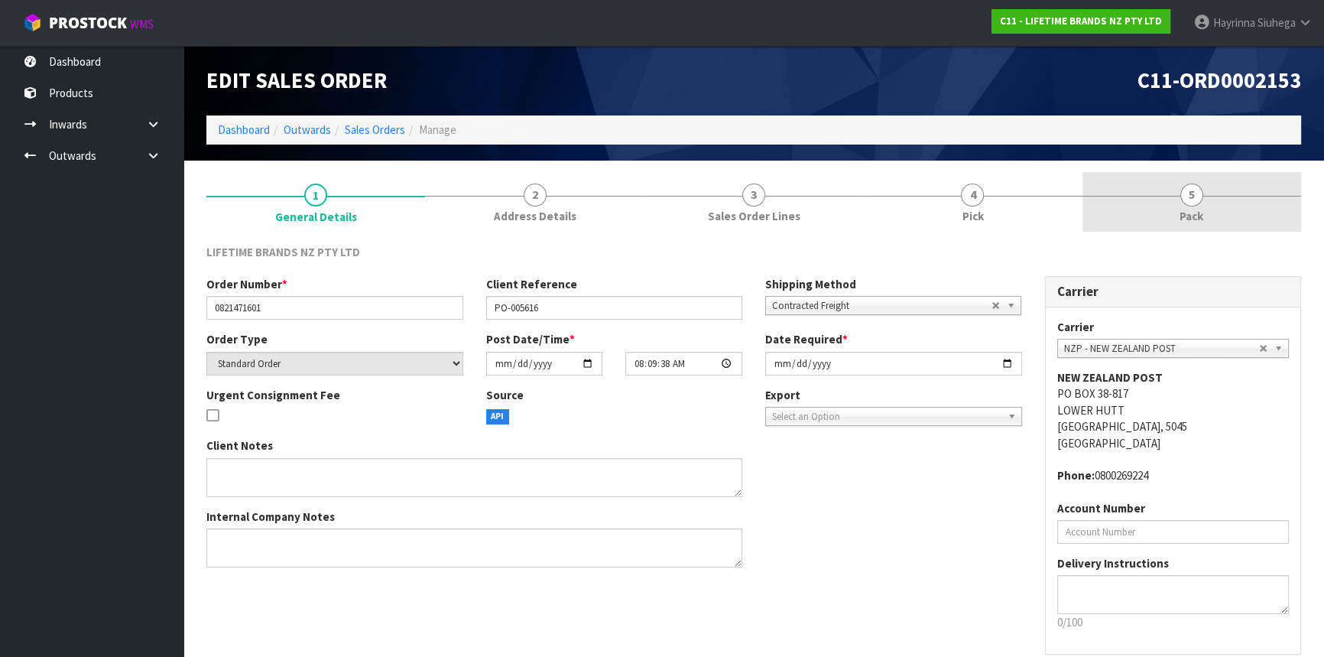
click at [1131, 182] on link "5 Pack" at bounding box center [1191, 202] width 219 height 60
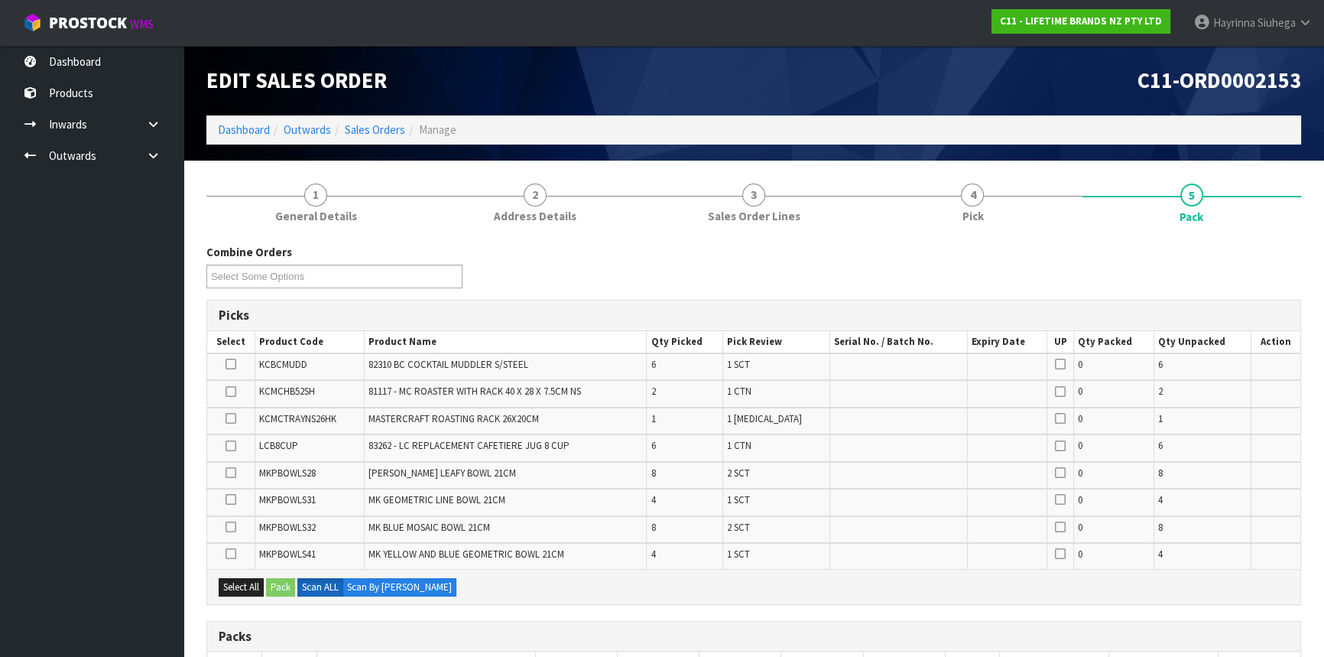
scroll to position [390, 0]
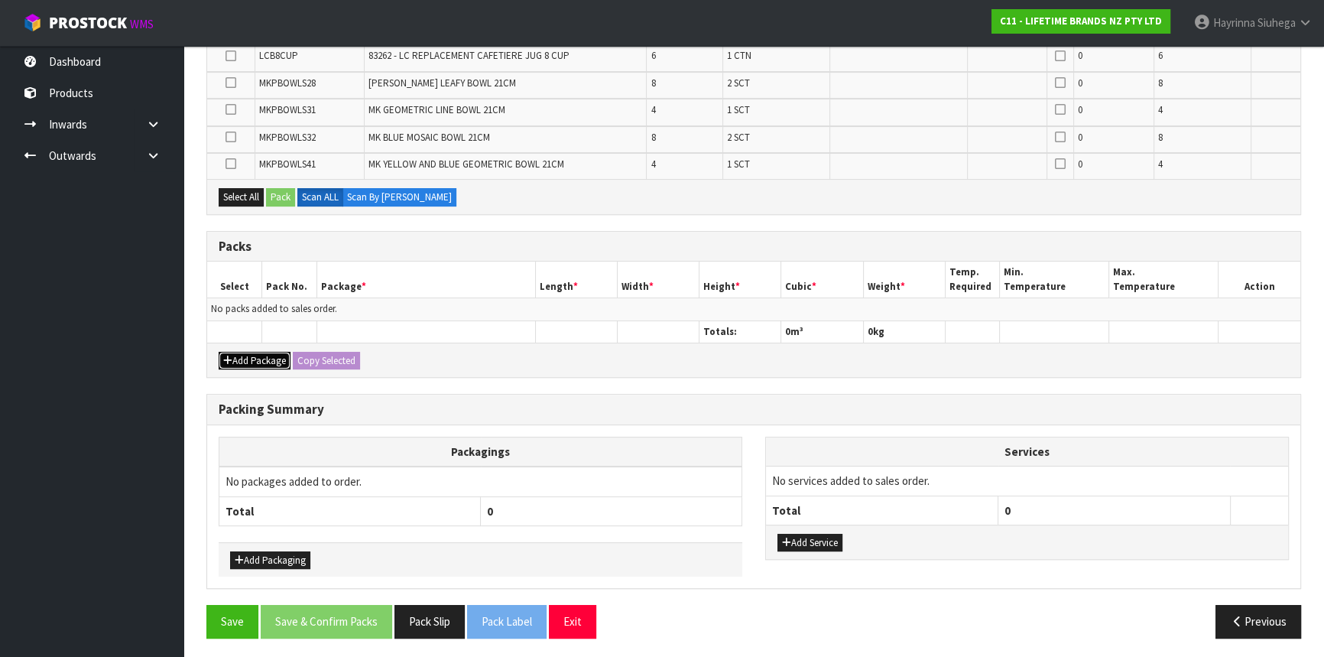
click at [252, 352] on button "Add Package" at bounding box center [255, 361] width 72 height 18
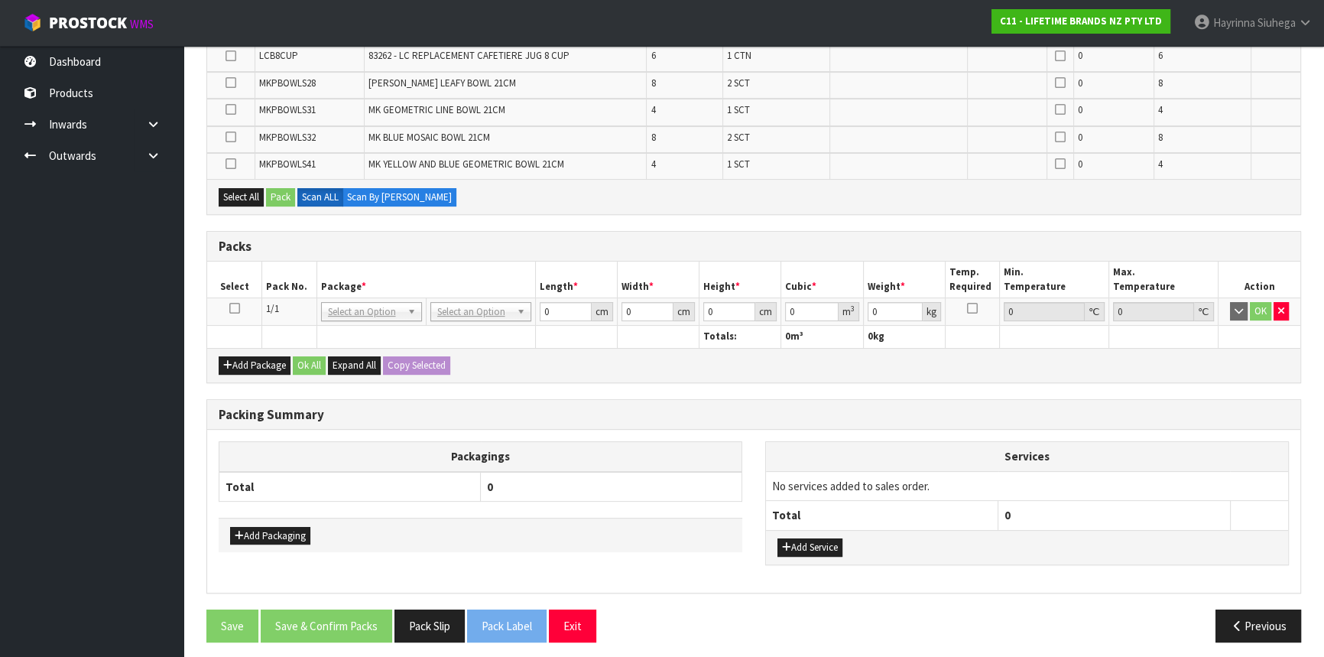
click at [237, 309] on icon at bounding box center [234, 308] width 11 height 1
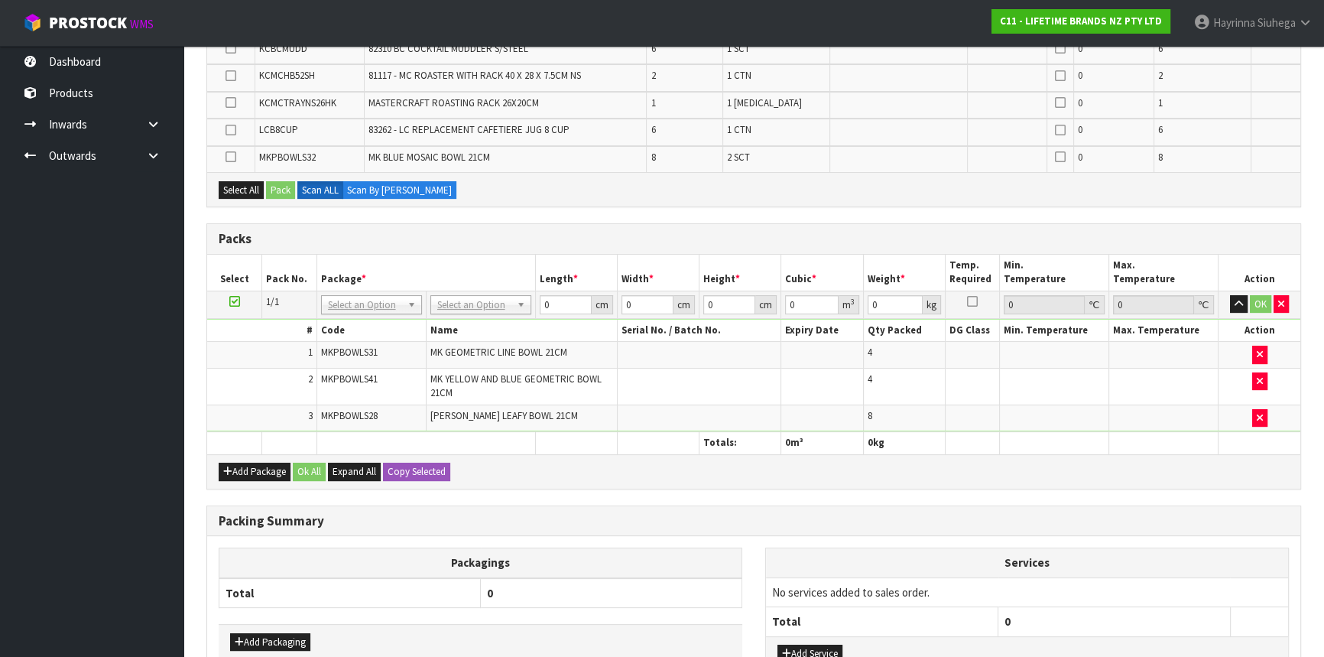
scroll to position [251, 0]
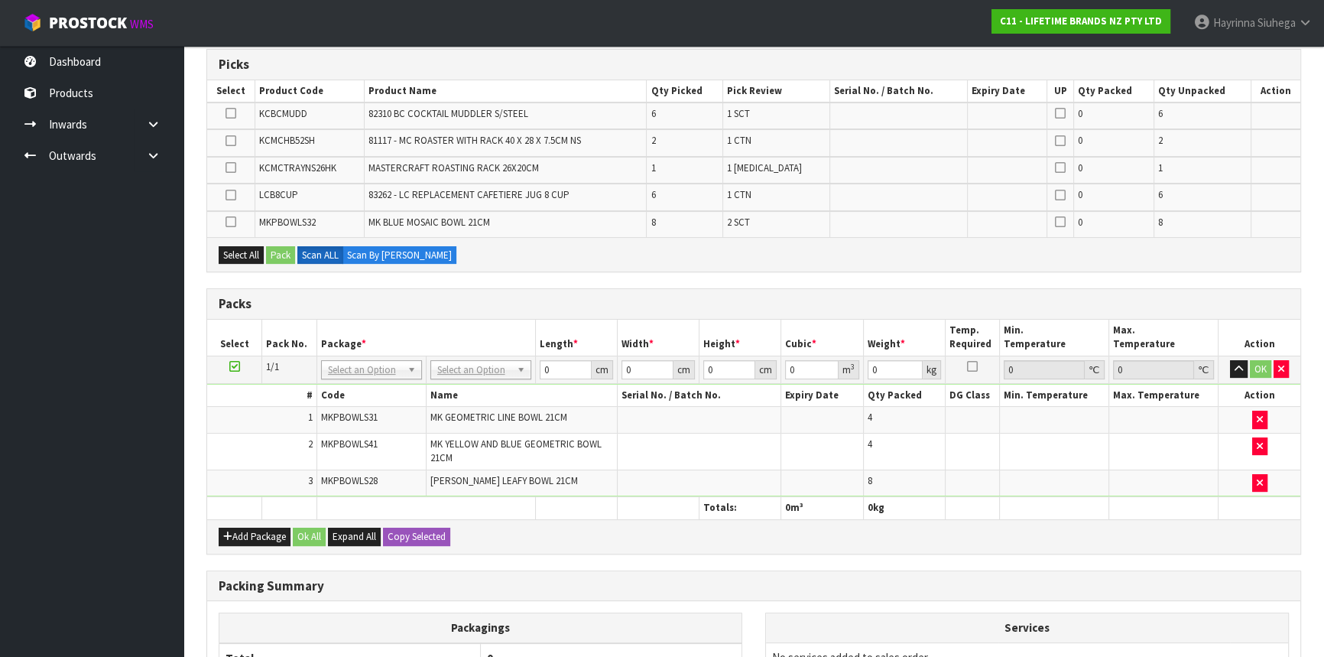
drag, startPoint x: 462, startPoint y: 356, endPoint x: 469, endPoint y: 380, distance: 24.9
click at [462, 357] on td "No Packaging Cartons PLT GEN120 (1200 X 1000) PLT ONE WAY SKID CHEP HIRE PALLET…" at bounding box center [480, 369] width 109 height 28
click at [469, 380] on td "No Packaging Cartons PLT GEN120 (1200 X 1000) PLT ONE WAY SKID CHEP HIRE PALLET…" at bounding box center [480, 369] width 109 height 28
click at [473, 391] on input "text" at bounding box center [479, 388] width 93 height 19
click at [235, 366] on icon at bounding box center [234, 366] width 11 height 1
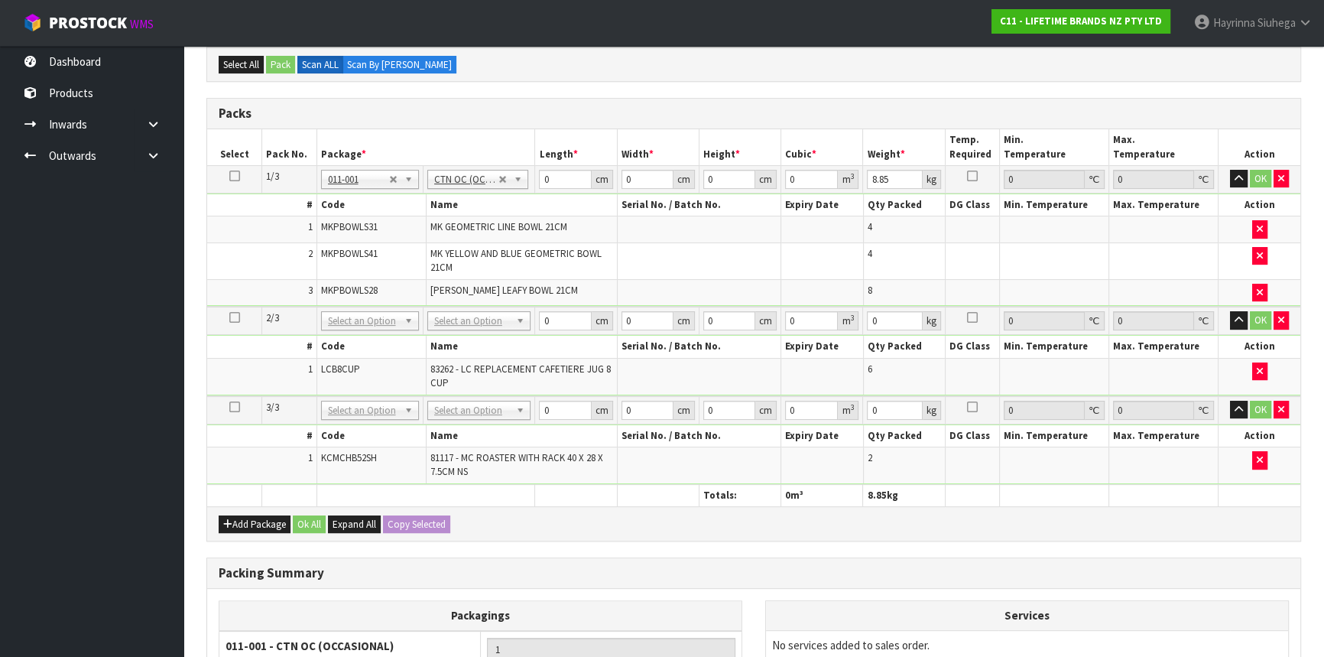
scroll to position [390, 0]
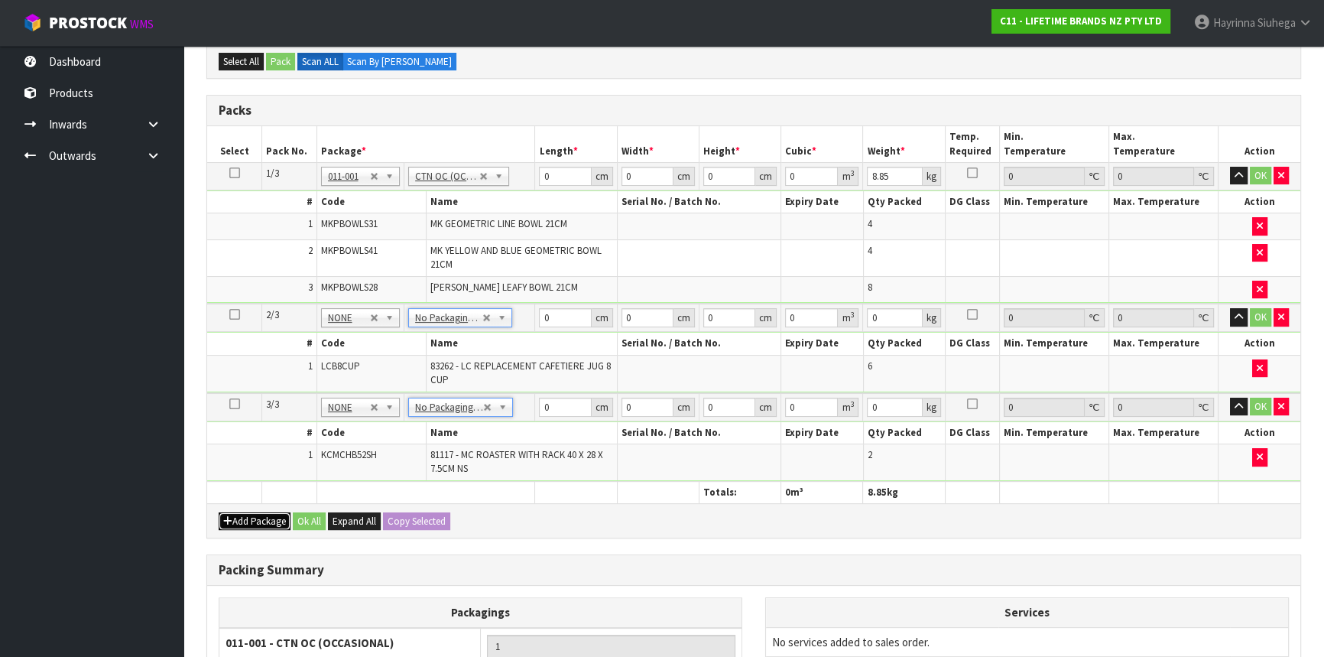
click at [250, 520] on button "Add Package" at bounding box center [255, 521] width 72 height 18
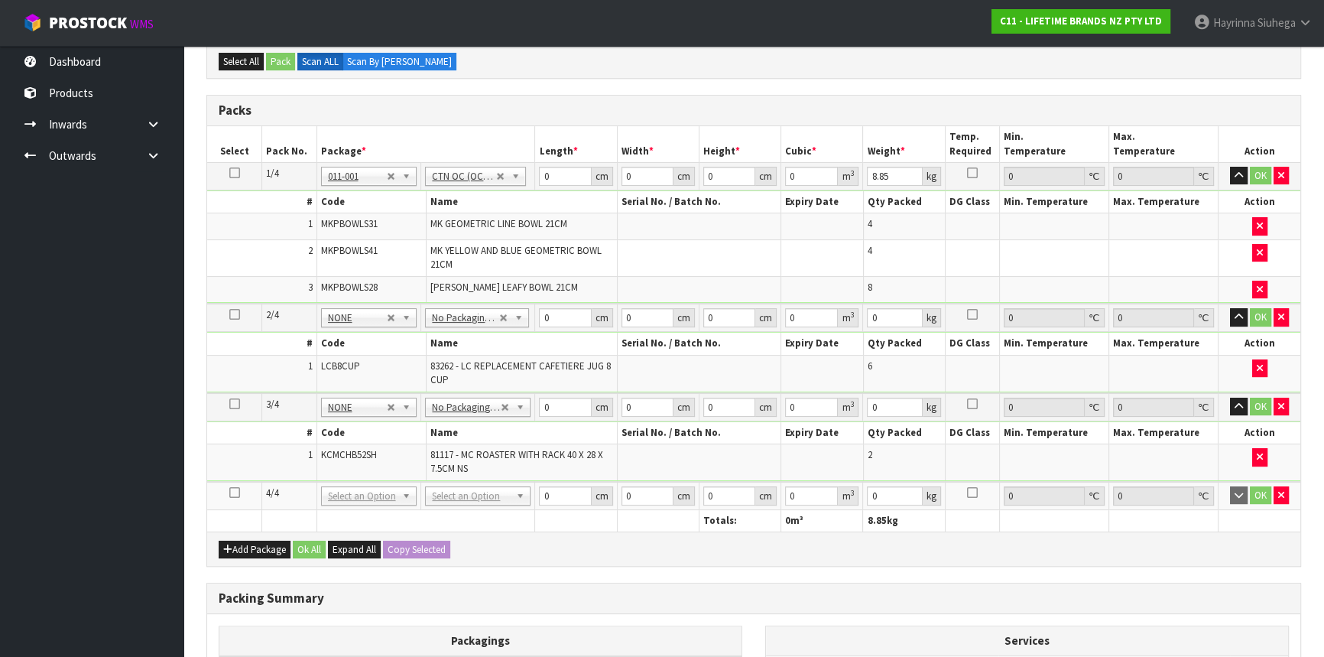
click at [235, 492] on icon at bounding box center [234, 492] width 11 height 1
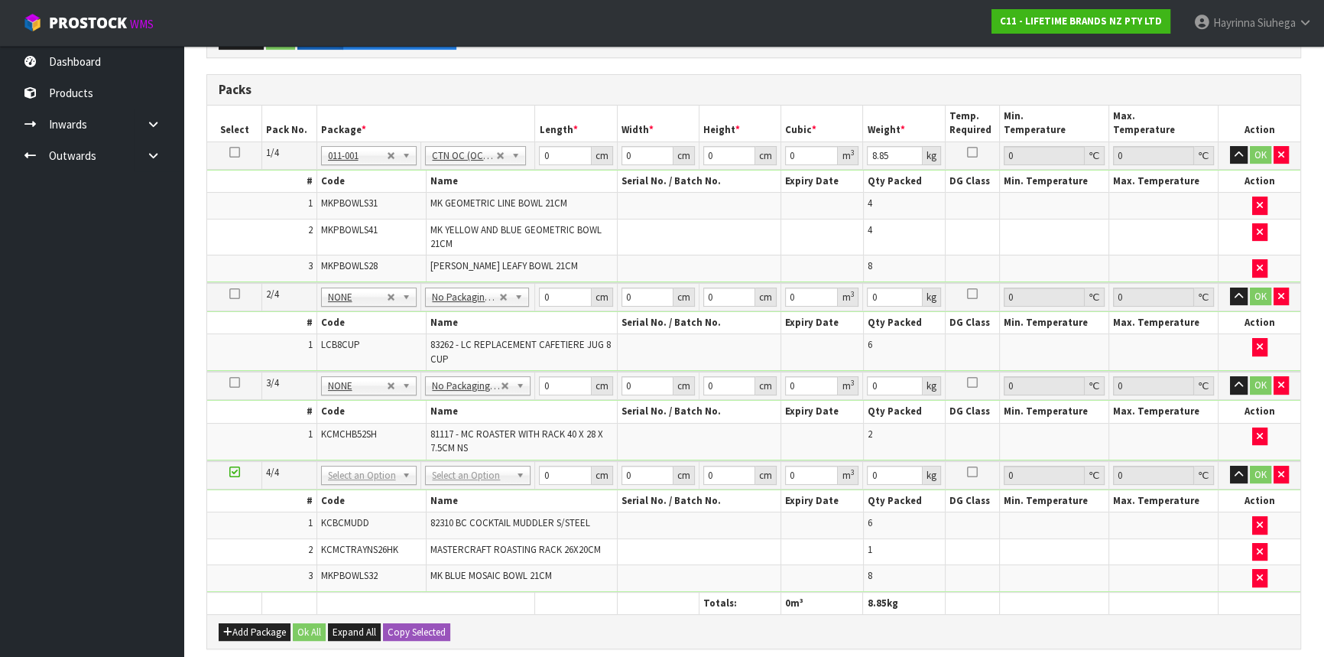
scroll to position [501, 0]
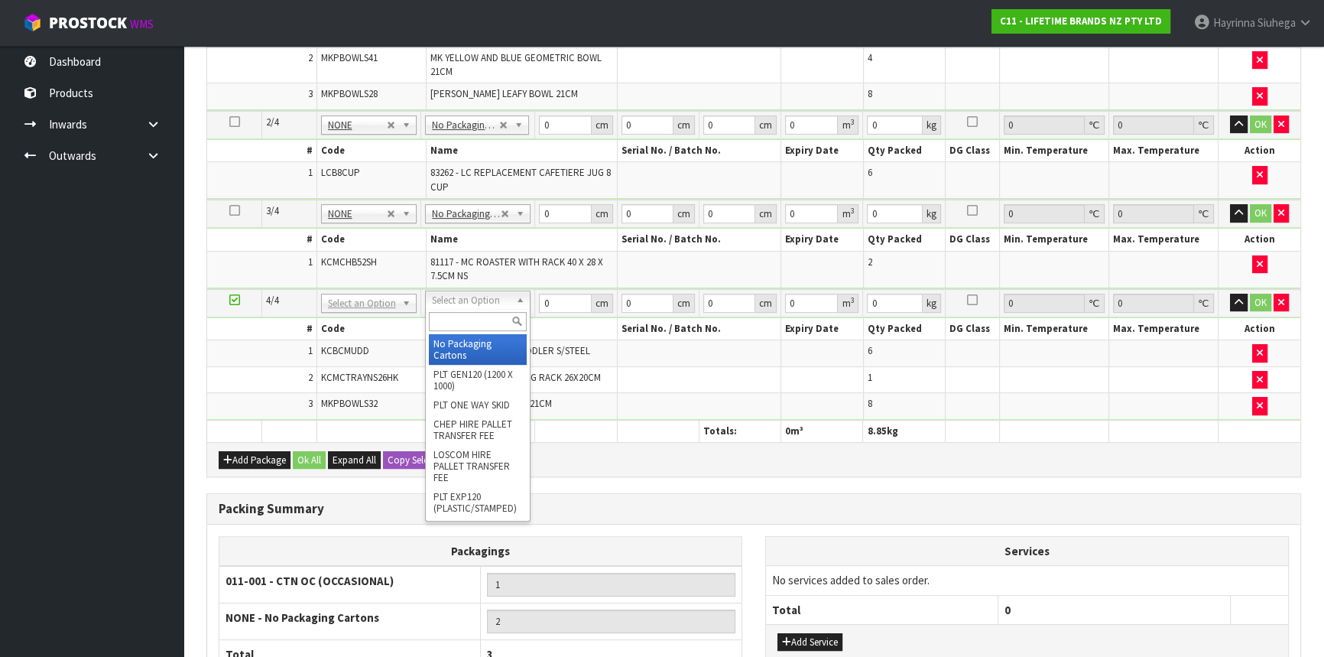
drag, startPoint x: 462, startPoint y: 310, endPoint x: 459, endPoint y: 324, distance: 15.0
click at [462, 316] on div at bounding box center [478, 321] width 104 height 25
click at [459, 324] on input "text" at bounding box center [478, 321] width 98 height 19
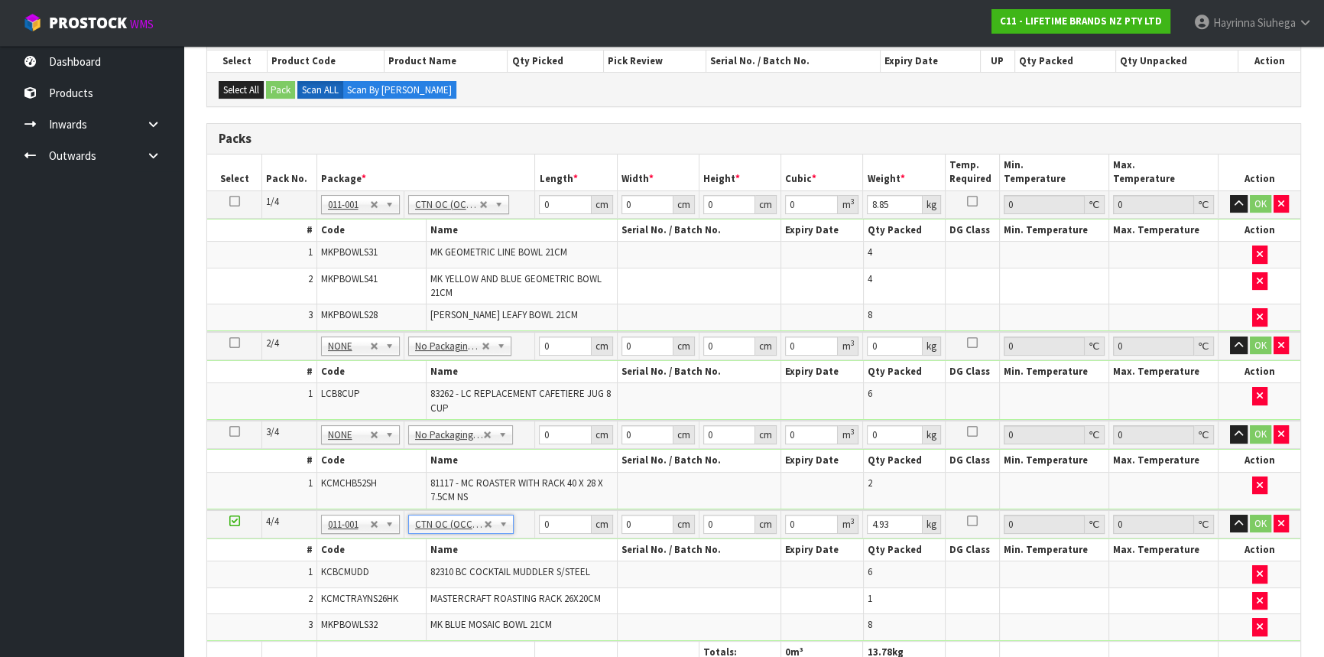
scroll to position [486, 0]
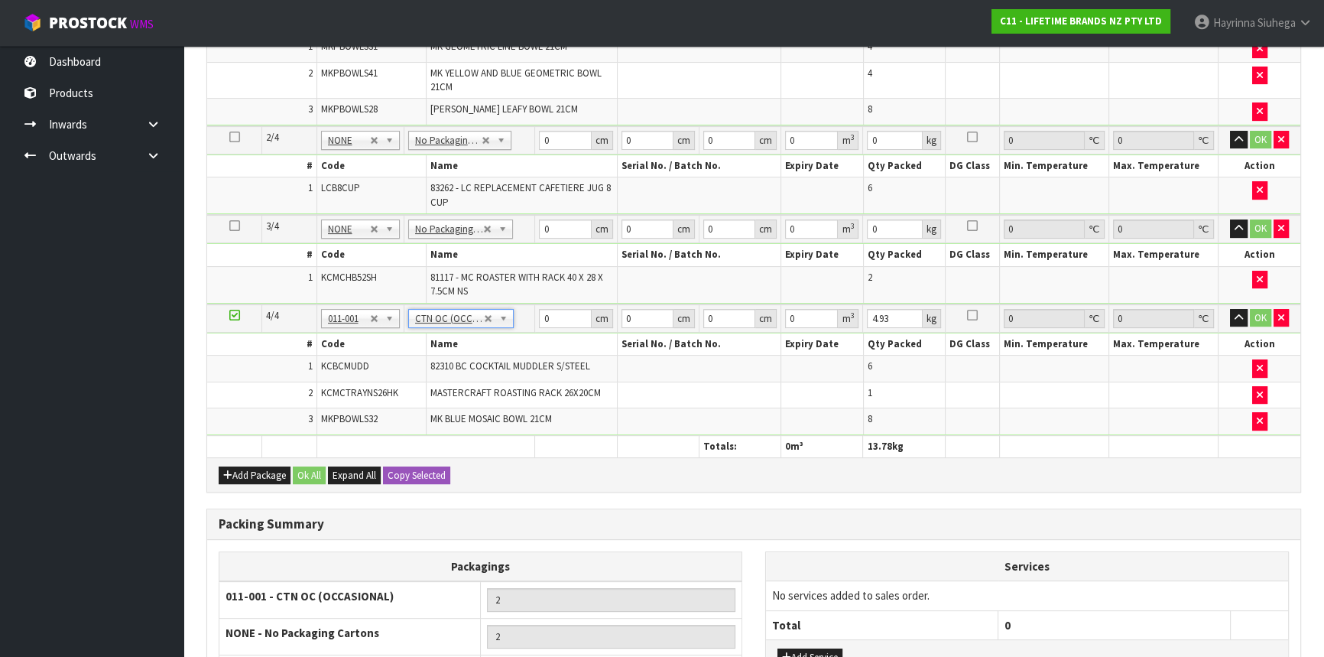
click at [238, 315] on icon at bounding box center [234, 315] width 11 height 1
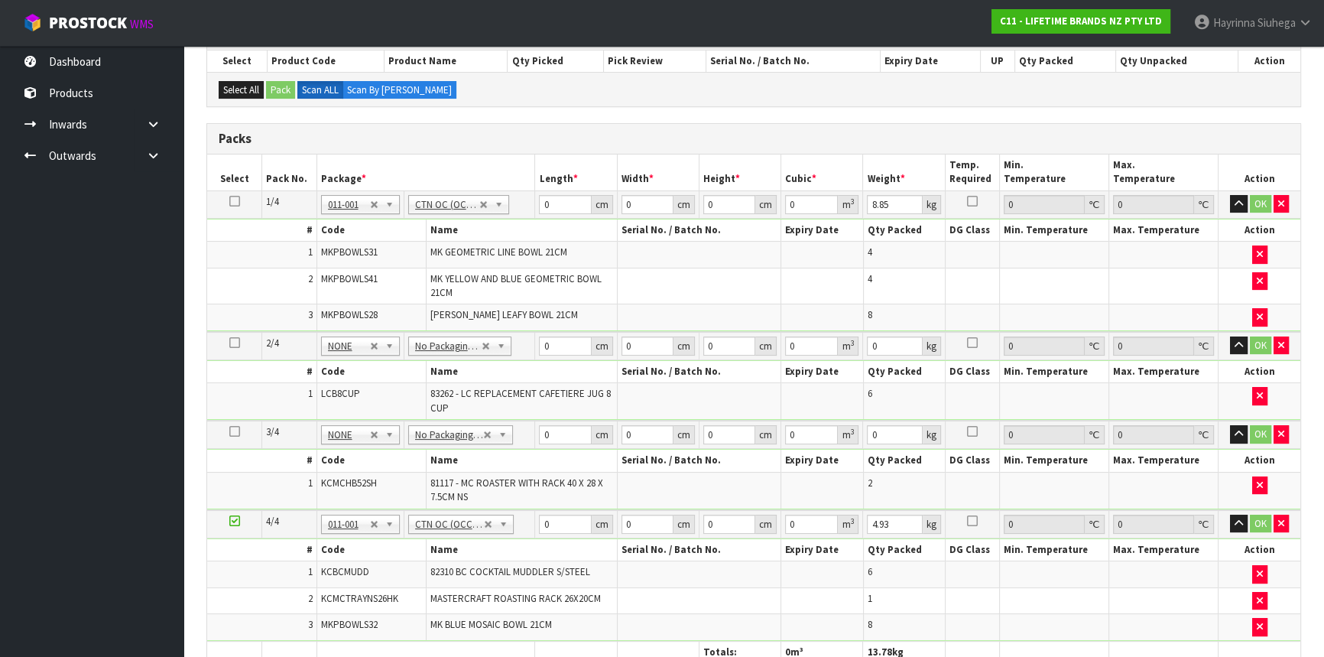
scroll to position [365, 0]
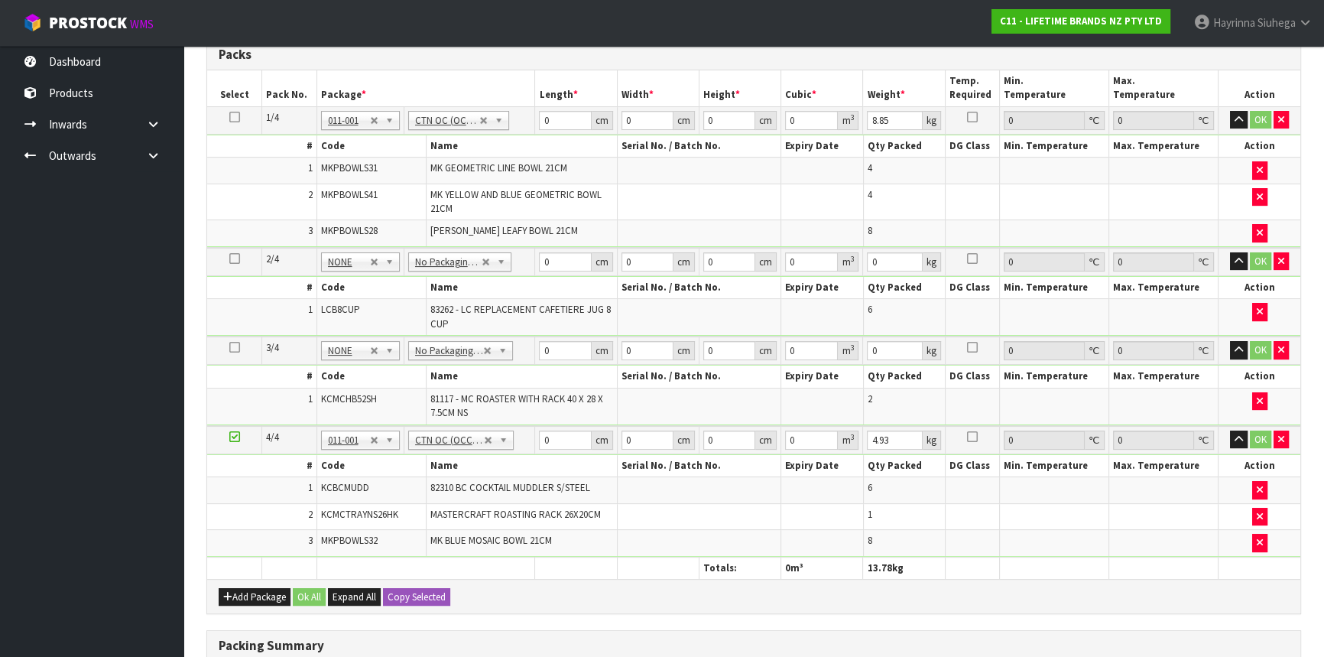
click at [67, 390] on ul "Dashboard Products Categories Serial Numbers Kitsets Packagings Inwards Purchas…" at bounding box center [91, 351] width 183 height 611
click at [0, 367] on ul "Dashboard Products Categories Serial Numbers Kitsets Packagings Inwards Purchas…" at bounding box center [91, 351] width 183 height 611
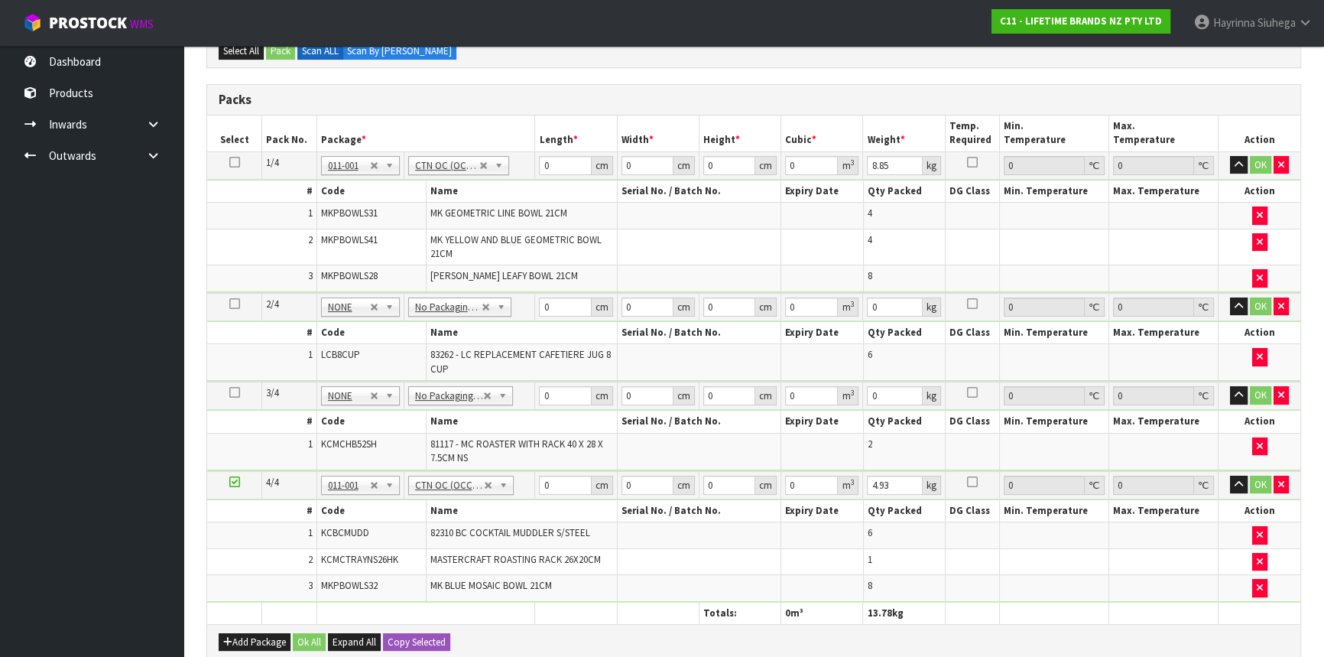
scroll to position [295, 0]
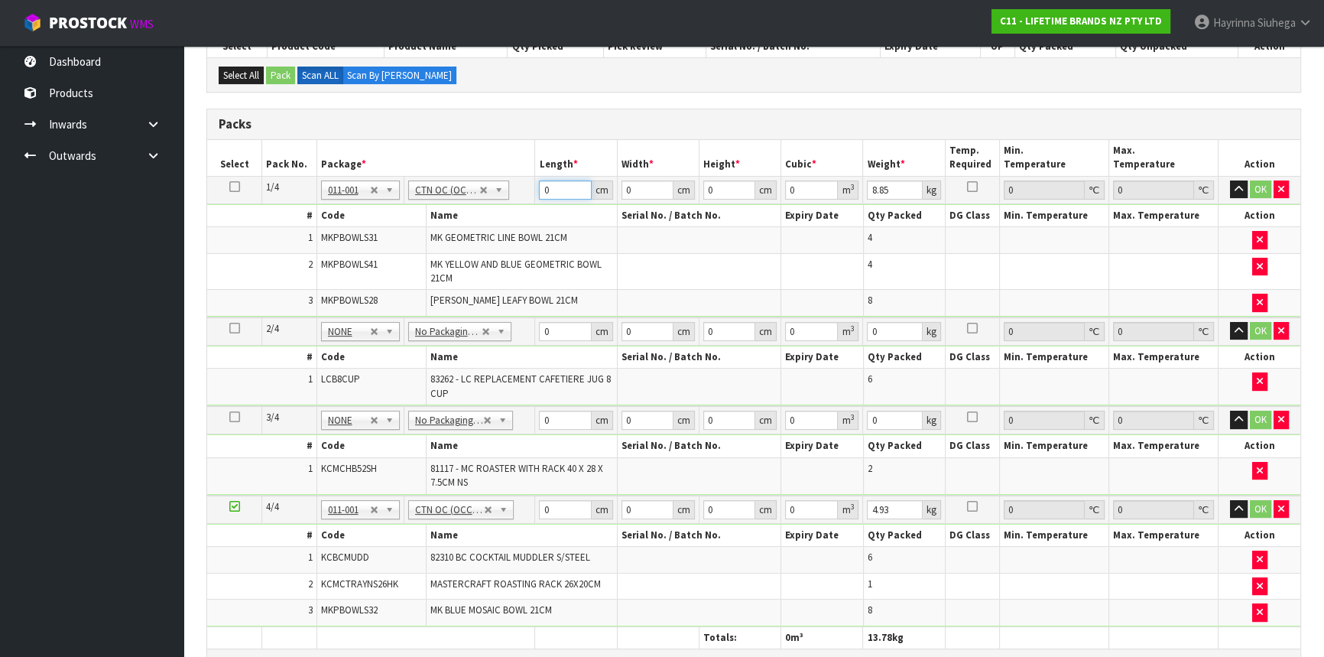
click at [542, 188] on input "0" at bounding box center [565, 189] width 52 height 19
click button "OK" at bounding box center [1260, 189] width 21 height 18
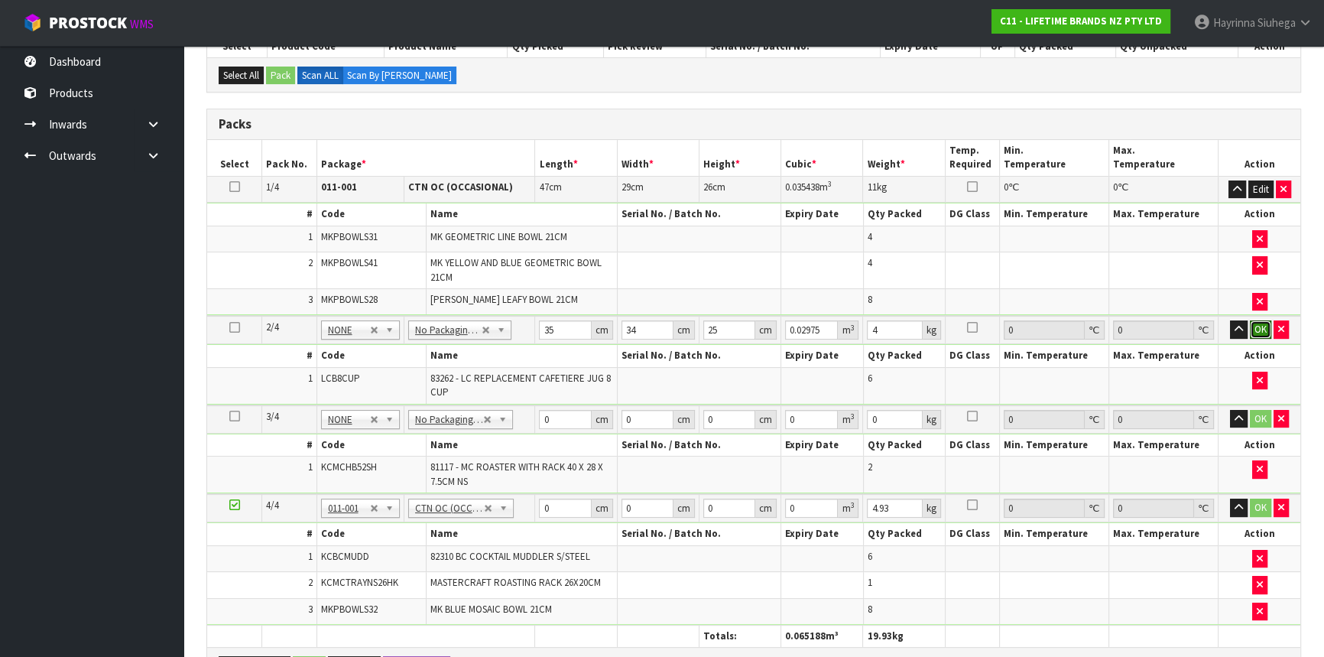
click button "OK" at bounding box center [1260, 329] width 21 height 18
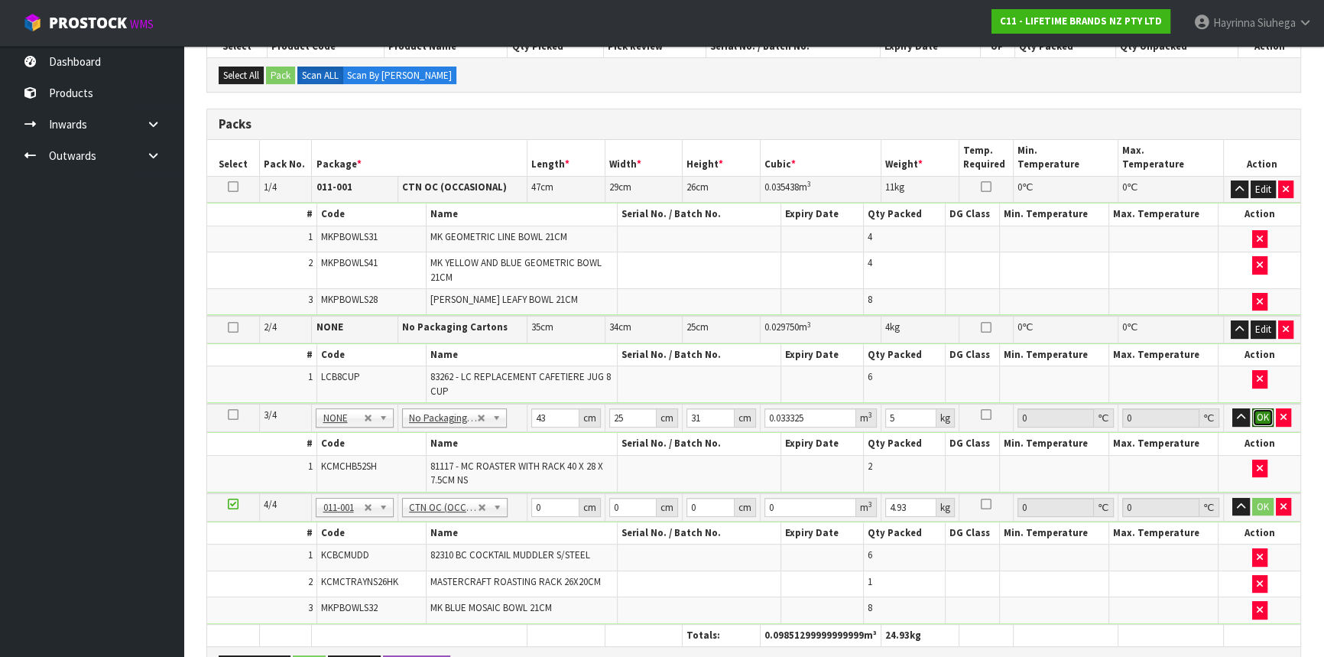
click button "OK" at bounding box center [1262, 417] width 21 height 18
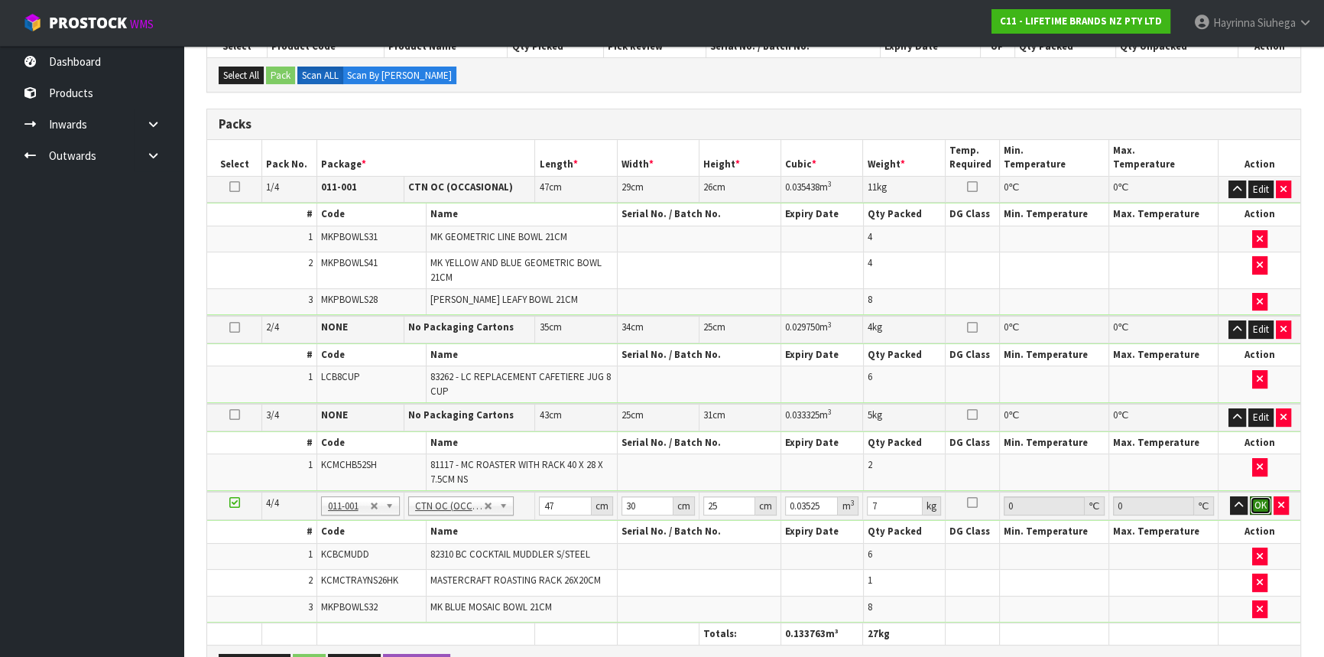
click button "OK" at bounding box center [1260, 505] width 21 height 18
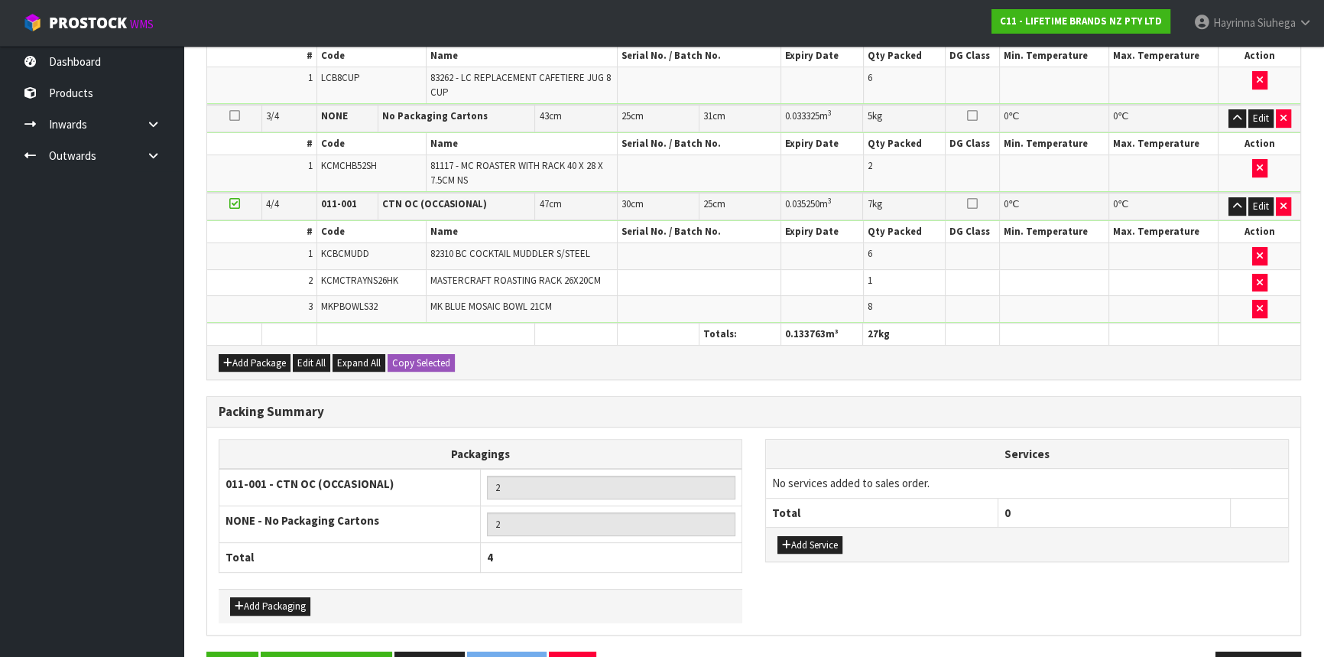
scroll to position [637, 0]
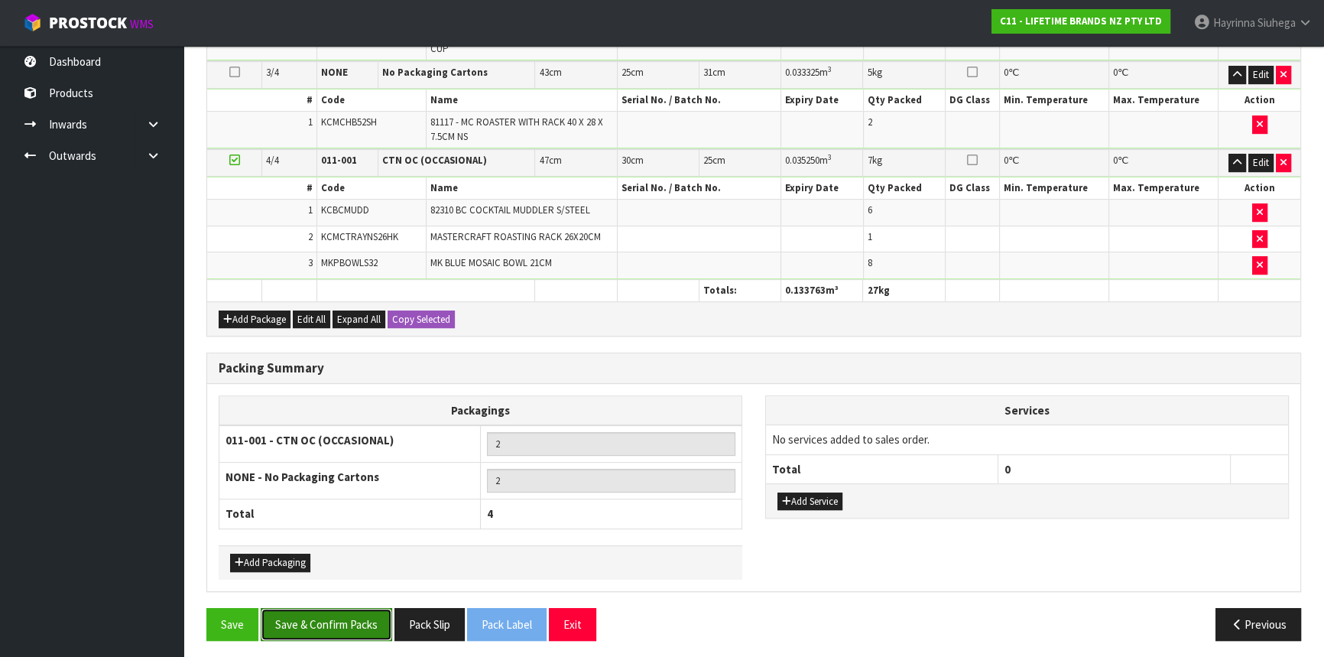
click at [321, 609] on button "Save & Confirm Packs" at bounding box center [326, 624] width 131 height 33
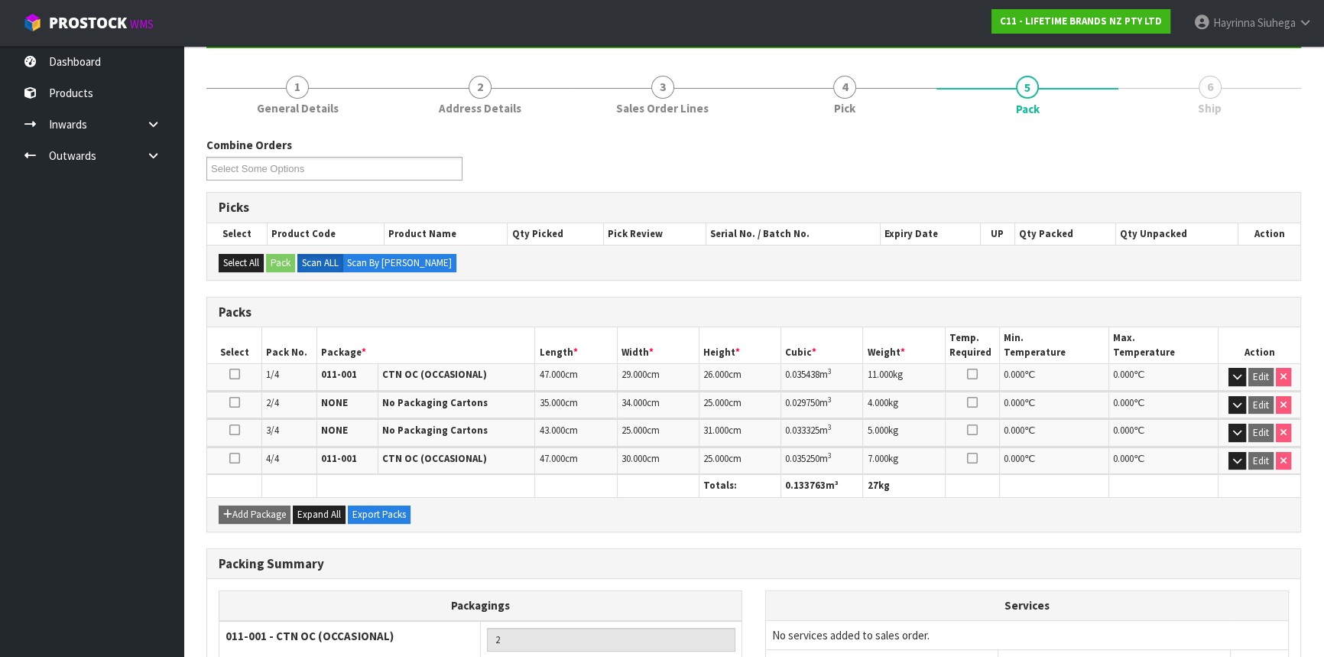
scroll to position [326, 0]
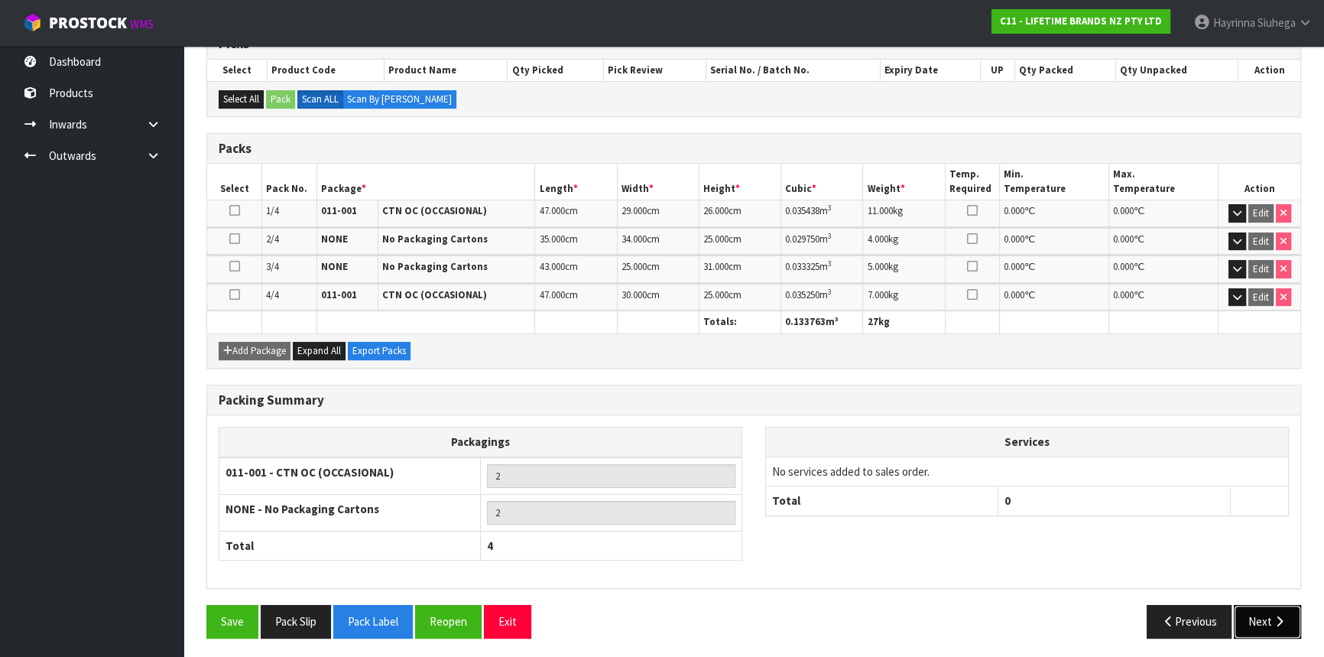
click at [1271, 608] on button "Next" at bounding box center [1267, 621] width 67 height 33
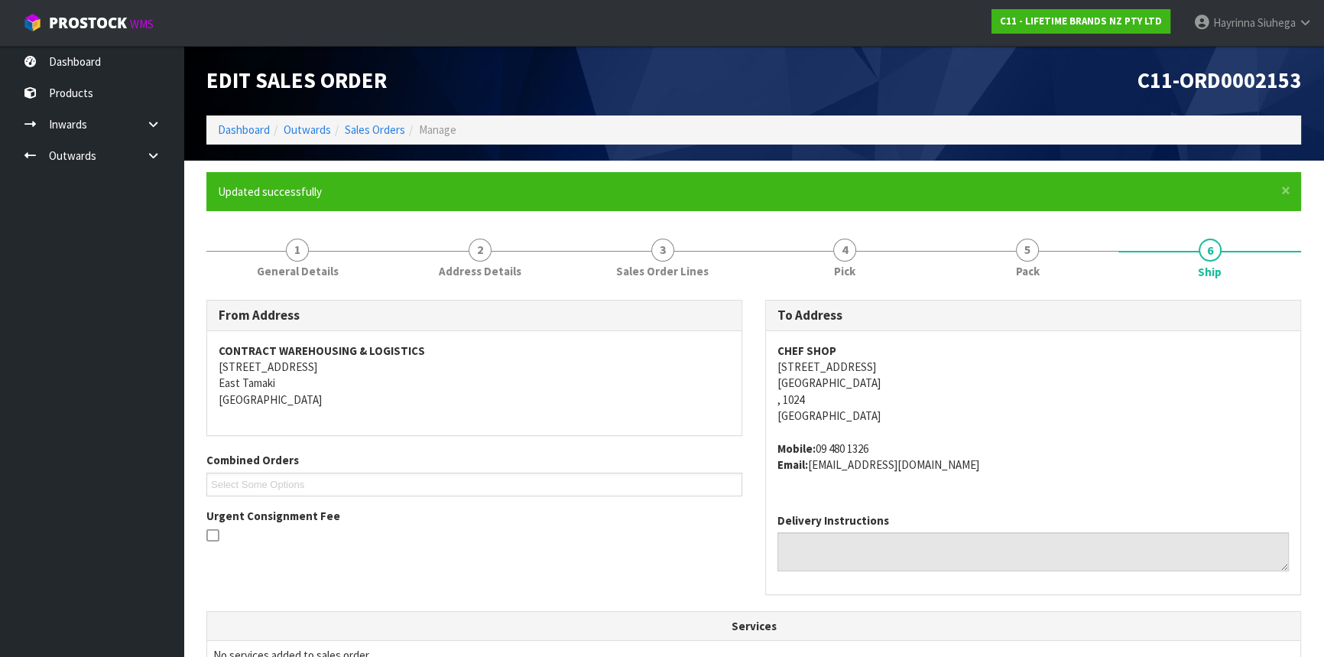
scroll to position [466, 0]
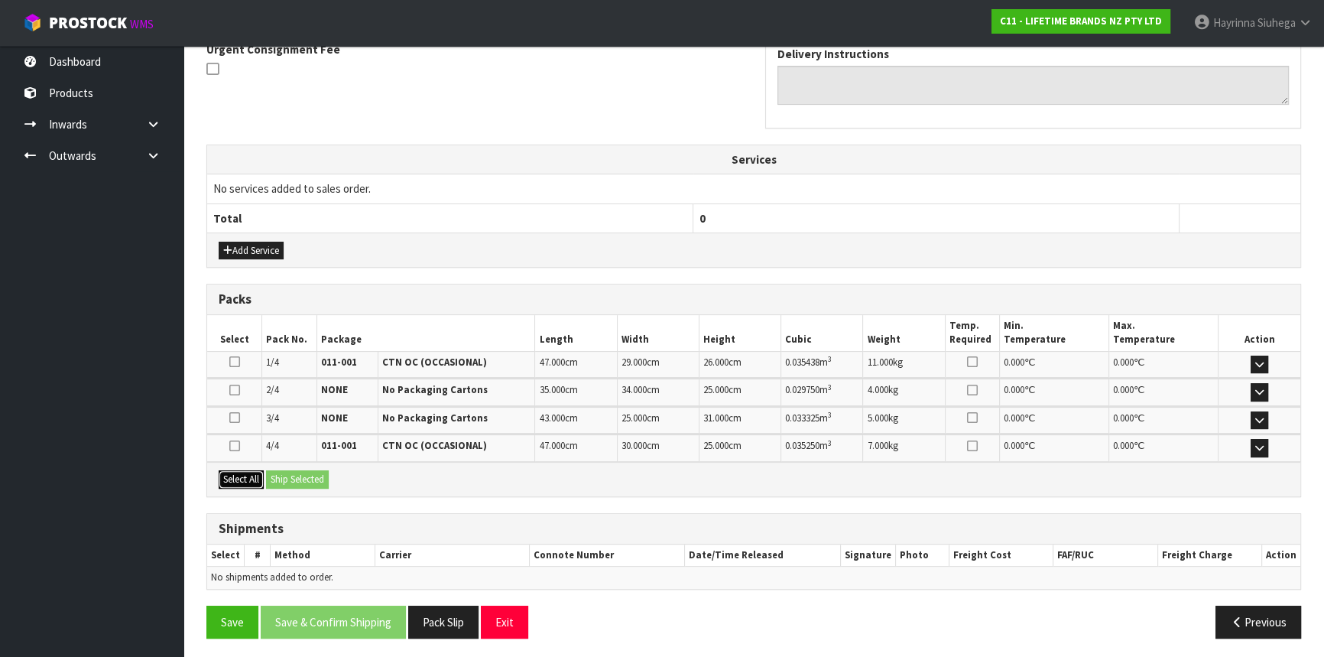
click at [244, 476] on button "Select All" at bounding box center [241, 479] width 45 height 18
click at [291, 476] on button "Ship Selected" at bounding box center [297, 479] width 63 height 18
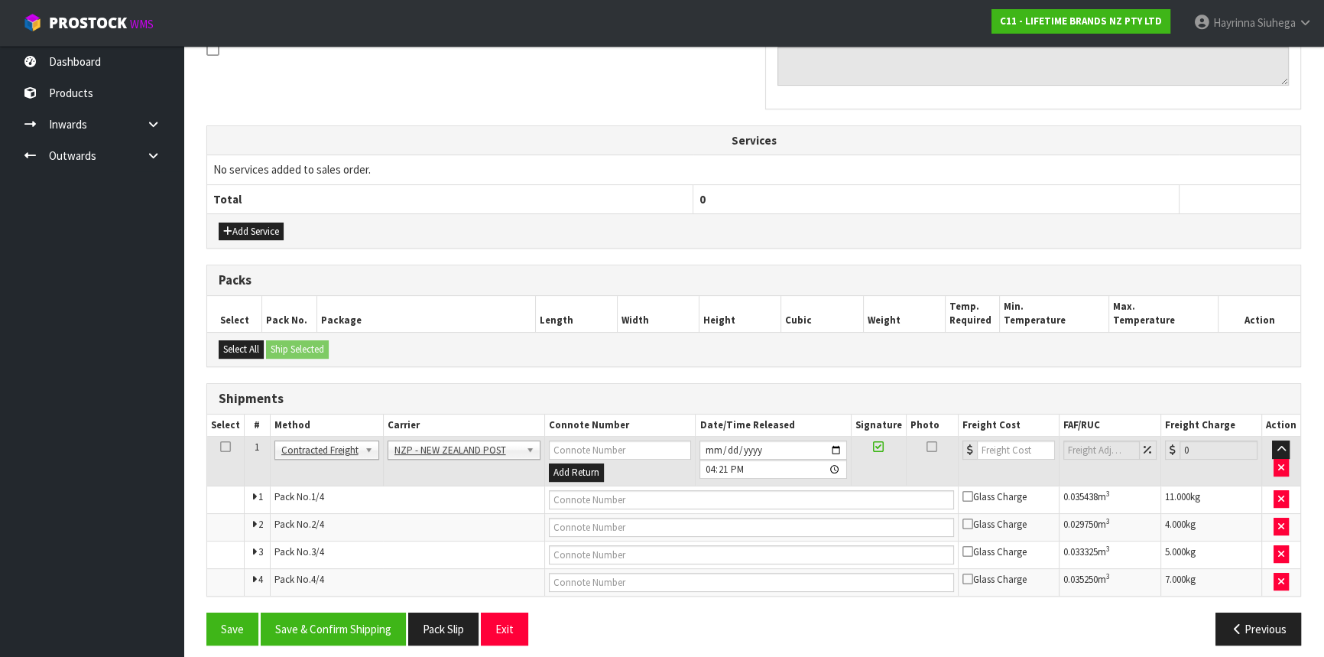
scroll to position [494, 0]
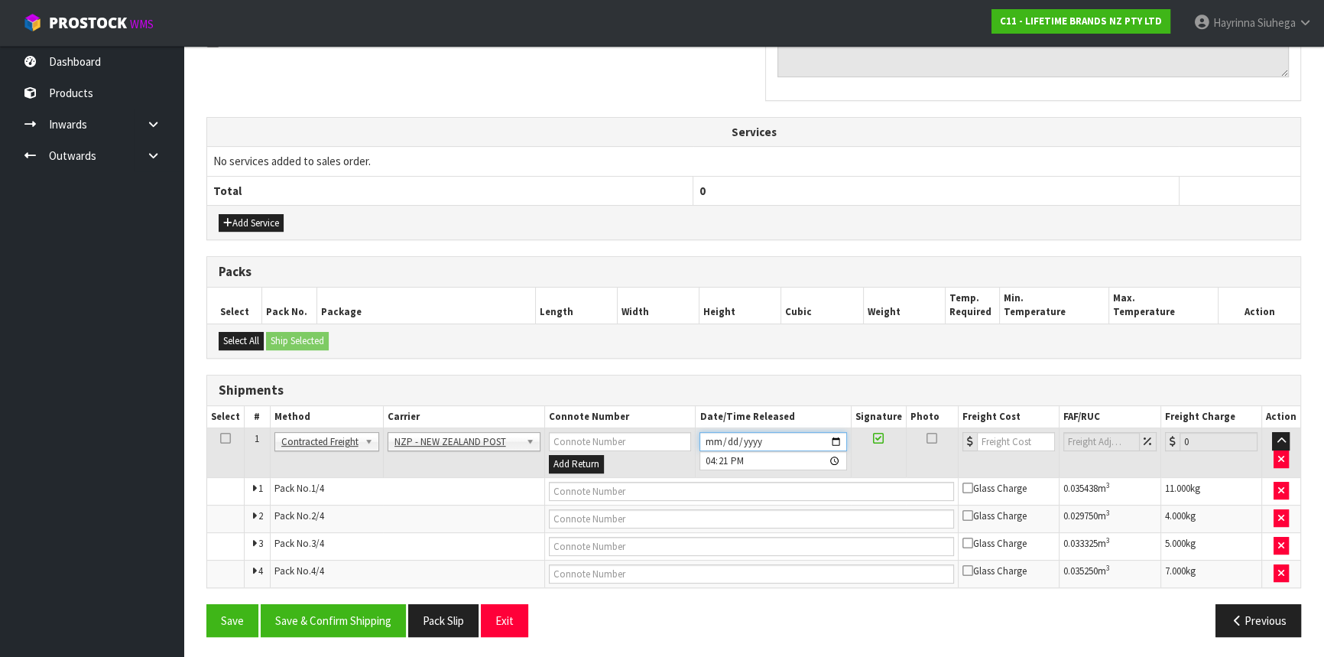
click at [712, 435] on input "2025-10-09" at bounding box center [772, 441] width 147 height 19
click at [333, 633] on button "Save & Confirm Shipping" at bounding box center [333, 620] width 145 height 33
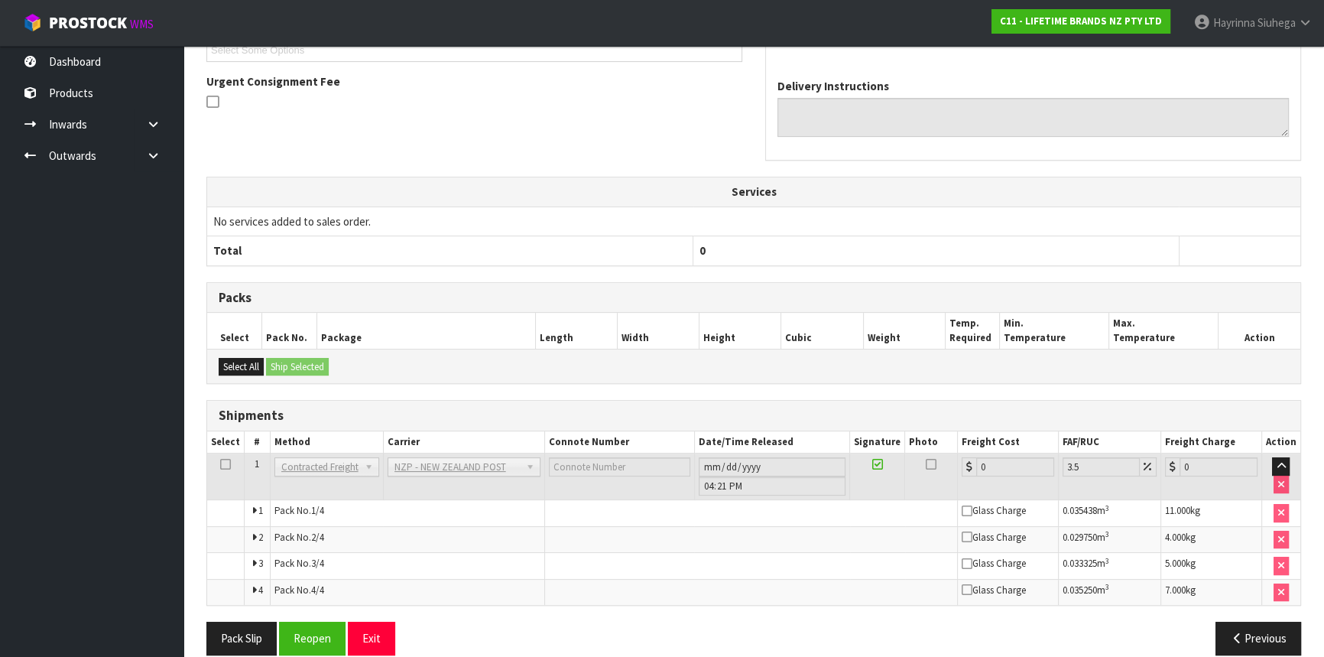
scroll to position [468, 0]
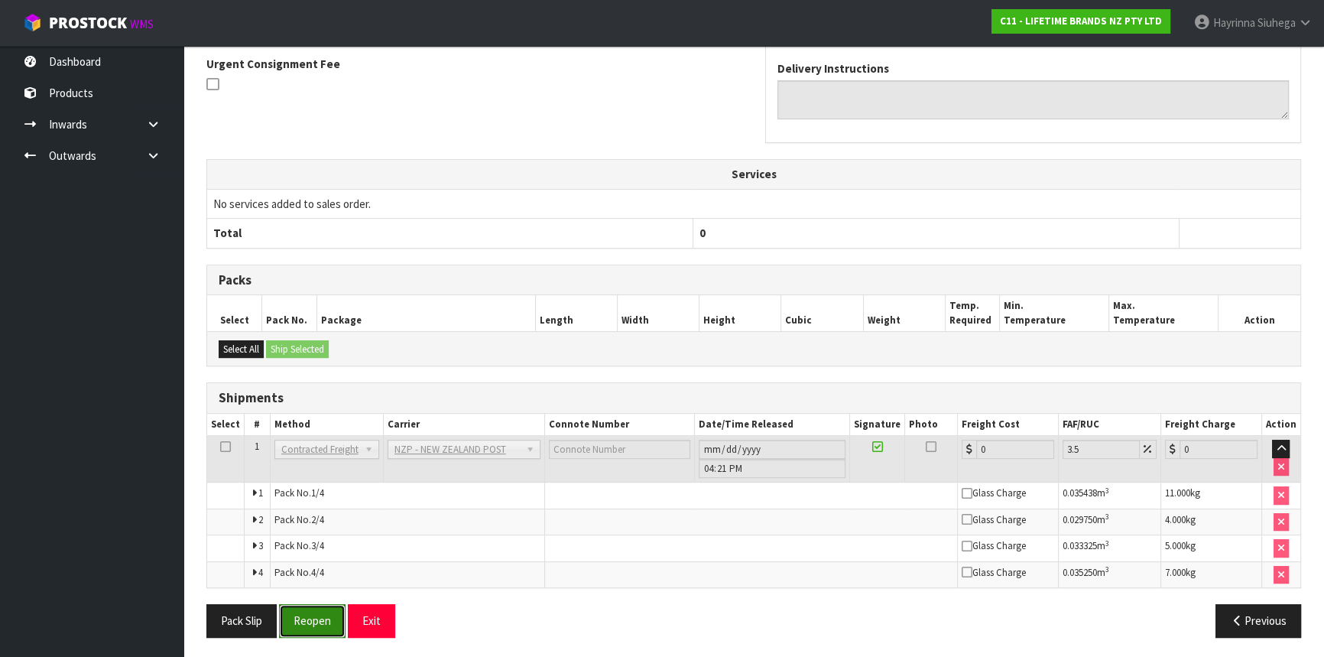
click at [304, 624] on button "Reopen" at bounding box center [312, 620] width 66 height 33
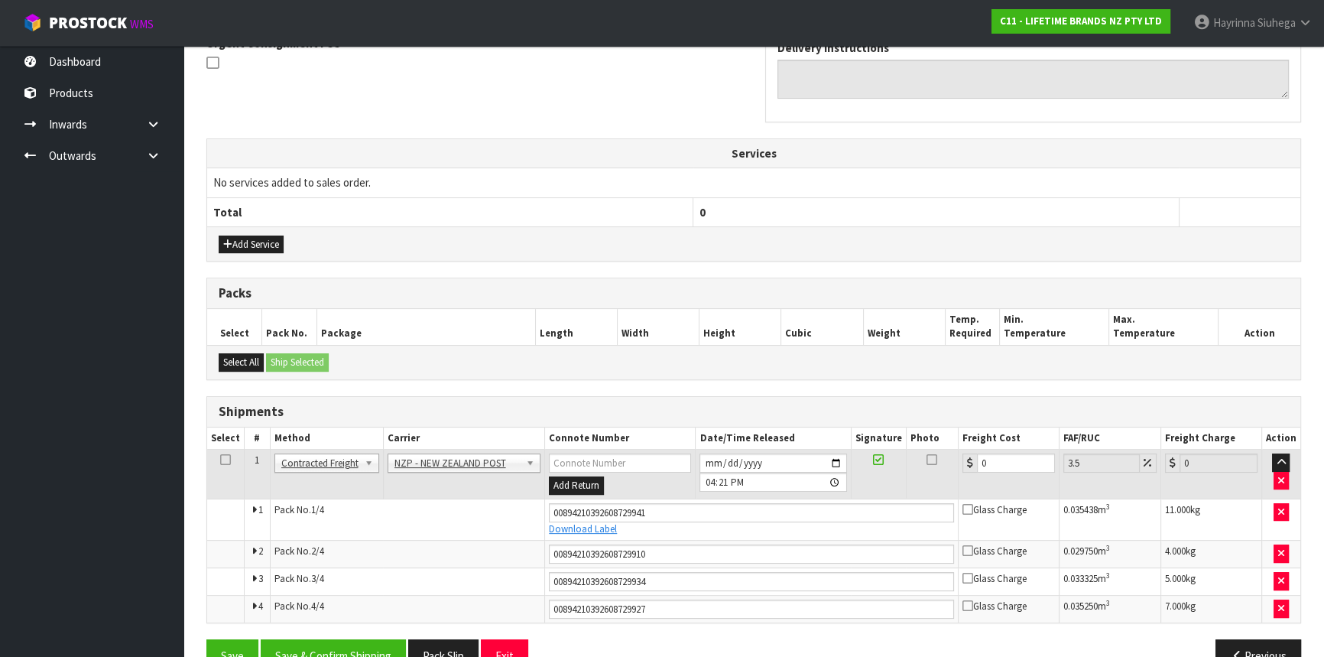
scroll to position [507, 0]
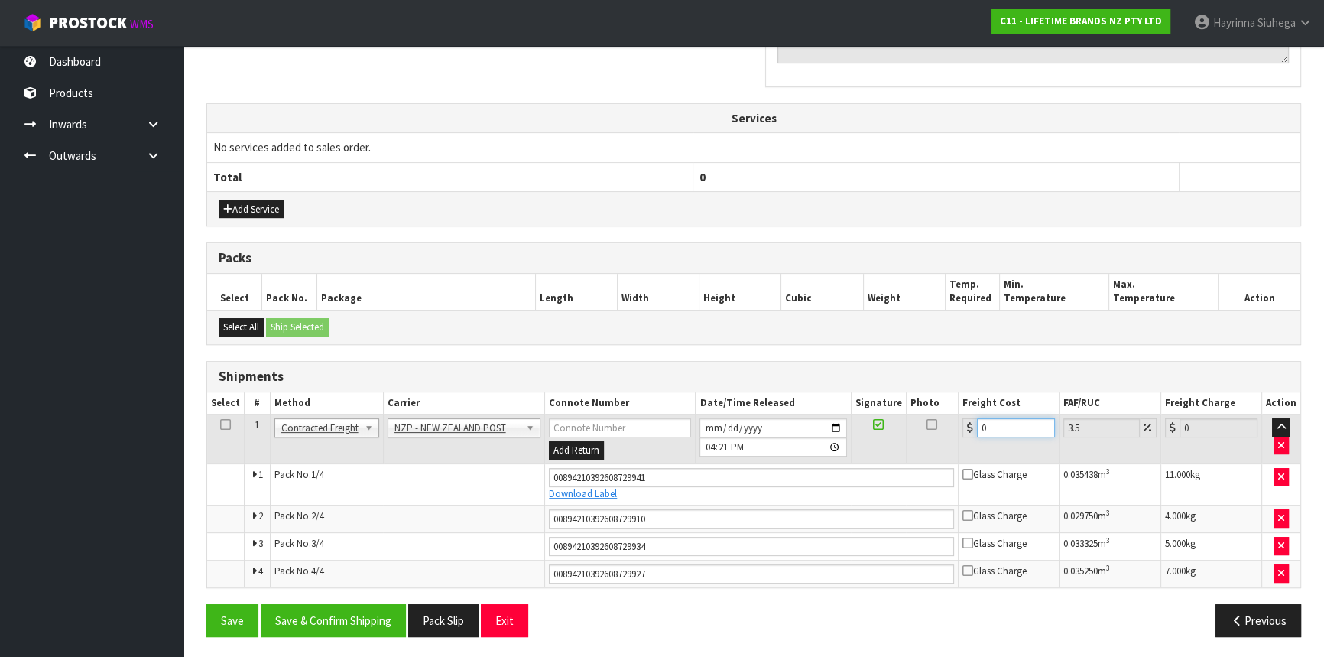
drag, startPoint x: 994, startPoint y: 433, endPoint x: 807, endPoint y: 410, distance: 188.0
click at [899, 428] on tr "1 Client Local Pickup Customer Local Pickup Company Freight Contracted Freight …" at bounding box center [753, 439] width 1093 height 50
click at [206, 604] on button "Save" at bounding box center [232, 620] width 52 height 33
click at [324, 611] on button "Save & Confirm Shipping" at bounding box center [333, 620] width 145 height 33
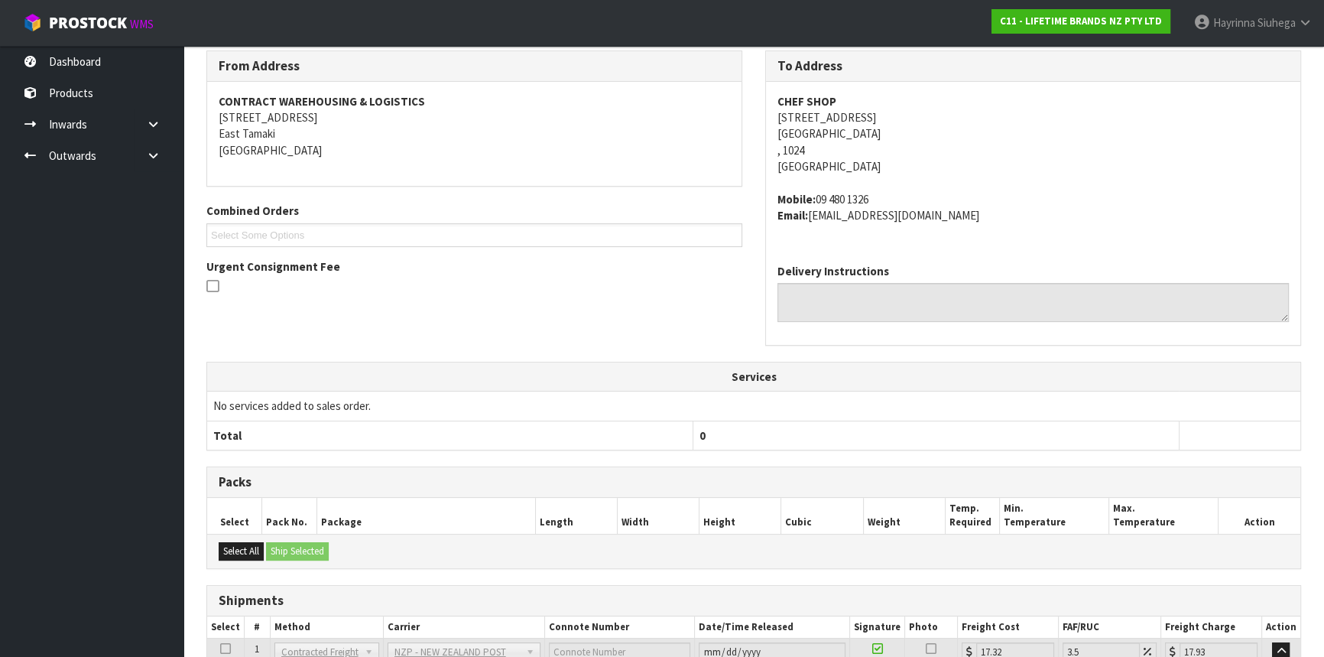
scroll to position [0, 0]
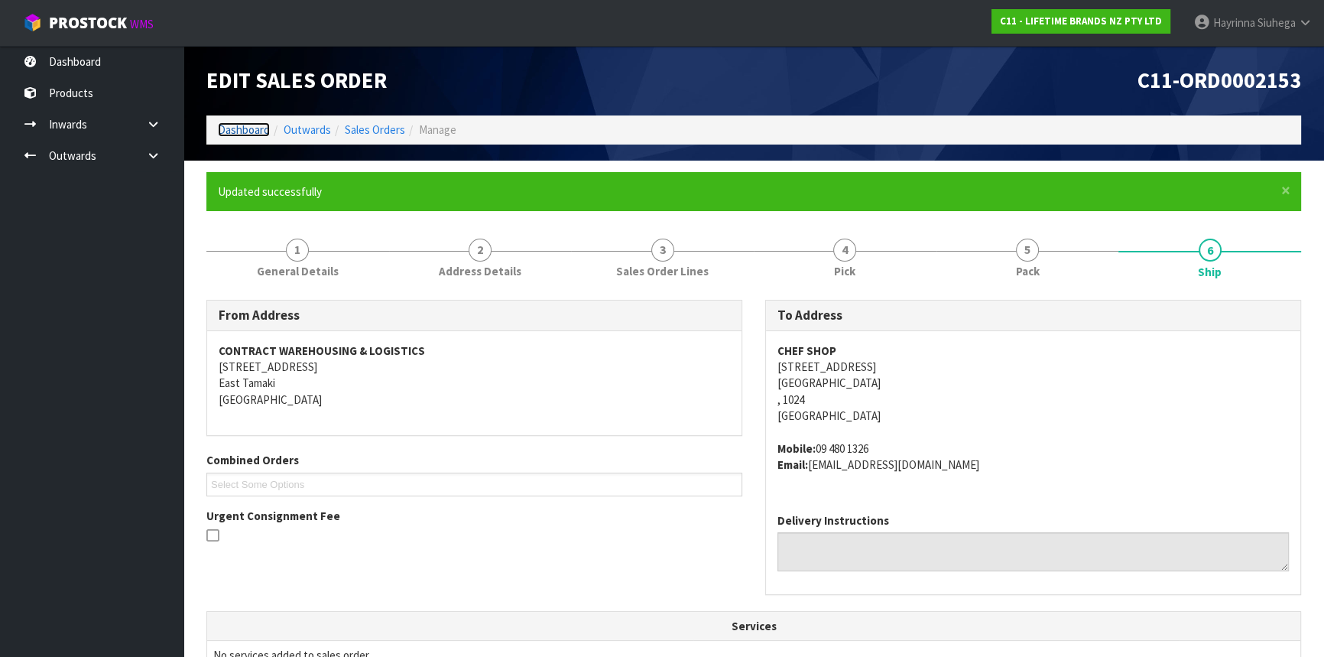
click at [238, 133] on link "Dashboard" at bounding box center [244, 129] width 52 height 15
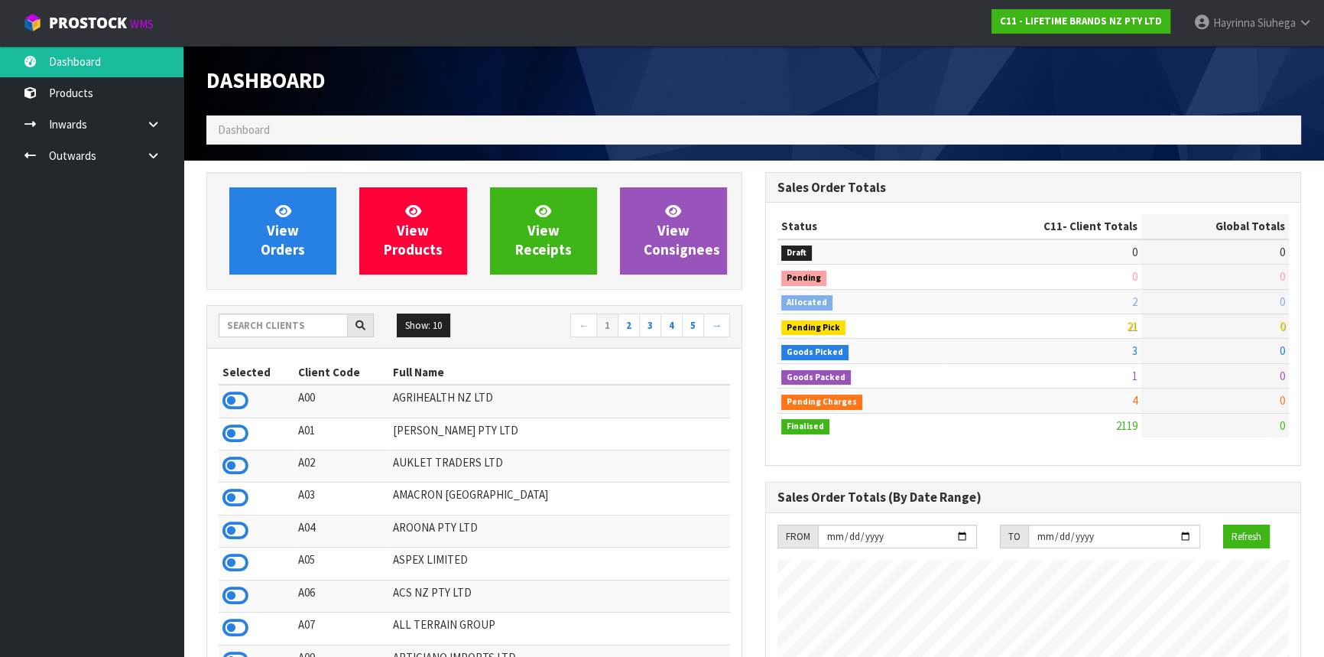
scroll to position [1156, 558]
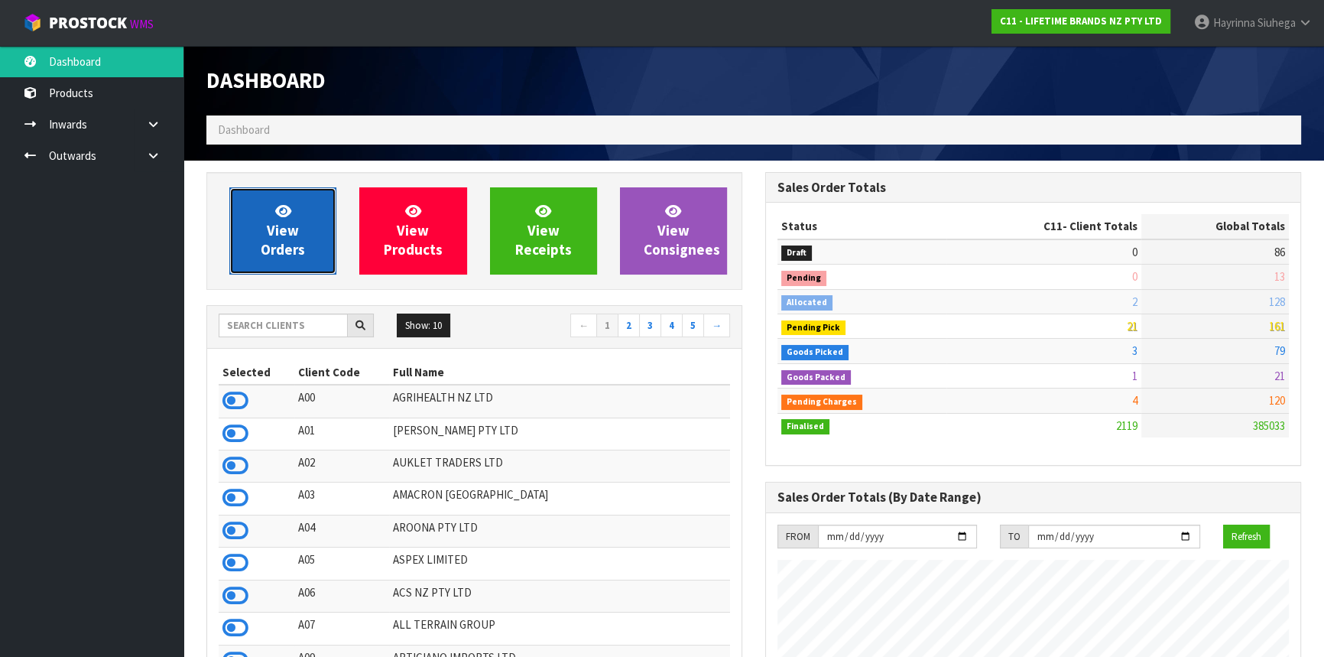
click at [256, 206] on link "View Orders" at bounding box center [282, 230] width 107 height 87
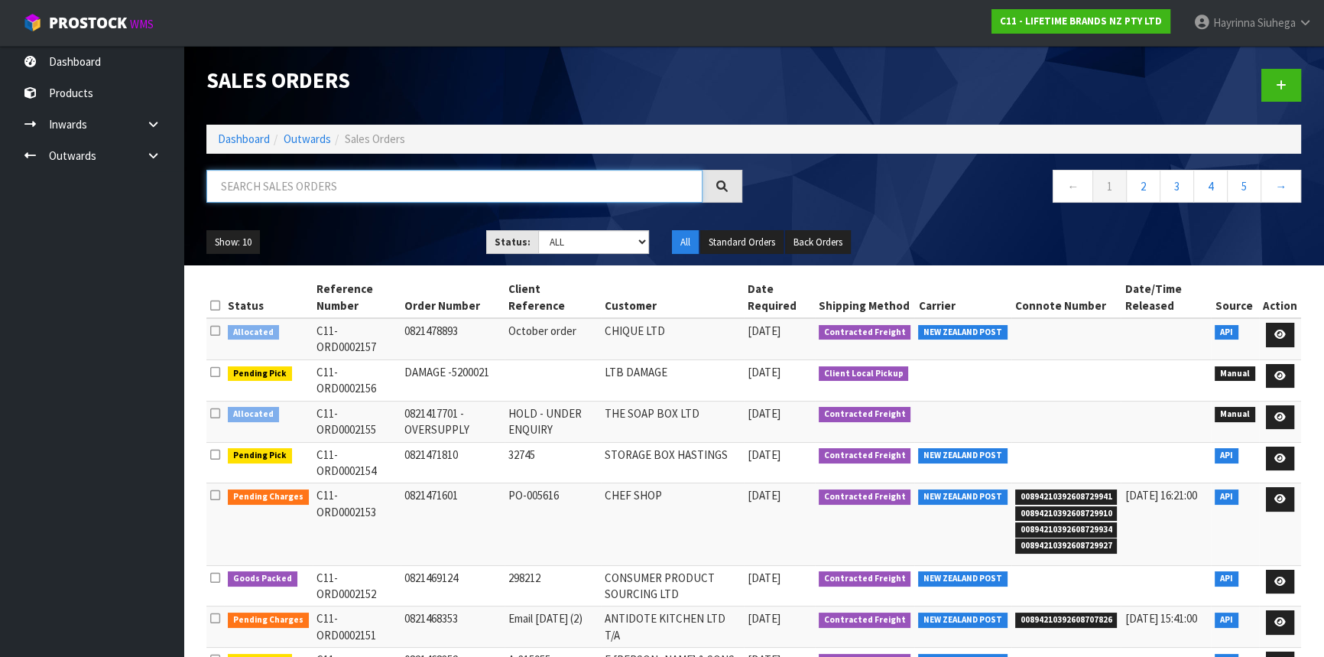
click at [410, 181] on input "text" at bounding box center [454, 186] width 496 height 33
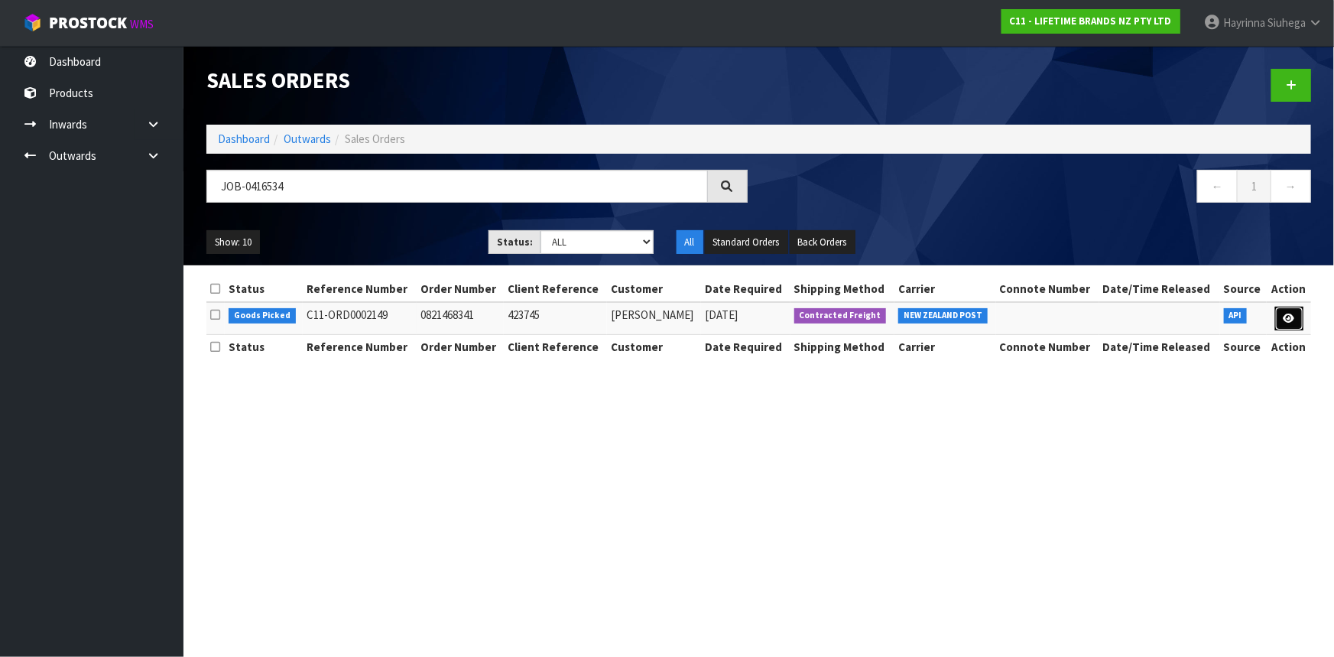
click at [1296, 314] on link at bounding box center [1289, 318] width 28 height 24
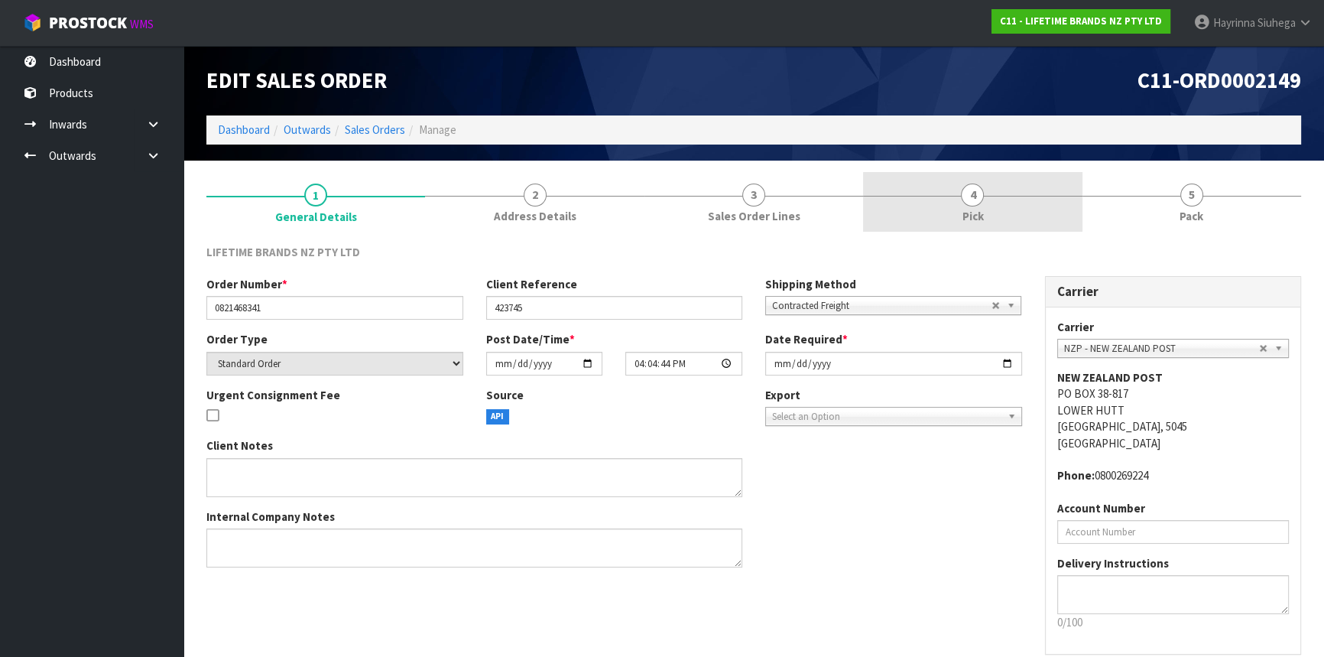
click at [926, 214] on link "4 Pick" at bounding box center [972, 202] width 219 height 60
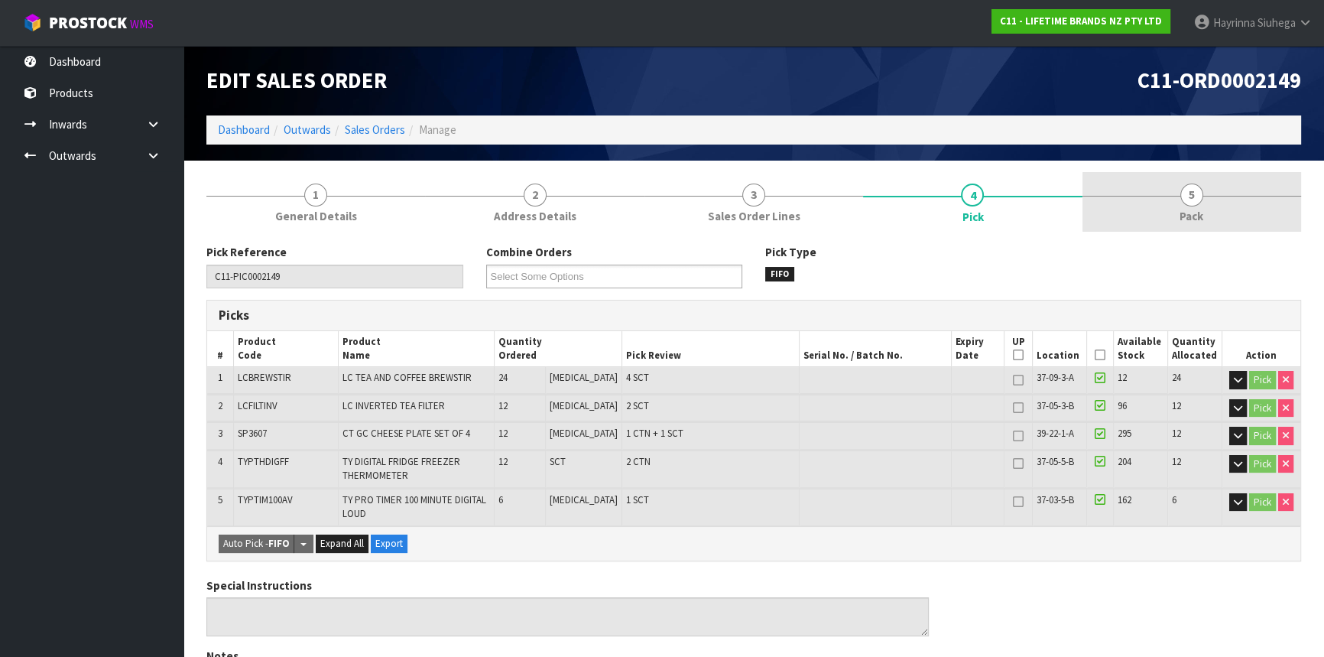
click at [1127, 185] on link "5 Pack" at bounding box center [1191, 202] width 219 height 60
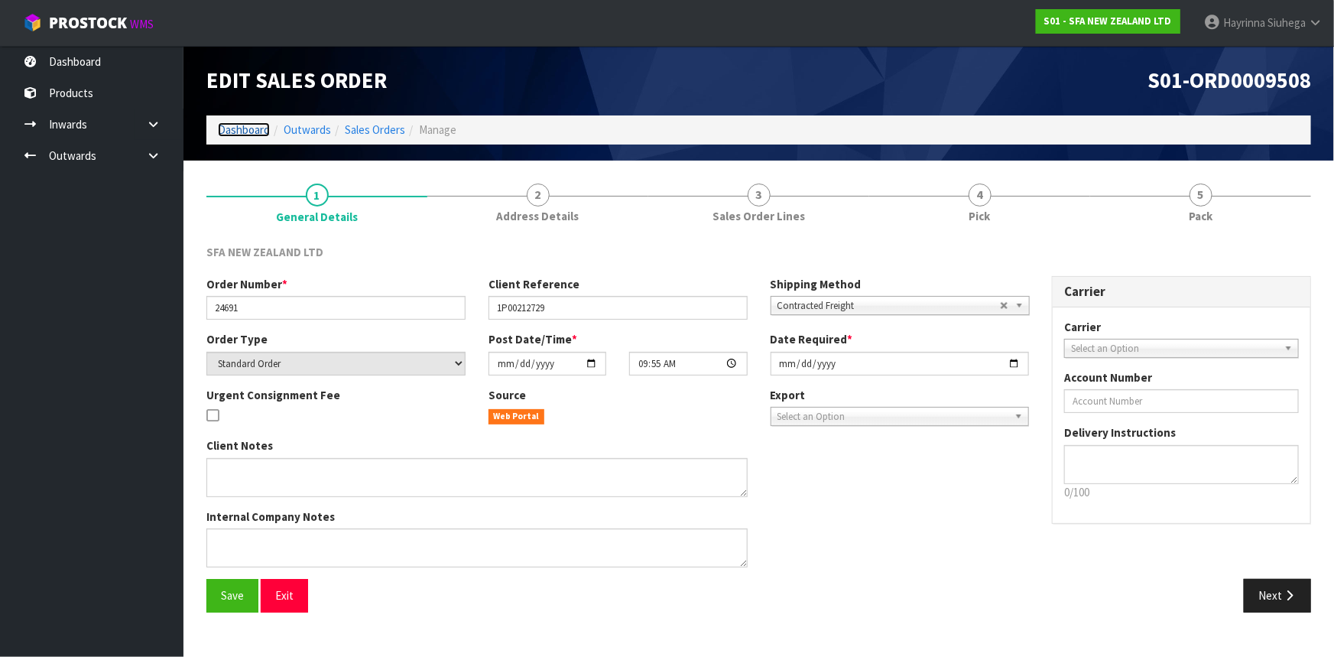
click at [240, 125] on link "Dashboard" at bounding box center [244, 129] width 52 height 15
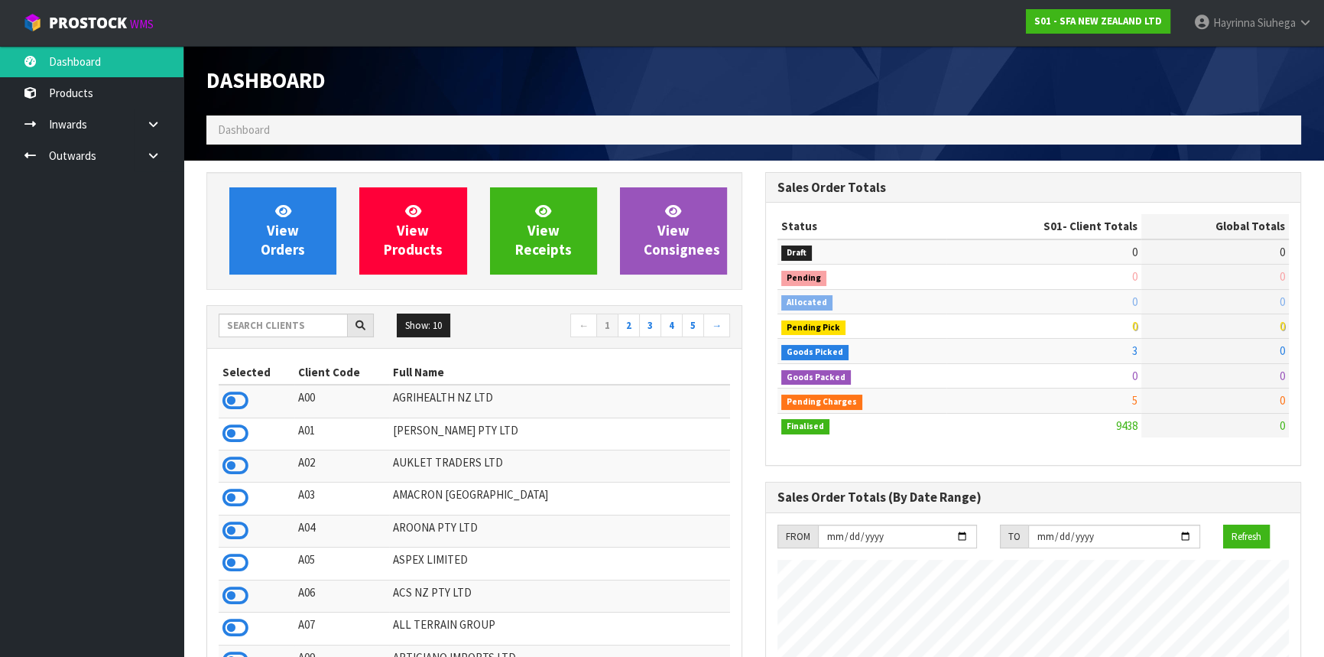
scroll to position [1156, 558]
click at [296, 321] on input "text" at bounding box center [283, 325] width 129 height 24
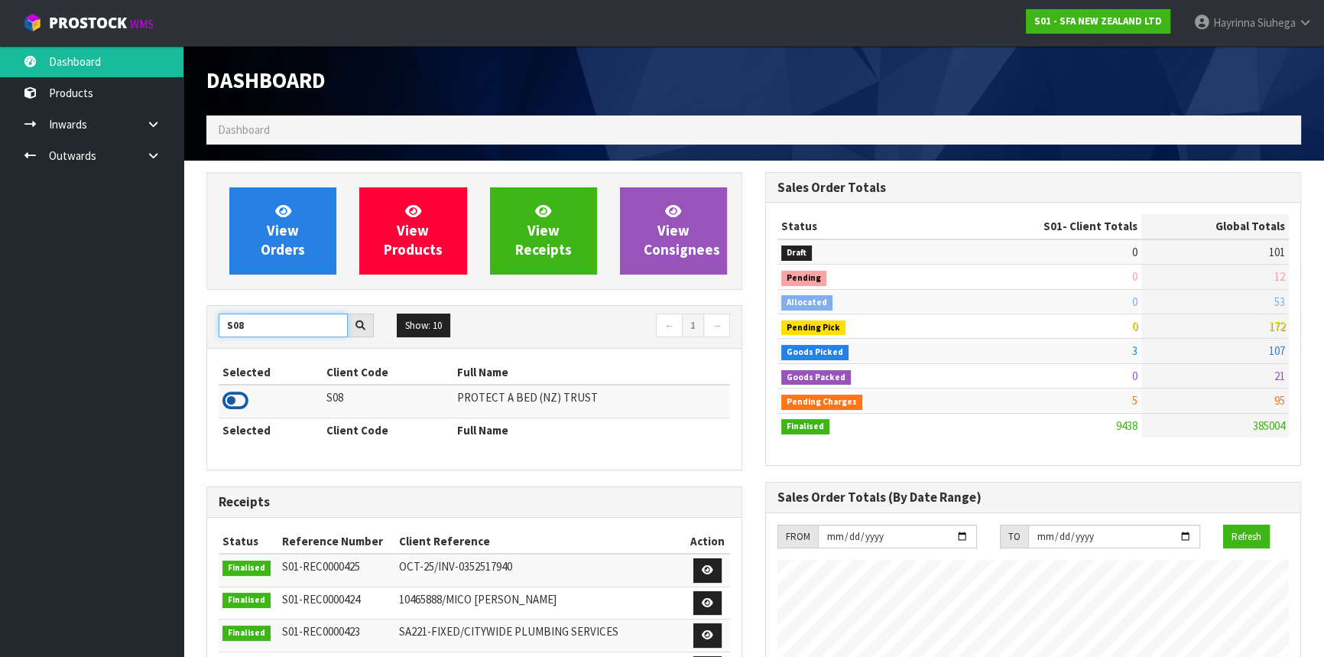
type input "S08"
click at [230, 399] on icon at bounding box center [235, 400] width 26 height 23
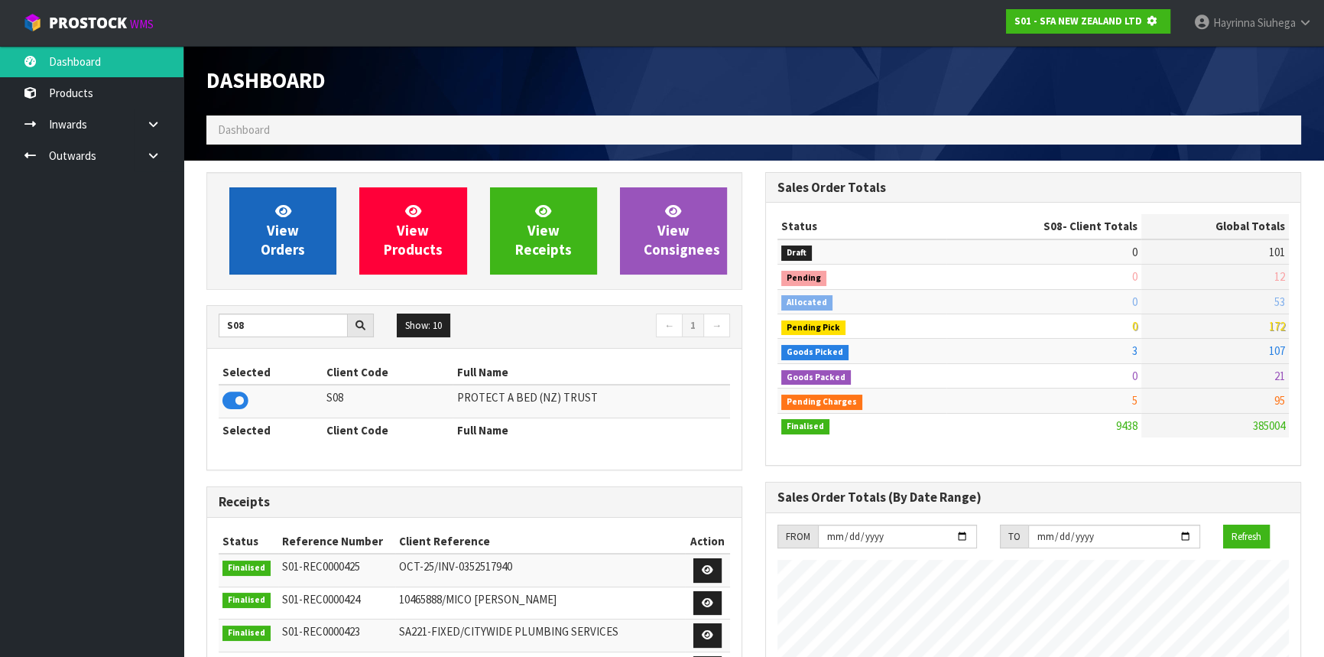
scroll to position [952, 558]
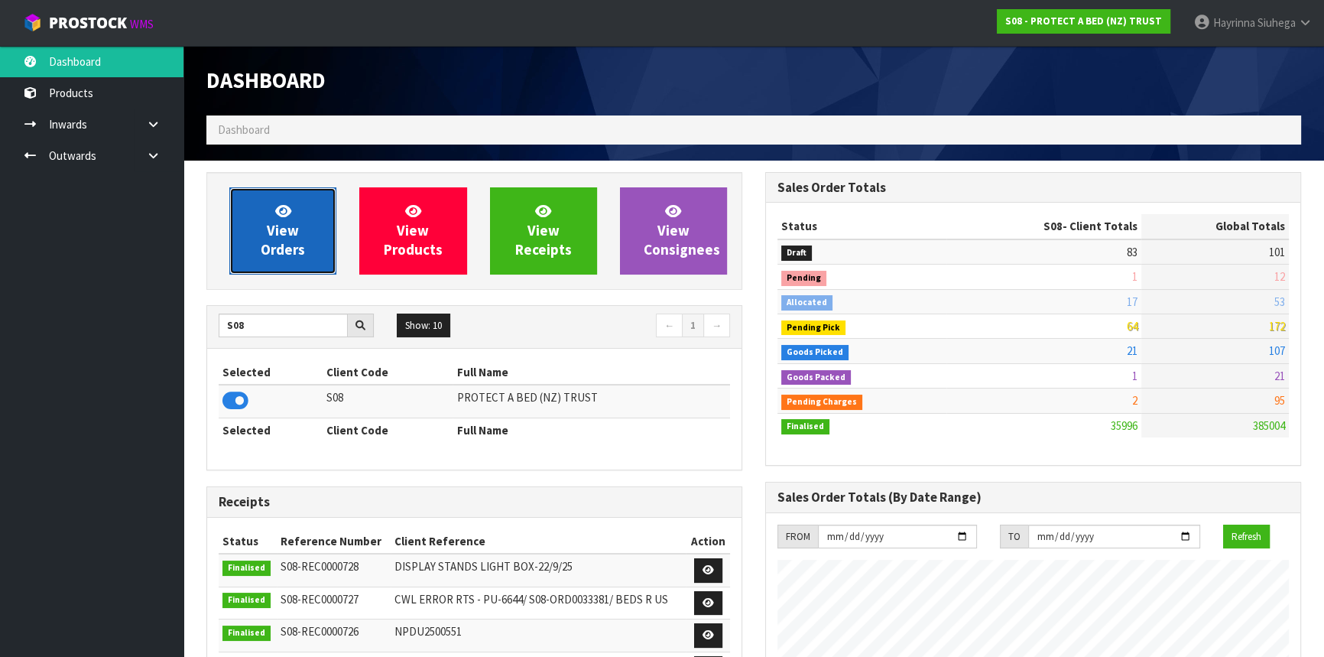
click at [297, 226] on span "View Orders" at bounding box center [283, 230] width 44 height 57
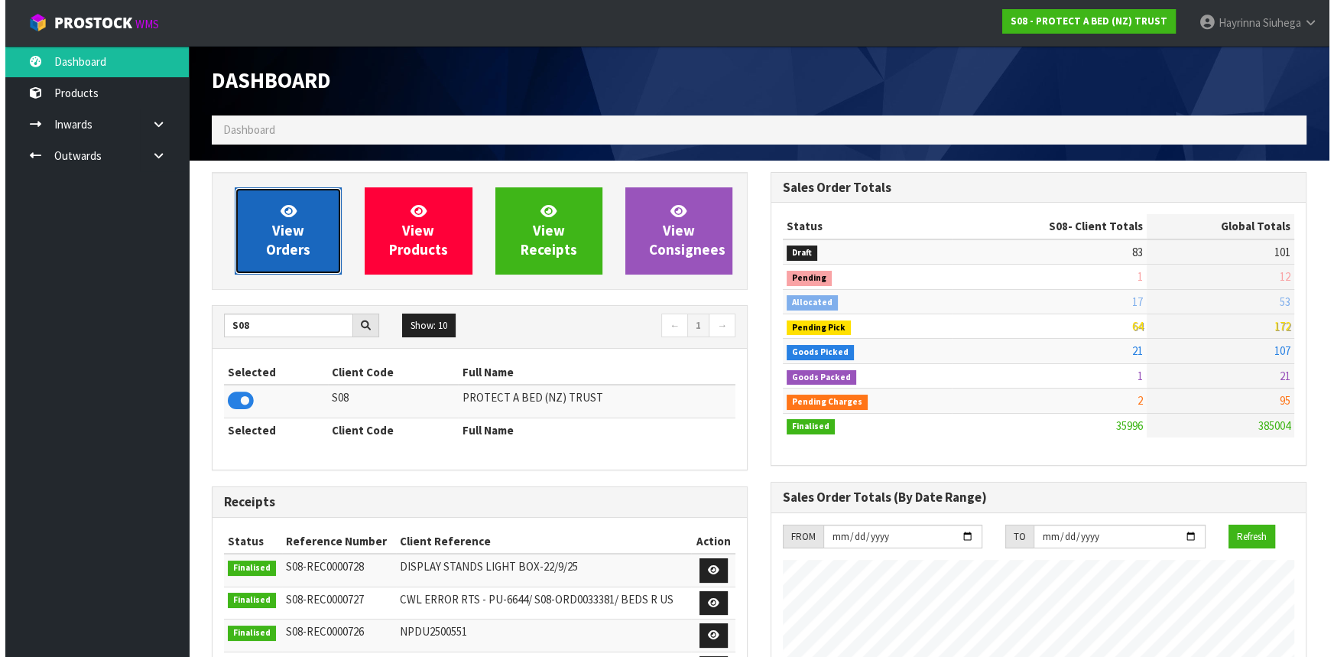
scroll to position [1156, 558]
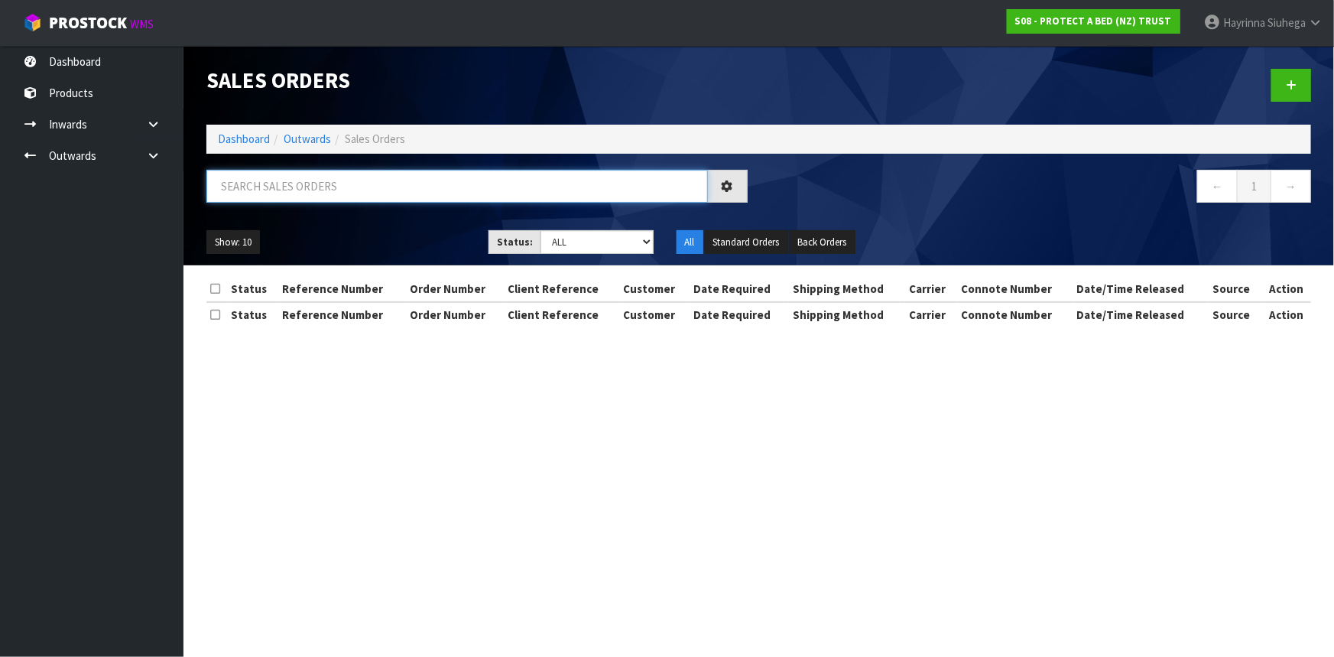
click at [319, 186] on input "text" at bounding box center [456, 186] width 501 height 33
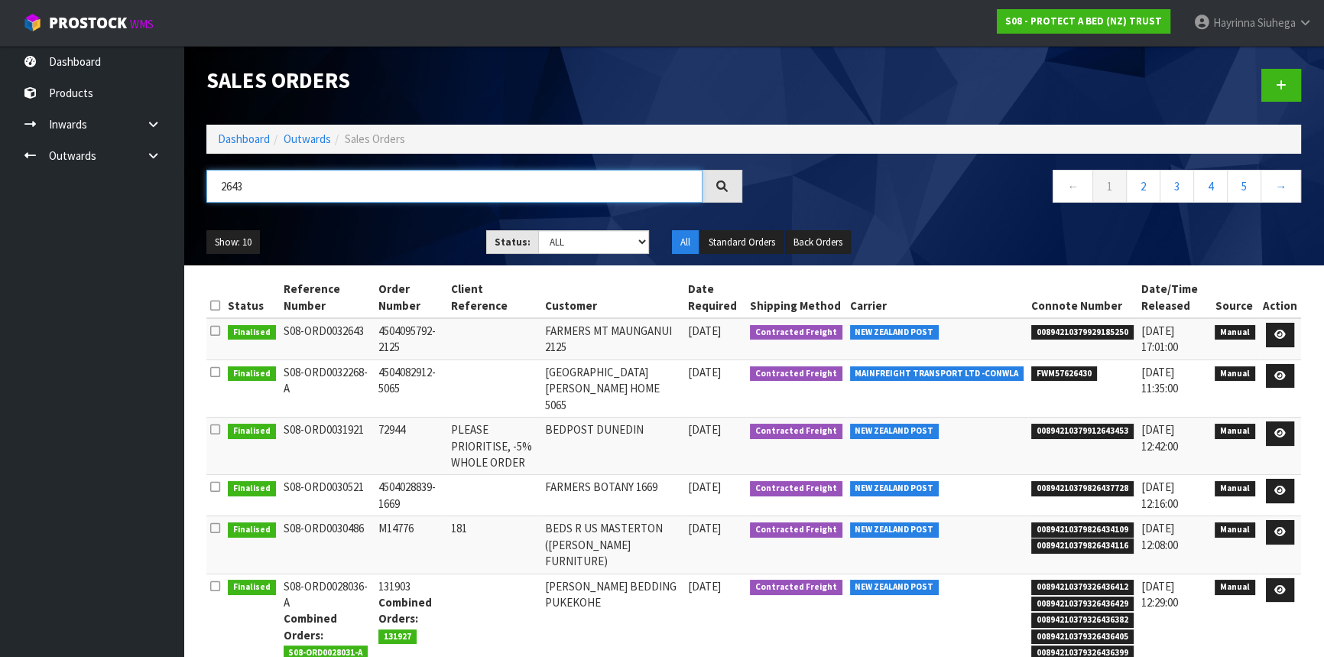
drag, startPoint x: 283, startPoint y: 180, endPoint x: 155, endPoint y: 180, distance: 127.6
click at [157, 180] on body "Toggle navigation ProStock WMS S08 - PROTECT A BED (NZ) TRUST Hayrinna Siuhega …" at bounding box center [662, 328] width 1324 height 657
type input "33643"
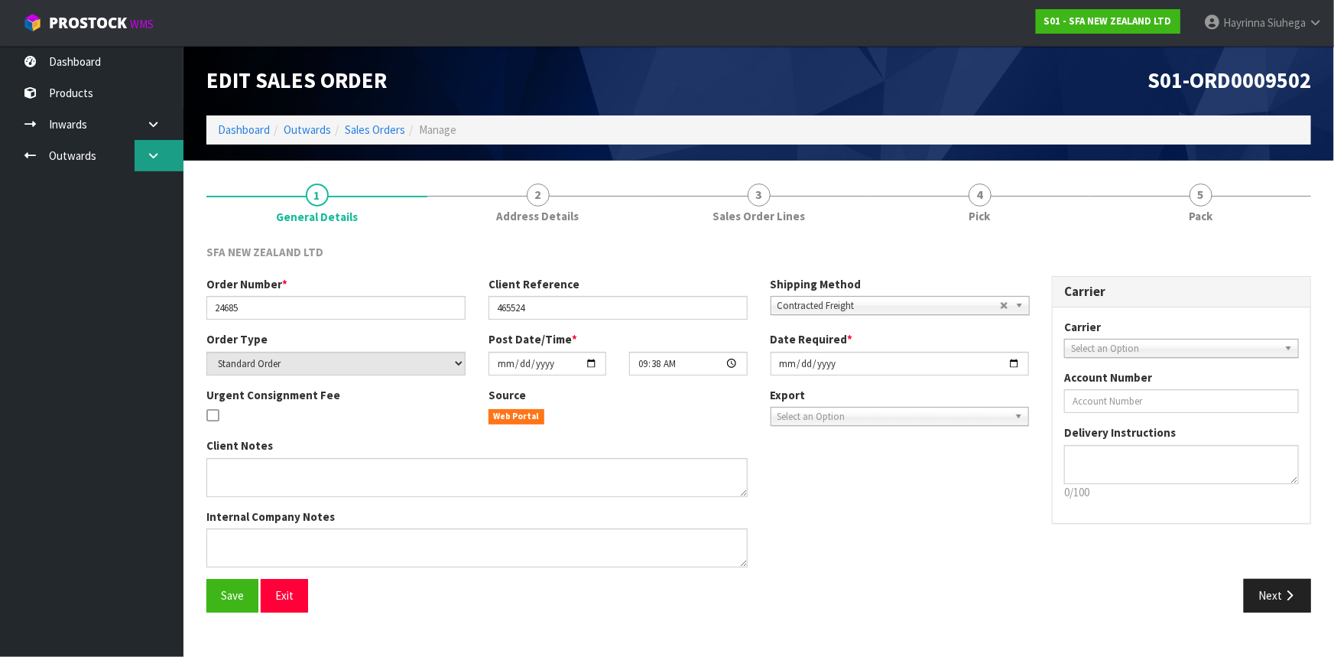
click at [144, 153] on link at bounding box center [159, 155] width 49 height 31
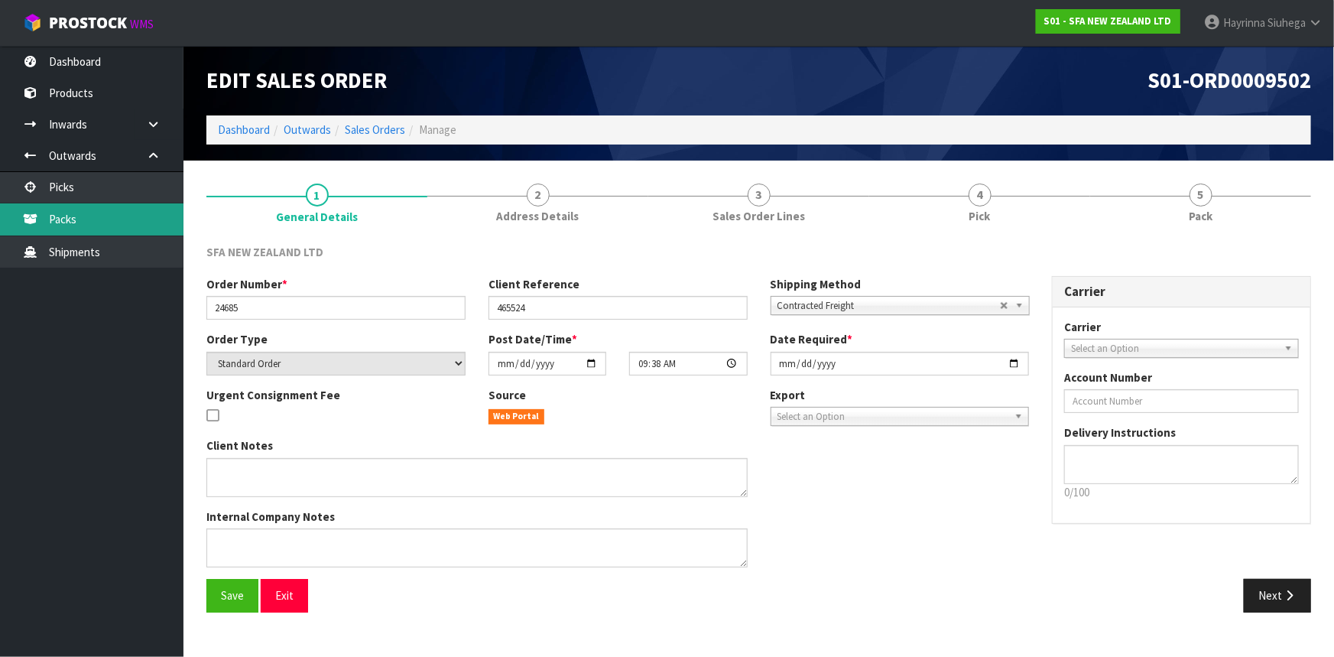
click at [114, 227] on link "Packs" at bounding box center [91, 218] width 183 height 31
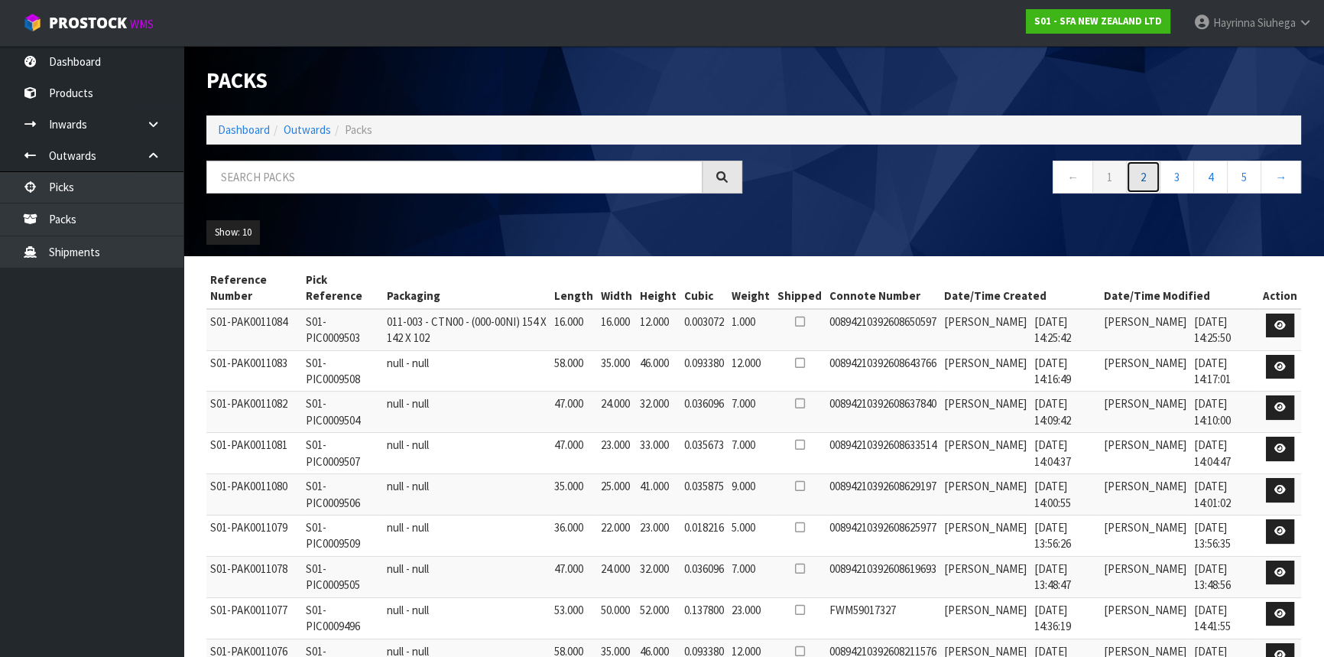
click at [1150, 174] on link "2" at bounding box center [1143, 177] width 34 height 33
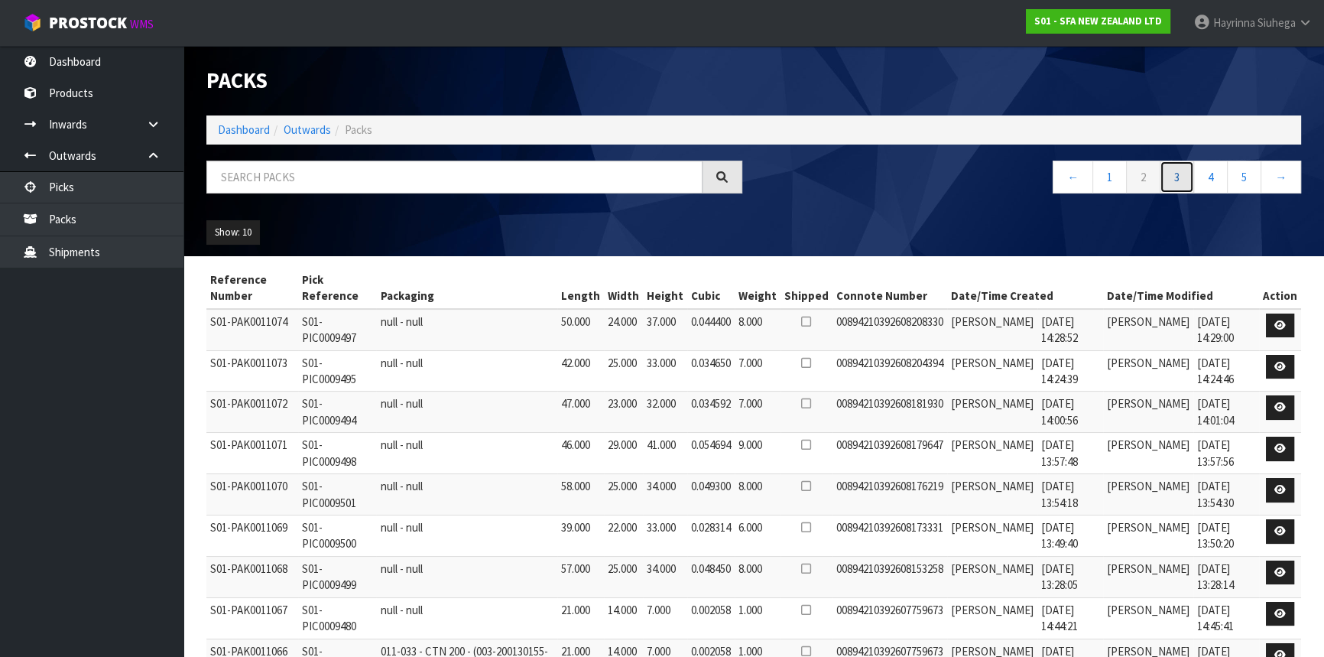
click at [1177, 173] on link "3" at bounding box center [1176, 177] width 34 height 33
click at [1214, 173] on link "4" at bounding box center [1210, 177] width 34 height 33
click at [1221, 183] on link "5" at bounding box center [1210, 177] width 34 height 33
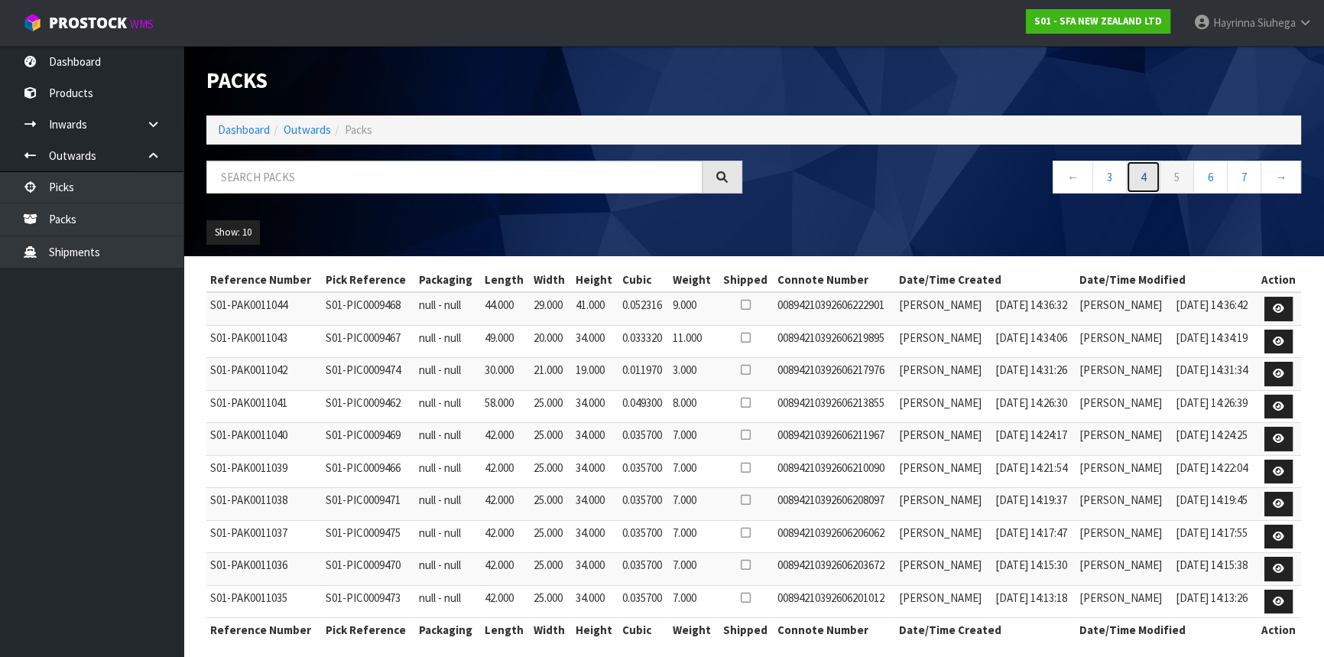
click at [1151, 170] on link "4" at bounding box center [1143, 177] width 34 height 33
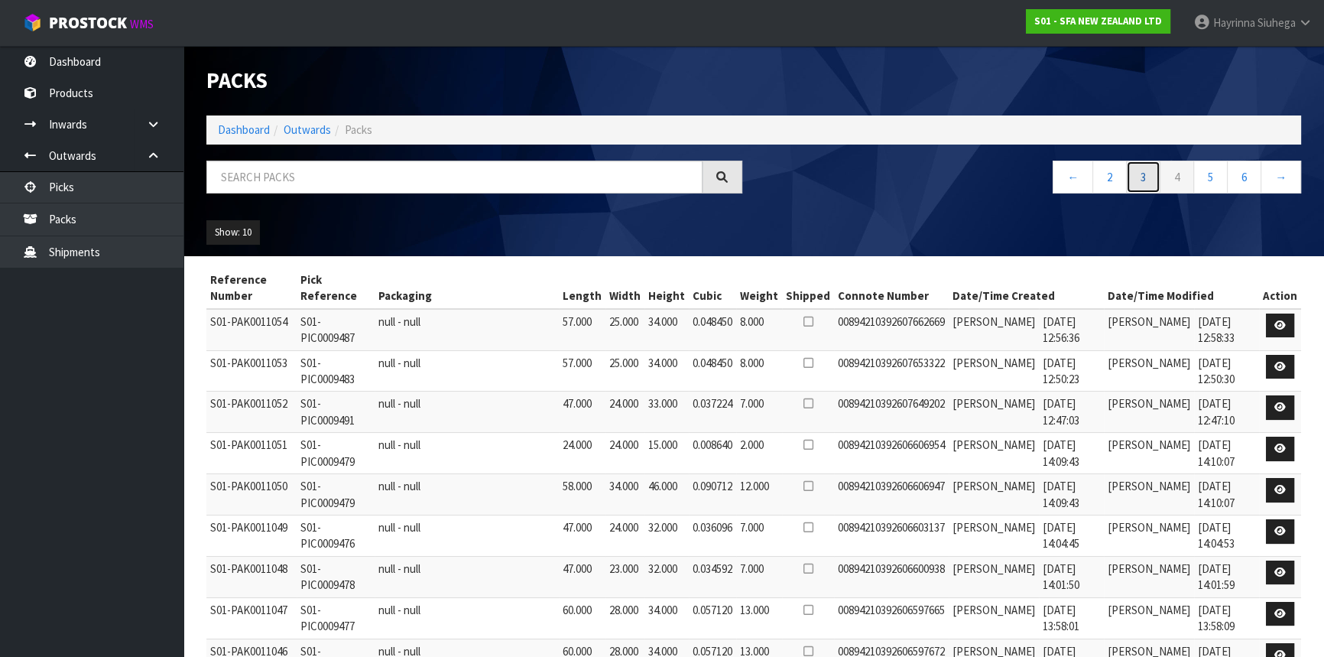
click at [1138, 180] on link "3" at bounding box center [1143, 177] width 34 height 33
click at [1107, 180] on link "1" at bounding box center [1109, 177] width 34 height 33
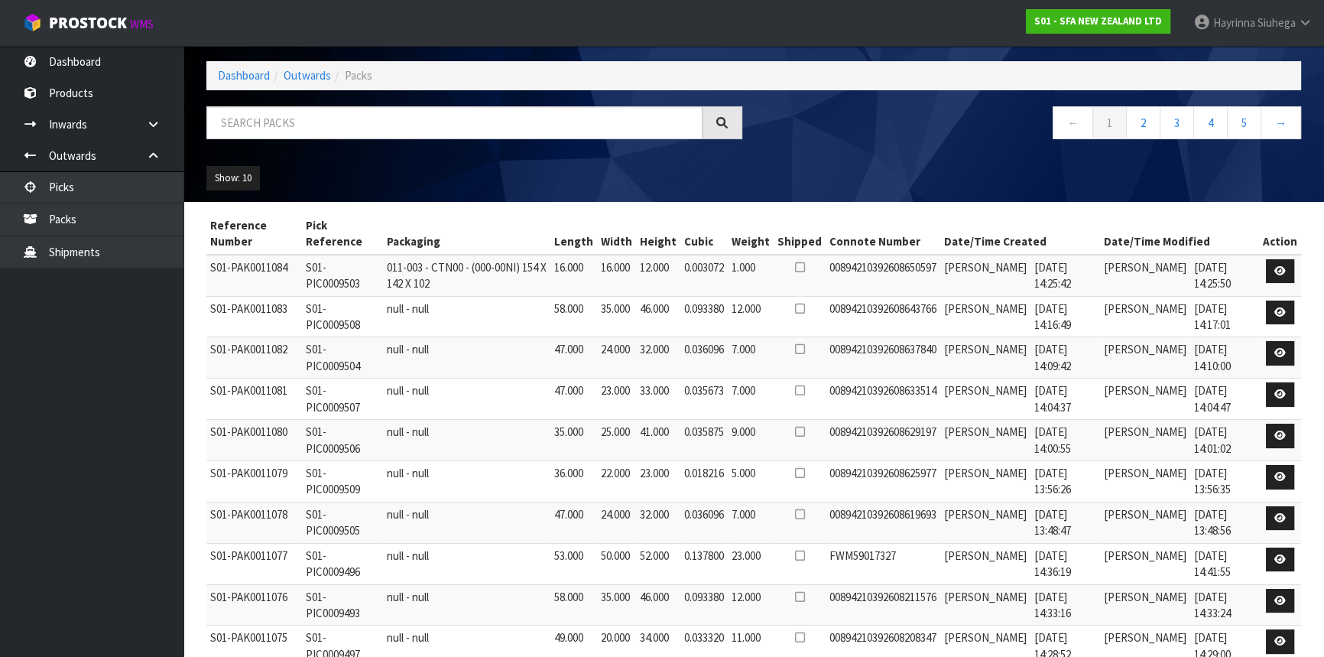
scroll to position [131, 0]
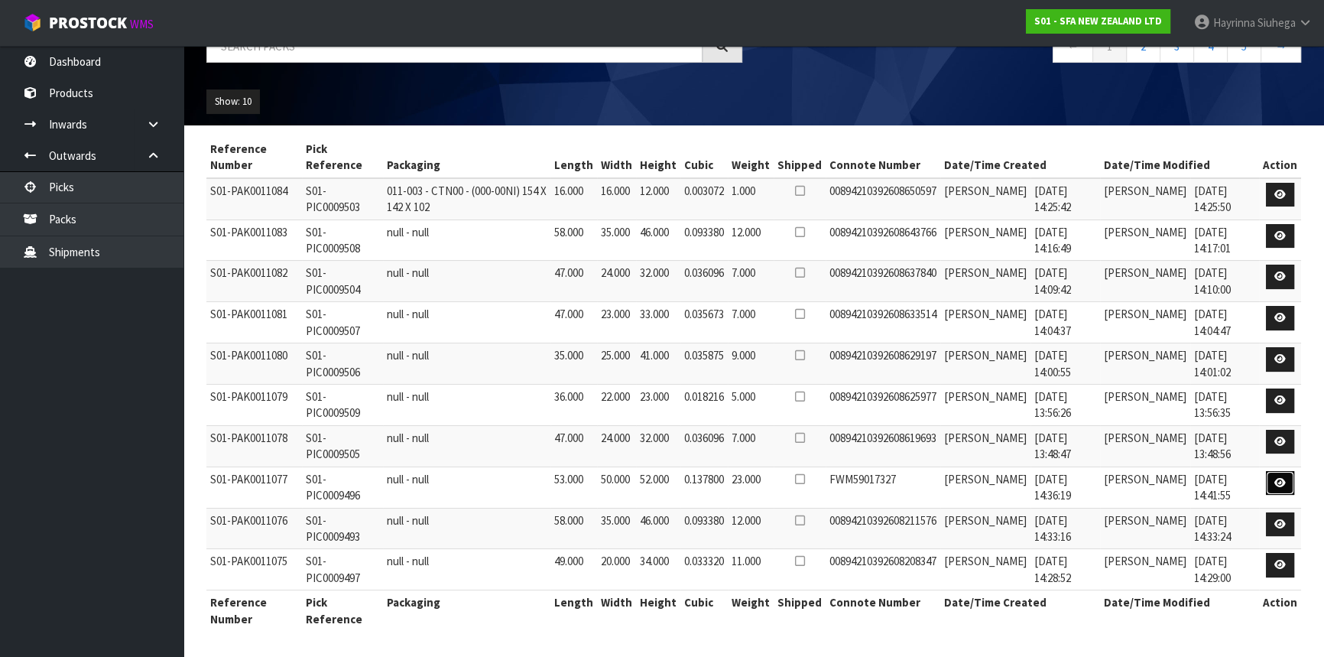
click at [1276, 478] on icon at bounding box center [1279, 483] width 11 height 10
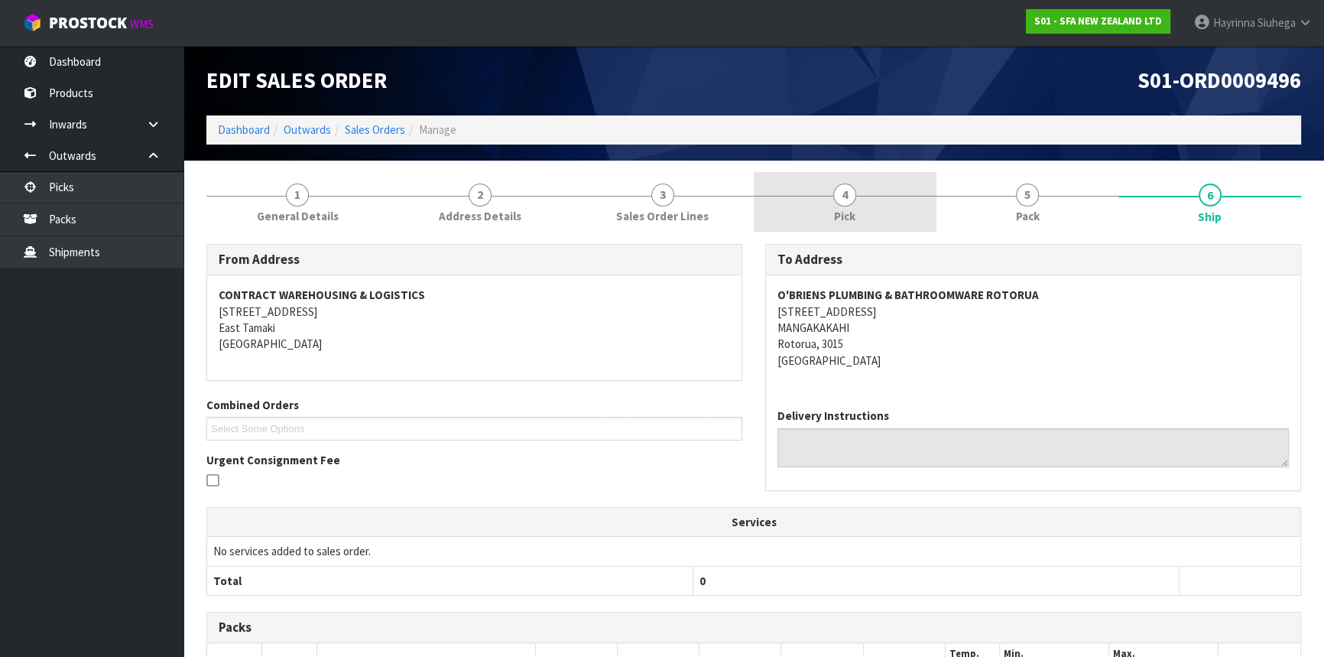
click at [879, 199] on link "4 Pick" at bounding box center [845, 202] width 183 height 60
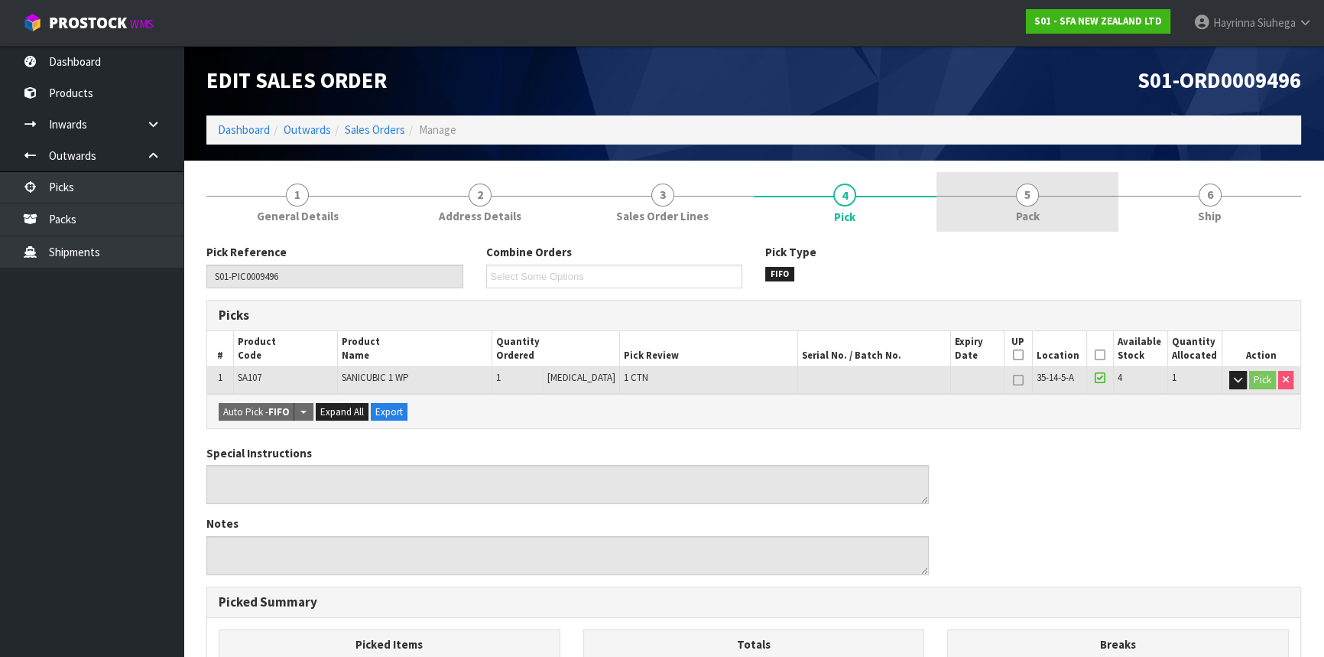
drag, startPoint x: 1090, startPoint y: 210, endPoint x: 1104, endPoint y: 209, distance: 13.8
click at [1088, 211] on link "5 Pack" at bounding box center [1027, 202] width 183 height 60
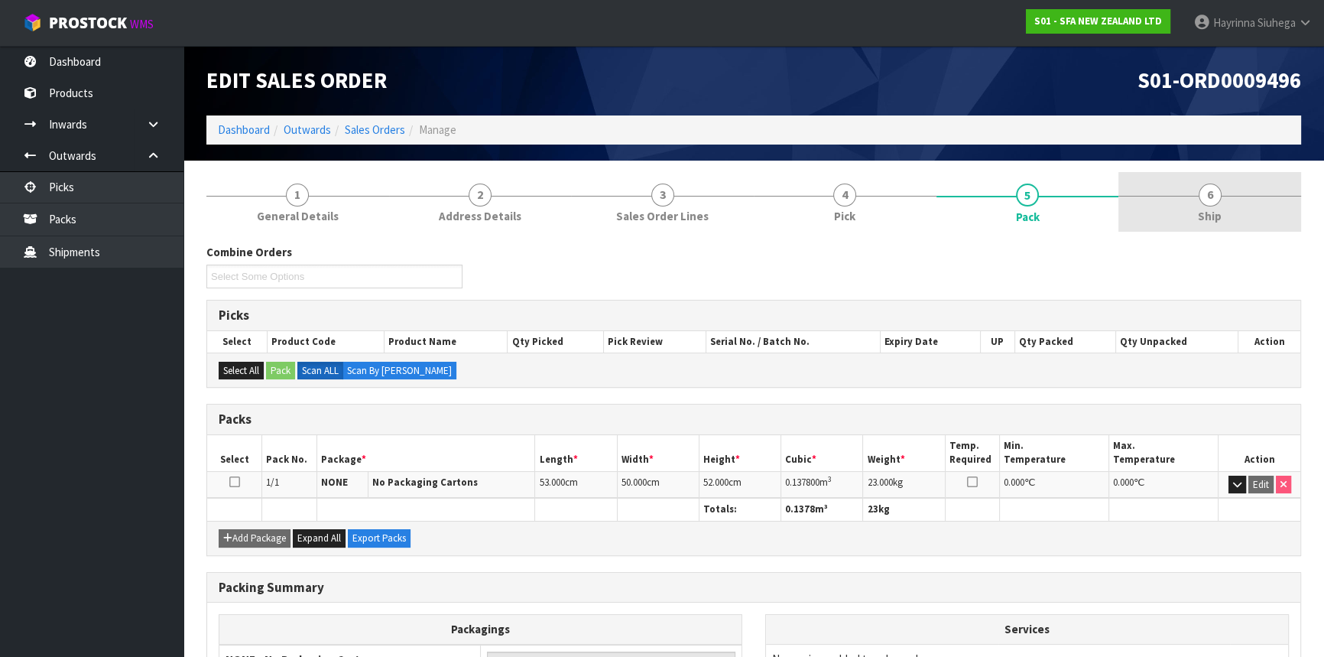
click at [1124, 208] on link "6 Ship" at bounding box center [1209, 202] width 183 height 60
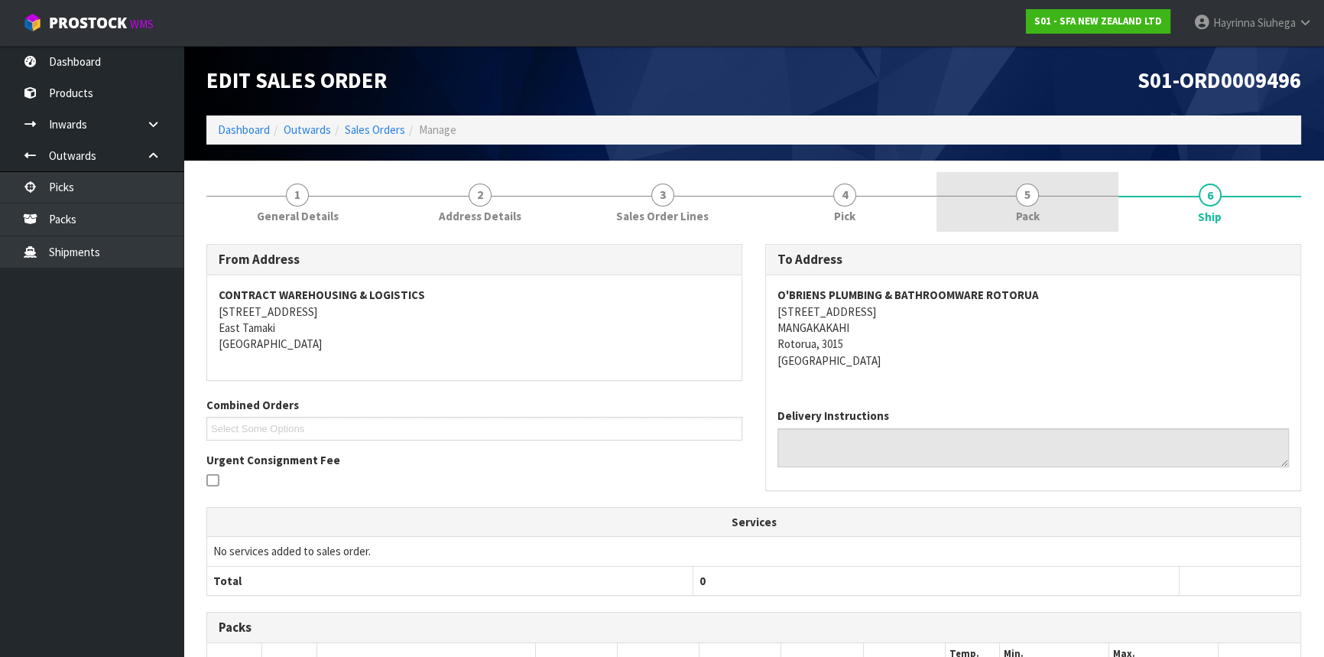
click at [997, 196] on link "5 Pack" at bounding box center [1027, 202] width 183 height 60
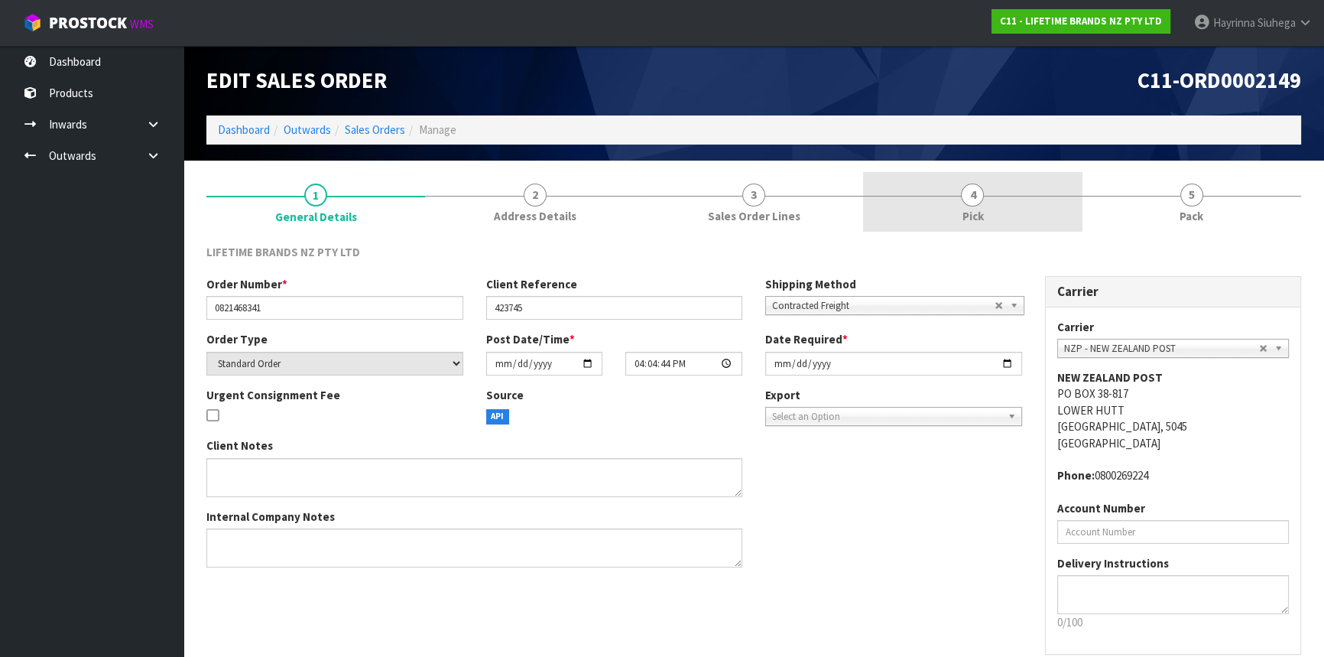
click at [997, 199] on link "4 Pick" at bounding box center [972, 202] width 219 height 60
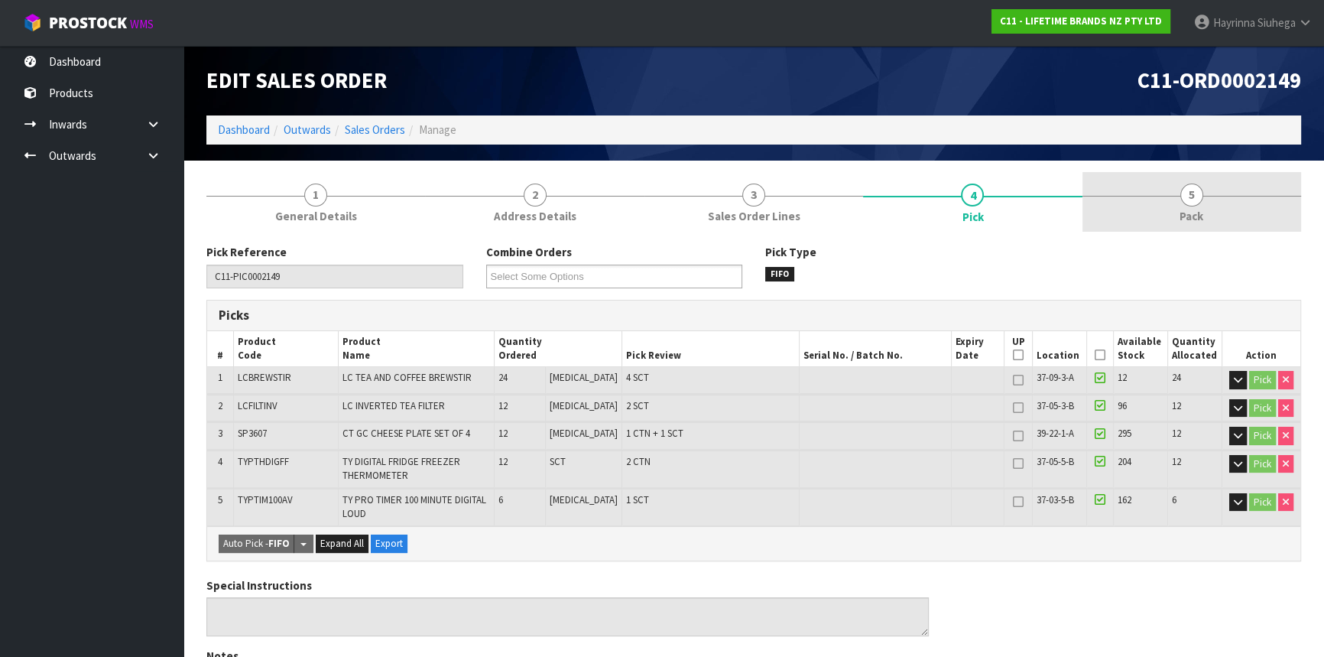
click at [1161, 222] on link "5 Pack" at bounding box center [1191, 202] width 219 height 60
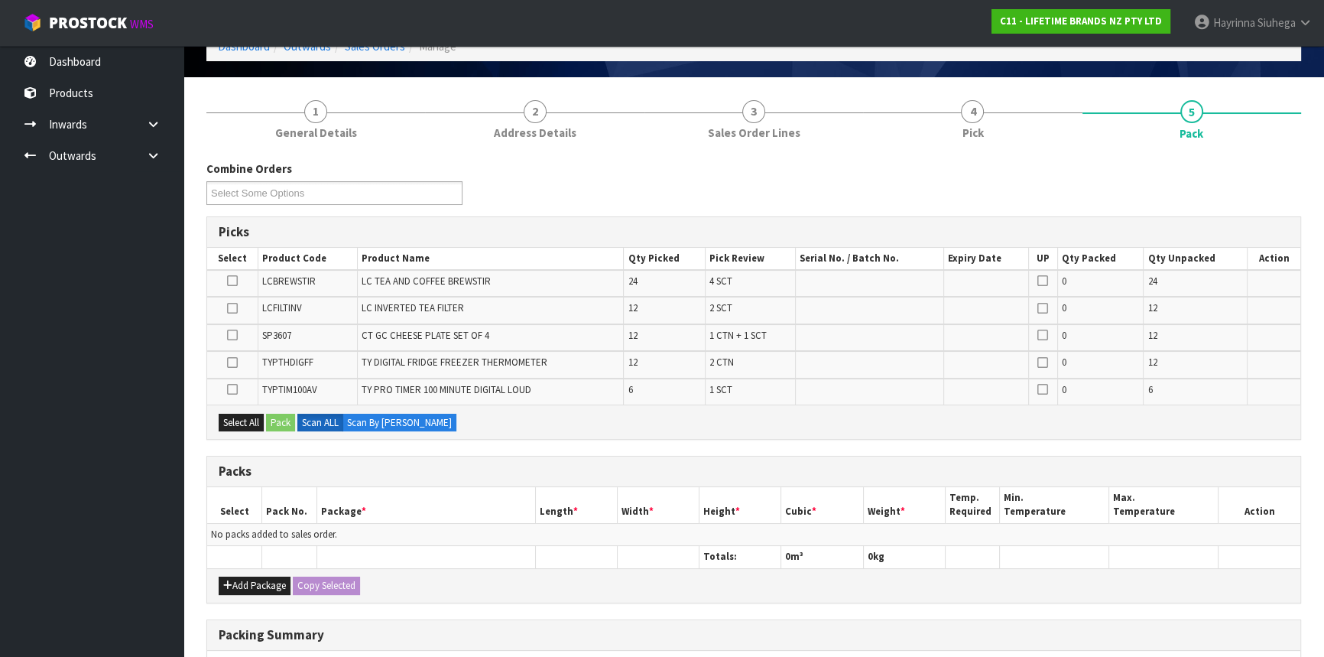
scroll to position [277, 0]
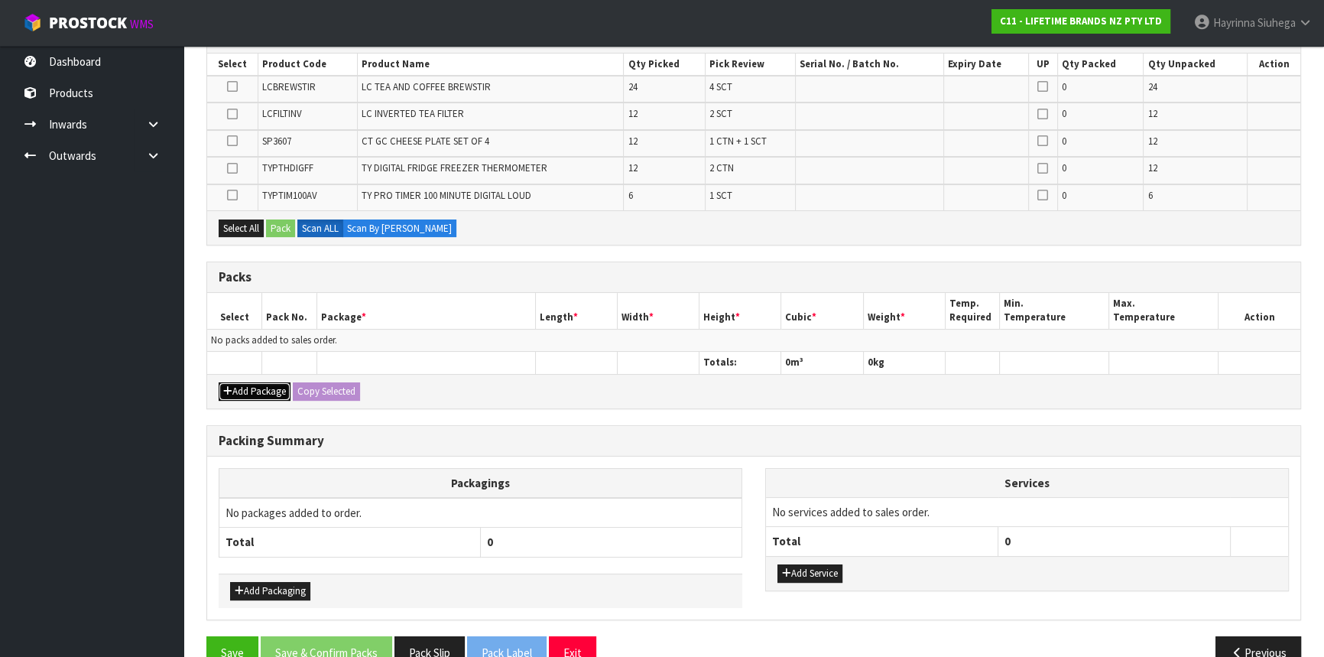
click at [242, 382] on button "Add Package" at bounding box center [255, 391] width 72 height 18
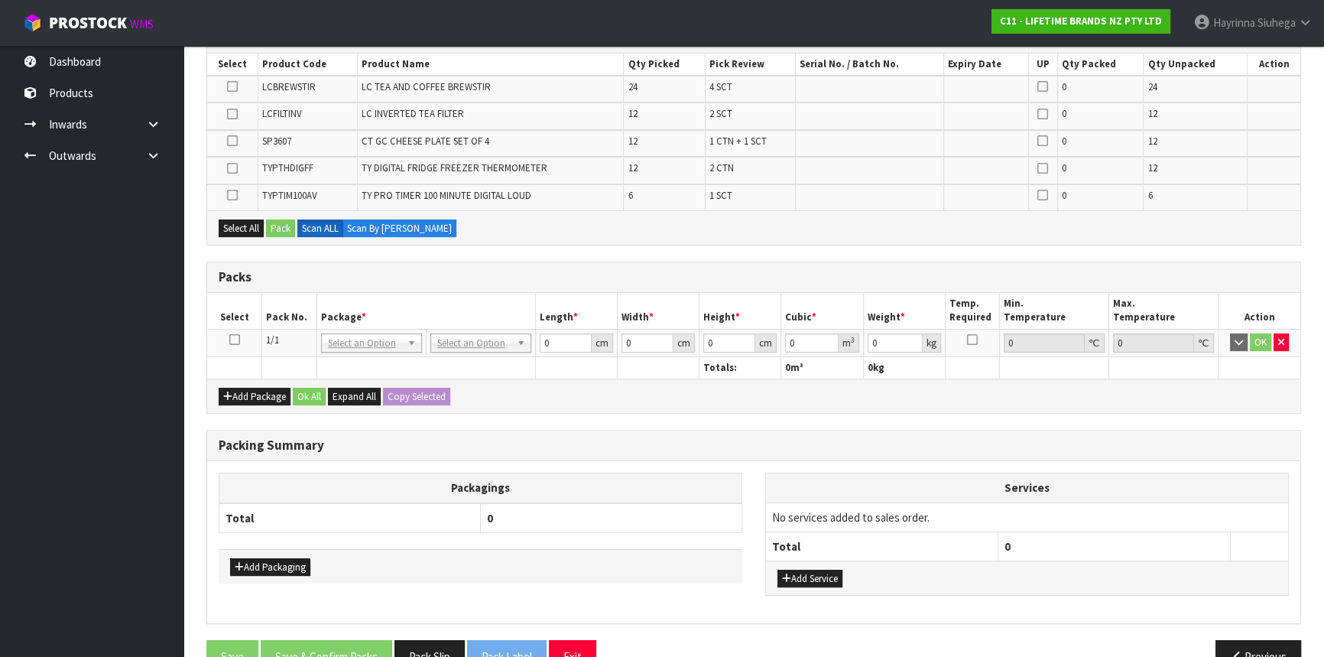
click at [231, 339] on icon at bounding box center [234, 339] width 11 height 1
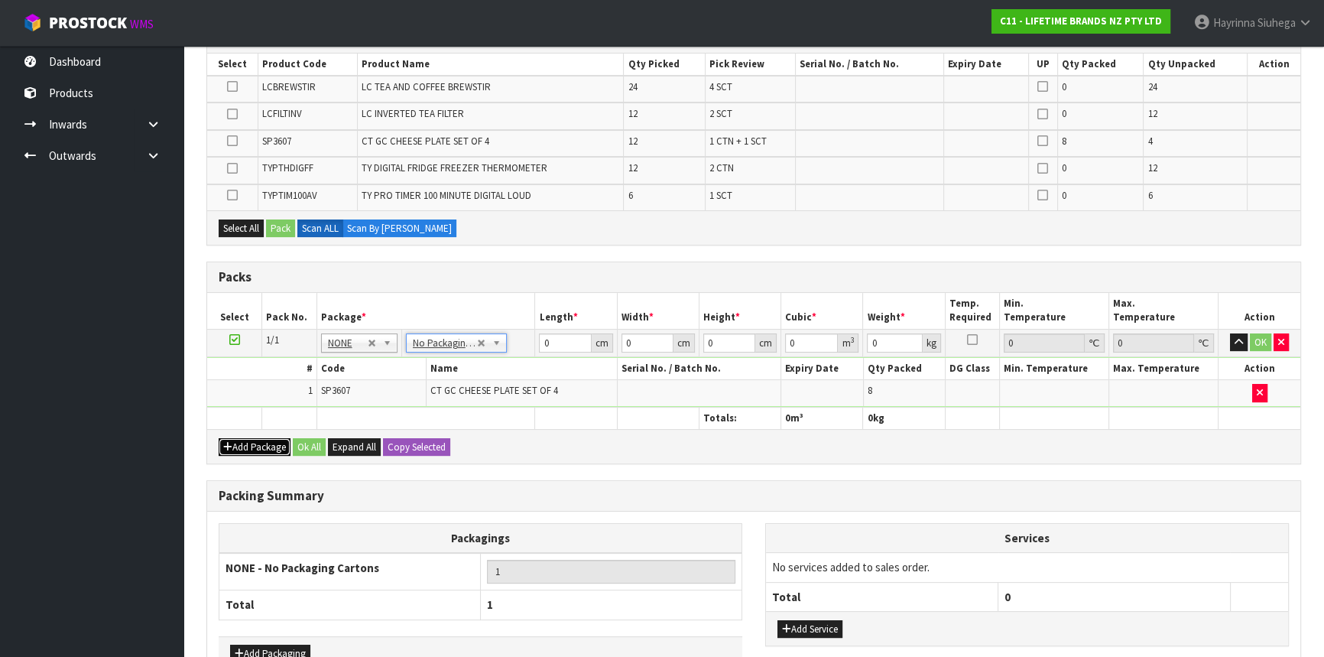
click at [258, 441] on button "Add Package" at bounding box center [255, 447] width 72 height 18
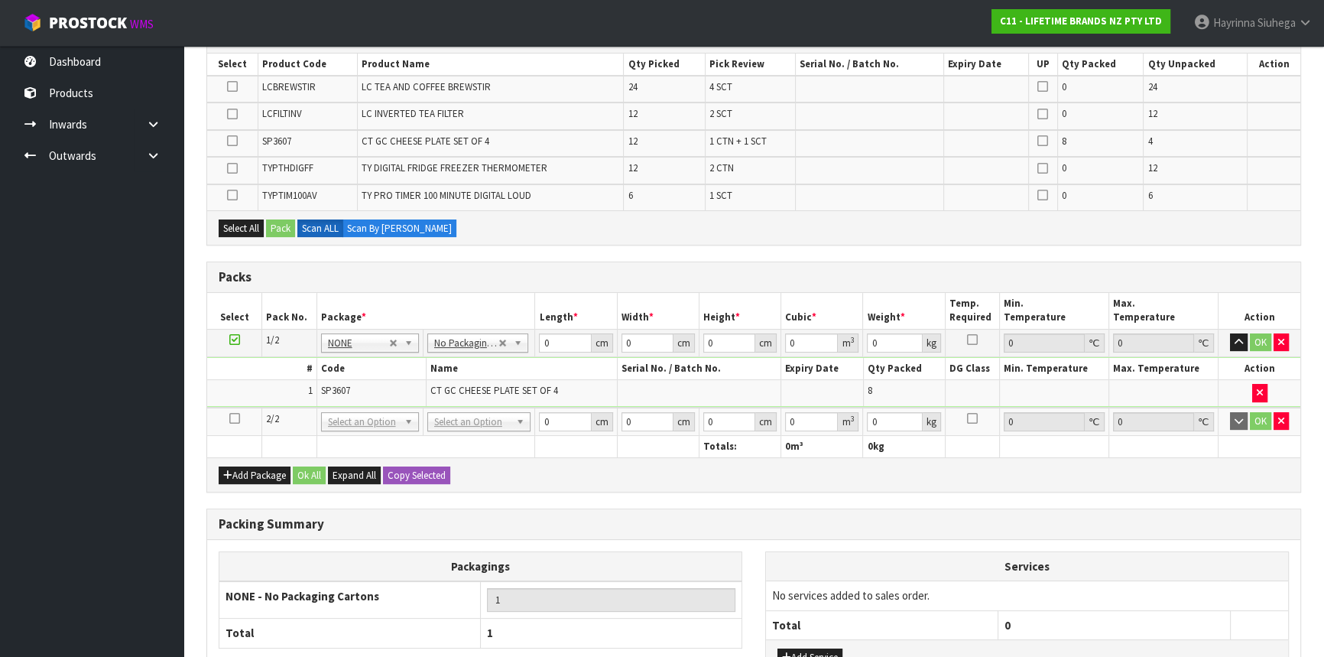
click at [233, 418] on icon at bounding box center [234, 418] width 11 height 1
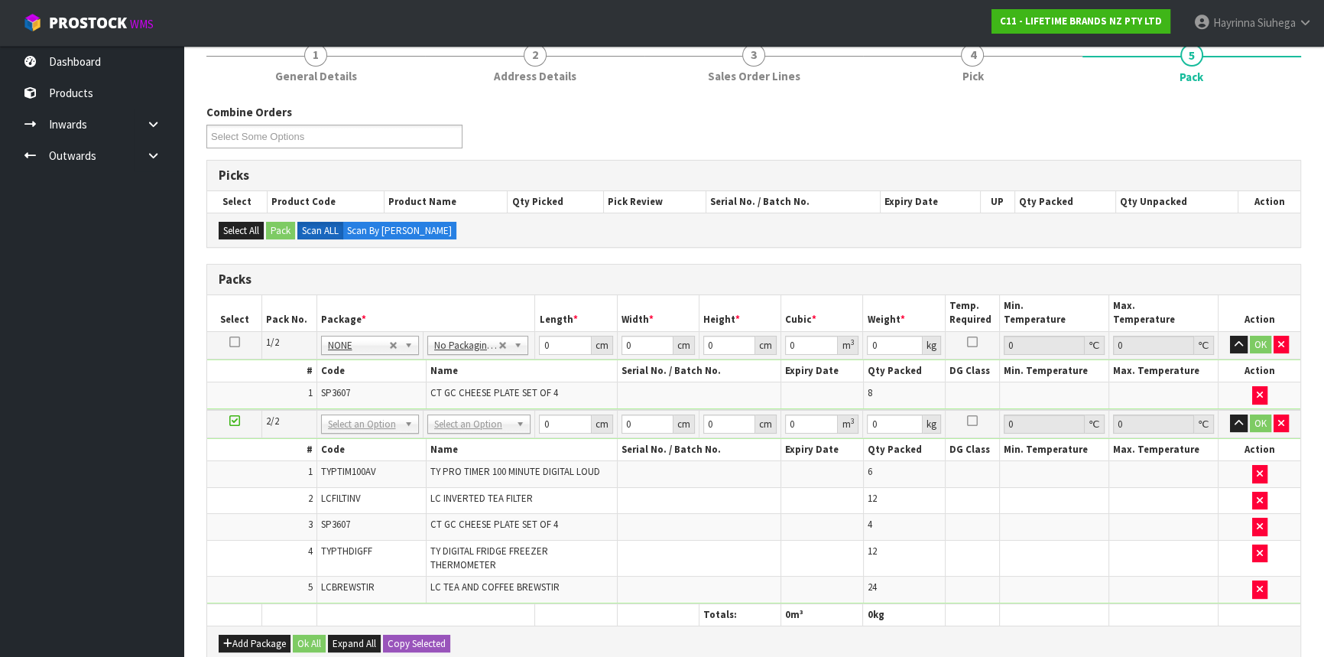
scroll to position [138, 0]
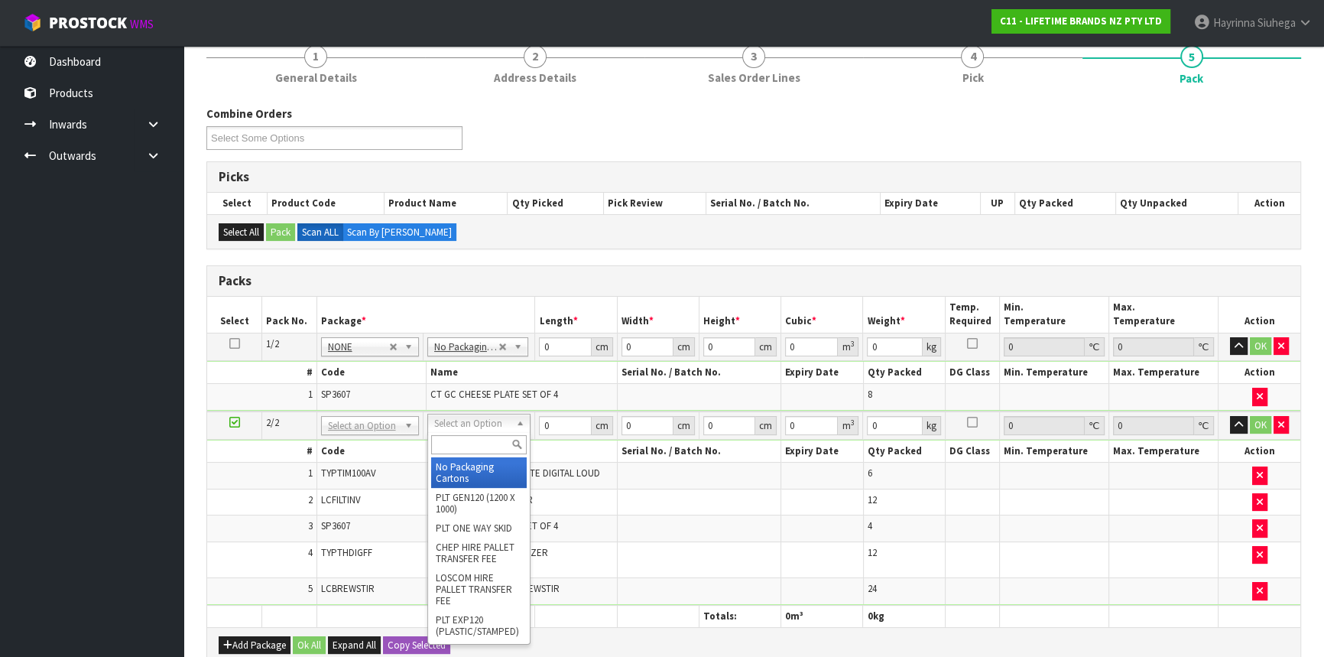
click at [458, 446] on input "text" at bounding box center [479, 444] width 96 height 19
type input "ctn9"
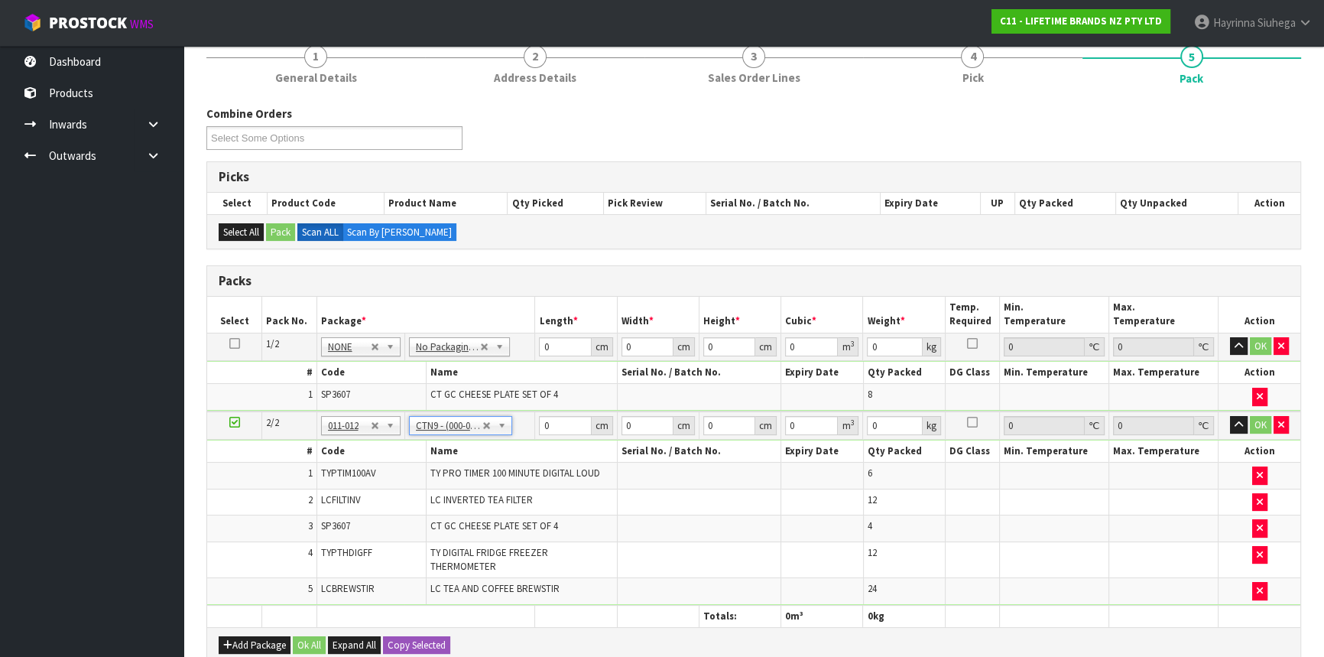
type input "51"
type input "38"
type input "58.5"
type input "0.113373"
type input "20.1"
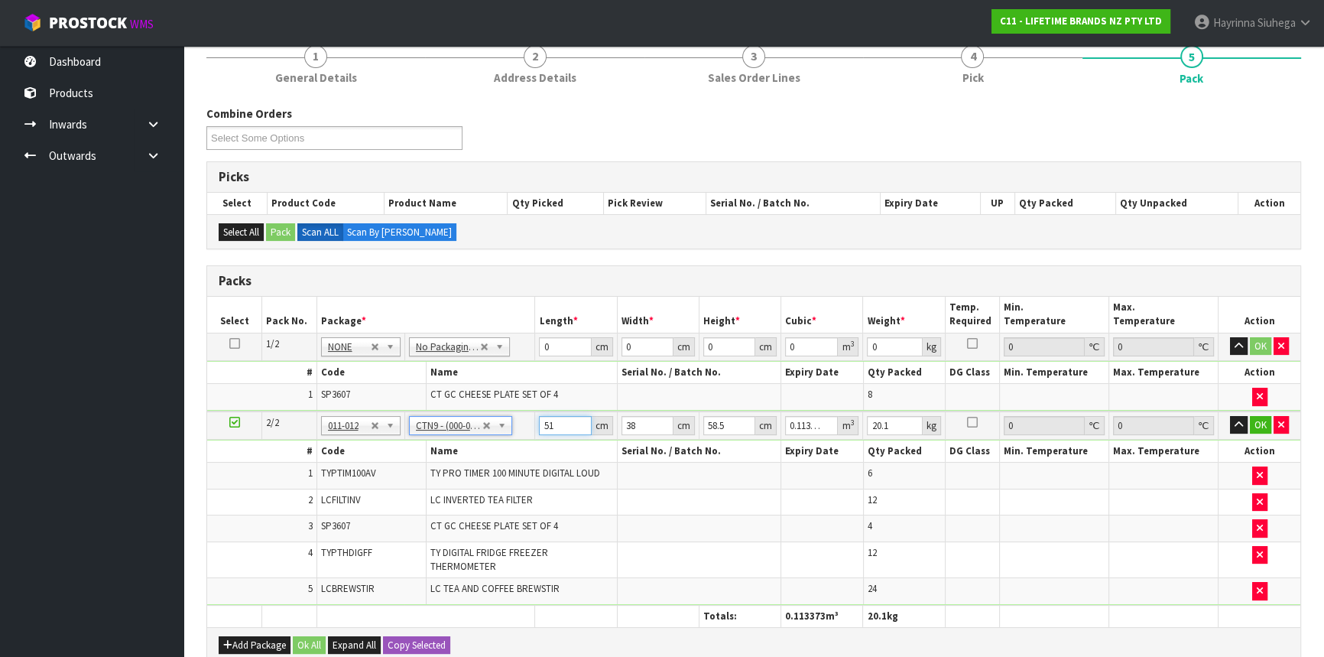
click at [540, 421] on input "51" at bounding box center [565, 425] width 52 height 19
click at [540, 345] on input "0" at bounding box center [565, 346] width 52 height 19
type input "45"
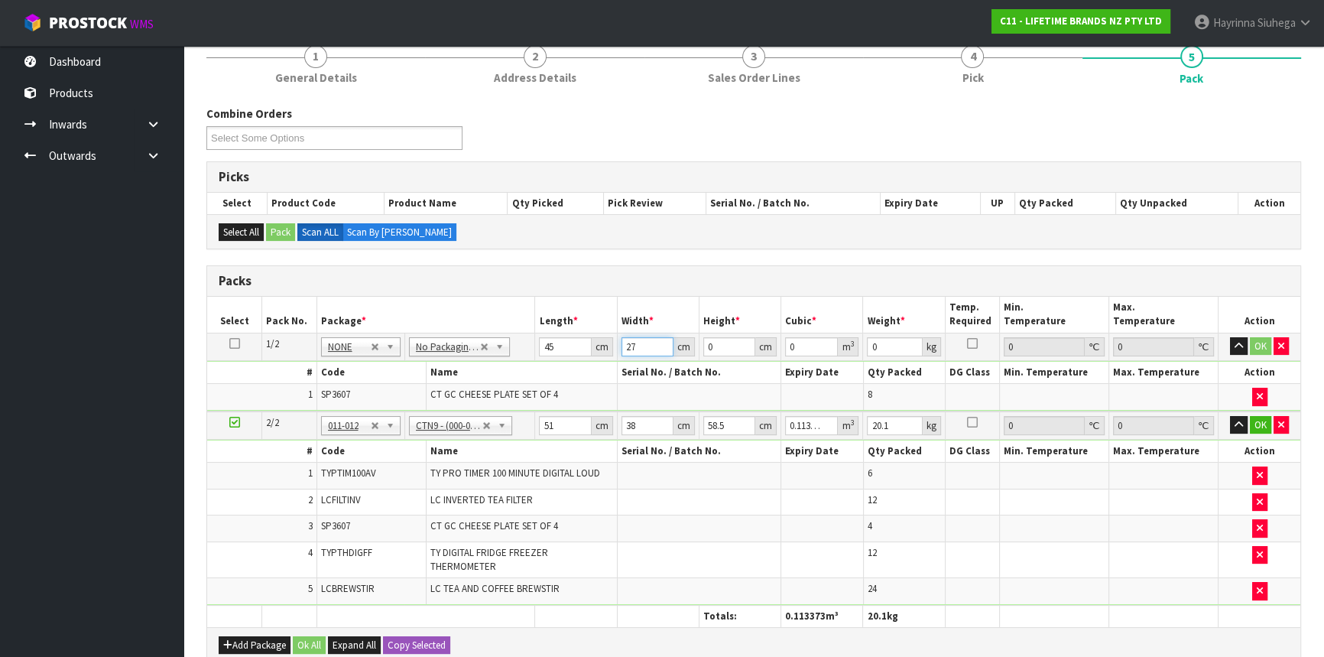
type input "27"
type input "2"
type input "0.00243"
type input "23"
type input "0.027945"
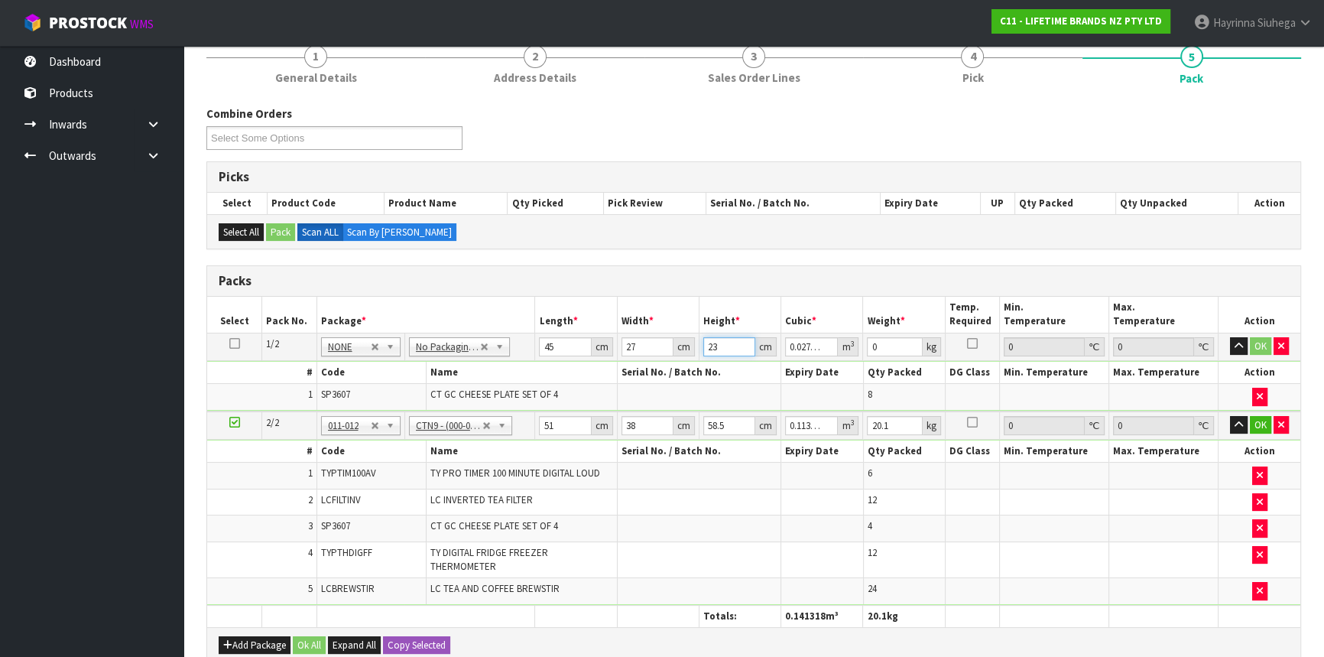
type input "23"
type input "12"
click at [1254, 339] on button "OK" at bounding box center [1260, 346] width 21 height 18
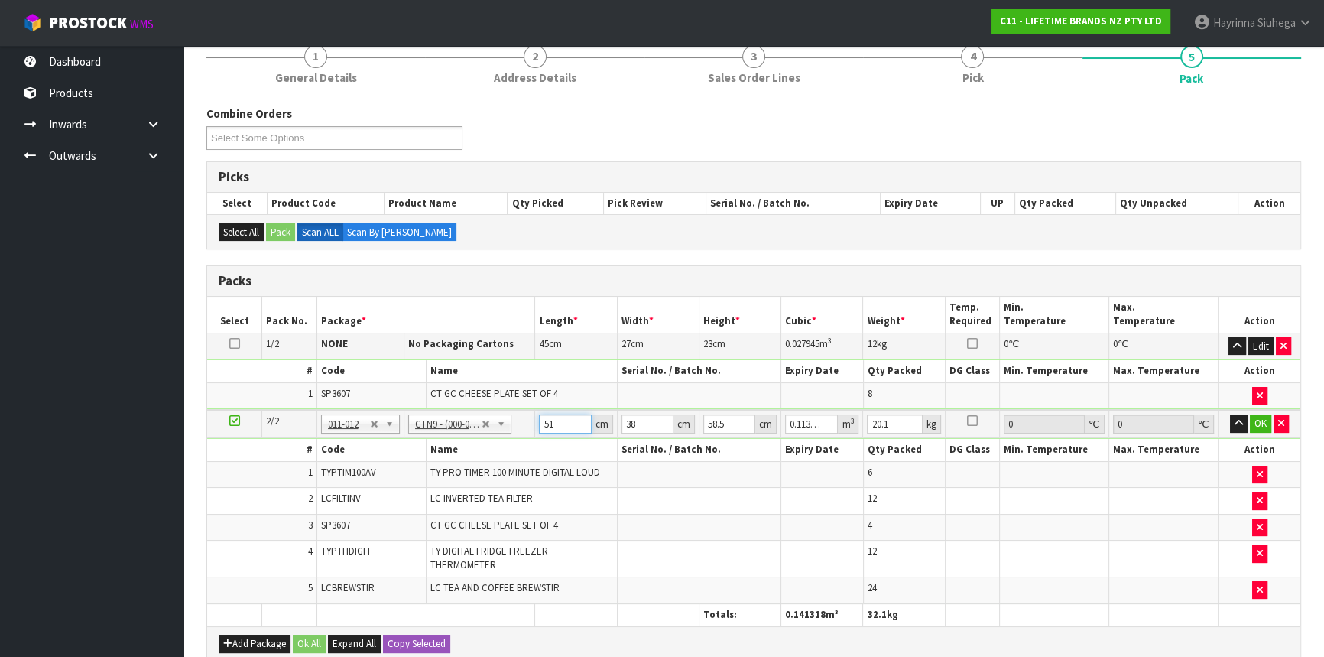
click at [550, 428] on input "51" at bounding box center [565, 423] width 52 height 19
type input "5"
type input "0.011115"
type input "51"
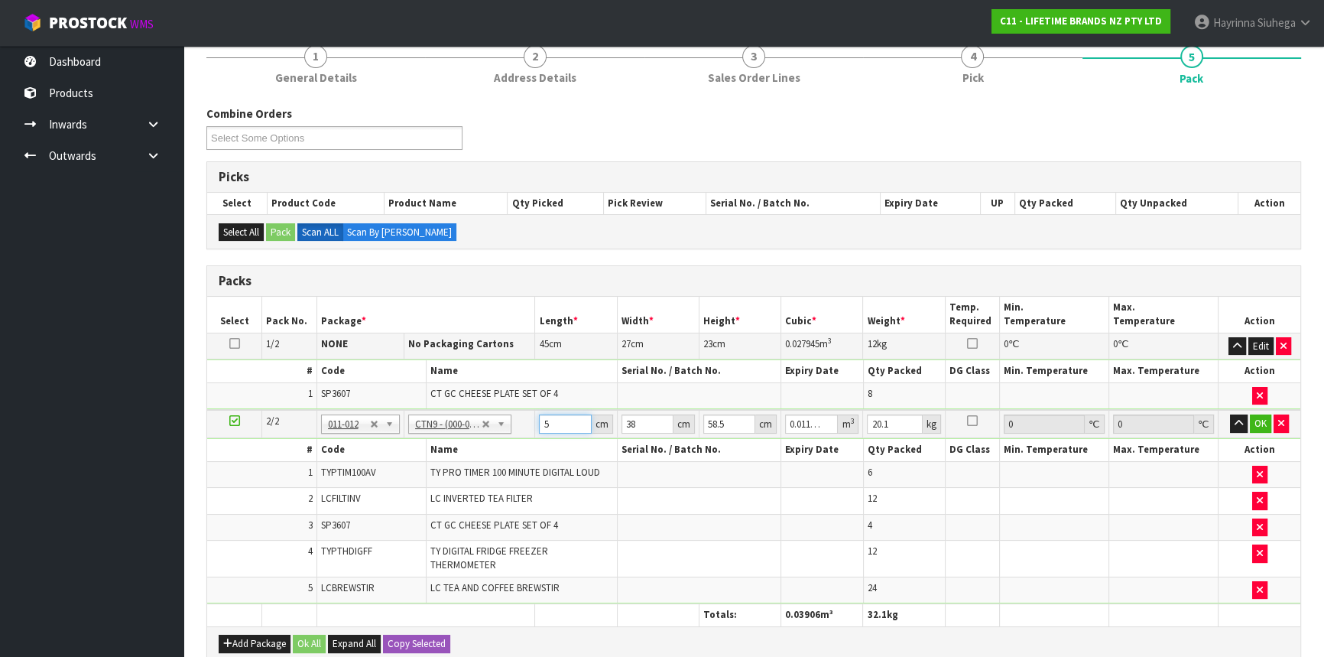
type input "0.113373"
type input "4"
type input "0.011934"
type input "40"
type input "0.11934"
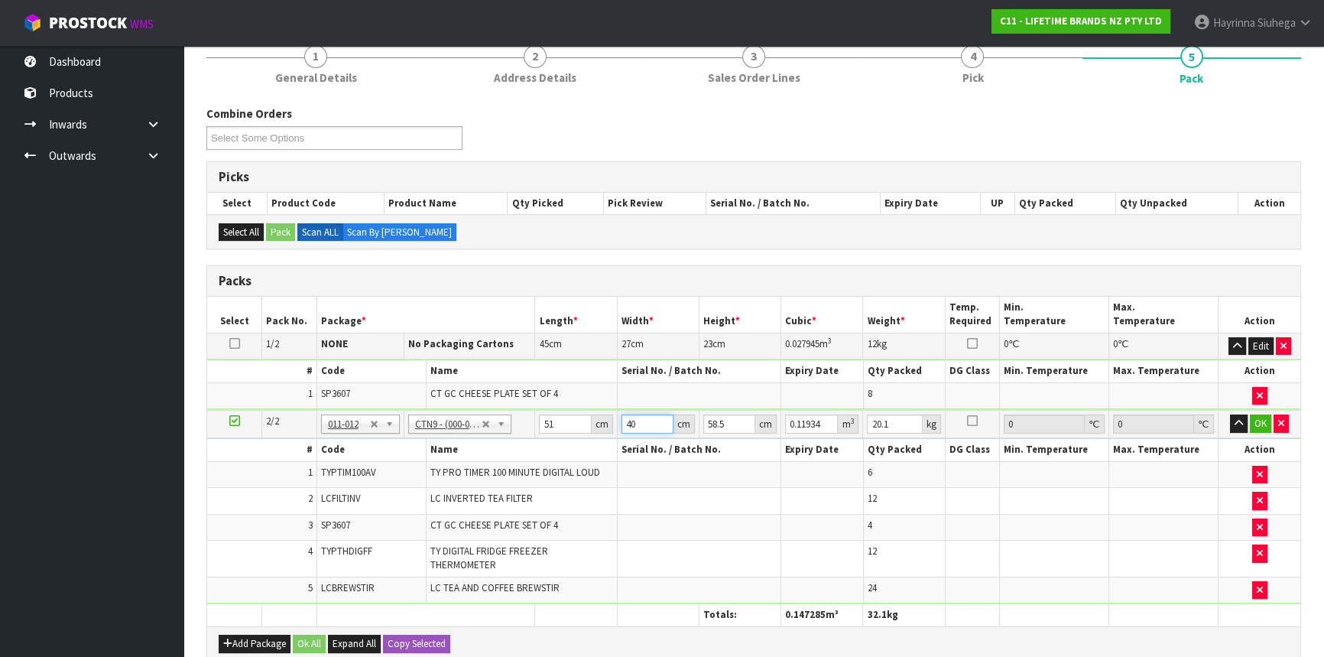
type input "40"
type input "4"
type input "0.00816"
type input "43"
type input "0.08772"
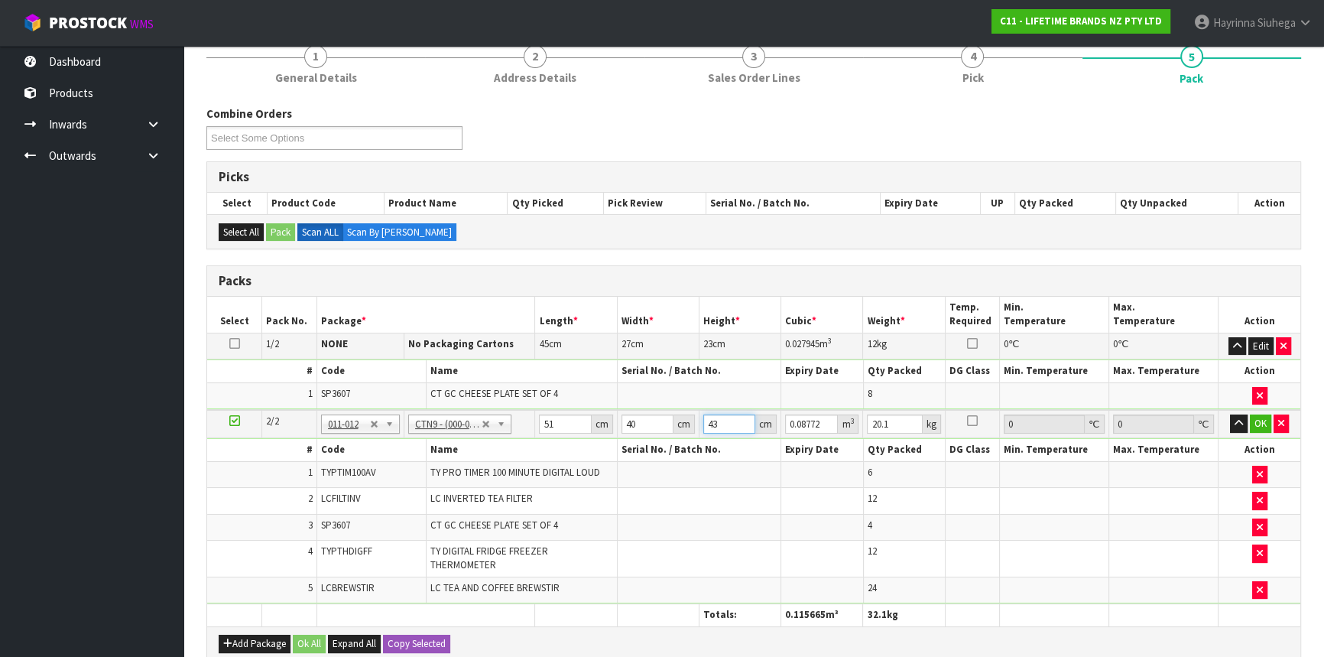
type input "43"
type input "14"
click button "OK" at bounding box center [1260, 423] width 21 height 18
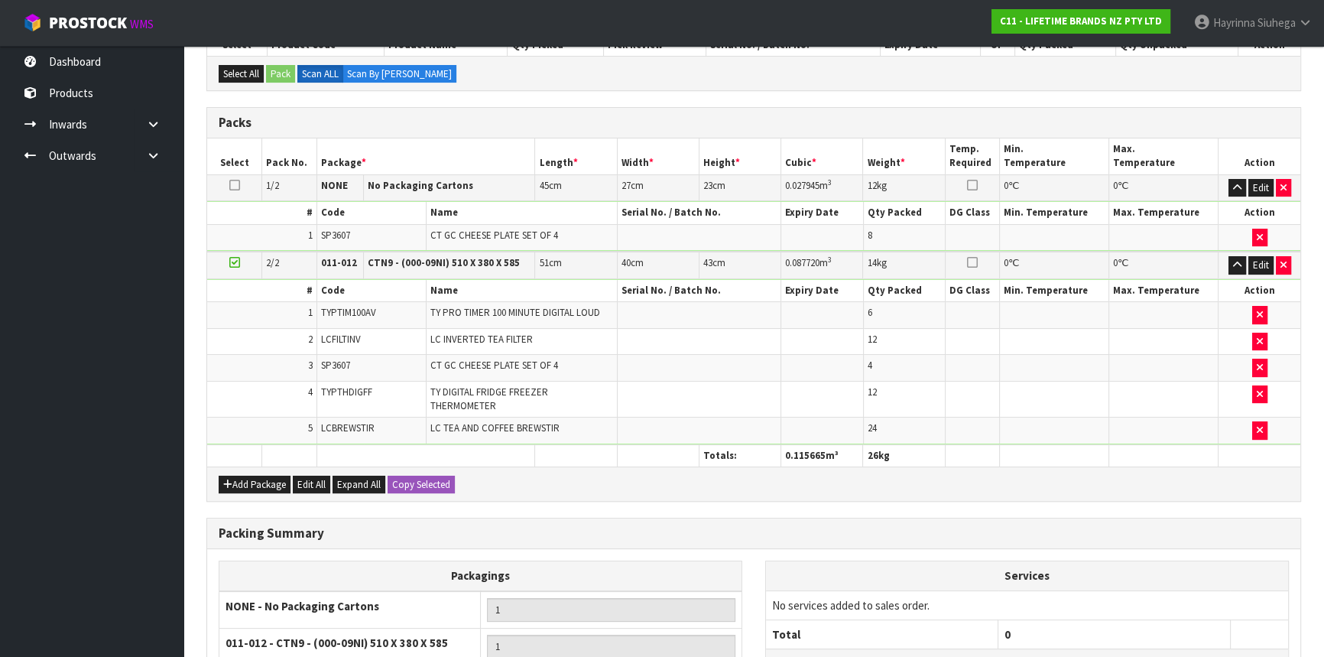
scroll to position [452, 0]
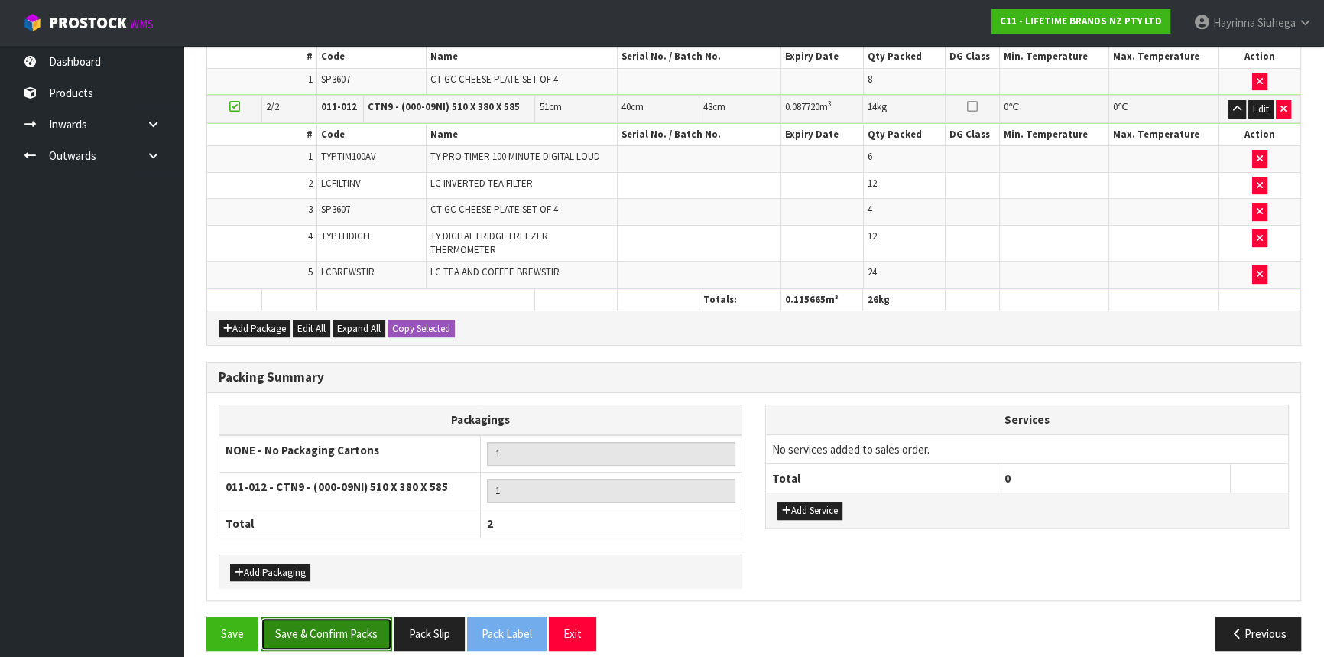
click at [327, 617] on button "Save & Confirm Packs" at bounding box center [326, 633] width 131 height 33
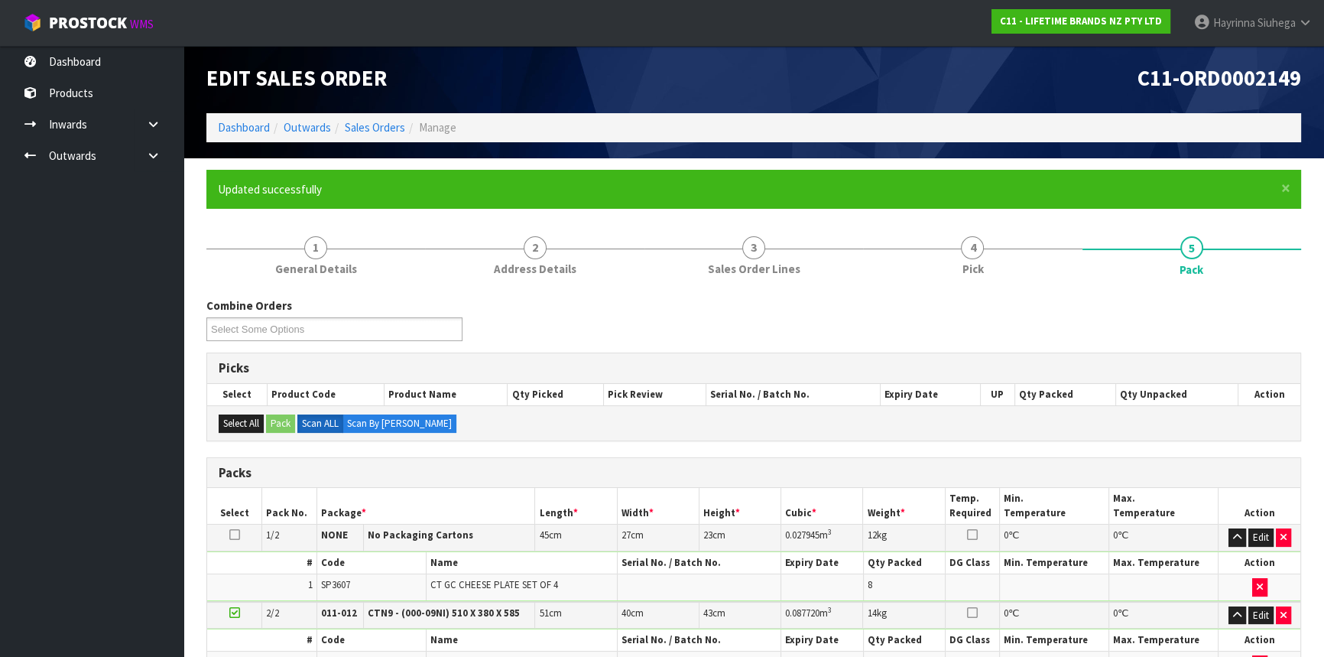
scroll to position [271, 0]
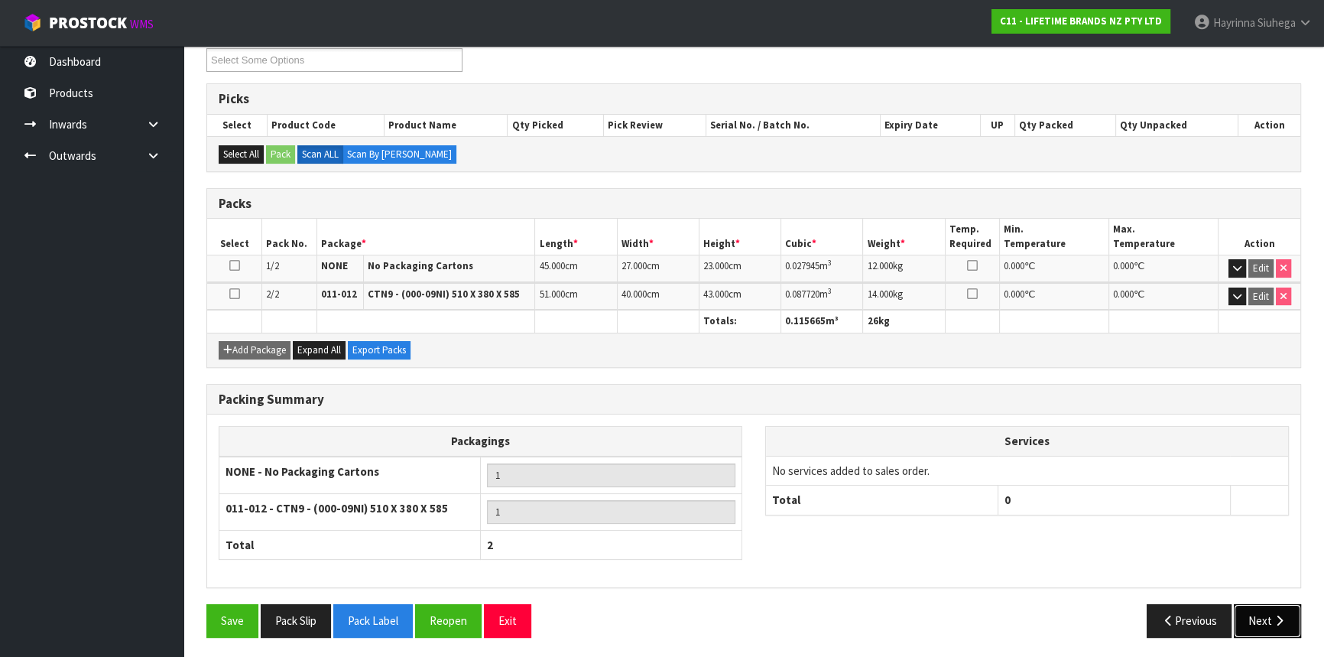
click at [1263, 614] on button "Next" at bounding box center [1267, 620] width 67 height 33
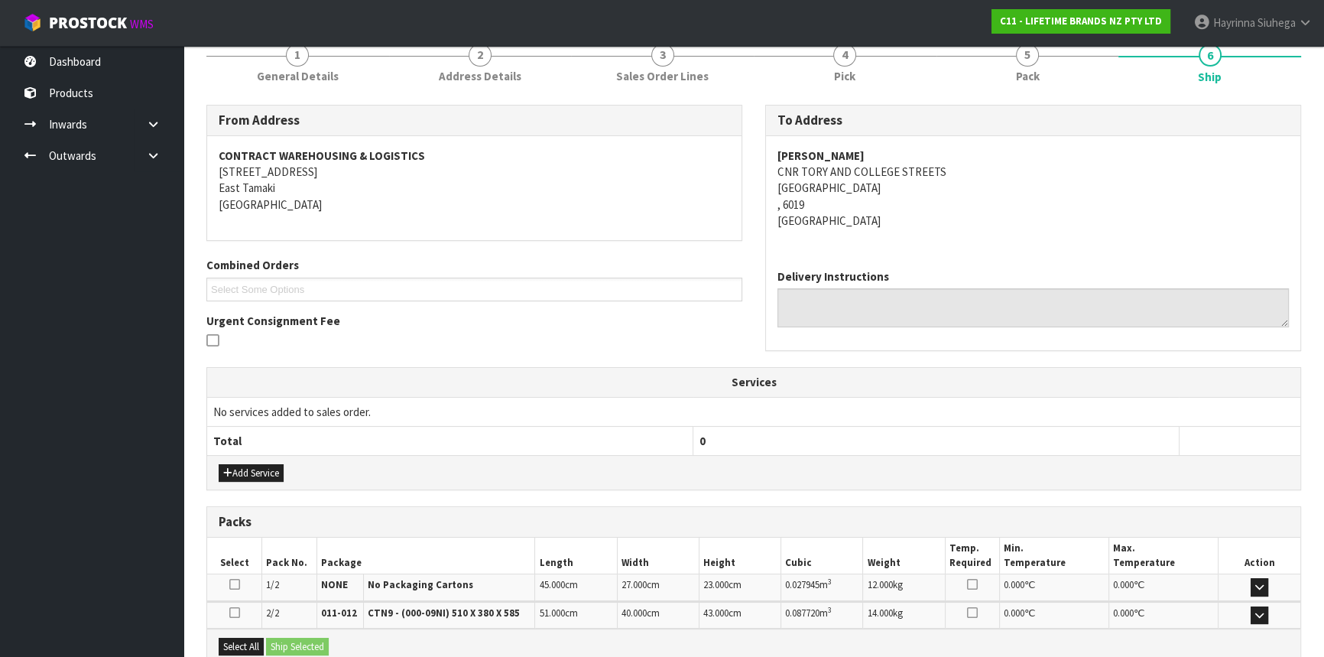
scroll to position [347, 0]
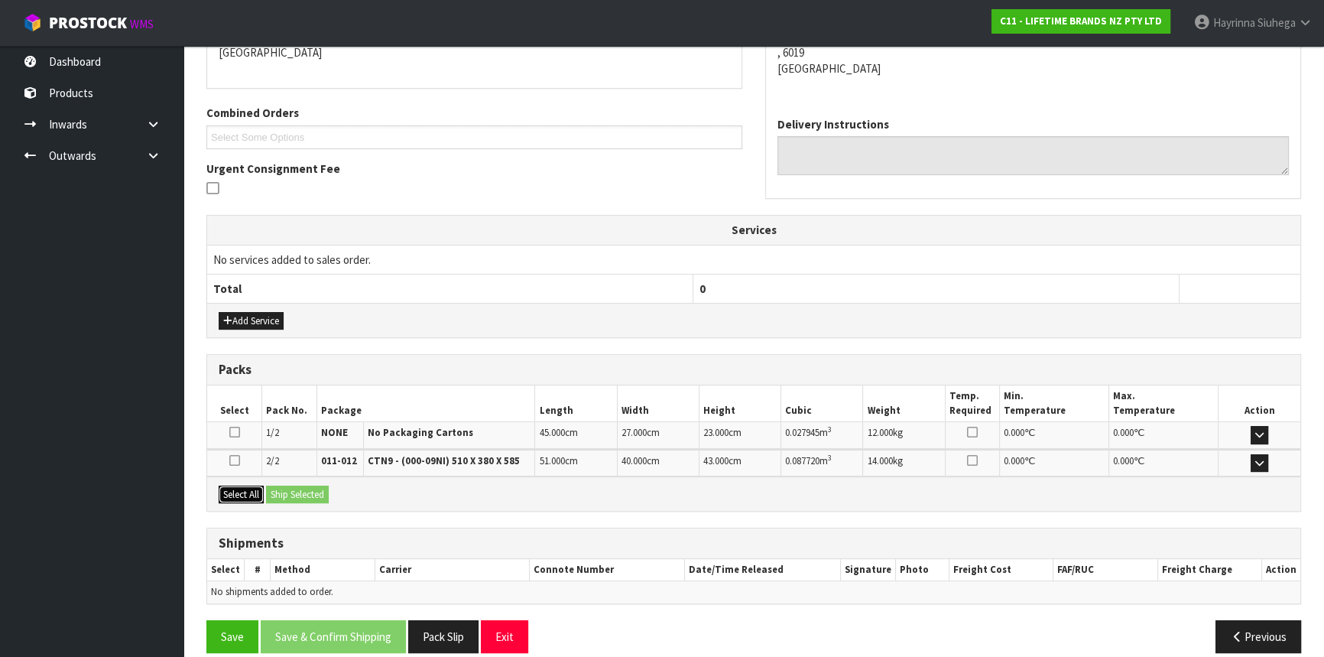
click at [251, 485] on button "Select All" at bounding box center [241, 494] width 45 height 18
click at [324, 498] on button "Ship Selected" at bounding box center [297, 494] width 63 height 18
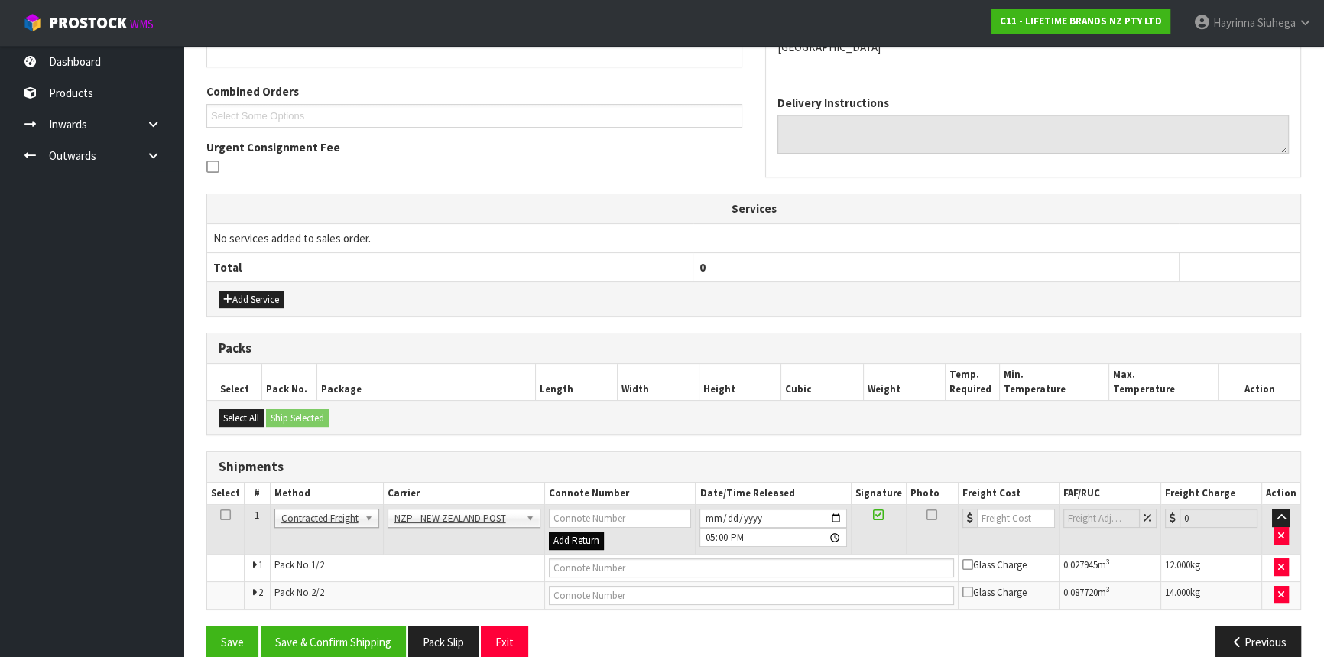
scroll to position [390, 0]
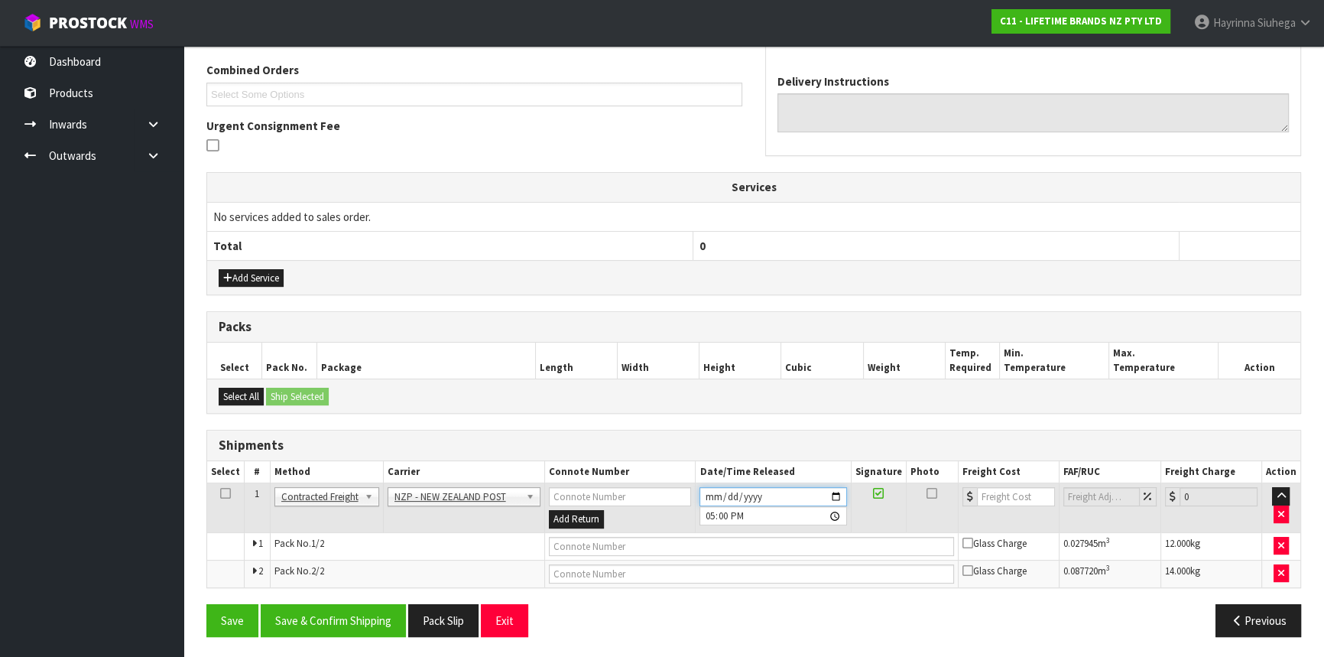
click at [702, 494] on input "2025-10-09" at bounding box center [772, 496] width 147 height 19
type input "2025-10-10"
click at [311, 604] on button "Save & Confirm Shipping" at bounding box center [333, 620] width 145 height 33
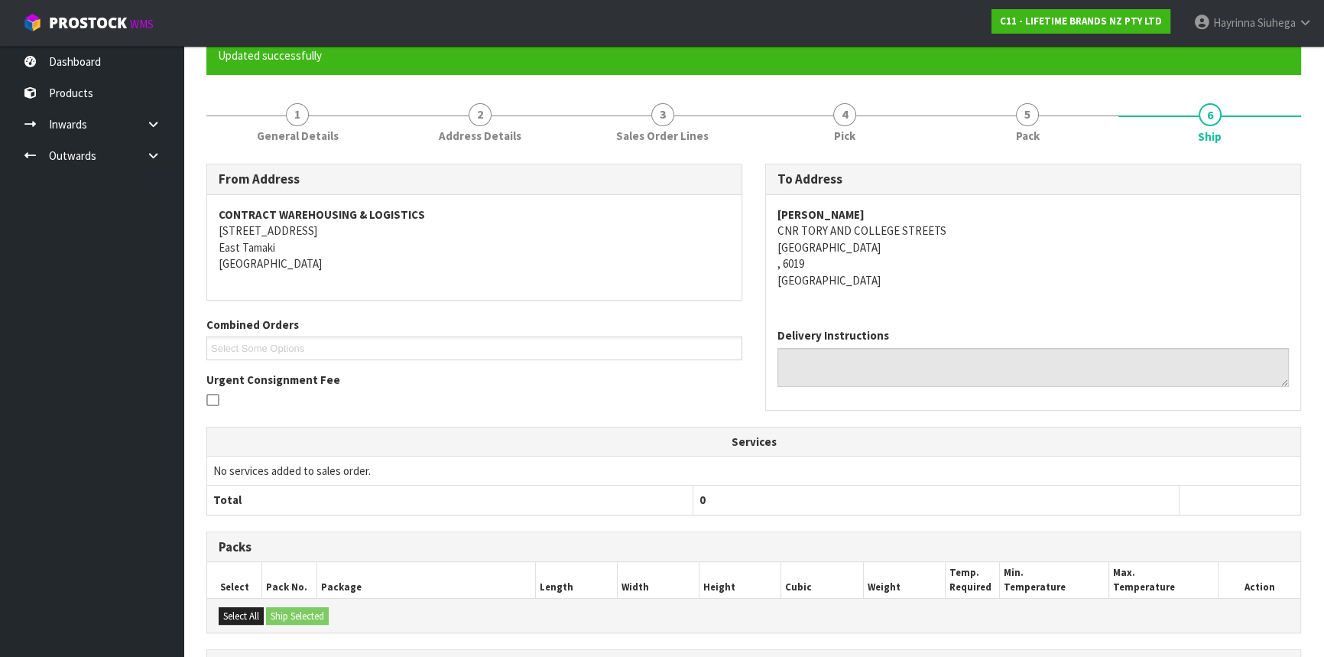
scroll to position [367, 0]
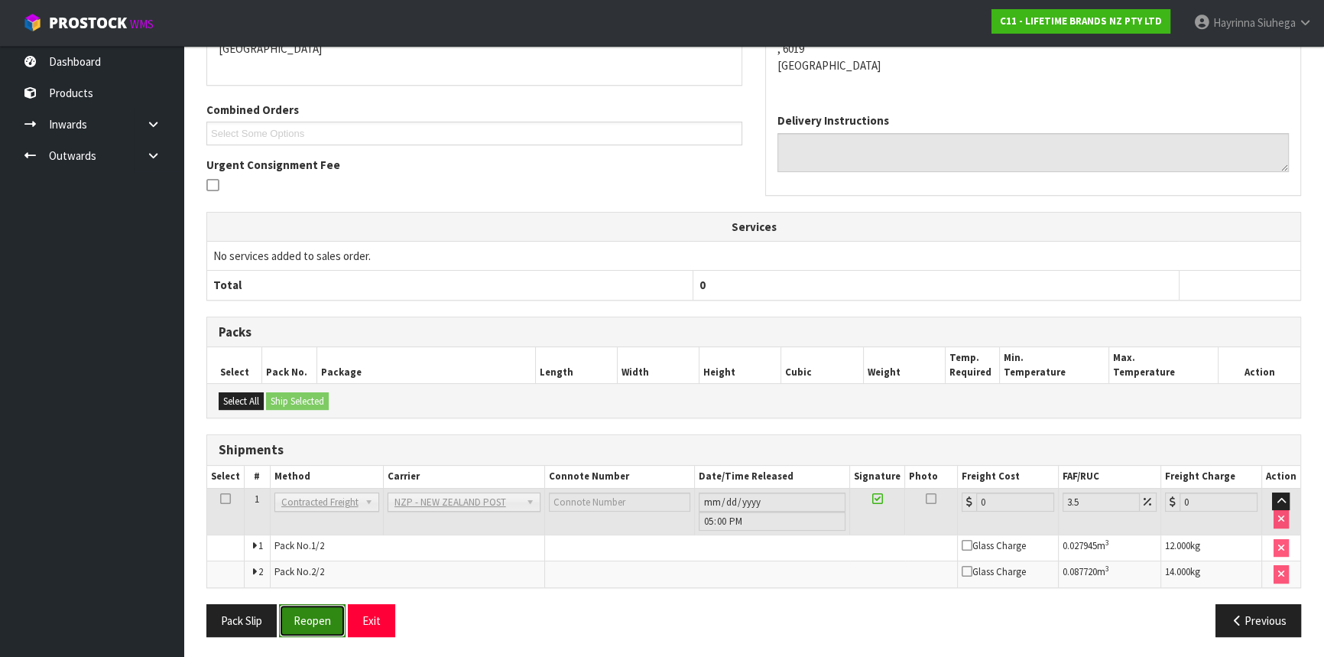
click at [323, 623] on button "Reopen" at bounding box center [312, 620] width 66 height 33
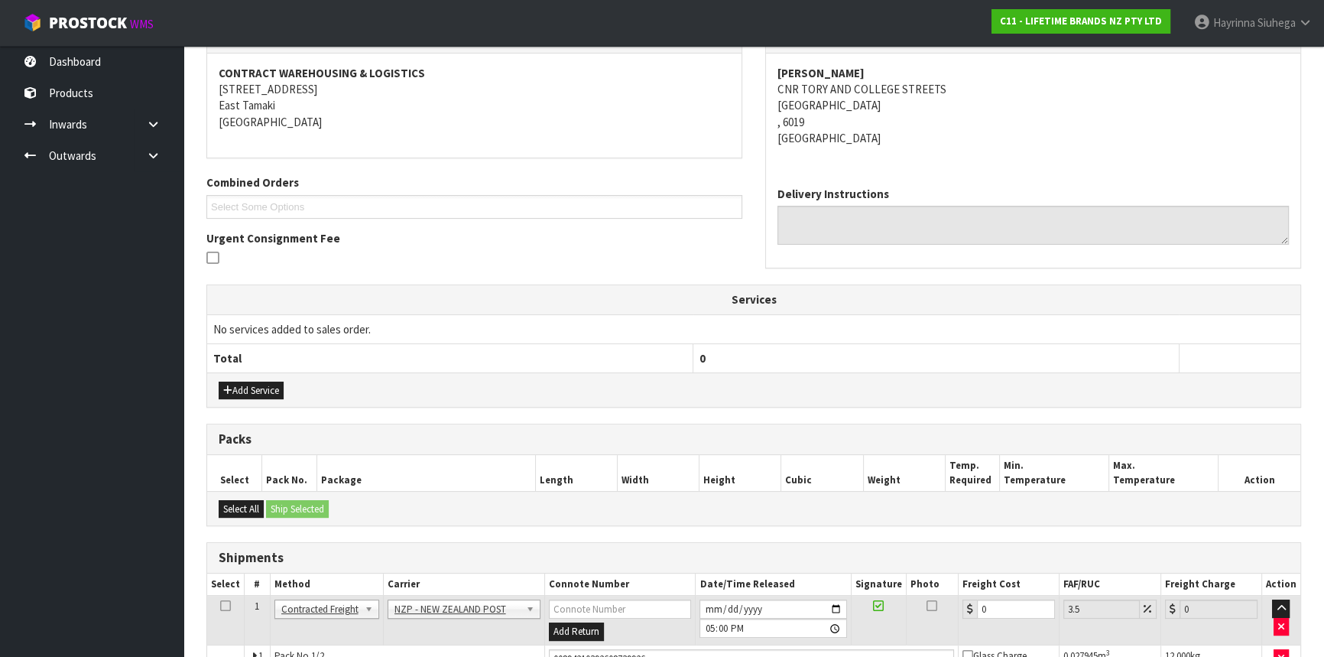
scroll to position [404, 0]
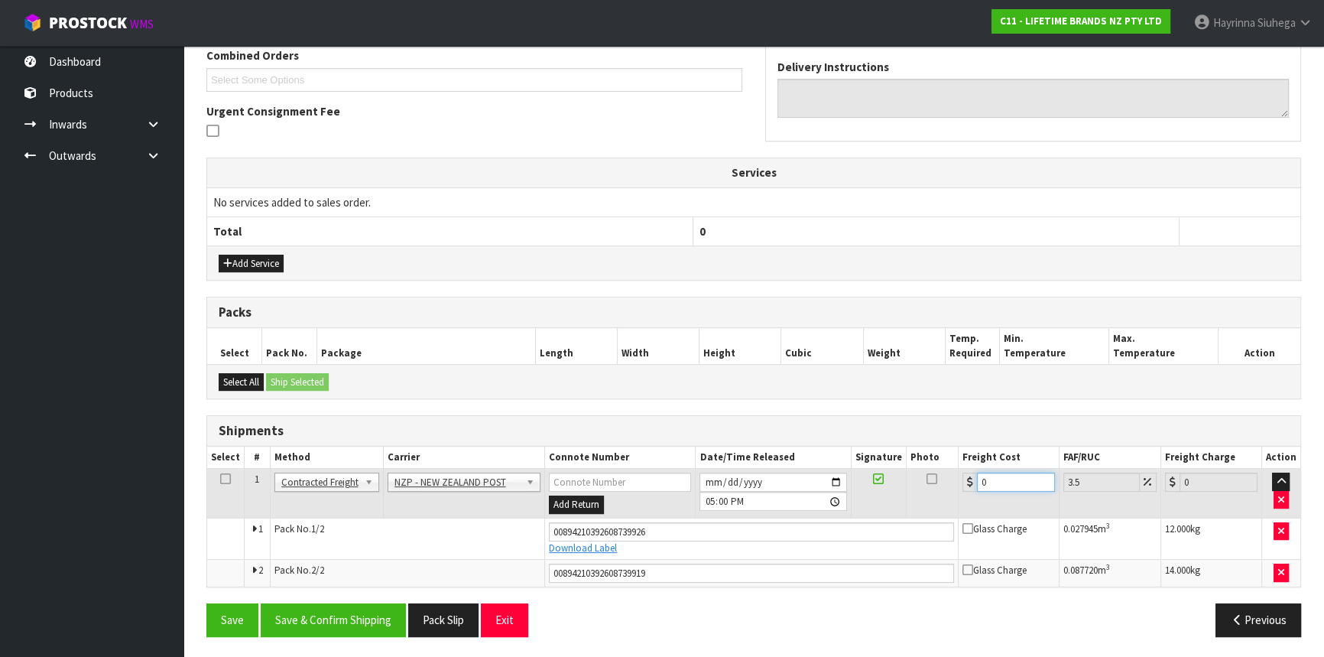
drag, startPoint x: 1014, startPoint y: 484, endPoint x: 557, endPoint y: 484, distance: 457.0
click at [557, 484] on tr "1 Client Local Pickup Customer Local Pickup Company Freight Contracted Freight …" at bounding box center [753, 494] width 1093 height 50
type input "2"
type input "2.07"
type input "25"
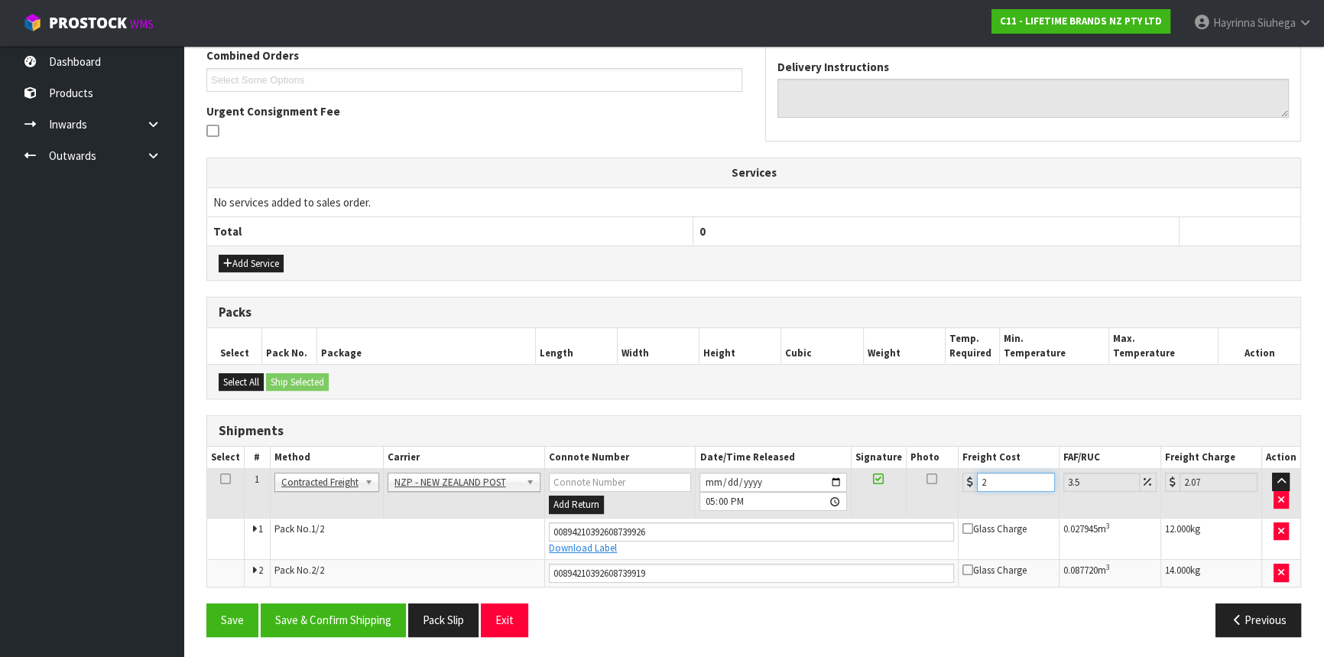
type input "25.87"
type input "25.02"
type input "25.9"
type input "25.02"
click at [206, 603] on button "Save" at bounding box center [232, 619] width 52 height 33
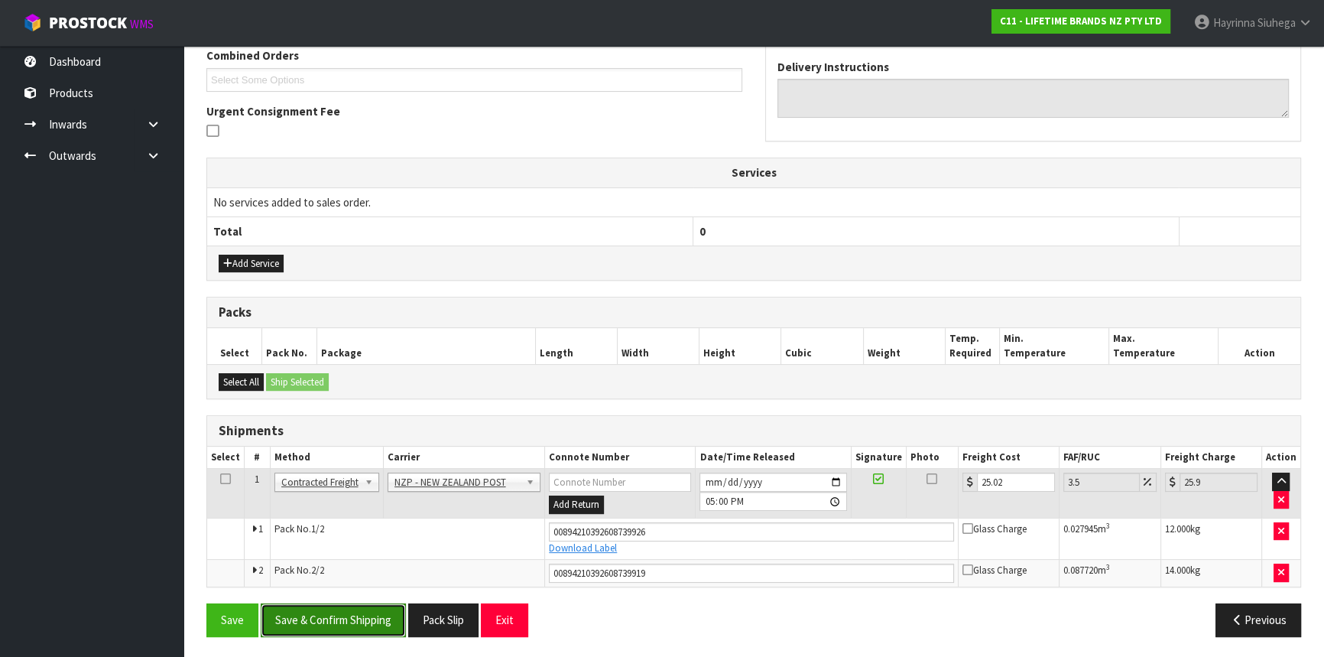
click at [330, 627] on button "Save & Confirm Shipping" at bounding box center [333, 619] width 145 height 33
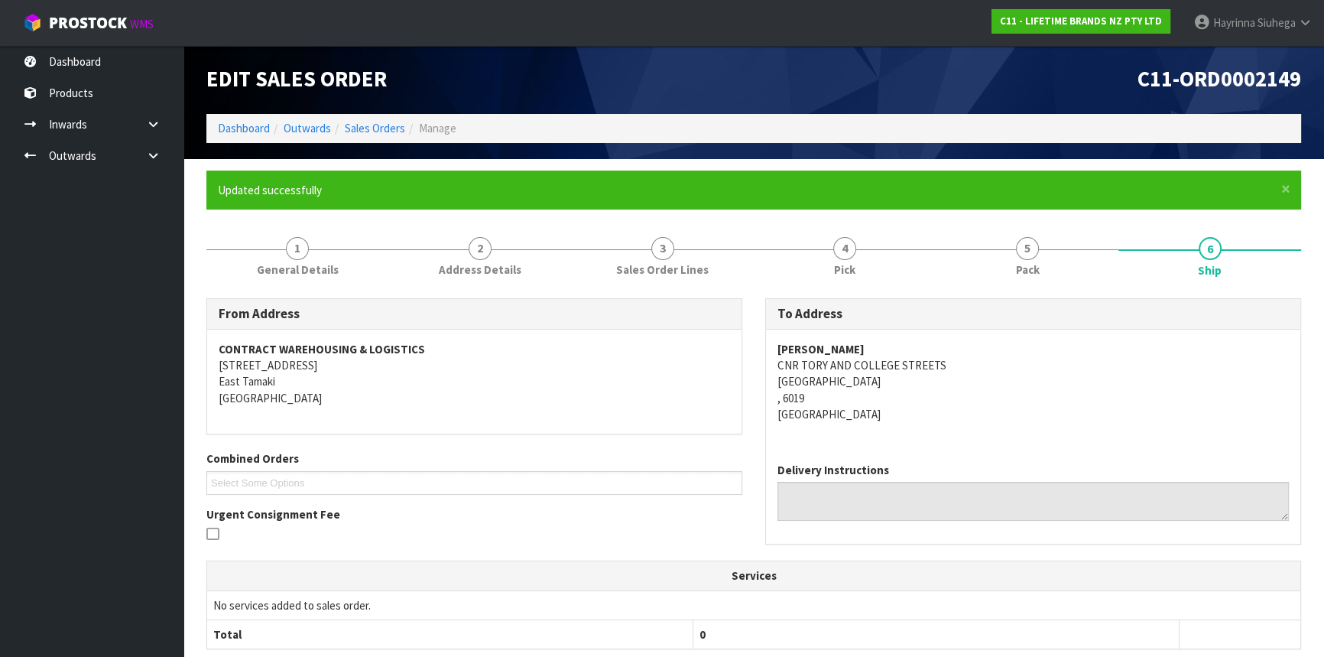
scroll to position [0, 0]
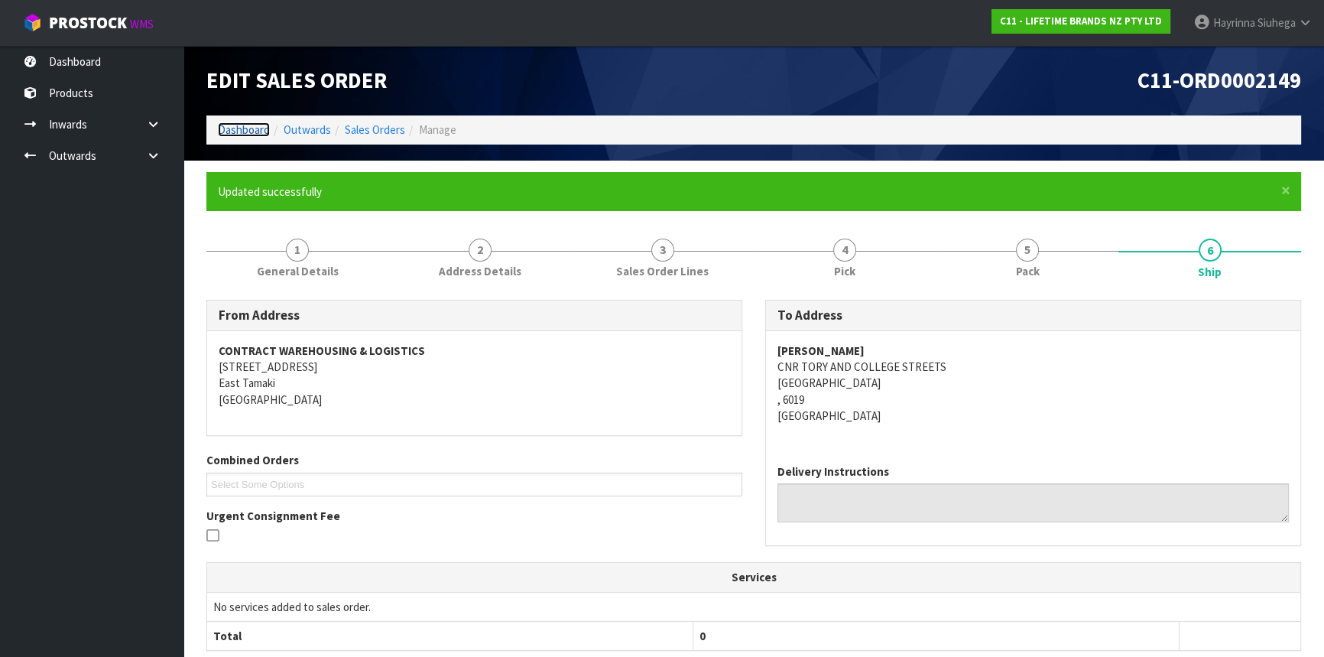
click at [242, 131] on link "Dashboard" at bounding box center [244, 129] width 52 height 15
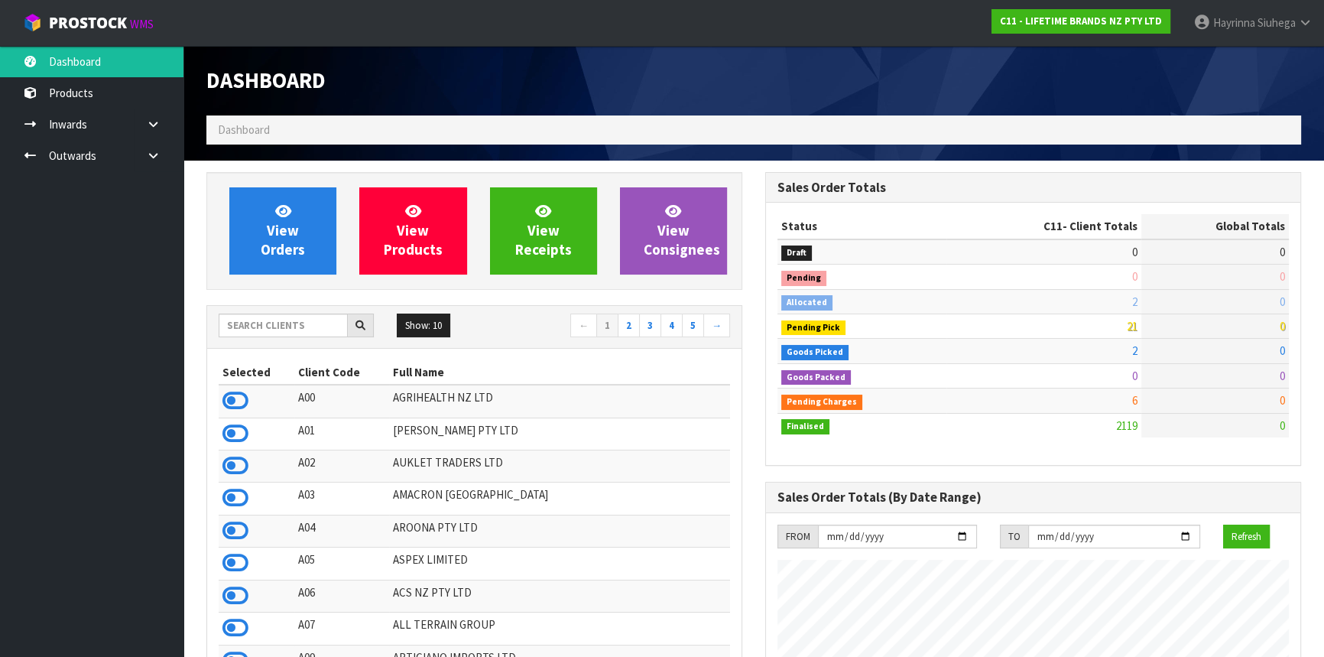
scroll to position [1156, 558]
click at [156, 155] on icon at bounding box center [153, 155] width 15 height 11
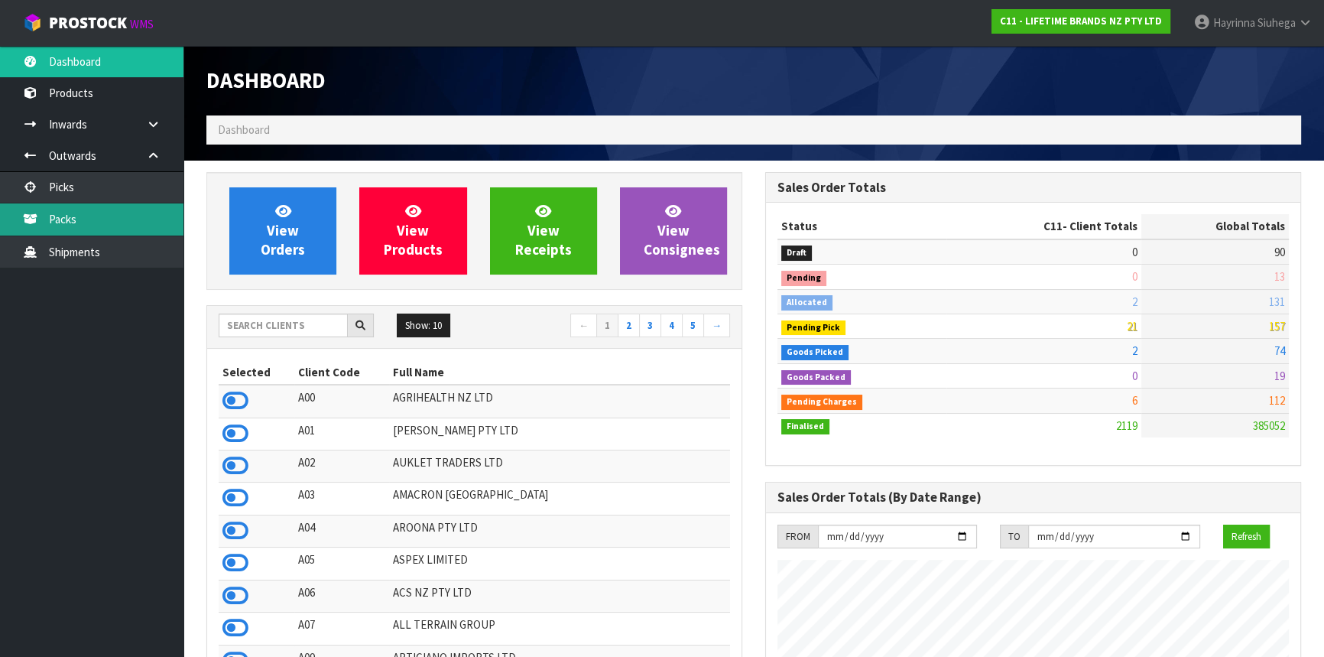
click at [102, 225] on link "Packs" at bounding box center [91, 218] width 183 height 31
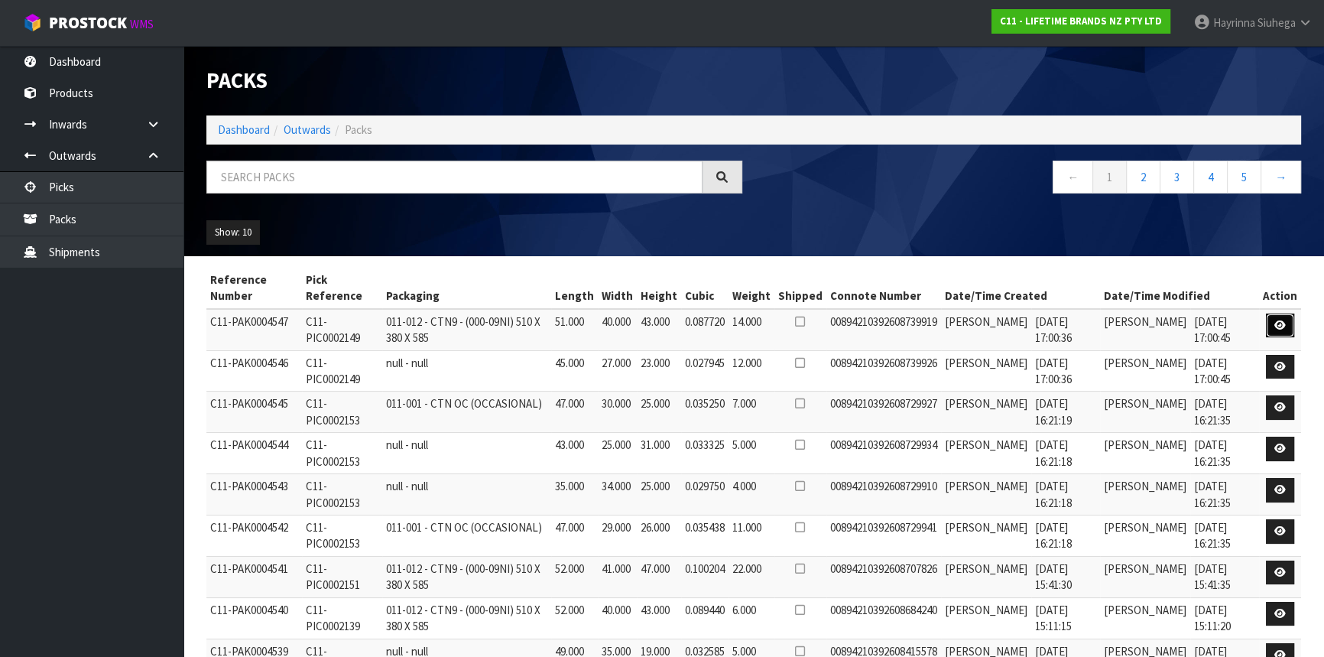
click at [1274, 321] on link at bounding box center [1280, 325] width 28 height 24
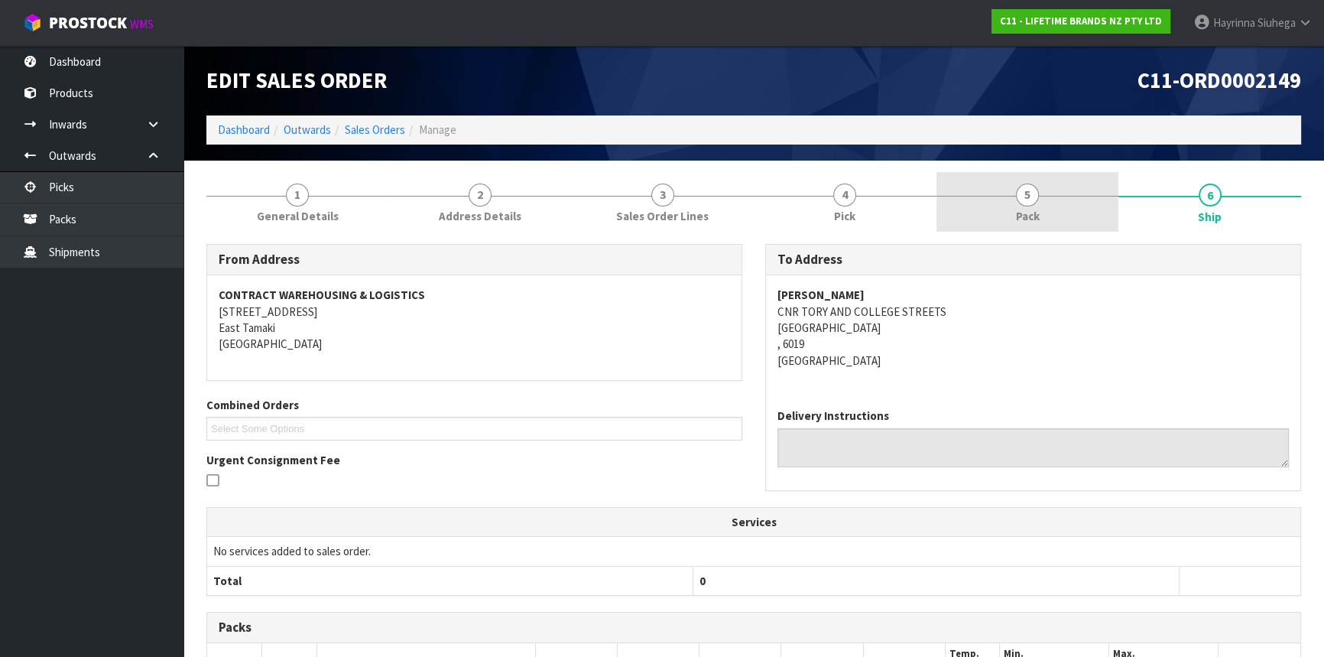
click at [1056, 197] on link "5 Pack" at bounding box center [1027, 202] width 183 height 60
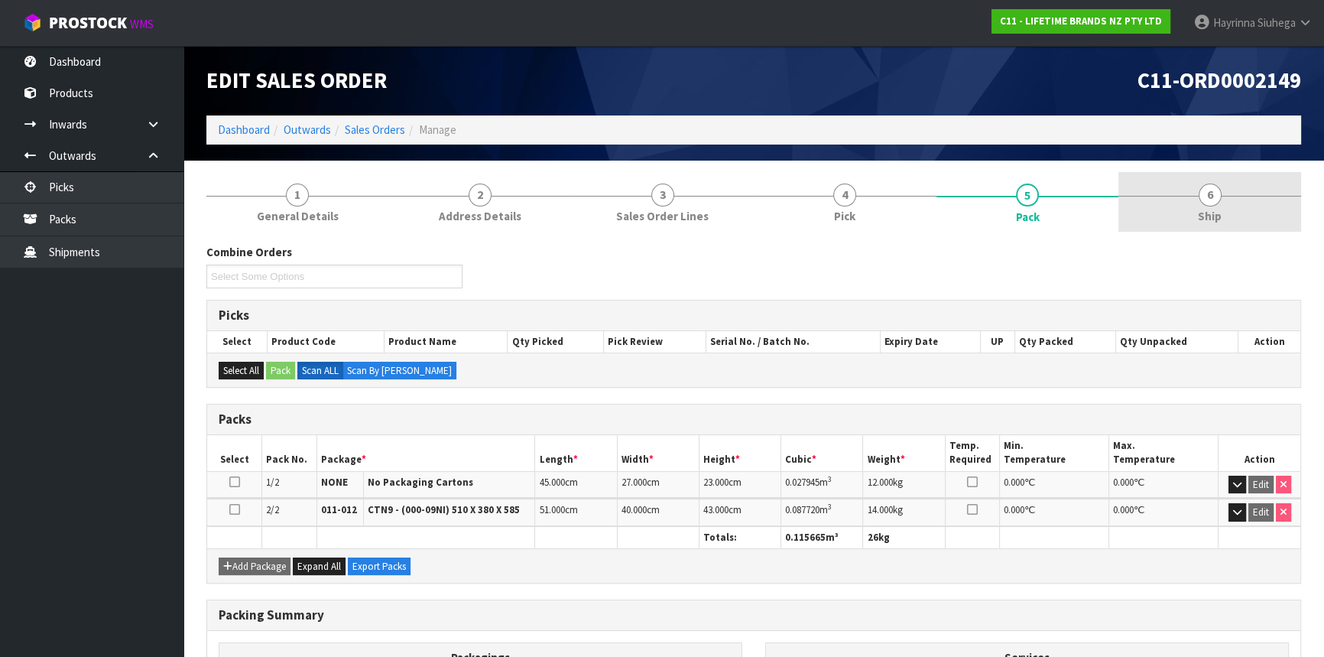
click at [1218, 199] on span "6" at bounding box center [1209, 194] width 23 height 23
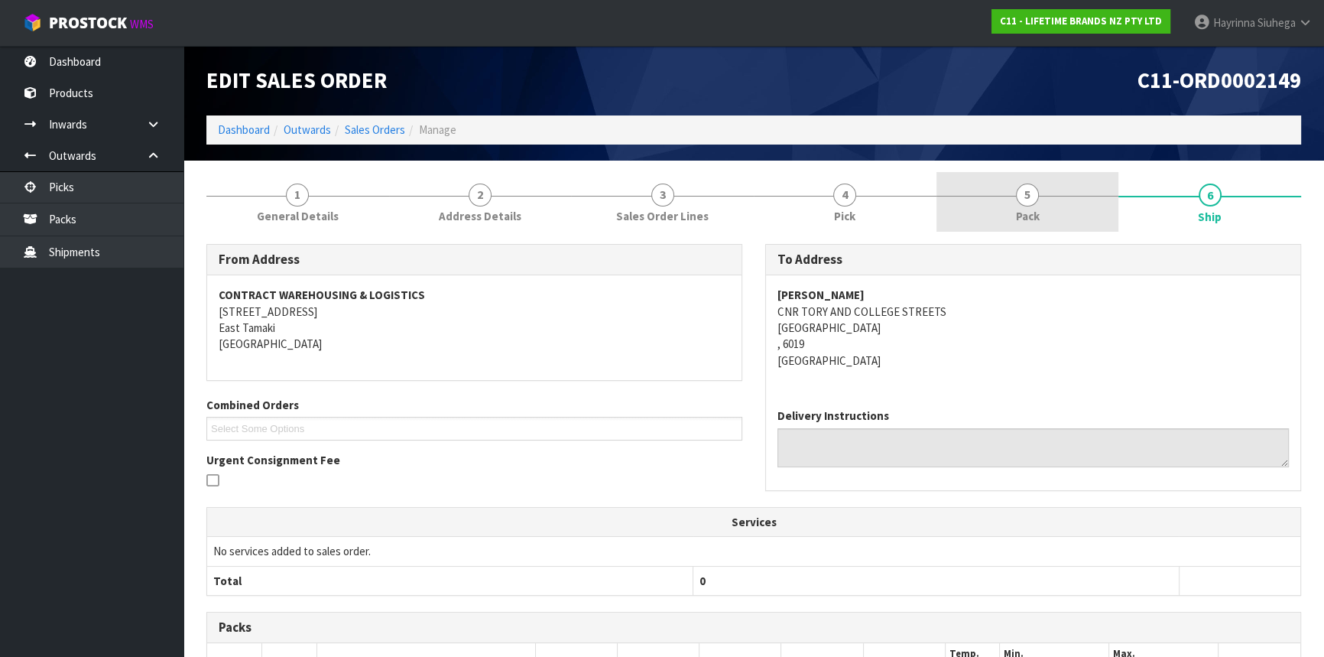
click at [1032, 180] on link "5 Pack" at bounding box center [1027, 202] width 183 height 60
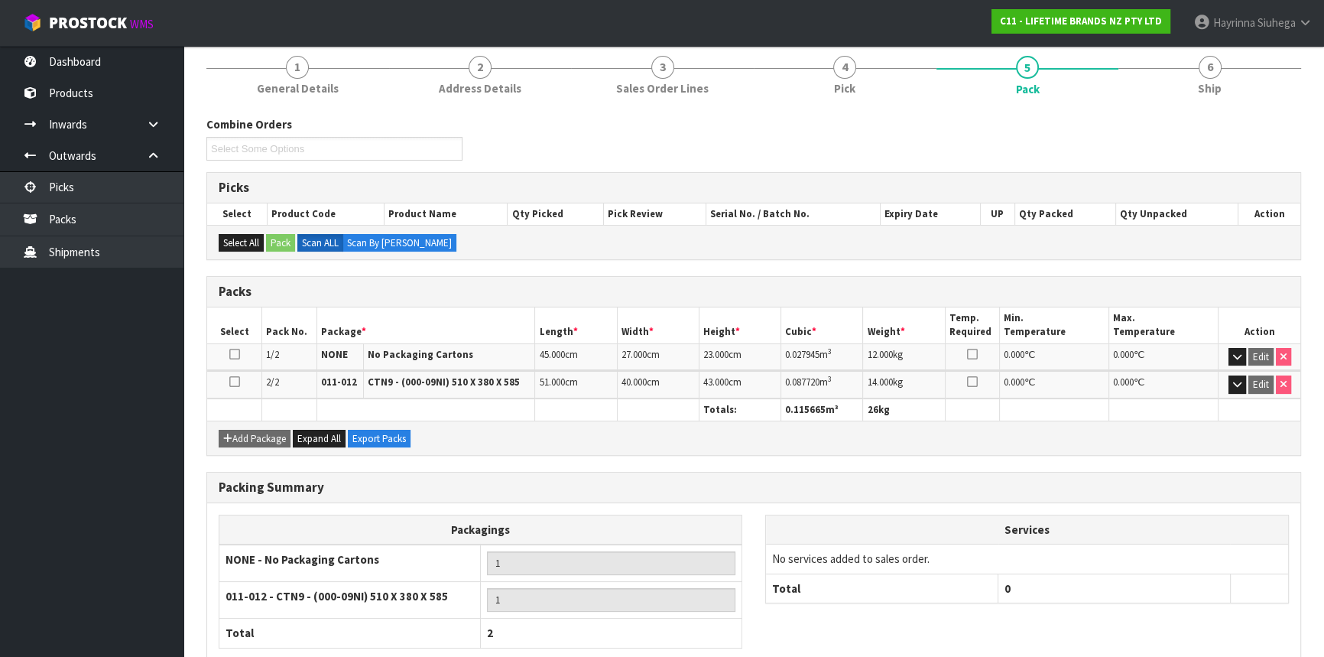
scroll to position [216, 0]
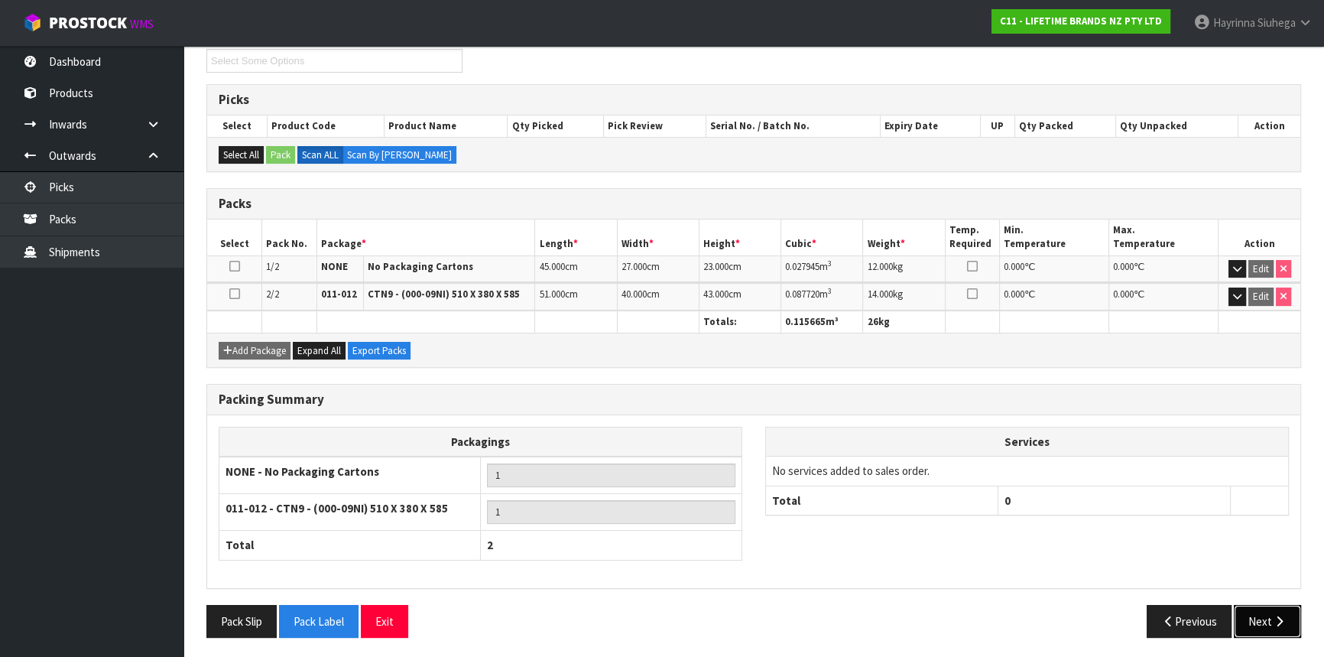
click at [1273, 624] on button "Next" at bounding box center [1267, 621] width 67 height 33
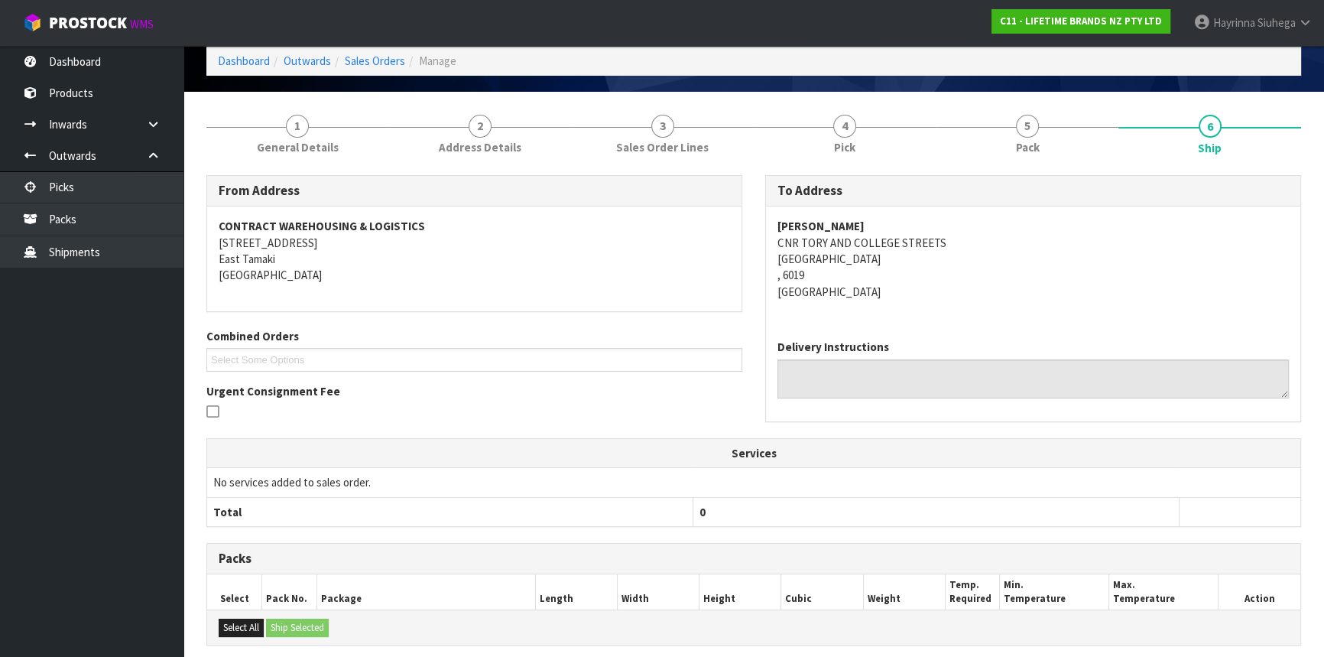
scroll to position [0, 0]
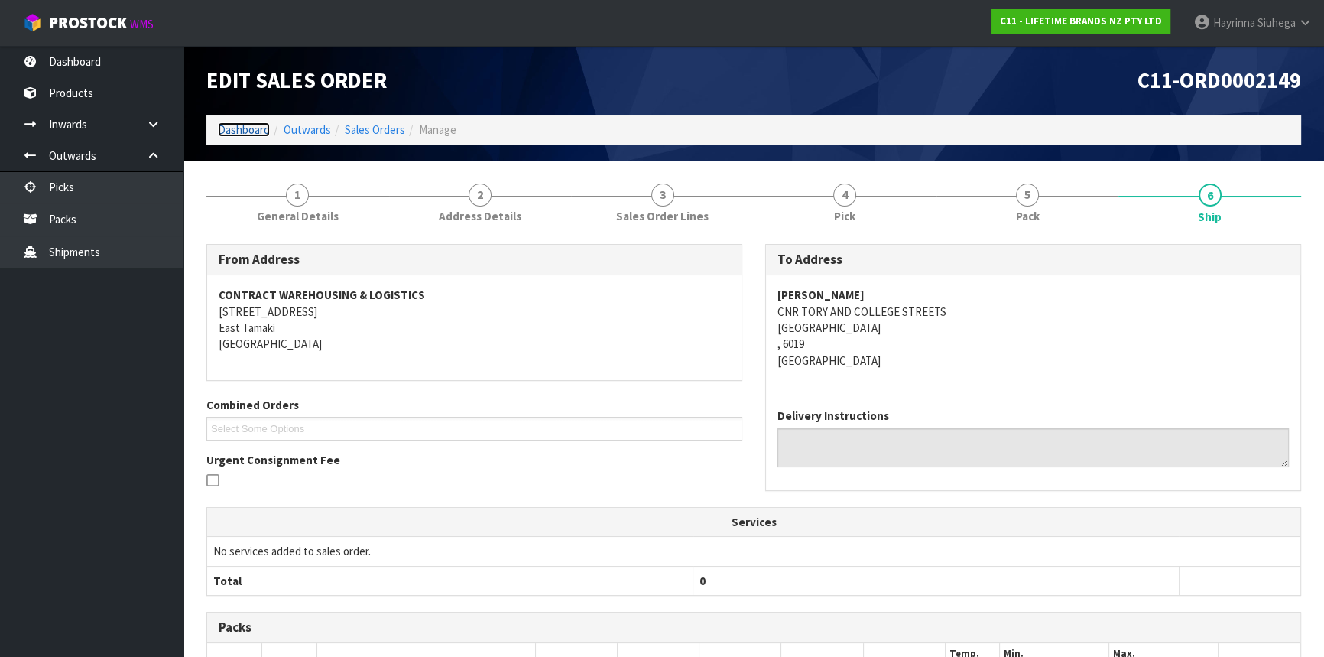
click at [230, 125] on link "Dashboard" at bounding box center [244, 129] width 52 height 15
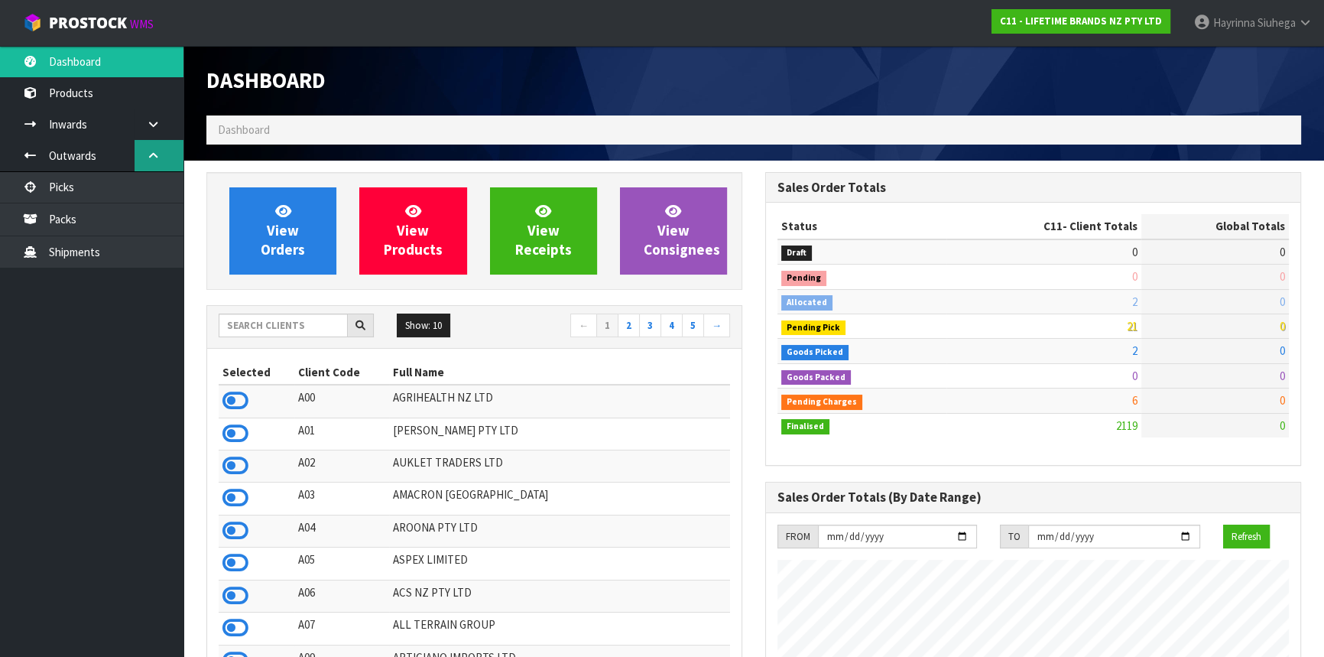
scroll to position [1156, 558]
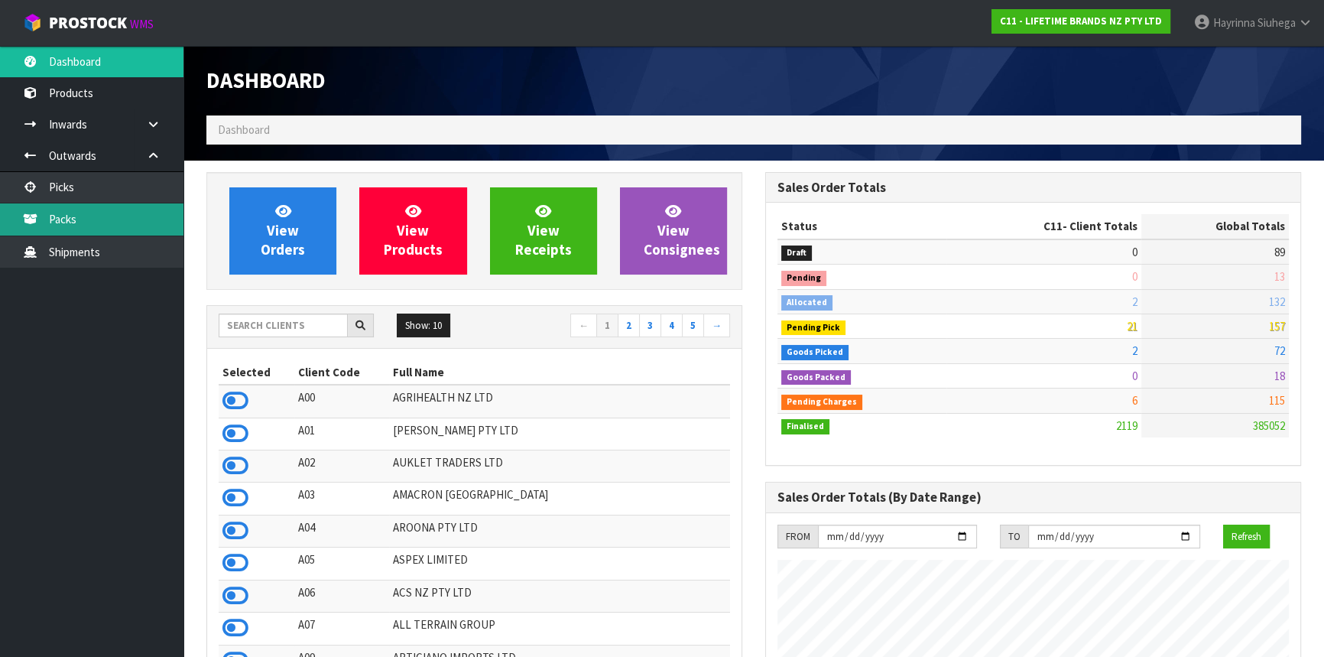
click at [132, 226] on link "Packs" at bounding box center [91, 218] width 183 height 31
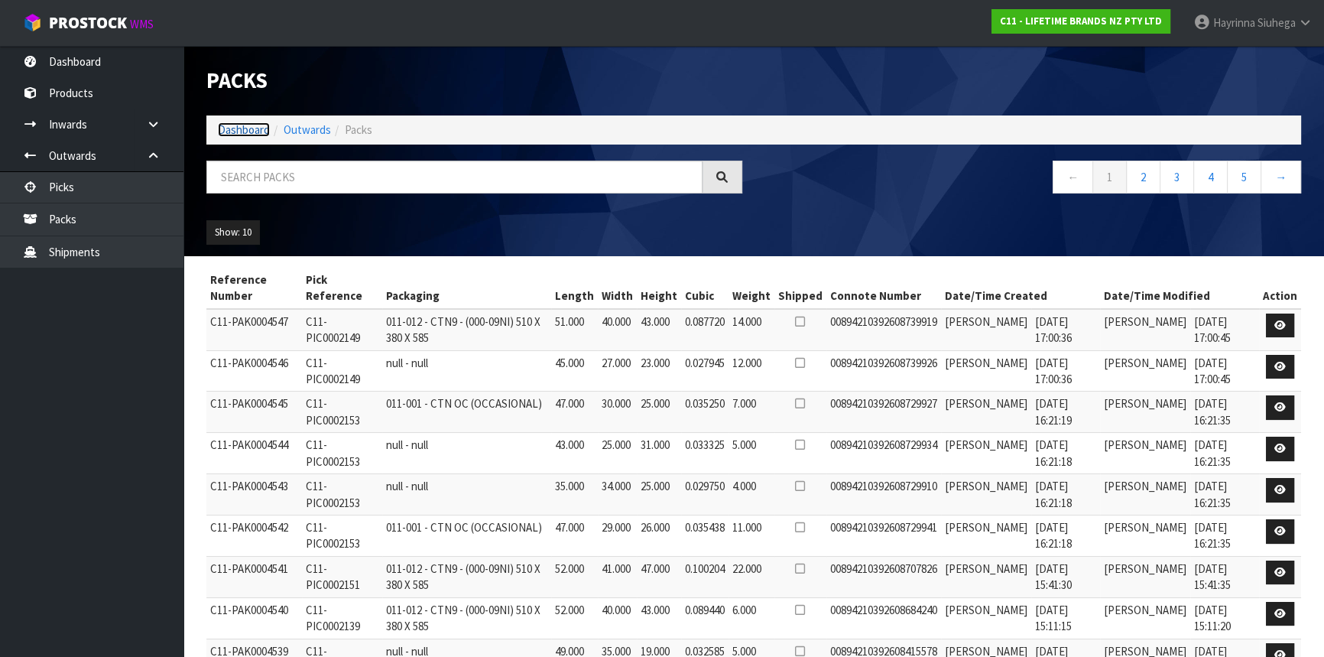
click at [248, 130] on link "Dashboard" at bounding box center [244, 129] width 52 height 15
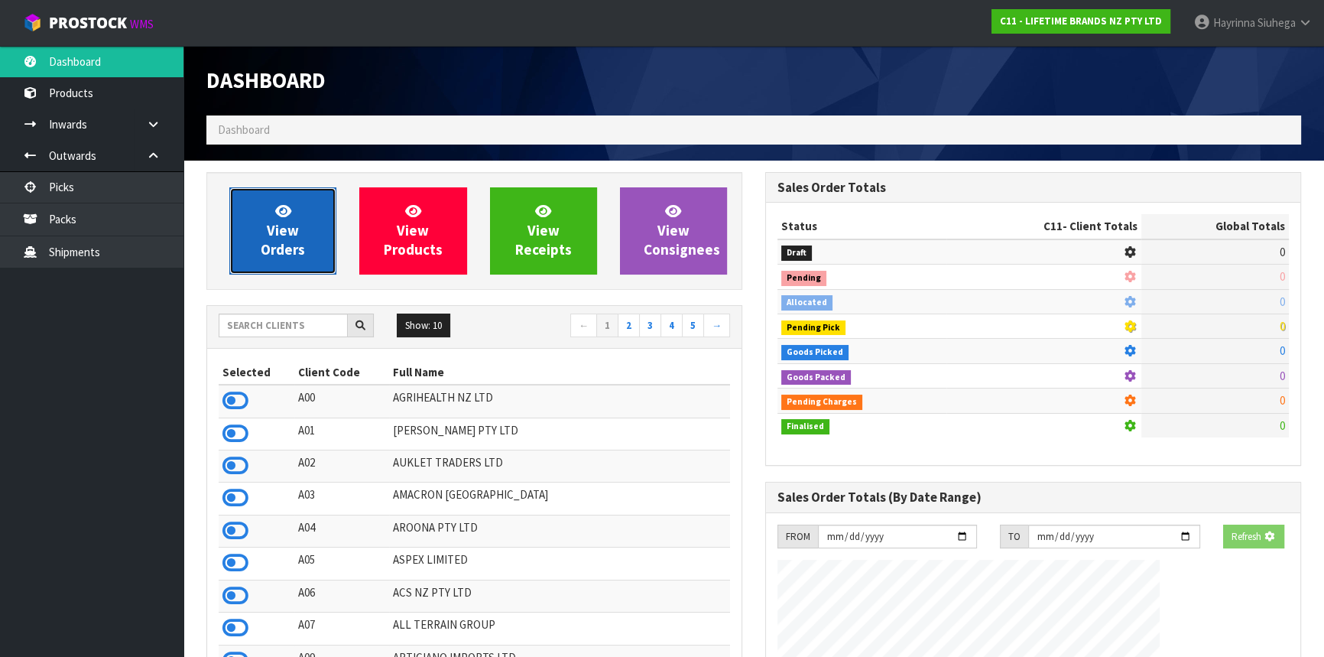
click at [303, 232] on link "View Orders" at bounding box center [282, 230] width 107 height 87
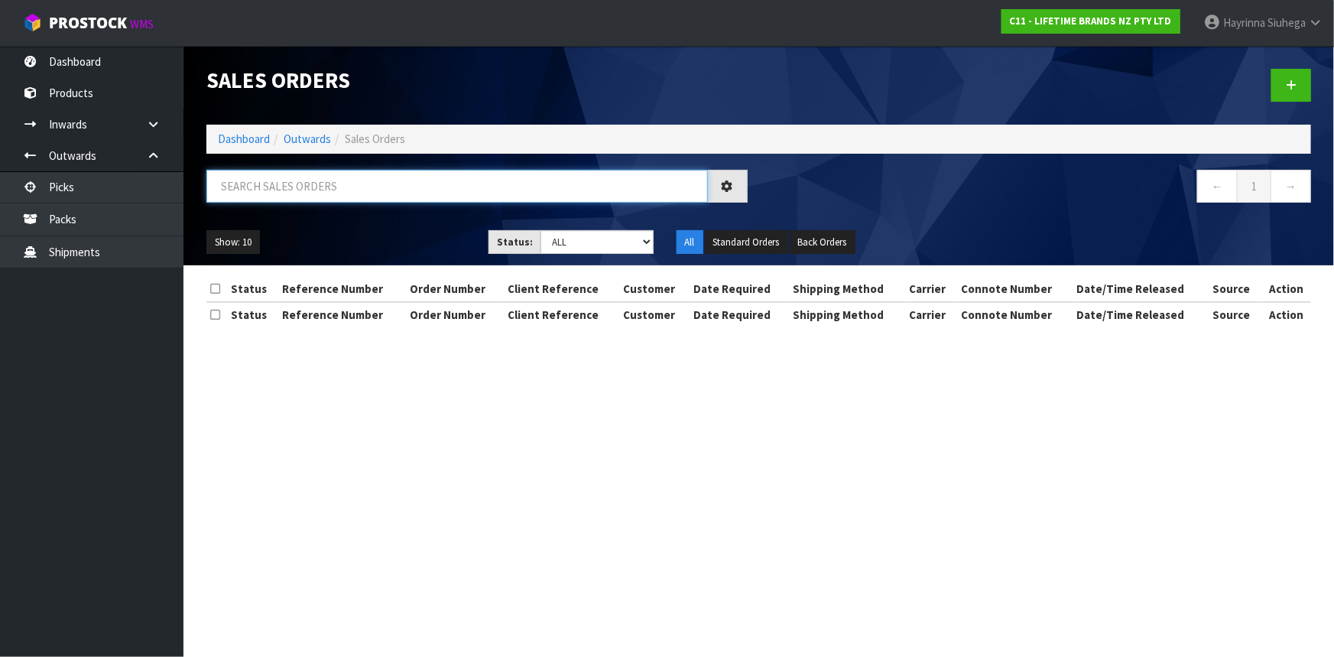
click at [294, 195] on input "text" at bounding box center [456, 186] width 501 height 33
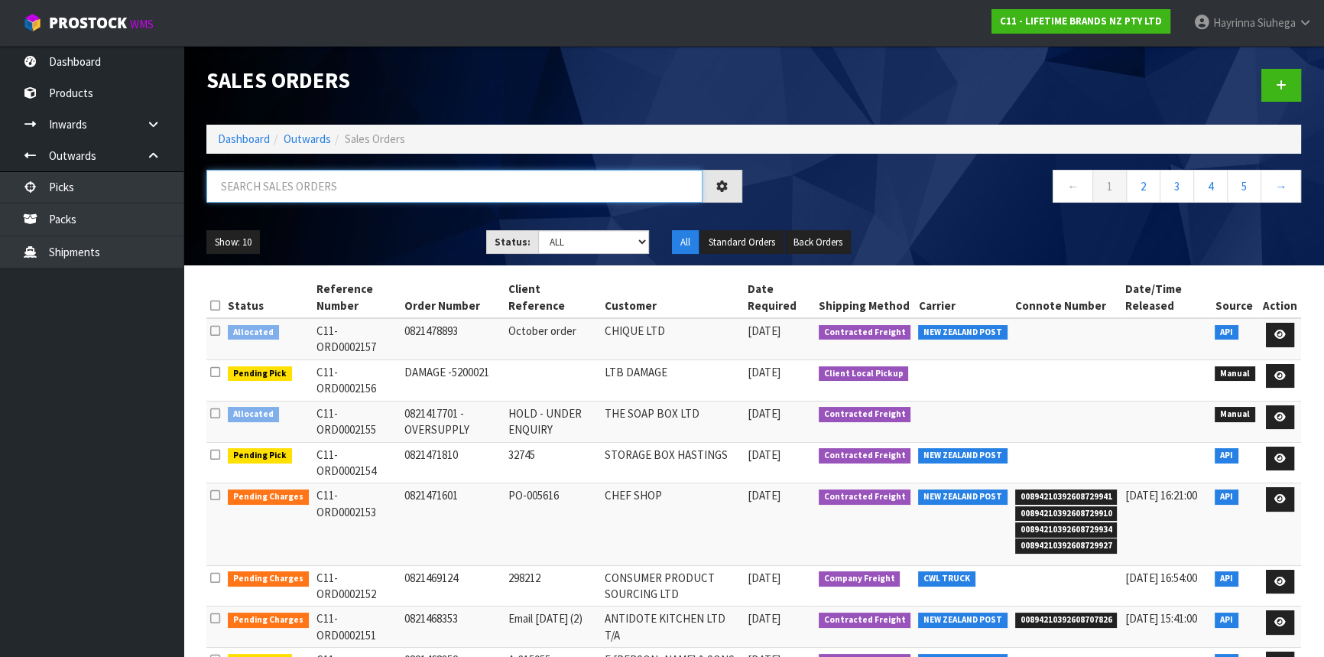
paste input "MOORE WILSON WELLINGTON"
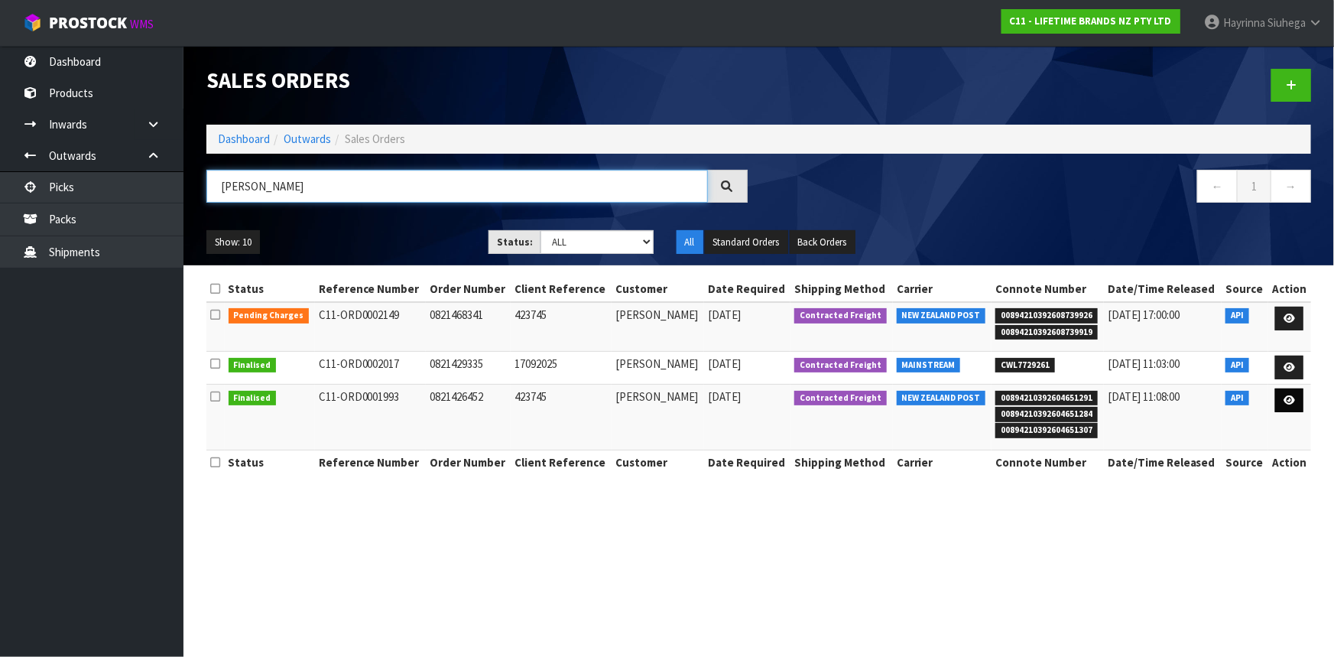
type input "MOORE WILSON WELLINGTON"
click at [1291, 399] on icon at bounding box center [1288, 400] width 11 height 10
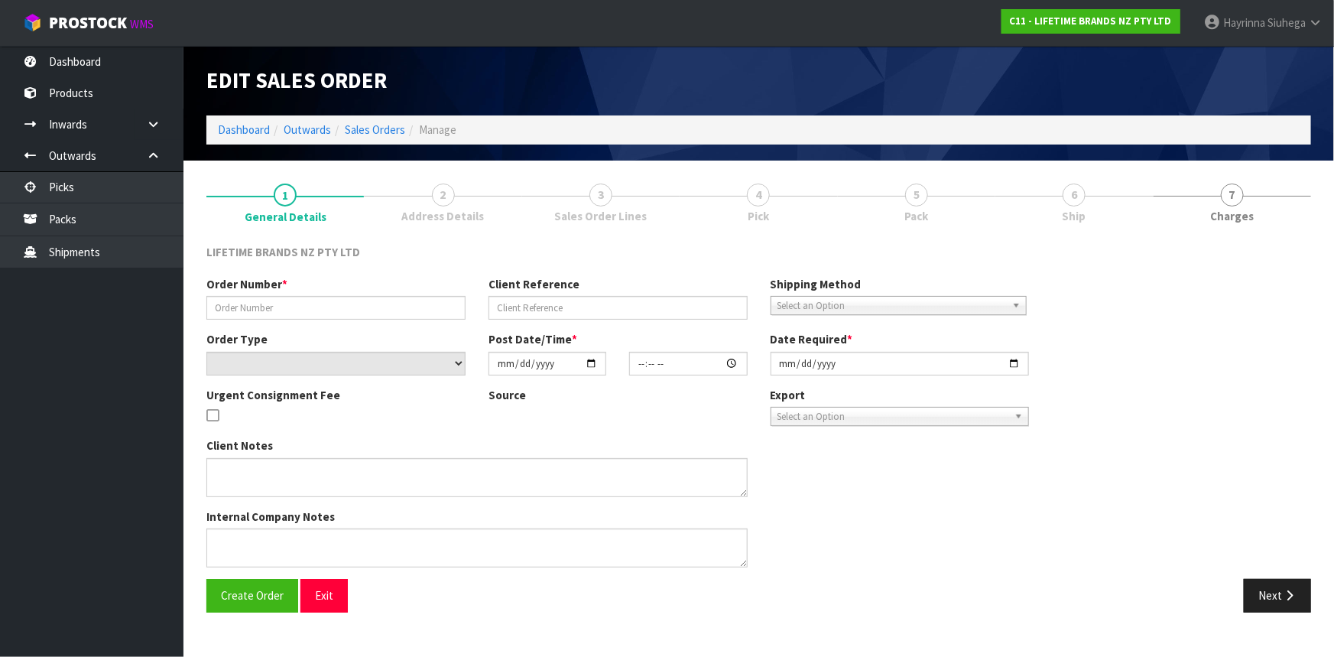
type input "0821426452"
type input "423745"
select select "number:0"
type input "2025-09-25"
type input "07:54:27.000"
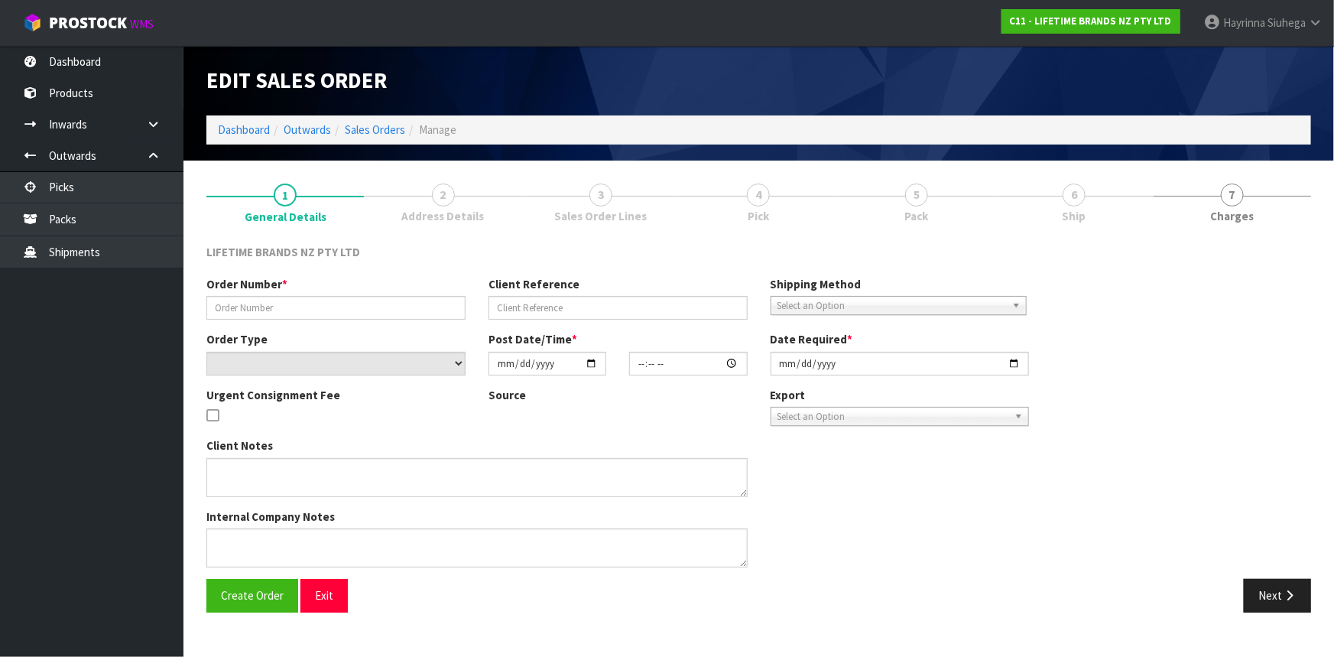
type input "2025-09-25"
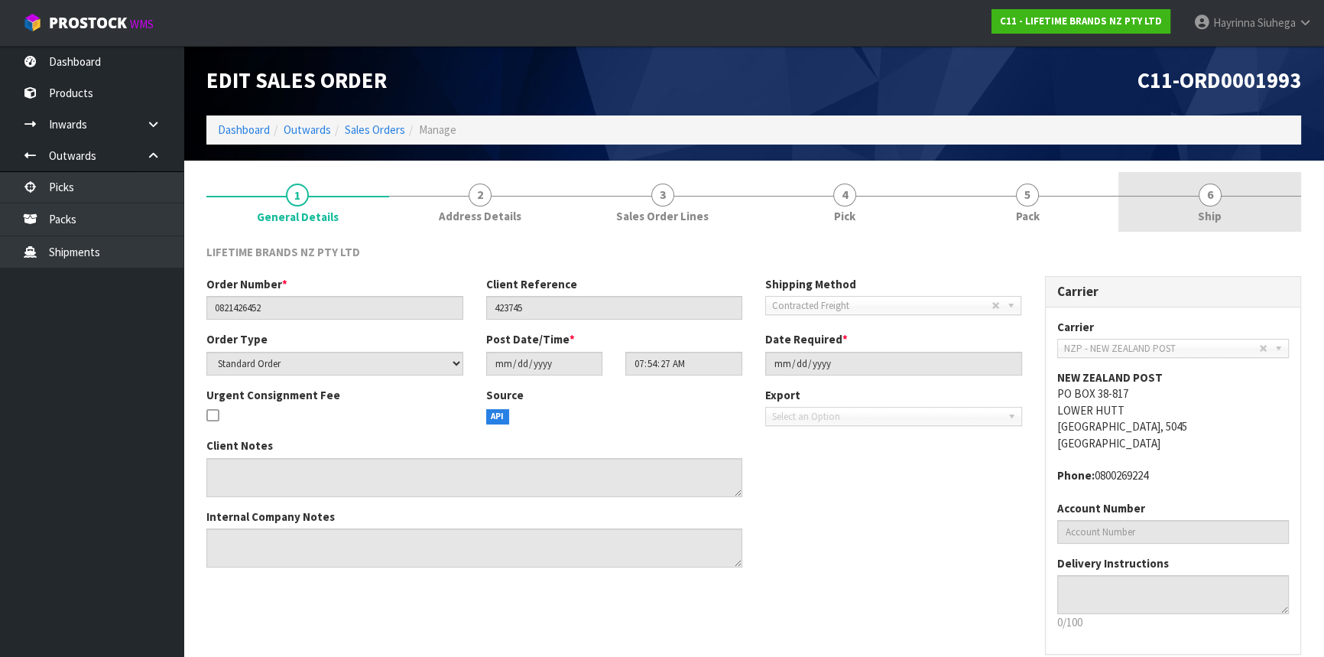
click at [1177, 181] on link "6 Ship" at bounding box center [1209, 202] width 183 height 60
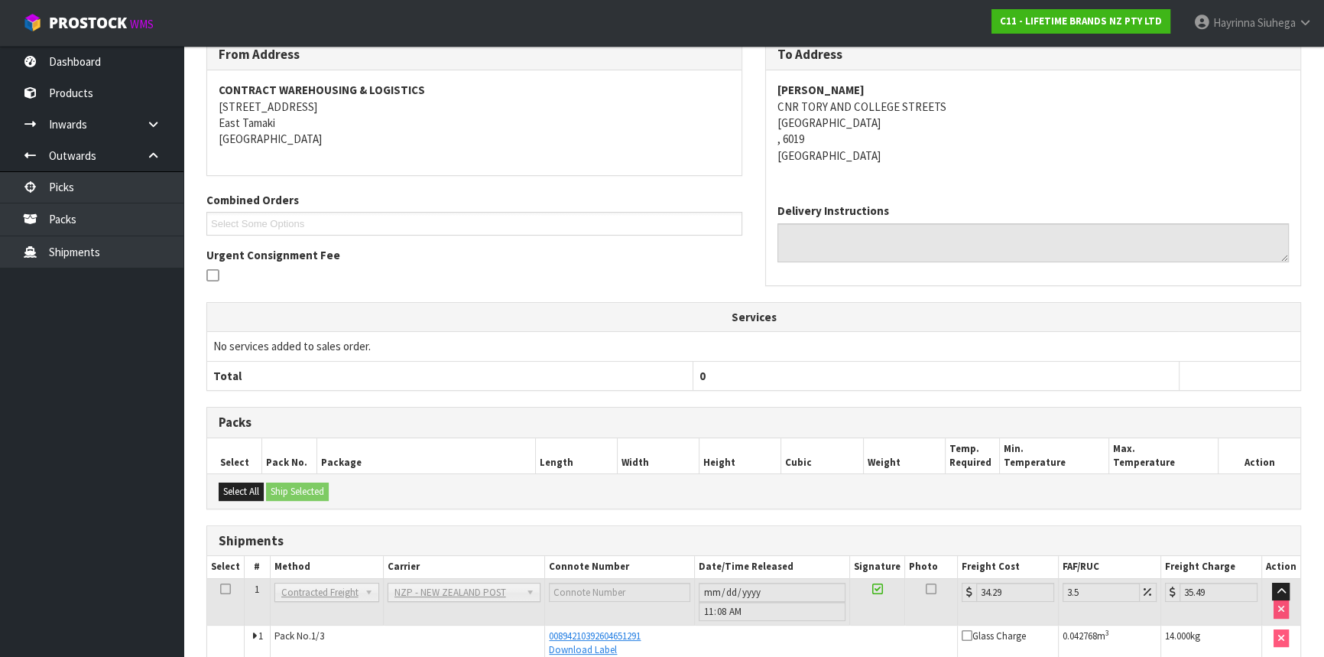
scroll to position [332, 0]
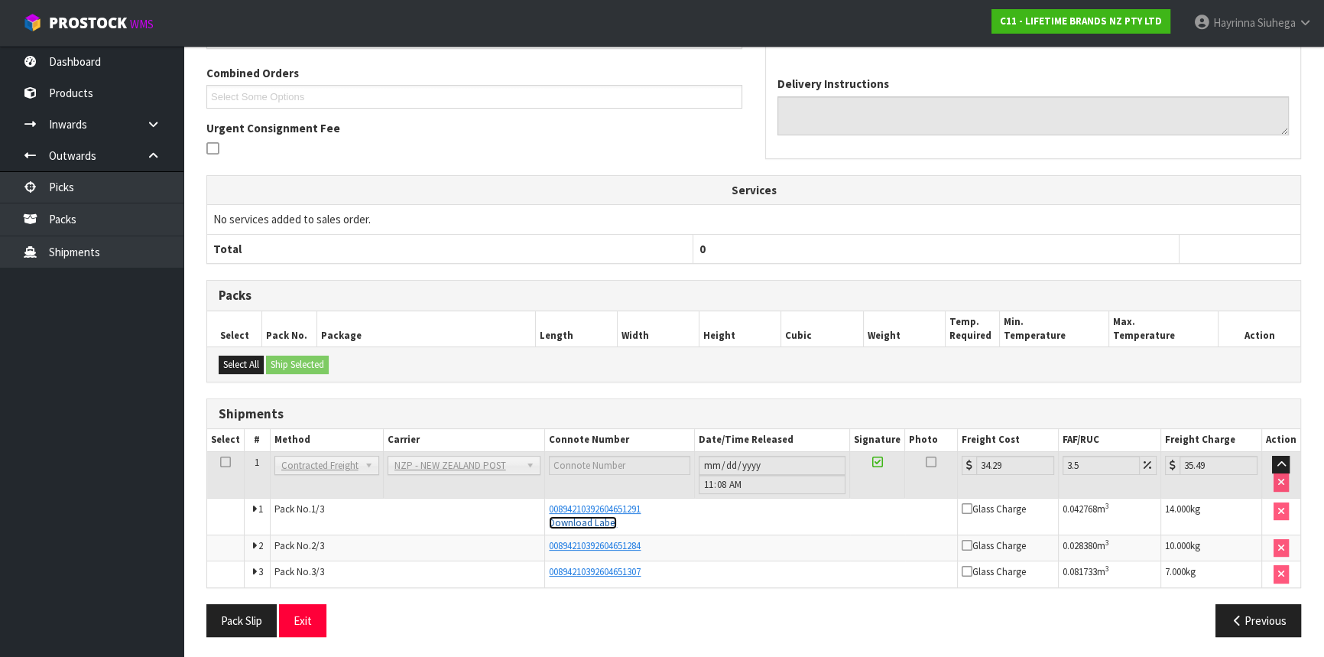
click at [601, 520] on link "Download Label" at bounding box center [583, 522] width 68 height 13
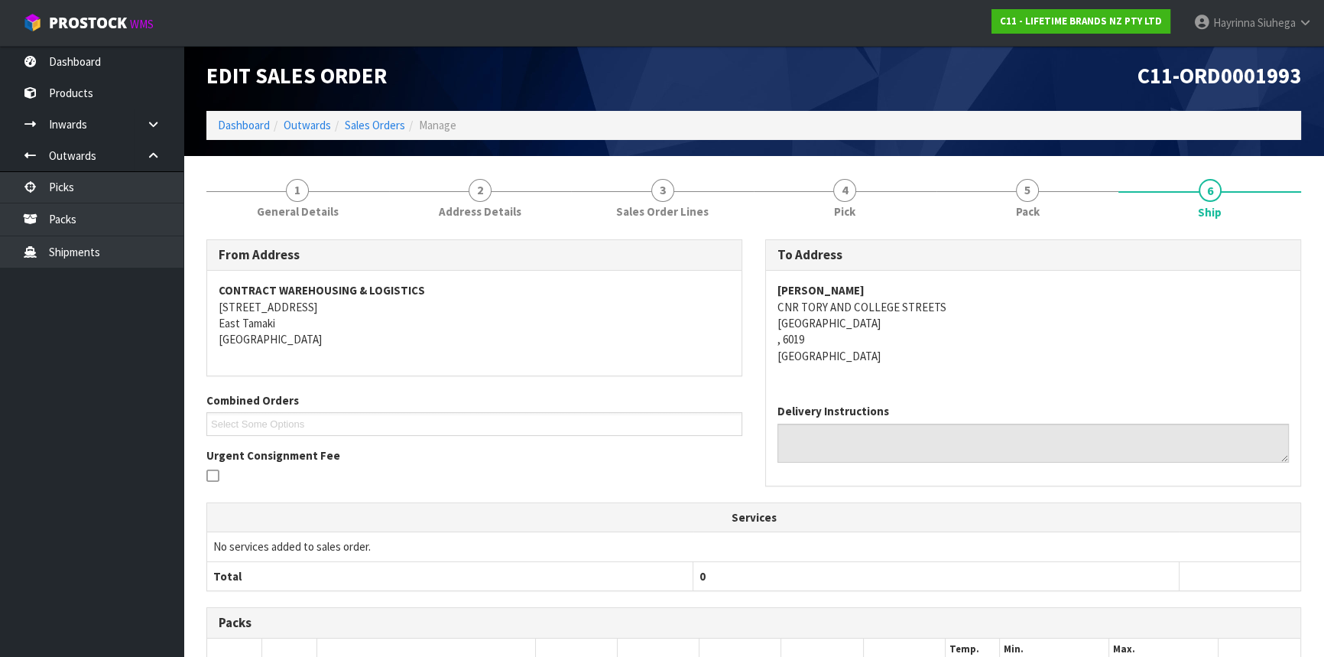
scroll to position [0, 0]
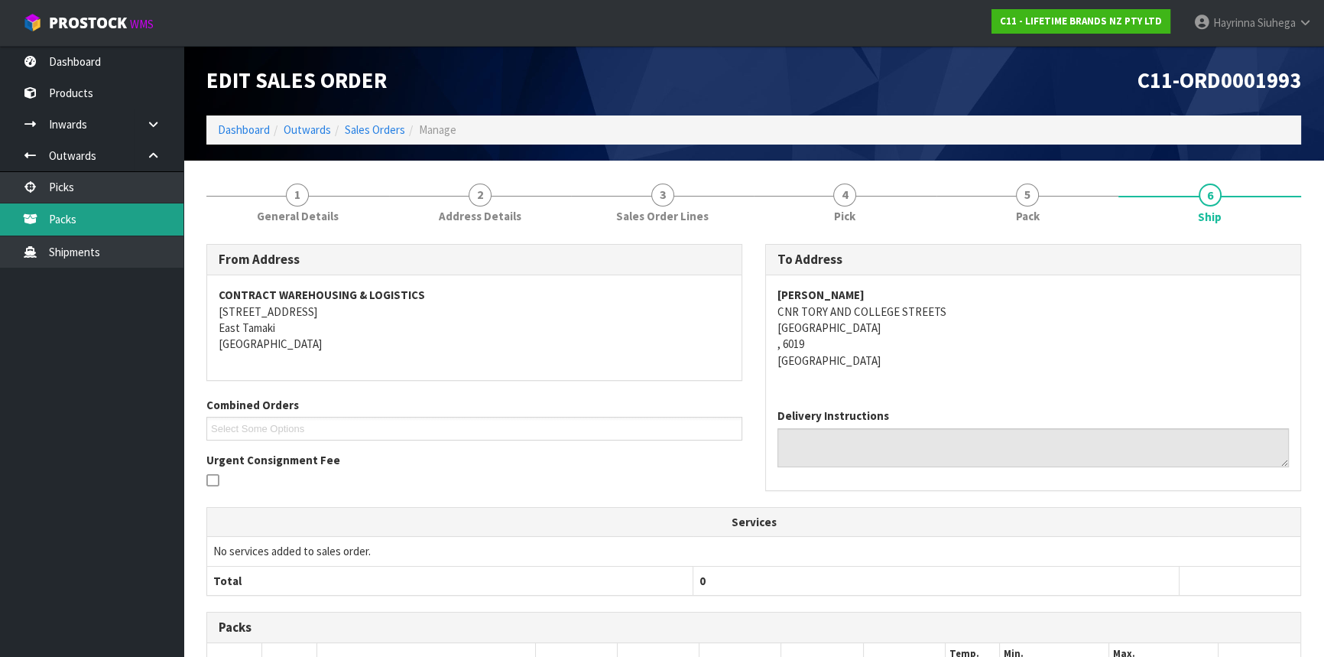
click at [109, 222] on link "Packs" at bounding box center [91, 218] width 183 height 31
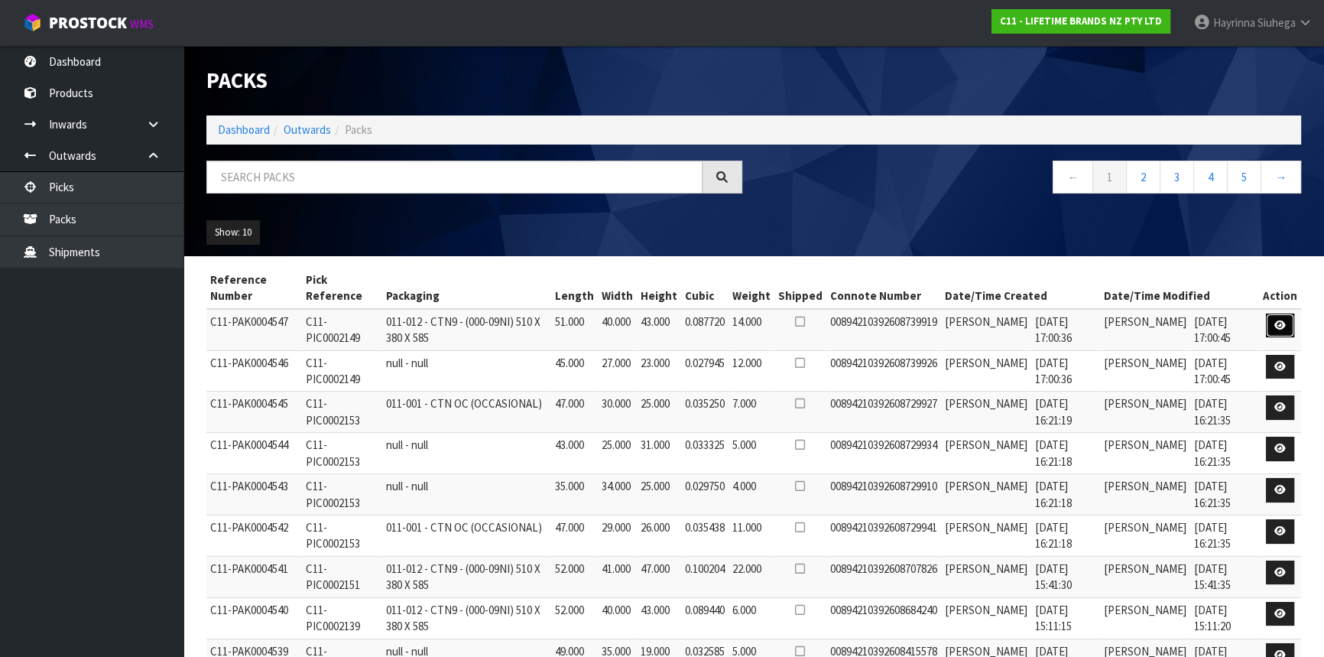
click at [1286, 322] on icon at bounding box center [1279, 325] width 11 height 10
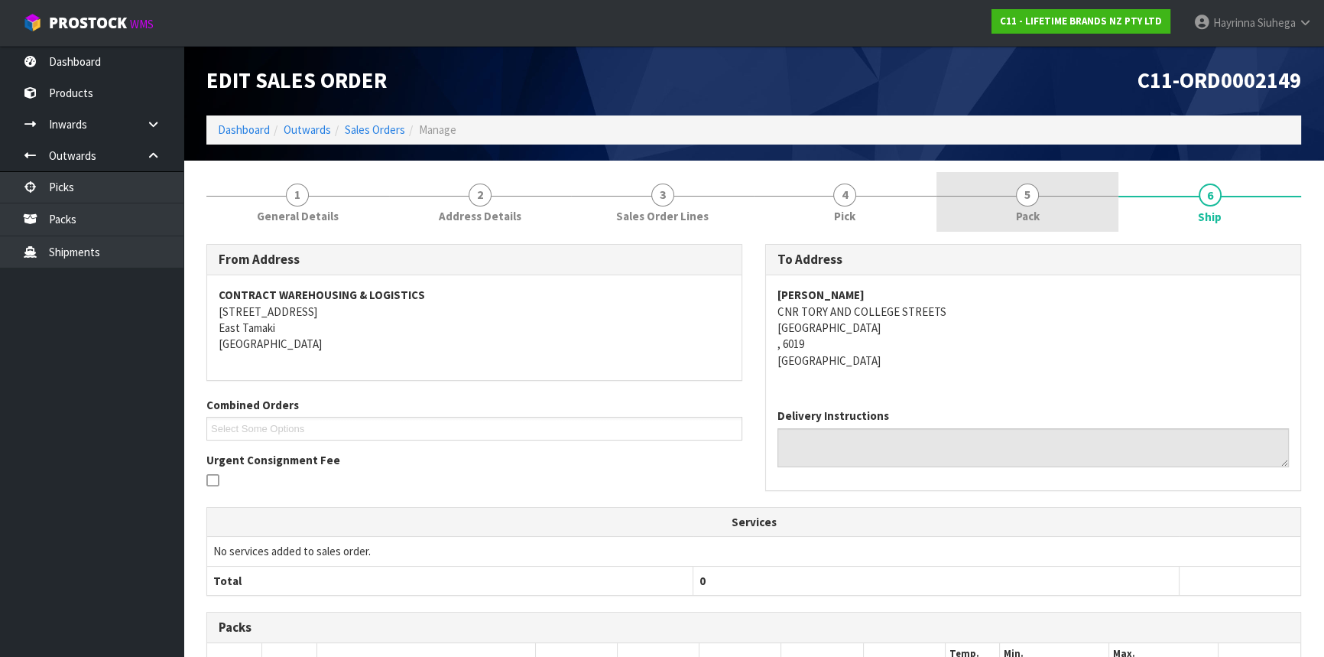
click at [1071, 217] on link "5 Pack" at bounding box center [1027, 202] width 183 height 60
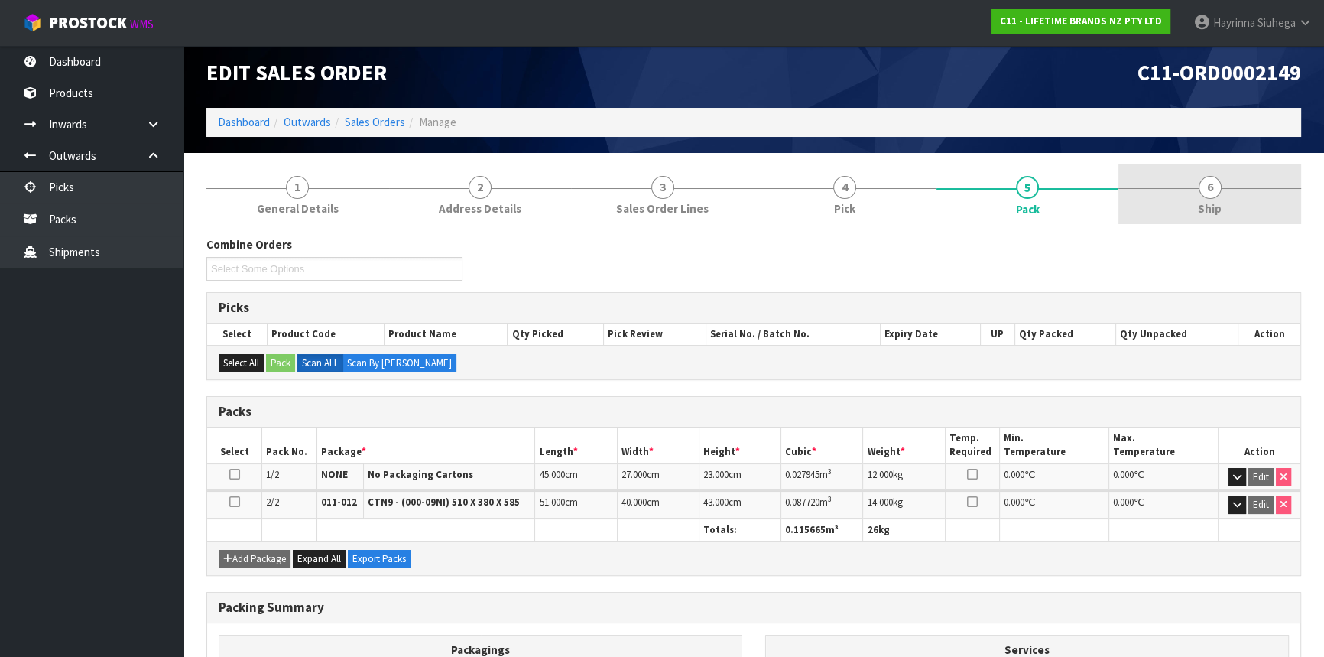
click at [1184, 199] on link "6 Ship" at bounding box center [1209, 194] width 183 height 60
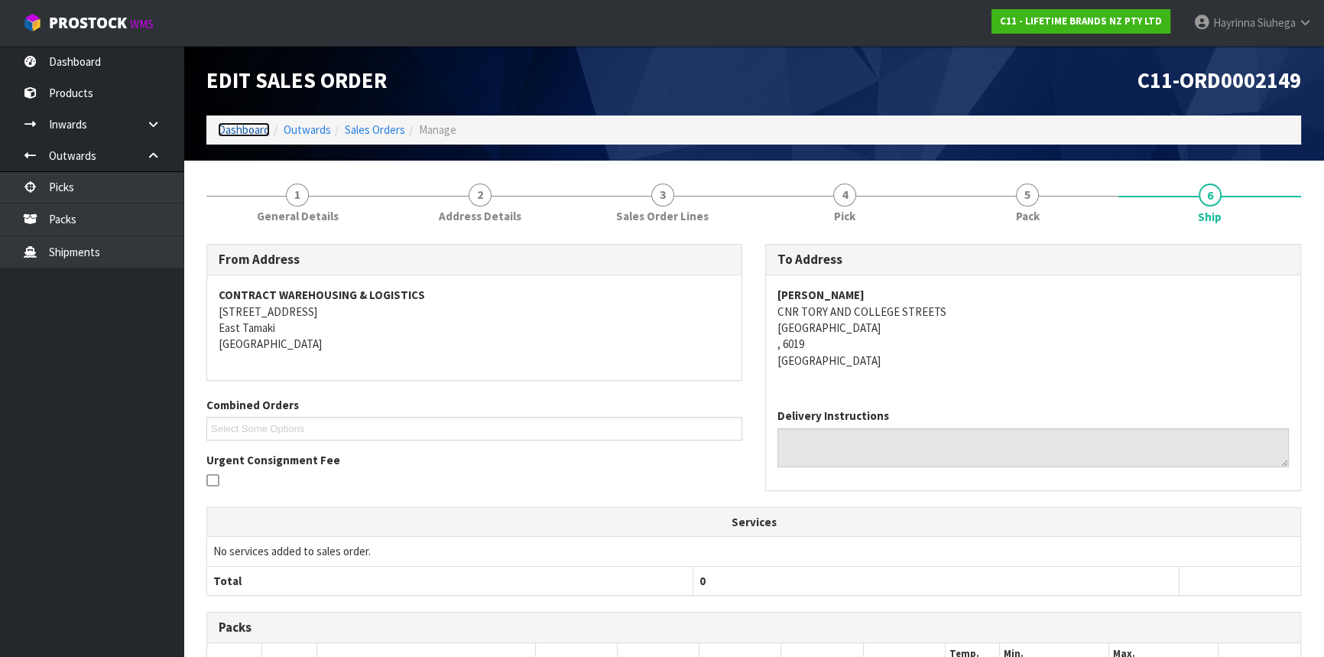
click at [243, 136] on link "Dashboard" at bounding box center [244, 129] width 52 height 15
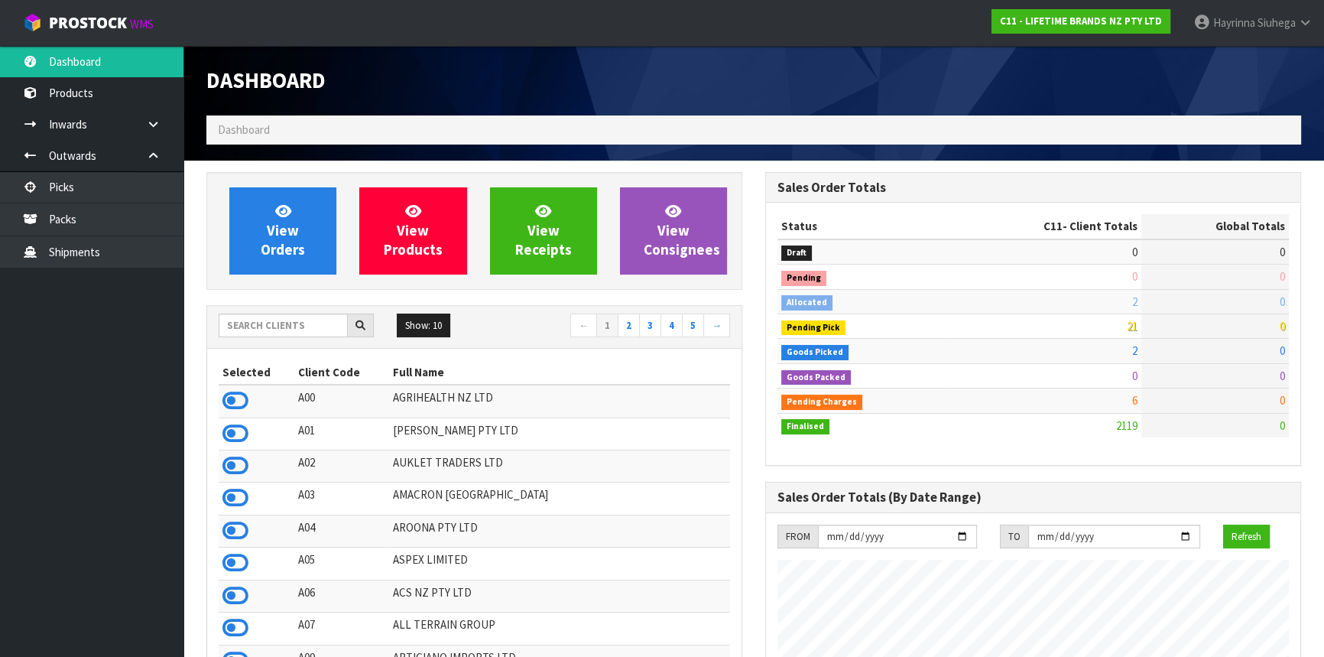
scroll to position [1156, 558]
click at [328, 329] on input "text" at bounding box center [283, 325] width 129 height 24
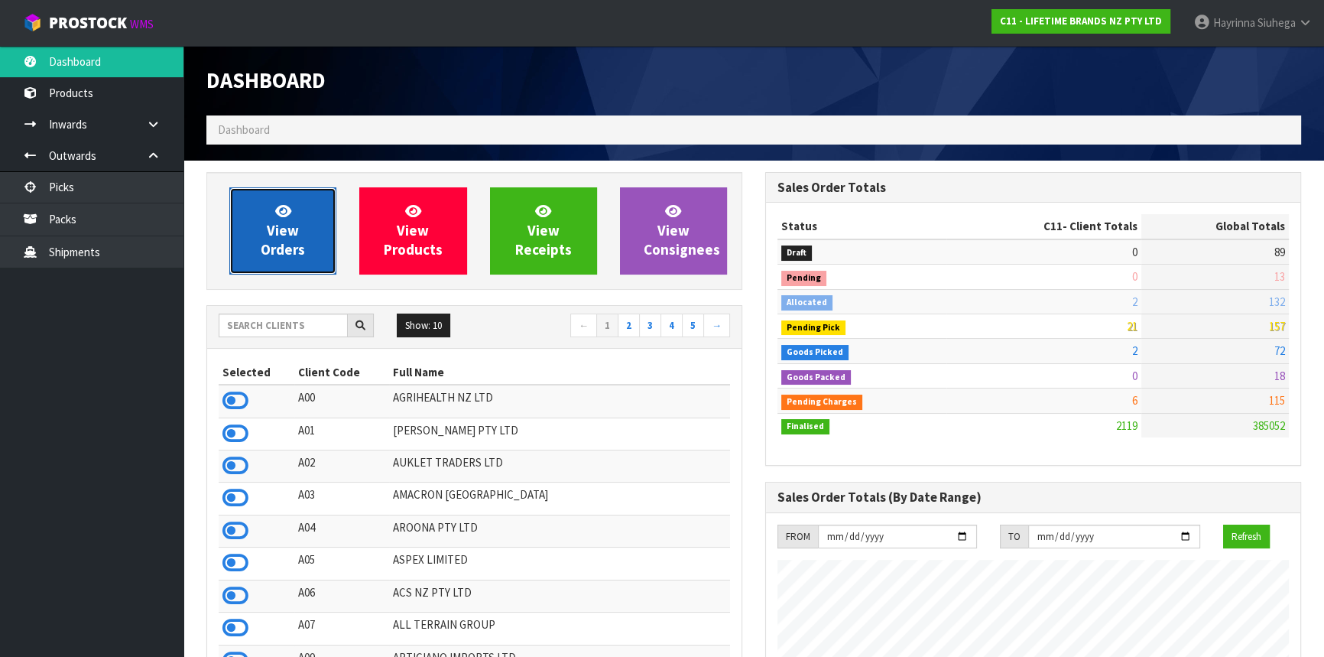
click at [283, 235] on span "View Orders" at bounding box center [283, 230] width 44 height 57
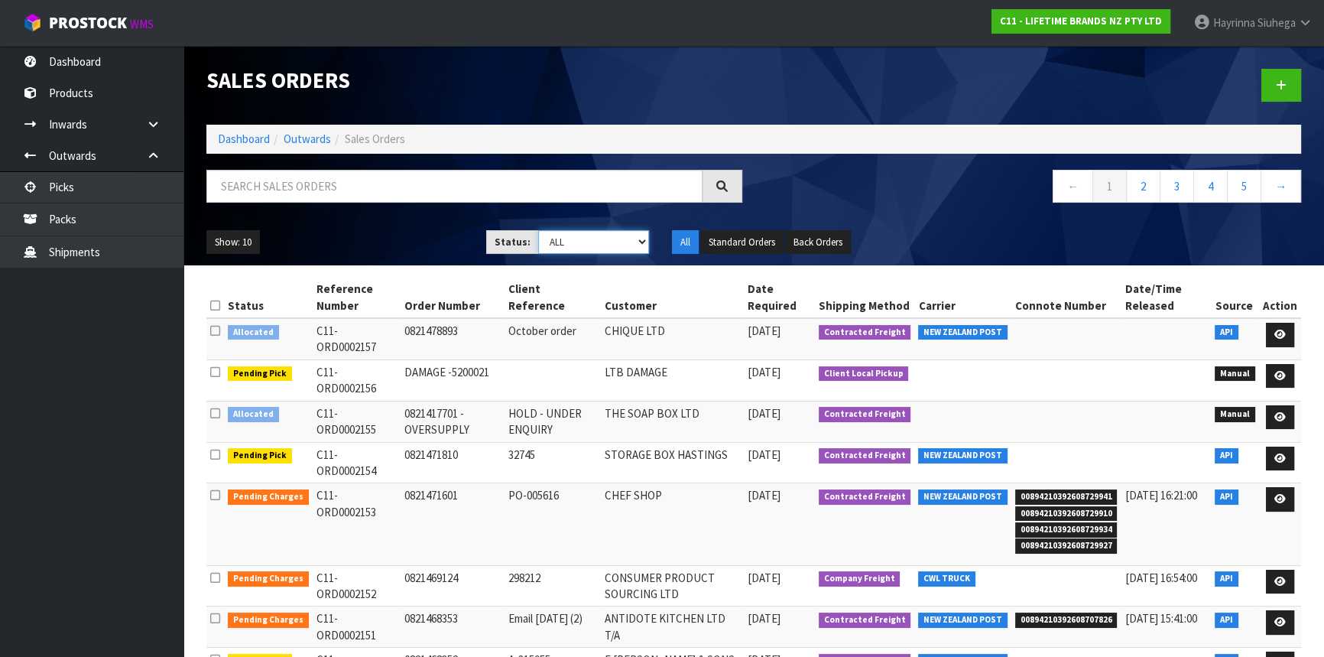
click at [542, 237] on select "Draft Pending Allocated Pending Pick Goods Picked Goods Packed Pending Charges …" at bounding box center [594, 242] width 112 height 24
select select "string:4"
click at [538, 230] on select "Draft Pending Allocated Pending Pick Goods Picked Goods Packed Pending Charges …" at bounding box center [594, 242] width 112 height 24
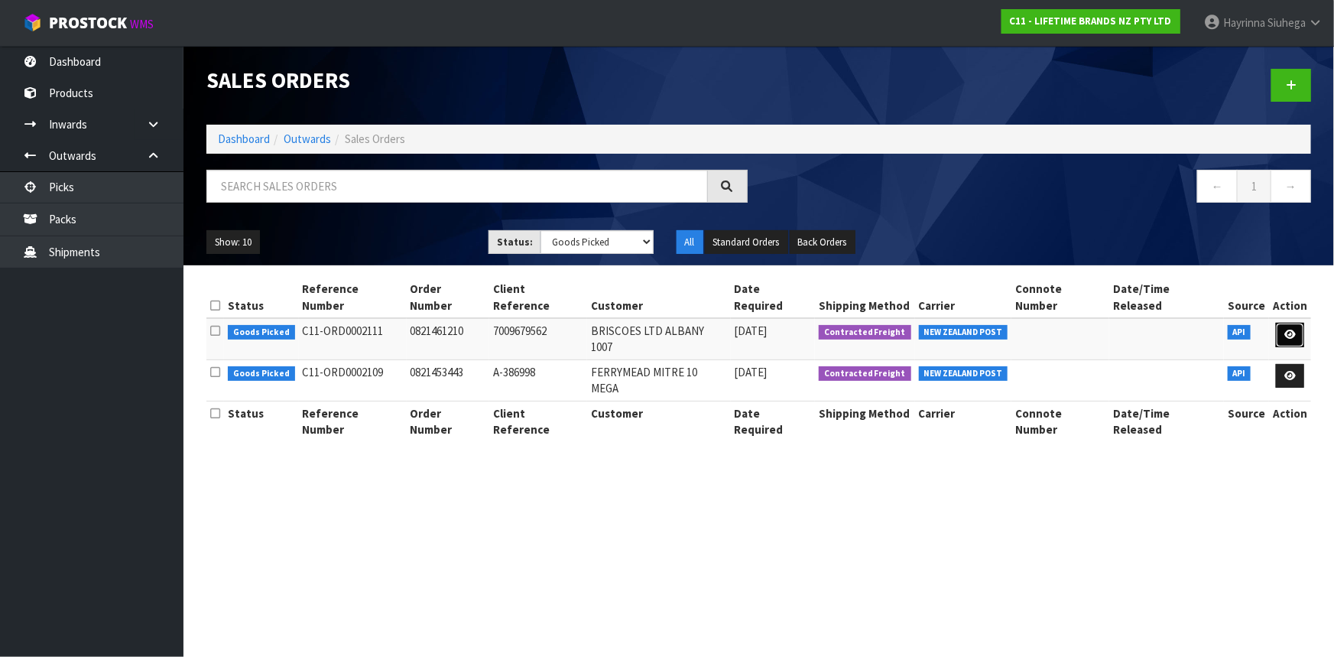
click at [1294, 329] on icon at bounding box center [1289, 334] width 11 height 10
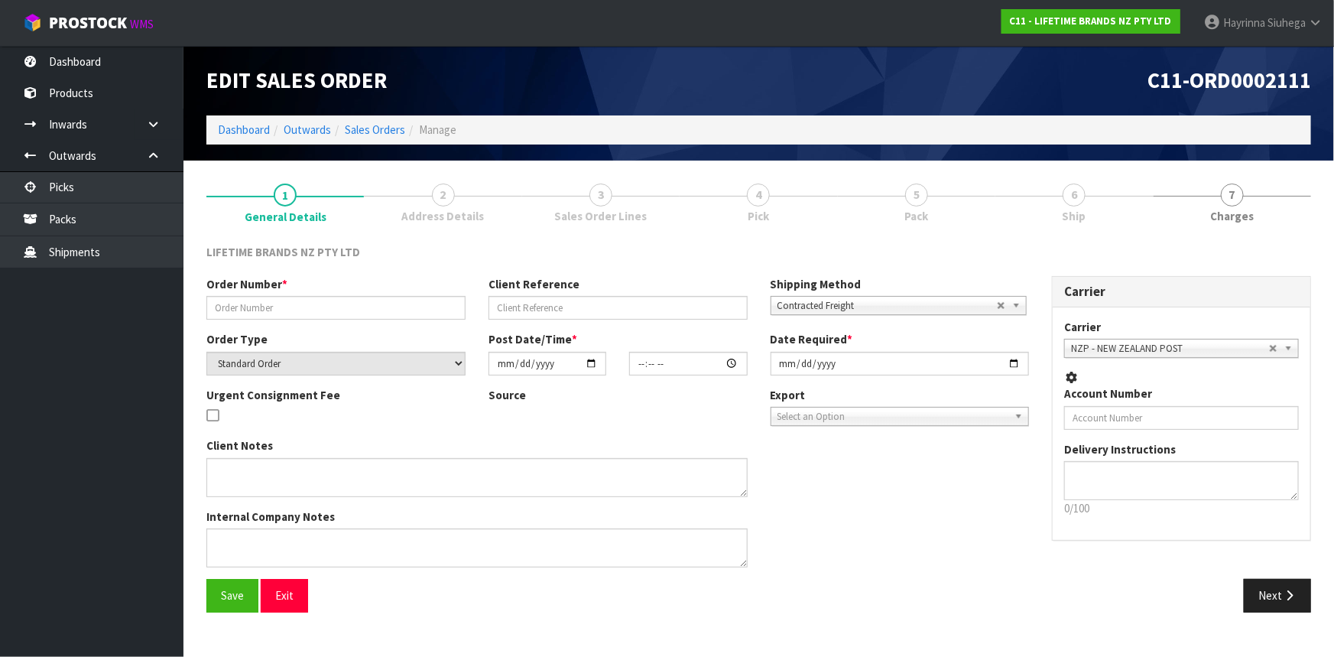
type input "0821461210"
type input "7009679562"
select select "number:0"
type input "2025-10-06"
type input "10:24:32.000"
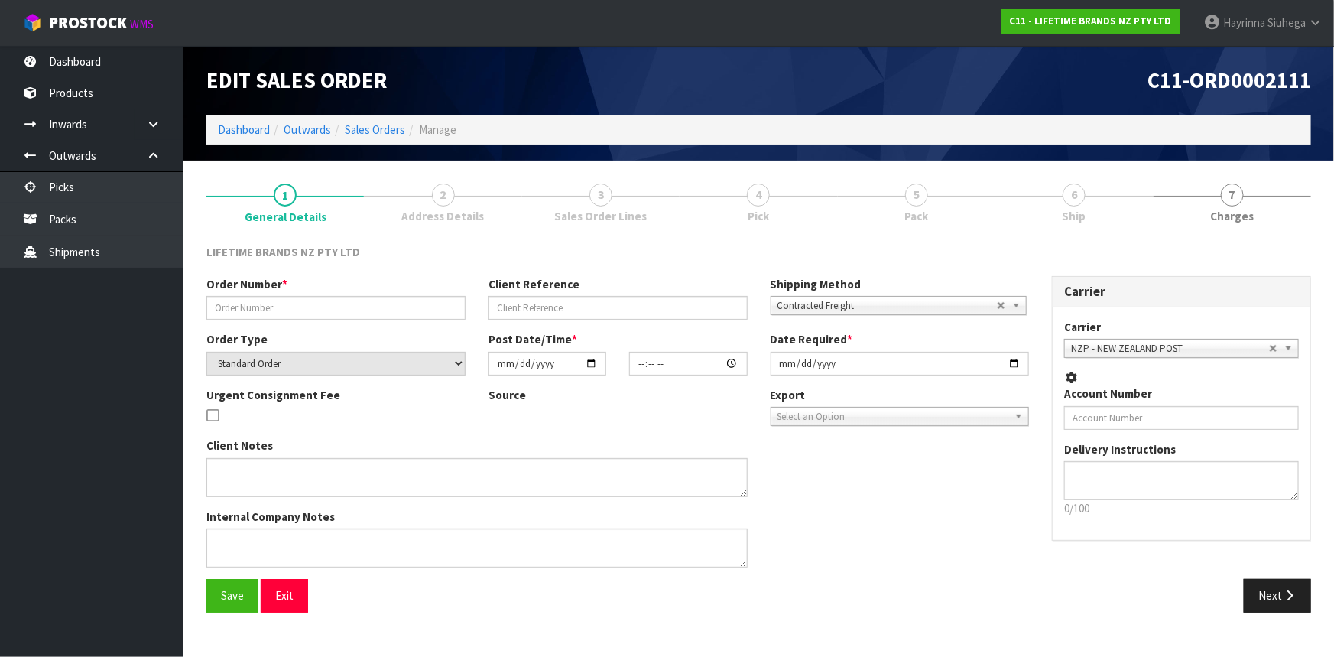
type input "2025-10-06"
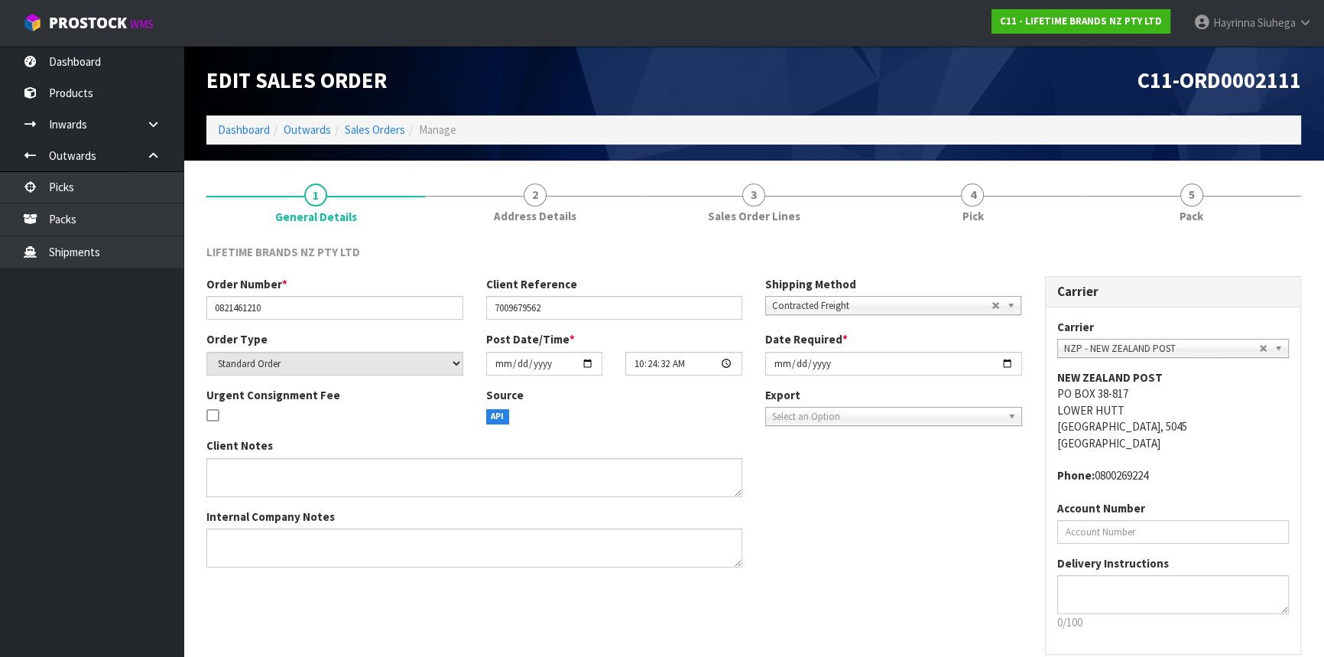
click at [1042, 203] on link "4 Pick" at bounding box center [972, 202] width 219 height 60
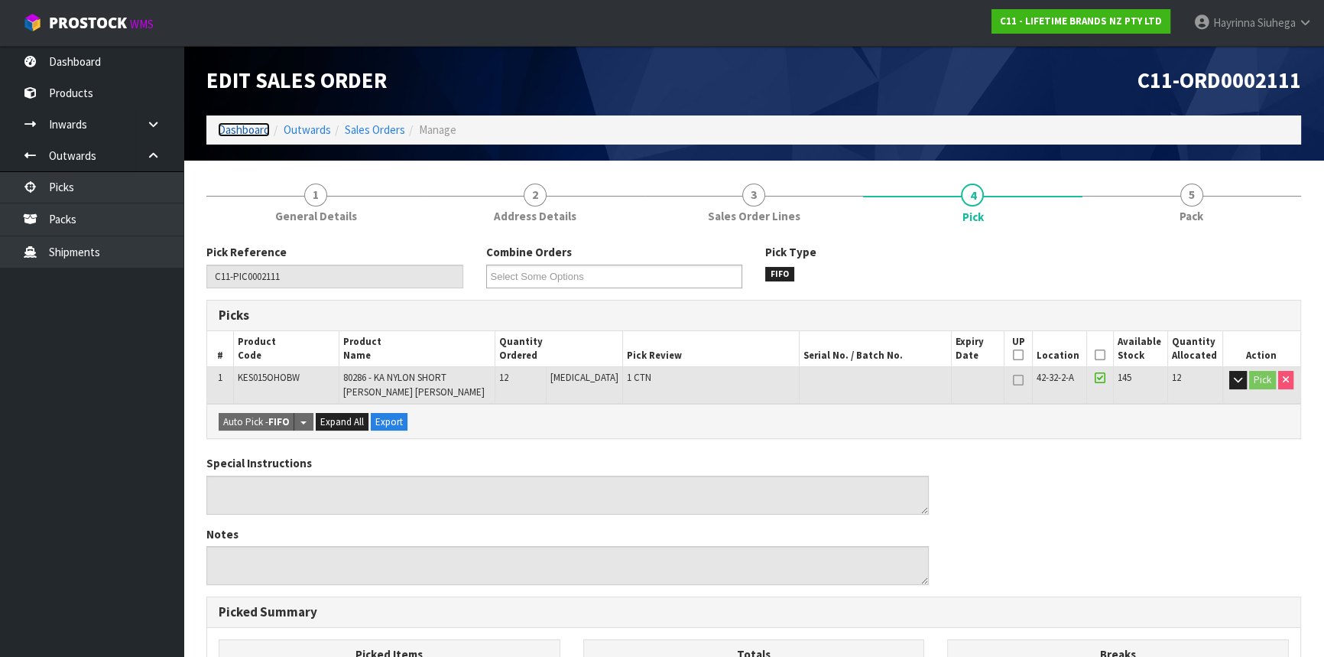
click at [236, 126] on link "Dashboard" at bounding box center [244, 129] width 52 height 15
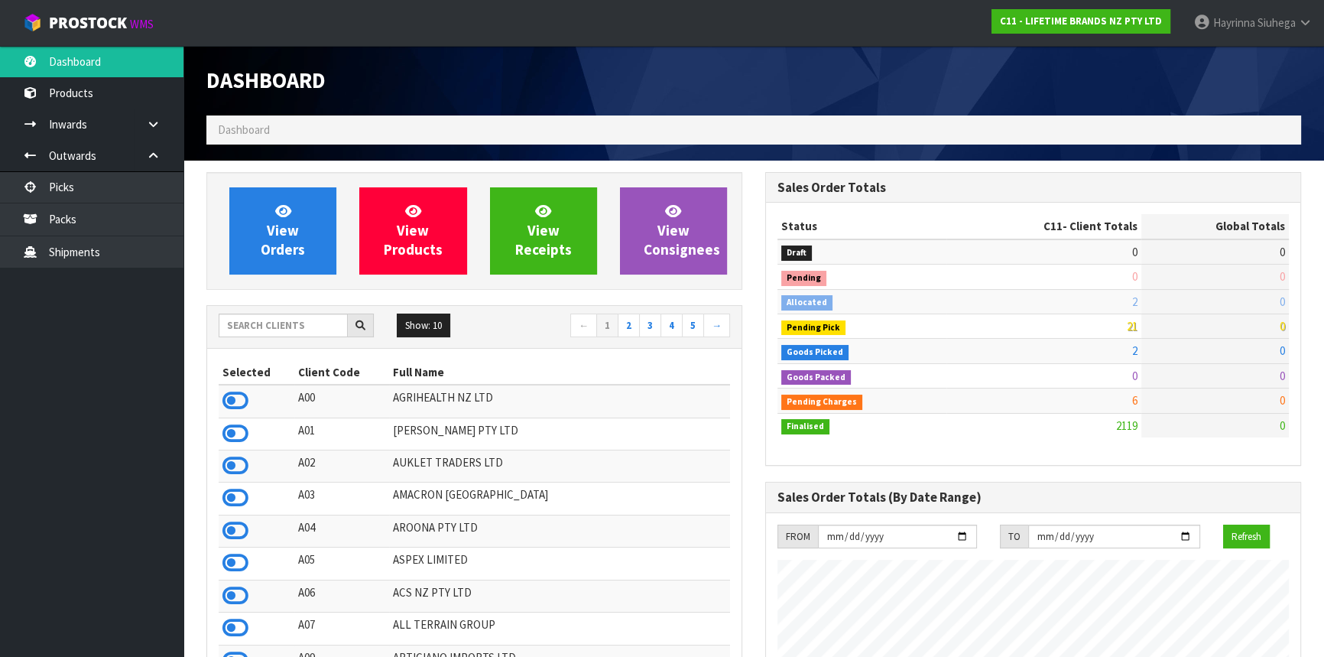
scroll to position [1156, 558]
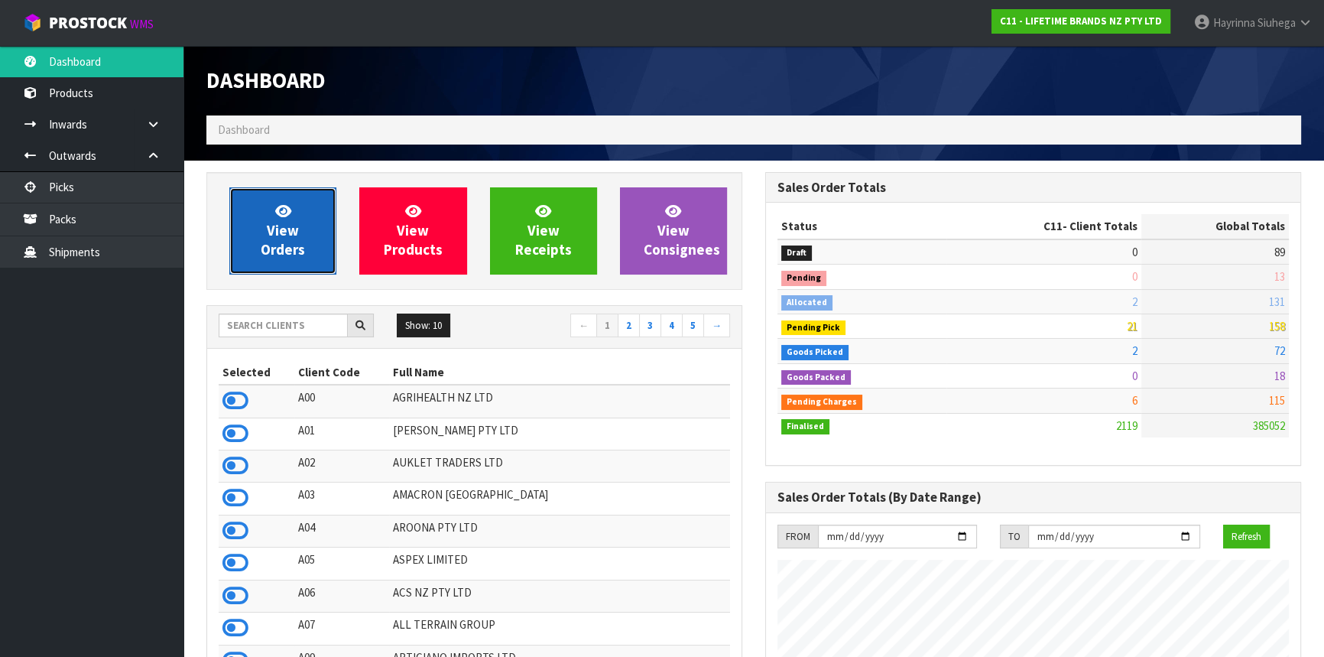
click at [293, 221] on span "View Orders" at bounding box center [283, 230] width 44 height 57
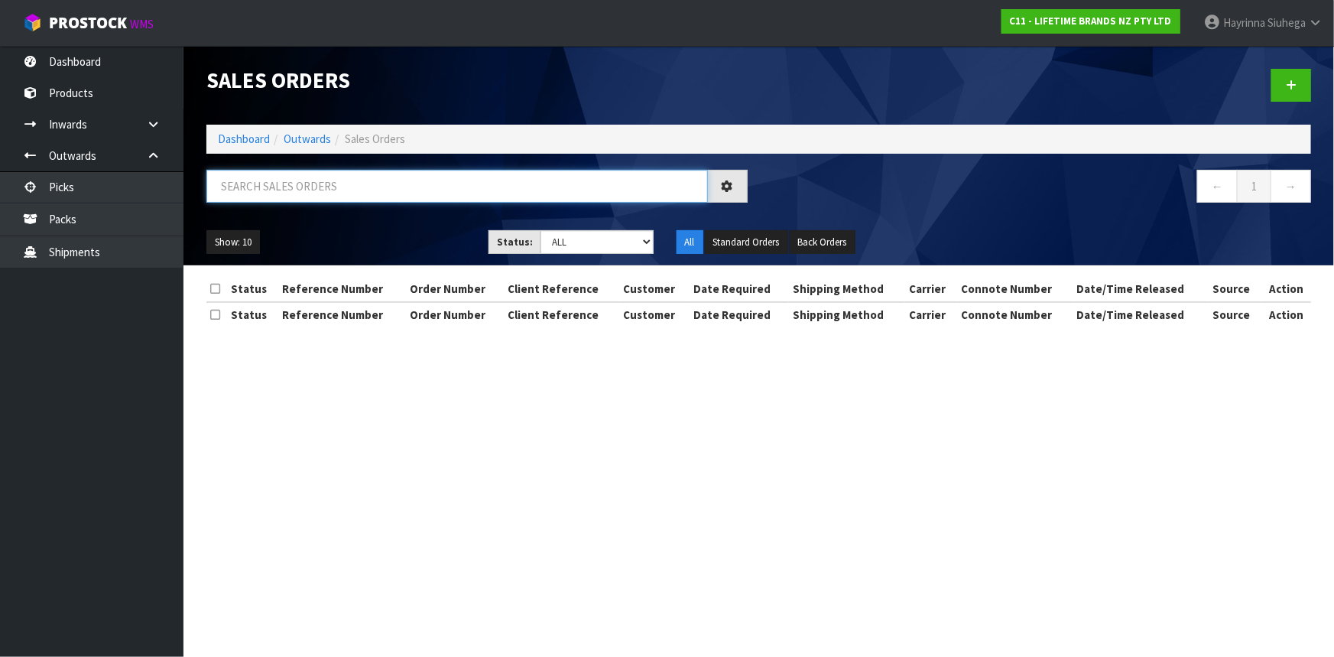
click at [303, 181] on input "text" at bounding box center [456, 186] width 501 height 33
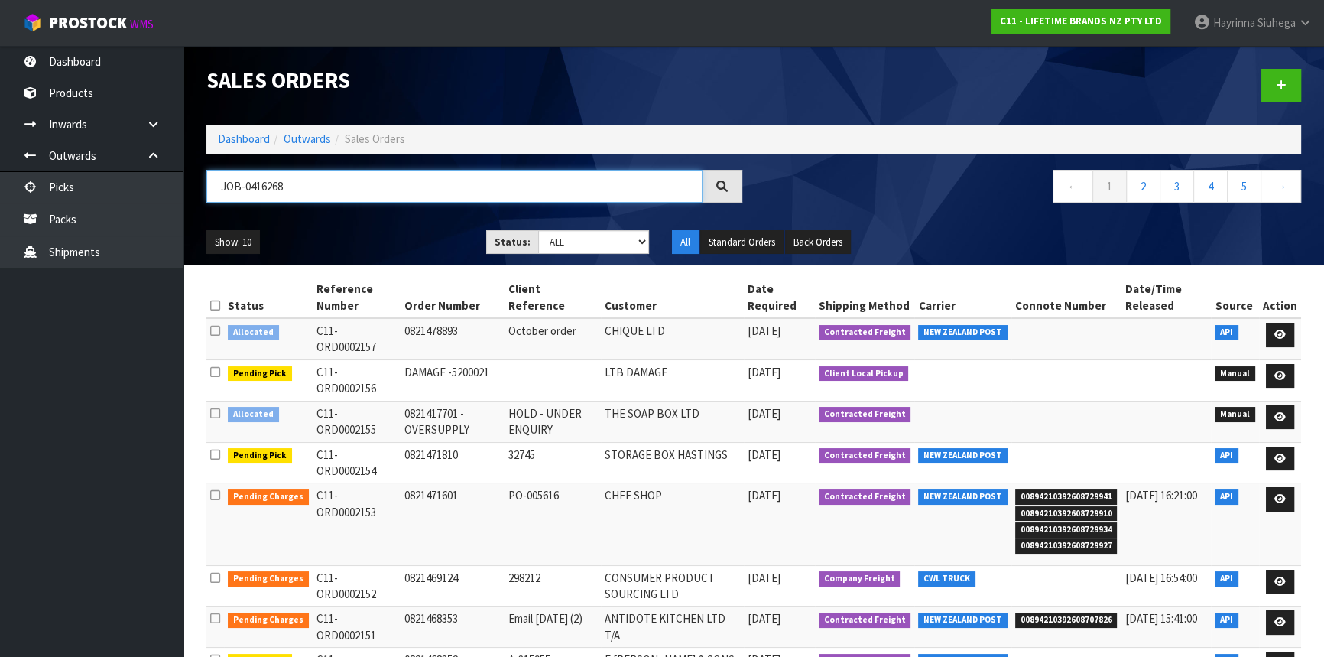
type input "JOB-0416268"
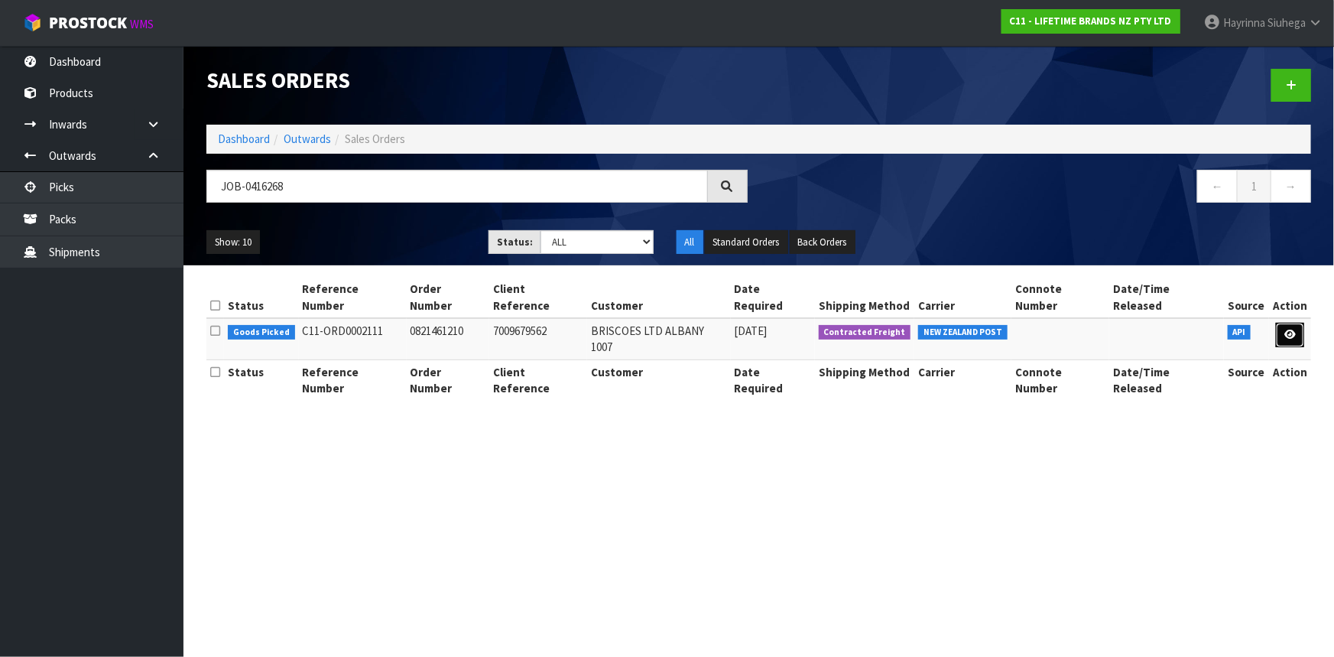
click at [1286, 323] on link at bounding box center [1290, 335] width 28 height 24
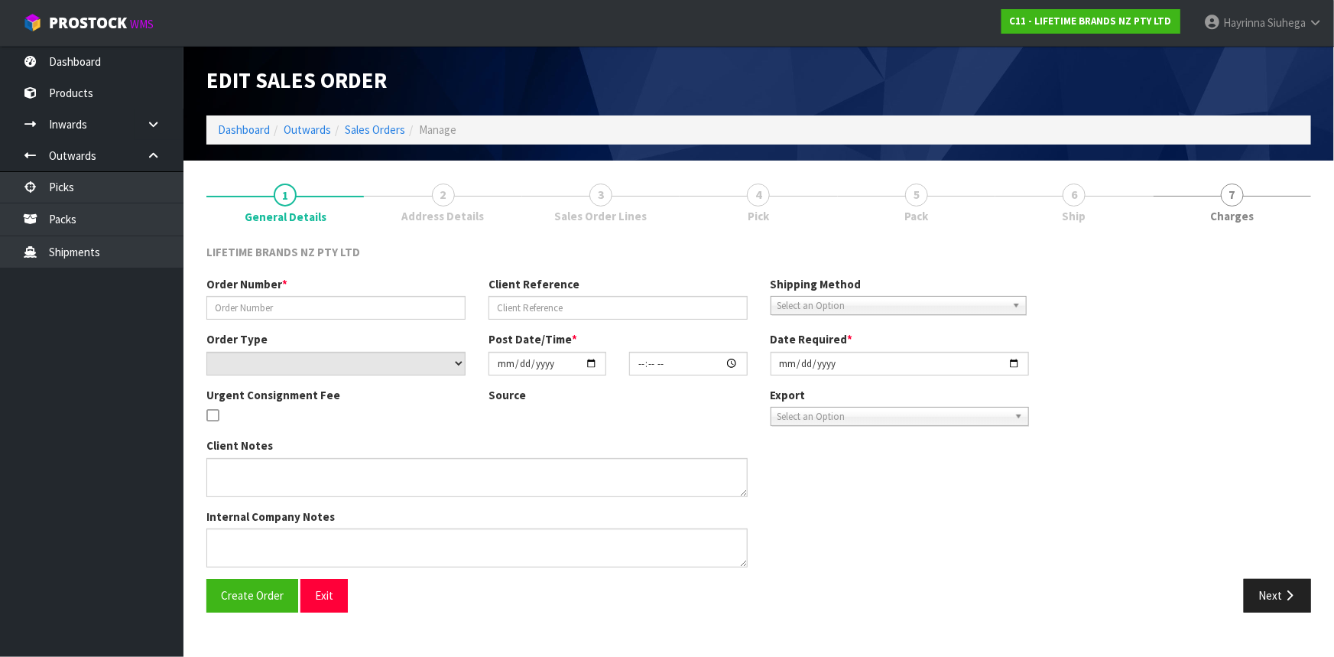
type input "0821461210"
type input "7009679562"
select select "number:0"
type input "2025-10-06"
type input "10:24:32.000"
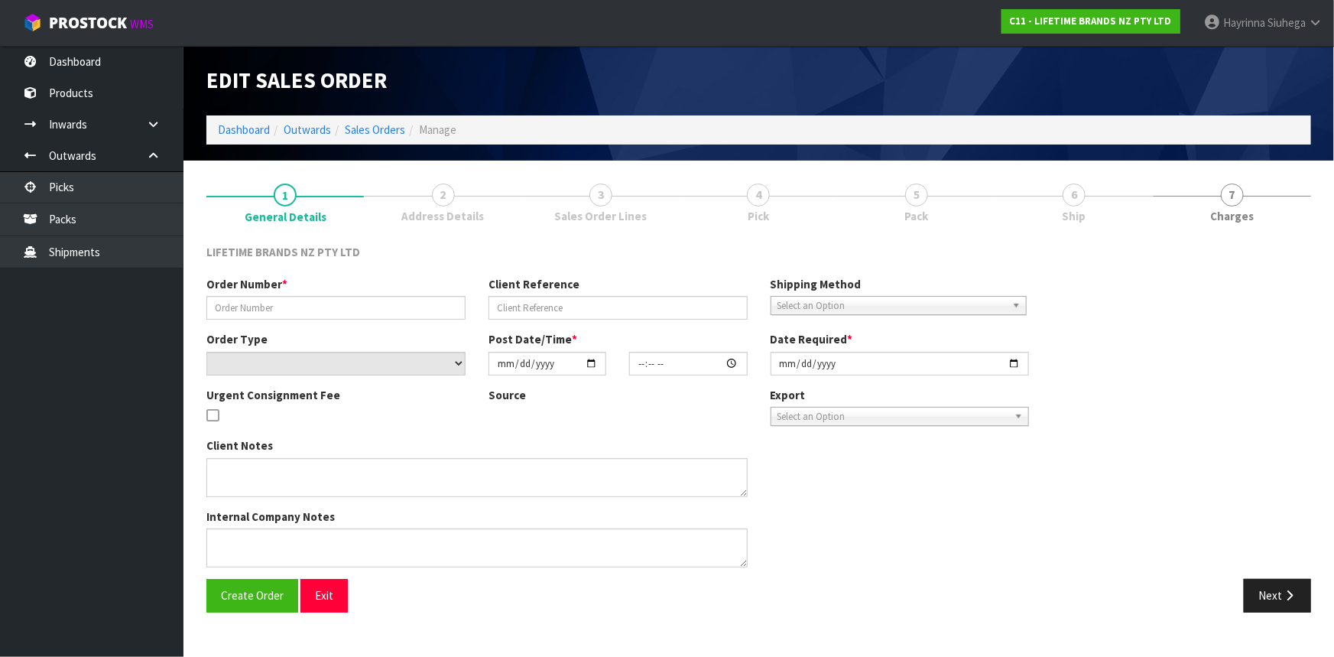
type input "2025-10-06"
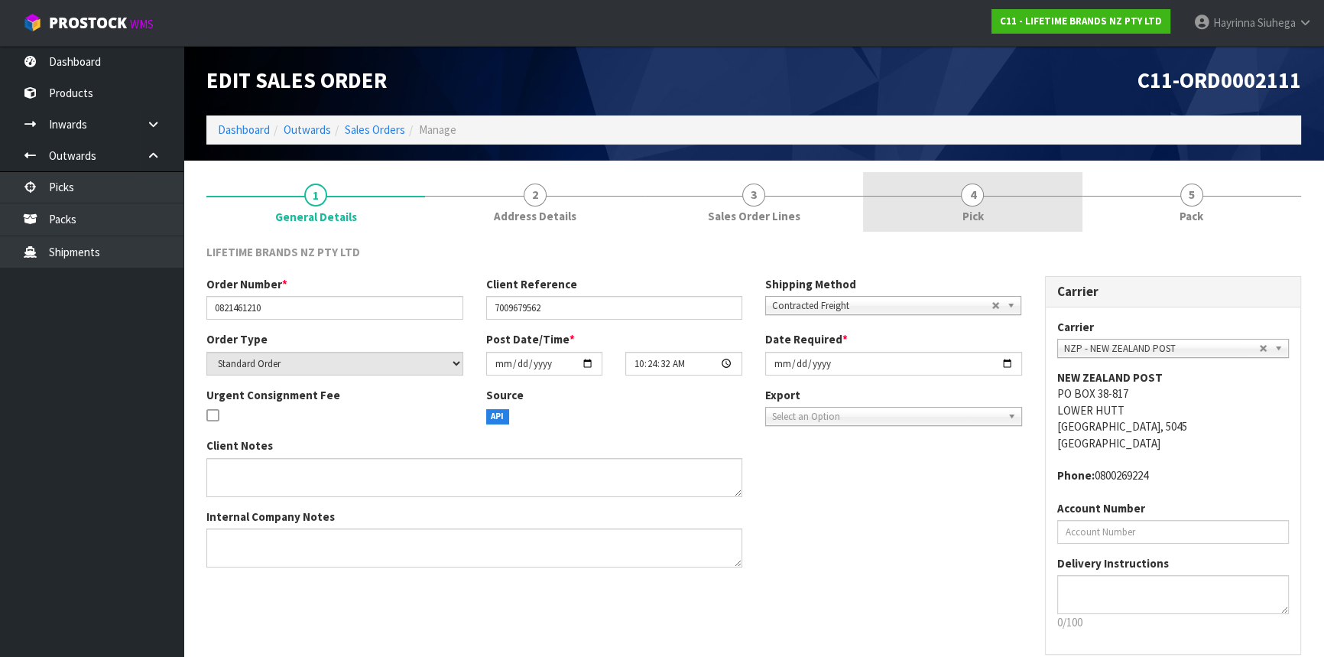
click at [1029, 197] on link "4 Pick" at bounding box center [972, 202] width 219 height 60
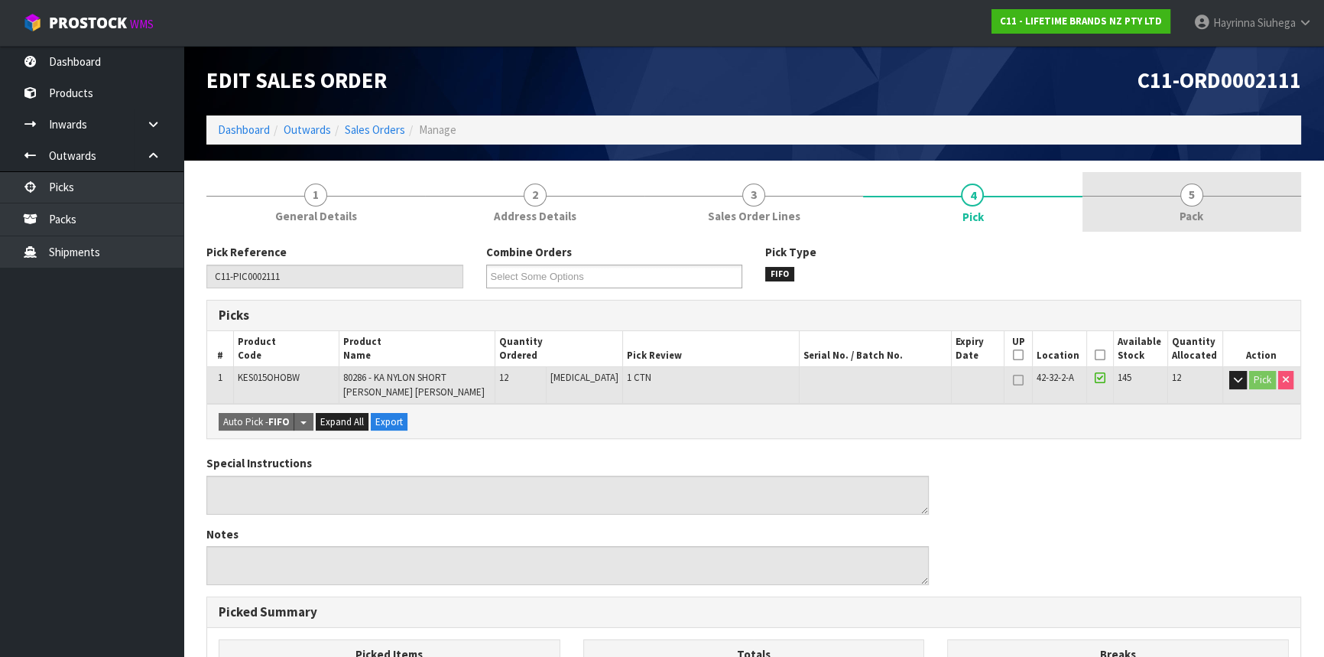
click at [1124, 186] on link "5 Pack" at bounding box center [1191, 202] width 219 height 60
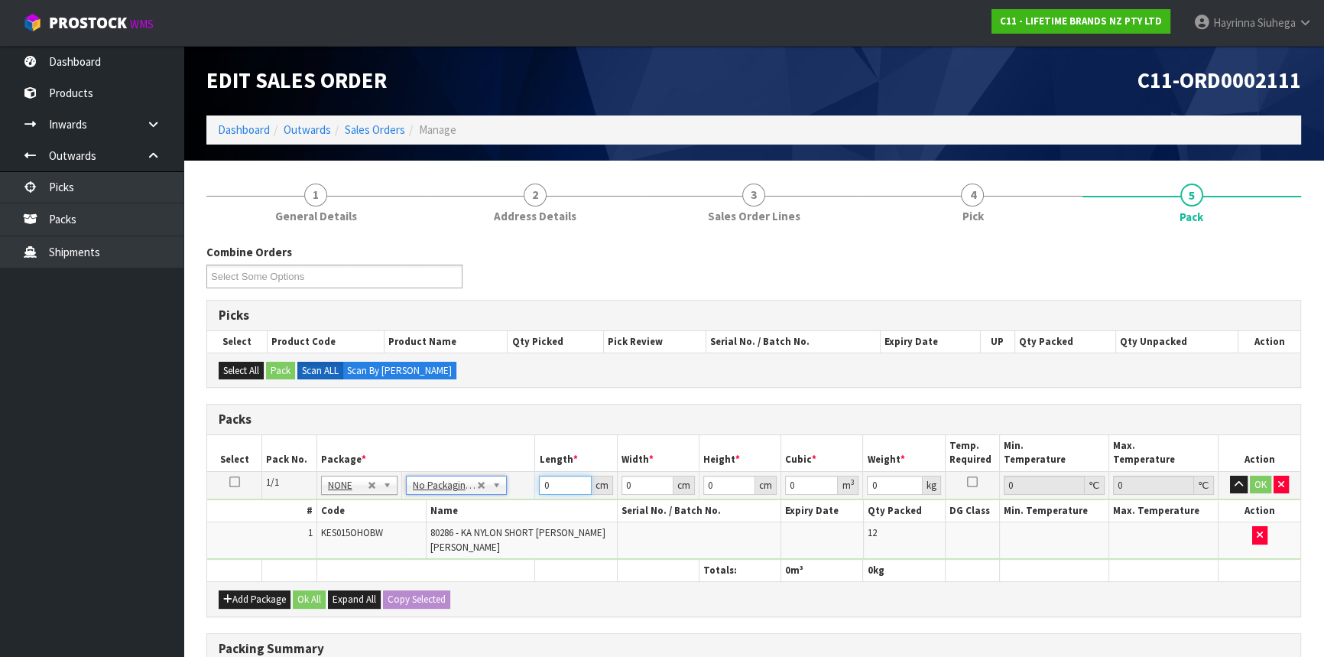
click at [539, 482] on input "0" at bounding box center [565, 484] width 52 height 19
type input "38"
type input "20"
type input "1"
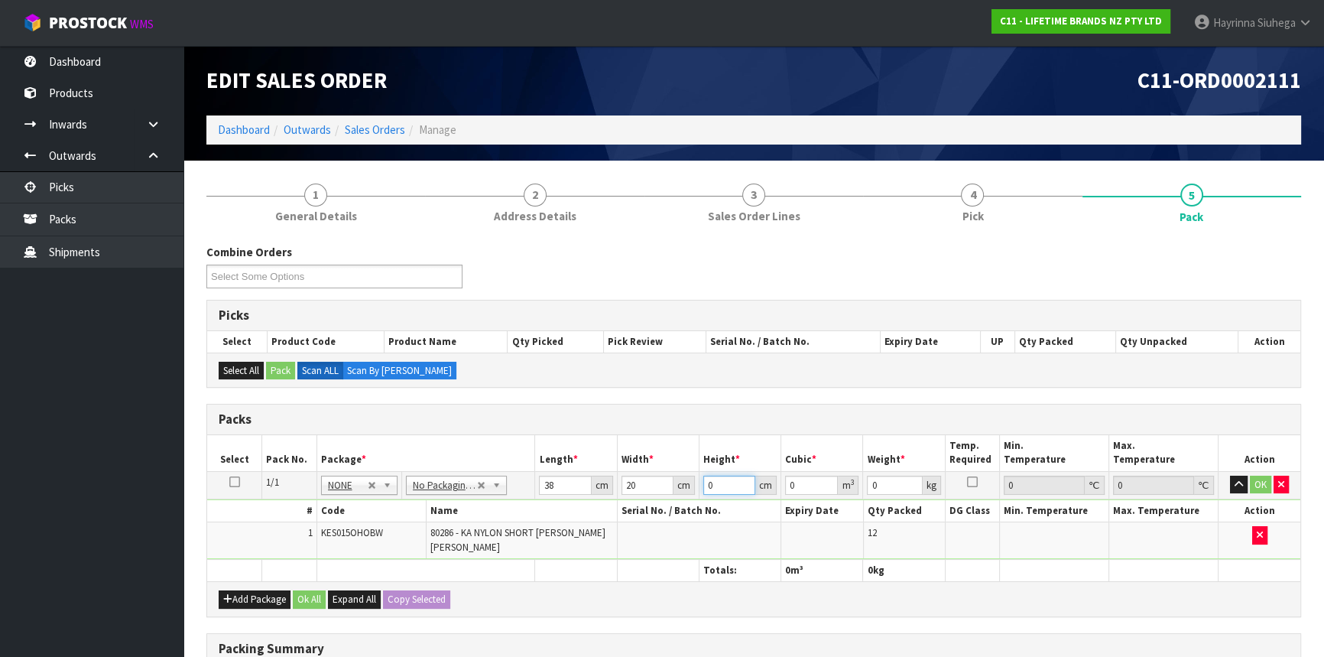
type input "0.00076"
type input "19"
type input "0.01444"
type input "19"
type input "3"
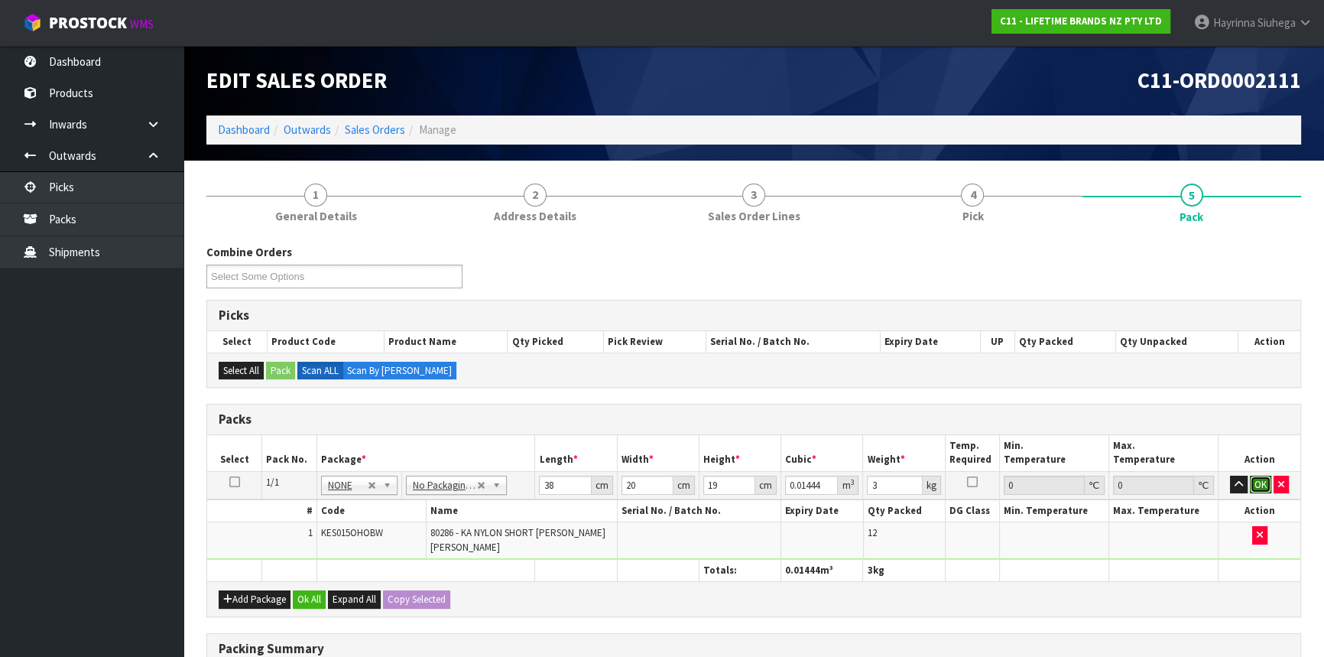
click button "OK" at bounding box center [1260, 484] width 21 height 18
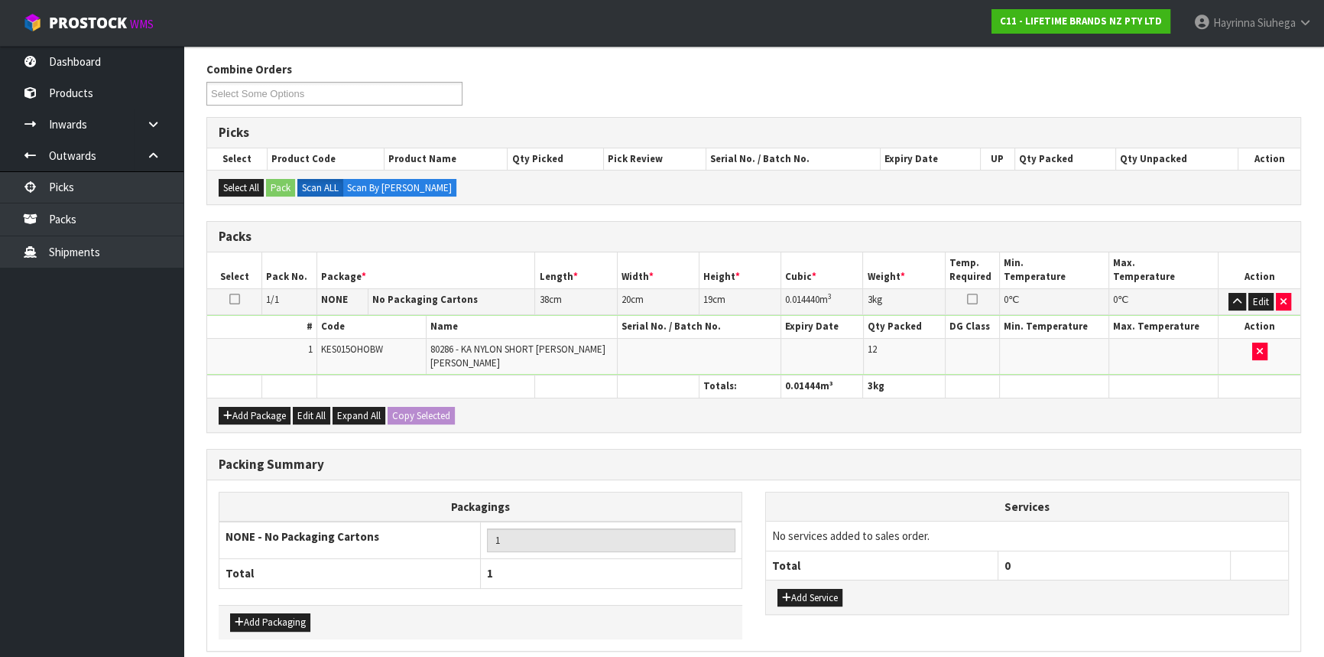
scroll to position [245, 0]
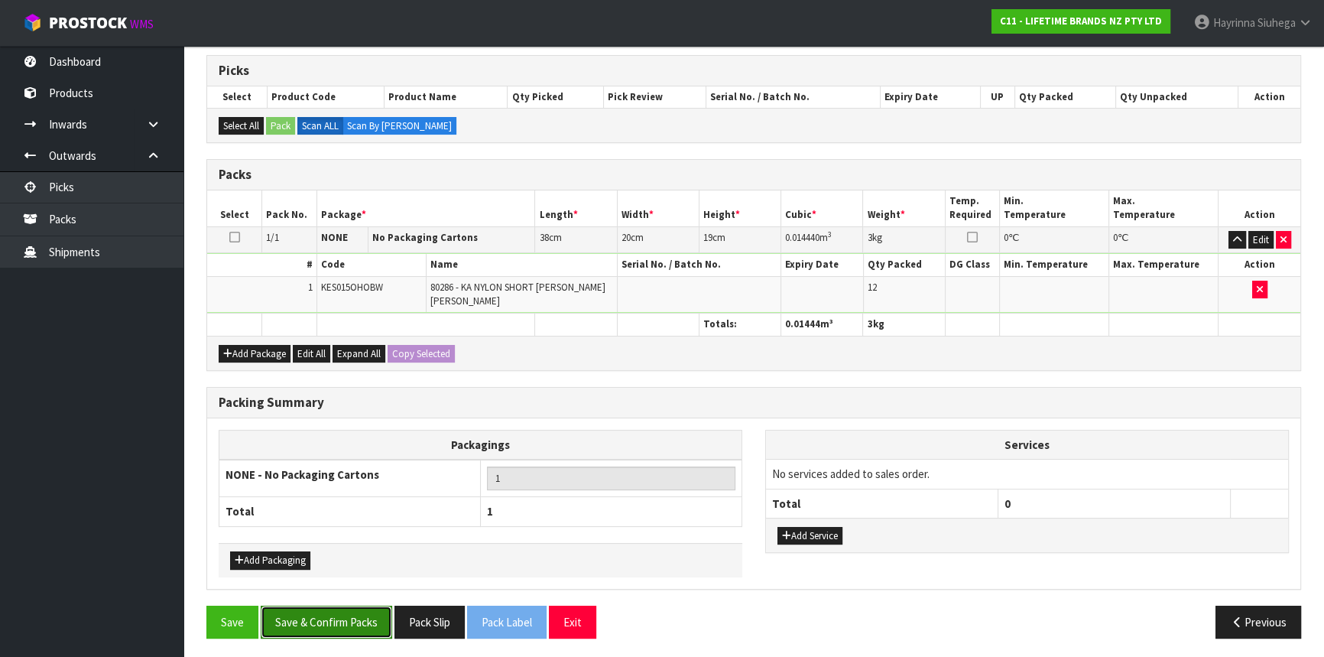
click at [374, 615] on button "Save & Confirm Packs" at bounding box center [326, 621] width 131 height 33
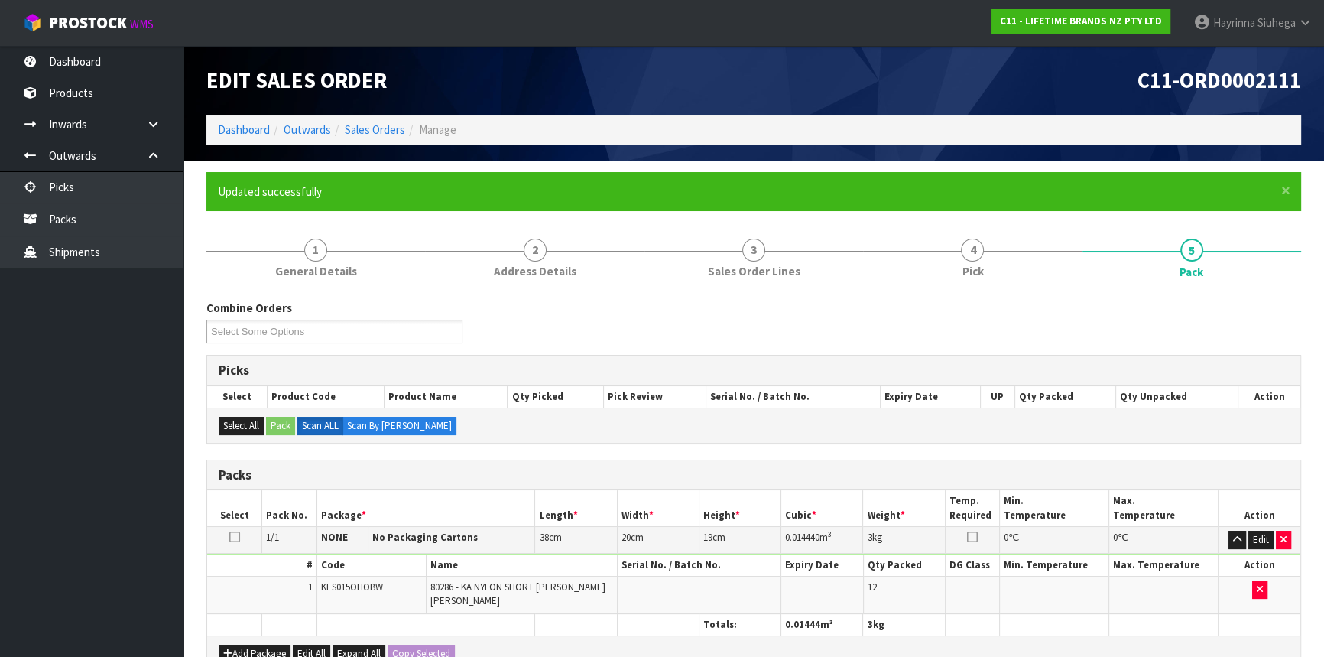
scroll to position [206, 0]
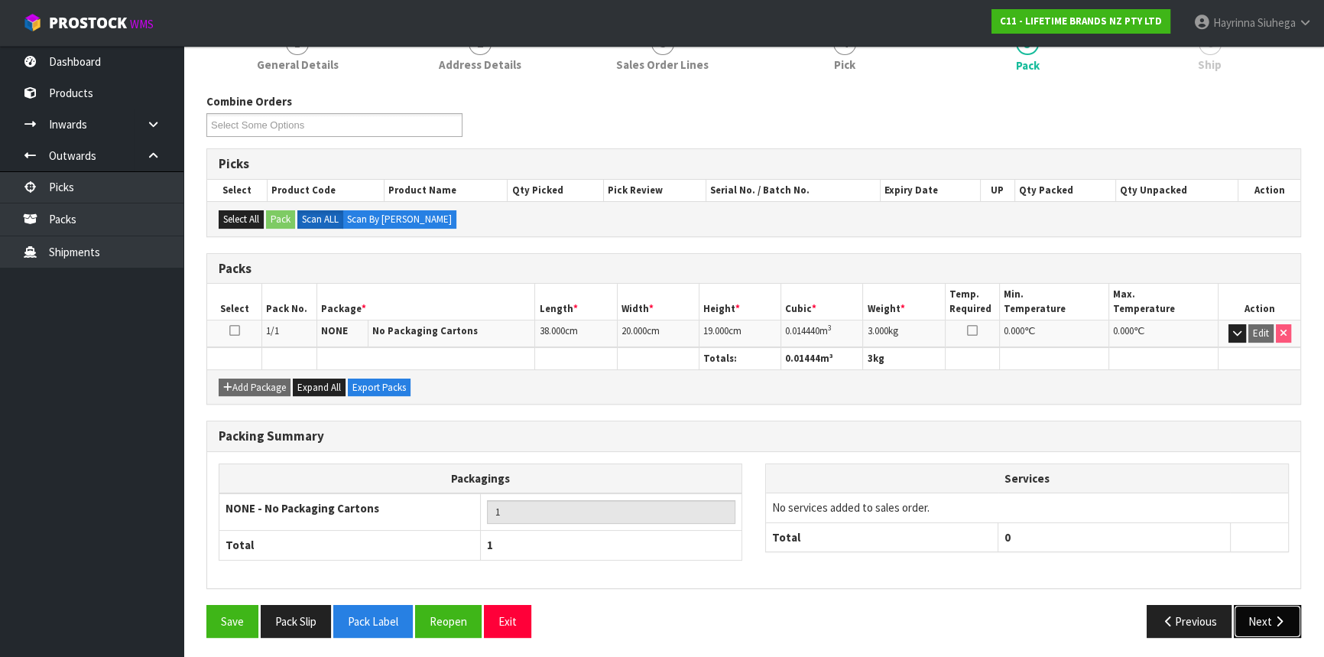
click at [1292, 634] on button "Next" at bounding box center [1267, 621] width 67 height 33
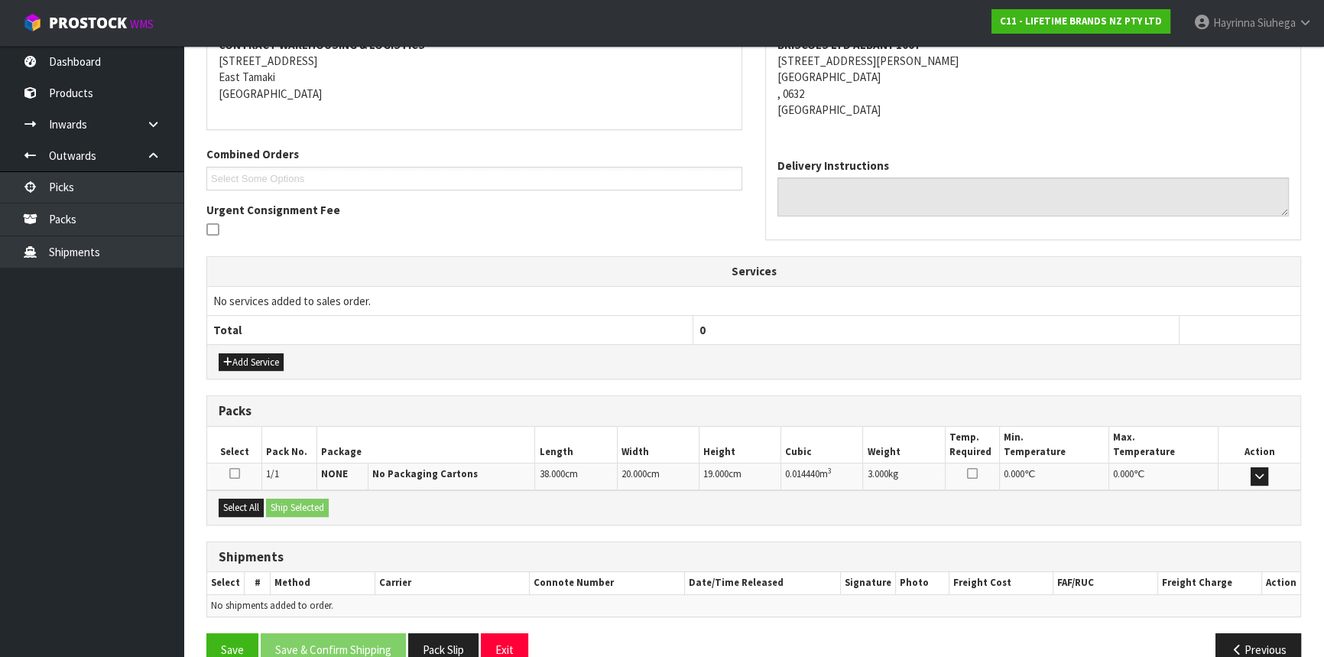
scroll to position [336, 0]
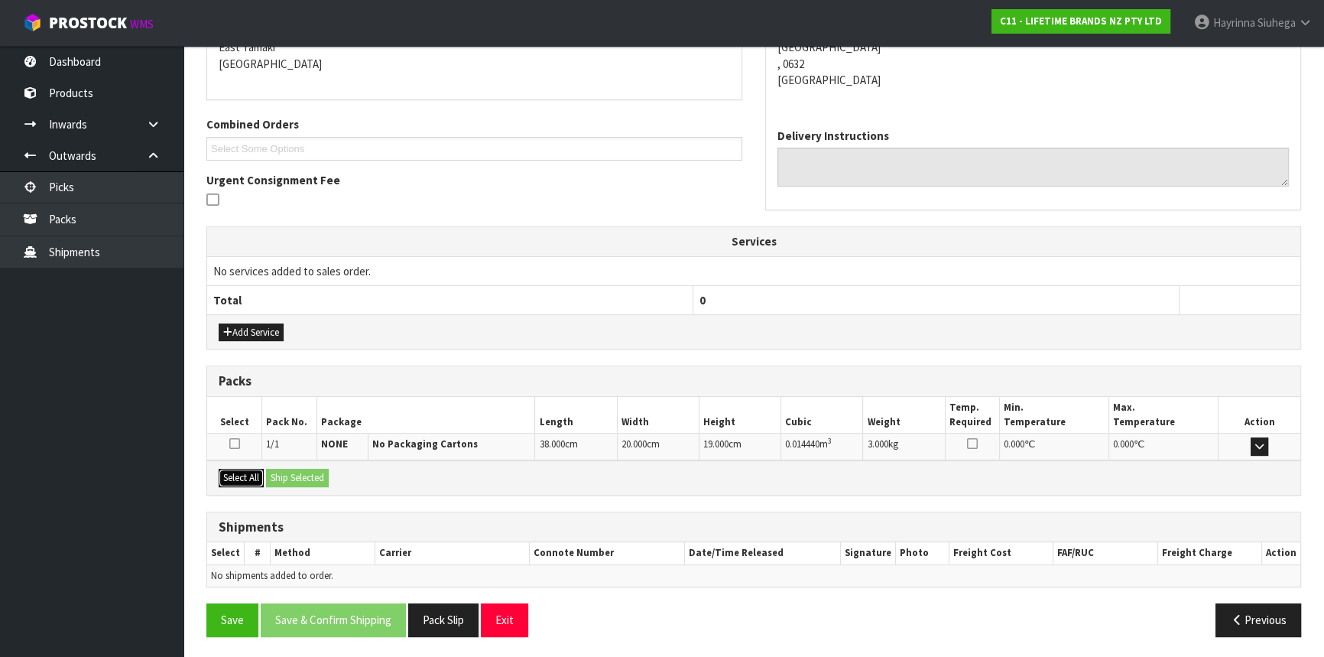
click at [240, 475] on button "Select All" at bounding box center [241, 478] width 45 height 18
click at [281, 474] on button "Ship Selected" at bounding box center [297, 478] width 63 height 18
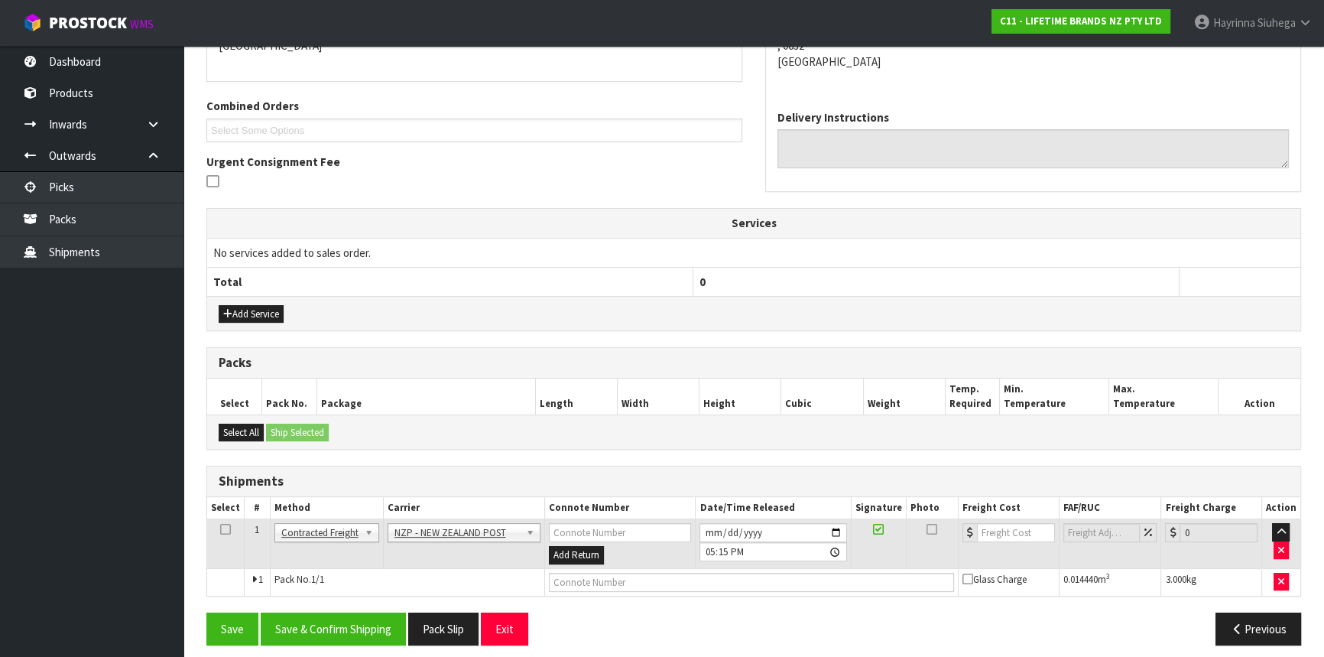
scroll to position [362, 0]
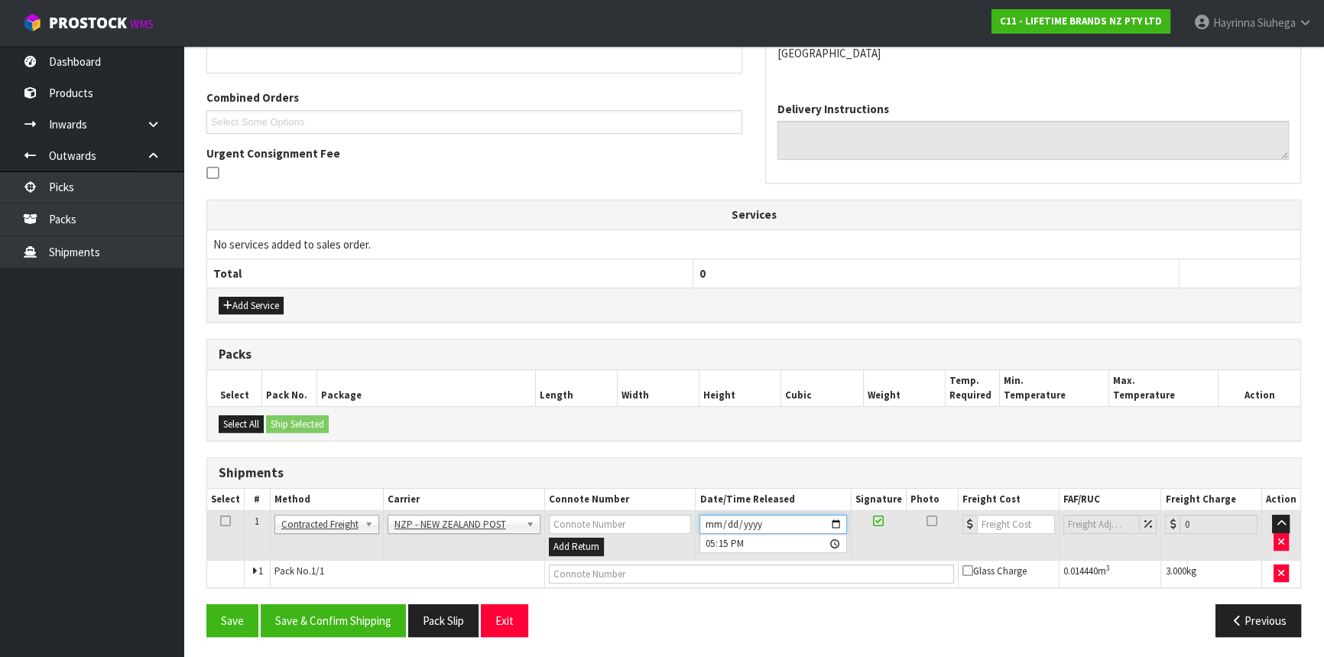
click at [703, 518] on input "2025-10-09" at bounding box center [772, 523] width 147 height 19
type input "2025-10-10"
click at [329, 618] on button "Save & Confirm Shipping" at bounding box center [333, 620] width 145 height 33
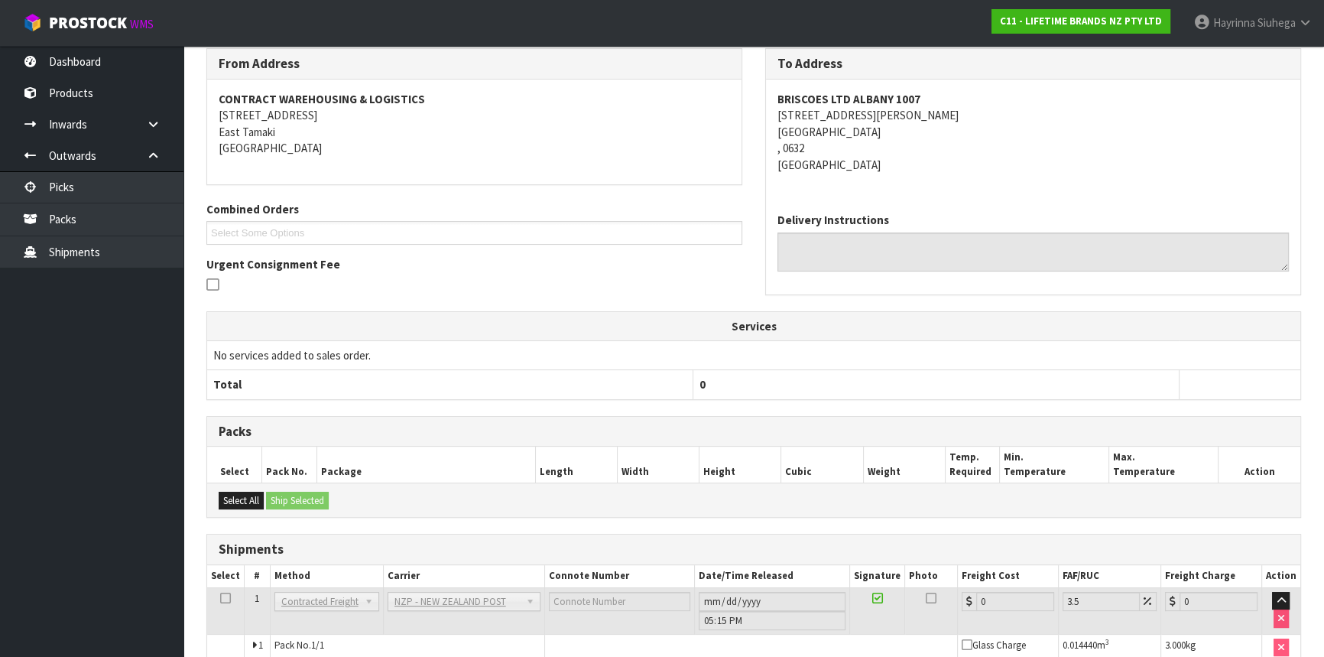
scroll to position [341, 0]
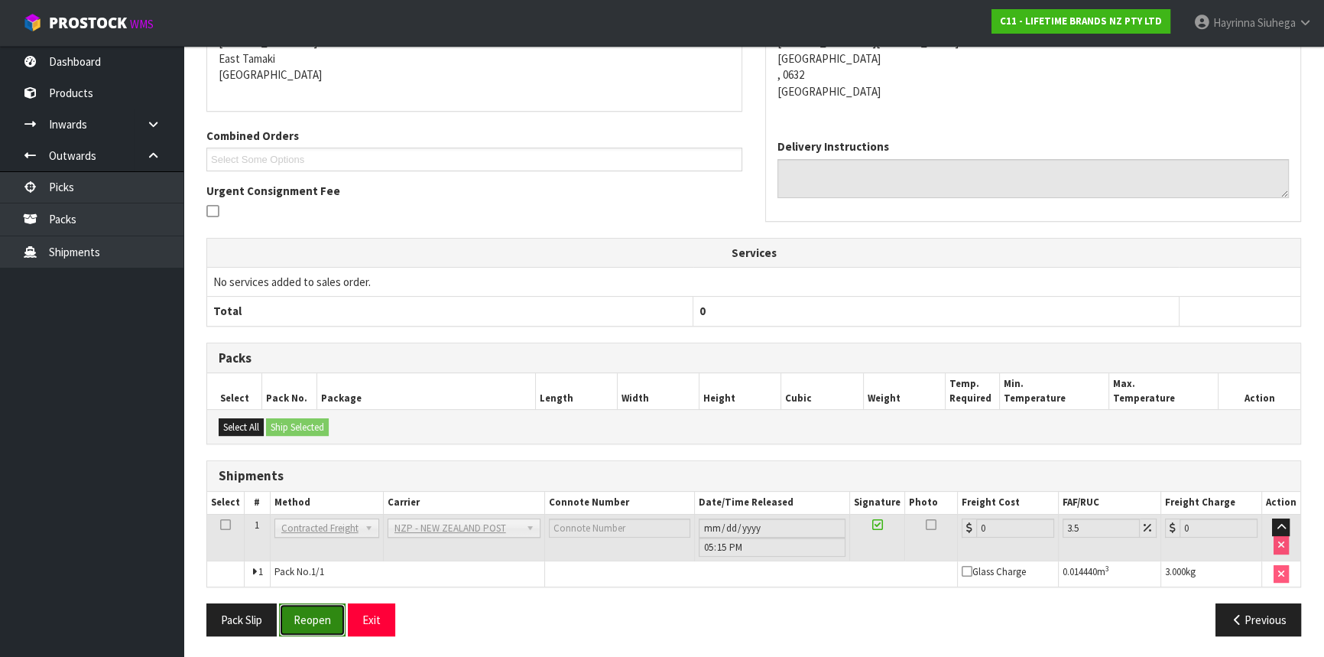
click at [316, 612] on button "Reopen" at bounding box center [312, 619] width 66 height 33
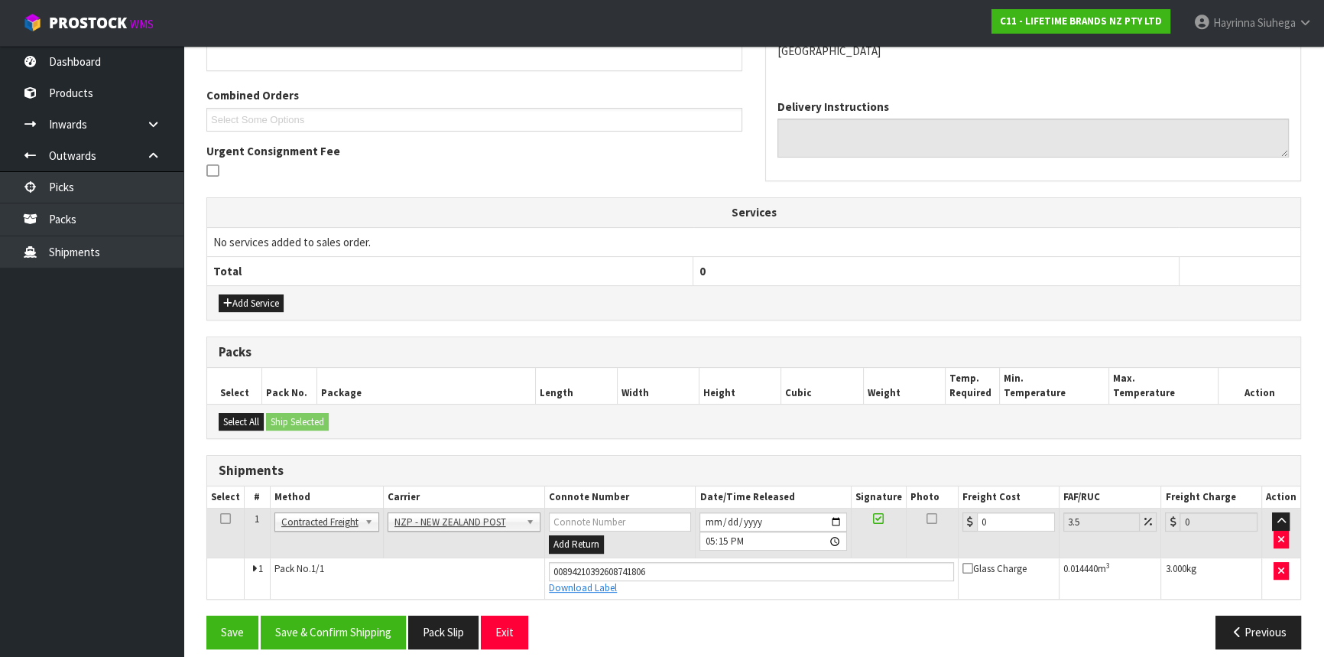
scroll to position [376, 0]
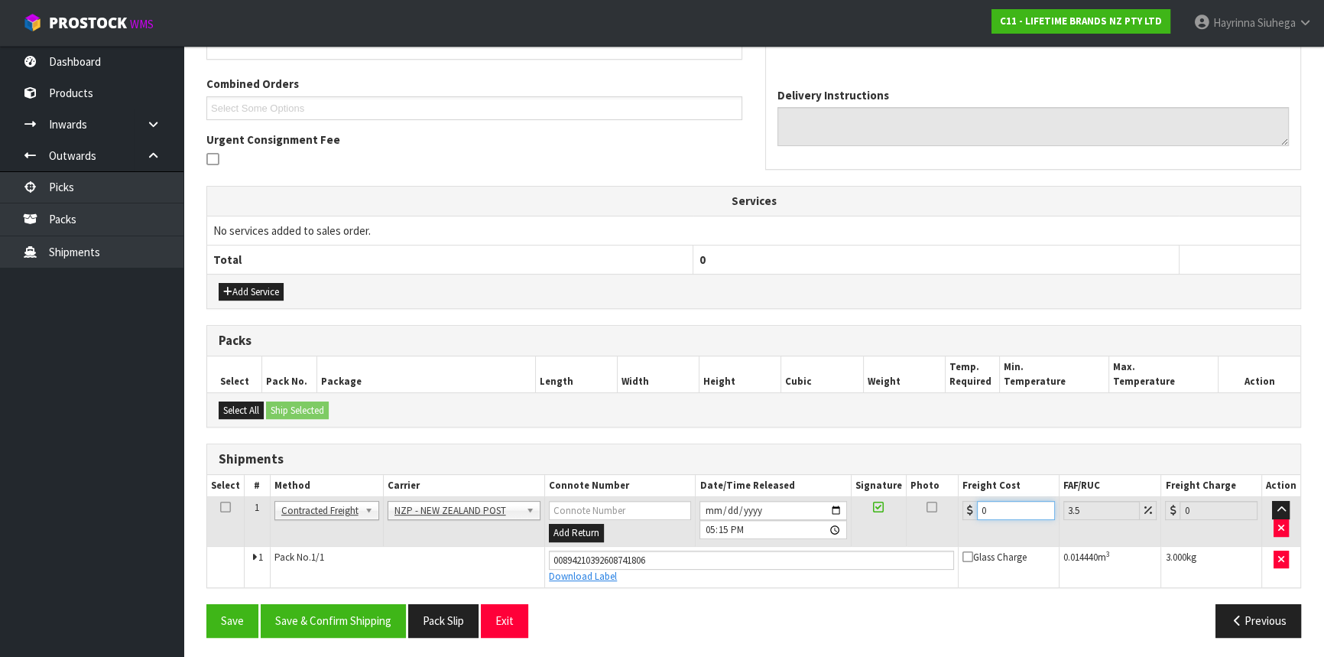
drag, startPoint x: 1000, startPoint y: 514, endPoint x: 867, endPoint y: 498, distance: 134.0
click at [868, 498] on tr "1 Client Local Pickup Customer Local Pickup Company Freight Contracted Freight …" at bounding box center [753, 522] width 1093 height 50
type input "4"
type input "4.14"
type input "4.3"
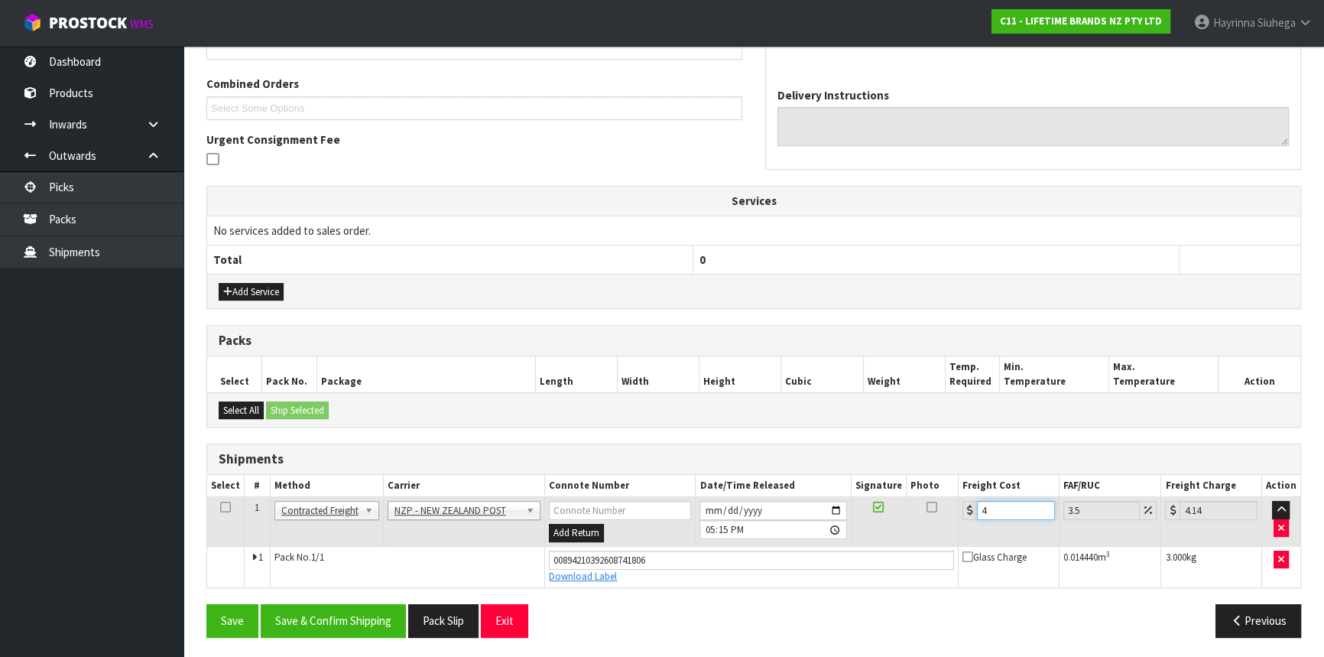
type input "4.45"
type input "4.33"
type input "4.48"
type input "4.33"
click at [206, 604] on button "Save" at bounding box center [232, 620] width 52 height 33
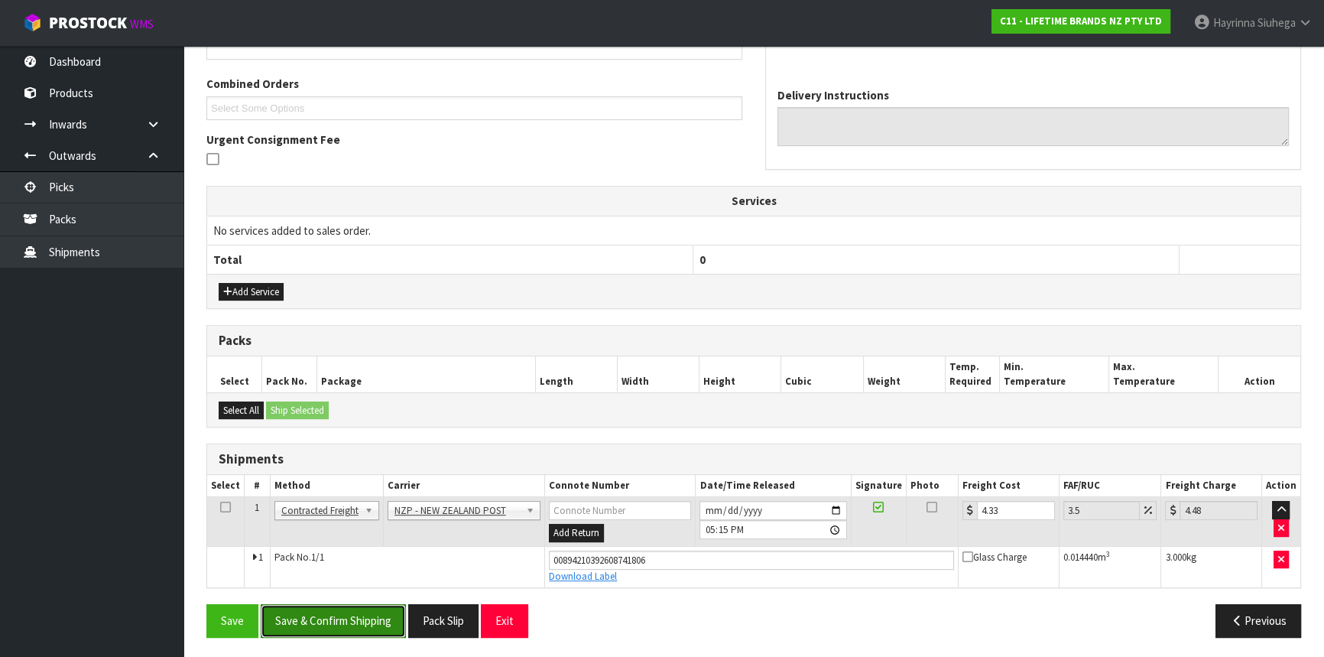
click at [336, 622] on button "Save & Confirm Shipping" at bounding box center [333, 620] width 145 height 33
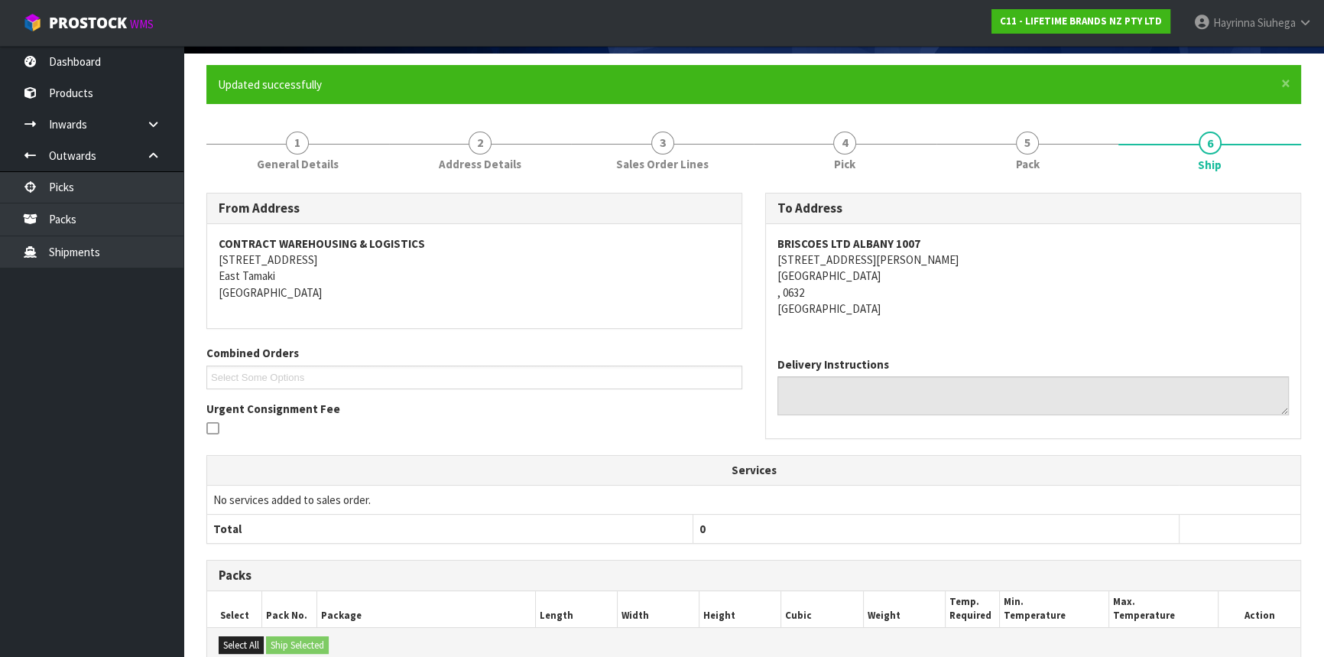
scroll to position [0, 0]
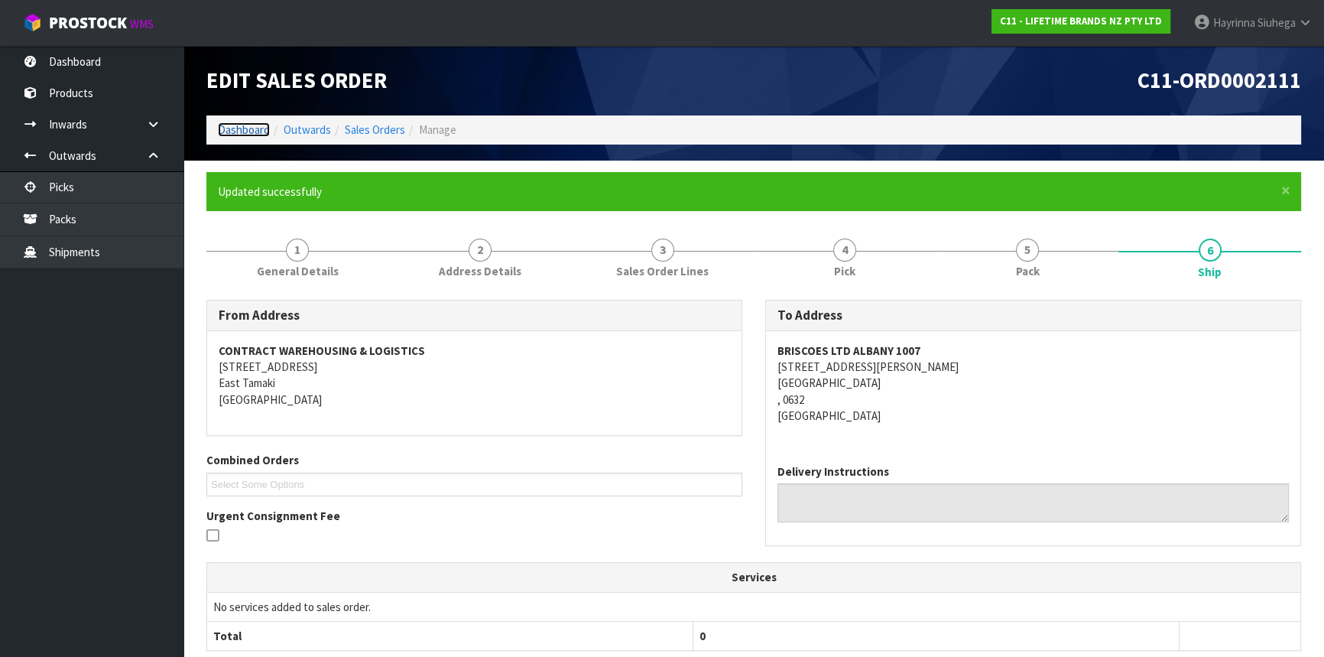
click at [245, 125] on link "Dashboard" at bounding box center [244, 129] width 52 height 15
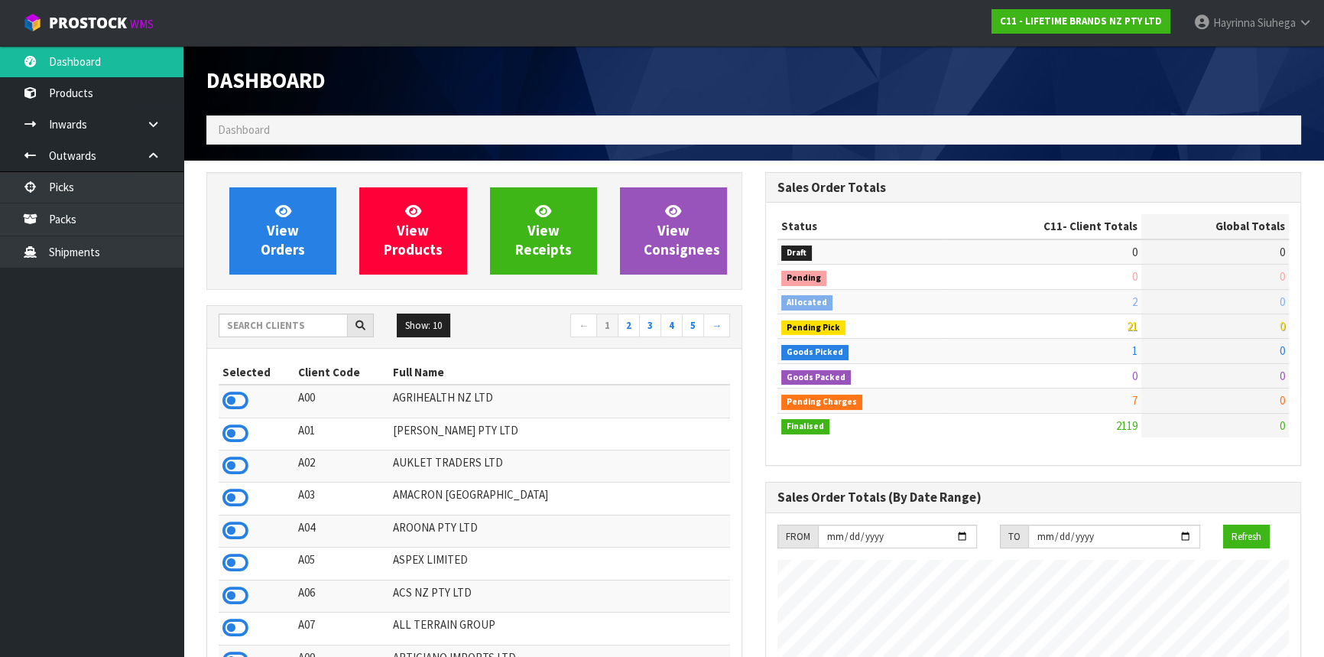
scroll to position [1156, 558]
click at [300, 323] on input "text" at bounding box center [283, 325] width 129 height 24
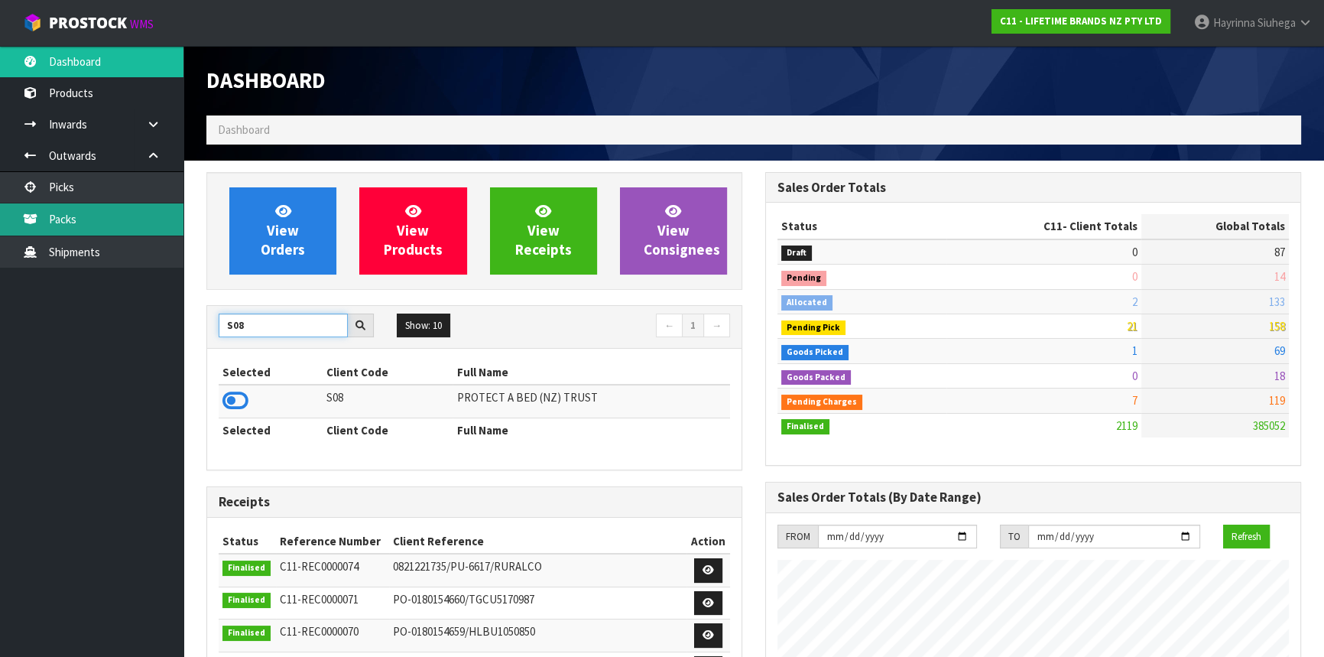
type input "S08"
click at [137, 218] on link "Packs" at bounding box center [91, 218] width 183 height 31
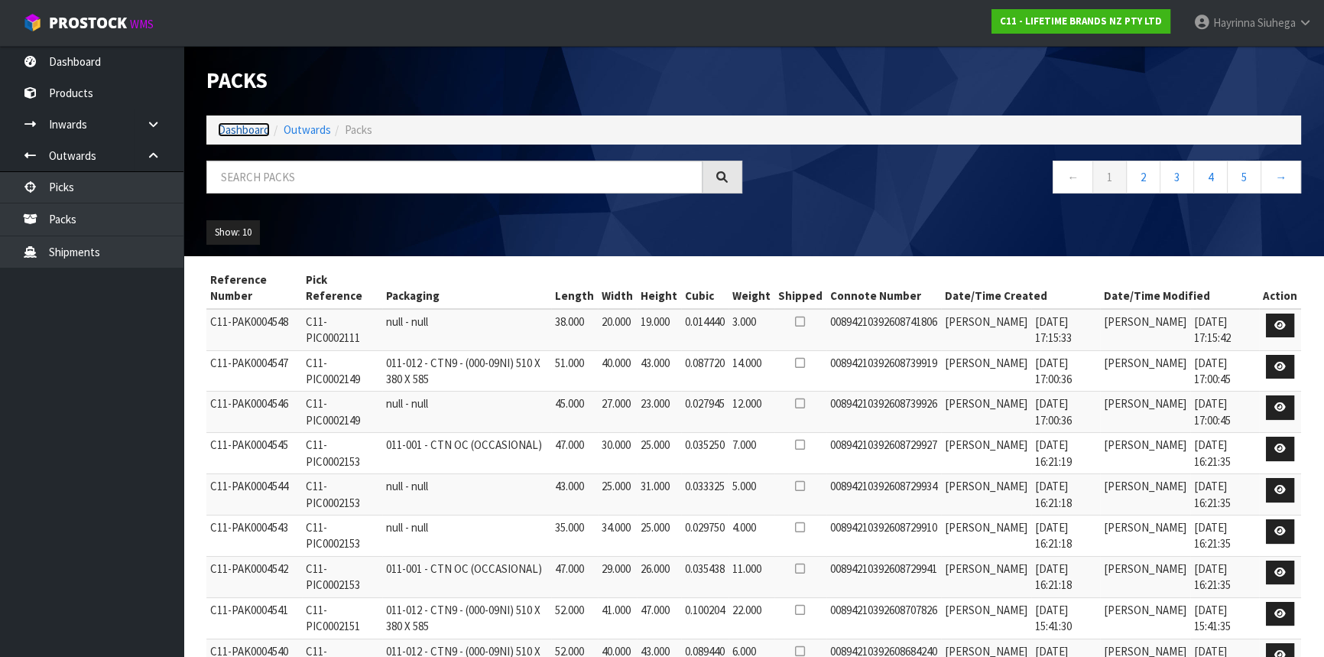
click at [237, 123] on link "Dashboard" at bounding box center [244, 129] width 52 height 15
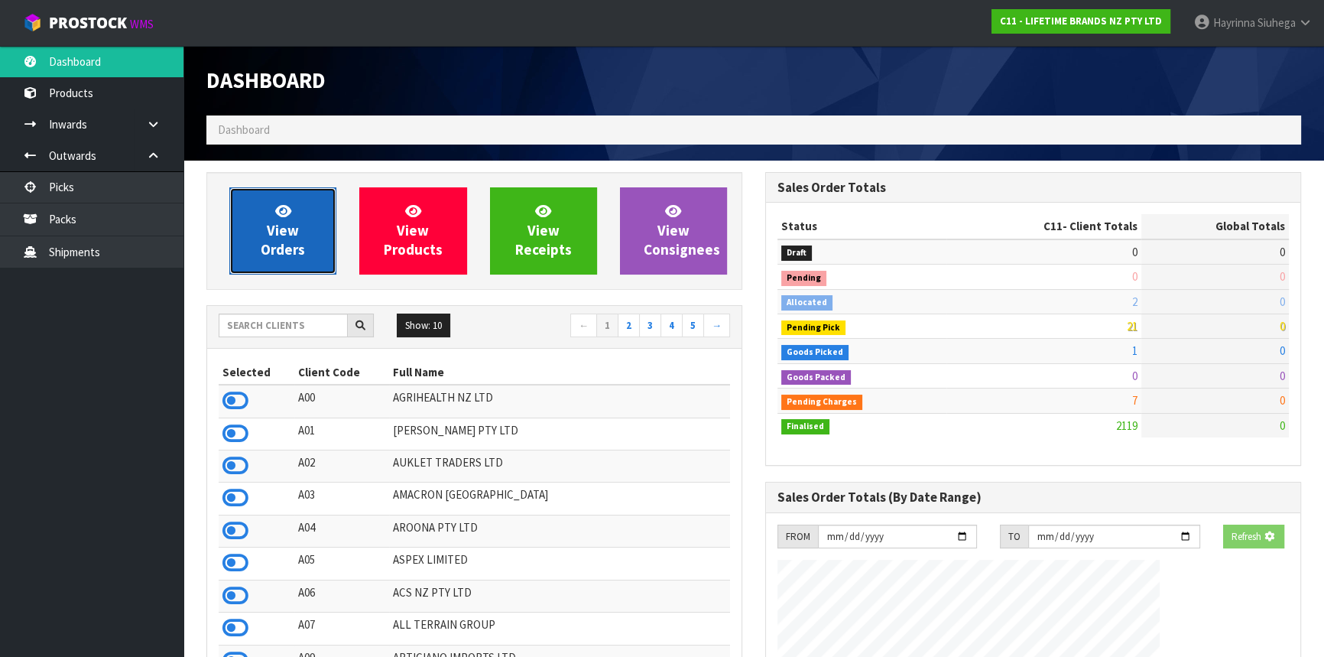
click at [291, 217] on link "View Orders" at bounding box center [282, 230] width 107 height 87
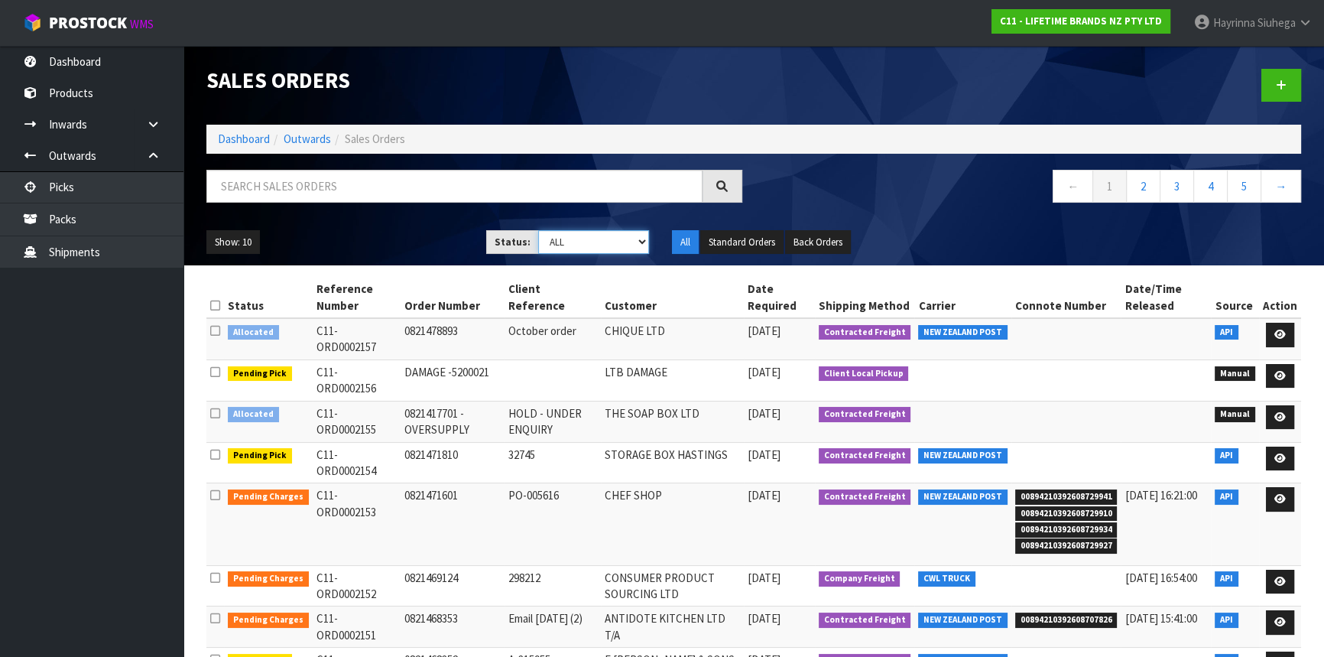
click at [589, 245] on select "Draft Pending Allocated Pending Pick Goods Picked Goods Packed Pending Charges …" at bounding box center [594, 242] width 112 height 24
click at [538, 230] on select "Draft Pending Allocated Pending Pick Goods Picked Goods Packed Pending Charges …" at bounding box center [594, 242] width 112 height 24
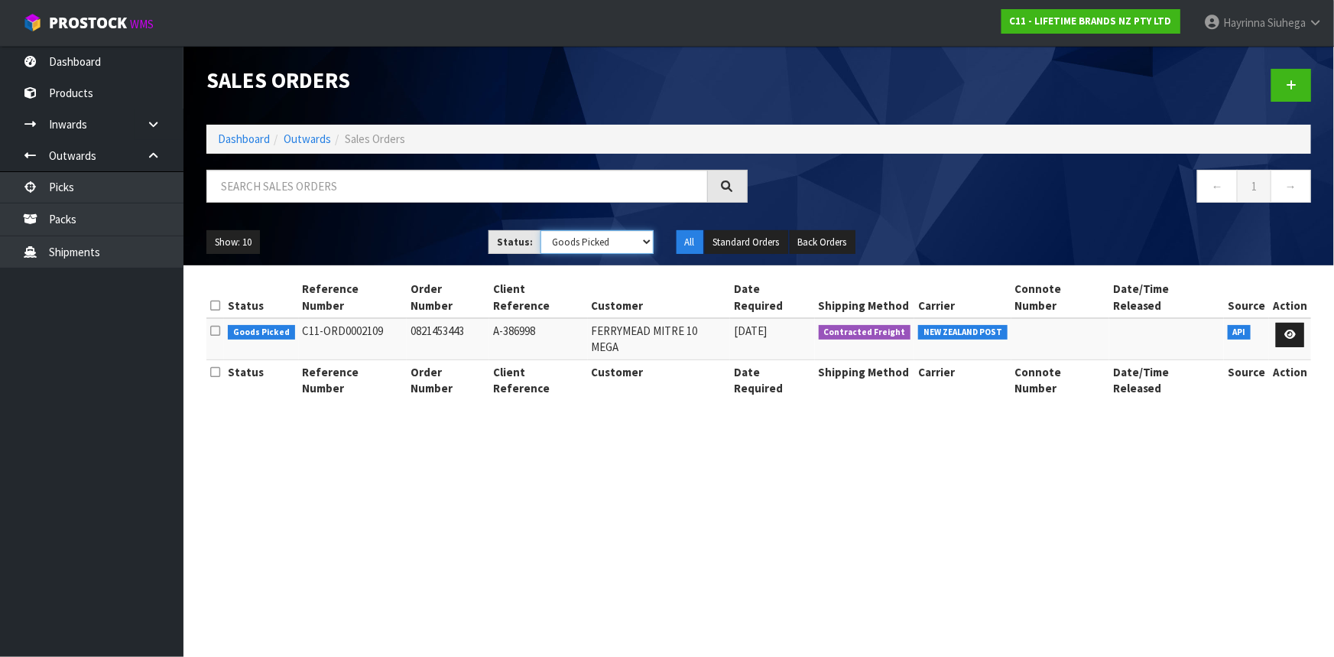
click at [622, 234] on select "Draft Pending Allocated Pending Pick Goods Picked Goods Packed Pending Charges …" at bounding box center [596, 242] width 113 height 24
select select "string:3"
click at [540, 230] on select "Draft Pending Allocated Pending Pick Goods Picked Goods Packed Pending Charges …" at bounding box center [596, 242] width 113 height 24
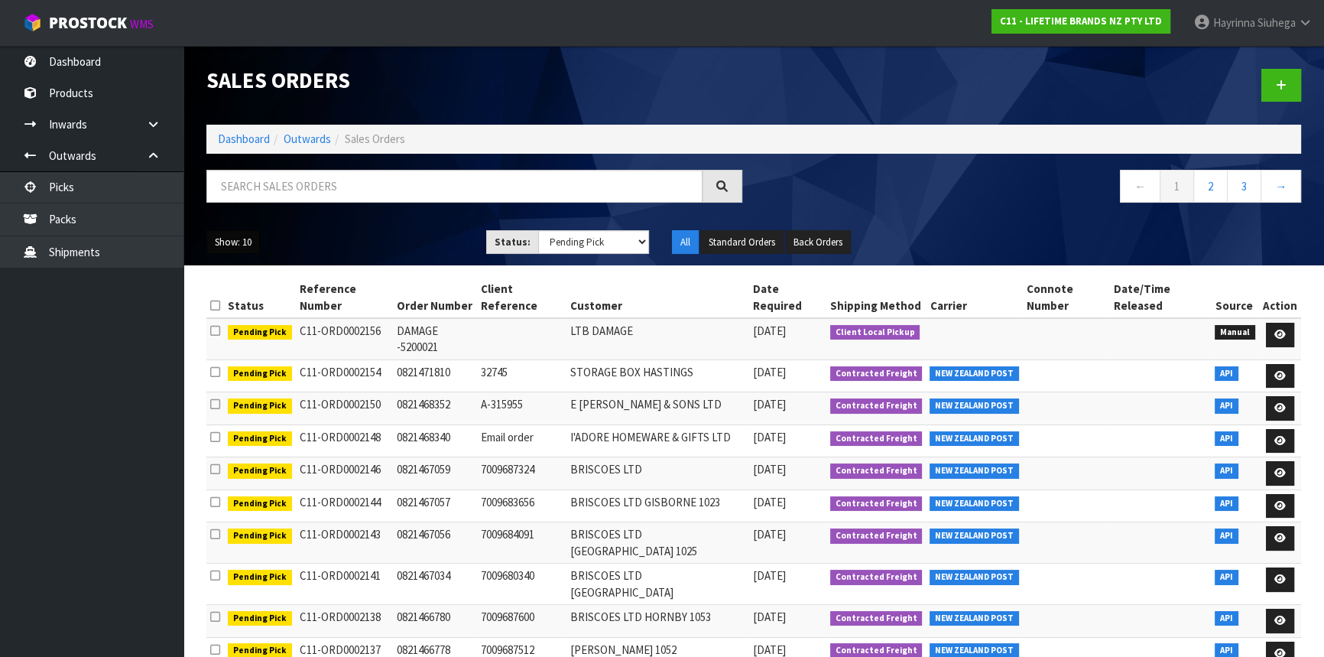
click at [228, 241] on button "Show: 10" at bounding box center [233, 242] width 54 height 24
click at [259, 333] on link "50" at bounding box center [267, 333] width 121 height 21
click at [247, 137] on link "Dashboard" at bounding box center [244, 138] width 52 height 15
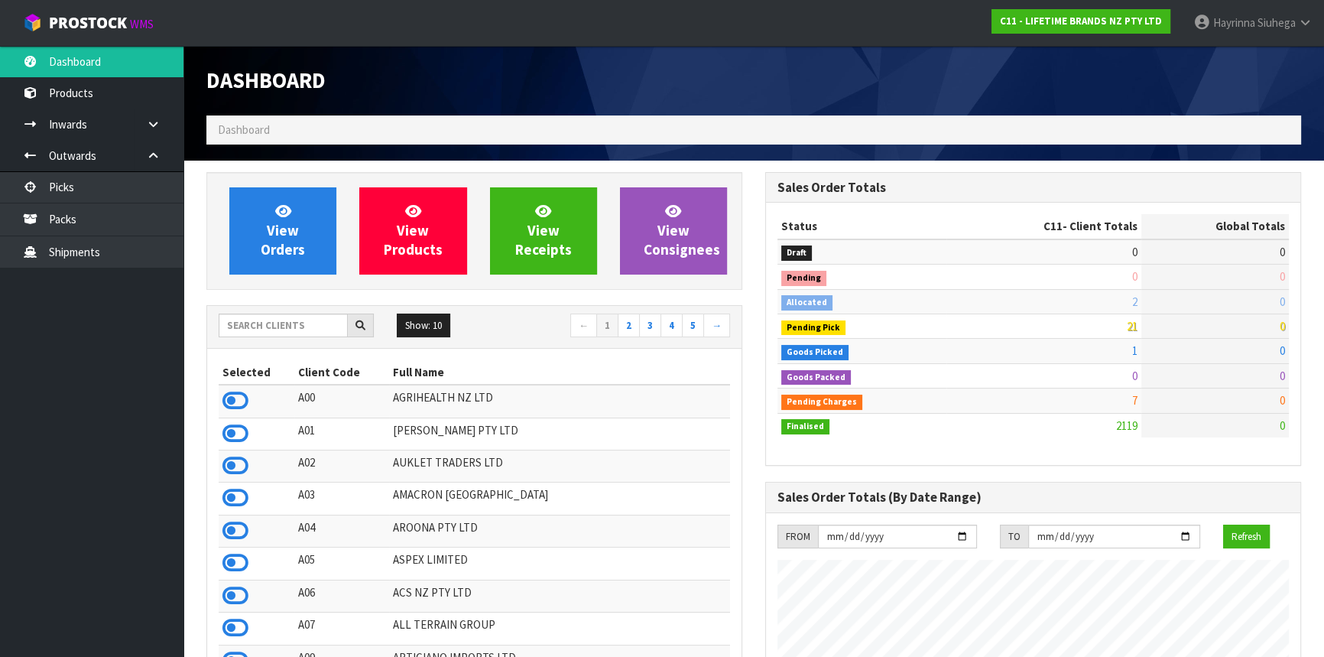
scroll to position [1156, 558]
click at [306, 329] on input "text" at bounding box center [283, 325] width 129 height 24
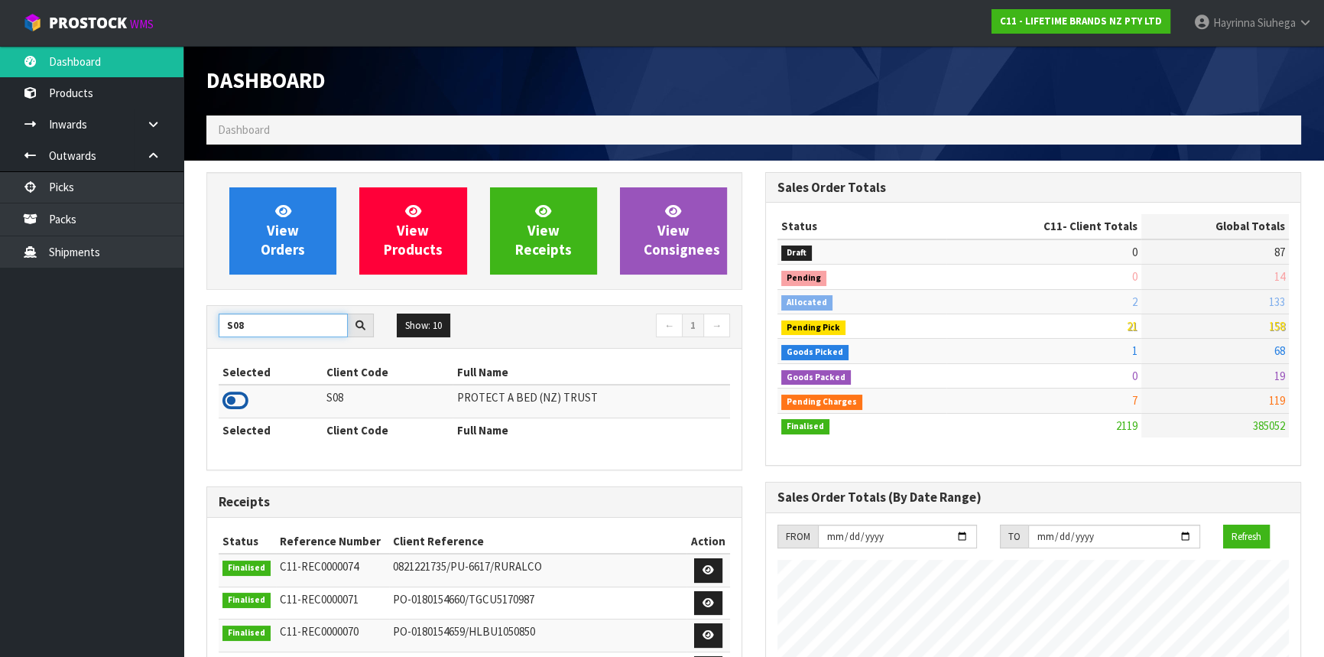
type input "S08"
click at [245, 397] on icon at bounding box center [235, 400] width 26 height 23
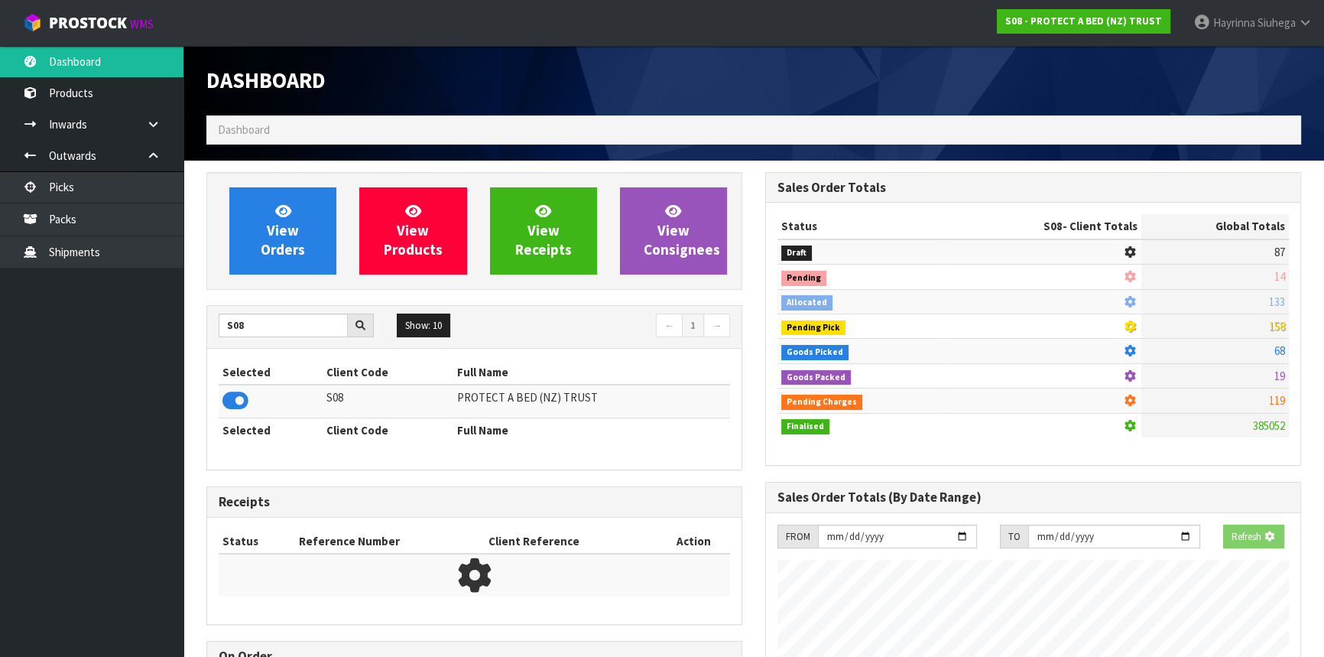
scroll to position [763337, 763730]
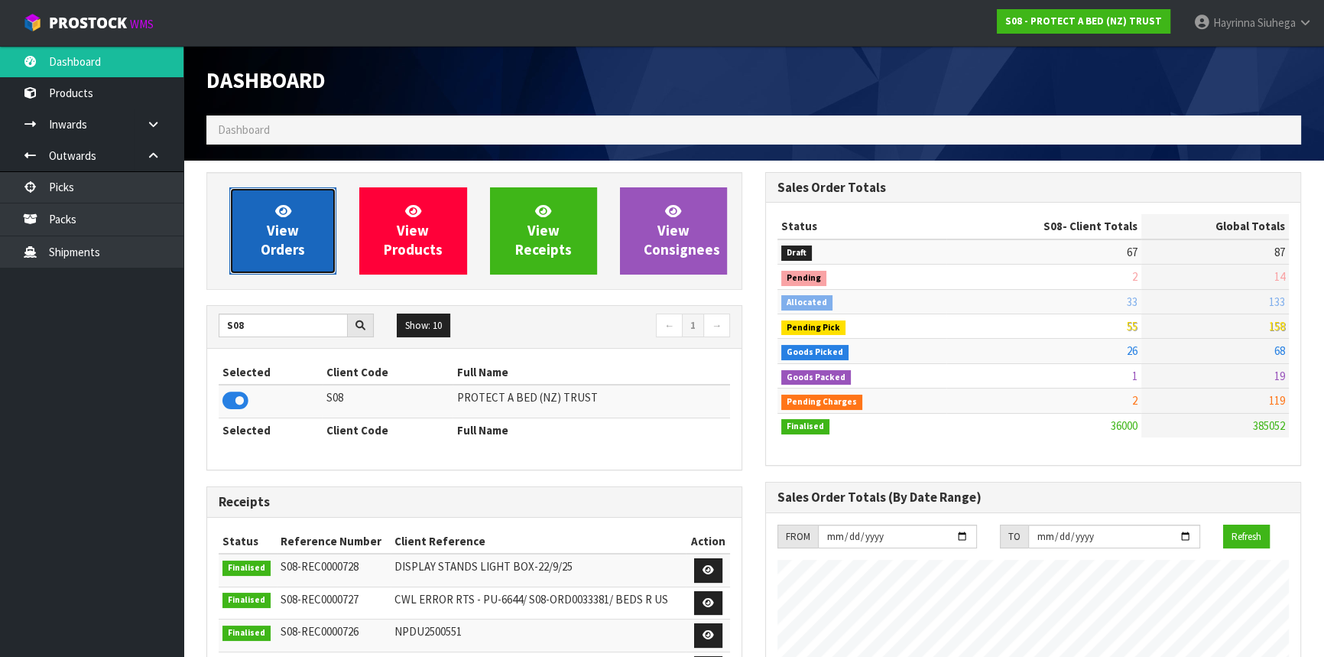
click at [293, 251] on span "View Orders" at bounding box center [283, 230] width 44 height 57
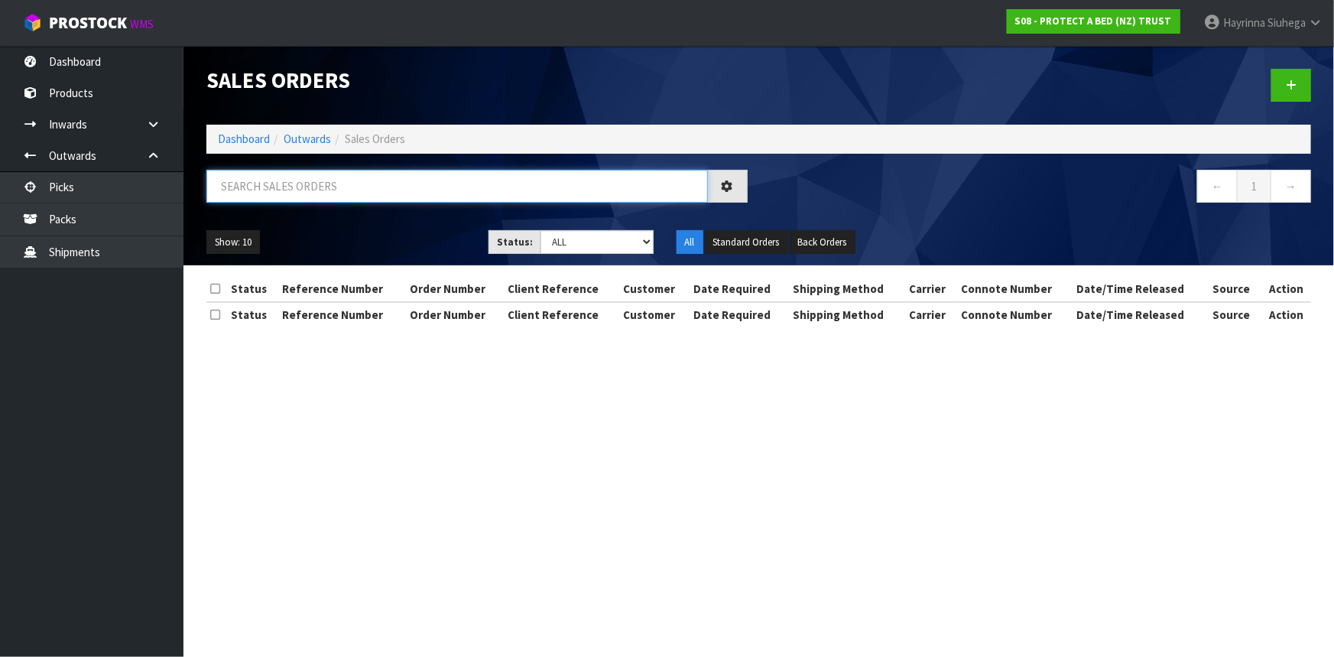
click at [314, 190] on input "text" at bounding box center [456, 186] width 501 height 33
type input "JOB-0416215"
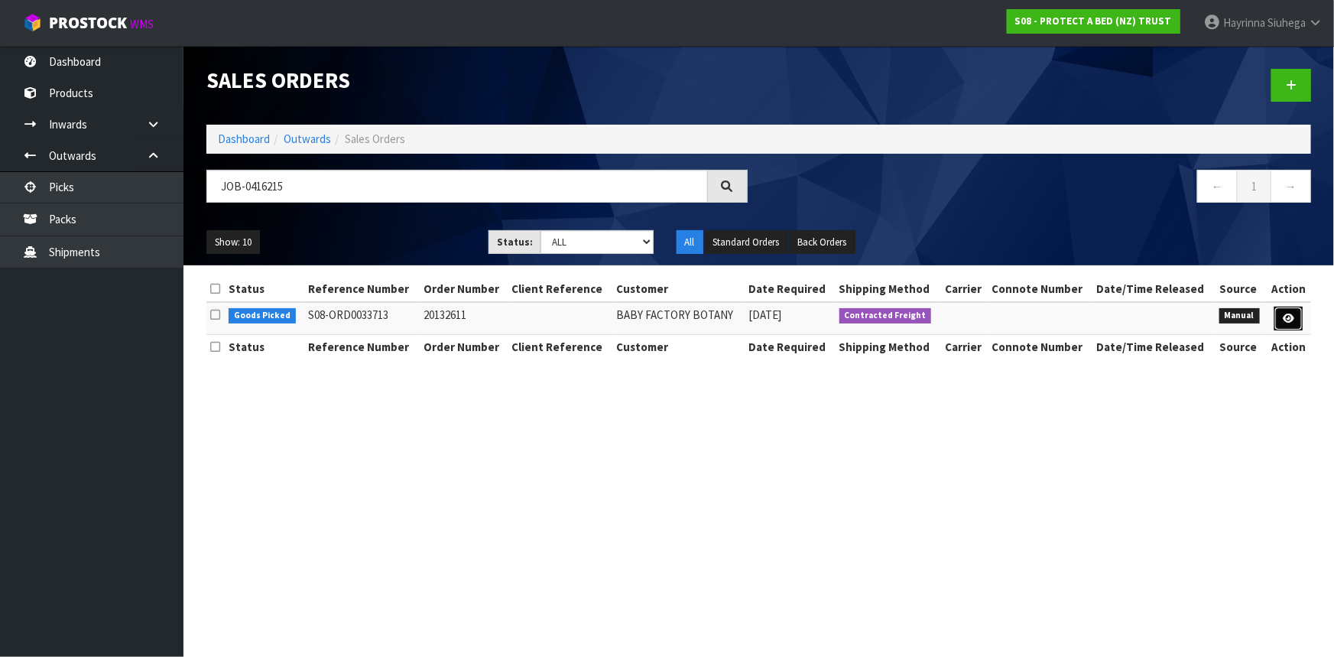
click at [1276, 316] on link at bounding box center [1288, 318] width 28 height 24
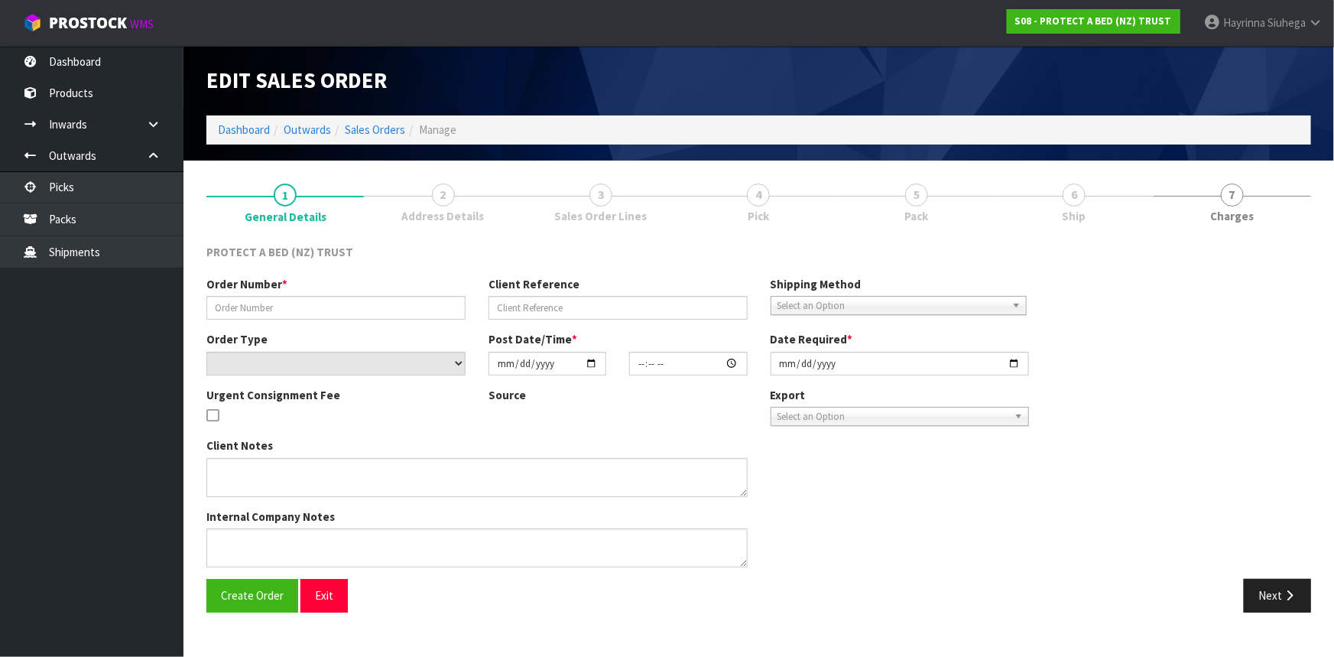
type input "20132611"
select select "number:0"
type input "2025-10-06"
type input "09:25:00.000"
type input "2025-10-06"
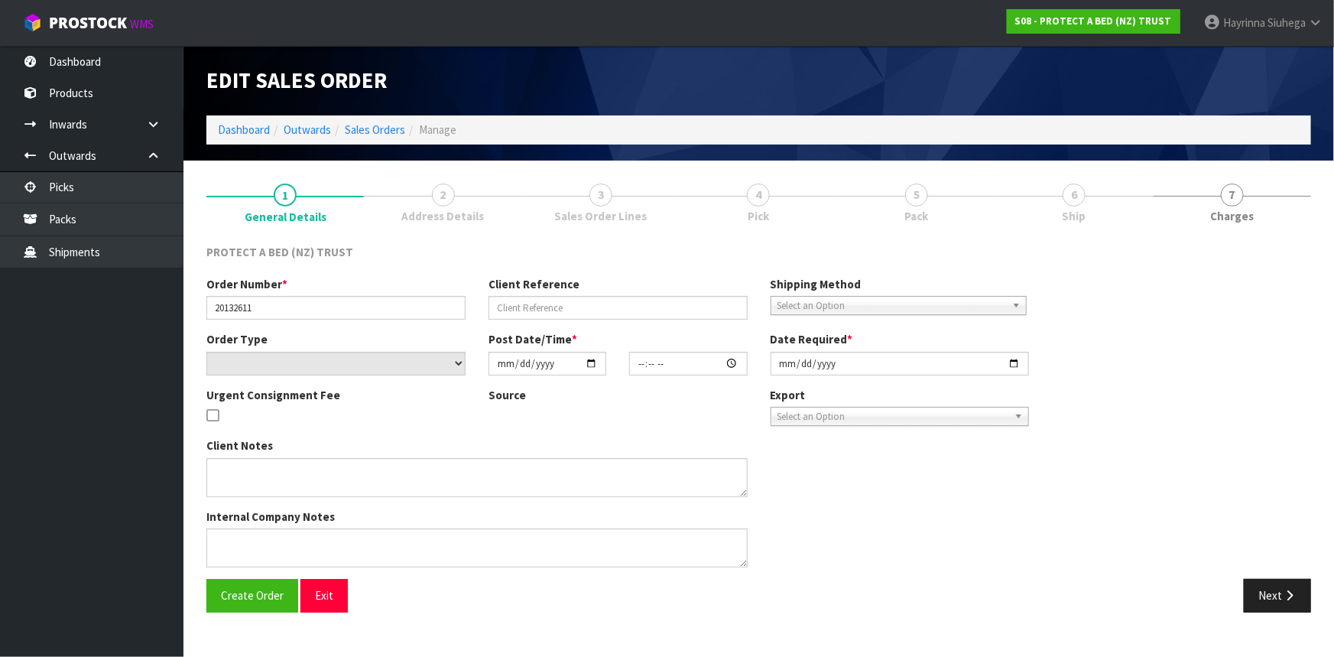
type textarea "MINIMUM ORDER VALUE OF $50.00. FREIGHT WILL BE CHARGED IF THE ORDER VALUE BETWE…"
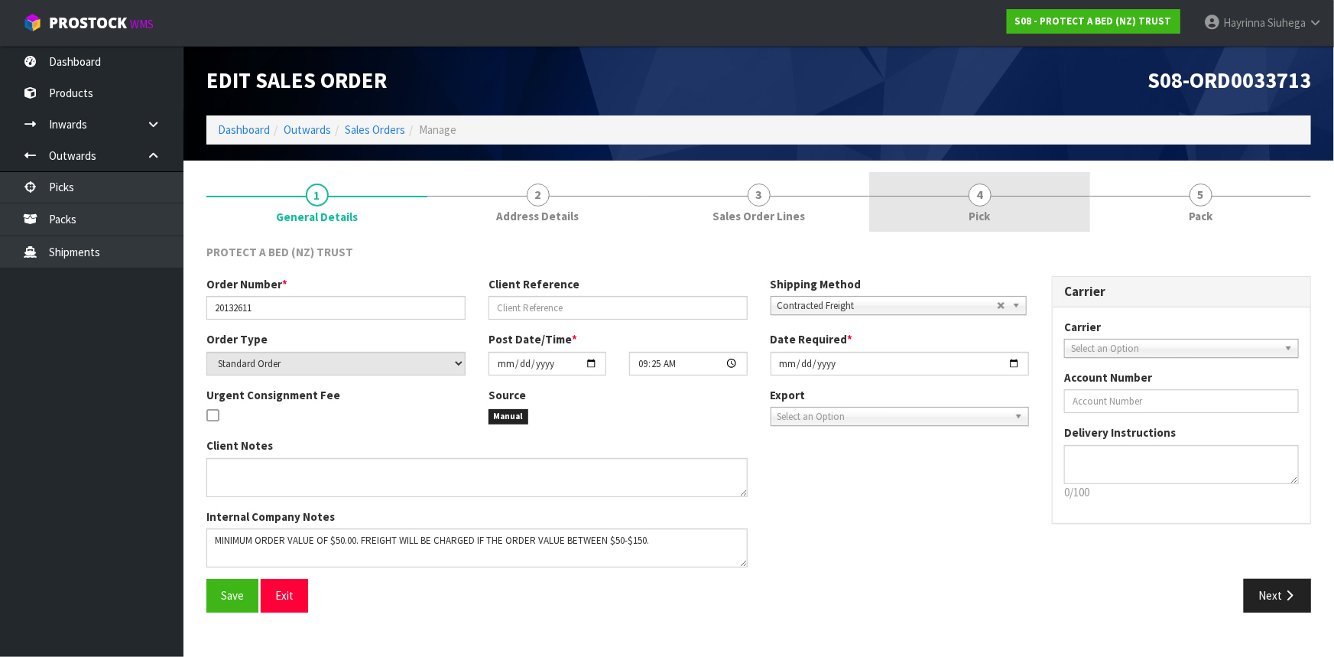
click at [1010, 200] on link "4 Pick" at bounding box center [979, 202] width 221 height 60
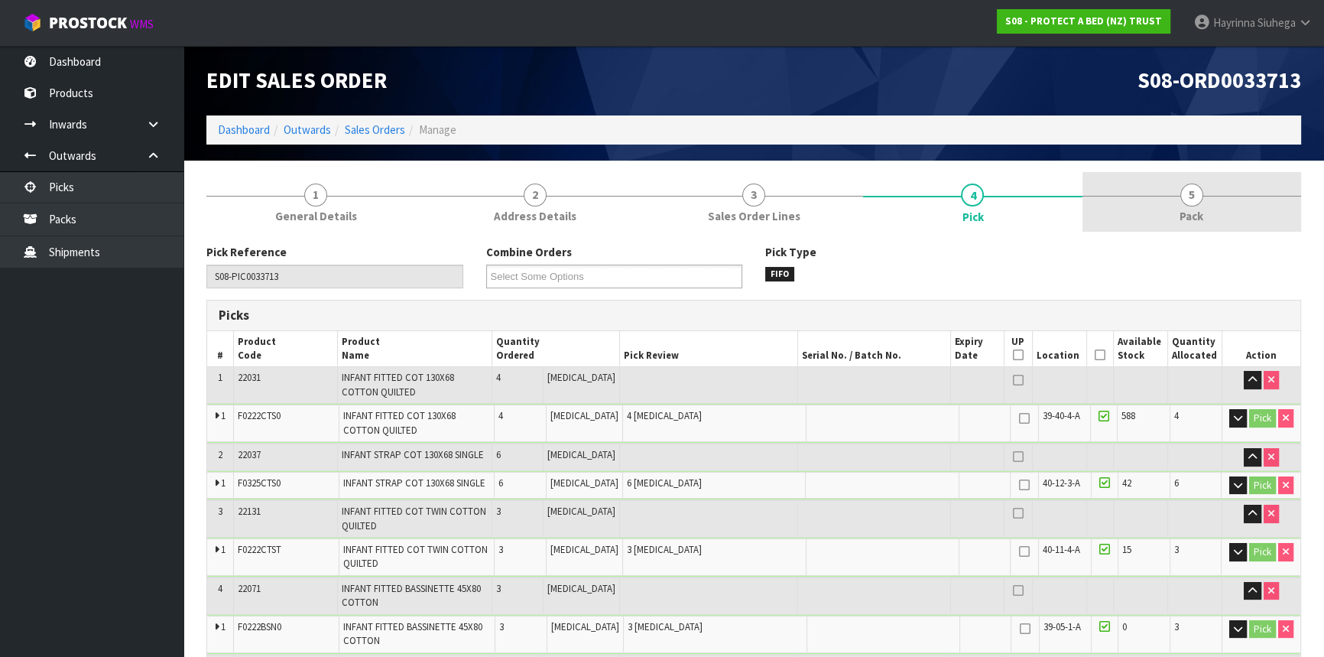
click at [1121, 205] on link "5 Pack" at bounding box center [1191, 202] width 219 height 60
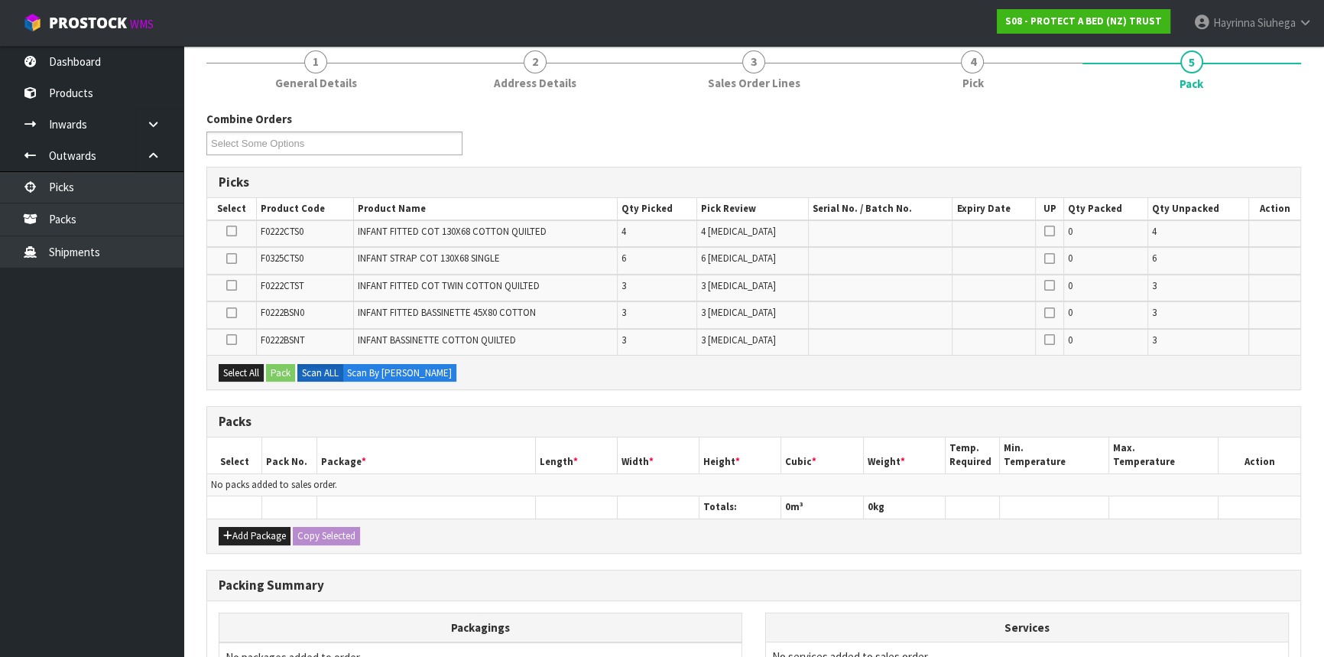
scroll to position [277, 0]
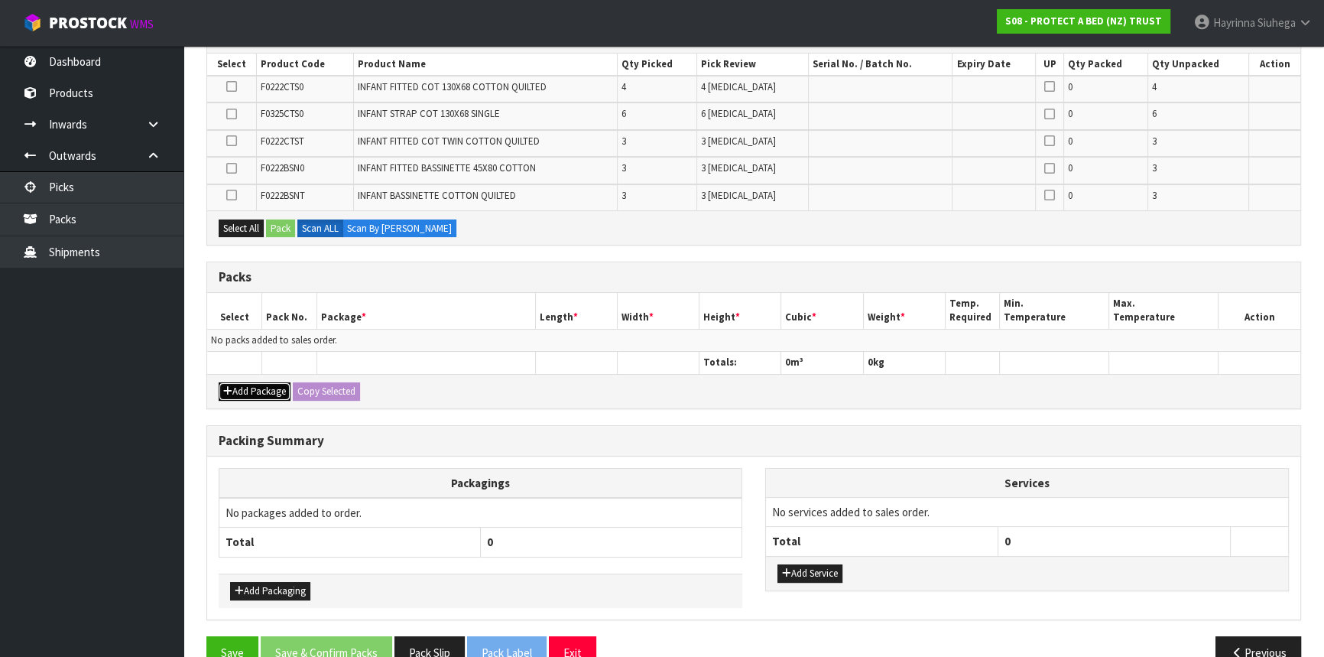
click at [248, 392] on button "Add Package" at bounding box center [255, 391] width 72 height 18
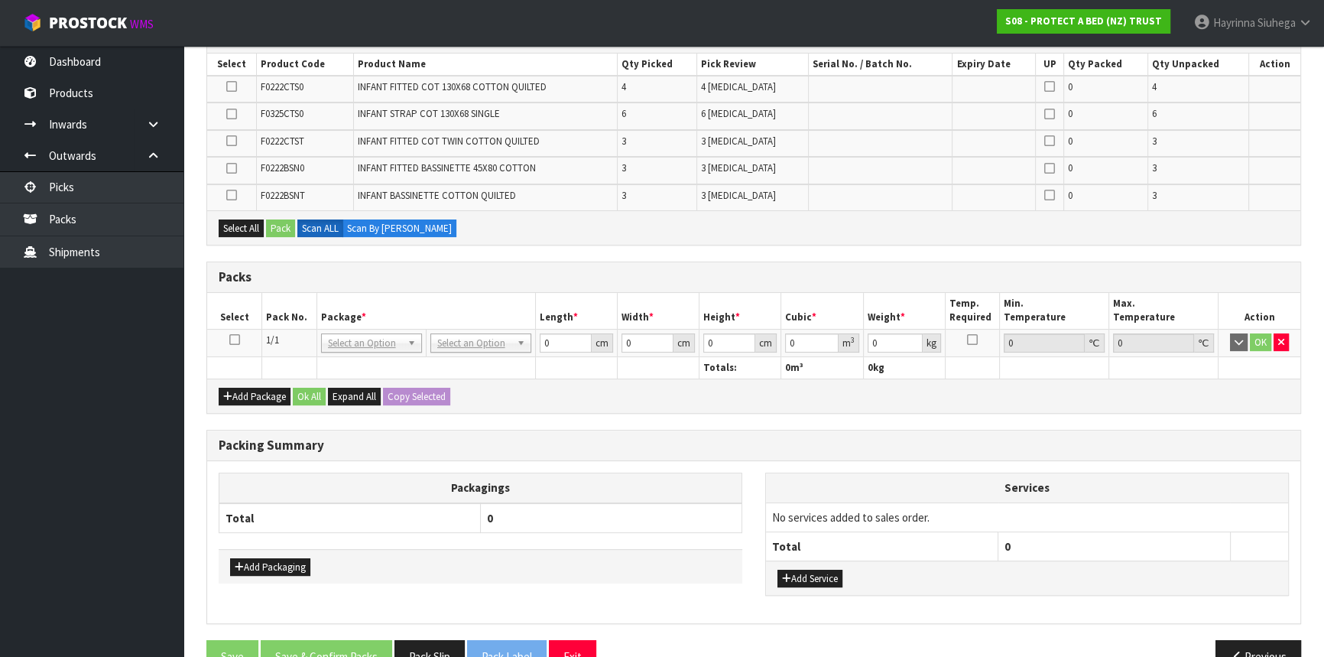
click at [232, 339] on icon at bounding box center [234, 339] width 11 height 1
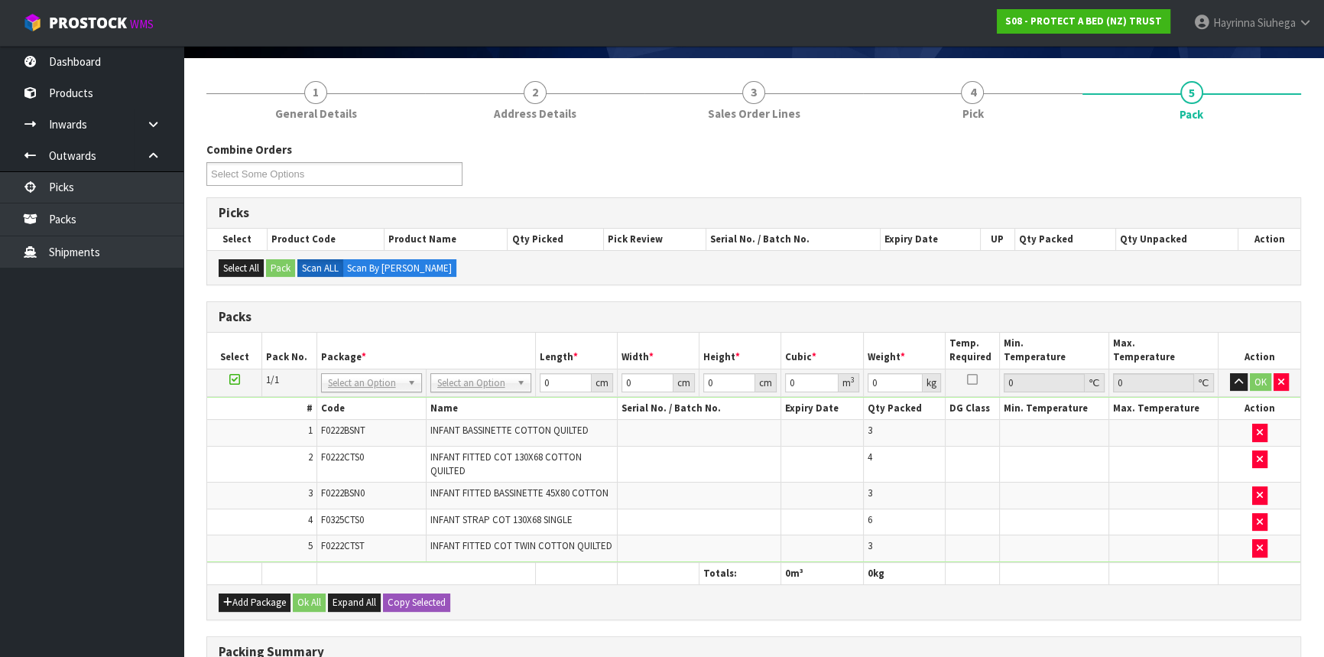
scroll to position [0, 0]
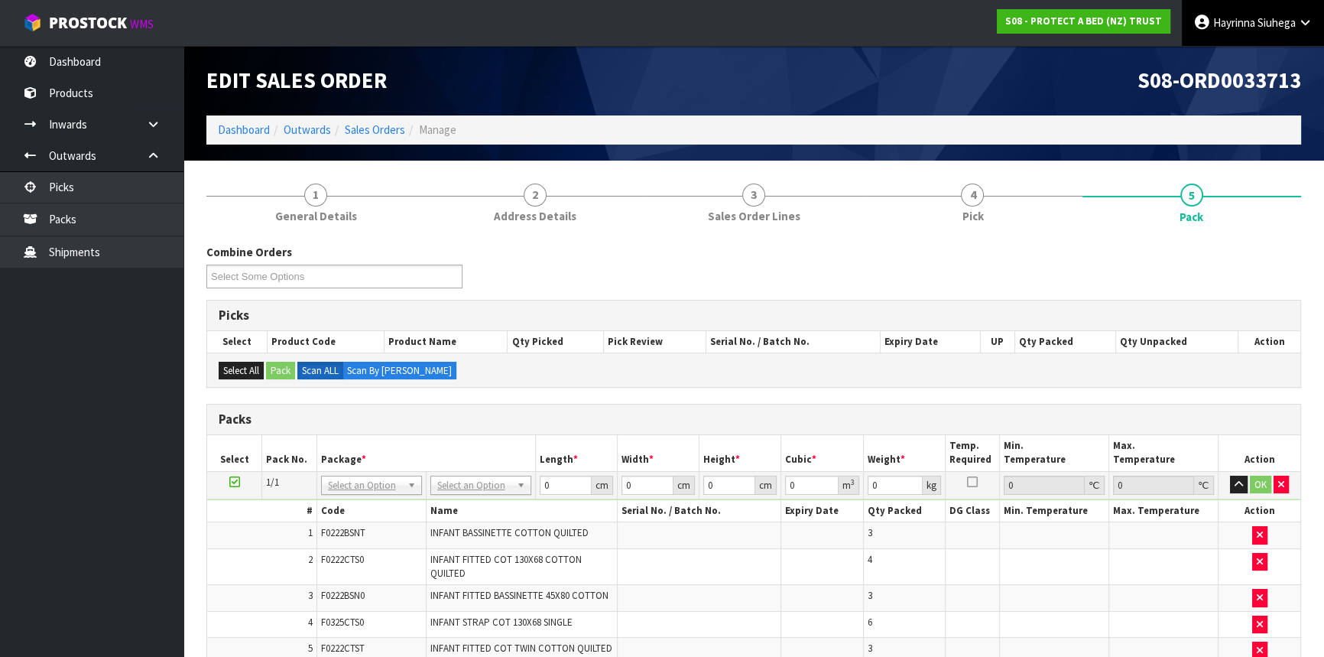
drag, startPoint x: 1257, startPoint y: 15, endPoint x: 1244, endPoint y: 25, distance: 16.4
click at [1257, 15] on span "Siuhega" at bounding box center [1276, 22] width 38 height 15
click at [1228, 69] on link "Logout" at bounding box center [1262, 60] width 121 height 21
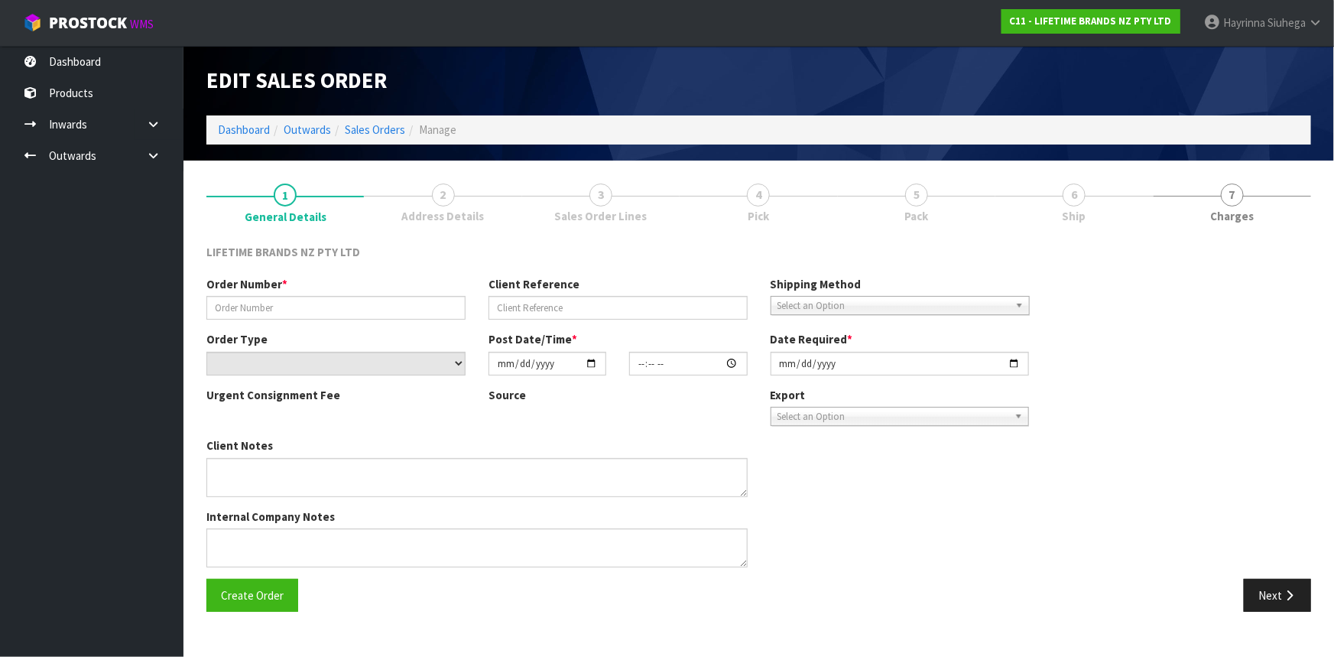
type input "0821468341"
type input "423745"
select select "number:0"
type input "[DATE]"
type input "16:04:44.000"
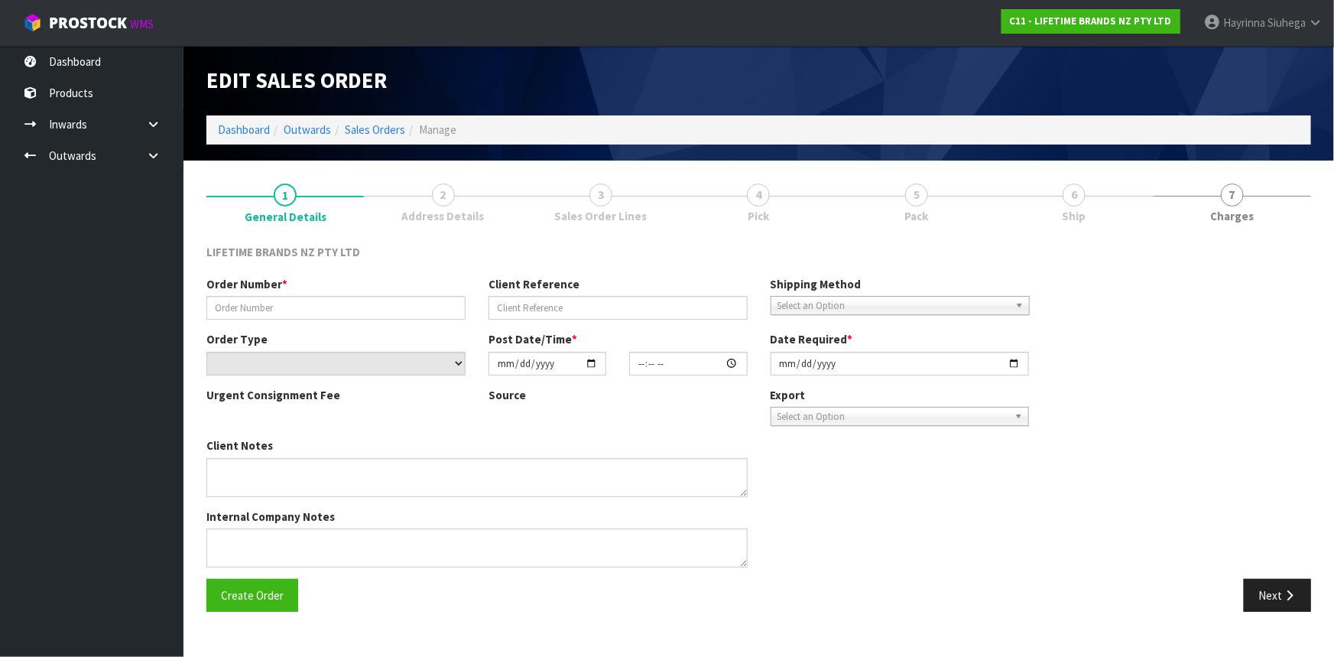
type input "[DATE]"
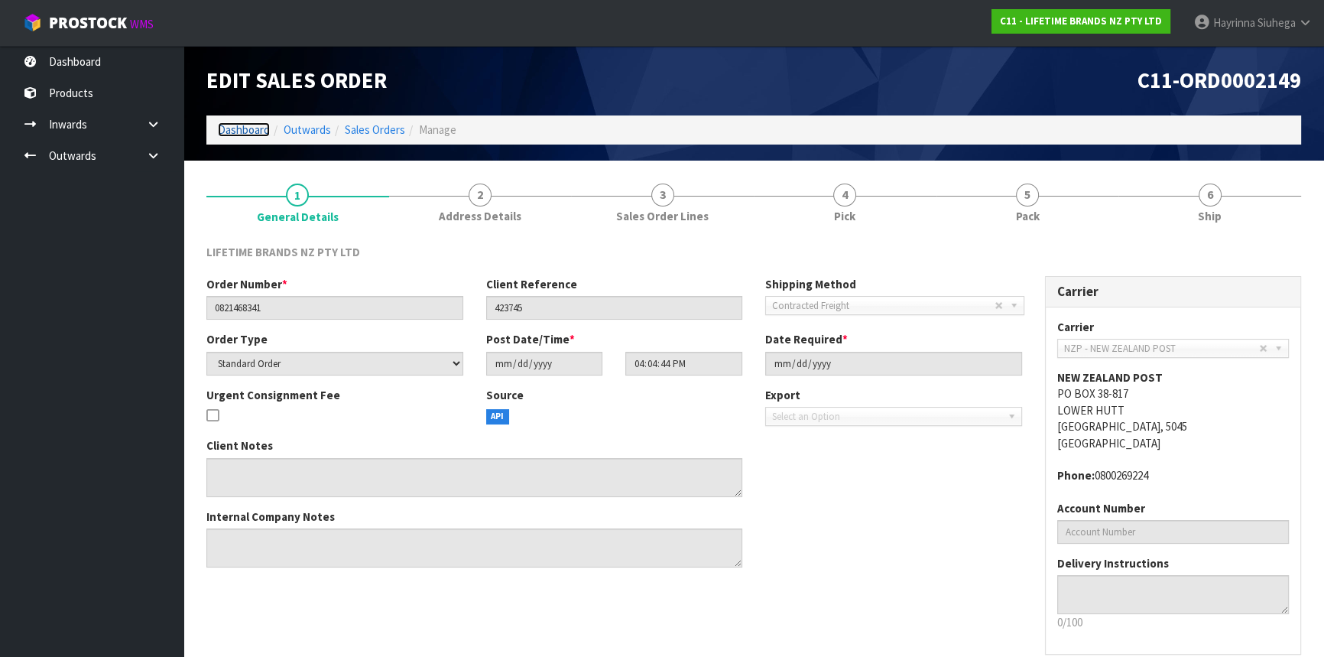
click at [250, 126] on link "Dashboard" at bounding box center [244, 129] width 52 height 15
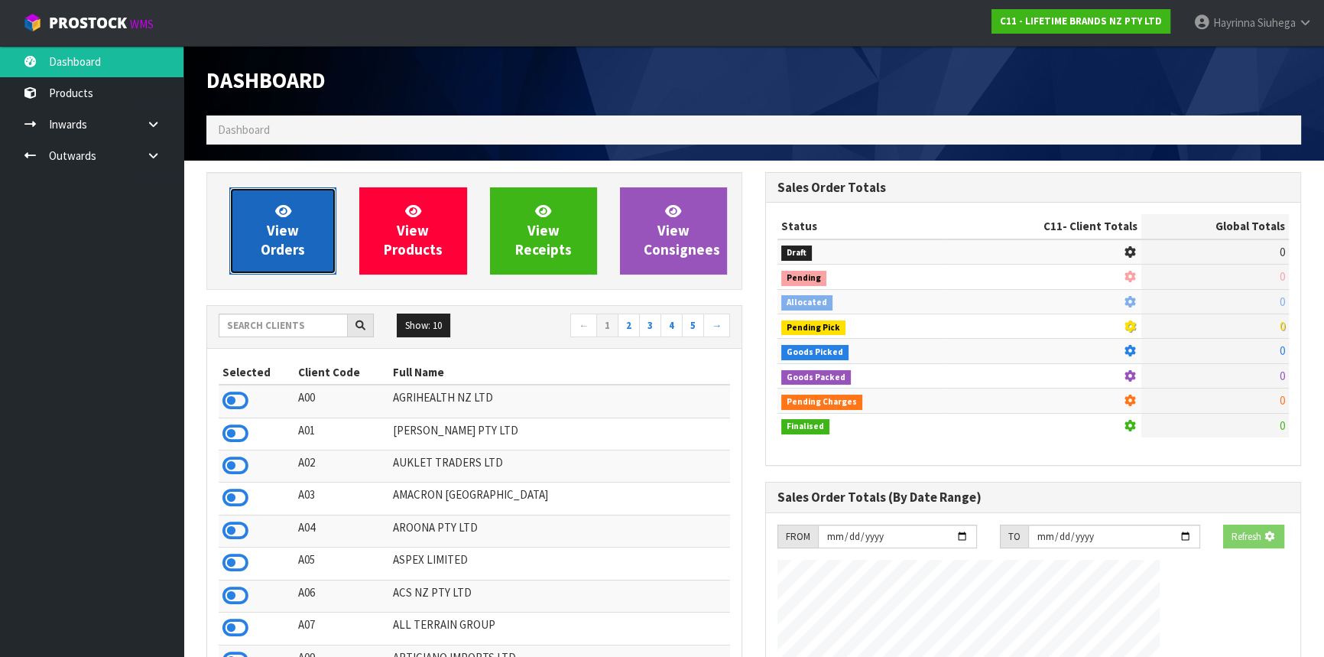
click at [292, 222] on span "View Orders" at bounding box center [283, 230] width 44 height 57
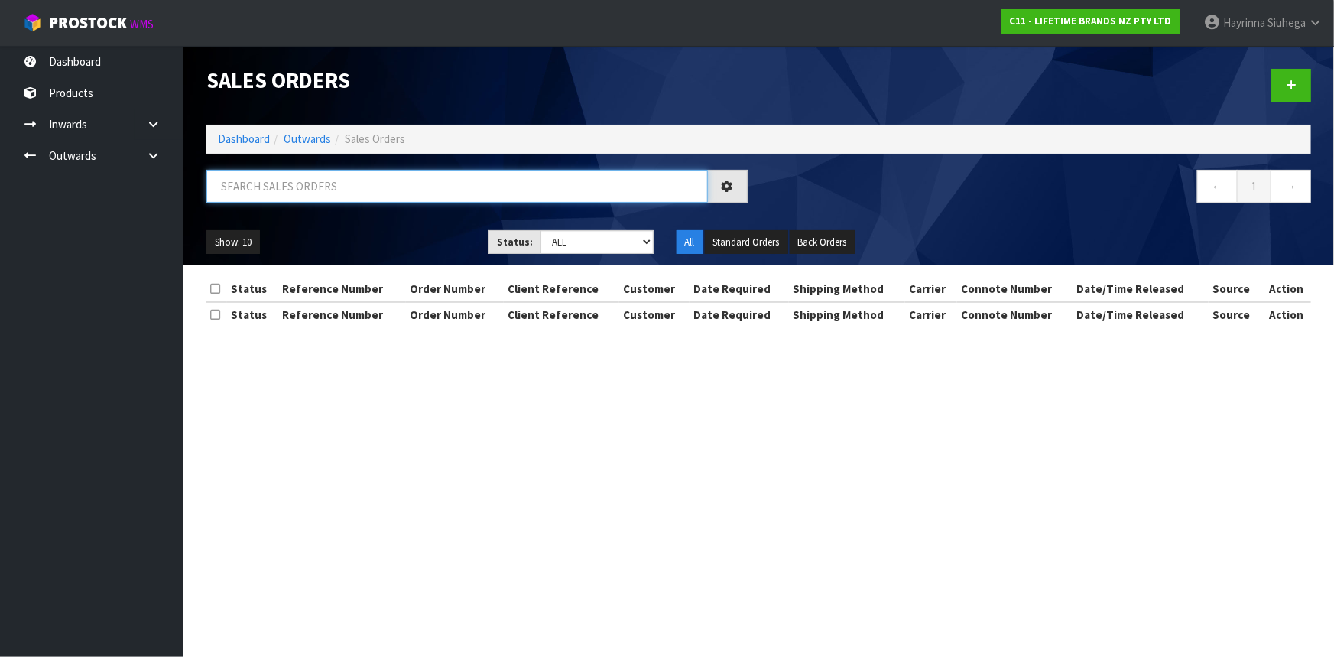
click at [289, 187] on input "text" at bounding box center [456, 186] width 501 height 33
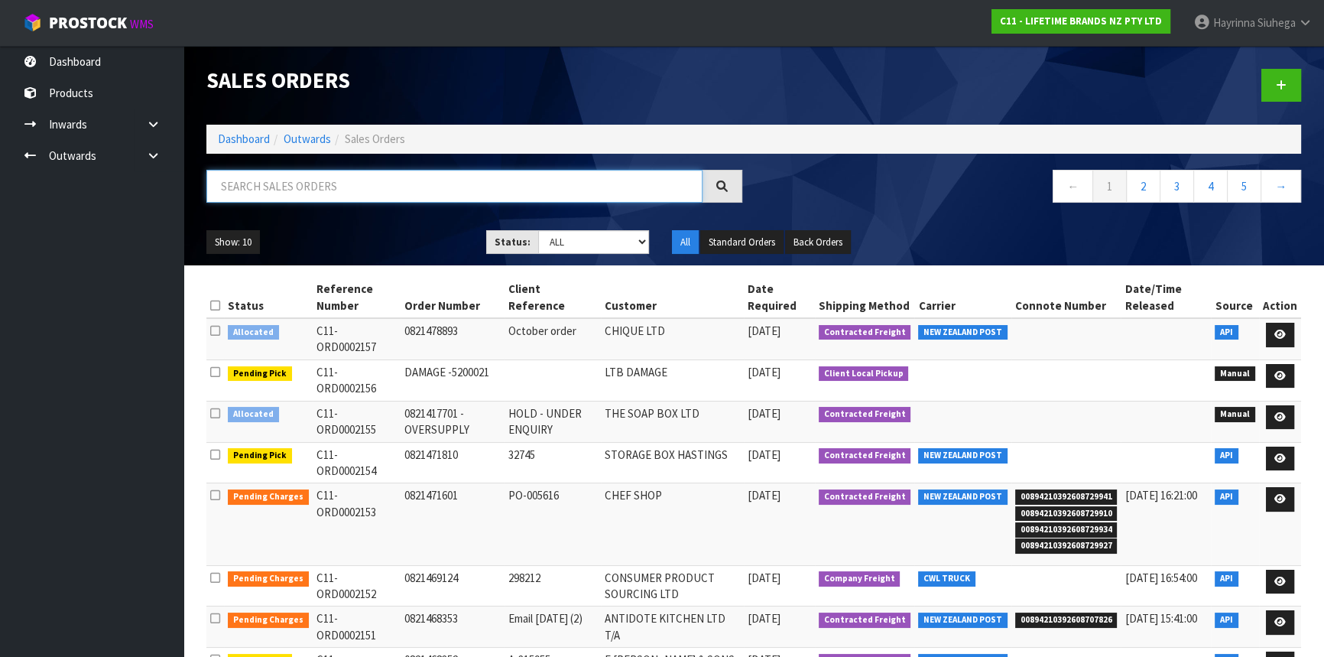
paste input "[PERSON_NAME]"
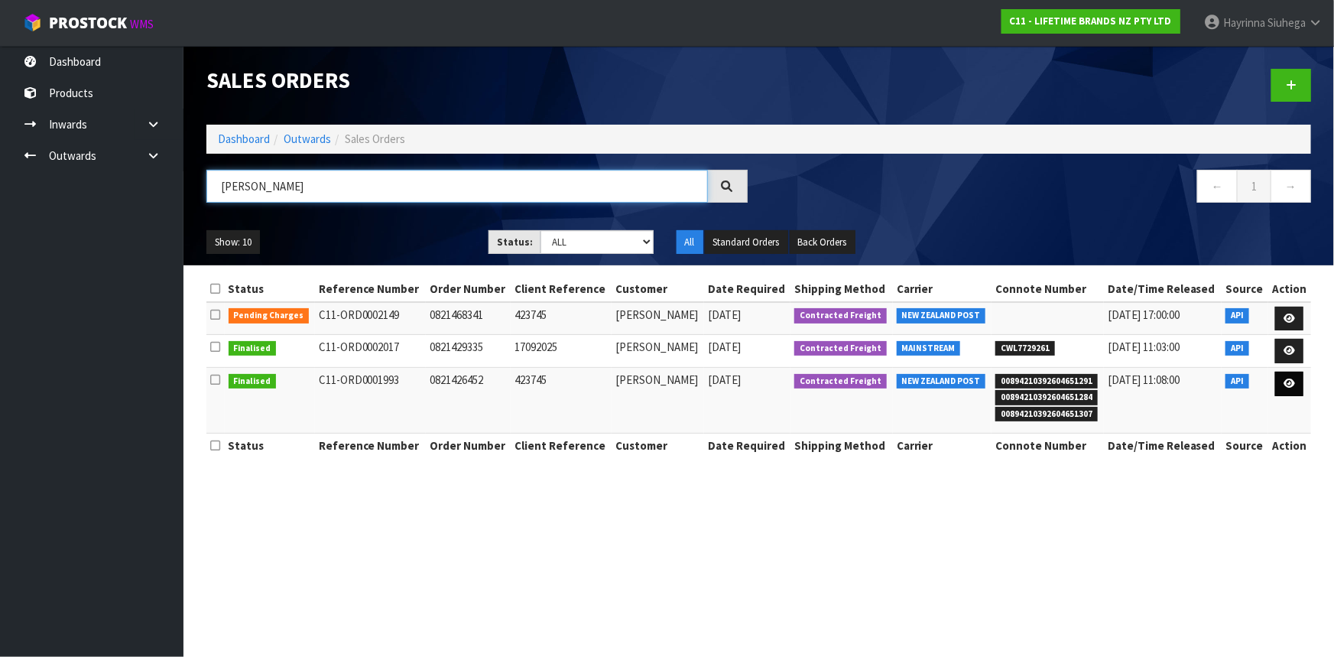
type input "[PERSON_NAME]"
click at [1289, 385] on icon at bounding box center [1288, 383] width 11 height 10
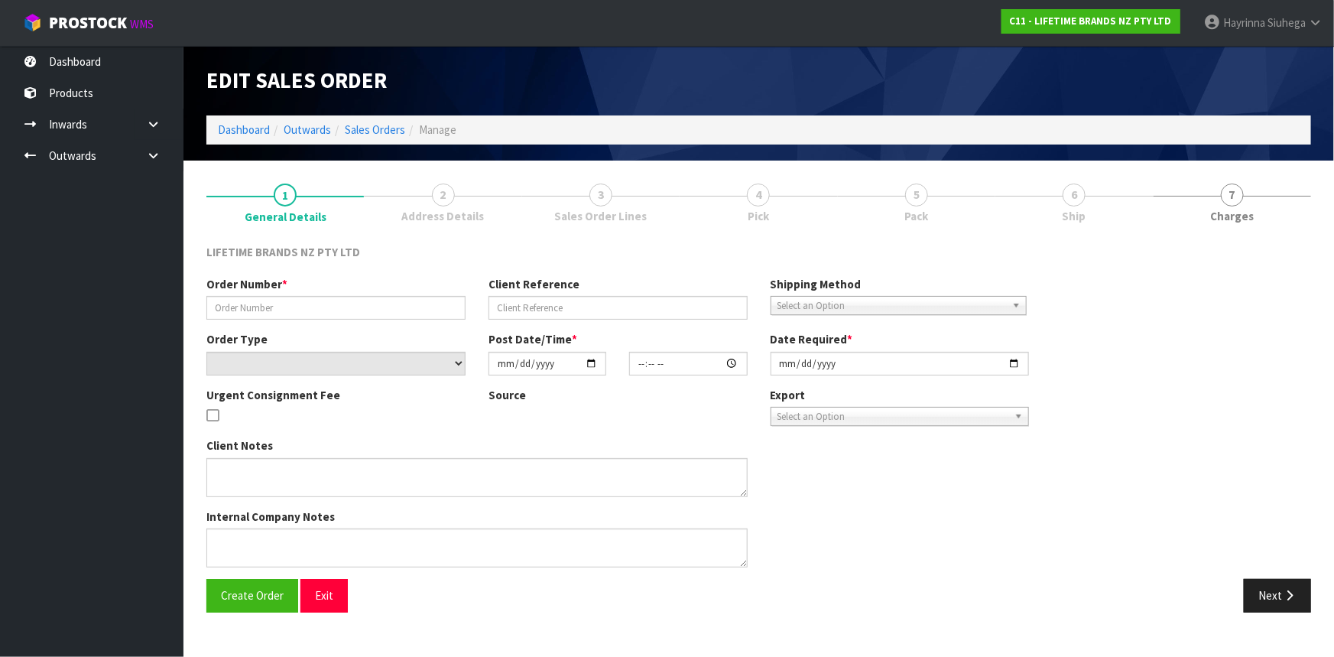
type input "0821426452"
type input "423745"
select select "number:0"
type input "[DATE]"
type input "07:54:27.000"
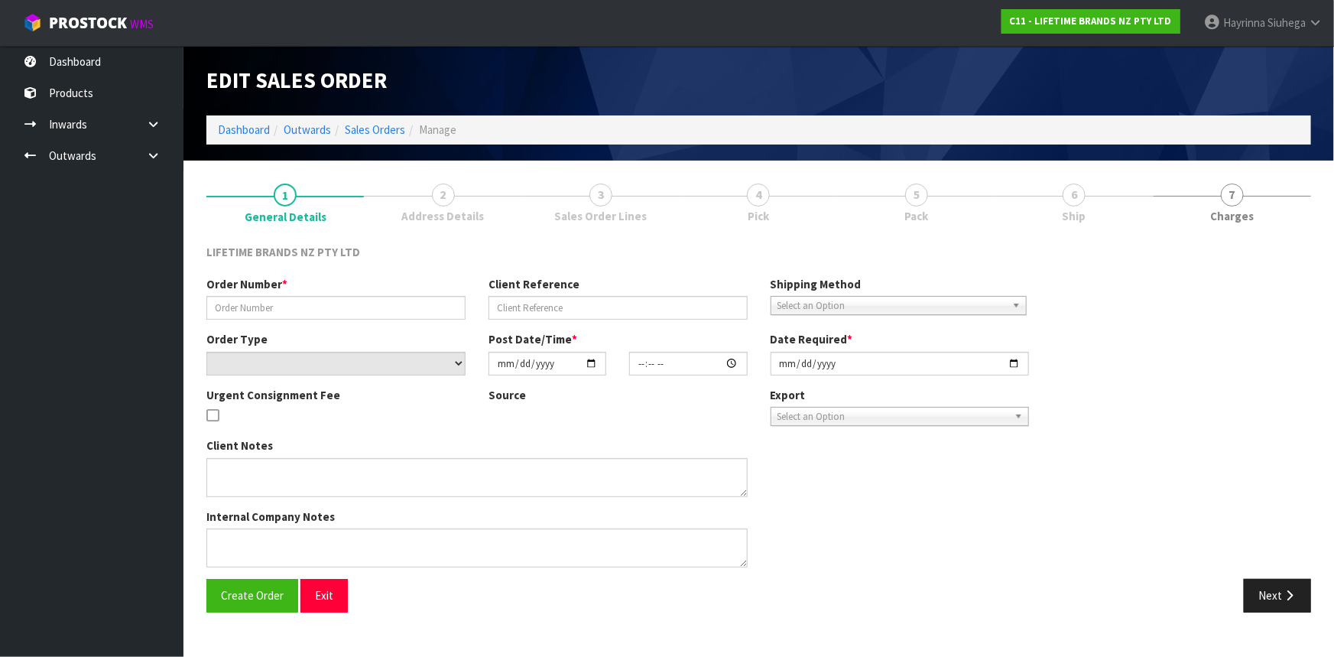
type input "[DATE]"
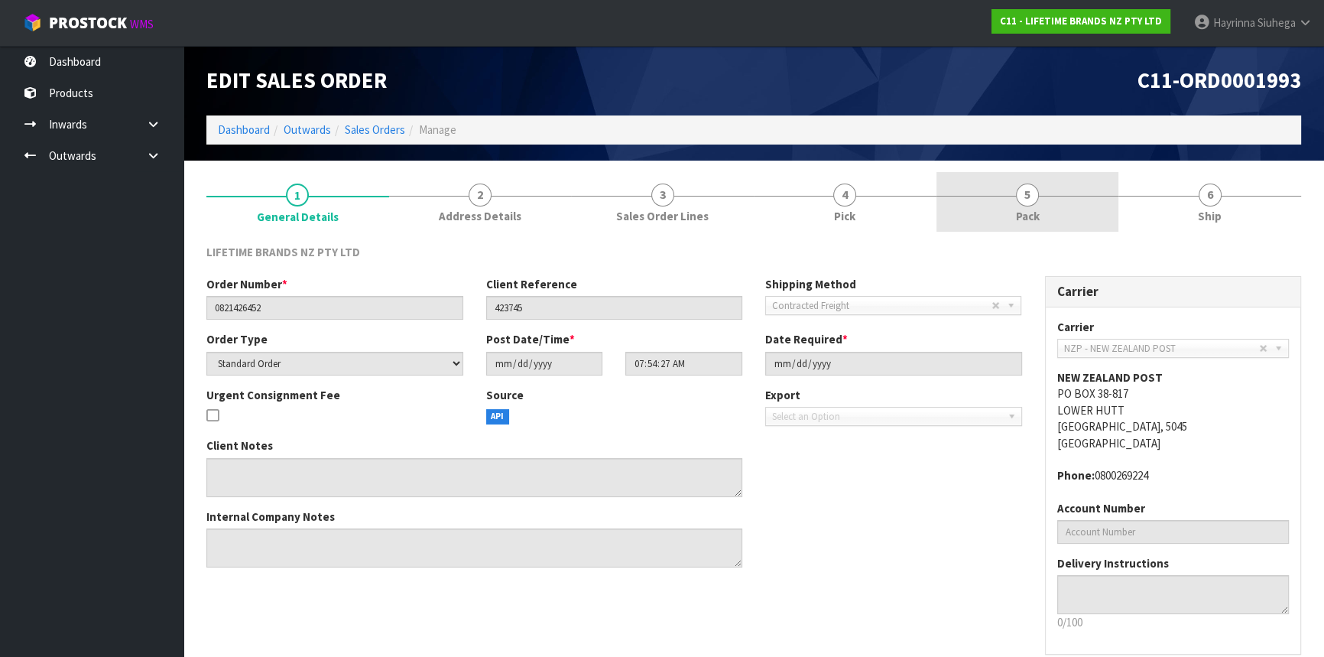
click at [1036, 216] on span "Pack" at bounding box center [1028, 216] width 24 height 16
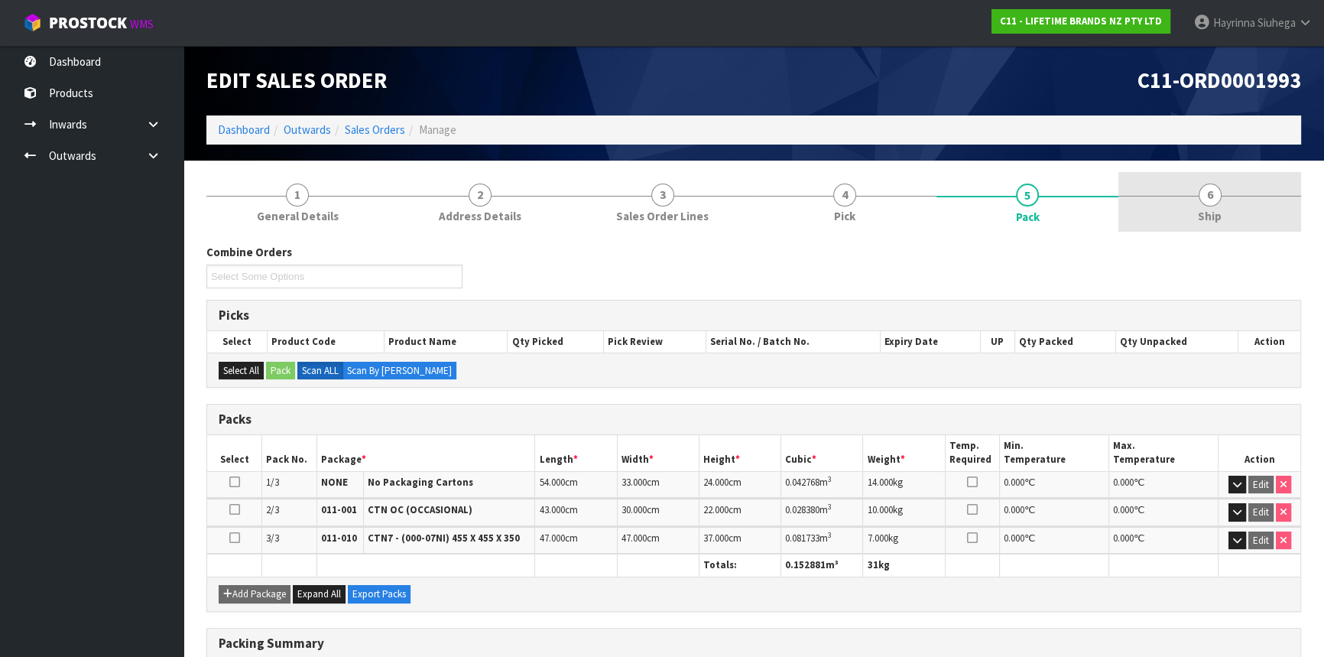
click at [1157, 209] on link "6 Ship" at bounding box center [1209, 202] width 183 height 60
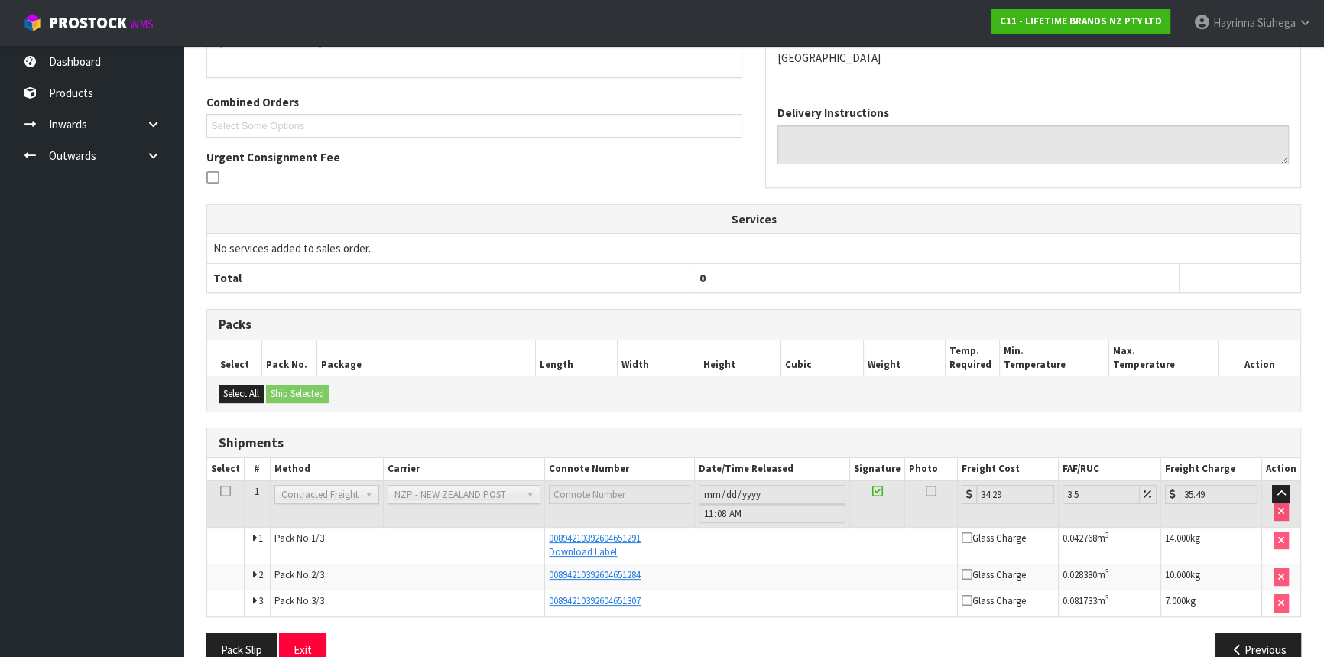
scroll to position [332, 0]
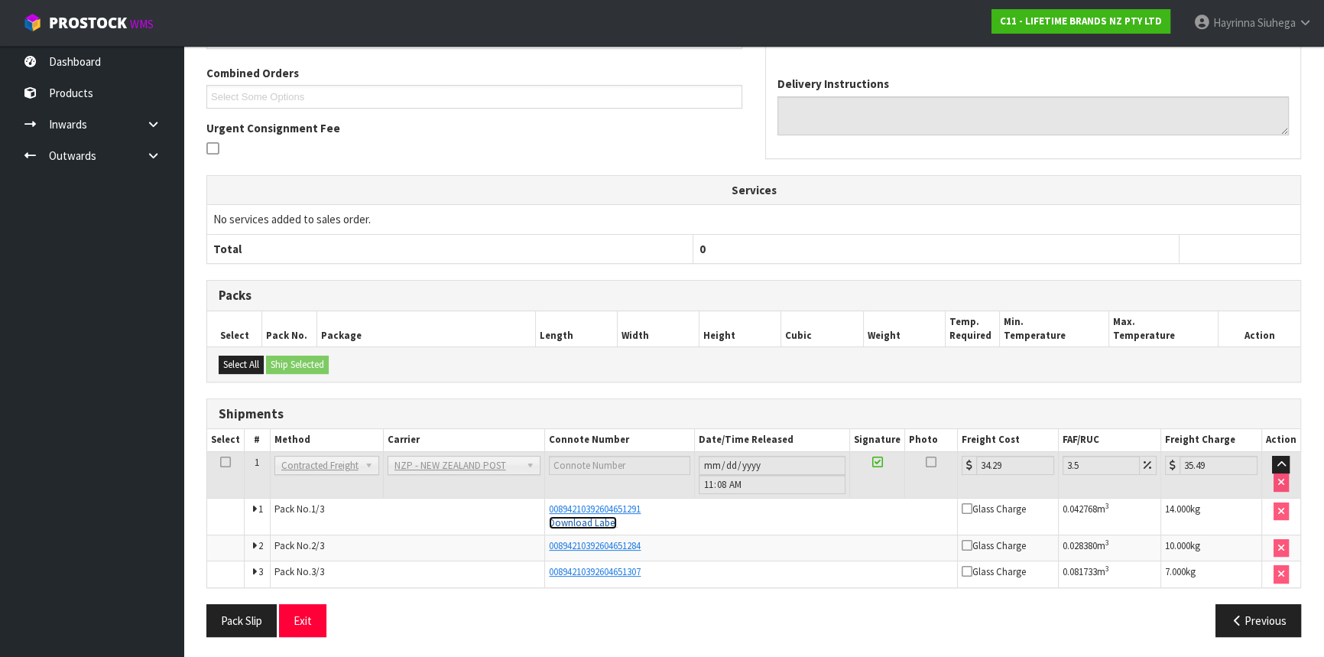
click at [597, 523] on link "Download Label" at bounding box center [583, 522] width 68 height 13
